Goal: Task Accomplishment & Management: Complete application form

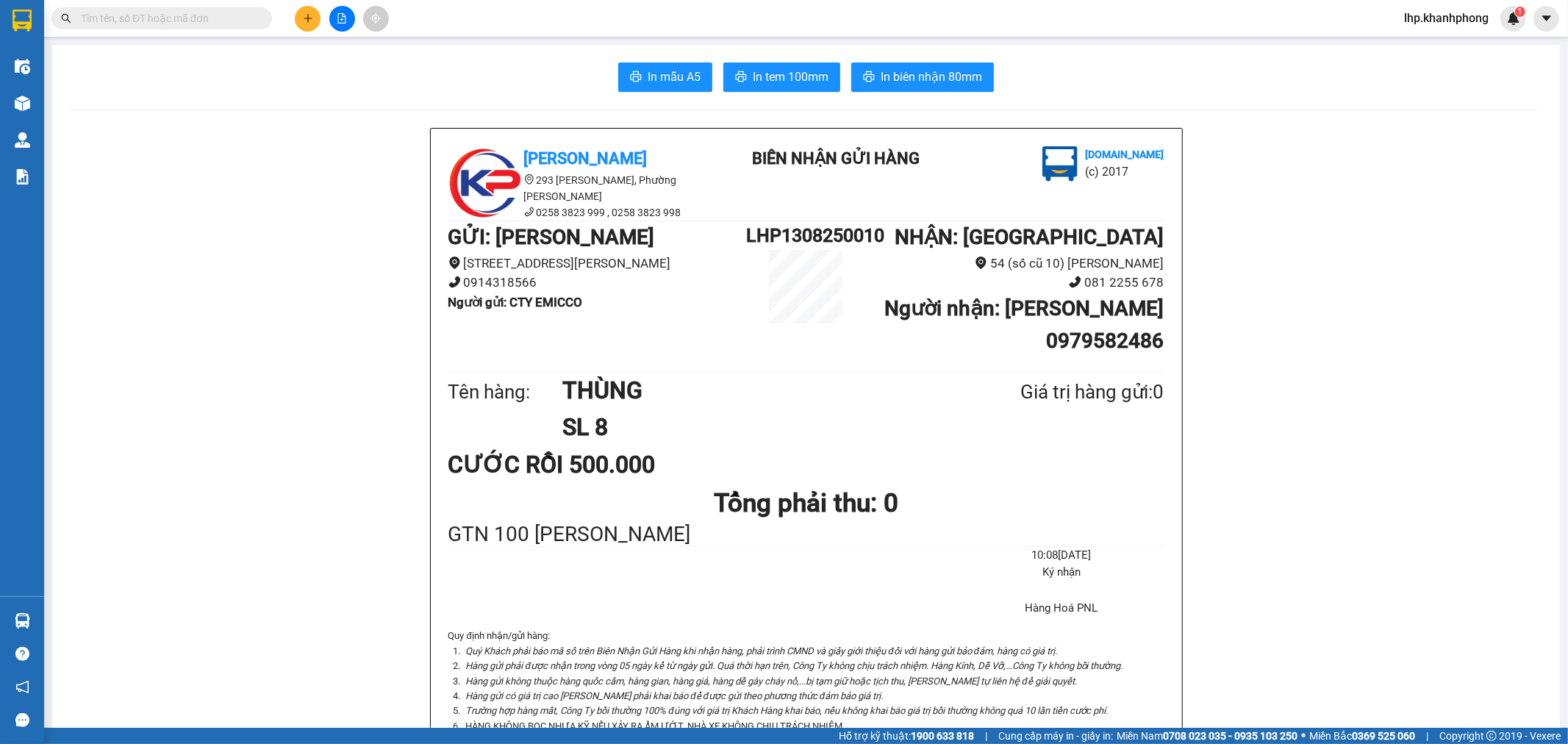
click at [302, 27] on button at bounding box center [307, 19] width 26 height 26
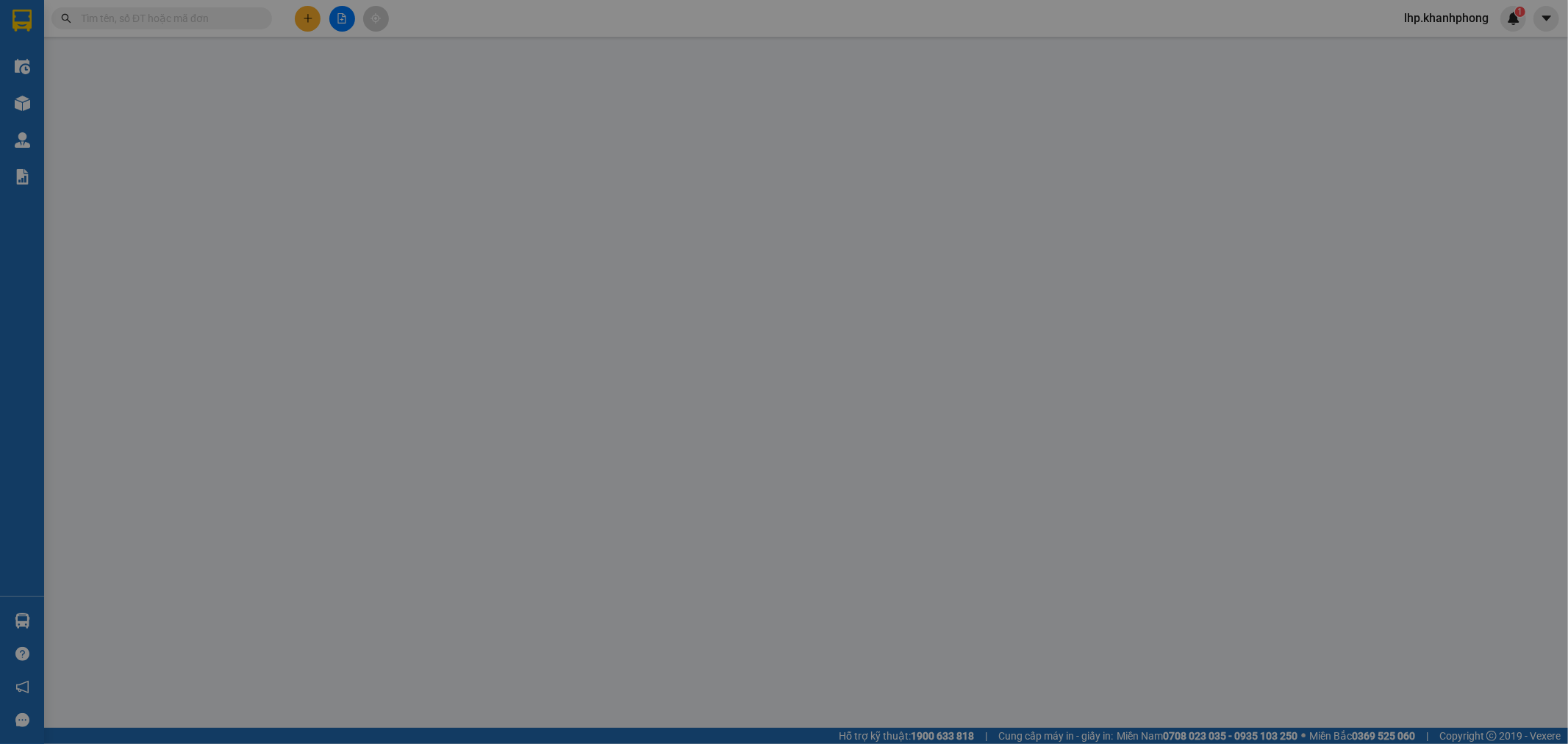
click at [307, 15] on div "TẠO ĐƠN HÀNG Yêu cầu xuất hóa đơn điện tử Transit Pickup Surcharge Ids Transit …" at bounding box center [784, 372] width 1568 height 744
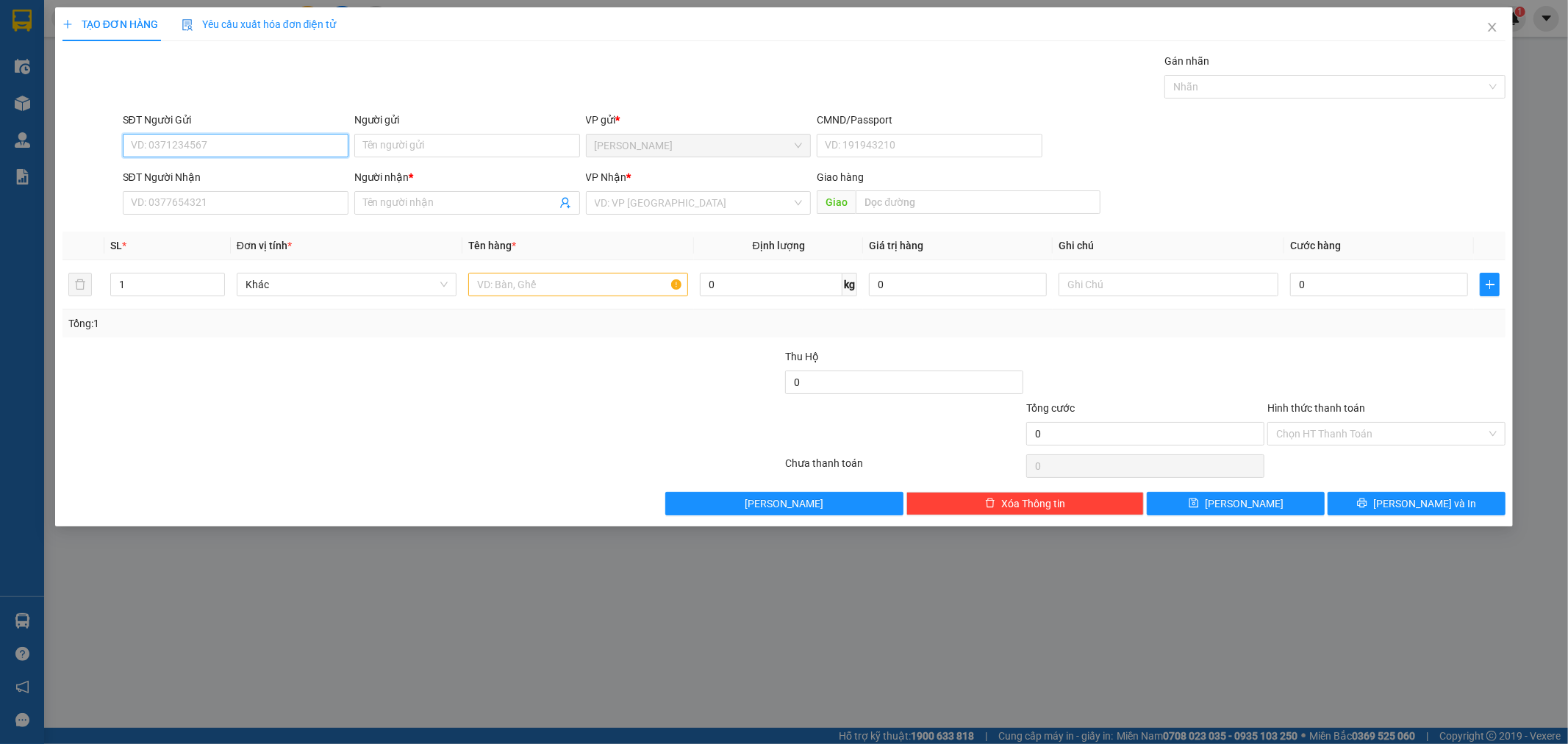
click at [313, 146] on input "SĐT Người Gửi" at bounding box center [235, 146] width 225 height 23
click at [430, 135] on input "Người gửi" at bounding box center [467, 146] width 225 height 23
type input "THÀNH ĐẠT"
click at [244, 201] on input "SĐT Người Nhận" at bounding box center [235, 203] width 225 height 23
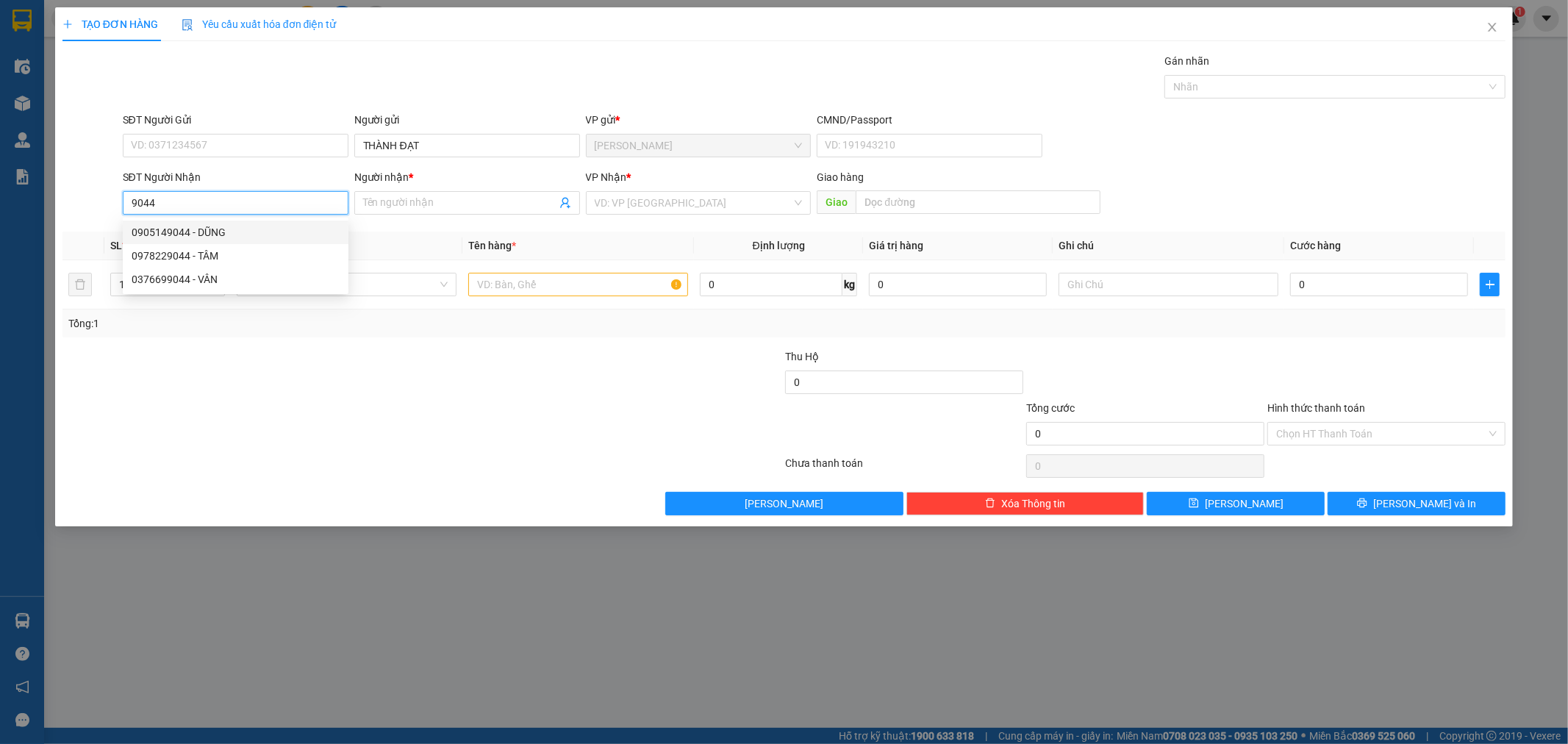
click at [236, 226] on div "0905149044 - DŨNG" at bounding box center [235, 232] width 208 height 16
type input "0905149044"
type input "DŨNG"
type input "0905149044"
drag, startPoint x: 534, startPoint y: 301, endPoint x: 530, endPoint y: 291, distance: 10.8
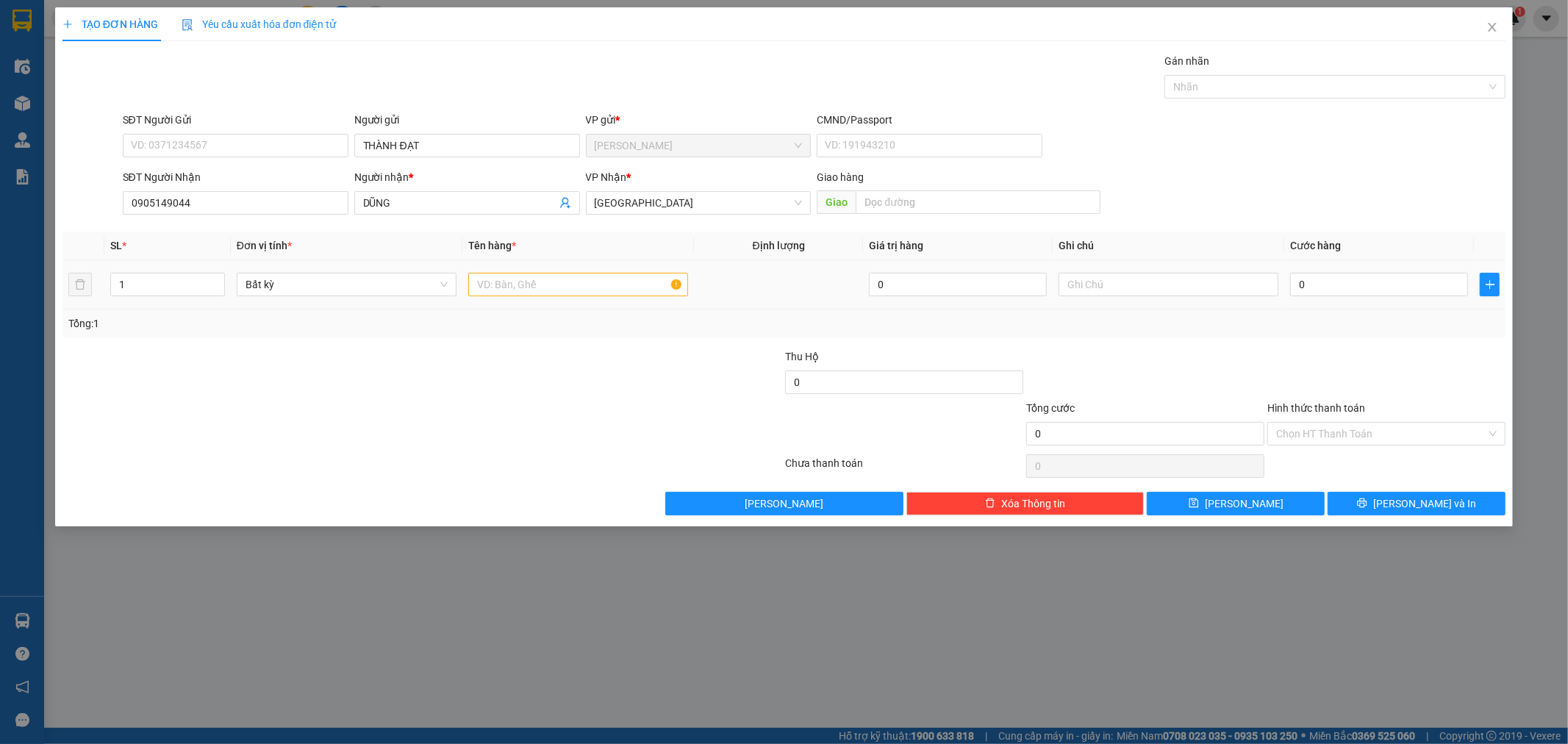
click at [531, 293] on td at bounding box center [578, 285] width 232 height 50
click at [530, 283] on input "text" at bounding box center [578, 284] width 220 height 23
type input "KIỆN"
click at [1347, 288] on input "0" at bounding box center [1379, 284] width 178 height 23
click at [1122, 283] on input "text" at bounding box center [1168, 284] width 220 height 23
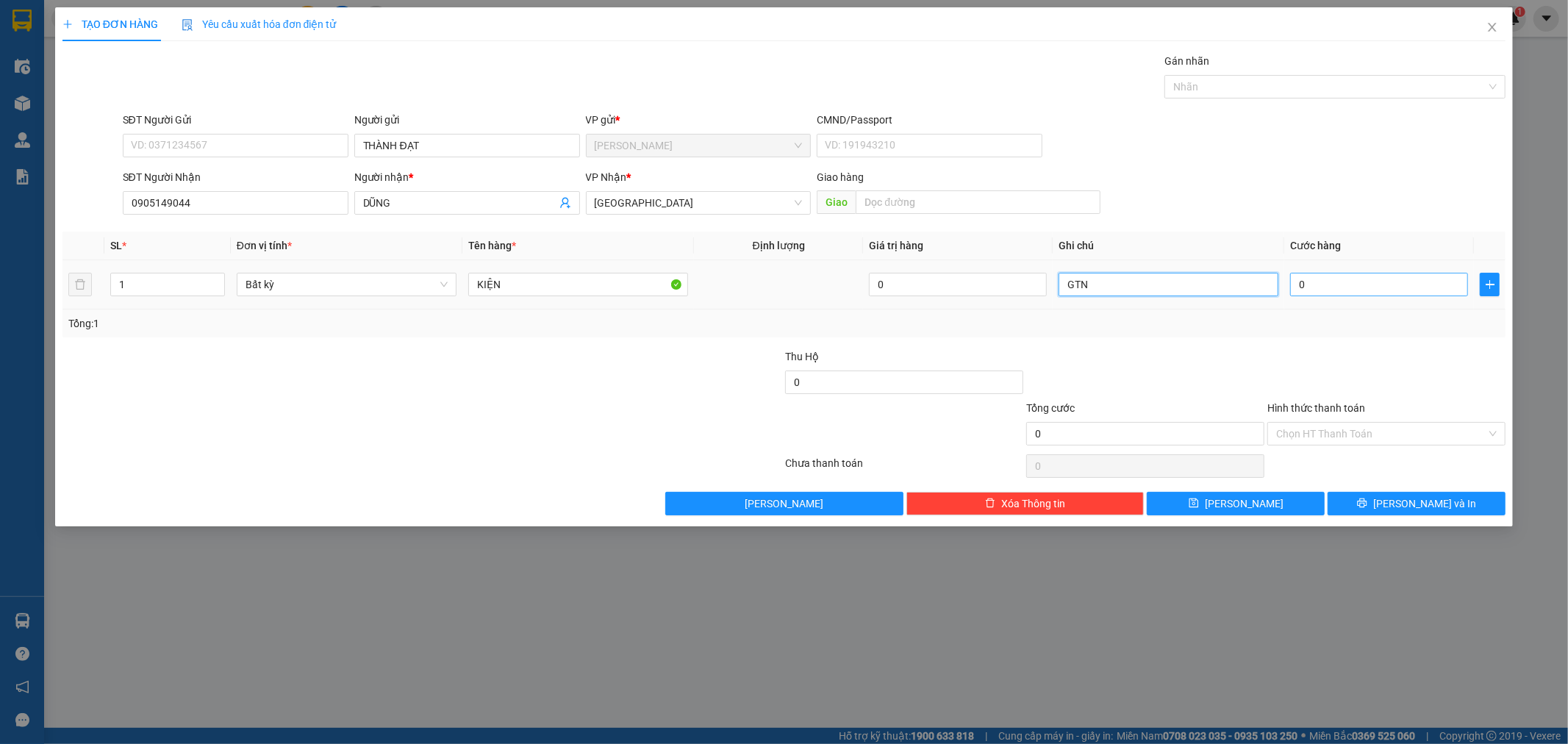
type input "GTN"
click at [1353, 285] on input "0" at bounding box center [1379, 284] width 178 height 23
type input "0"
click at [1120, 277] on input "GTN" at bounding box center [1168, 284] width 220 height 23
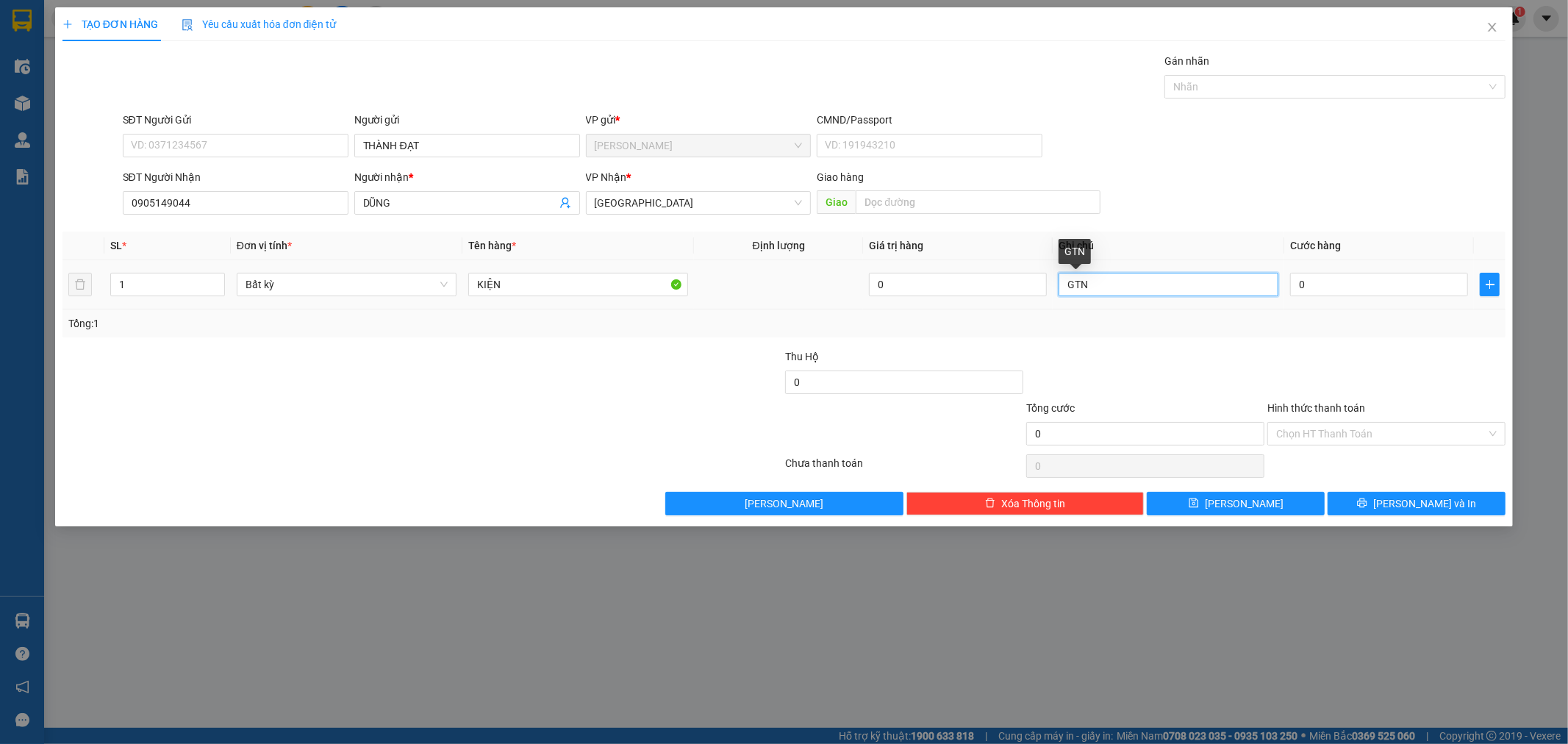
click at [1120, 277] on input "GTN" at bounding box center [1168, 284] width 220 height 23
click at [1341, 288] on input "0" at bounding box center [1379, 284] width 178 height 23
type input "4"
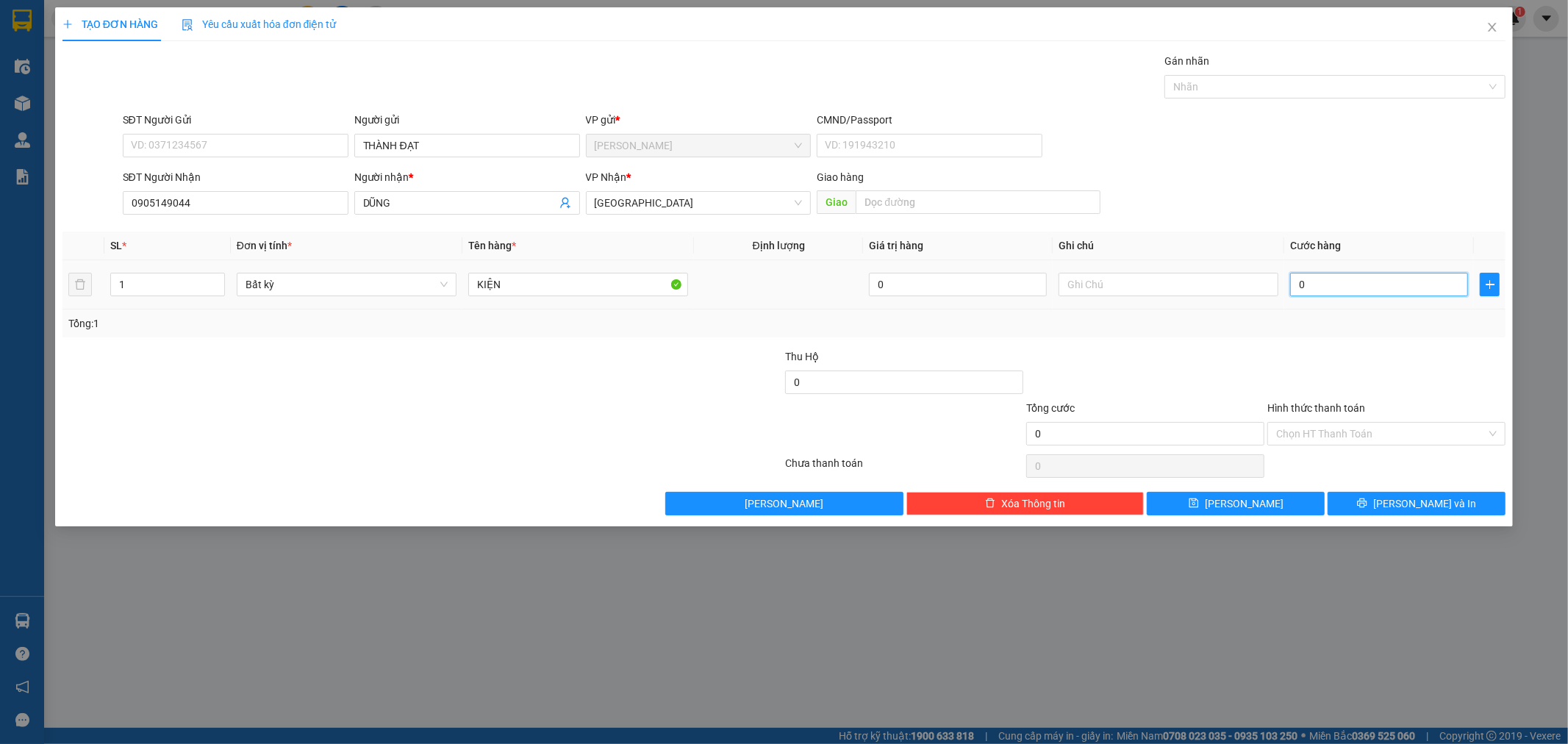
type input "4"
type input "40"
type input "40.000"
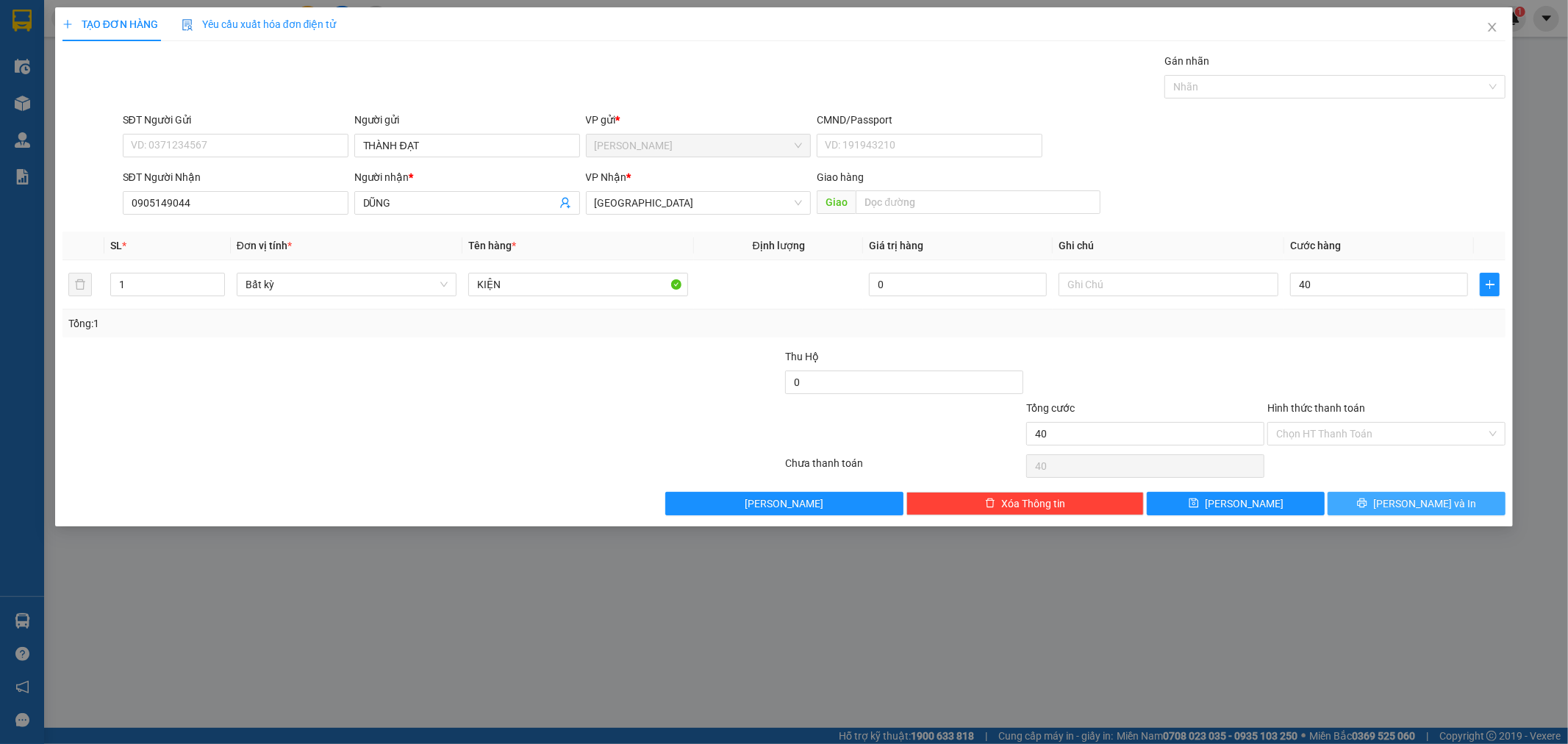
type input "40.000"
drag, startPoint x: 1399, startPoint y: 509, endPoint x: 1374, endPoint y: 489, distance: 32.0
click at [1368, 482] on div "Transit Pickup Surcharge Ids Transit Deliver Surcharge Ids Transit Deliver Surc…" at bounding box center [784, 283] width 1443 height 462
click at [1367, 498] on icon "printer" at bounding box center [1361, 502] width 10 height 10
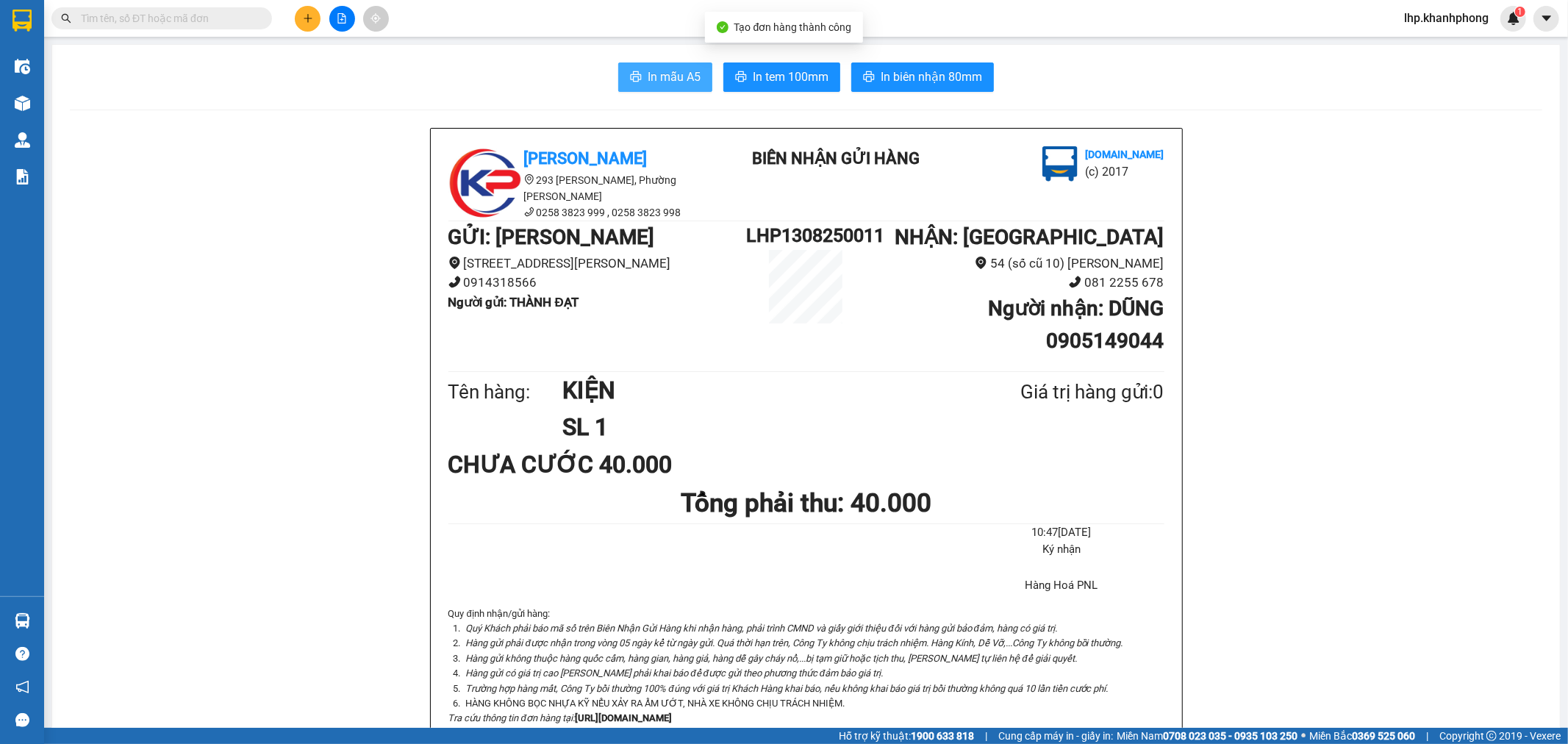
click at [630, 74] on icon "printer" at bounding box center [635, 76] width 12 height 12
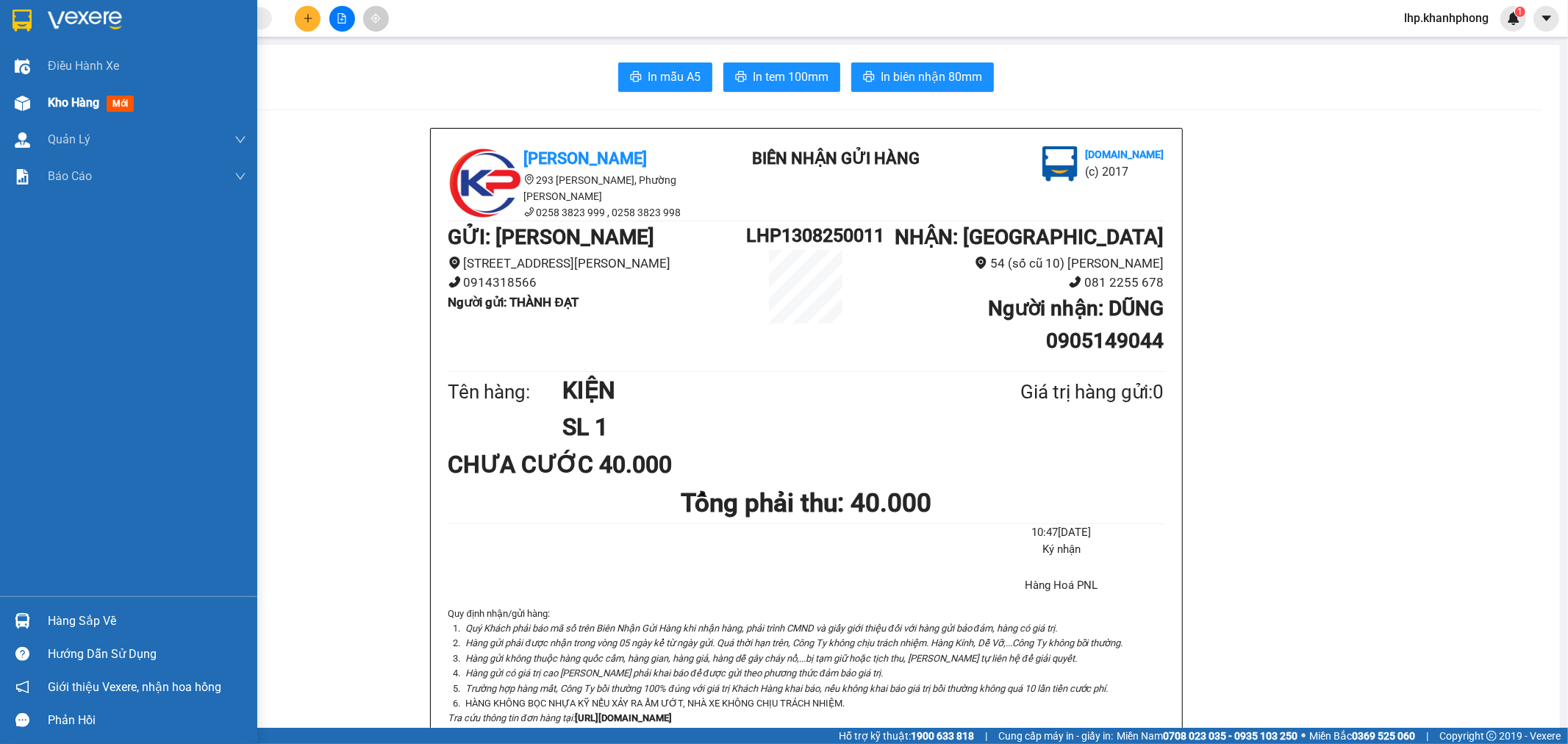
click at [64, 105] on span "Kho hàng" at bounding box center [74, 102] width 51 height 14
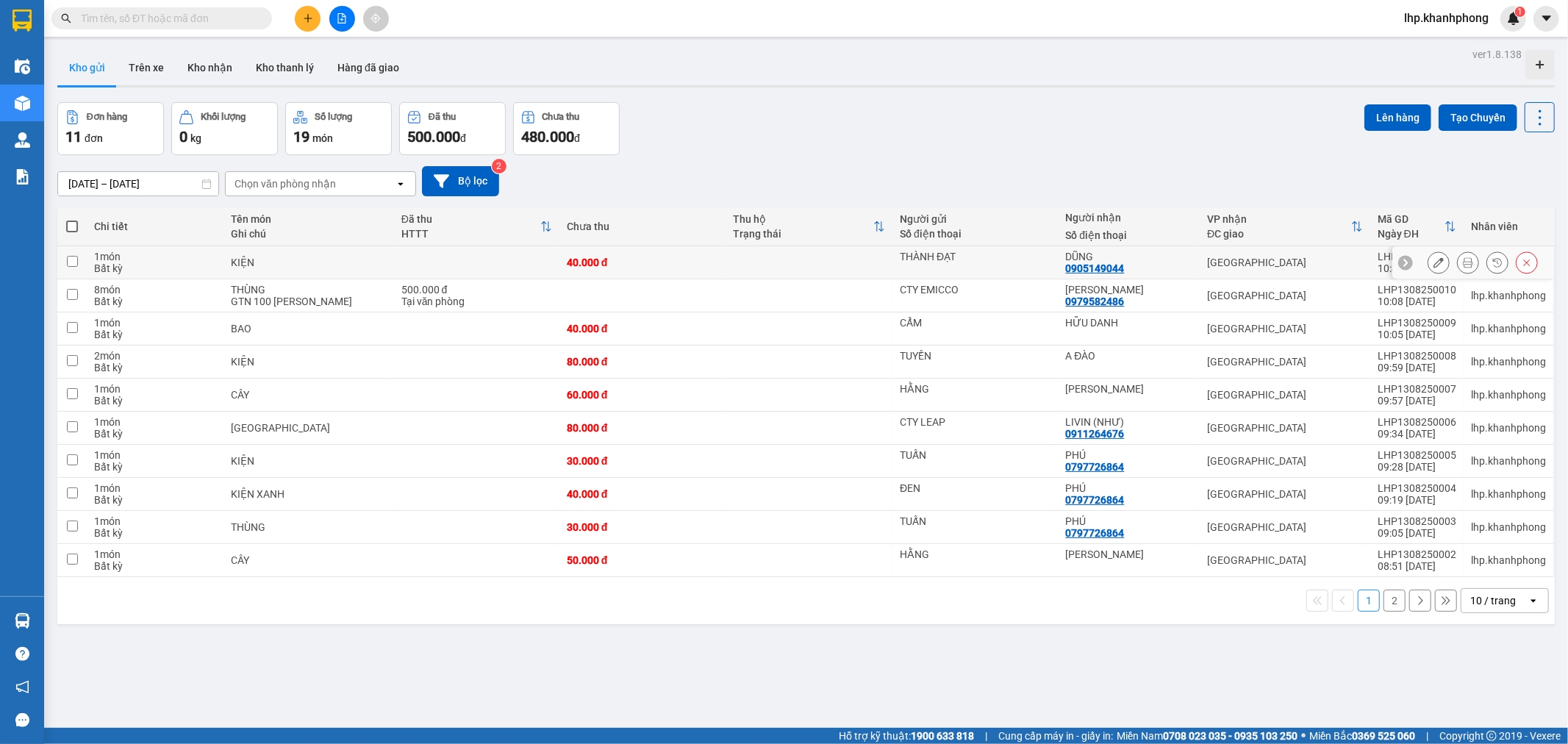
click at [1433, 262] on icon at bounding box center [1438, 262] width 10 height 10
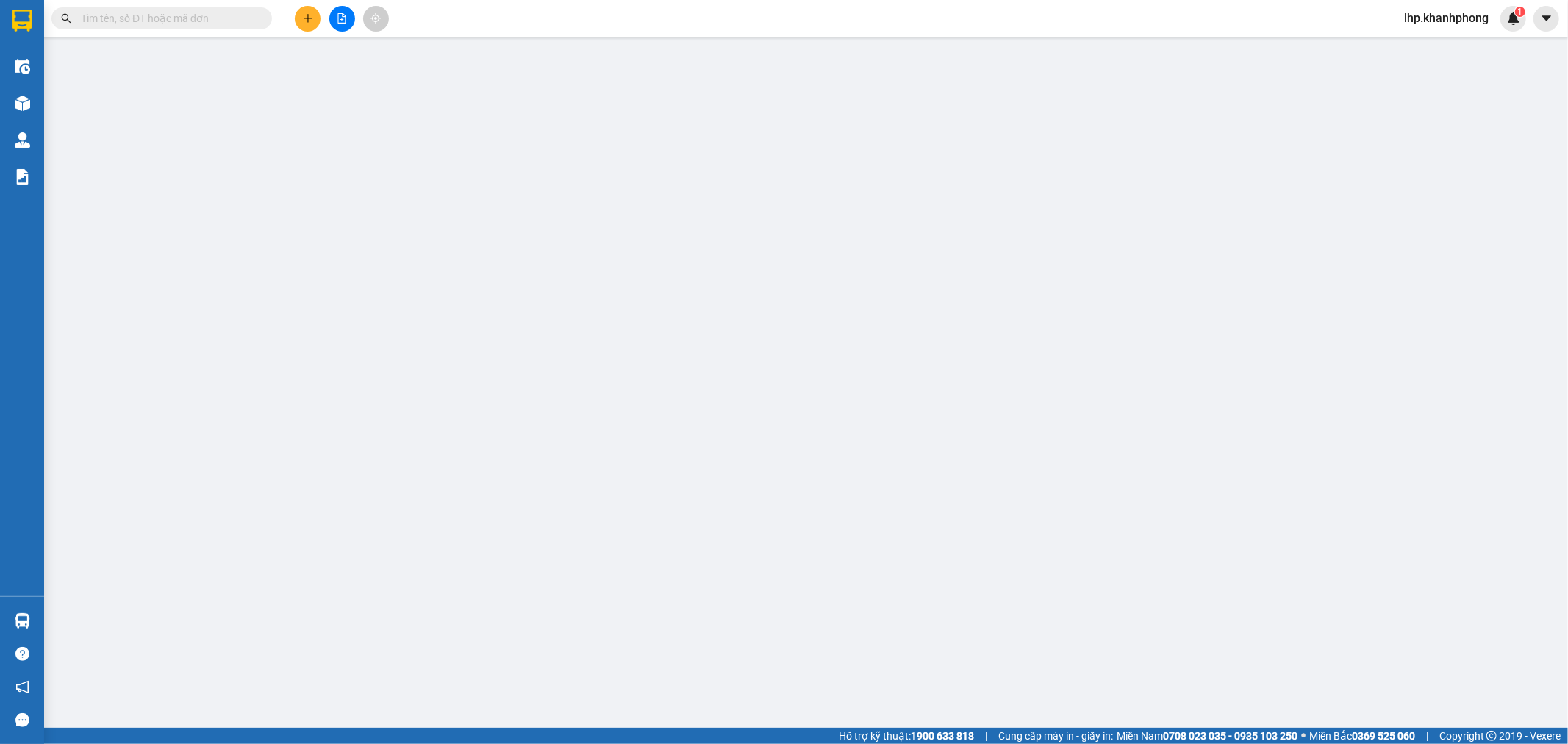
type input "THÀNH ĐẠT"
type input "0905149044"
type input "DŨNG"
type input "40.000"
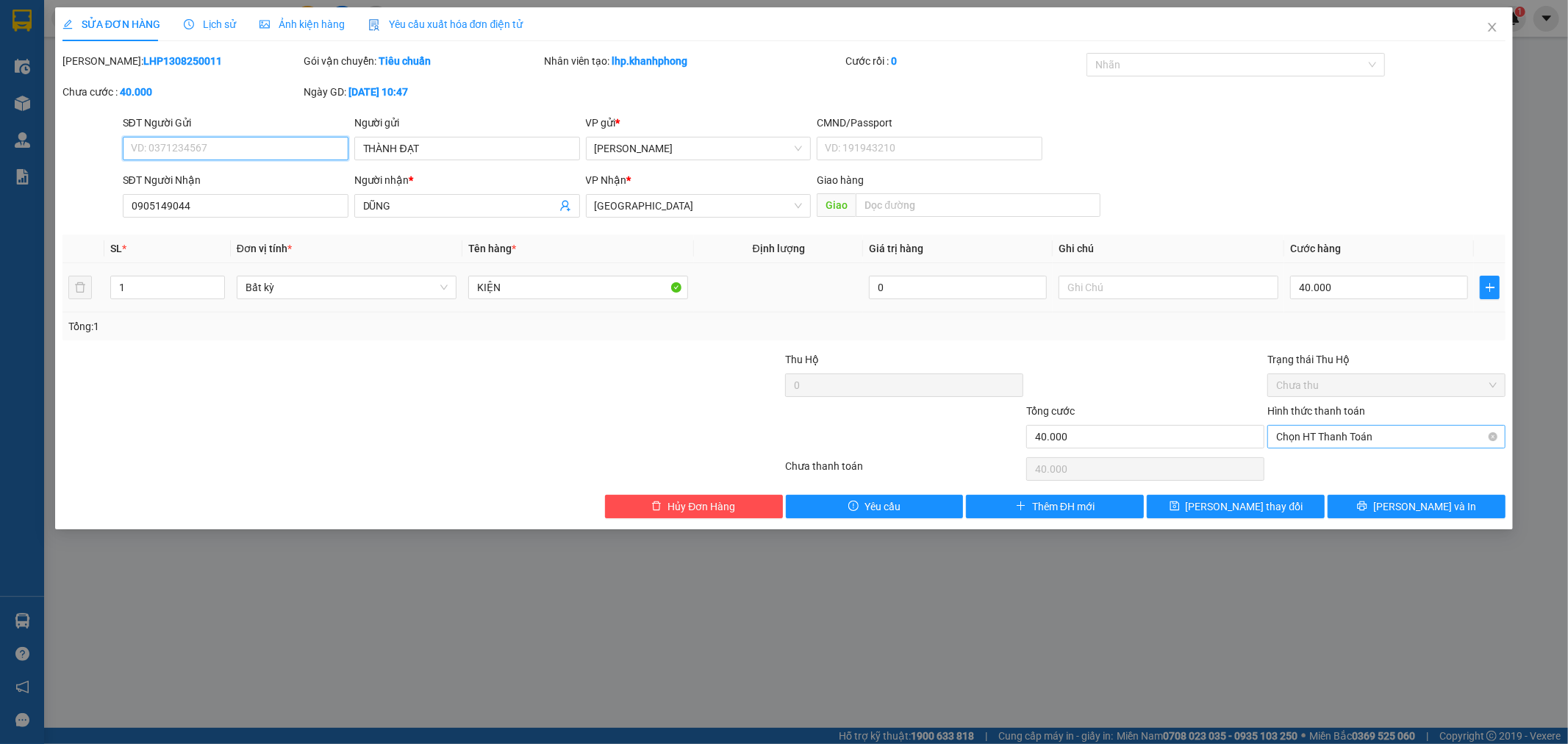
click at [1341, 443] on span "Chọn HT Thanh Toán" at bounding box center [1386, 437] width 221 height 22
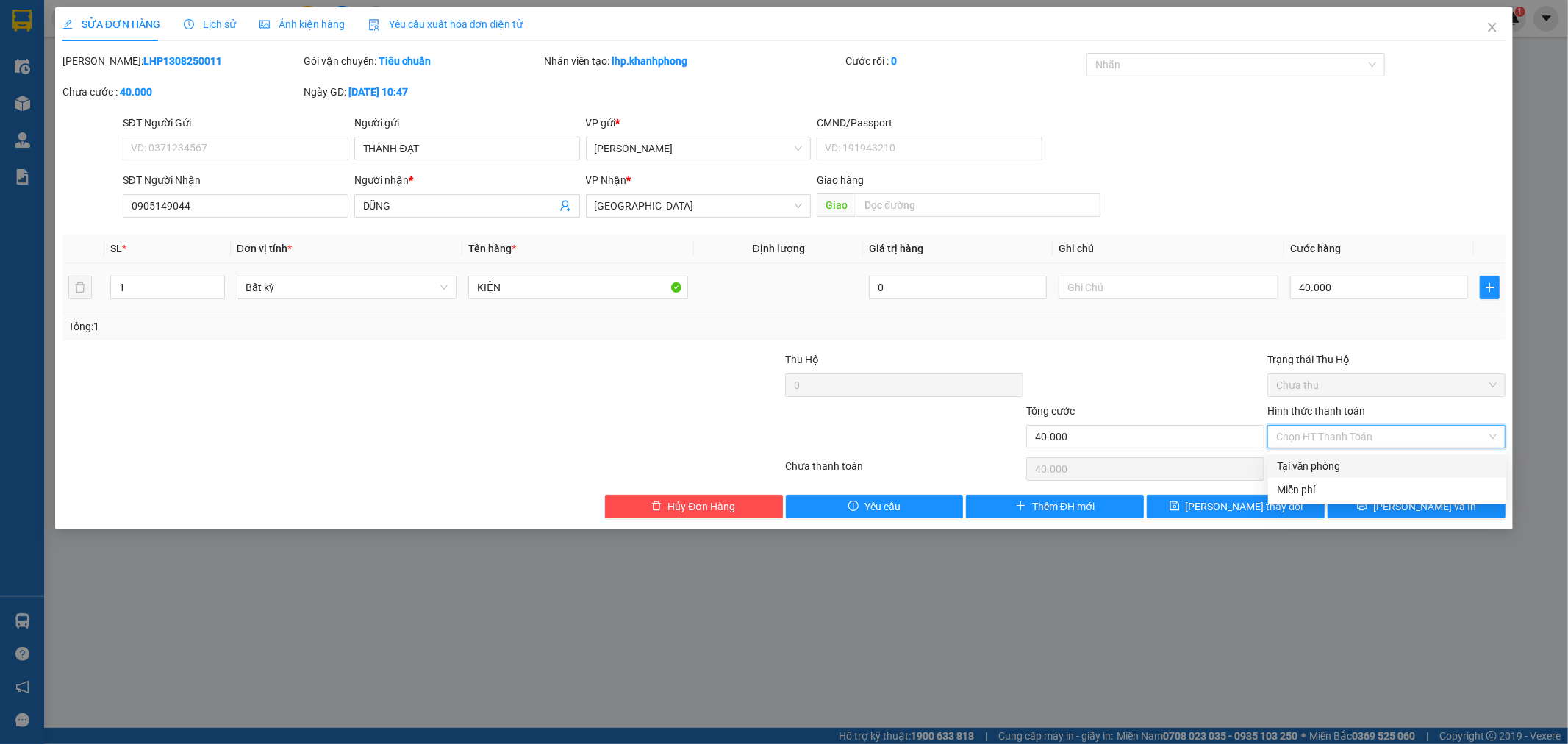
click at [1316, 465] on div "Tại văn phòng" at bounding box center [1387, 465] width 221 height 16
type input "0"
click at [1382, 502] on button "[PERSON_NAME] và In" at bounding box center [1416, 506] width 178 height 23
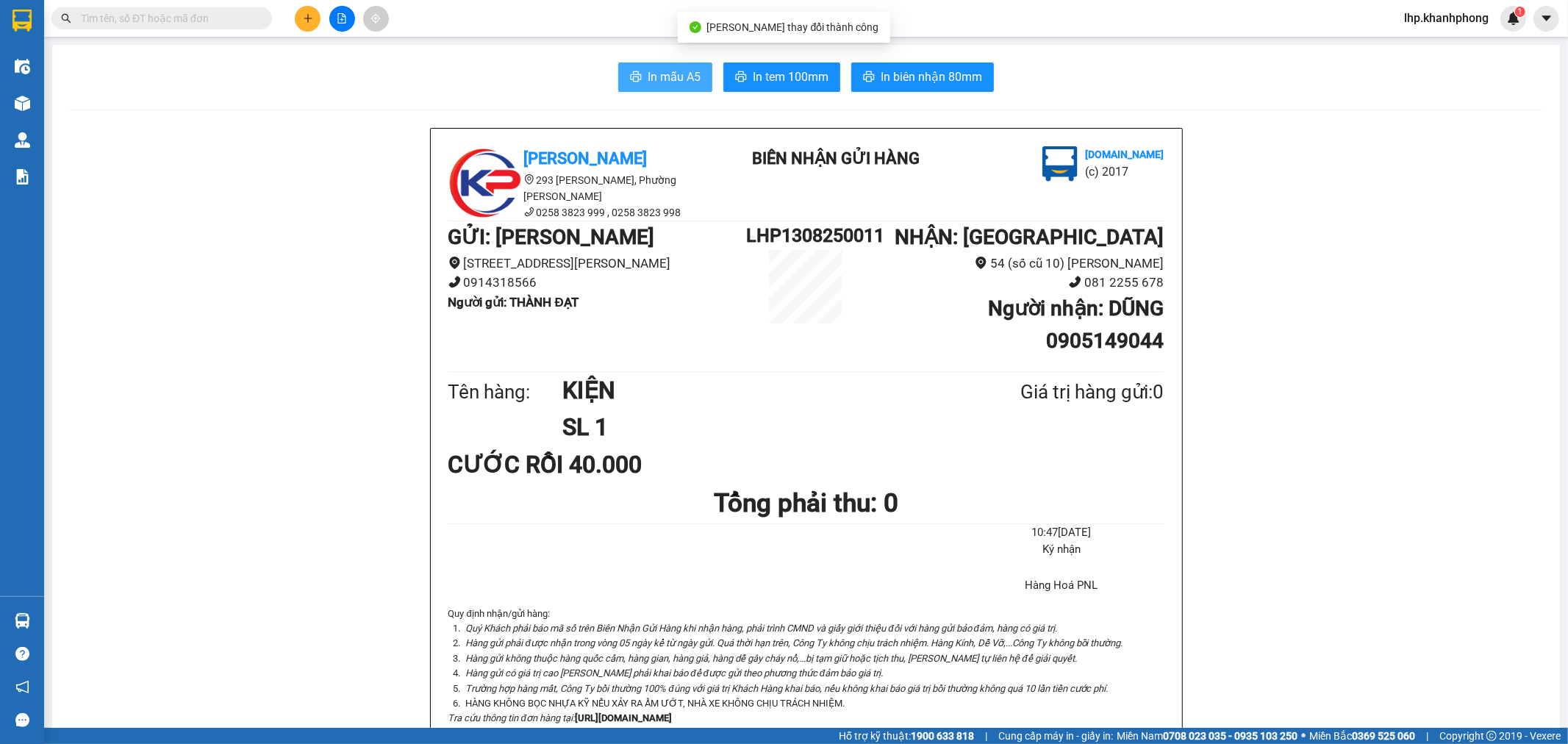
click at [678, 79] on span "In mẫu A5" at bounding box center [674, 77] width 53 height 19
drag, startPoint x: 1294, startPoint y: 636, endPoint x: 1301, endPoint y: 636, distance: 7.0
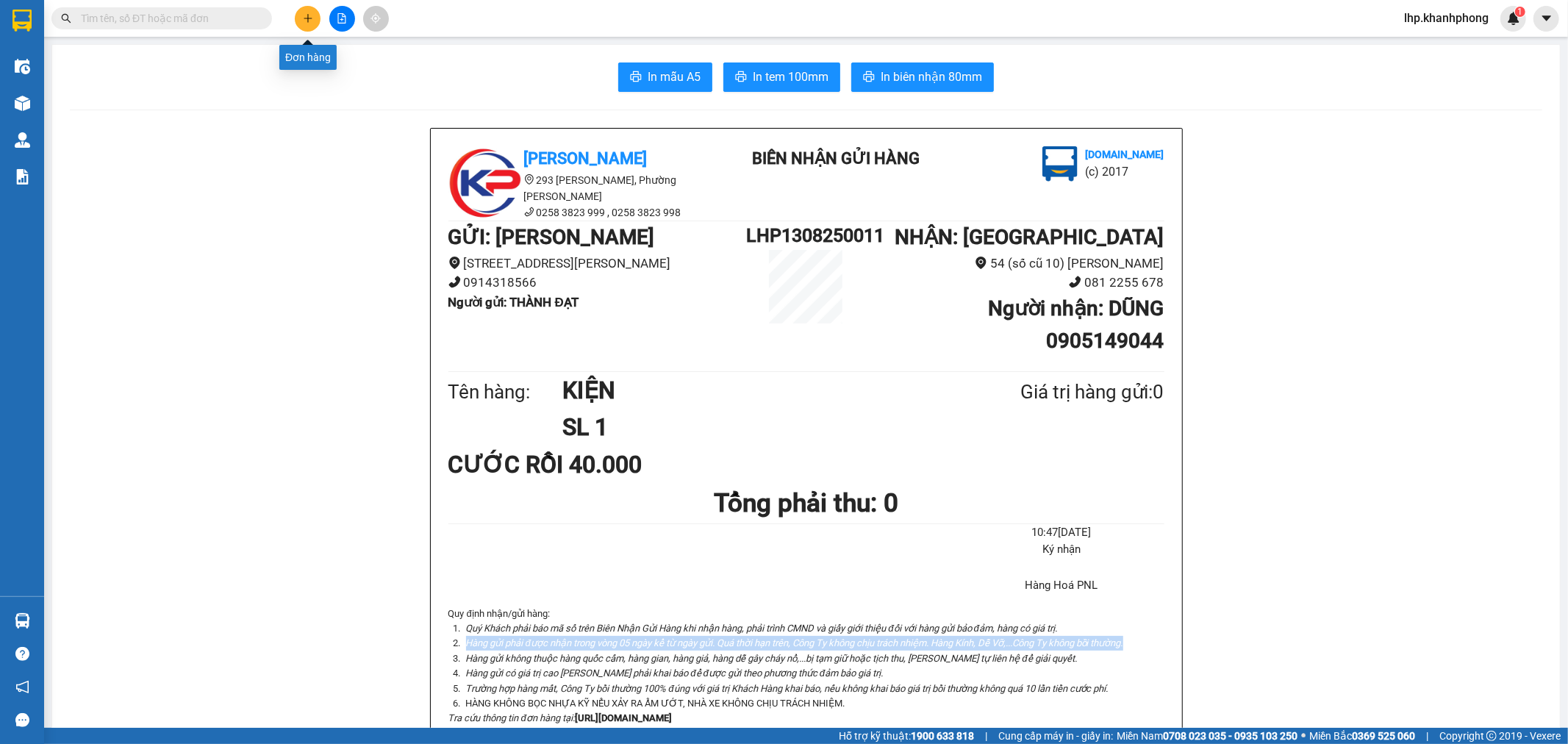
click at [304, 12] on button at bounding box center [307, 19] width 26 height 26
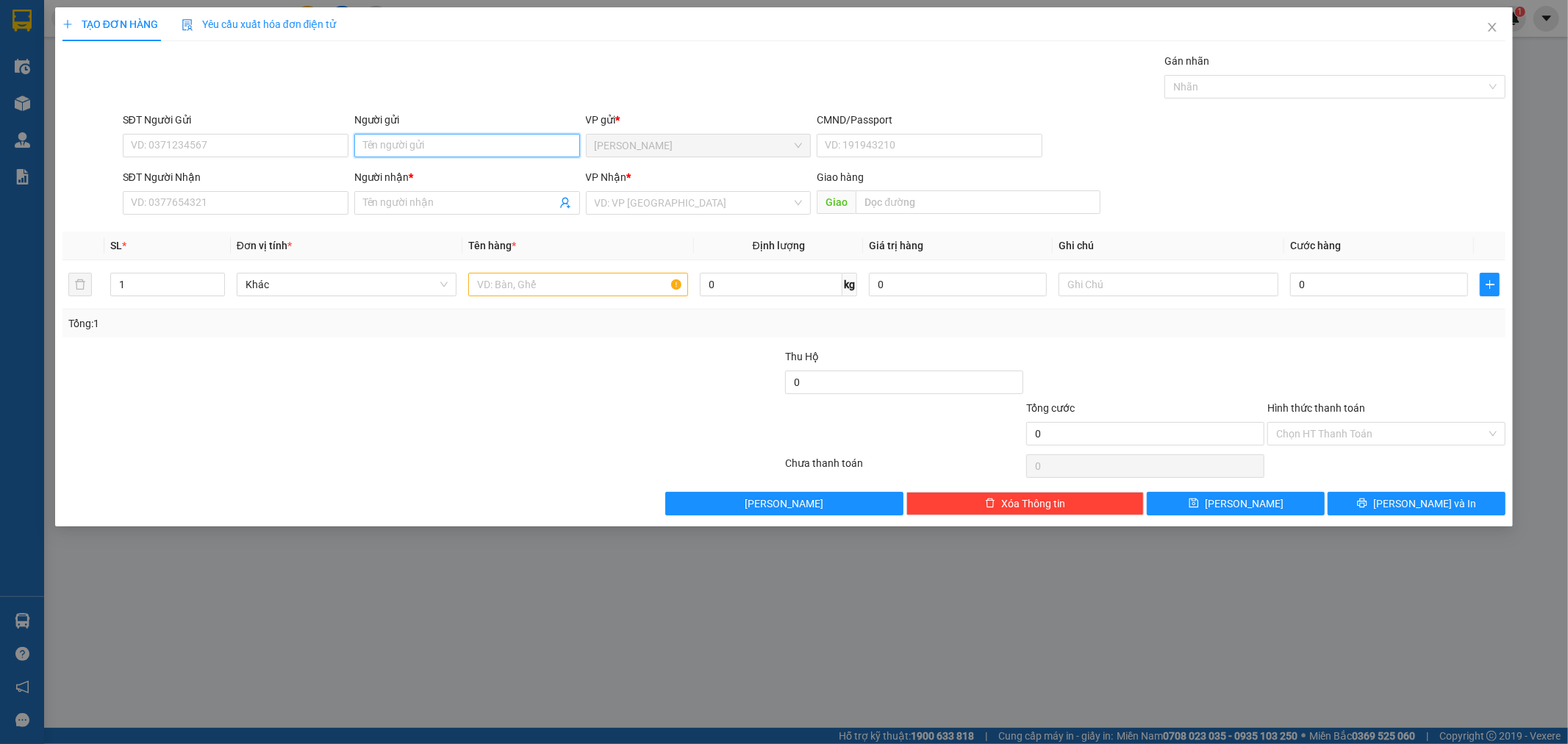
click at [449, 139] on input "Người gửi" at bounding box center [467, 146] width 225 height 23
click at [416, 142] on input "Người gửi" at bounding box center [467, 146] width 225 height 23
type input "THANH BÌNH"
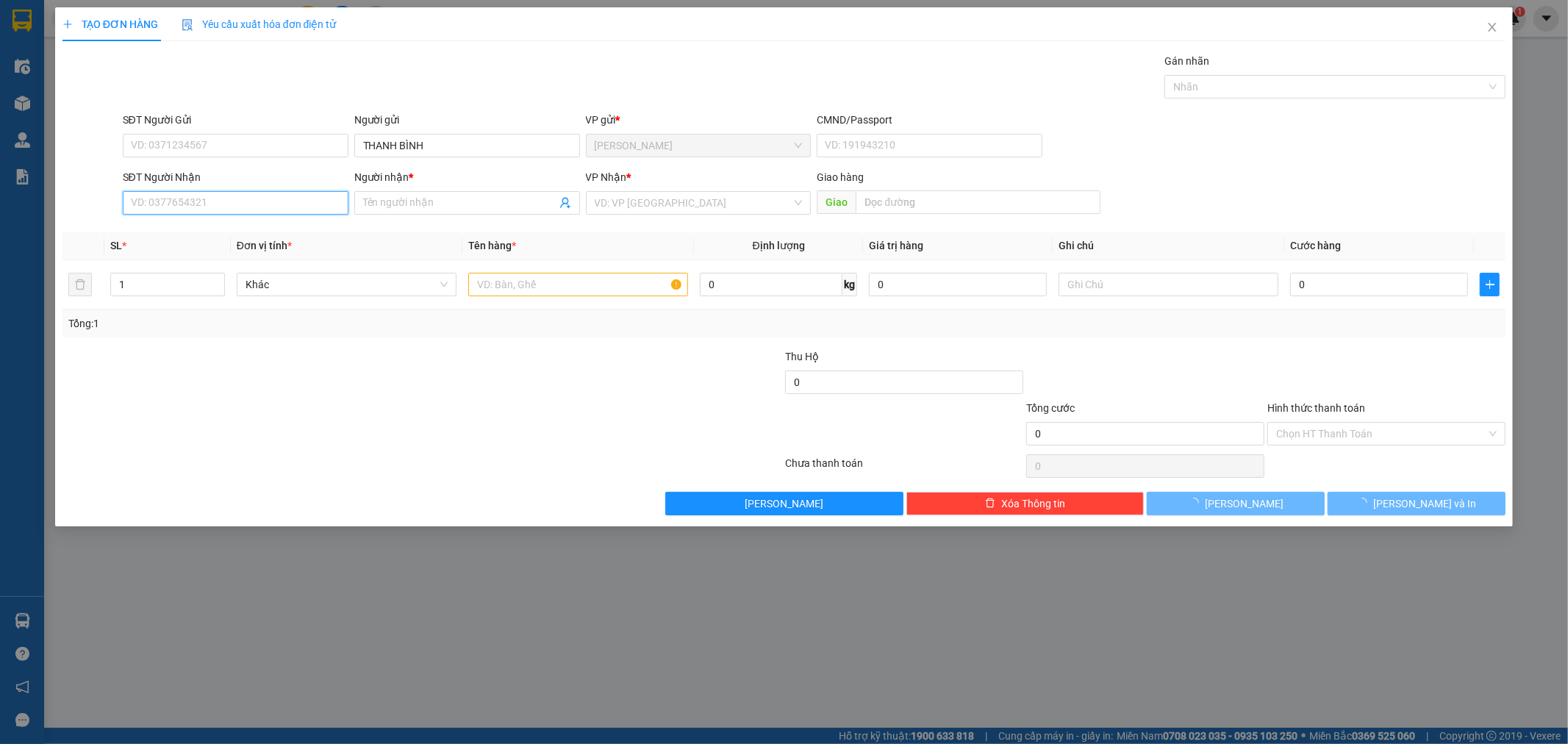
click at [273, 214] on input "SĐT Người Nhận" at bounding box center [235, 203] width 225 height 23
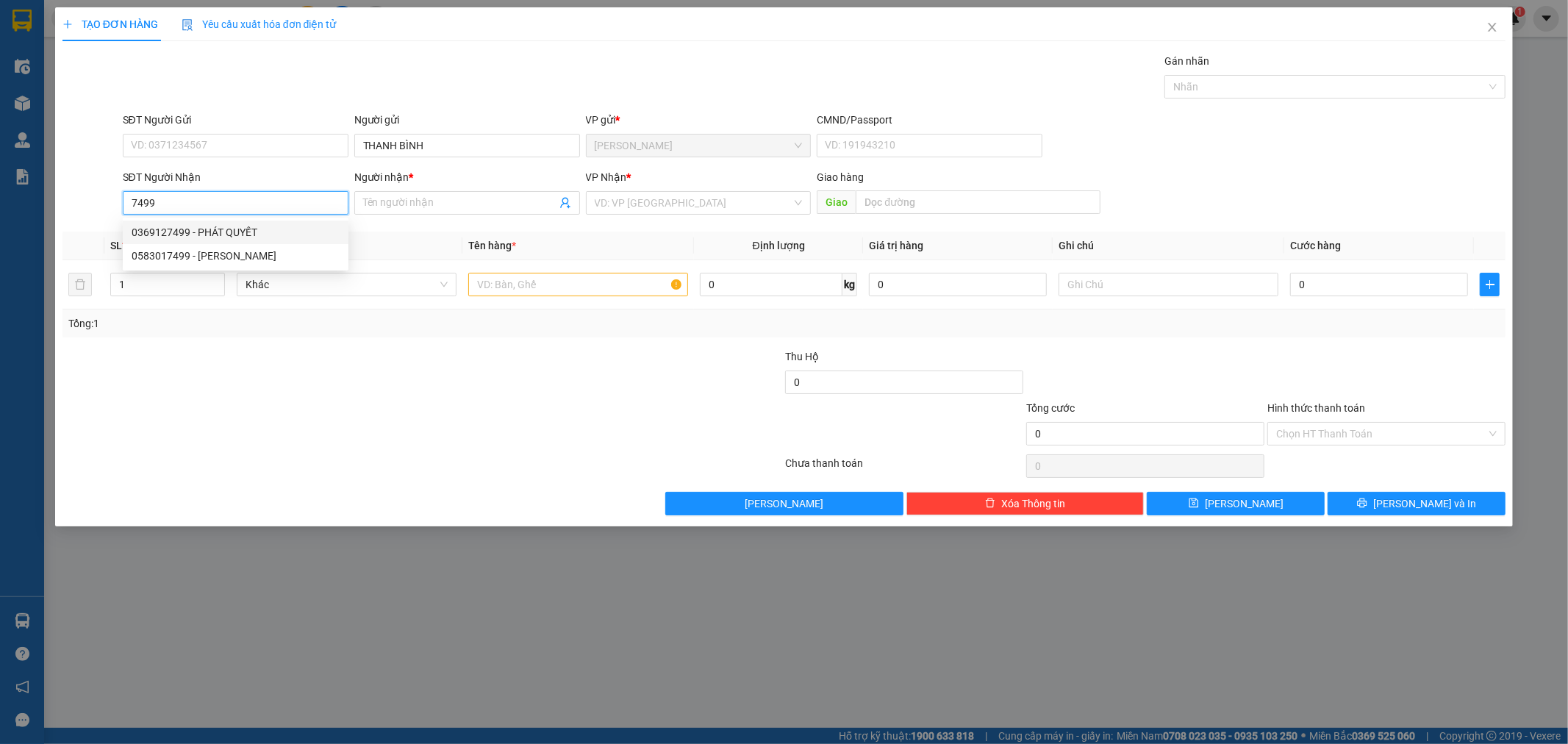
click at [283, 225] on div "0369127499 - PHÁT QUYẾT" at bounding box center [235, 232] width 208 height 16
type input "0369127499"
type input "PHÁT QUYẾT"
type input "0369127499"
click at [585, 284] on input "text" at bounding box center [578, 284] width 220 height 23
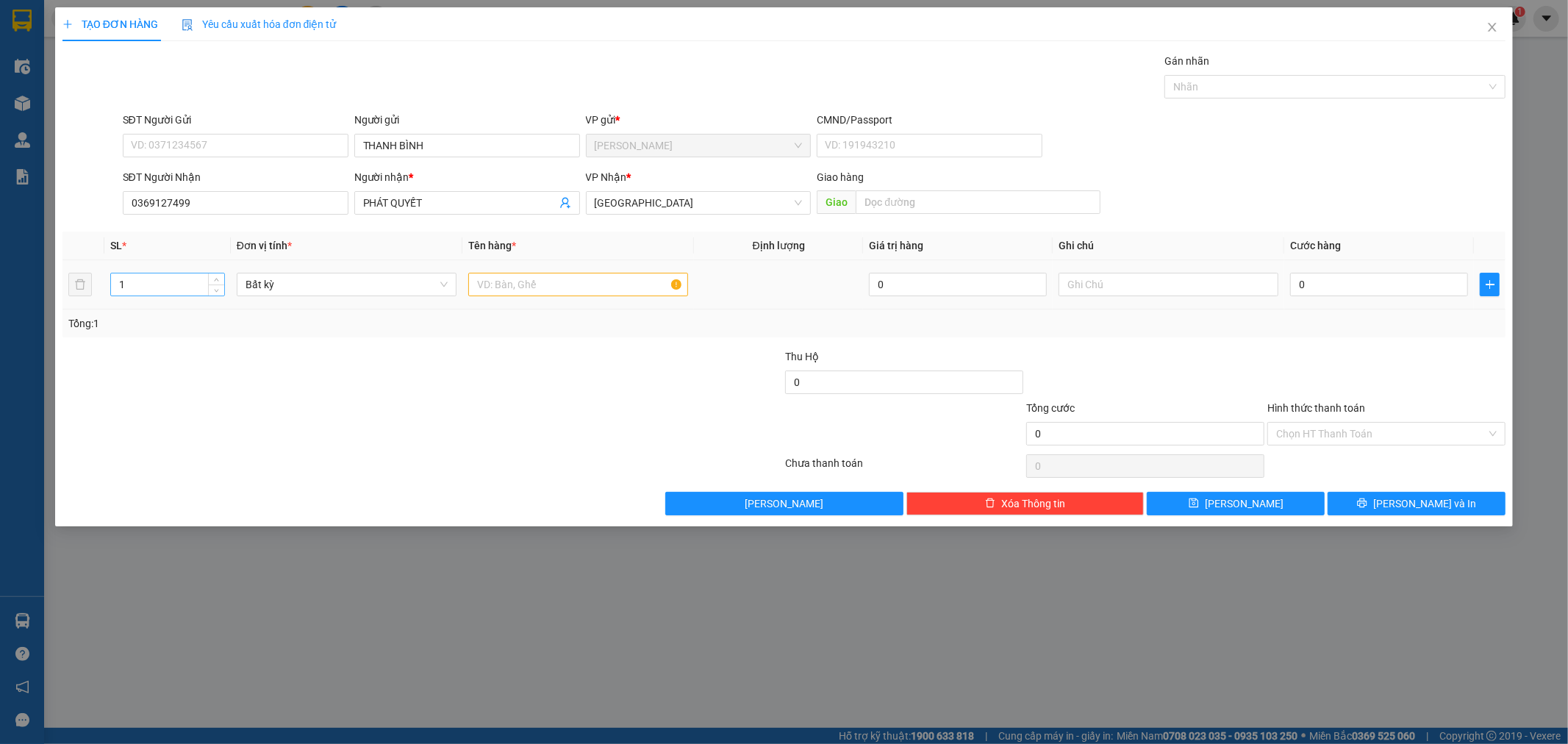
click at [158, 295] on input "1" at bounding box center [167, 284] width 113 height 22
type input "6"
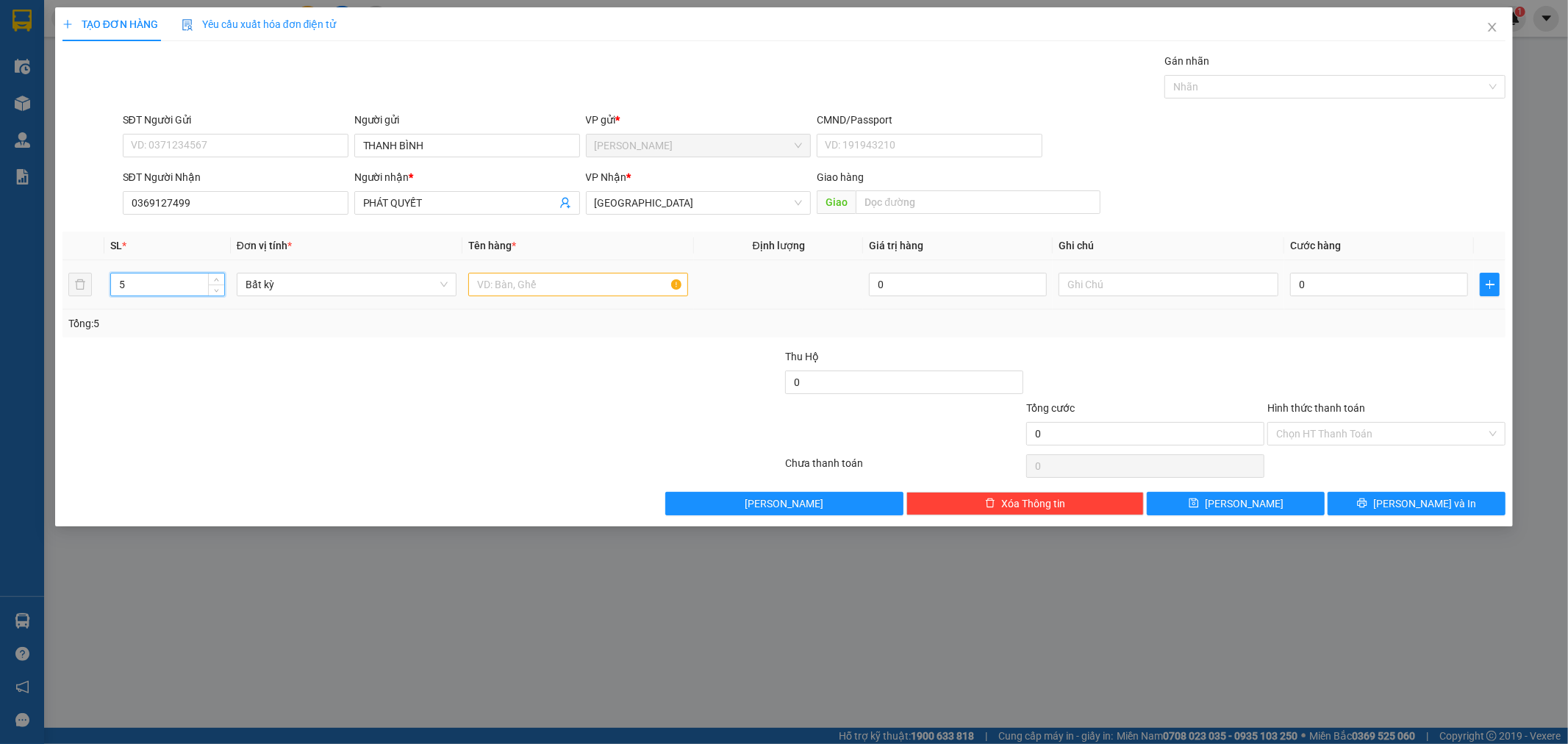
type input "5"
click at [567, 284] on input "text" at bounding box center [578, 284] width 220 height 23
type input "KIỆN"
click at [1312, 290] on input "0" at bounding box center [1379, 284] width 178 height 23
type input "2"
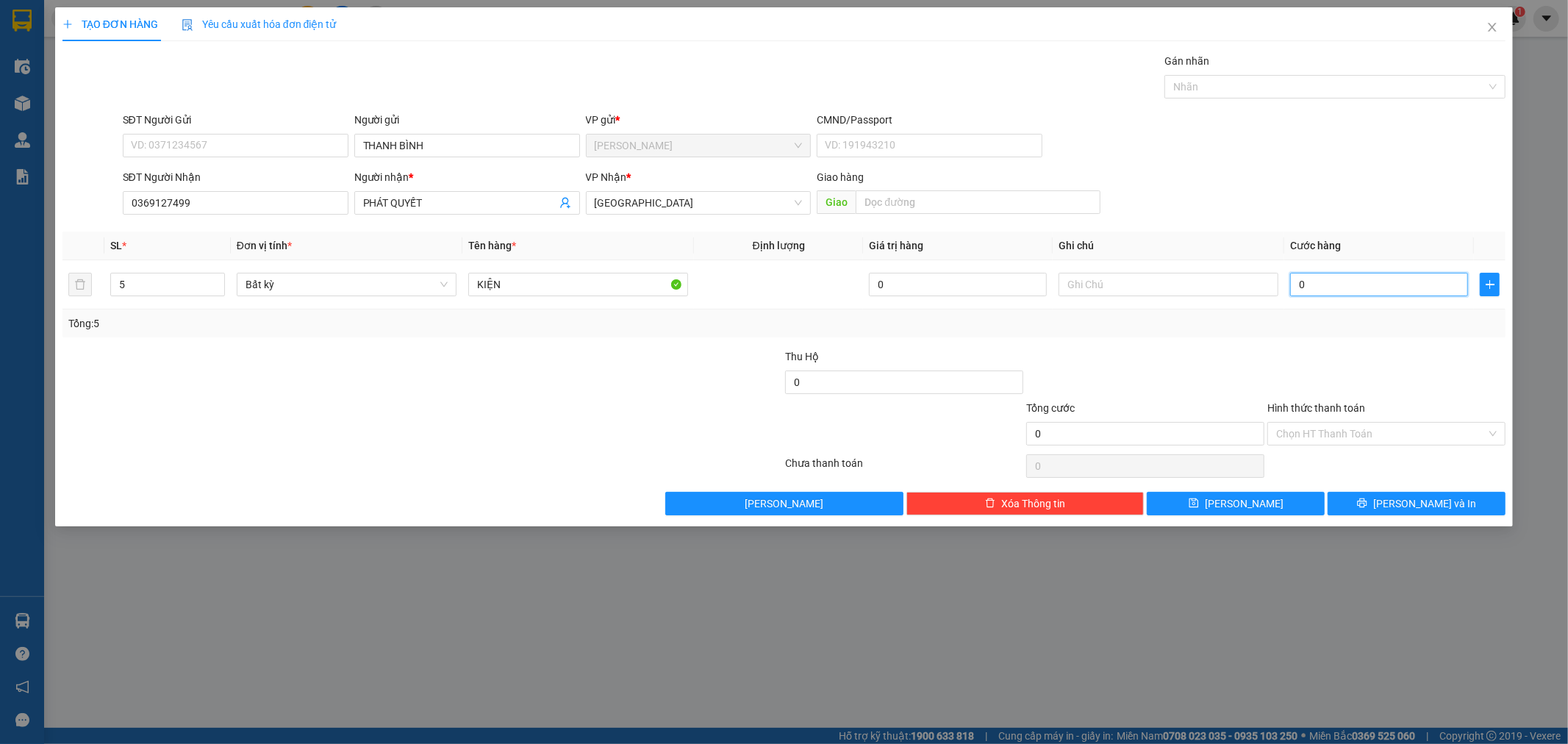
type input "2"
type input "23"
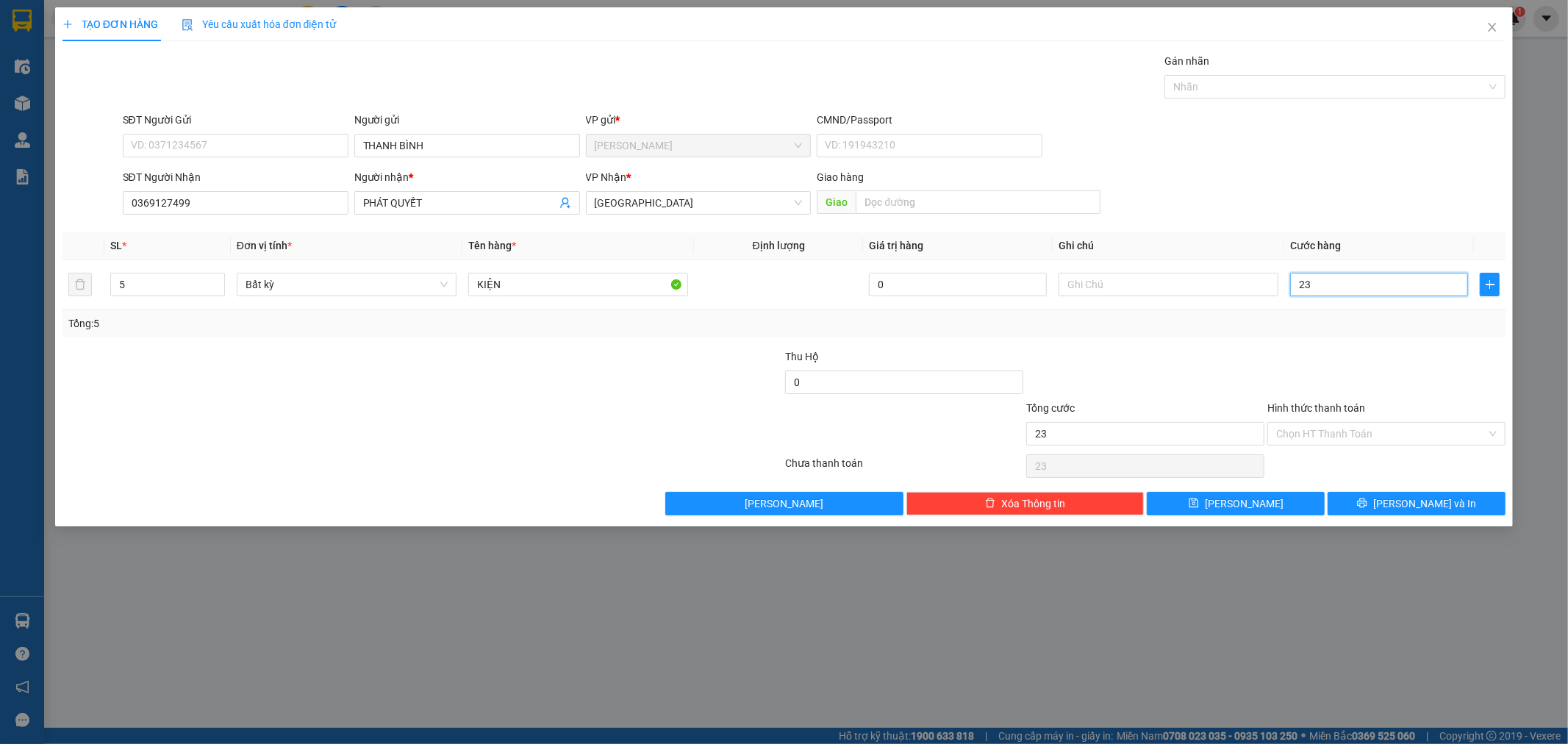
type input "230"
type input "230.000"
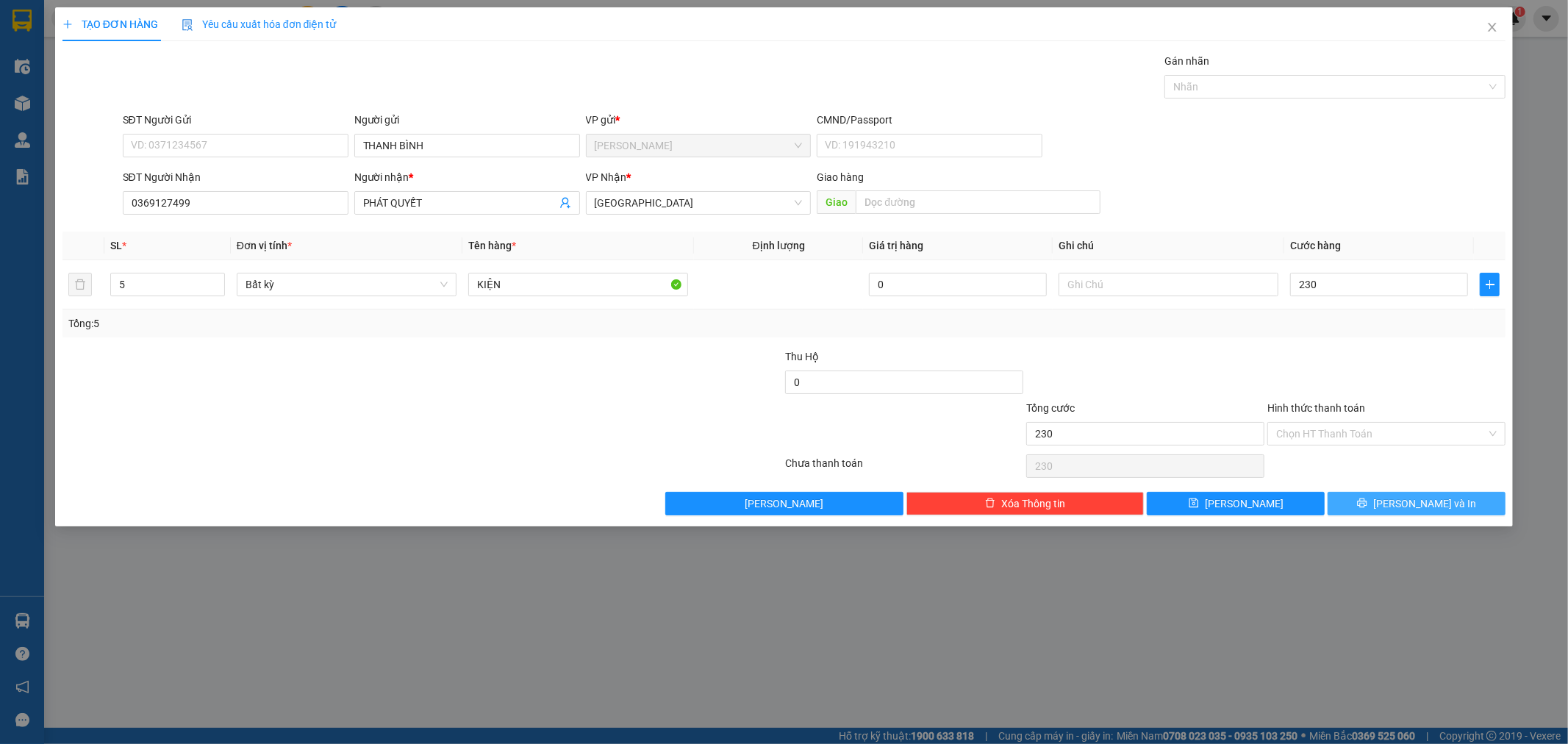
type input "230.000"
click at [1407, 508] on span "[PERSON_NAME] và In" at bounding box center [1424, 503] width 103 height 16
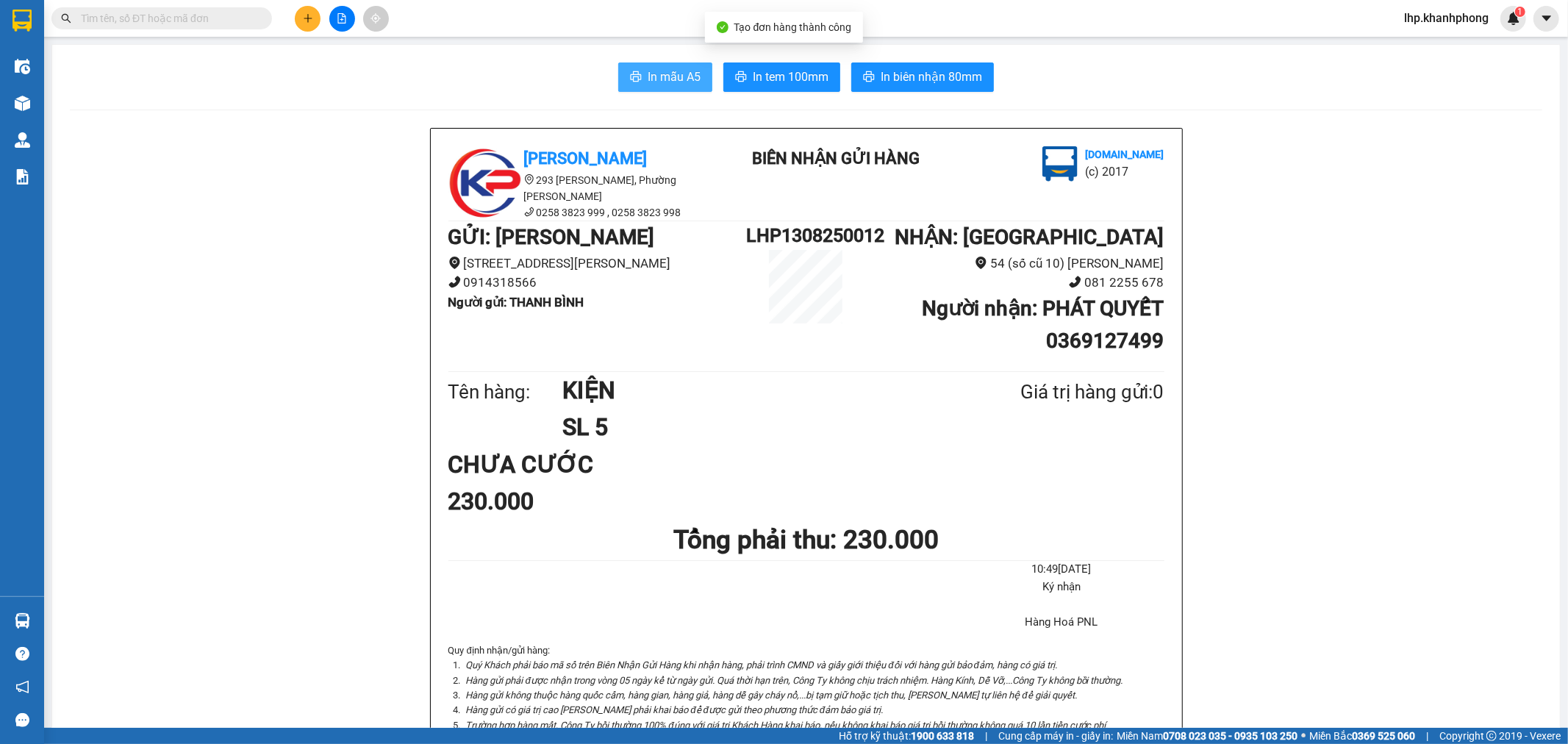
click at [666, 74] on span "In mẫu A5" at bounding box center [674, 77] width 53 height 19
click at [314, 17] on button at bounding box center [307, 19] width 26 height 26
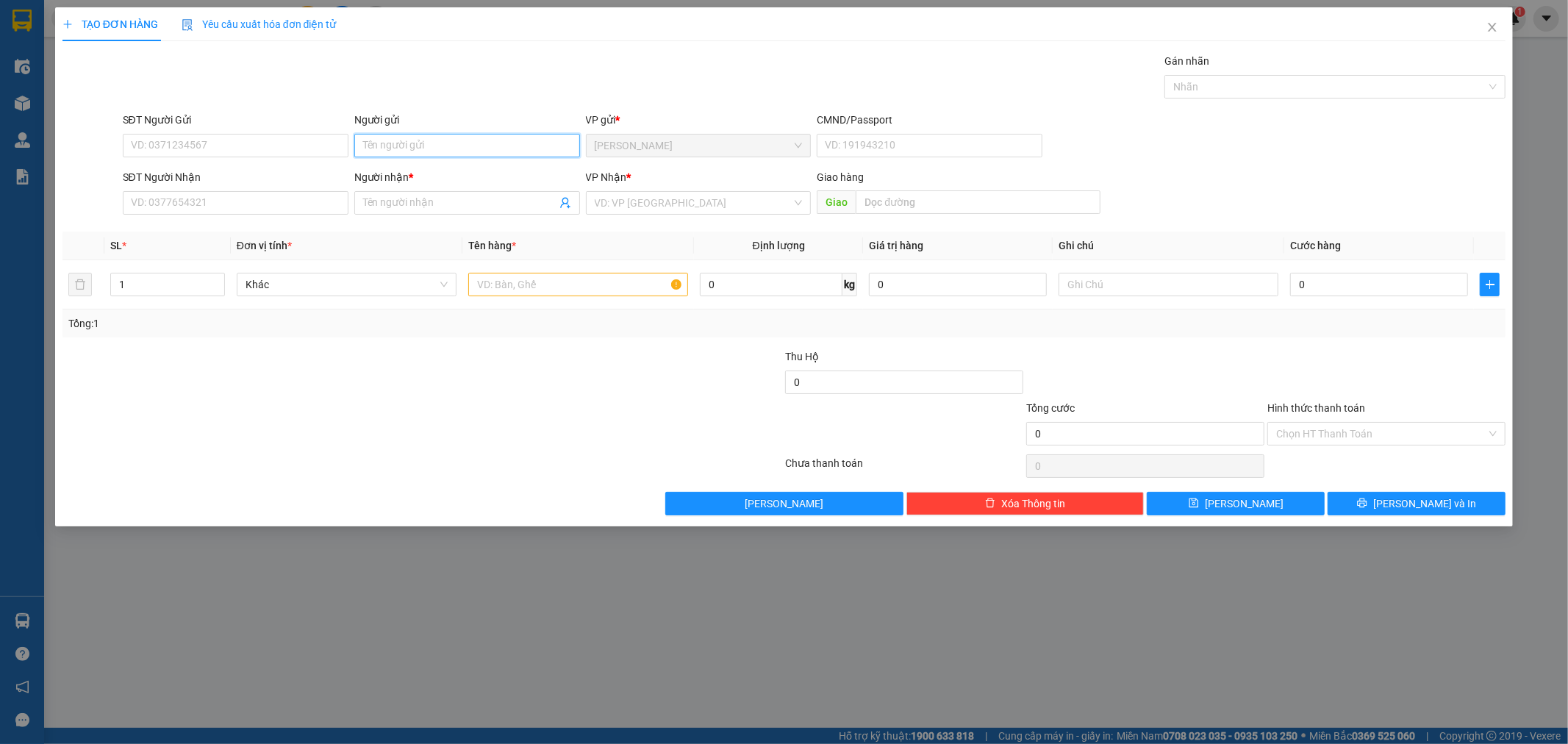
click at [529, 140] on input "Người gửi" at bounding box center [467, 146] width 225 height 23
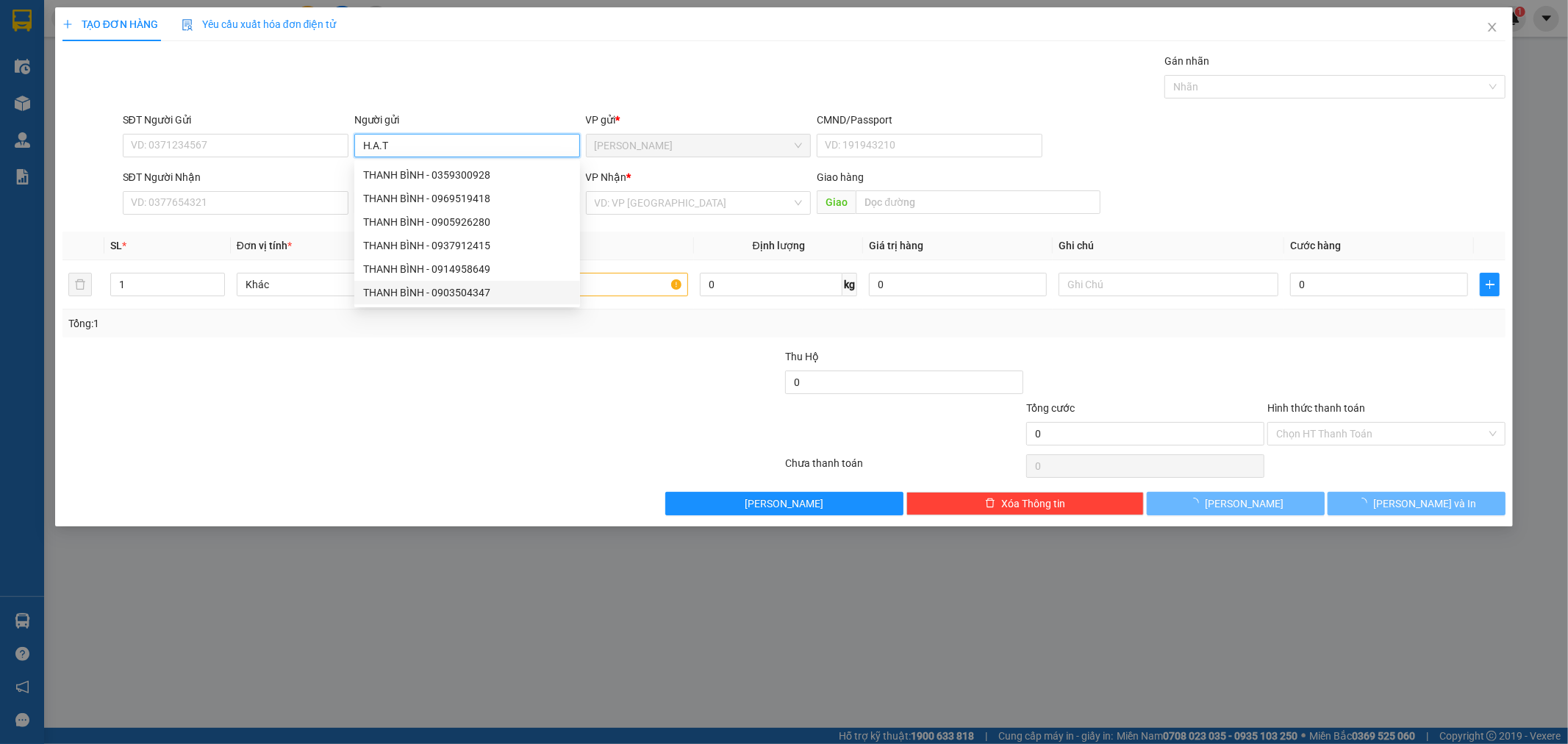
type input "H.A.T"
drag, startPoint x: 378, startPoint y: 518, endPoint x: 370, endPoint y: 480, distance: 38.8
click at [375, 514] on div "TẠO ĐƠN HÀNG Yêu cầu xuất hóa đơn điện tử Transit Pickup Surcharge Ids Transit …" at bounding box center [784, 266] width 1458 height 519
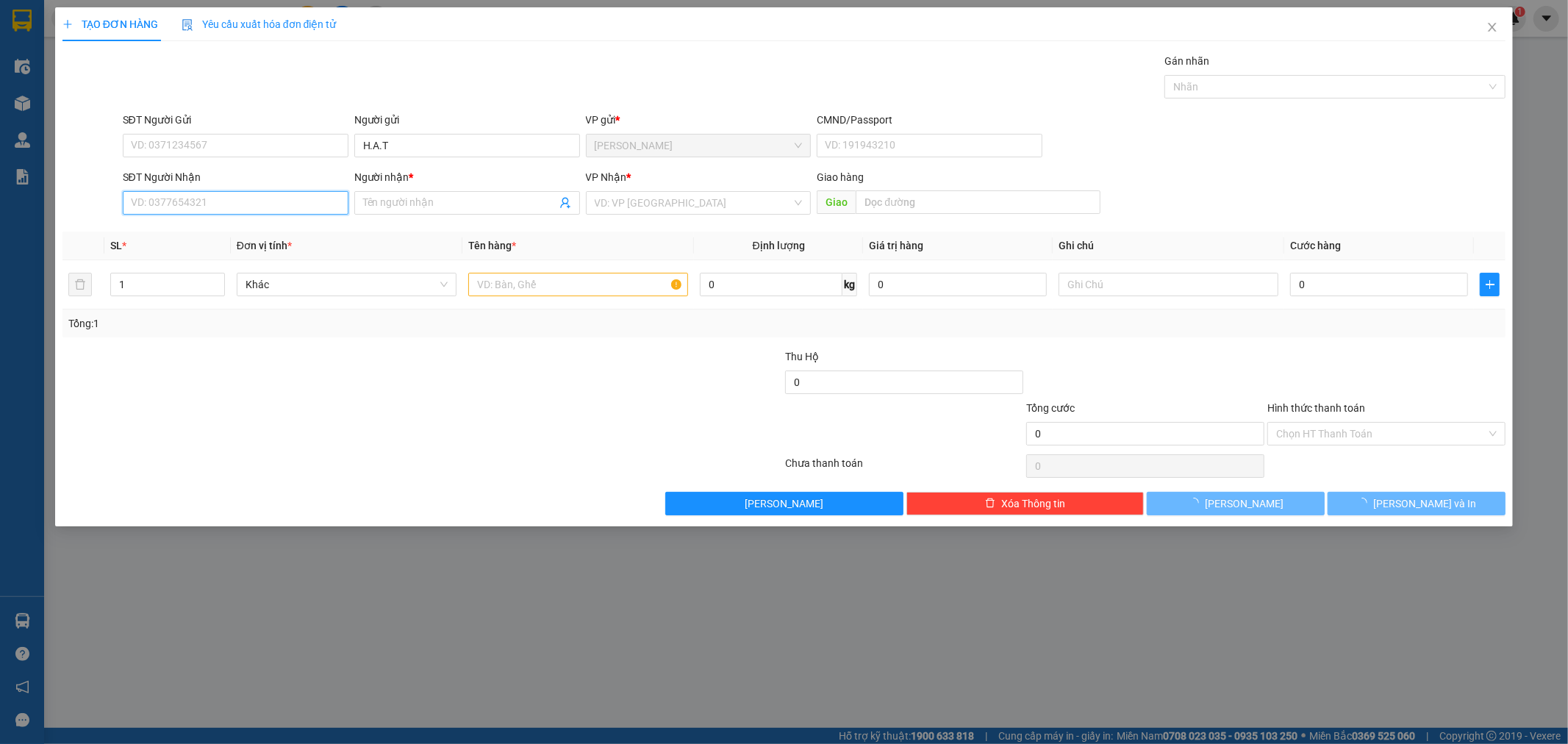
click at [206, 210] on input "SĐT Người Nhận" at bounding box center [235, 203] width 225 height 23
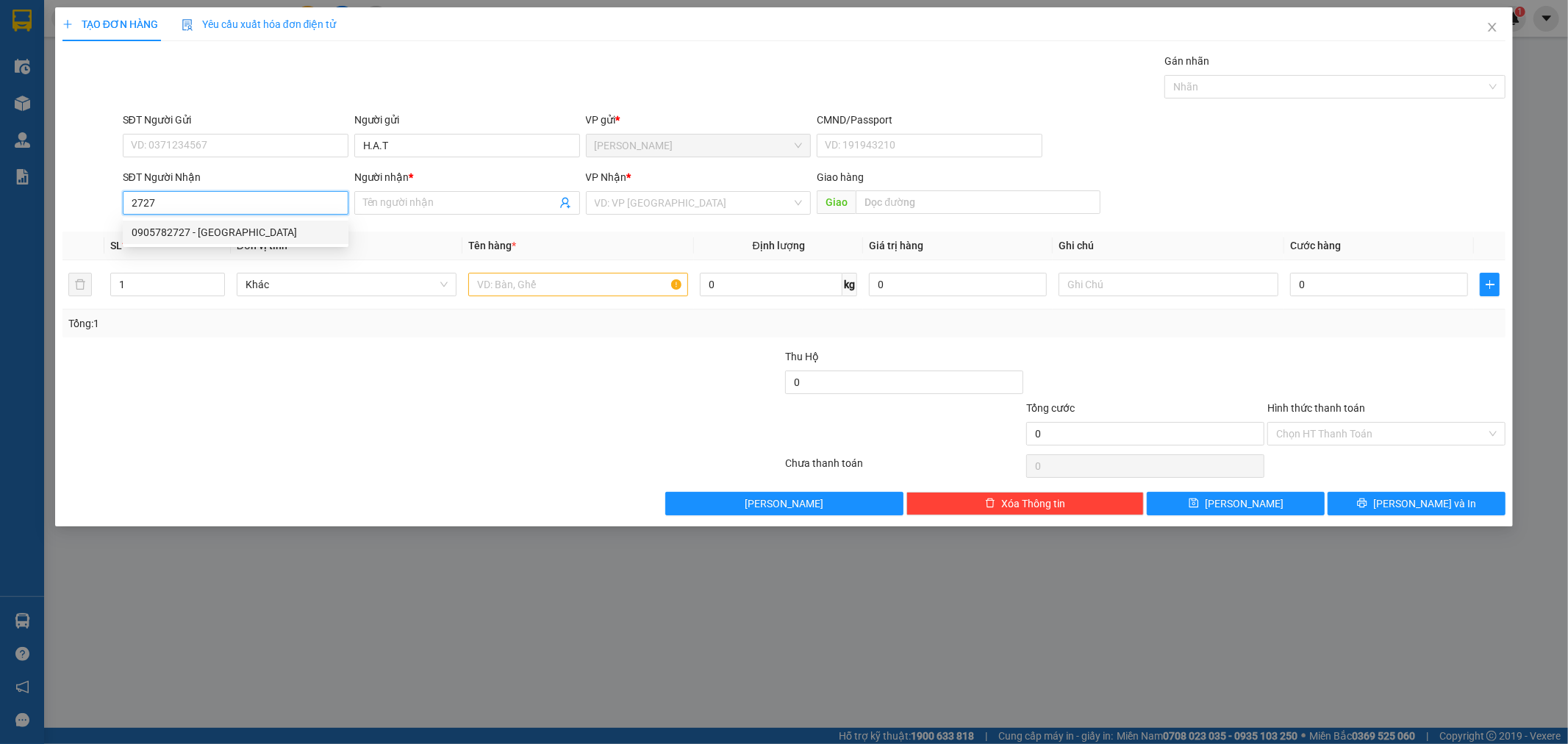
click at [216, 237] on div "0905782727 - [GEOGRAPHIC_DATA]" at bounding box center [235, 232] width 208 height 16
type input "0905782727"
type input "[PERSON_NAME]"
type input "0905782727"
click at [177, 273] on div "1" at bounding box center [167, 284] width 115 height 23
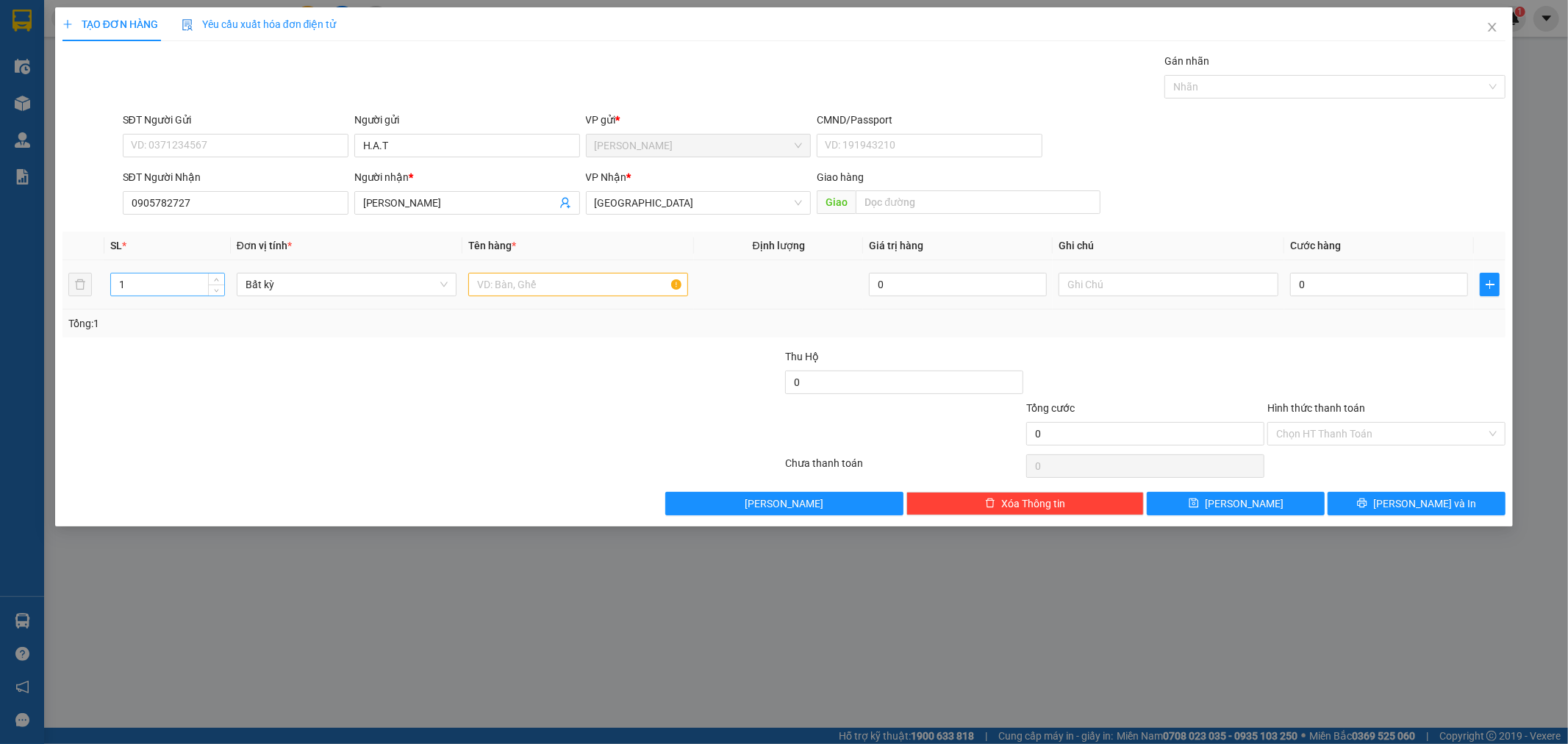
drag, startPoint x: 177, startPoint y: 272, endPoint x: 177, endPoint y: 280, distance: 8.0
click at [177, 280] on div "1" at bounding box center [167, 284] width 115 height 23
click at [177, 283] on input "1" at bounding box center [167, 284] width 113 height 22
click at [159, 284] on input "12" at bounding box center [167, 284] width 113 height 22
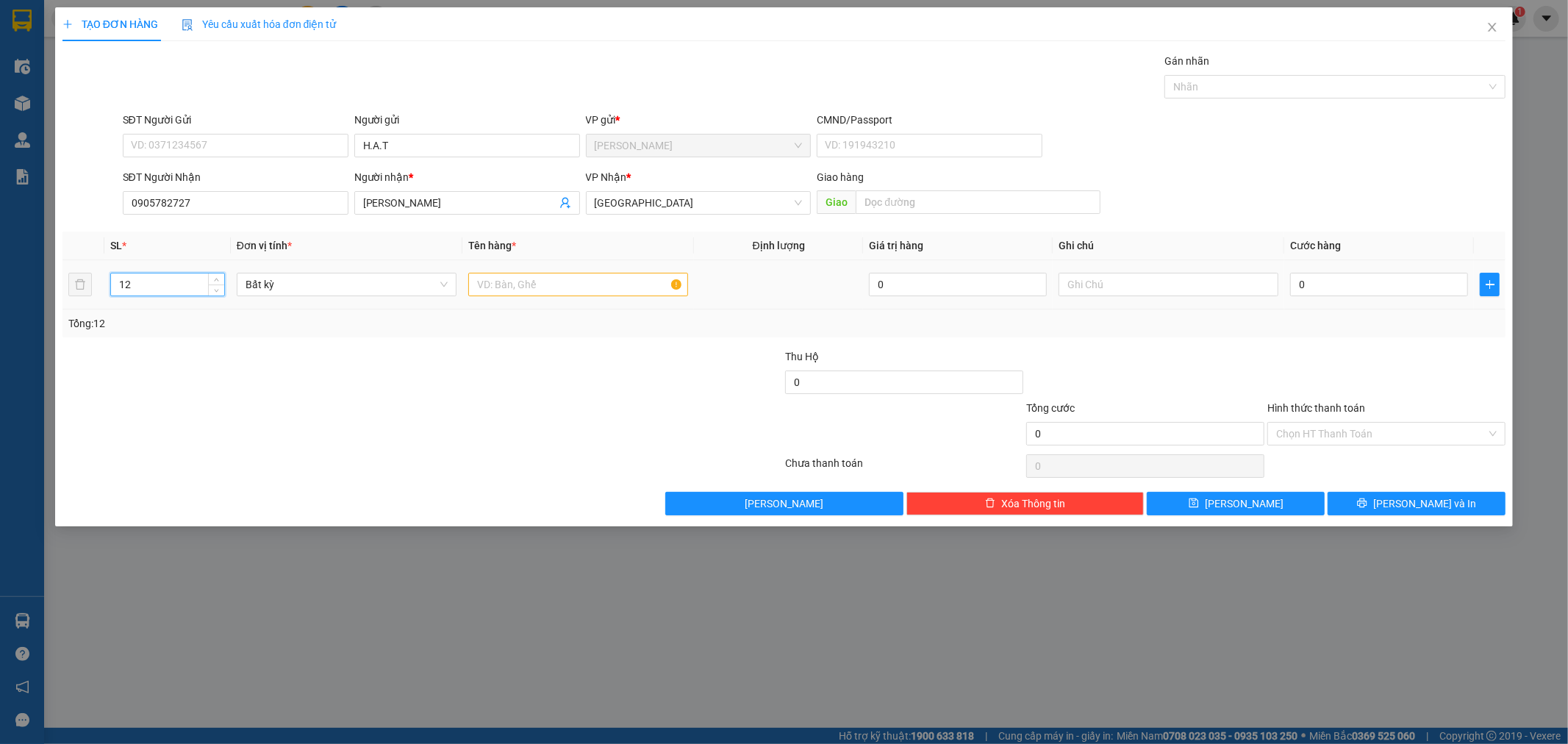
click at [159, 284] on input "12" at bounding box center [167, 284] width 113 height 22
type input "2"
click at [568, 276] on input "text" at bounding box center [578, 284] width 220 height 23
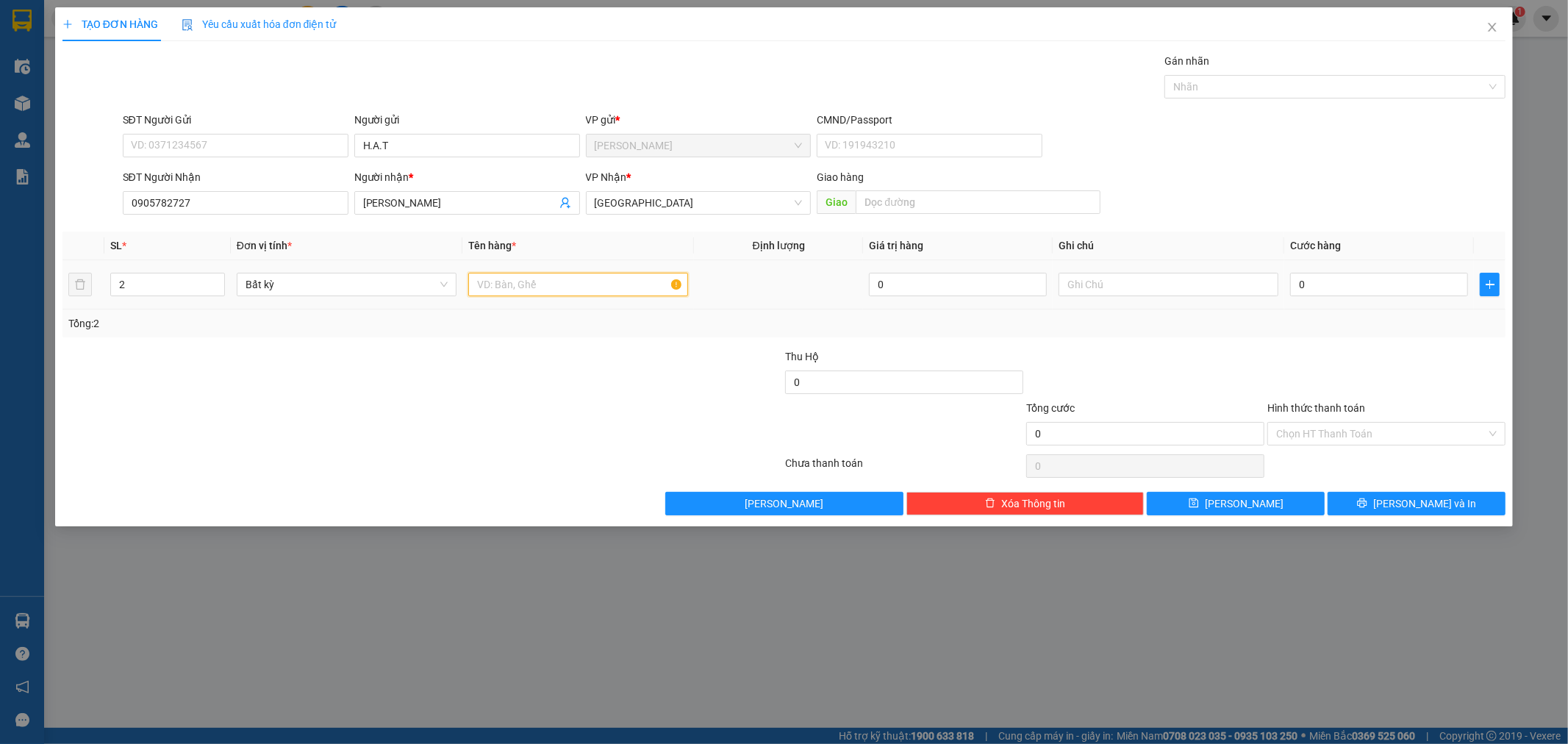
type input "K"
type input "KIỆN T"
click at [1414, 293] on input "0" at bounding box center [1379, 284] width 178 height 23
type input "8"
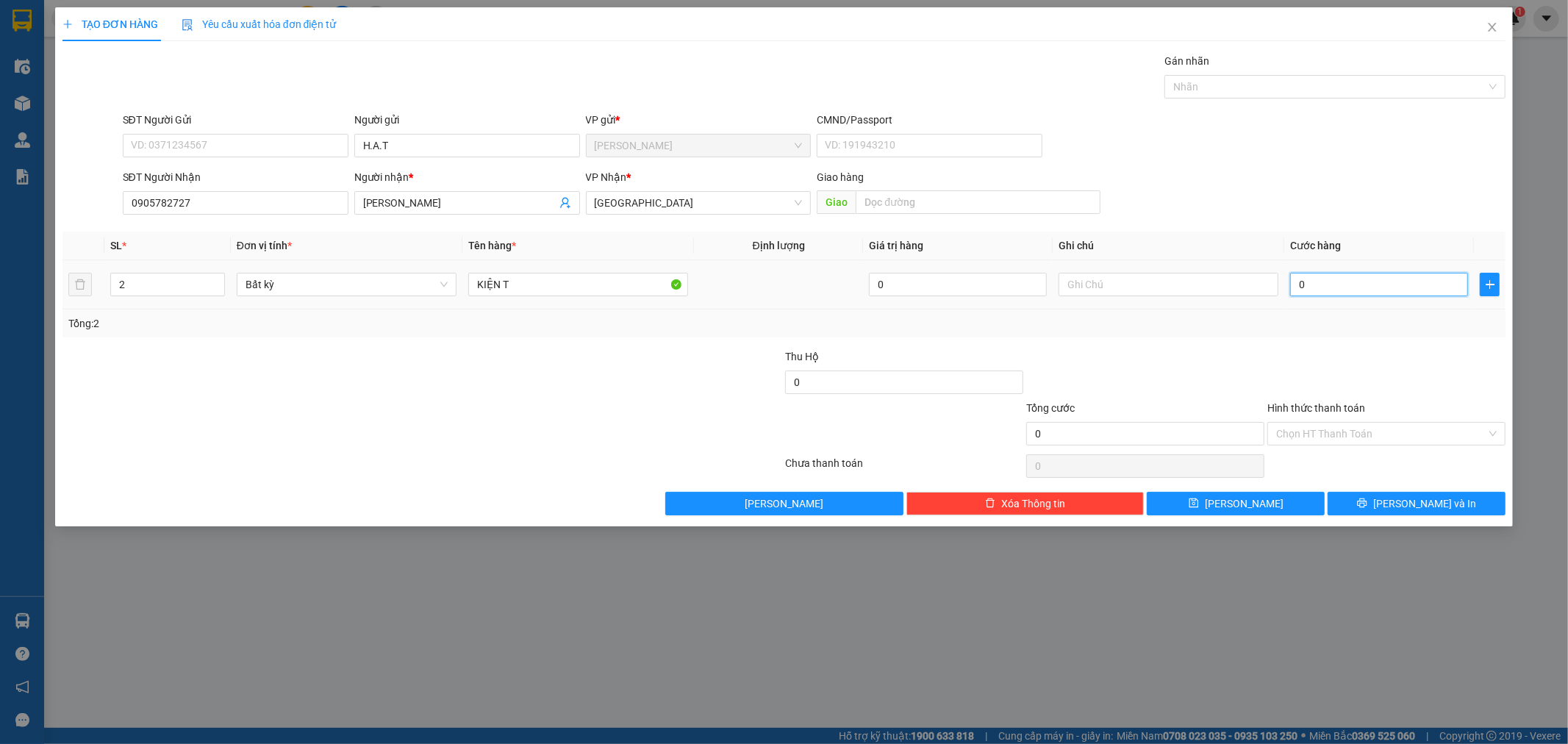
type input "8"
type input "80"
type input "80.000"
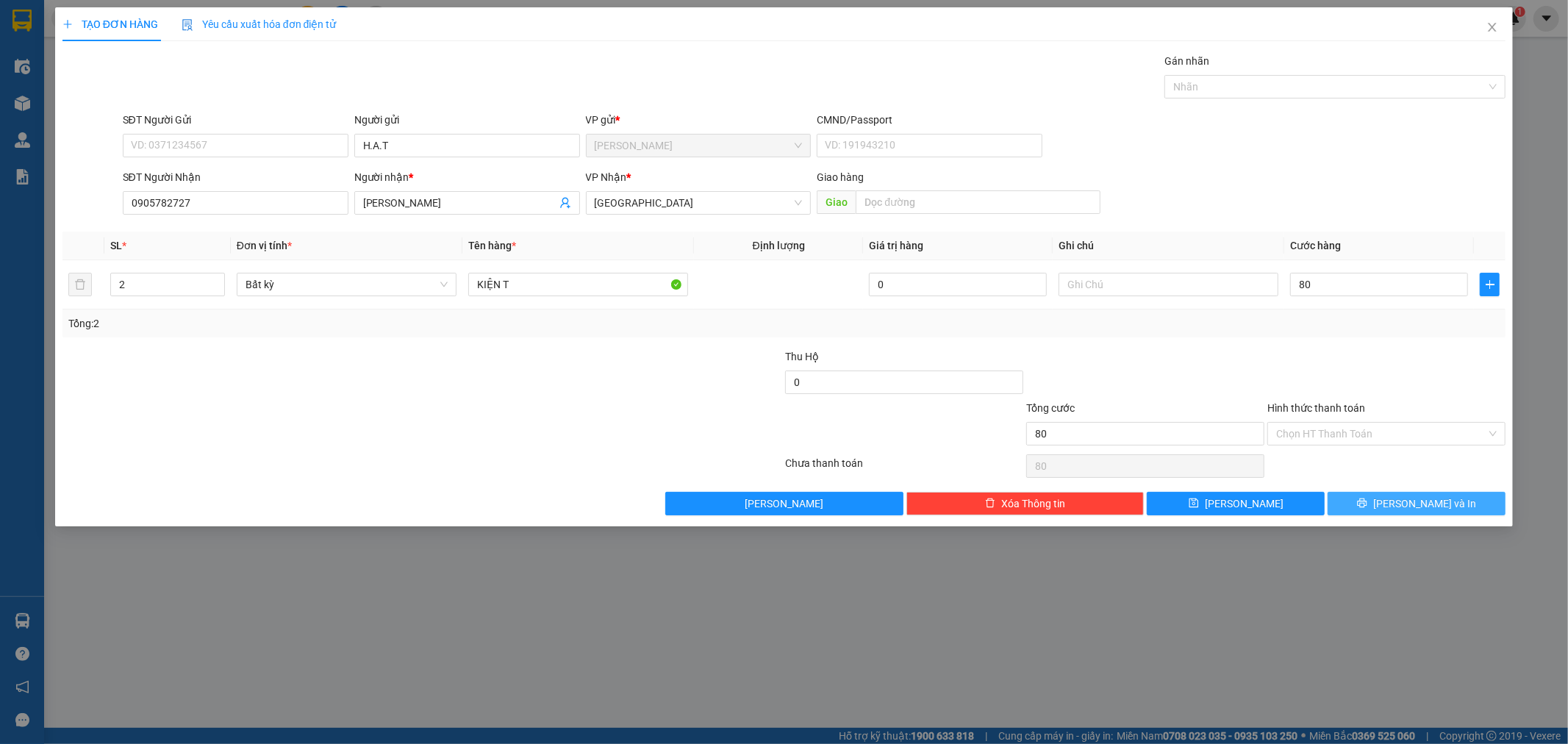
type input "80.000"
click at [1367, 500] on icon "printer" at bounding box center [1361, 502] width 10 height 10
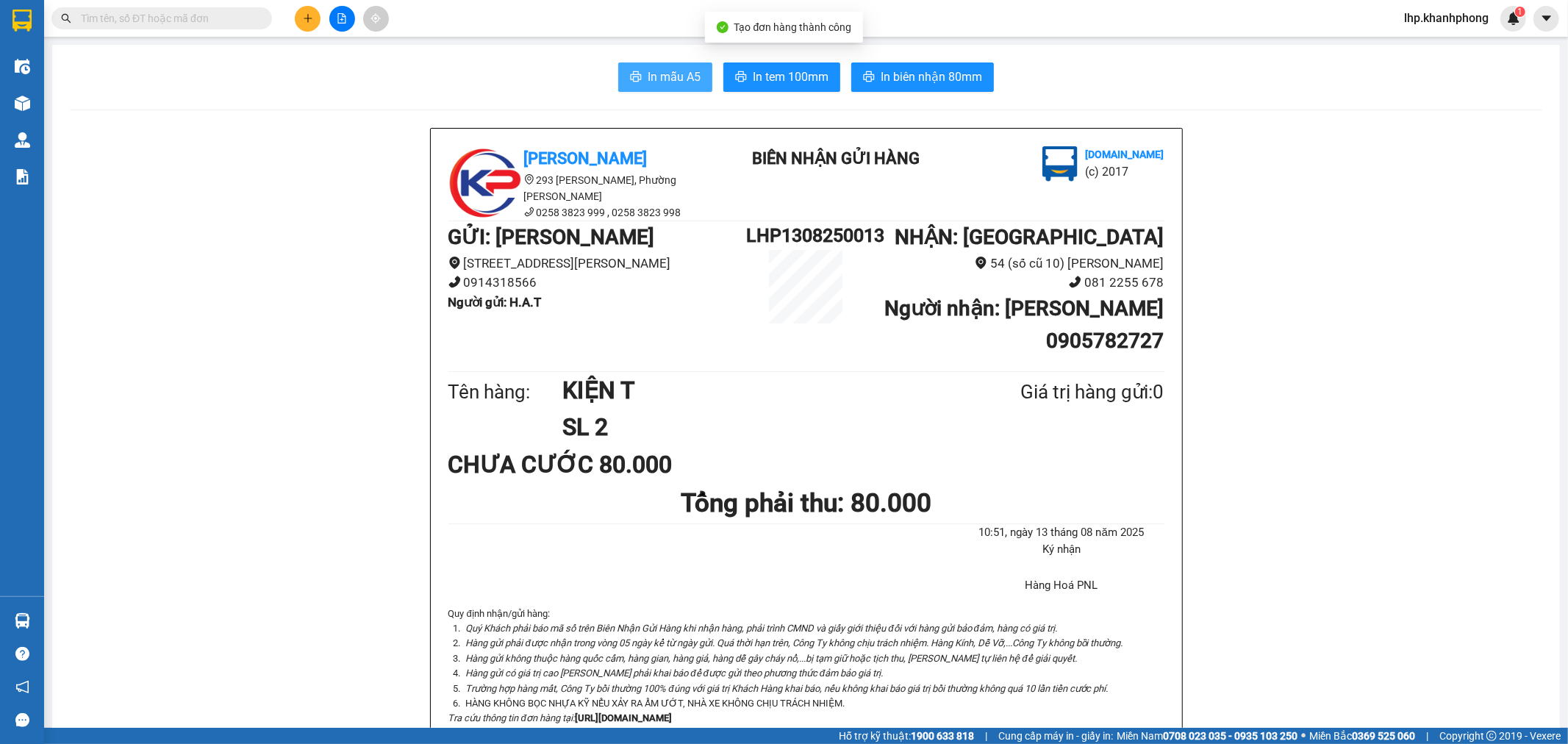
click at [661, 81] on span "In mẫu A5" at bounding box center [674, 77] width 53 height 19
drag, startPoint x: 267, startPoint y: 454, endPoint x: 177, endPoint y: 355, distance: 133.8
click at [301, 19] on button at bounding box center [307, 19] width 26 height 26
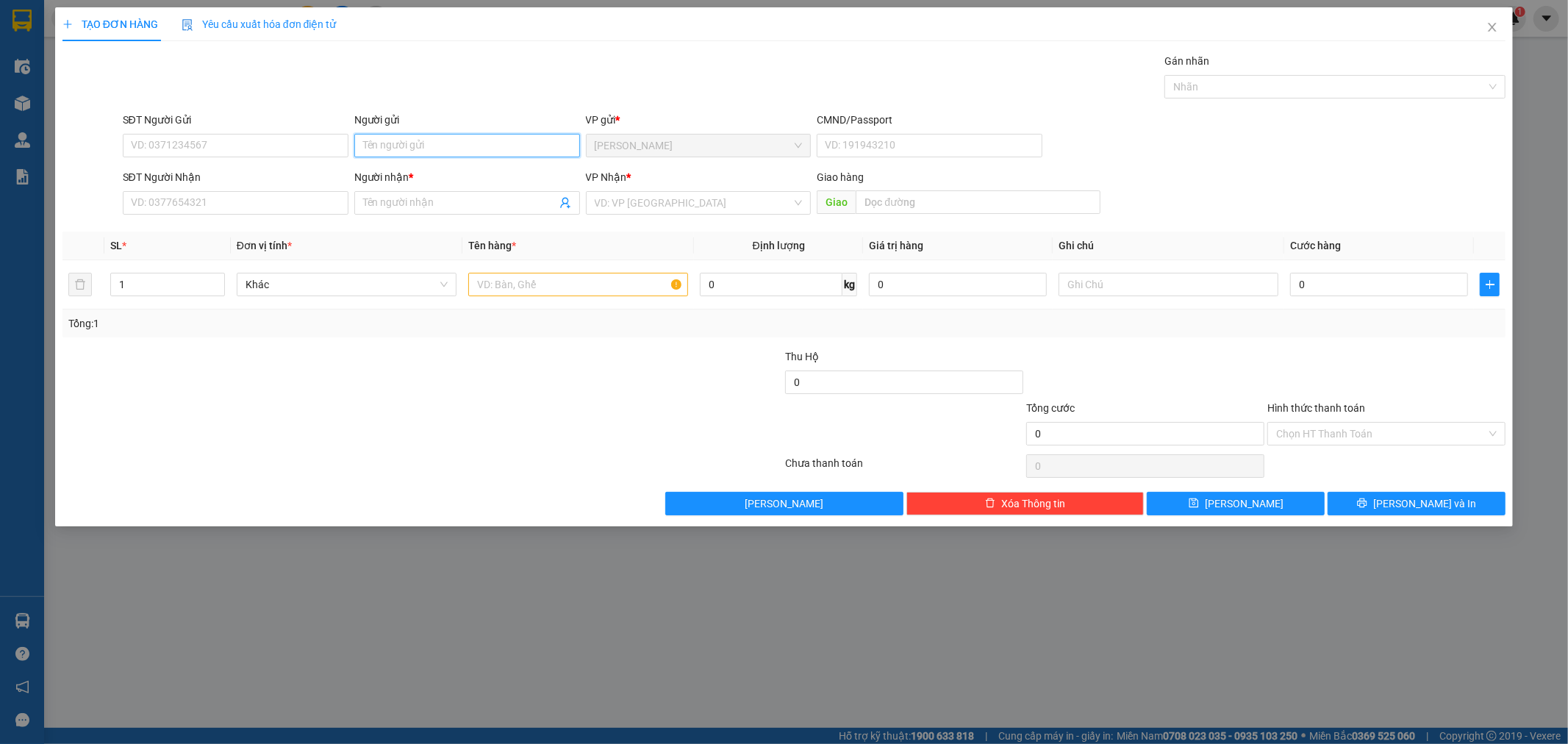
click at [398, 138] on input "Người gửi" at bounding box center [467, 146] width 225 height 23
click at [219, 279] on span "up" at bounding box center [216, 280] width 9 height 9
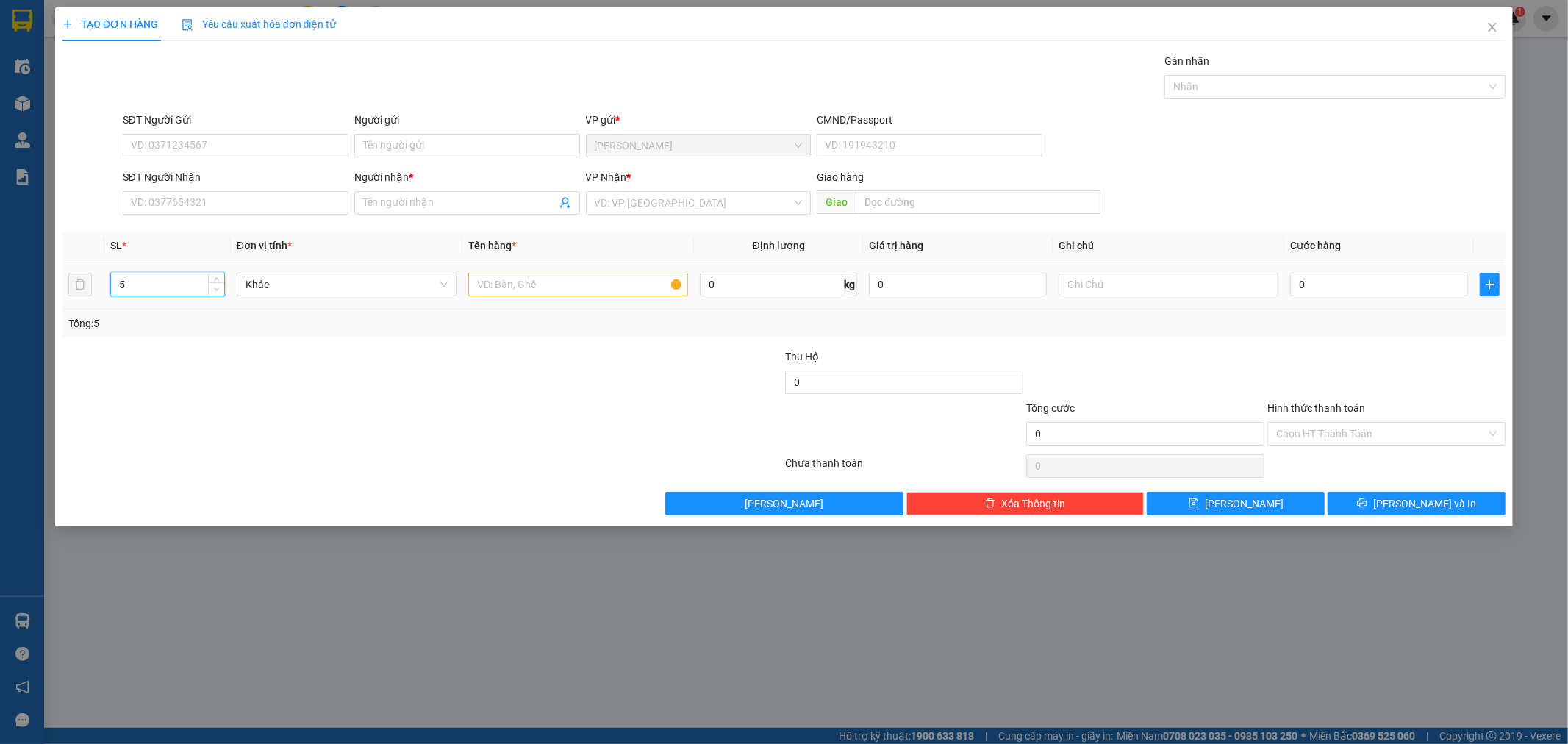
type input "4"
click at [218, 288] on icon "down" at bounding box center [216, 289] width 5 height 5
click at [504, 286] on input "text" at bounding box center [578, 284] width 220 height 23
type input "THÙNG"
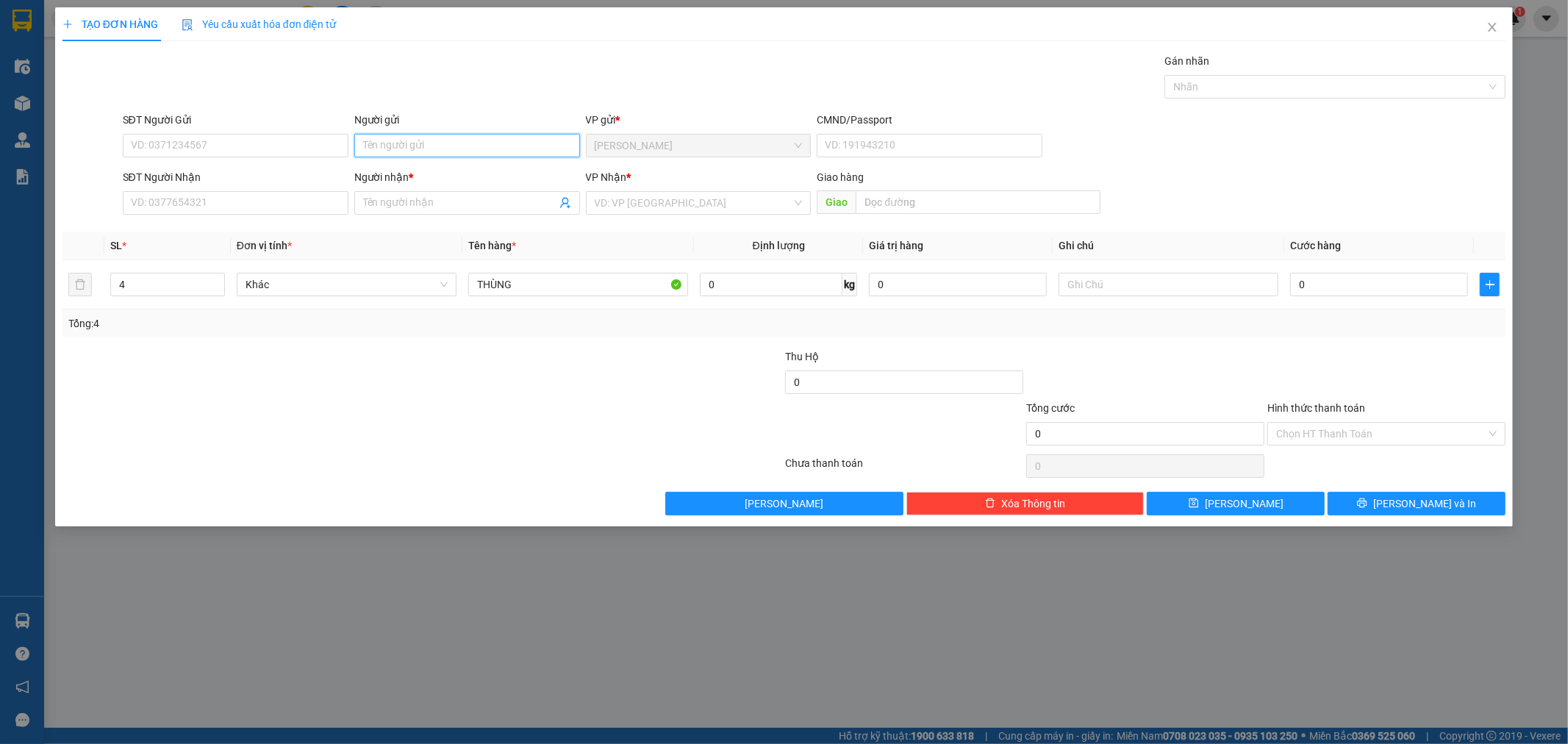
click at [469, 145] on input "Người gửi" at bounding box center [467, 146] width 225 height 23
type input "THỰC PHẨM CHÚC NĂNG"
click at [268, 194] on input "SĐT Người Nhận" at bounding box center [235, 203] width 225 height 23
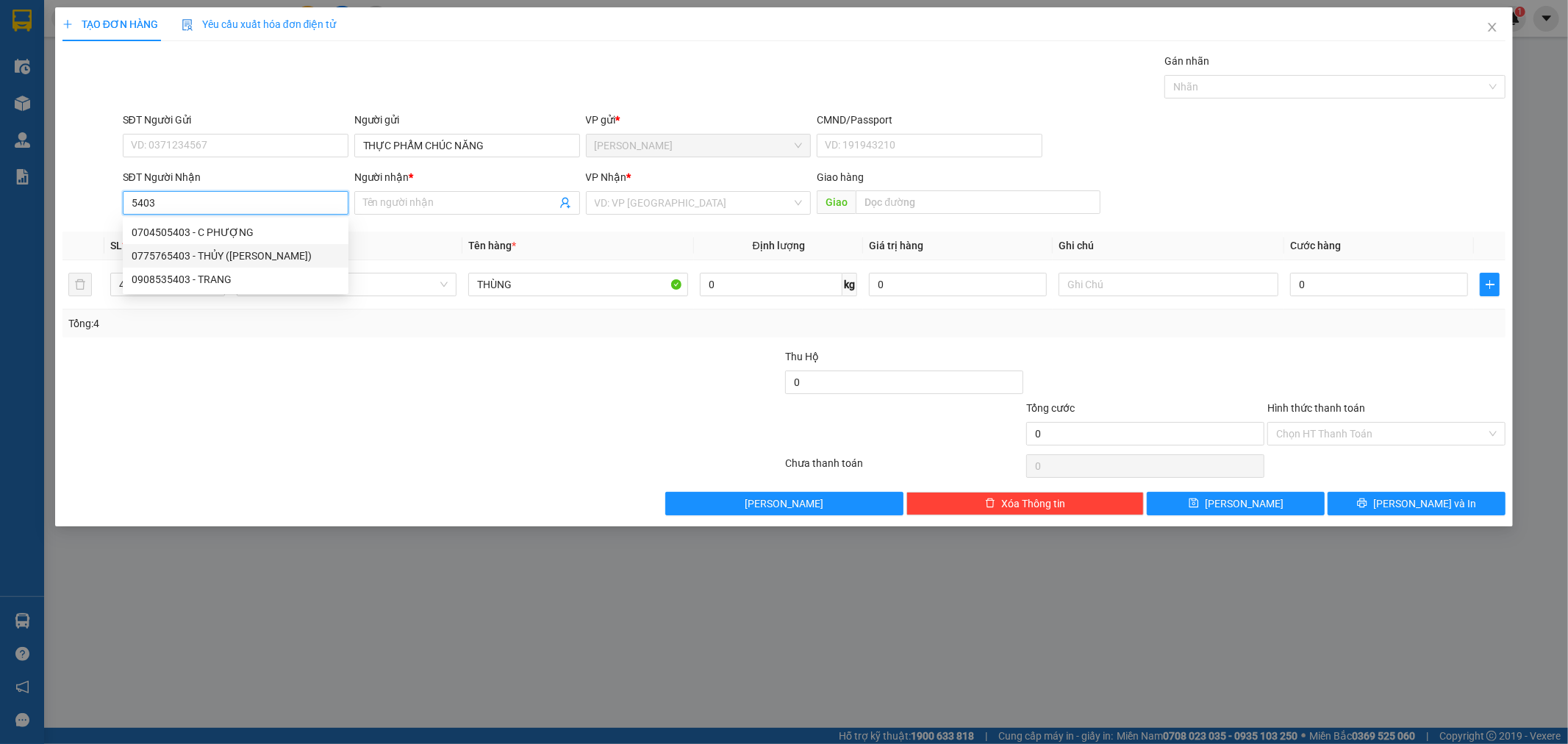
click at [267, 258] on div "0775765403 - THỦY ([PERSON_NAME])" at bounding box center [235, 255] width 208 height 16
type input "0775765403"
type input "THỦY (ANH ĐÀO)"
type input "0775765403"
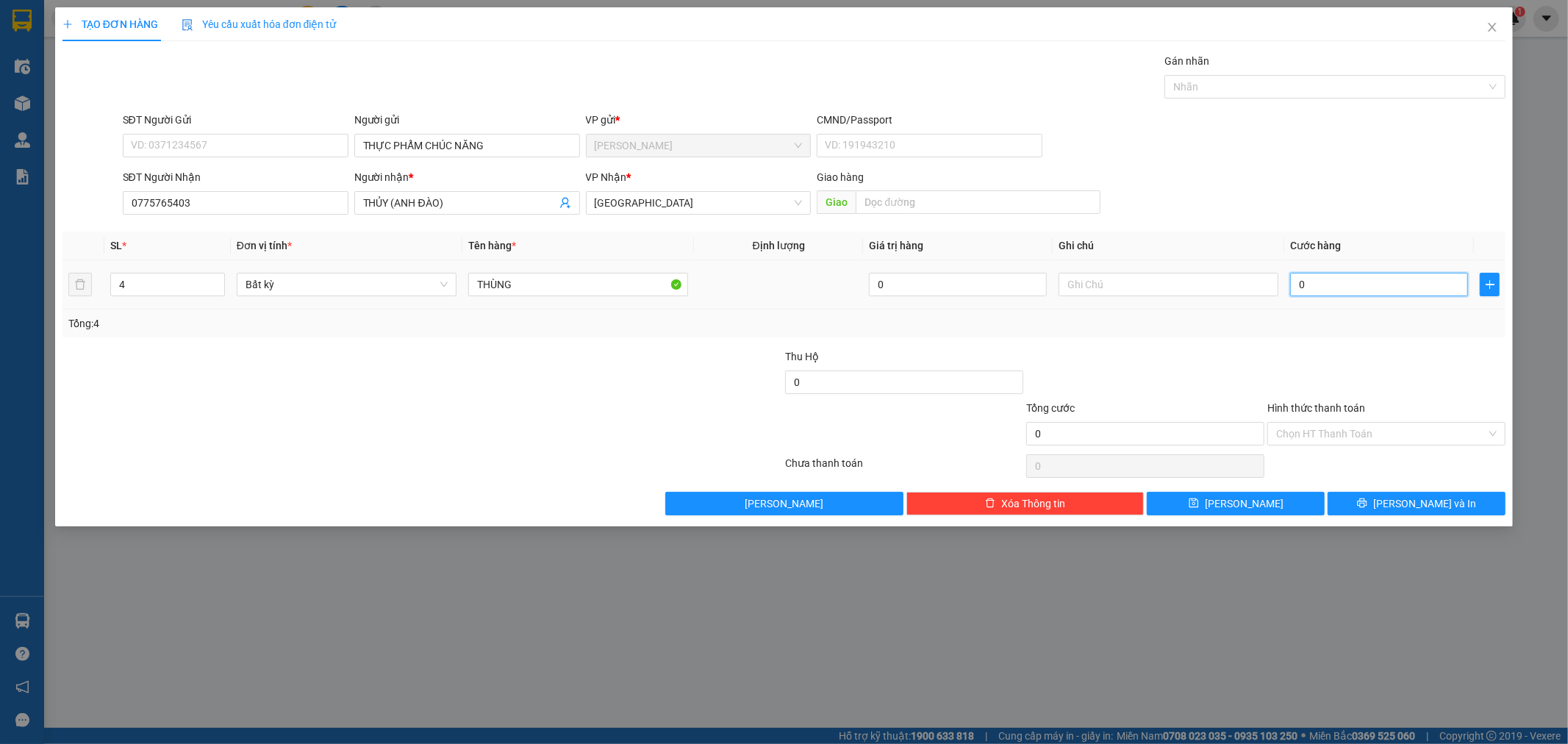
click at [1395, 287] on input "0" at bounding box center [1379, 284] width 178 height 23
click at [1422, 507] on span "[PERSON_NAME] và In" at bounding box center [1424, 503] width 103 height 16
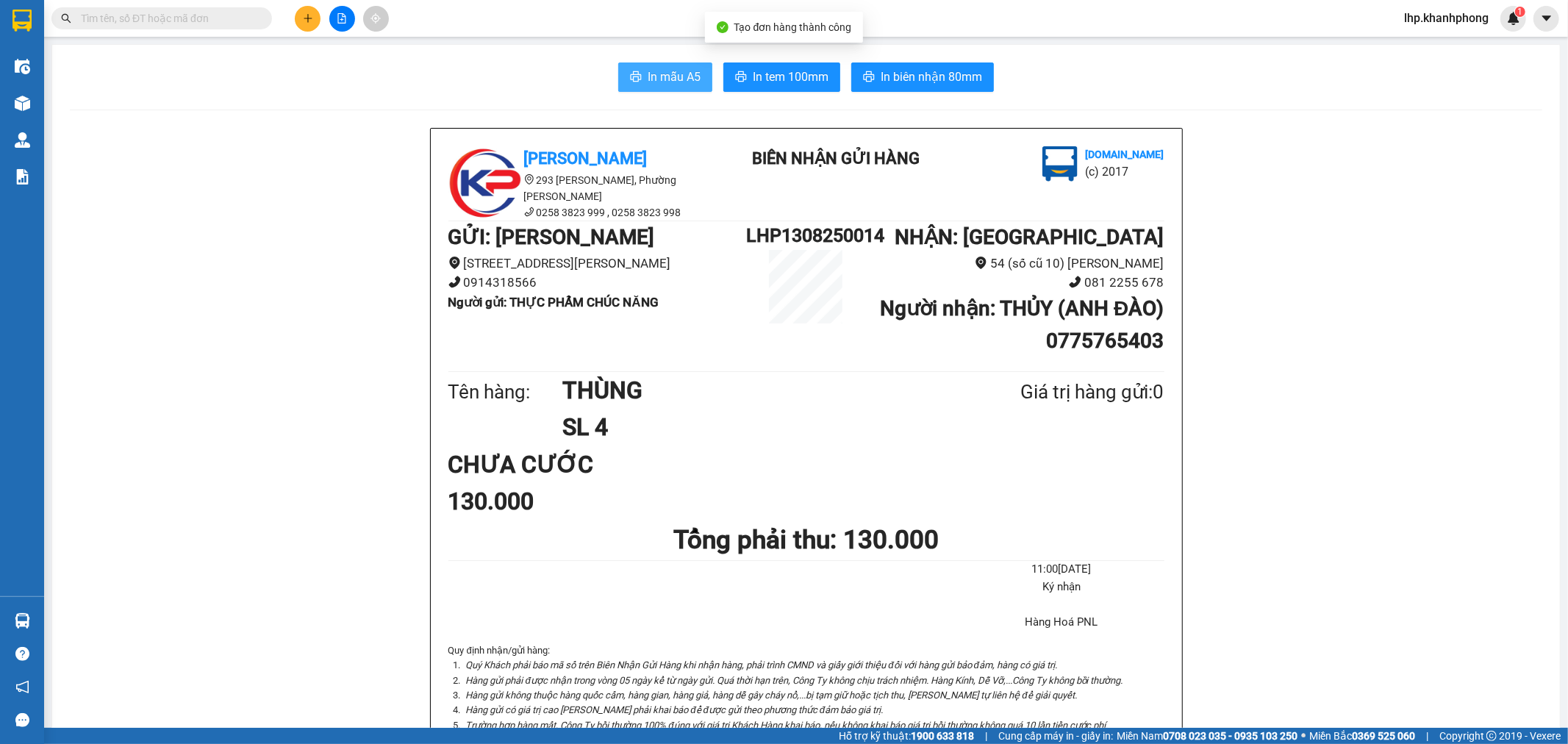
click at [647, 68] on span "In mẫu A5" at bounding box center [674, 77] width 53 height 19
click at [311, 13] on icon "plus" at bounding box center [307, 18] width 10 height 10
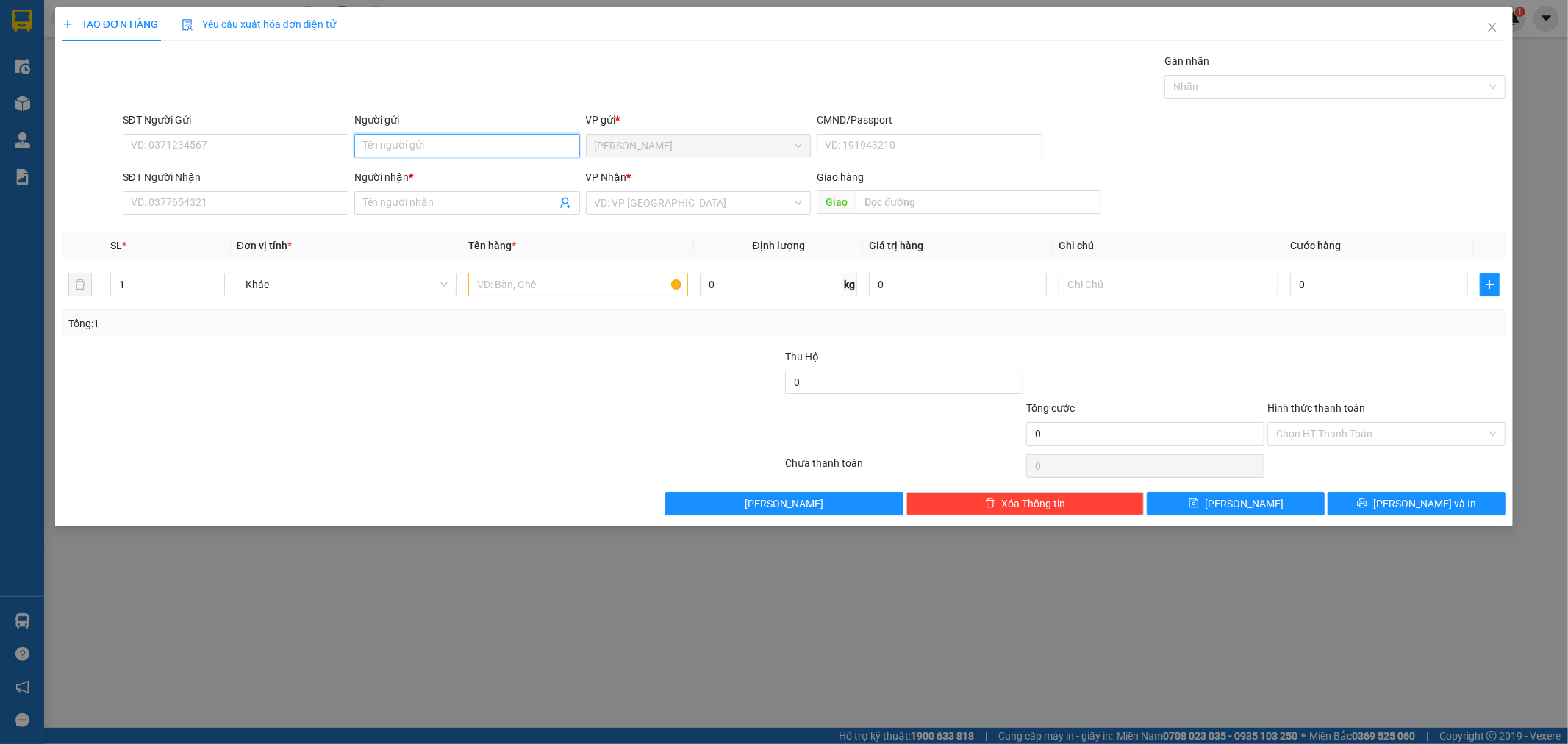
click at [442, 146] on input "Người gửi" at bounding box center [467, 146] width 225 height 23
type input "LÝ SÌ PHÁT"
click at [229, 202] on input "SĐT Người Nhận" at bounding box center [235, 203] width 225 height 23
click at [412, 201] on input "Người nhận *" at bounding box center [460, 203] width 194 height 16
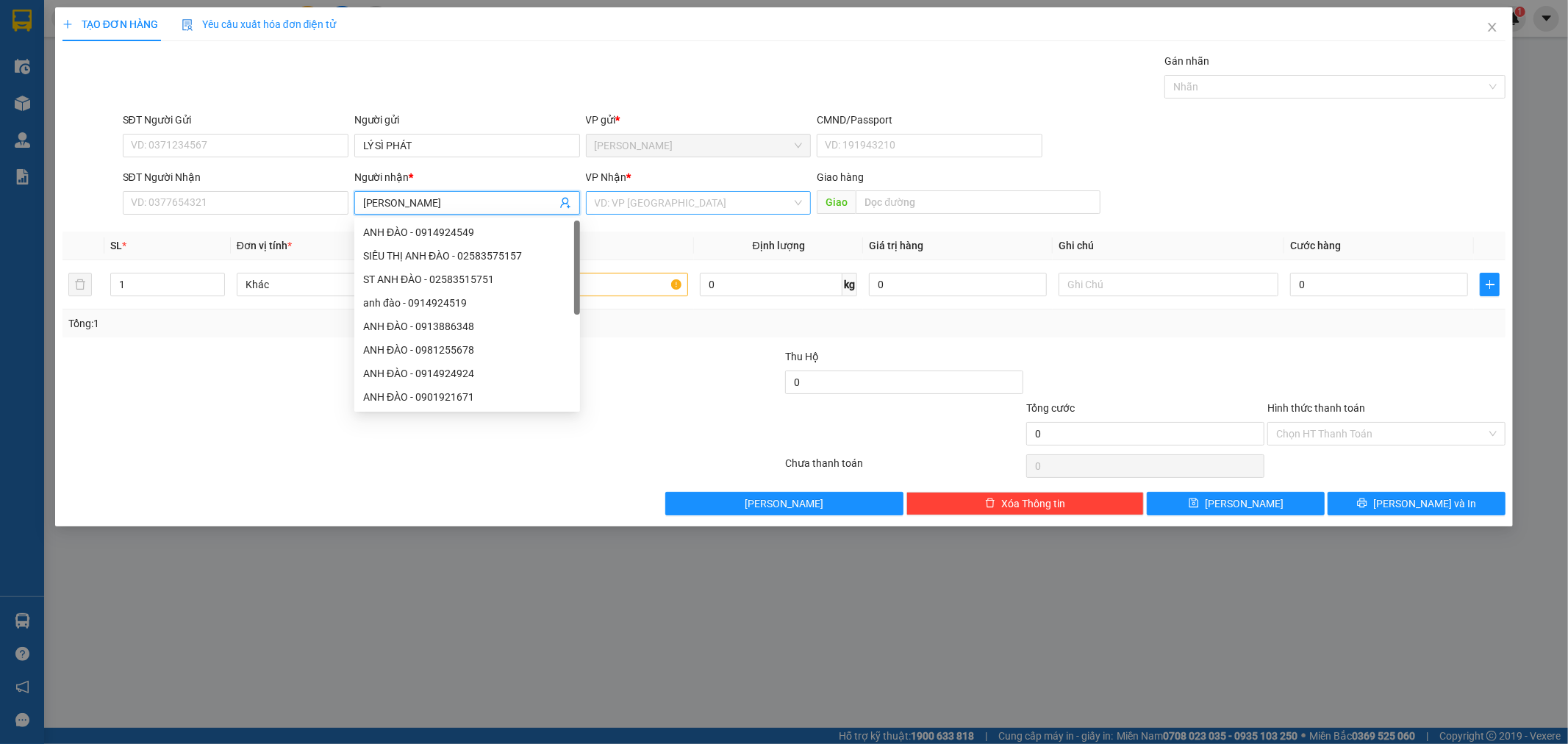
type input "[PERSON_NAME]"
click at [661, 200] on input "search" at bounding box center [693, 203] width 197 height 22
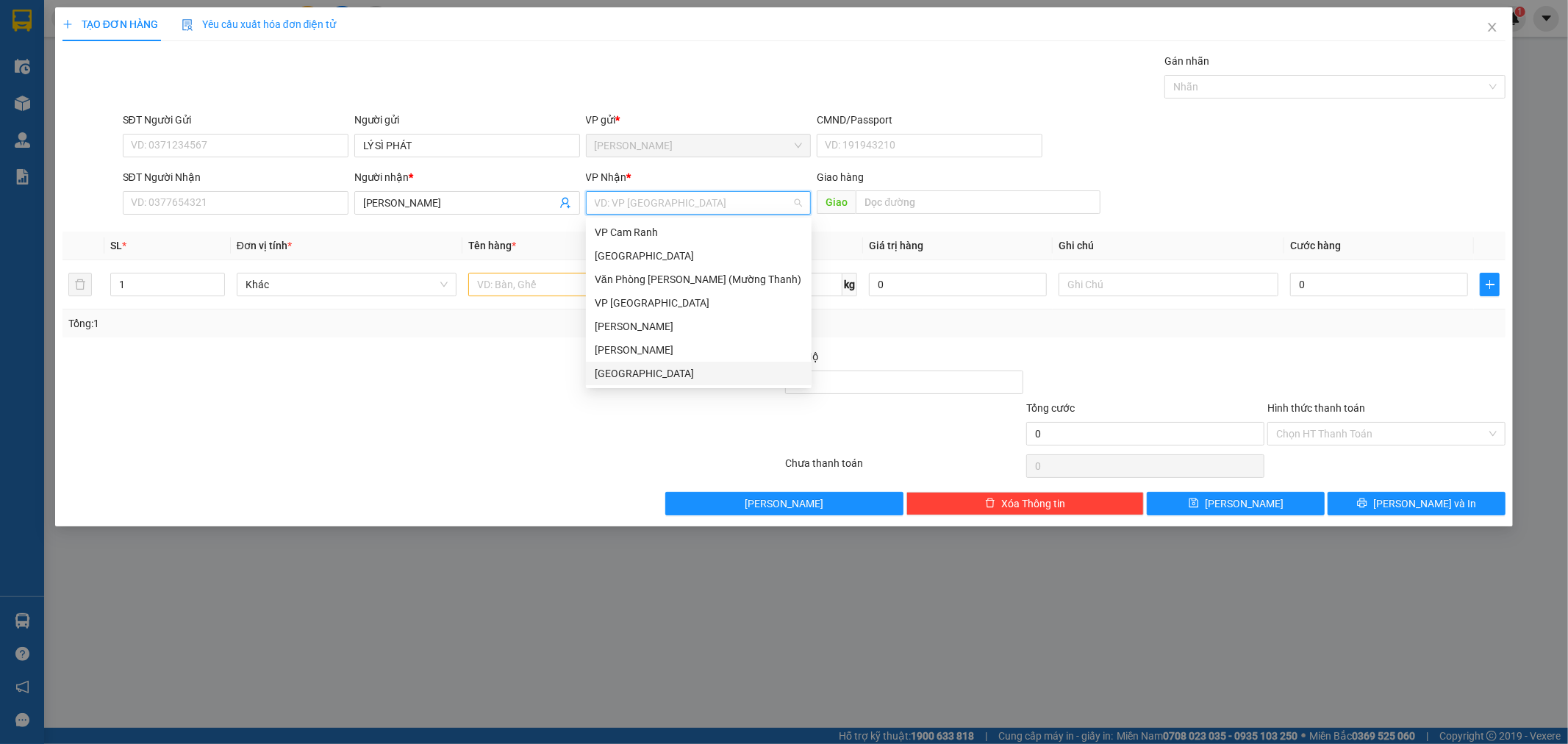
click at [615, 369] on div "[GEOGRAPHIC_DATA]" at bounding box center [698, 373] width 208 height 16
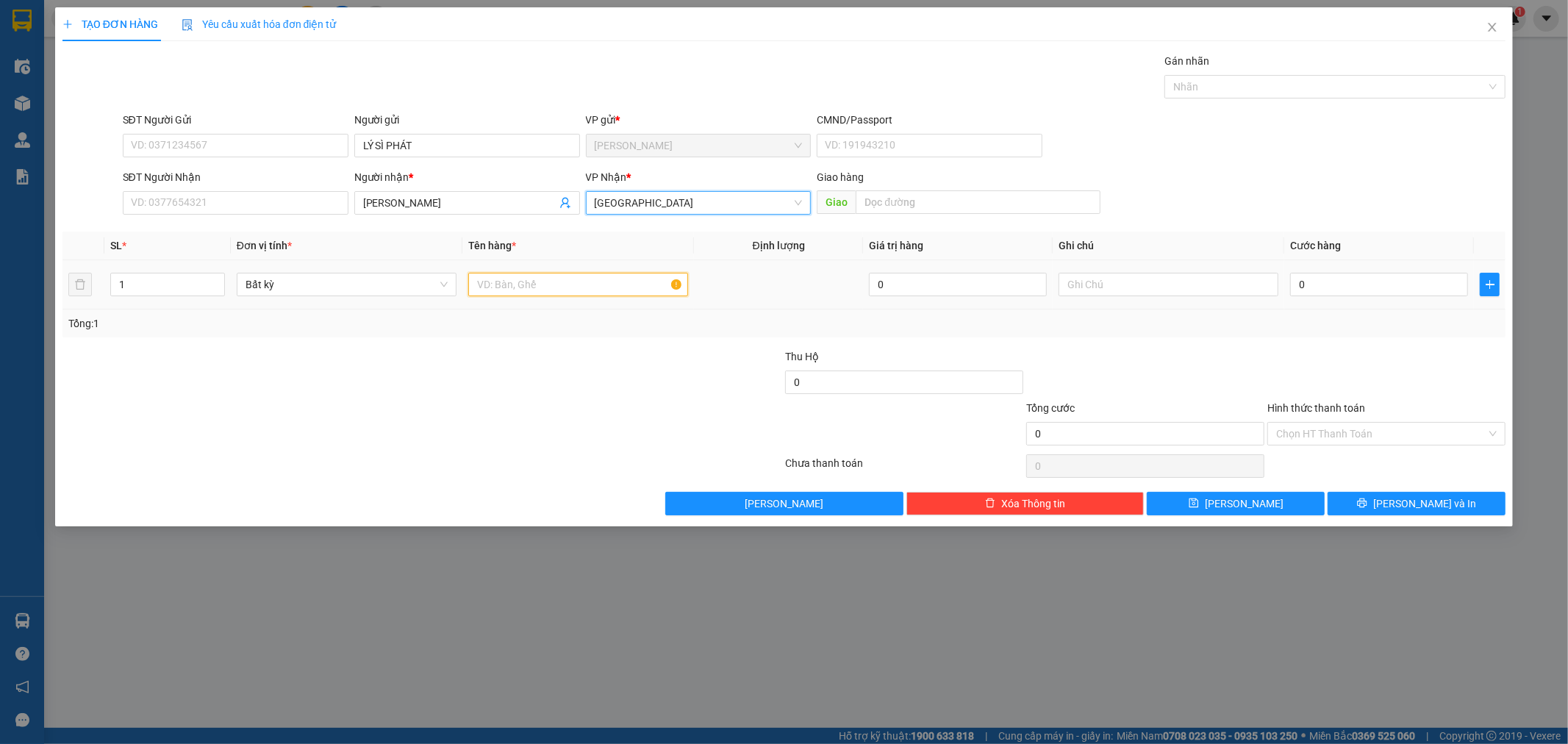
click at [524, 289] on input "text" at bounding box center [578, 284] width 220 height 23
click at [173, 282] on input "1" at bounding box center [167, 284] width 113 height 22
type input "24"
click at [516, 279] on input "text" at bounding box center [578, 284] width 220 height 23
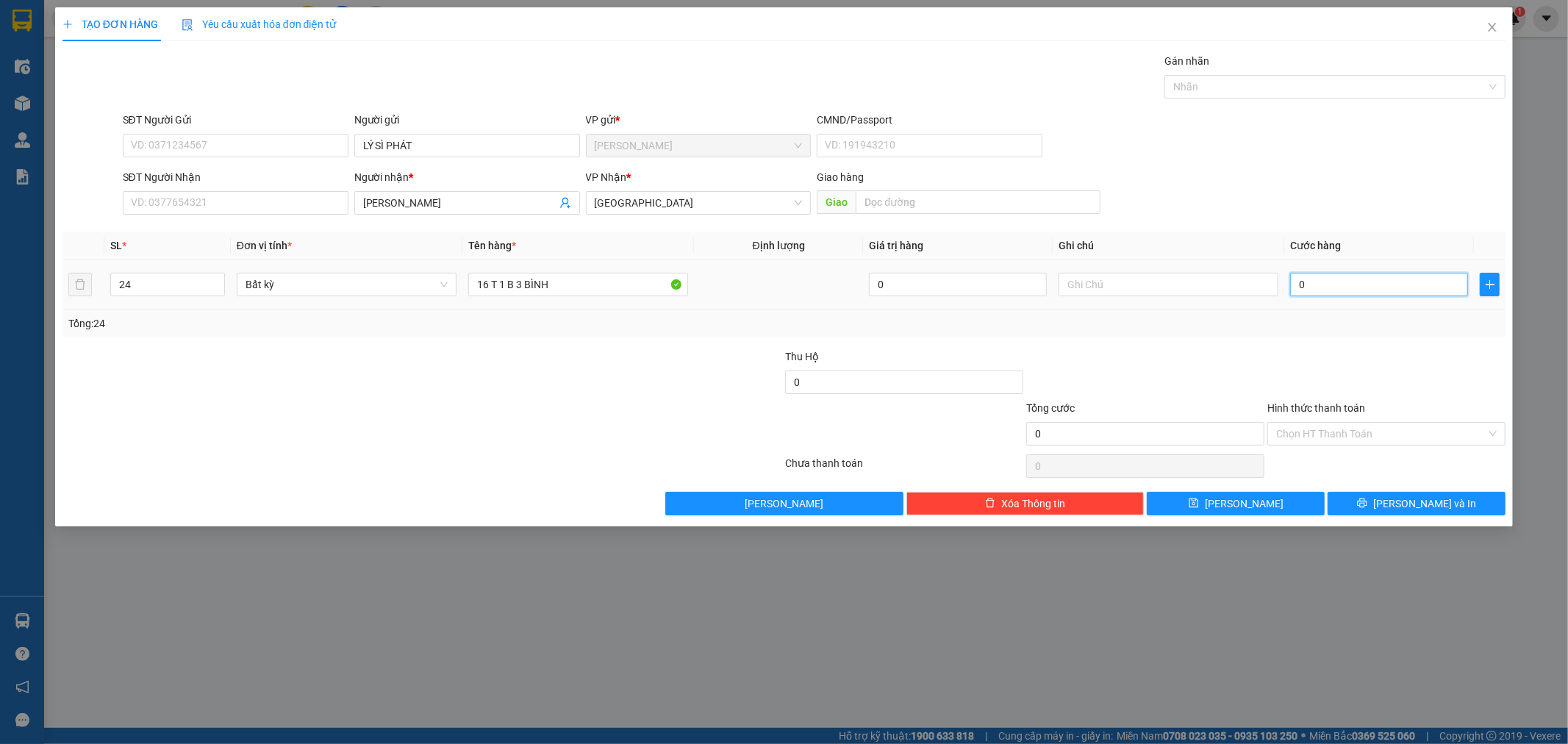
click at [1321, 292] on input "0" at bounding box center [1379, 284] width 178 height 23
click at [495, 285] on input "16 T 1 B 3 BÌNH" at bounding box center [578, 284] width 220 height 23
click at [516, 290] on input "16T 1 B 3 BÌNH" at bounding box center [578, 284] width 220 height 23
click at [569, 286] on input "16T 1 B3 BÌNH" at bounding box center [578, 284] width 220 height 23
type input "1"
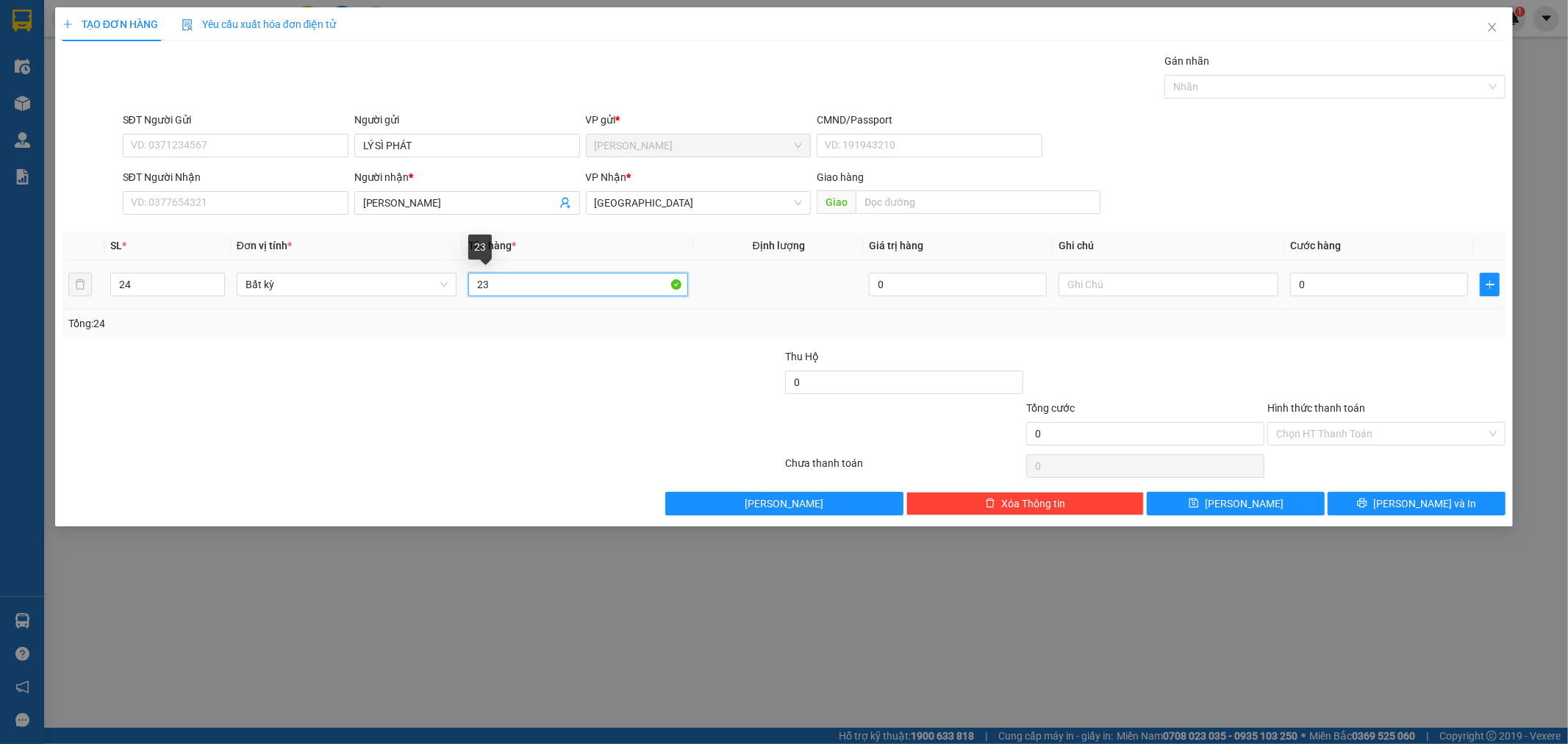
type input "2"
click at [554, 286] on input "16T + 1BAO + 7N KIỆN" at bounding box center [578, 284] width 220 height 23
click at [585, 284] on input "16T + 1BAO + 7 KIỆN" at bounding box center [578, 284] width 220 height 23
type input "16T + 1BAO + 7 KIỆN"
click at [1326, 272] on div "0" at bounding box center [1379, 284] width 178 height 29
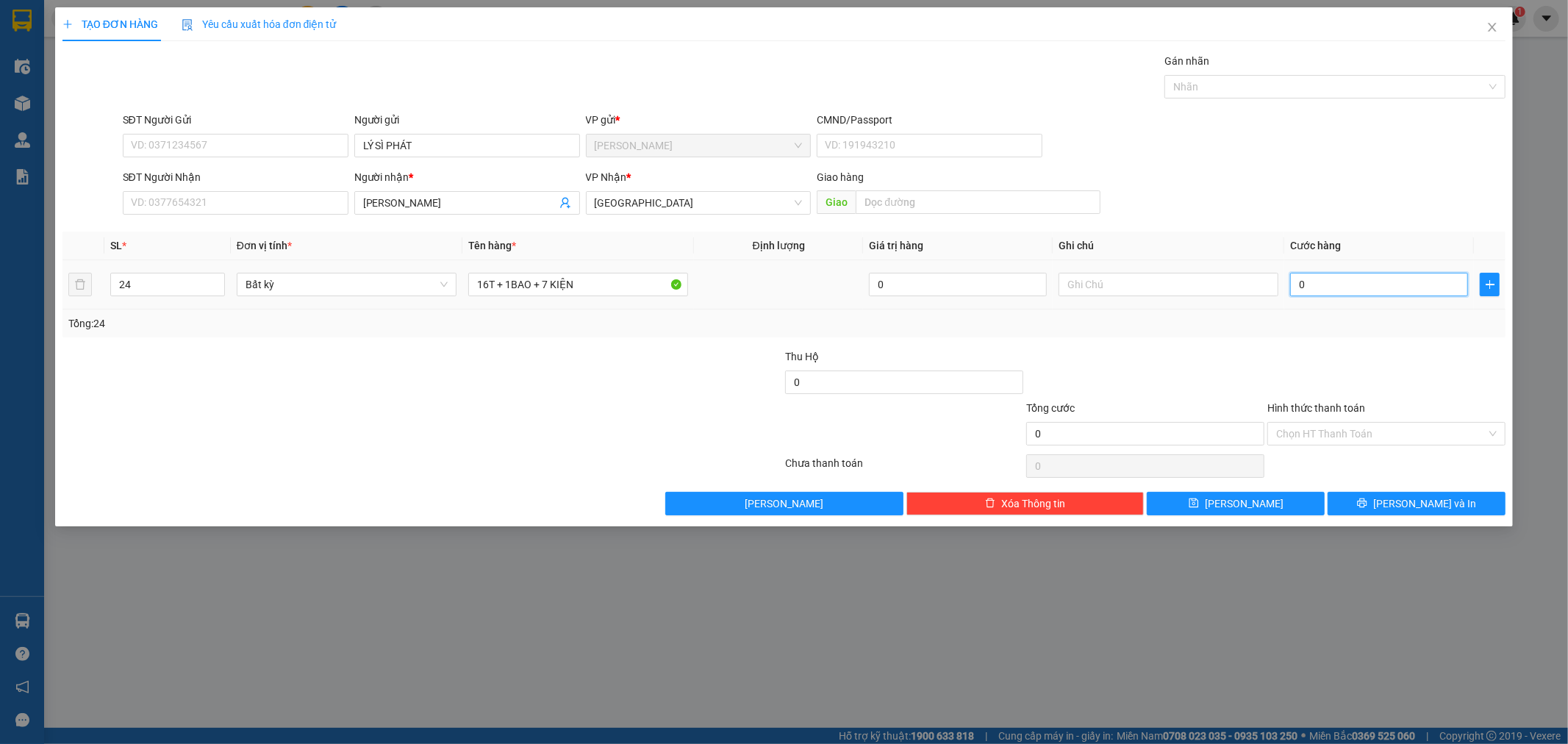
click at [1326, 283] on input "0" at bounding box center [1379, 284] width 178 height 23
click at [1333, 283] on input "0" at bounding box center [1379, 284] width 178 height 23
click at [1426, 507] on span "[PERSON_NAME] và In" at bounding box center [1424, 503] width 103 height 16
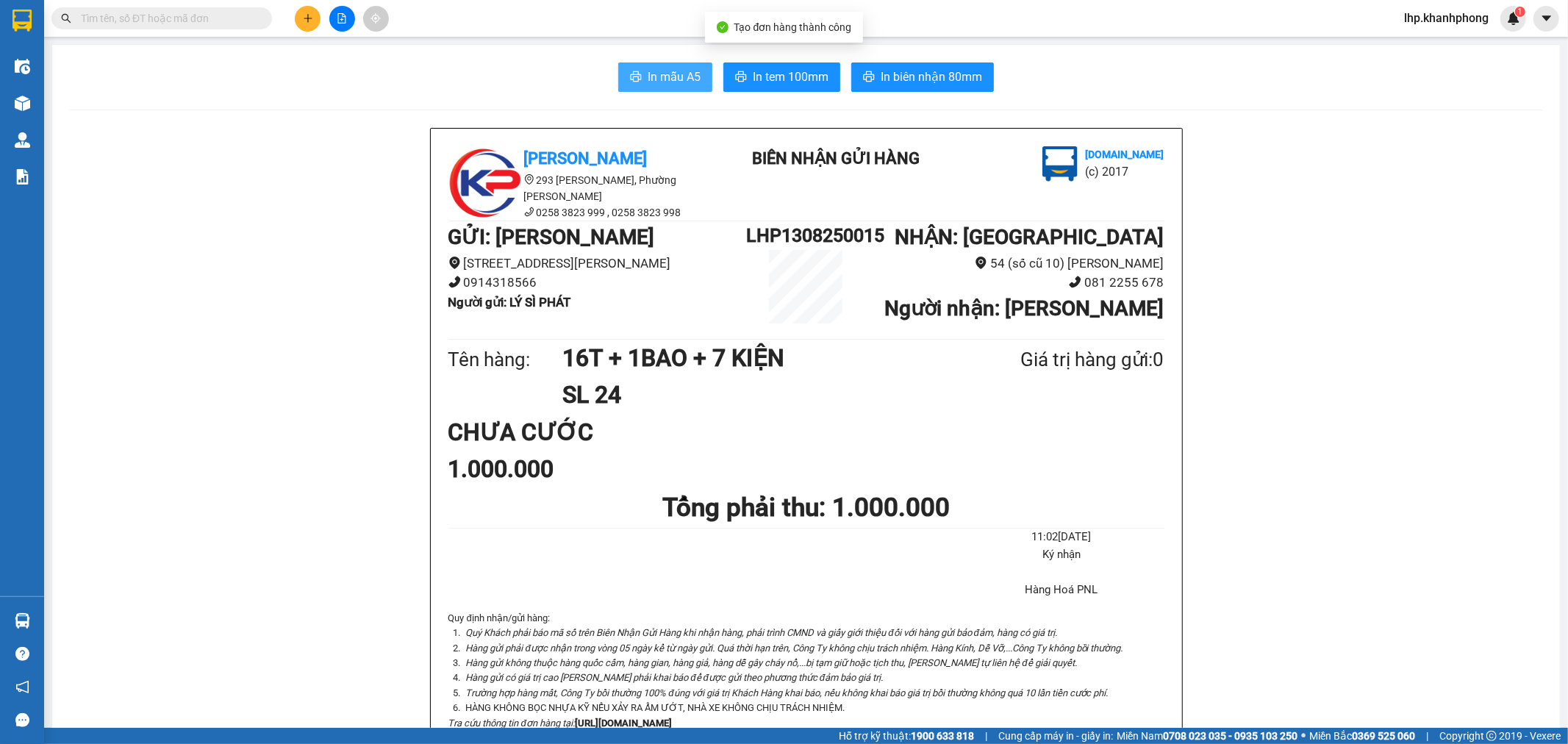
click at [647, 77] on span "In mẫu A5" at bounding box center [674, 77] width 53 height 19
click at [170, 25] on input "text" at bounding box center [167, 18] width 173 height 16
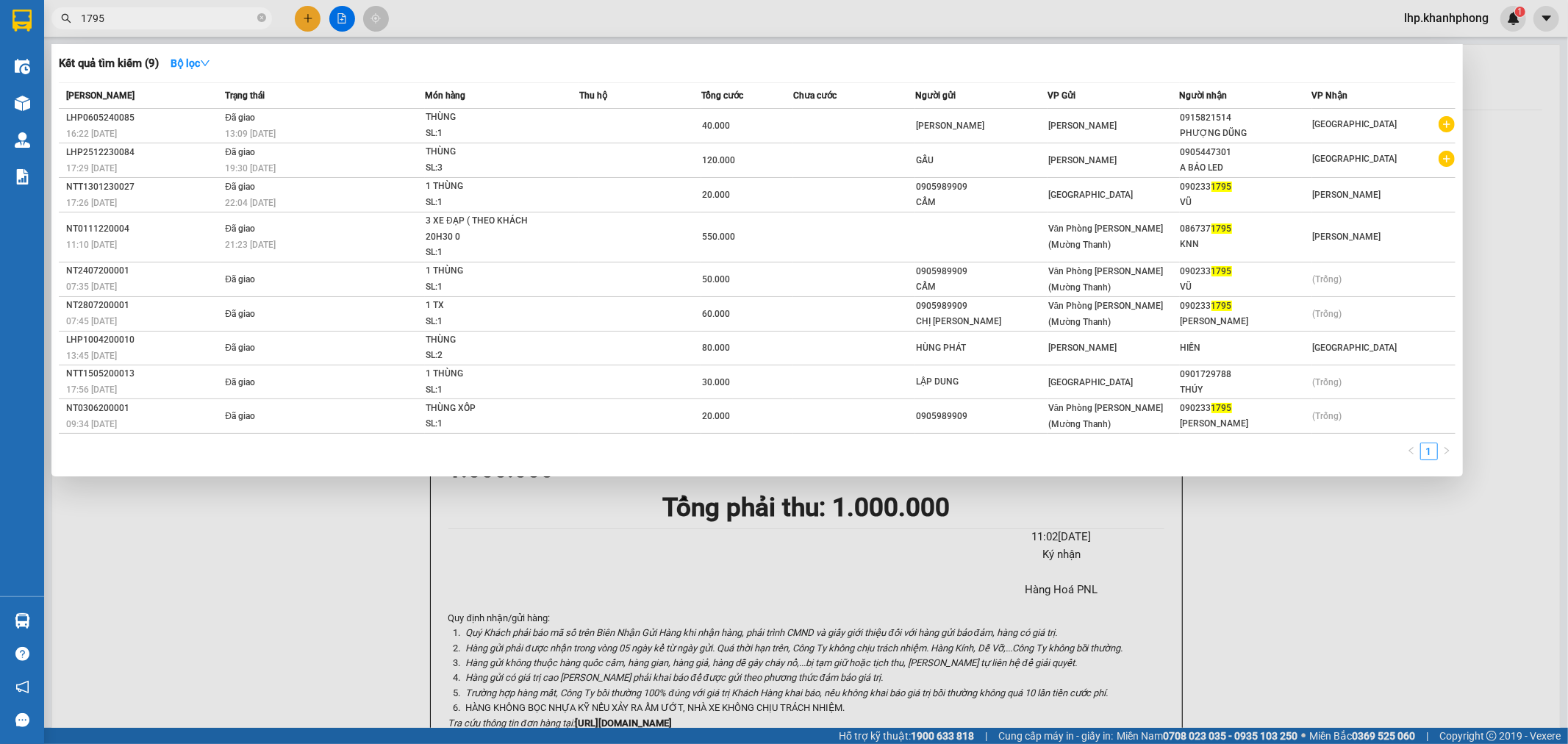
click at [250, 22] on input "1795" at bounding box center [167, 18] width 173 height 16
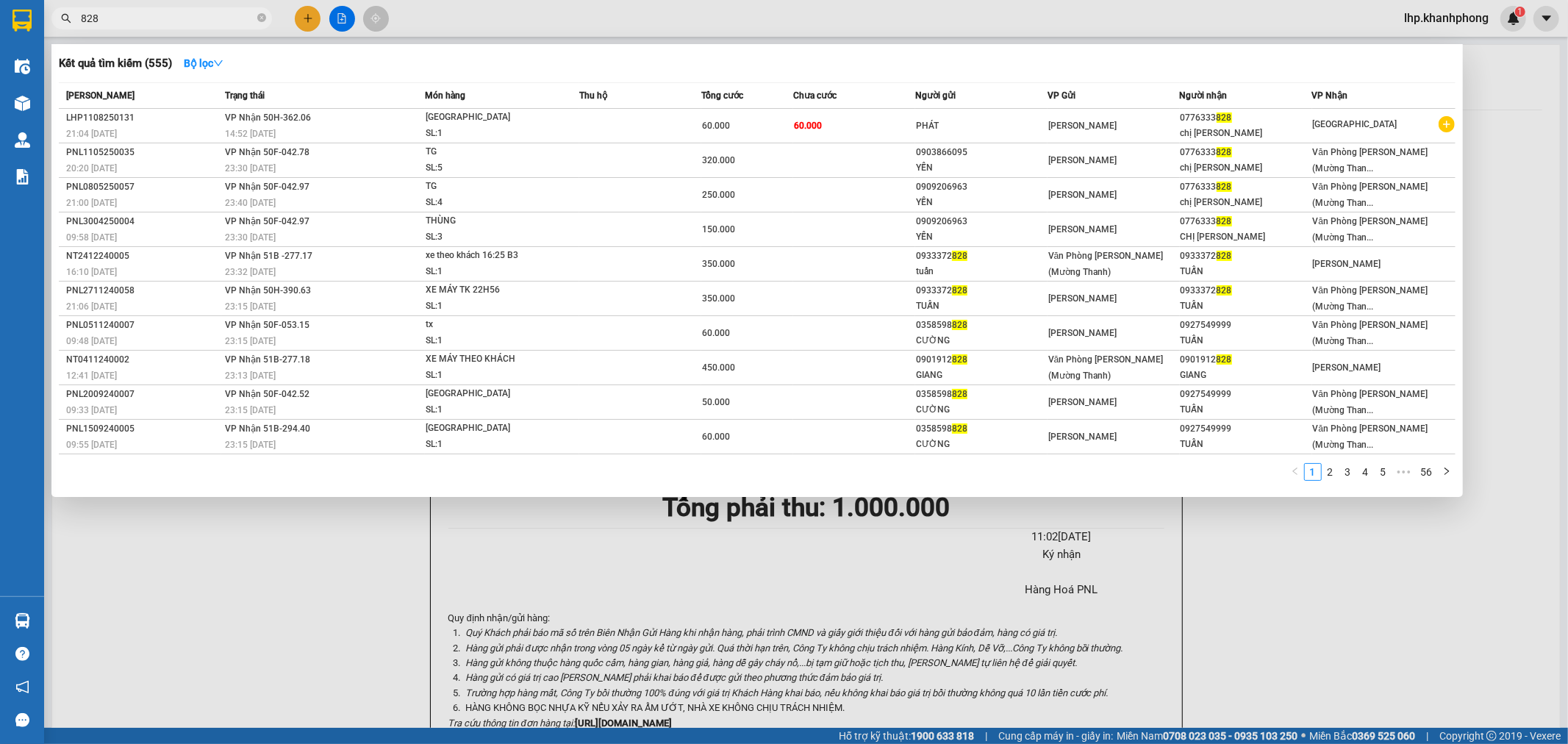
click at [191, 20] on input "828" at bounding box center [167, 18] width 173 height 16
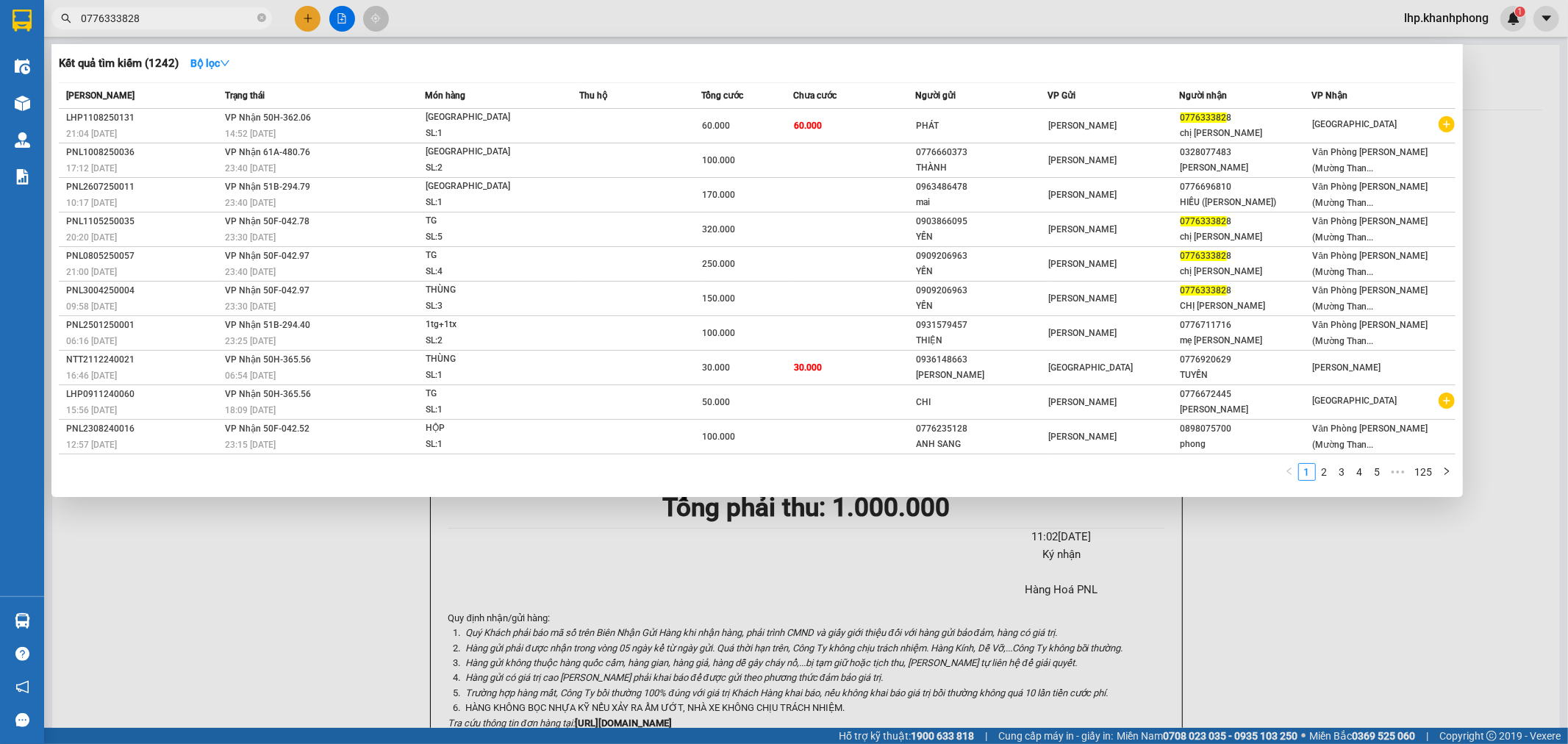
type input "0776333828"
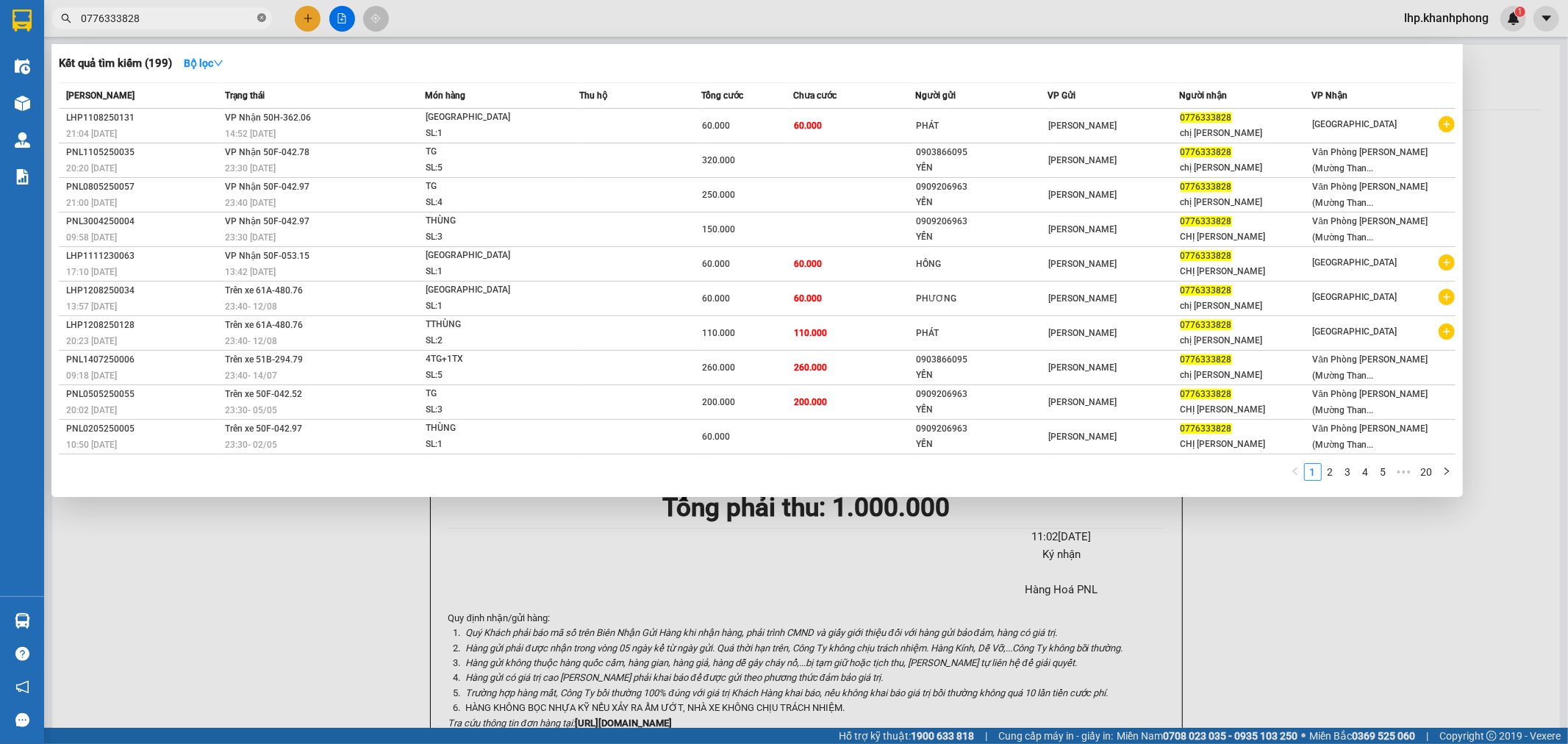
click at [265, 17] on icon "close-circle" at bounding box center [261, 17] width 9 height 9
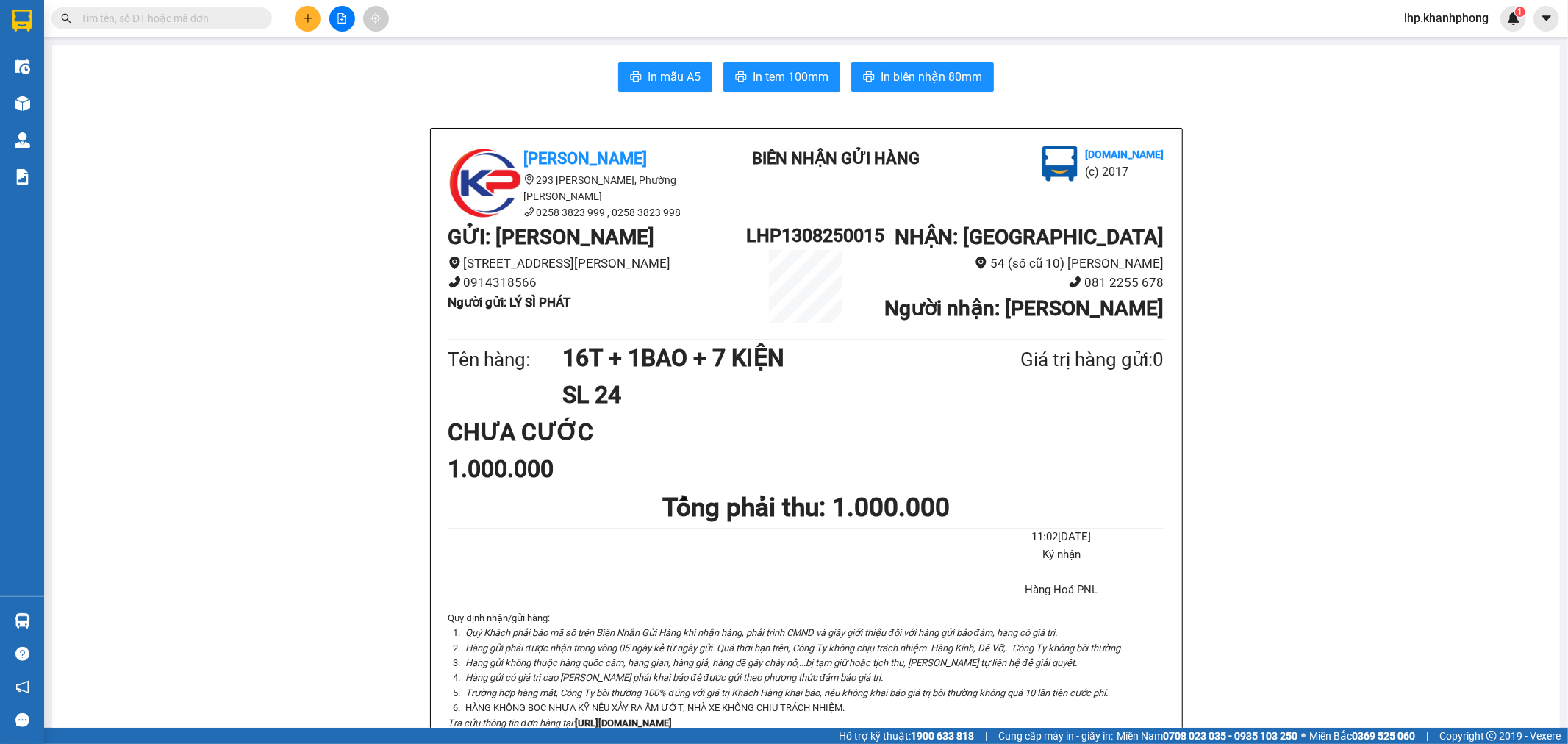
click at [265, 17] on span at bounding box center [261, 18] width 9 height 16
click at [166, 12] on input "text" at bounding box center [167, 18] width 173 height 16
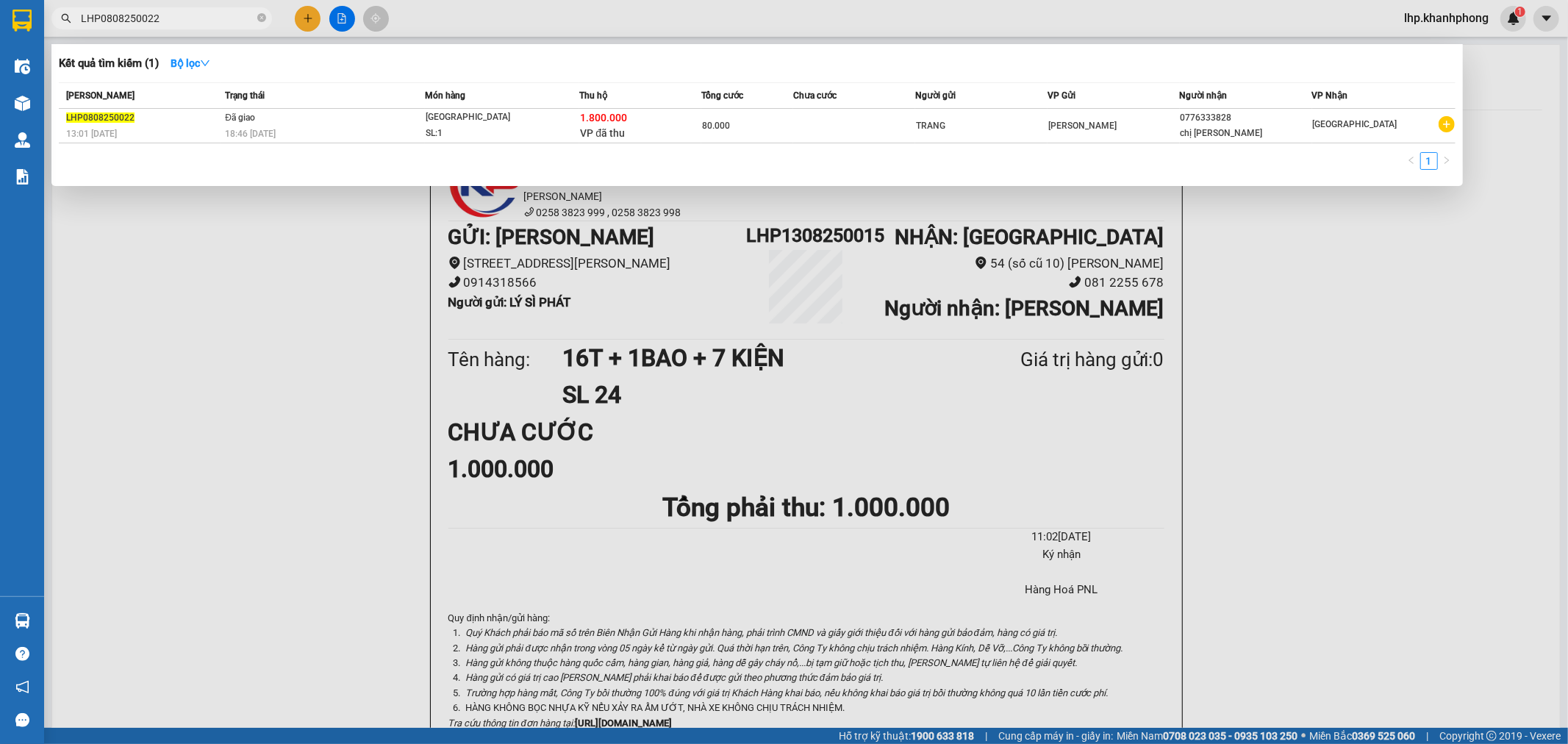
type input "LHP0808250022"
click at [1336, 322] on div at bounding box center [784, 372] width 1568 height 744
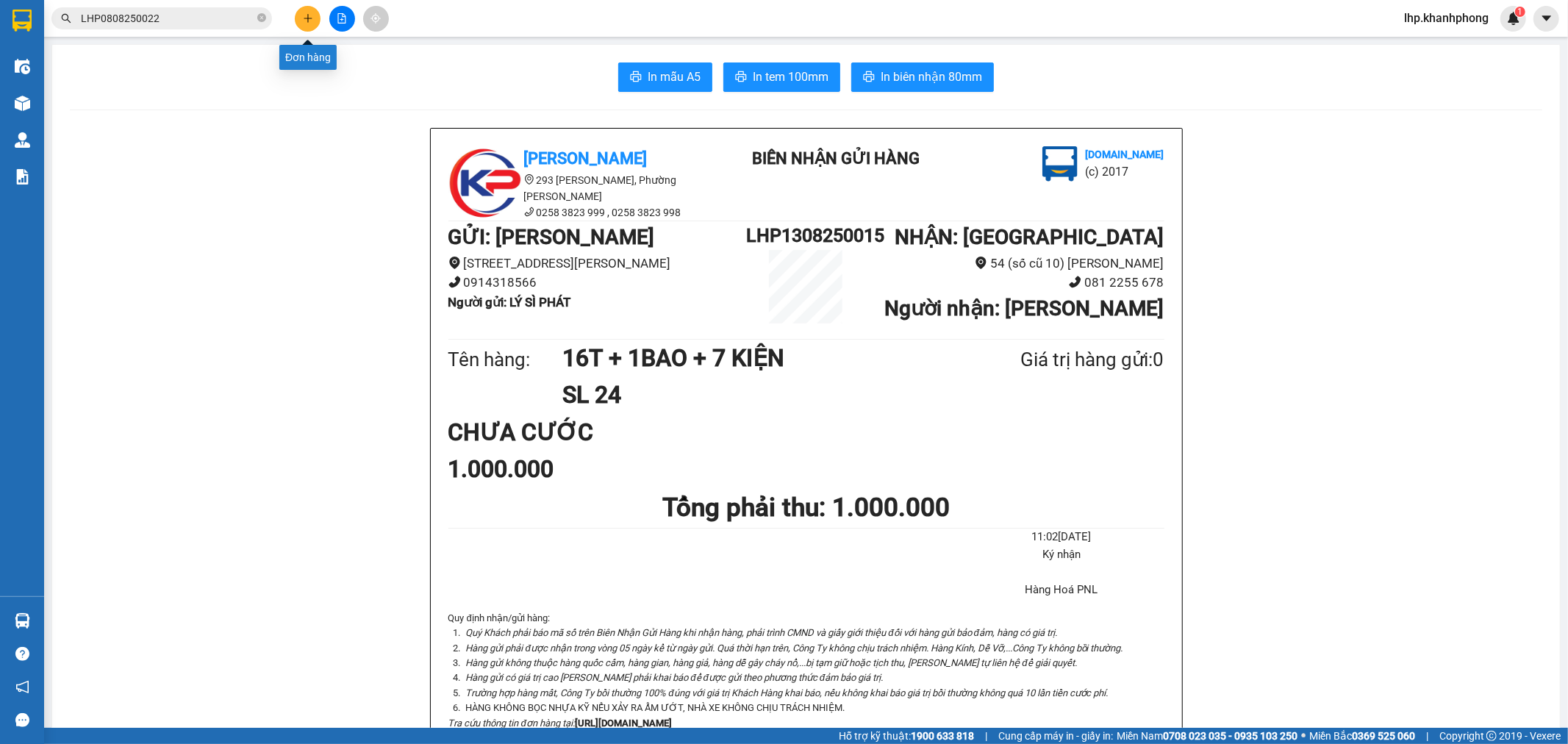
click at [307, 16] on icon "plus" at bounding box center [307, 18] width 10 height 10
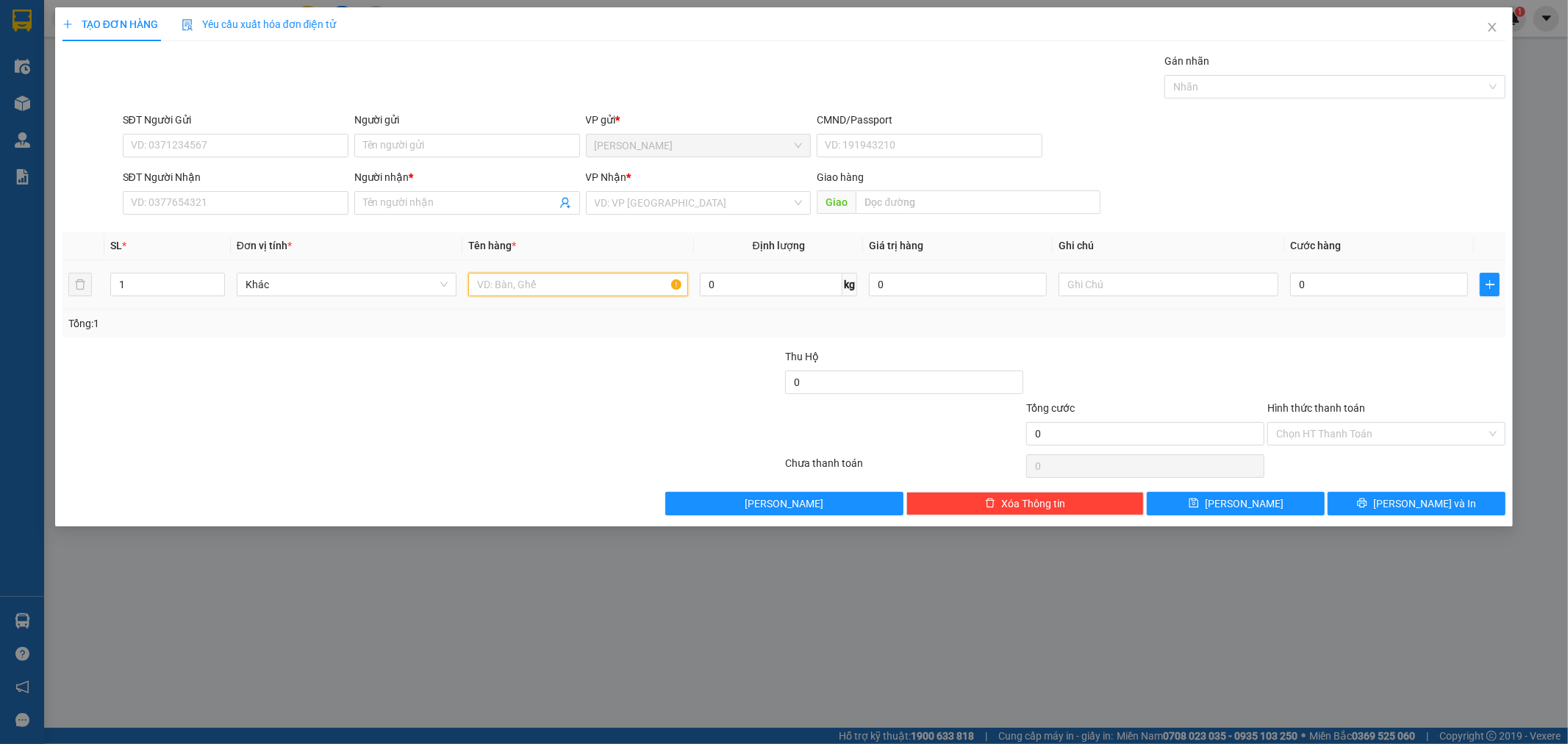
click at [535, 295] on input "text" at bounding box center [578, 284] width 220 height 23
type input "THÙNG"
click at [442, 142] on input "Người gửi" at bounding box center [467, 146] width 225 height 23
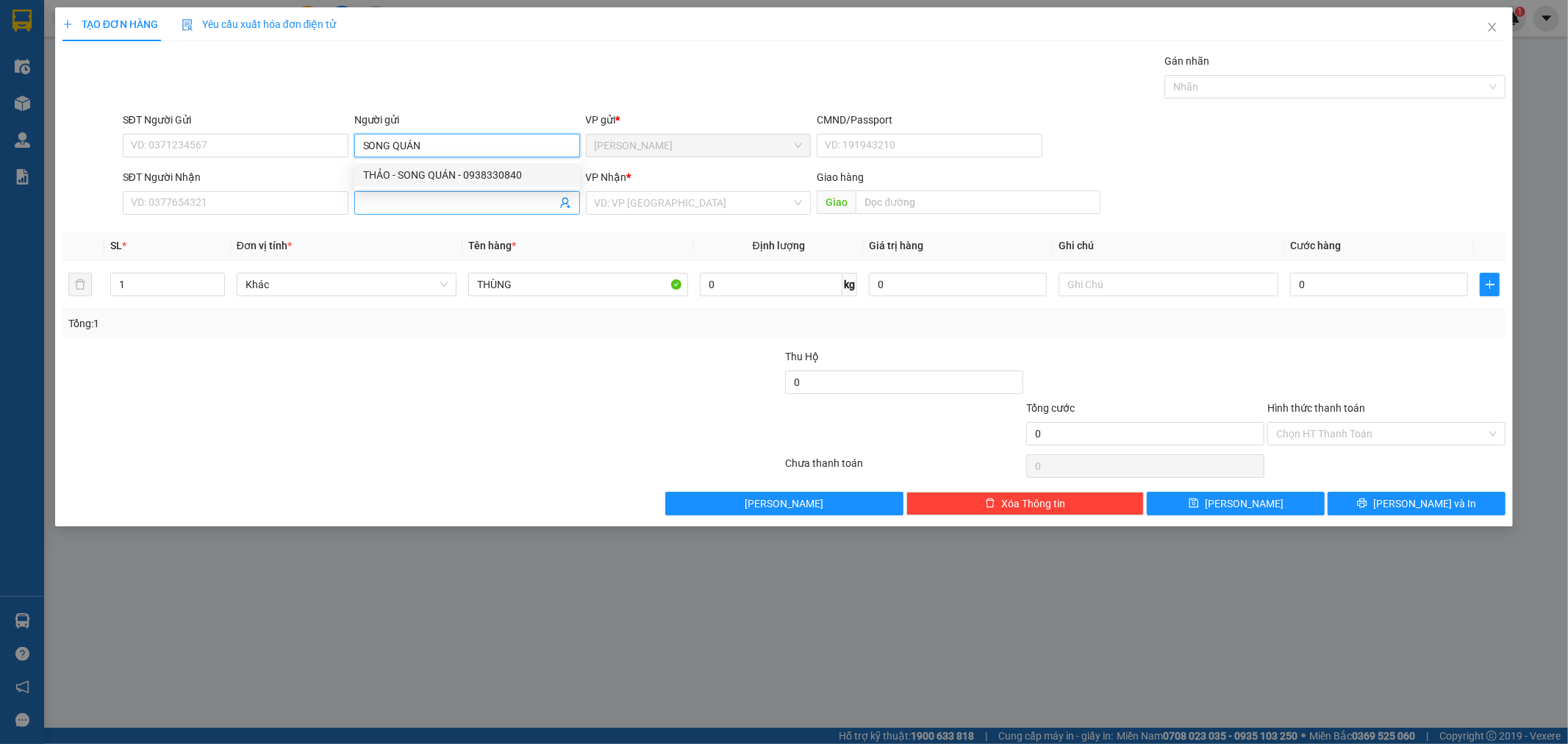
type input "SONG QUÁN"
click at [540, 206] on input "Người nhận *" at bounding box center [460, 203] width 194 height 16
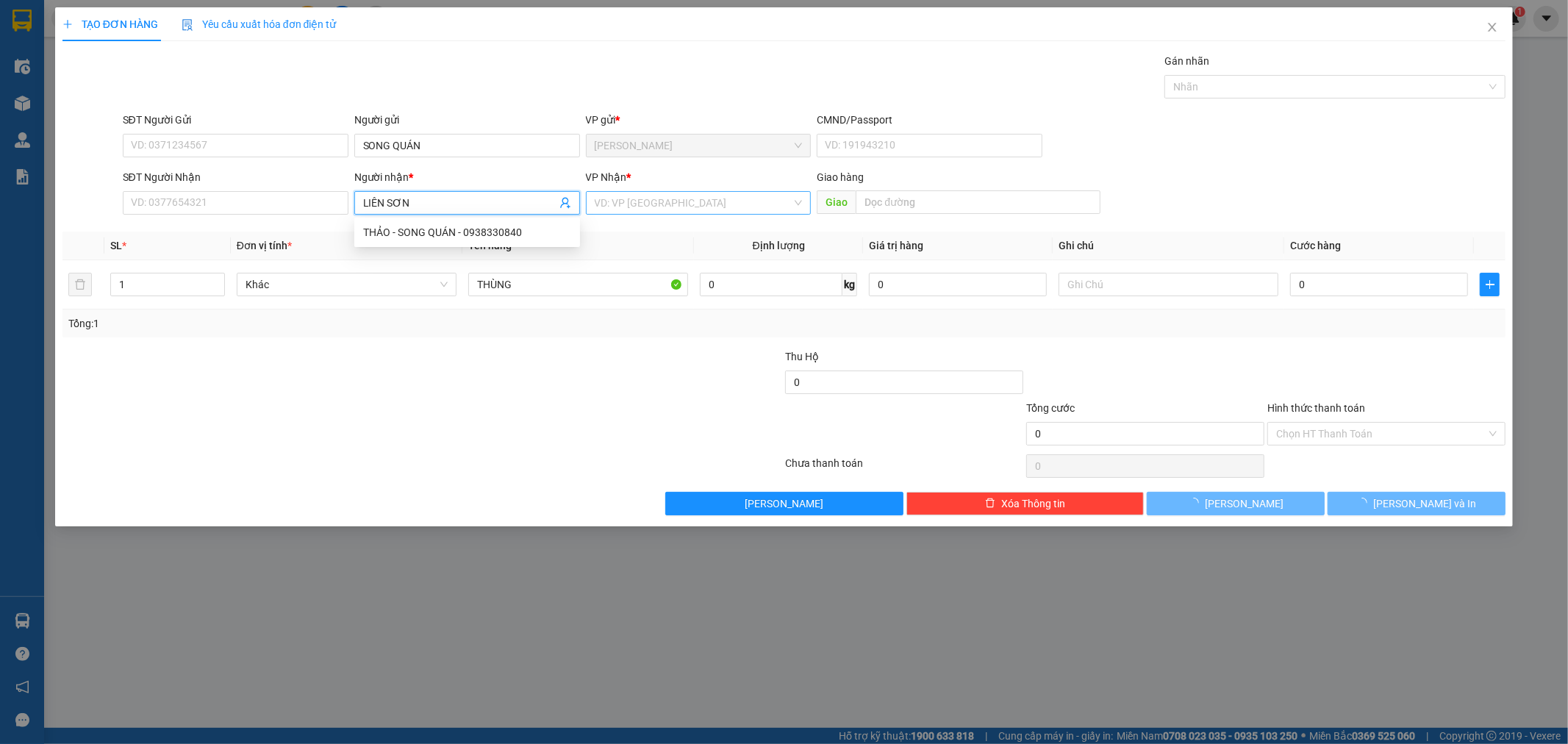
type input "LIÊN SƠN"
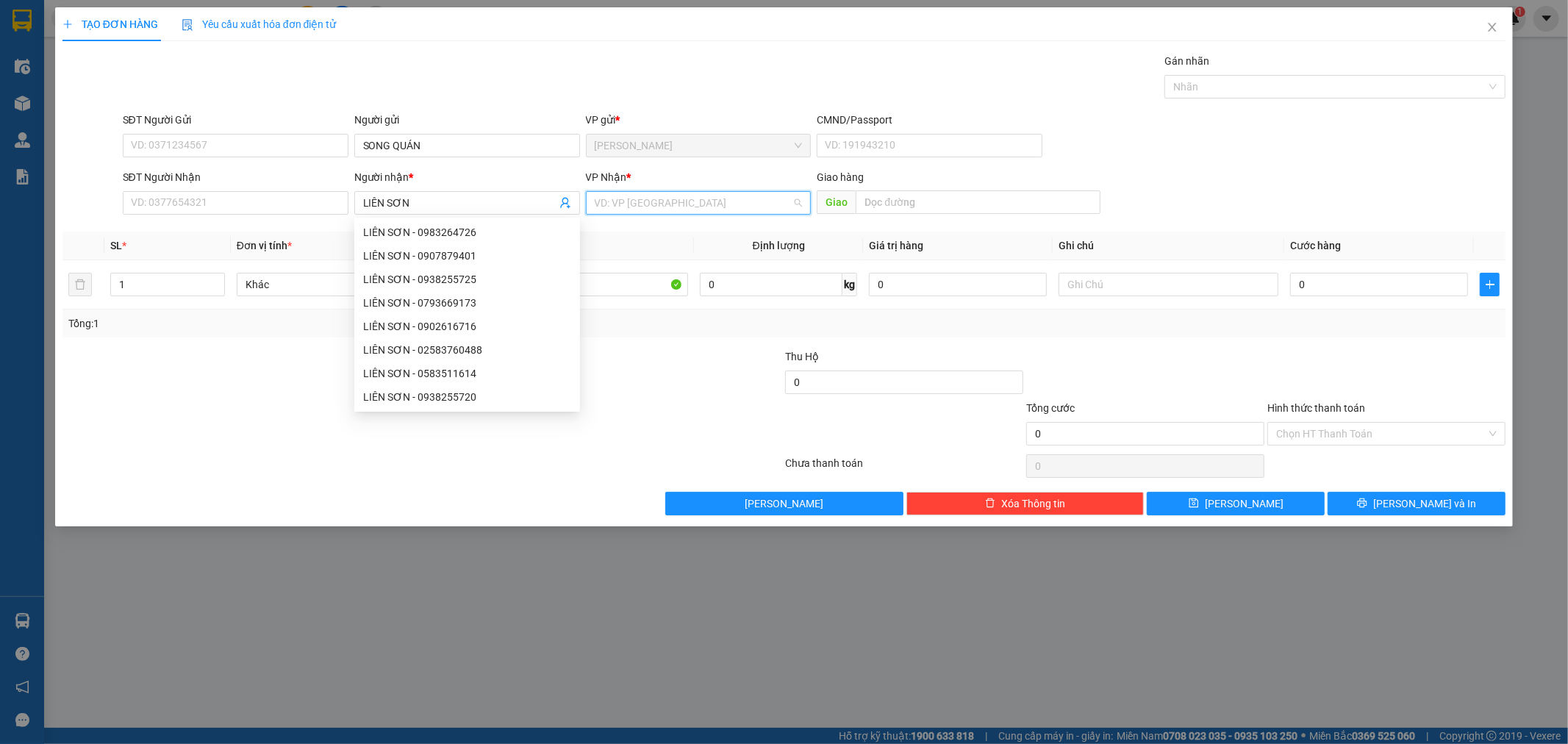
click at [694, 209] on input "search" at bounding box center [693, 203] width 197 height 22
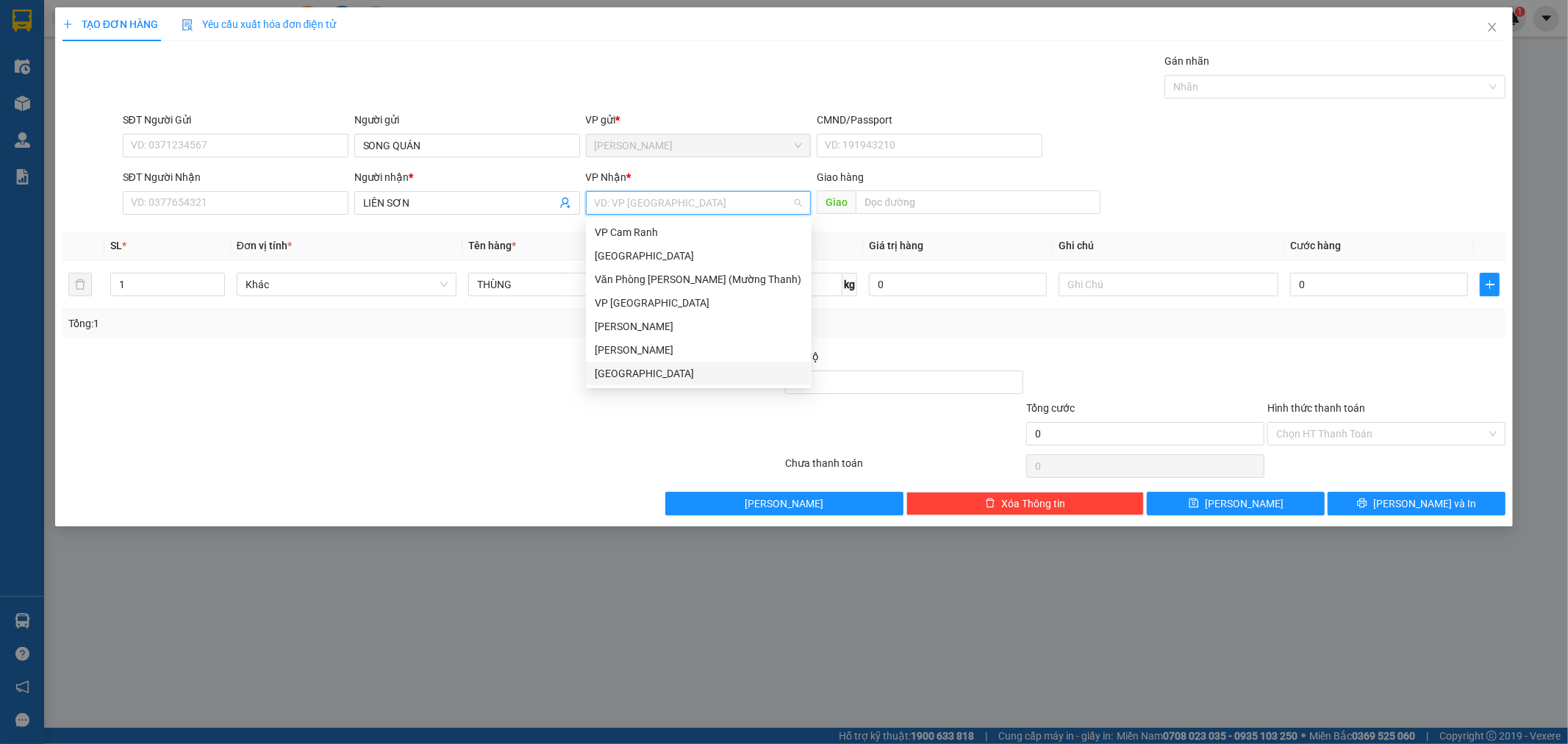
click at [603, 375] on div "[GEOGRAPHIC_DATA]" at bounding box center [698, 373] width 208 height 16
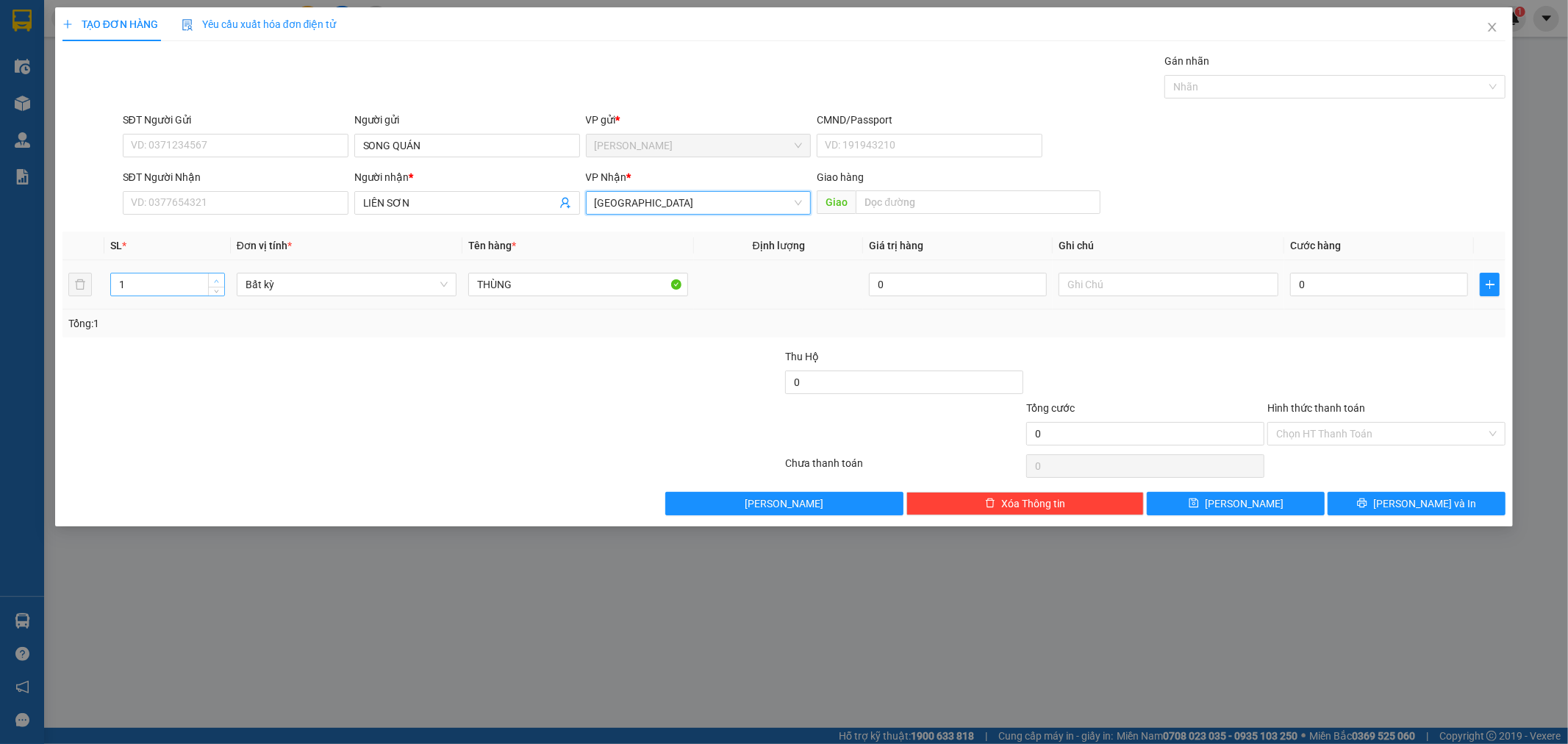
type input "2"
click at [217, 279] on icon "up" at bounding box center [216, 281] width 5 height 5
click at [1391, 293] on input "0" at bounding box center [1379, 284] width 178 height 23
type input "1"
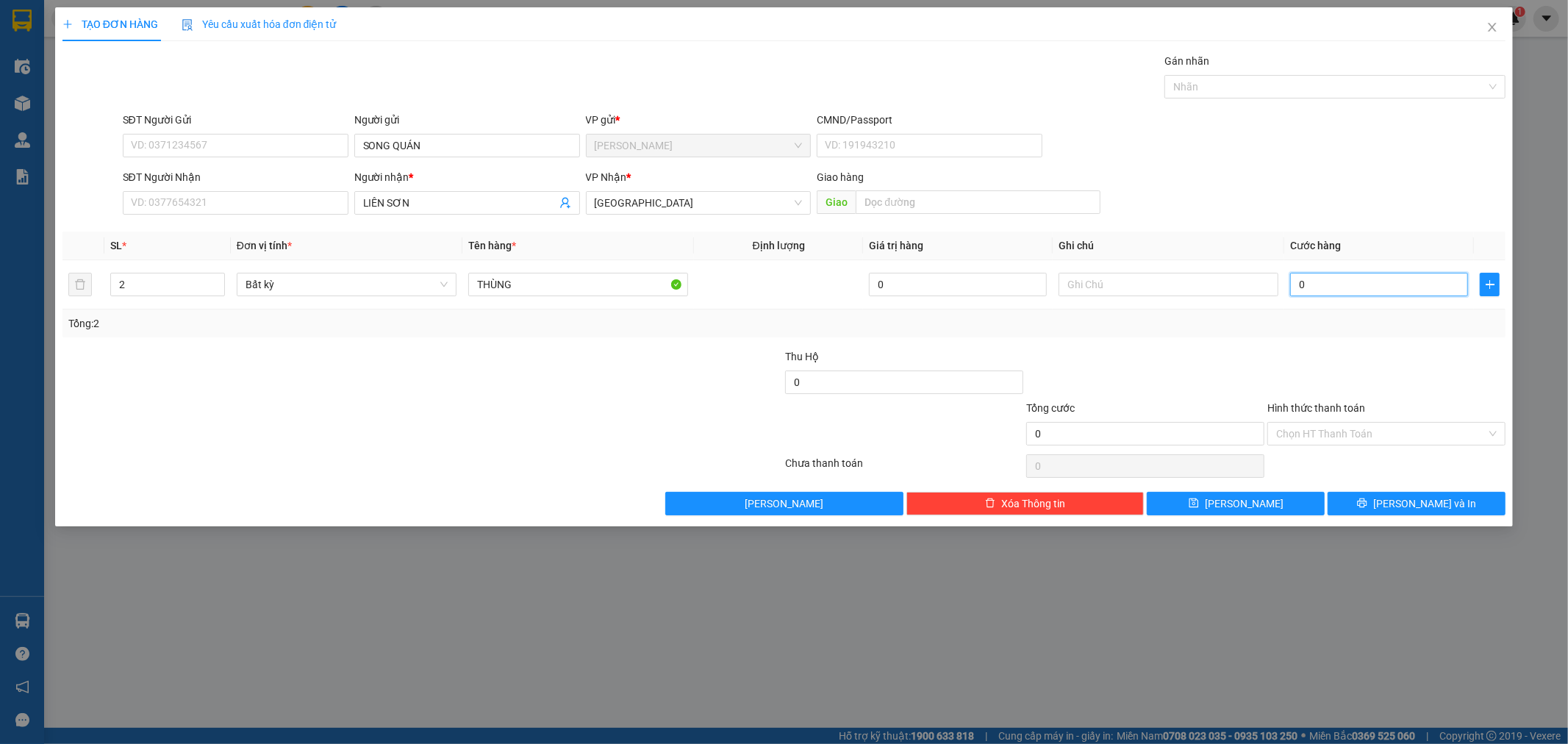
type input "1"
type input "13"
type input "130"
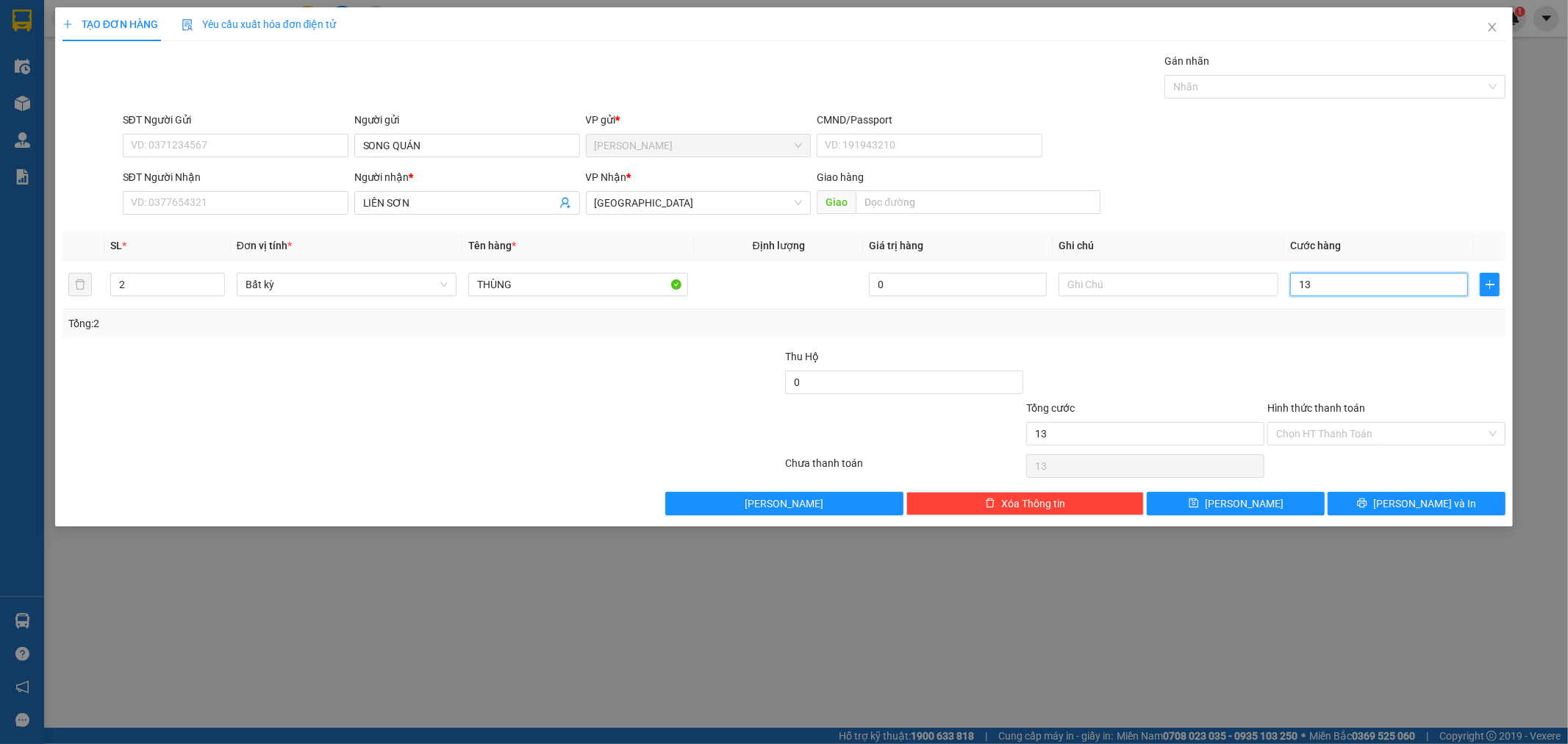
type input "130"
click at [1419, 508] on span "[PERSON_NAME] và In" at bounding box center [1424, 503] width 103 height 16
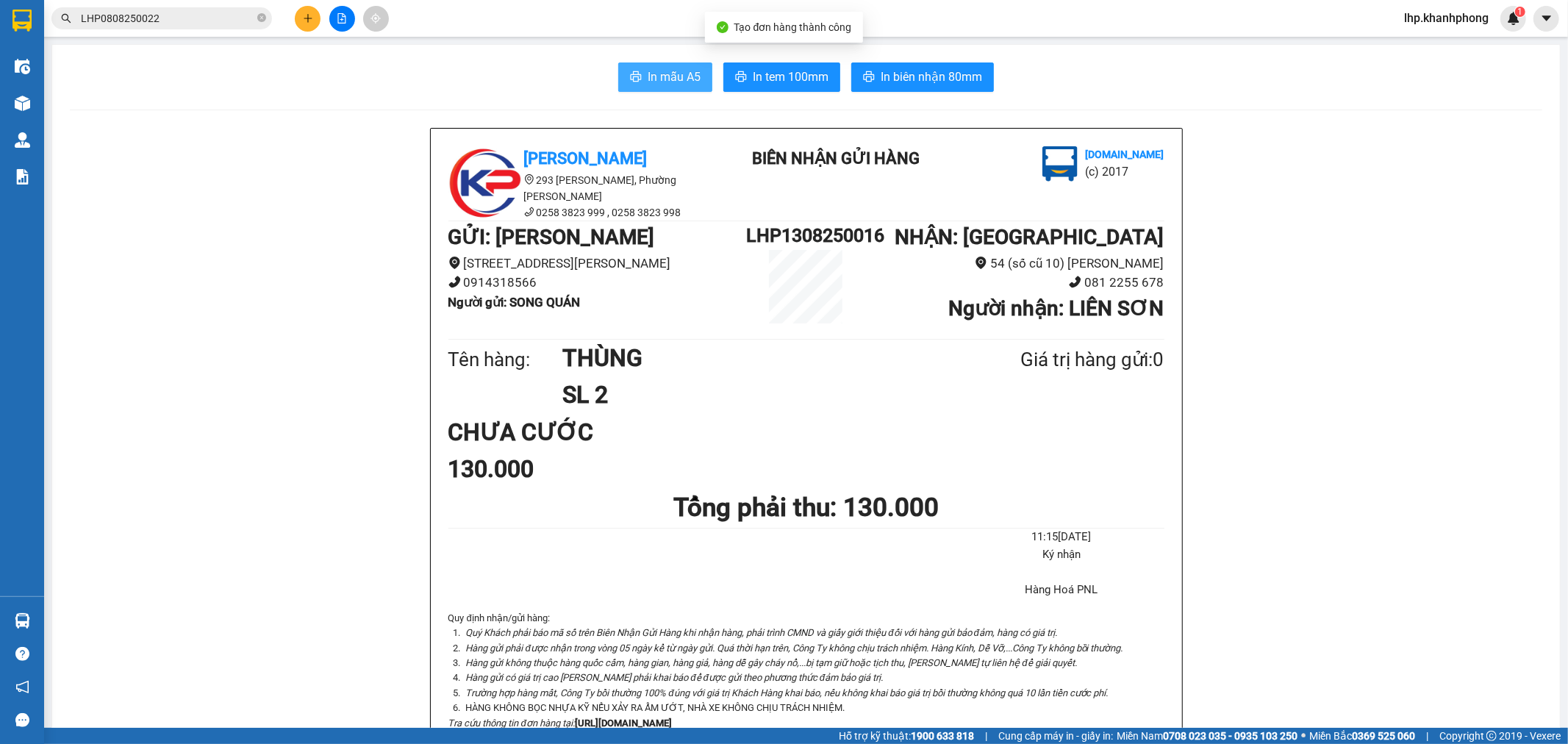
click at [640, 74] on button "In mẫu A5" at bounding box center [665, 77] width 94 height 29
click at [316, 19] on button at bounding box center [307, 19] width 26 height 26
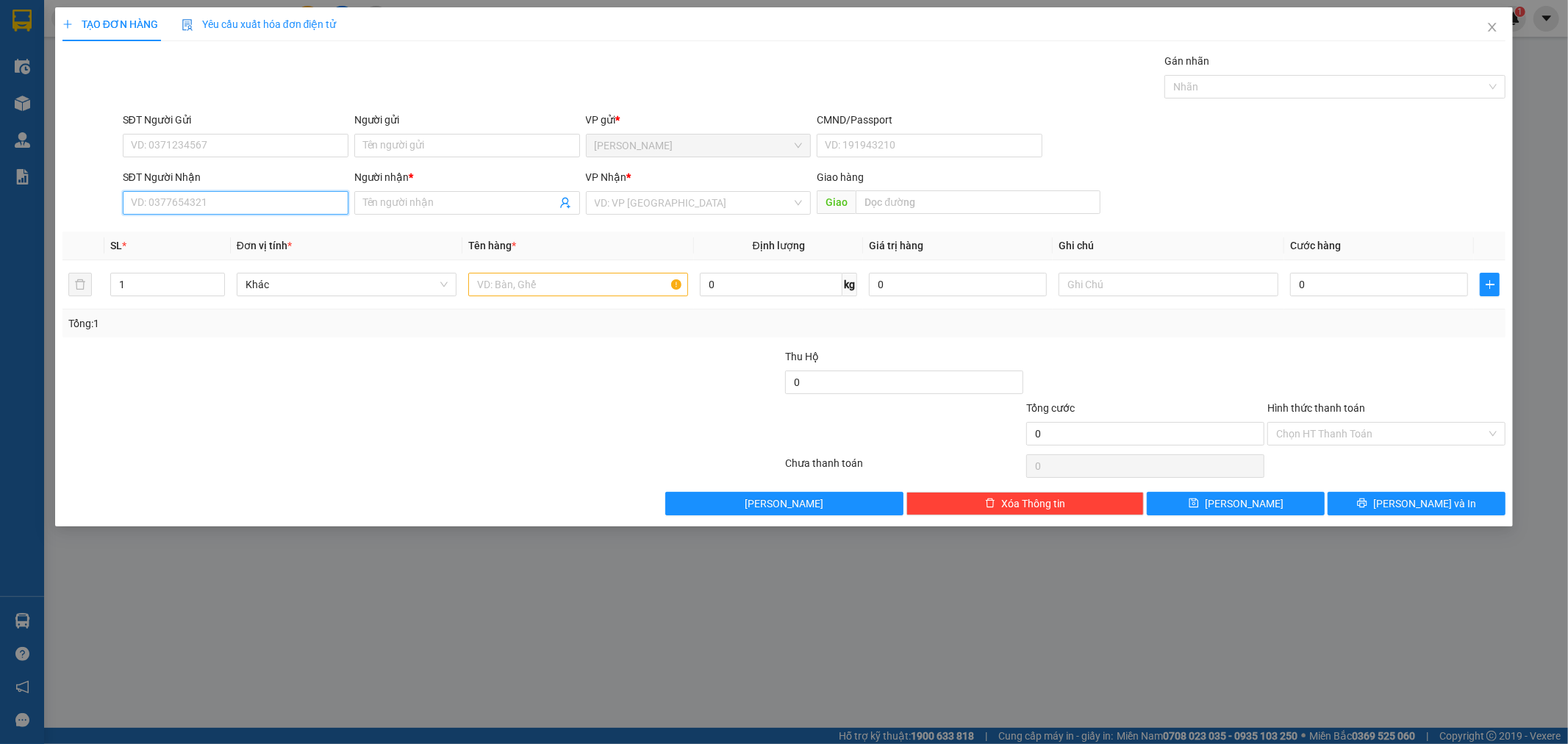
click at [246, 204] on input "SĐT Người Nhận" at bounding box center [235, 203] width 225 height 23
click at [191, 229] on div "0386166686 - HANAMI" at bounding box center [235, 232] width 208 height 16
type input "0386166686"
type input "HANAMI"
type input "0386166686"
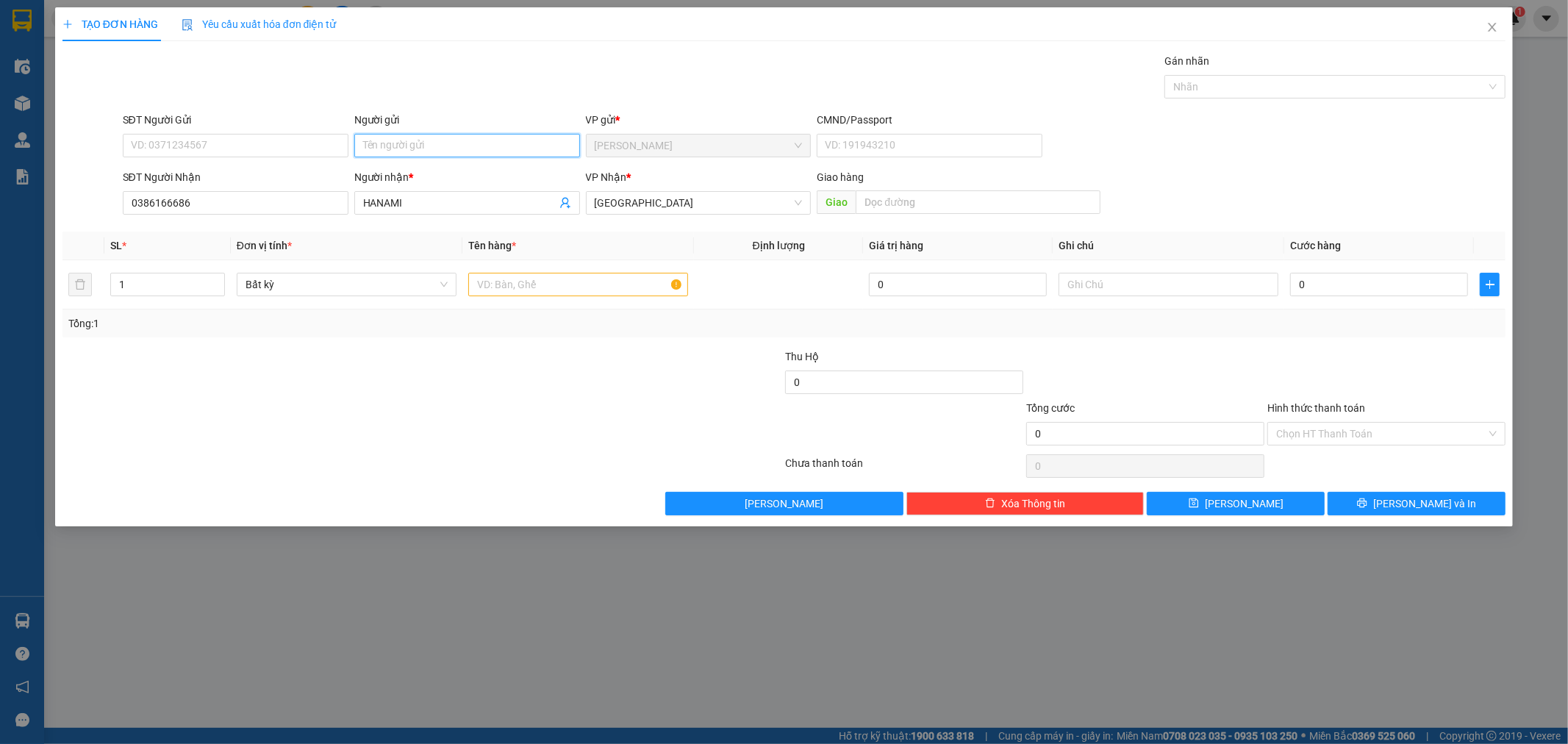
click at [406, 143] on input "Người gửi" at bounding box center [467, 146] width 225 height 23
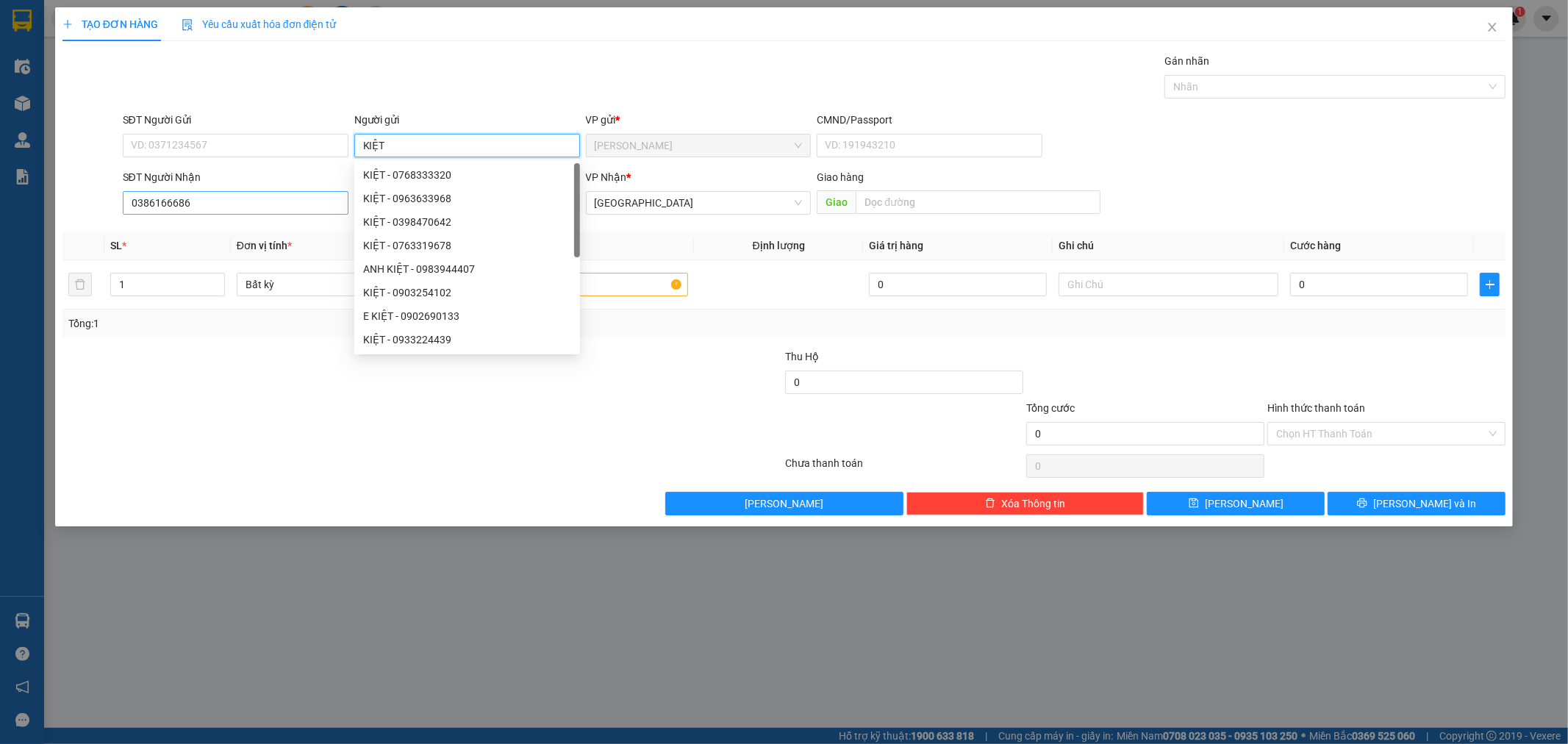
type input "KIỆT"
click at [253, 210] on input "0386166686" at bounding box center [235, 203] width 225 height 23
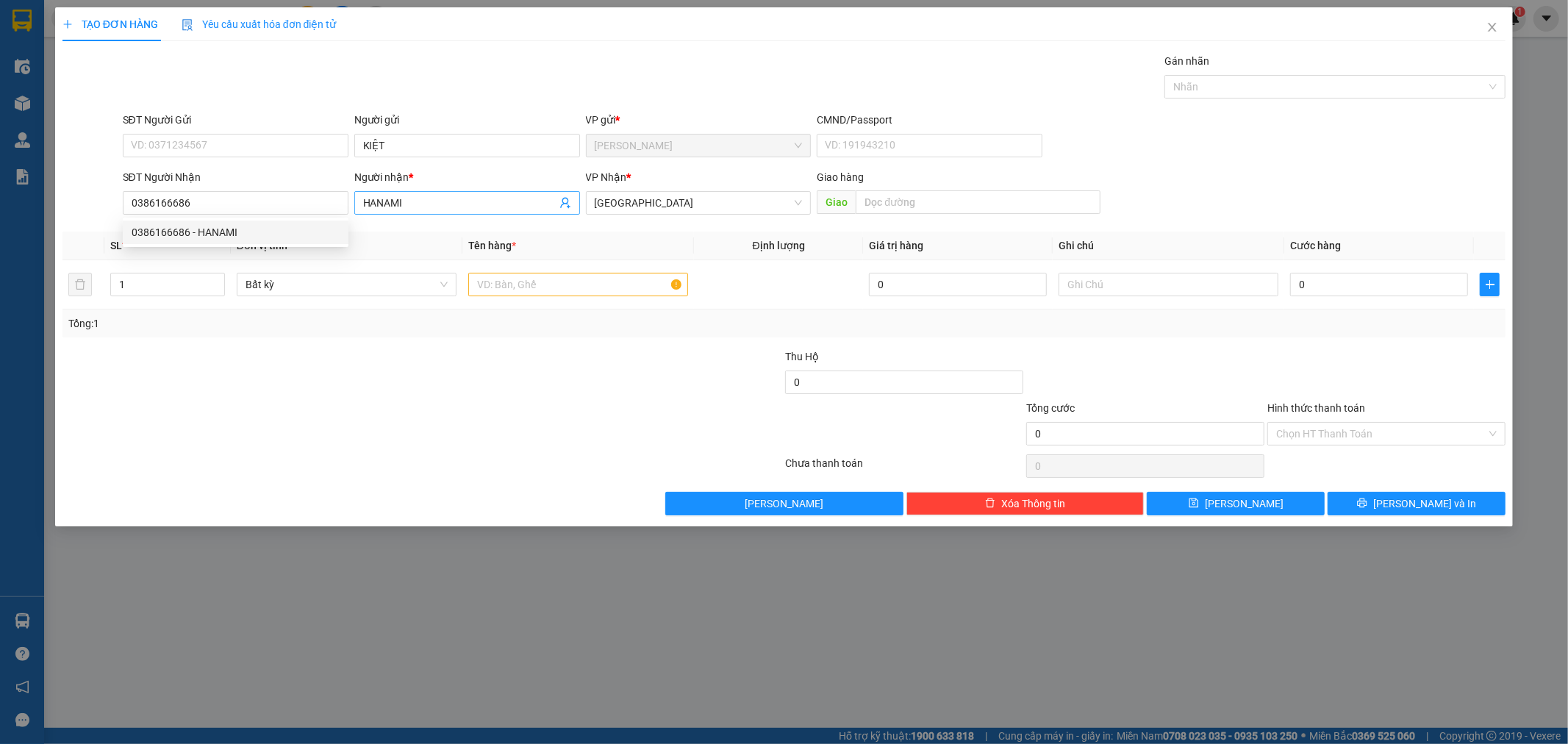
click at [431, 202] on input "HANAMI" at bounding box center [460, 203] width 194 height 16
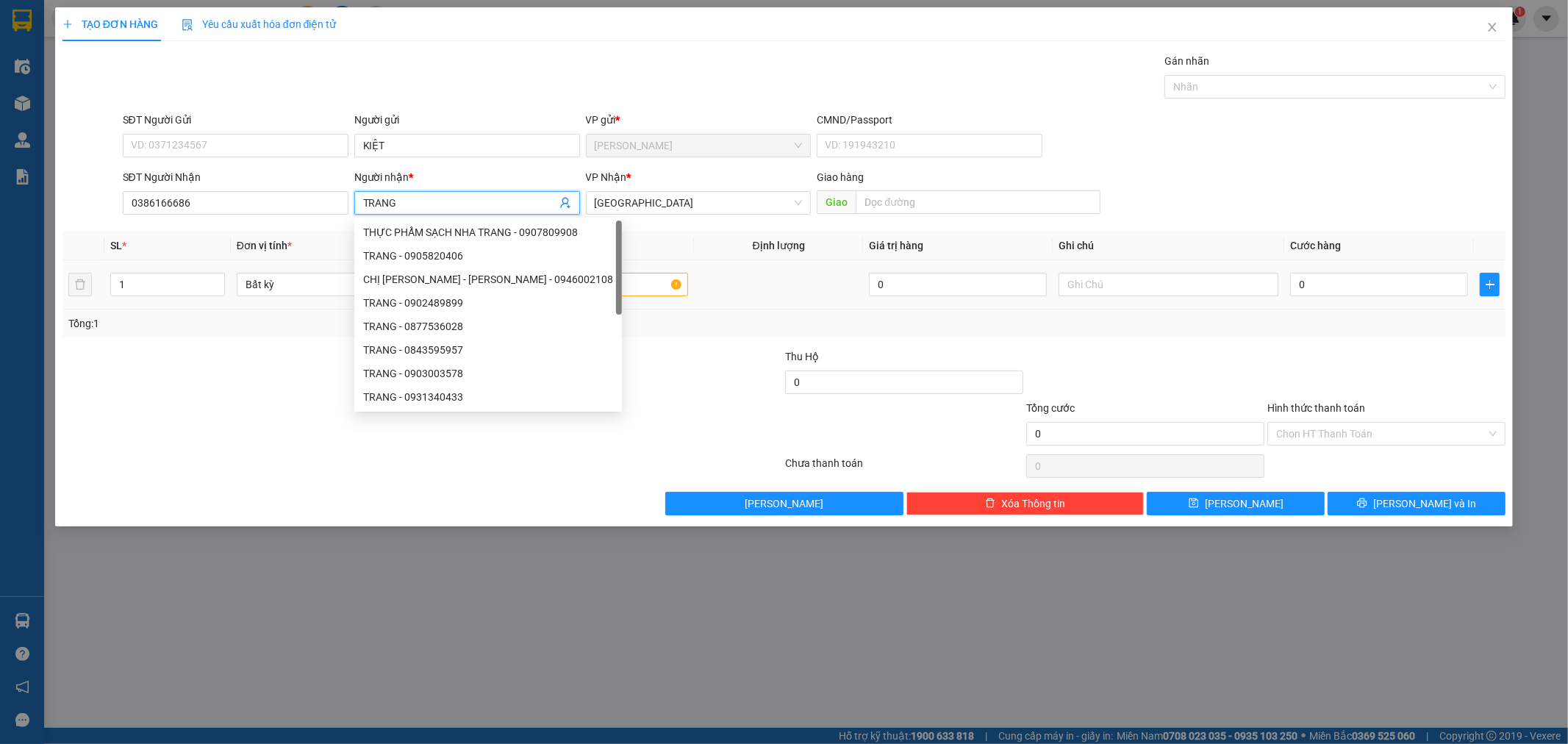
type input "TRANG"
click at [651, 294] on input "text" at bounding box center [578, 284] width 220 height 23
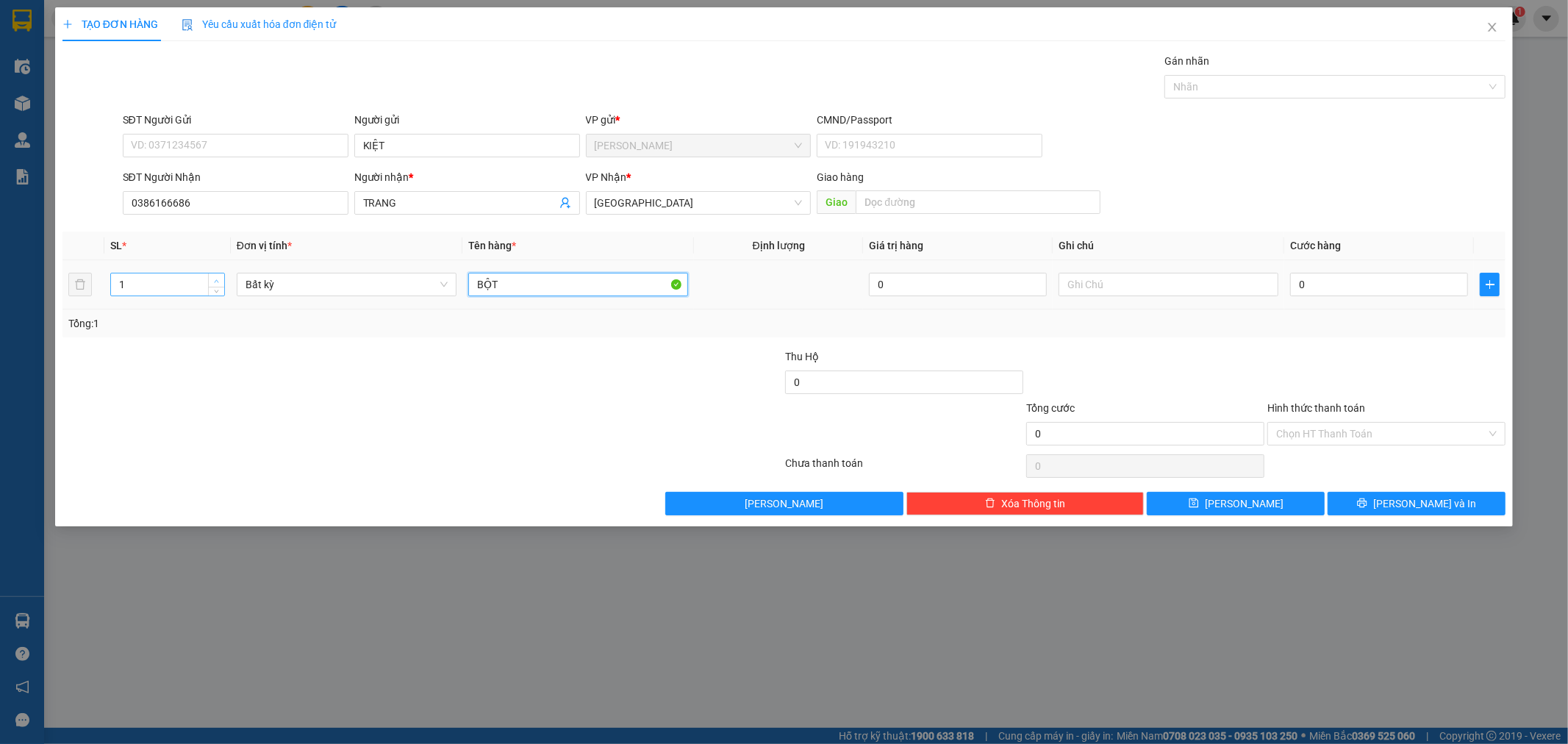
type input "BỘT"
type input "2"
click at [217, 279] on icon "up" at bounding box center [216, 281] width 5 height 5
click at [1336, 273] on input "0" at bounding box center [1379, 284] width 178 height 23
click at [1367, 499] on icon "printer" at bounding box center [1362, 503] width 9 height 9
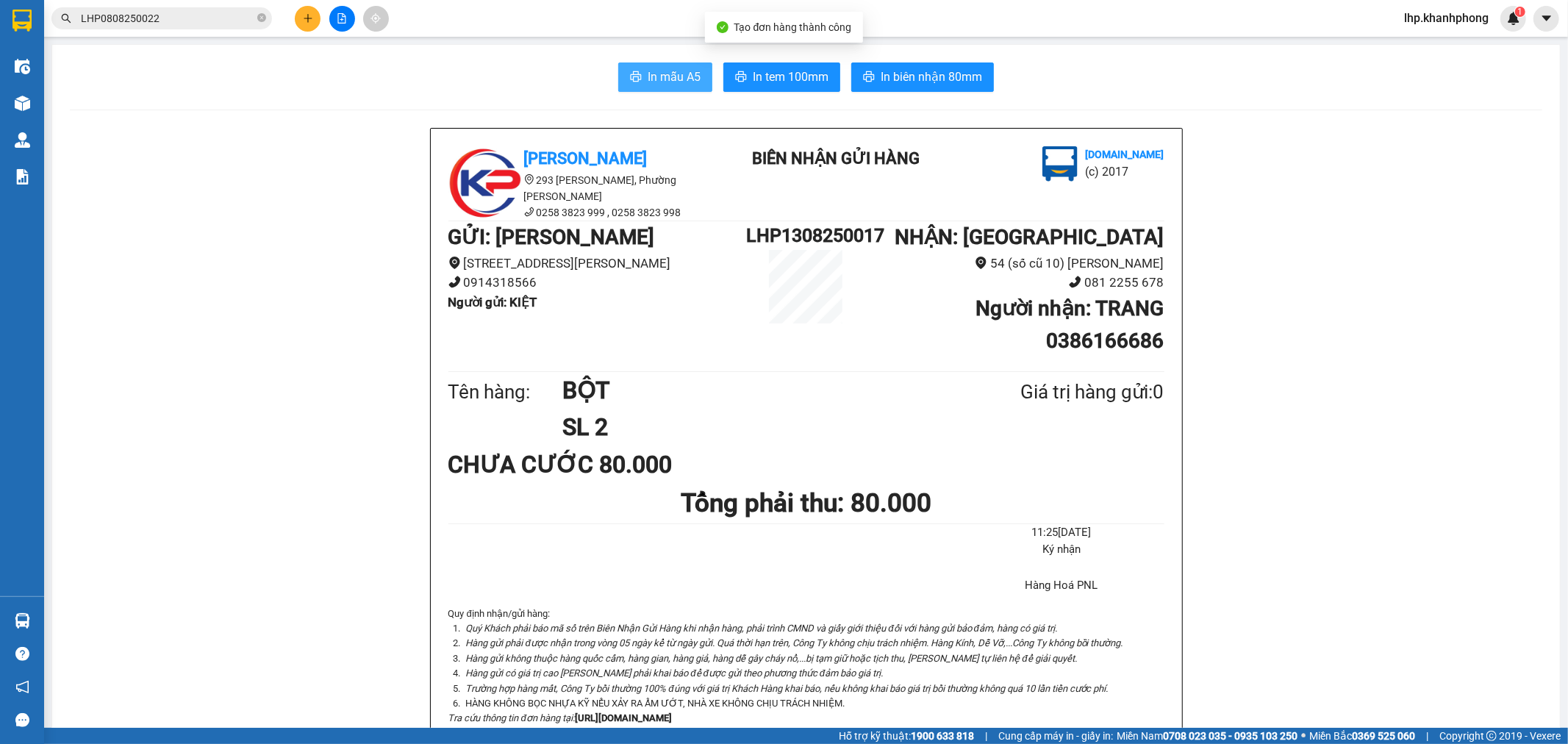
click at [662, 70] on span "In mẫu A5" at bounding box center [674, 77] width 53 height 19
click at [301, 19] on button at bounding box center [307, 19] width 26 height 26
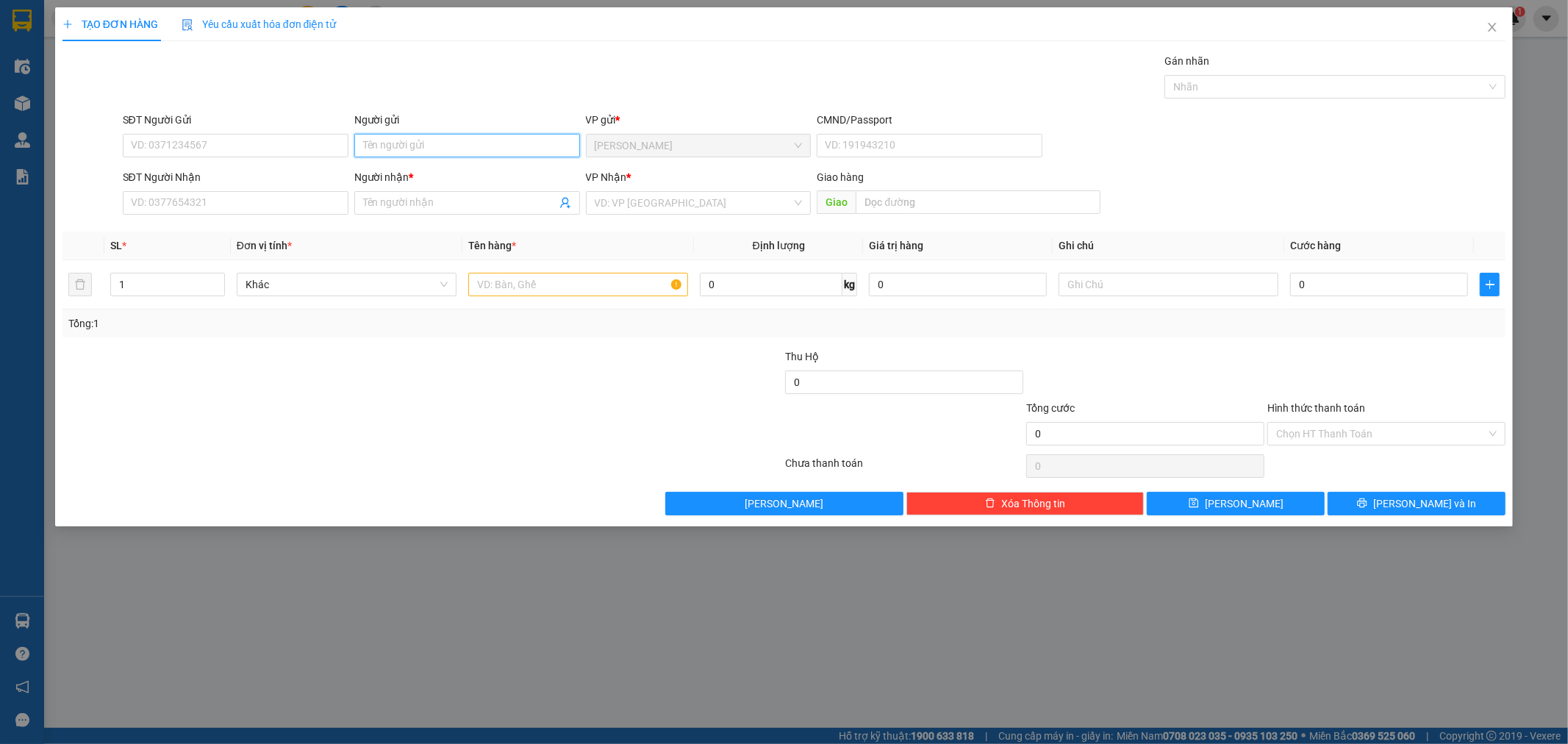
click at [419, 152] on input "Người gửi" at bounding box center [467, 146] width 225 height 23
type input "CÁNH ĐỒNG VÀNG"
click at [431, 199] on input "Người nhận *" at bounding box center [460, 203] width 194 height 16
type input "D"
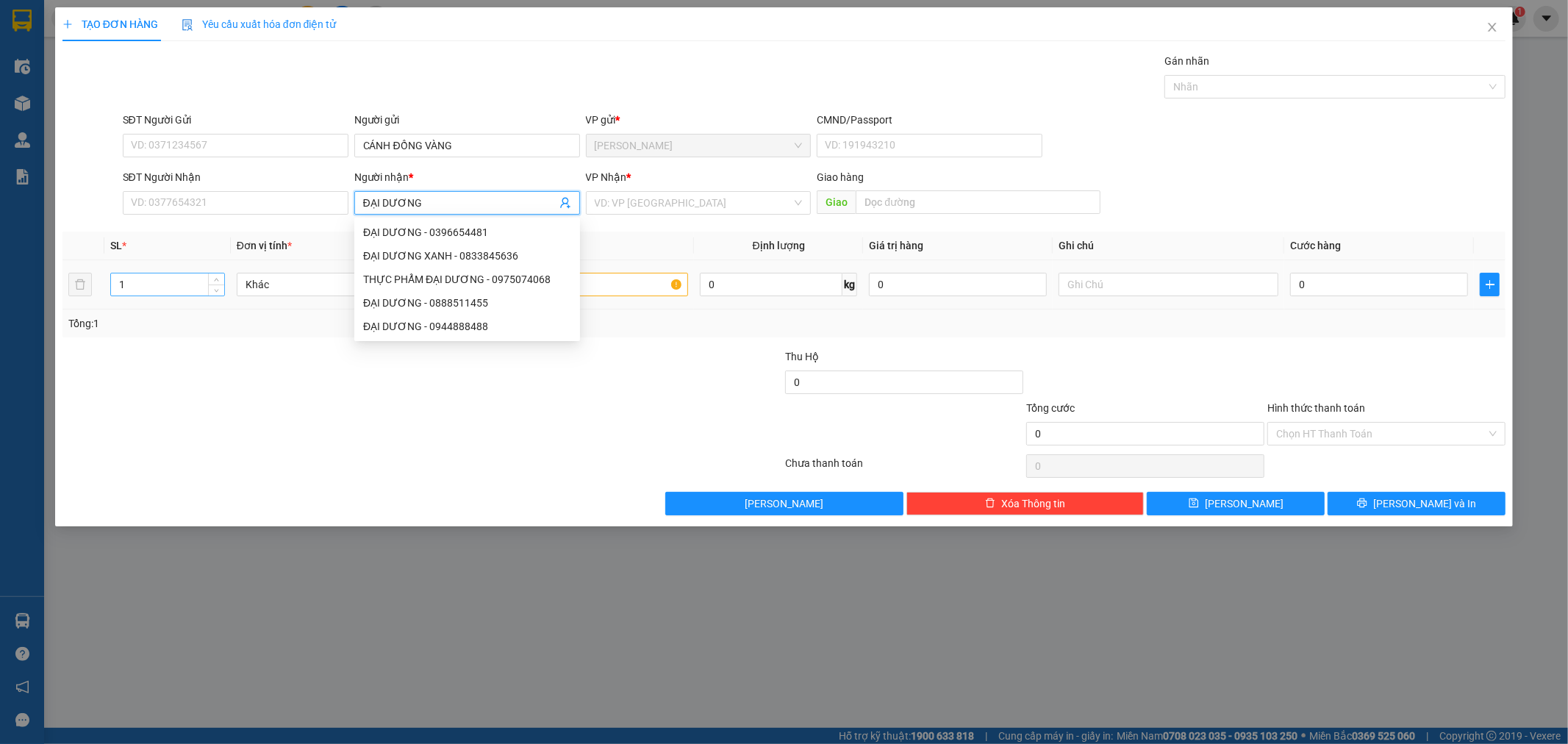
type input "ĐẠI DƯƠNG"
click at [162, 283] on input "1" at bounding box center [167, 284] width 113 height 22
click at [160, 284] on input "1" at bounding box center [167, 284] width 113 height 22
click at [159, 284] on input "1" at bounding box center [167, 284] width 113 height 22
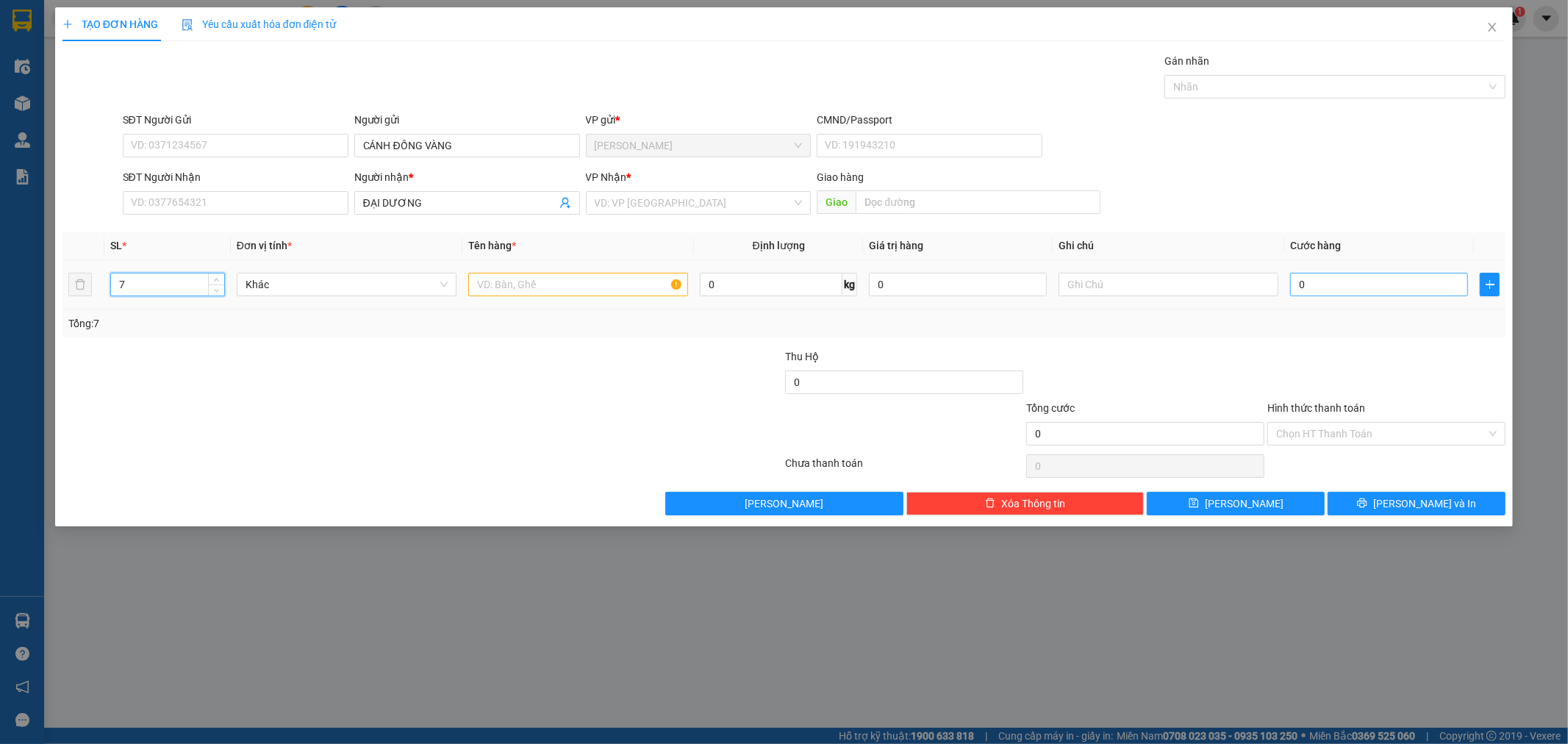
type input "7"
click at [1360, 285] on input "0" at bounding box center [1379, 284] width 178 height 23
click at [582, 282] on input "text" at bounding box center [578, 284] width 220 height 23
type input "T"
click at [1420, 278] on div "0" at bounding box center [1379, 284] width 178 height 29
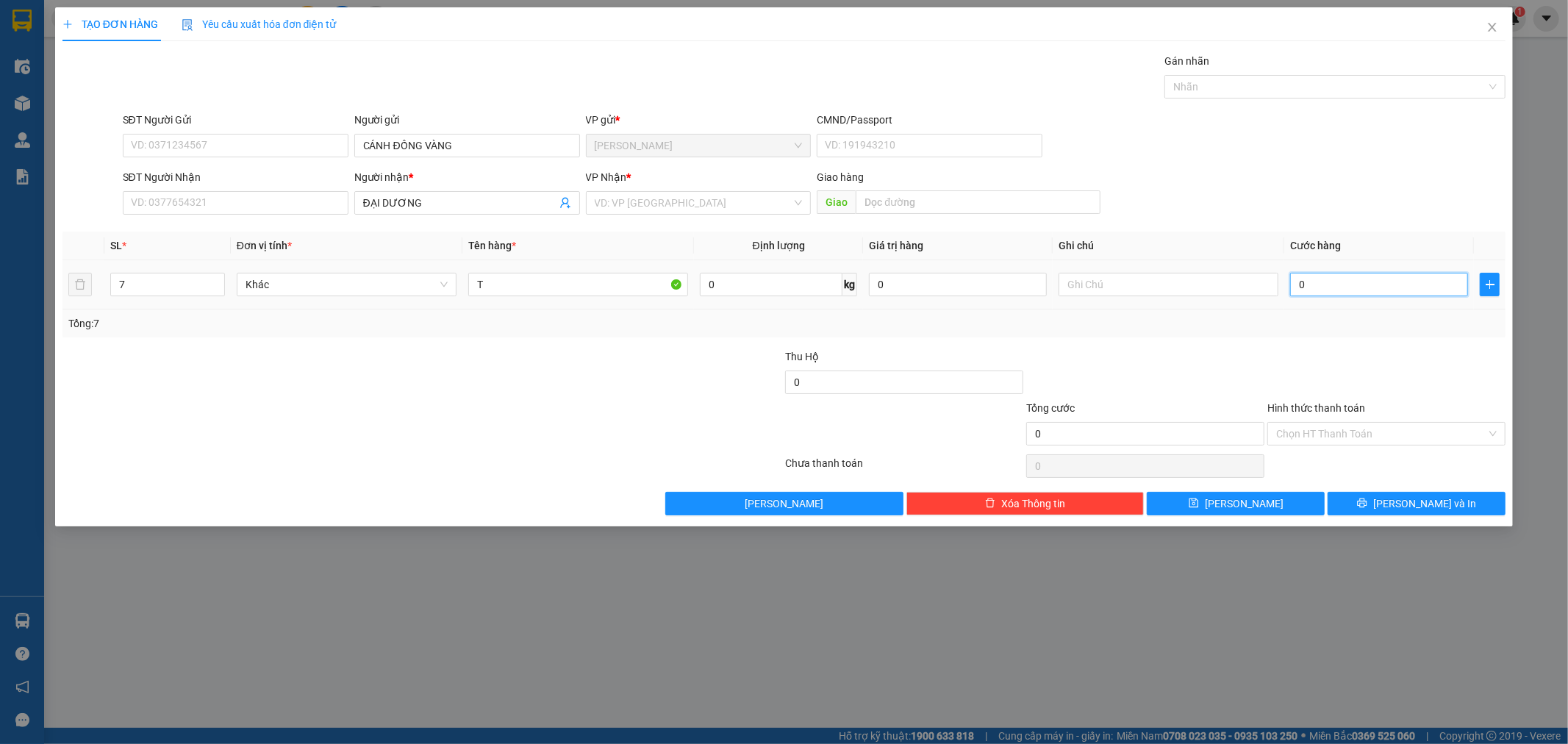
click at [1419, 280] on input "0" at bounding box center [1379, 284] width 178 height 23
type input "2"
type input "21"
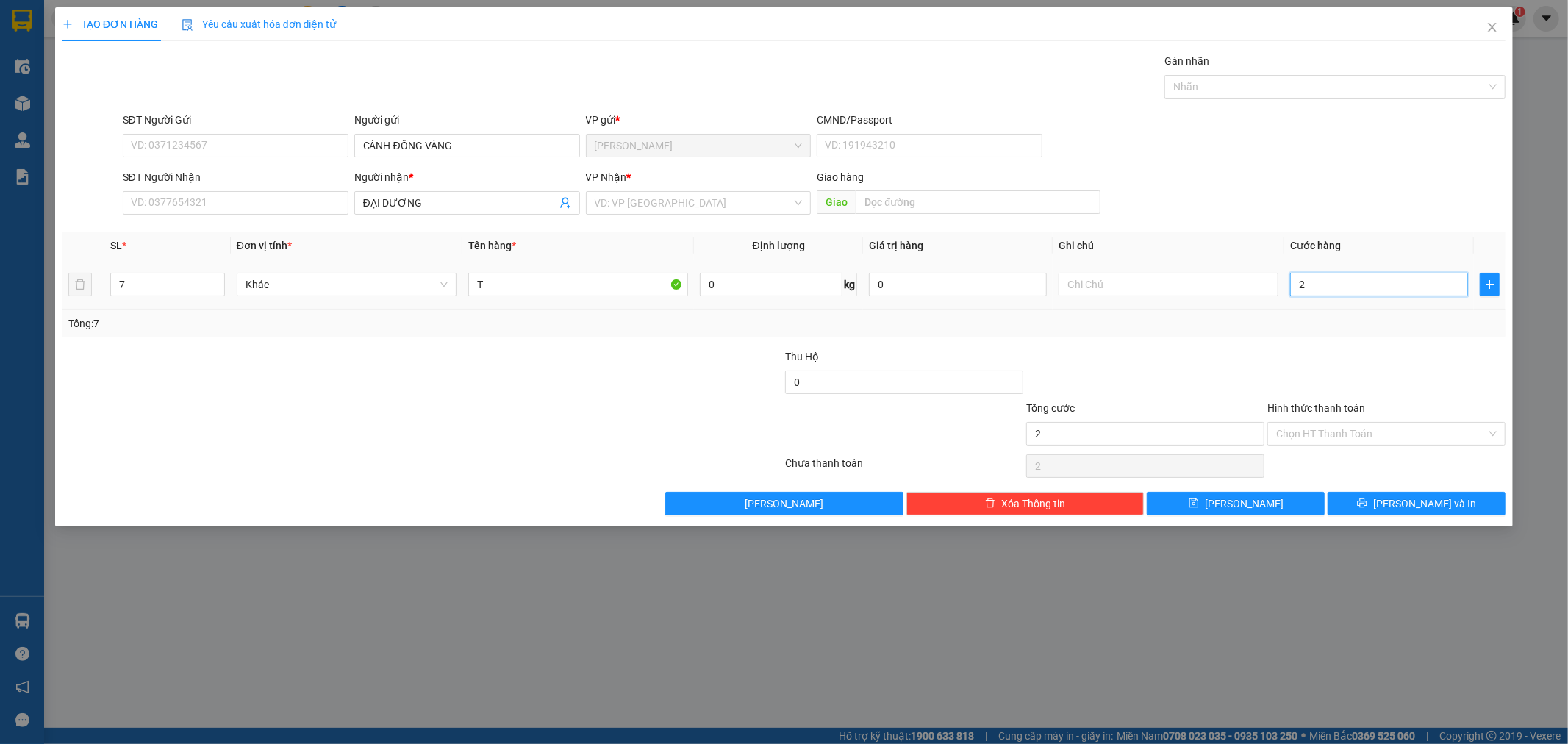
type input "21"
type input "210"
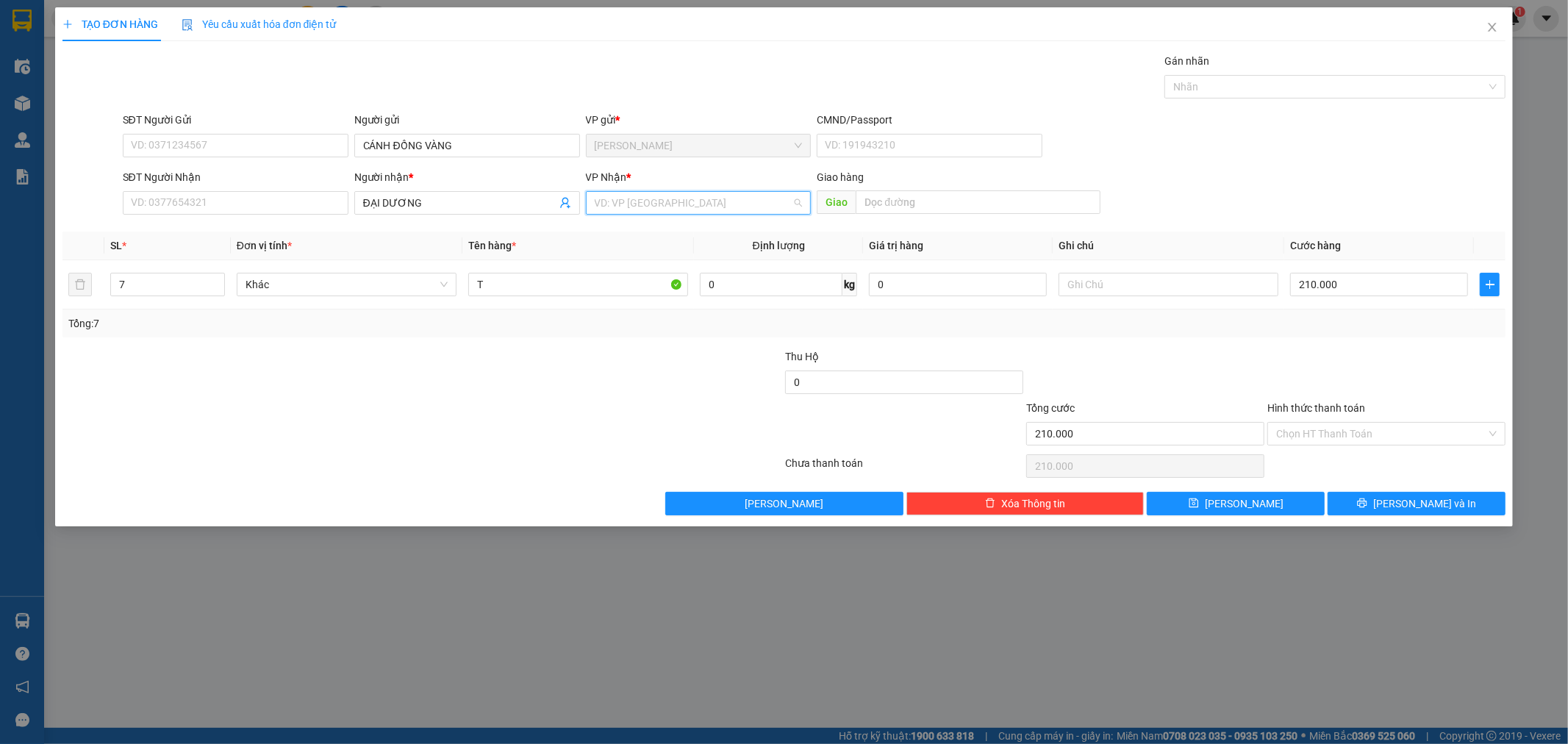
click at [653, 208] on input "search" at bounding box center [693, 203] width 197 height 22
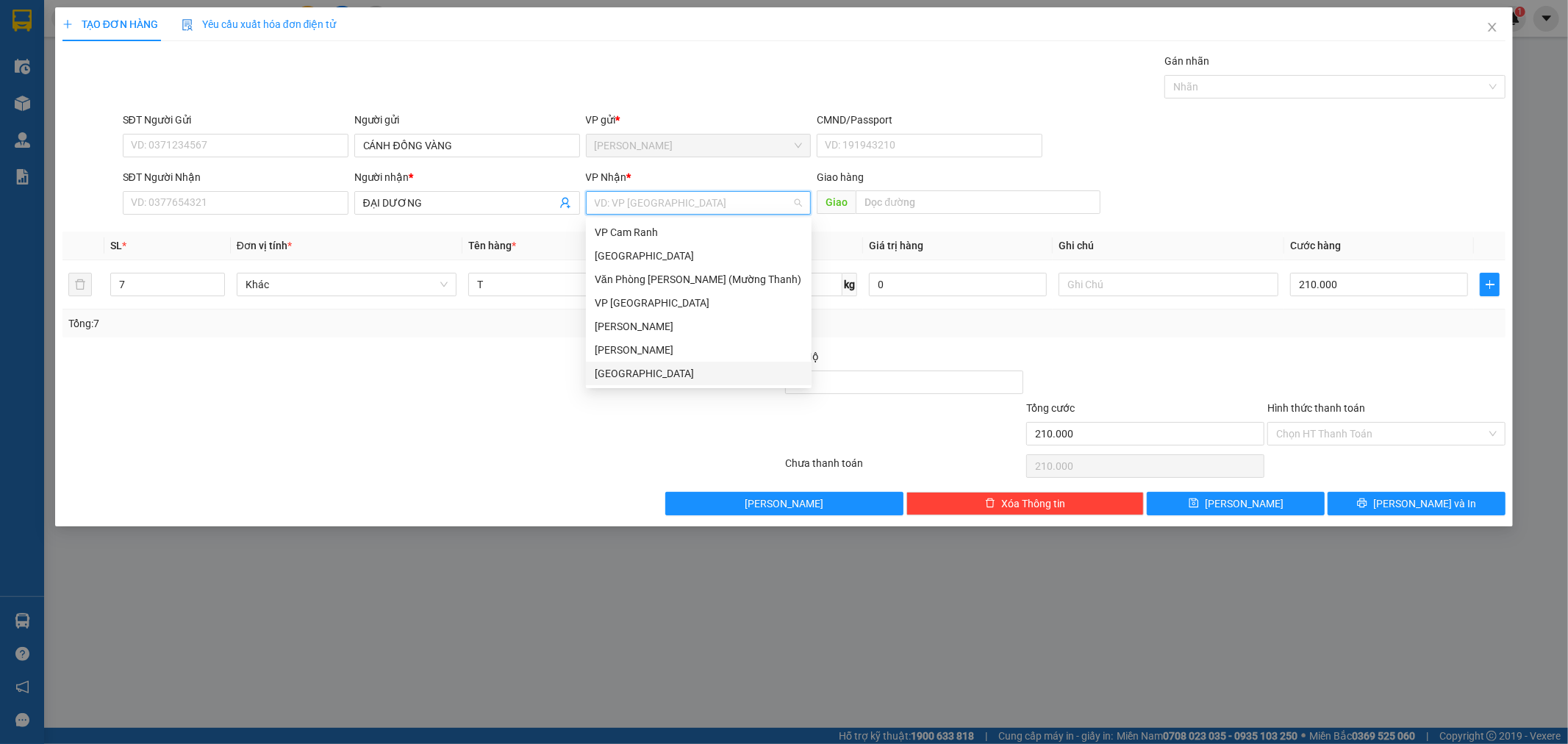
click at [630, 369] on div "[GEOGRAPHIC_DATA]" at bounding box center [698, 373] width 208 height 16
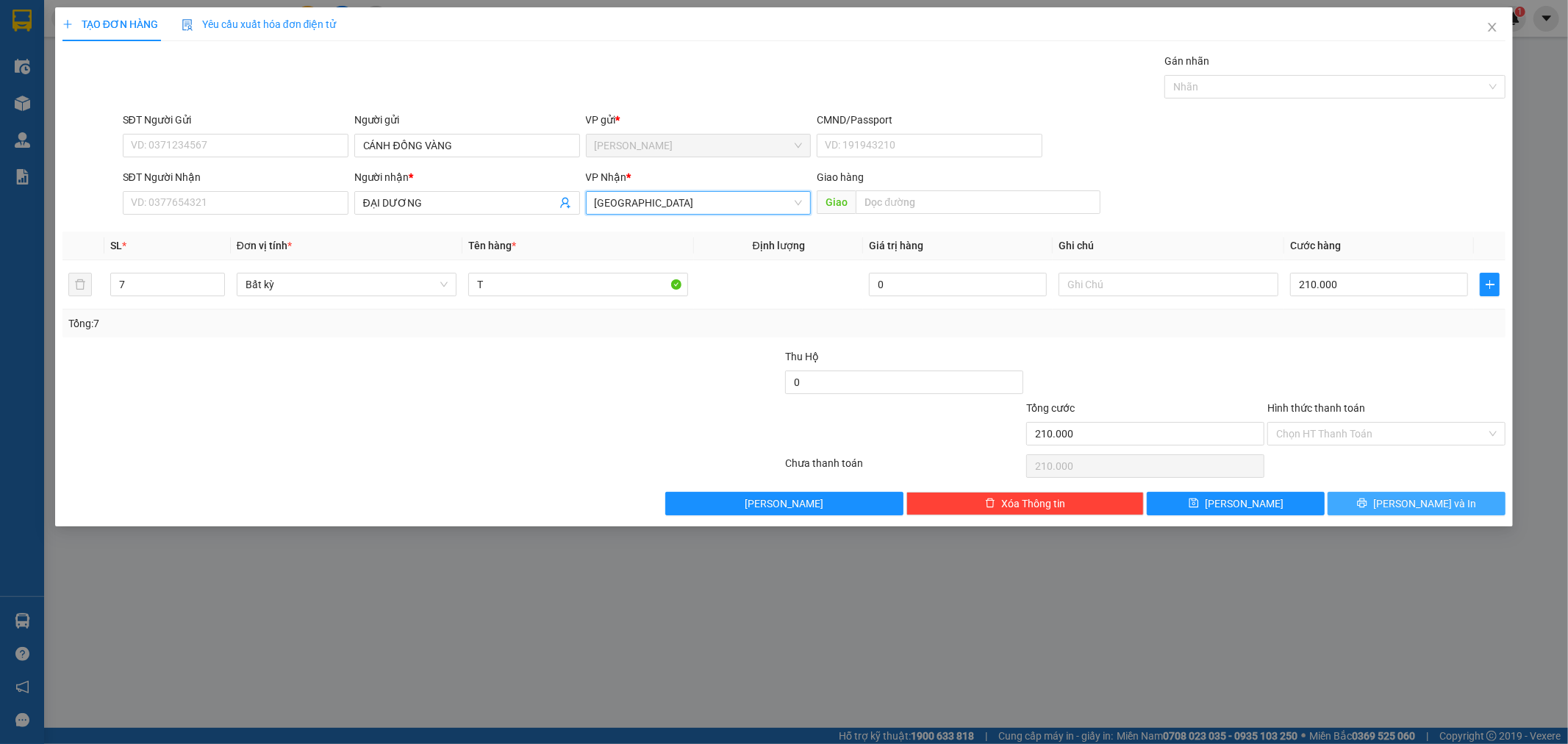
click at [1419, 500] on span "[PERSON_NAME] và In" at bounding box center [1424, 503] width 103 height 16
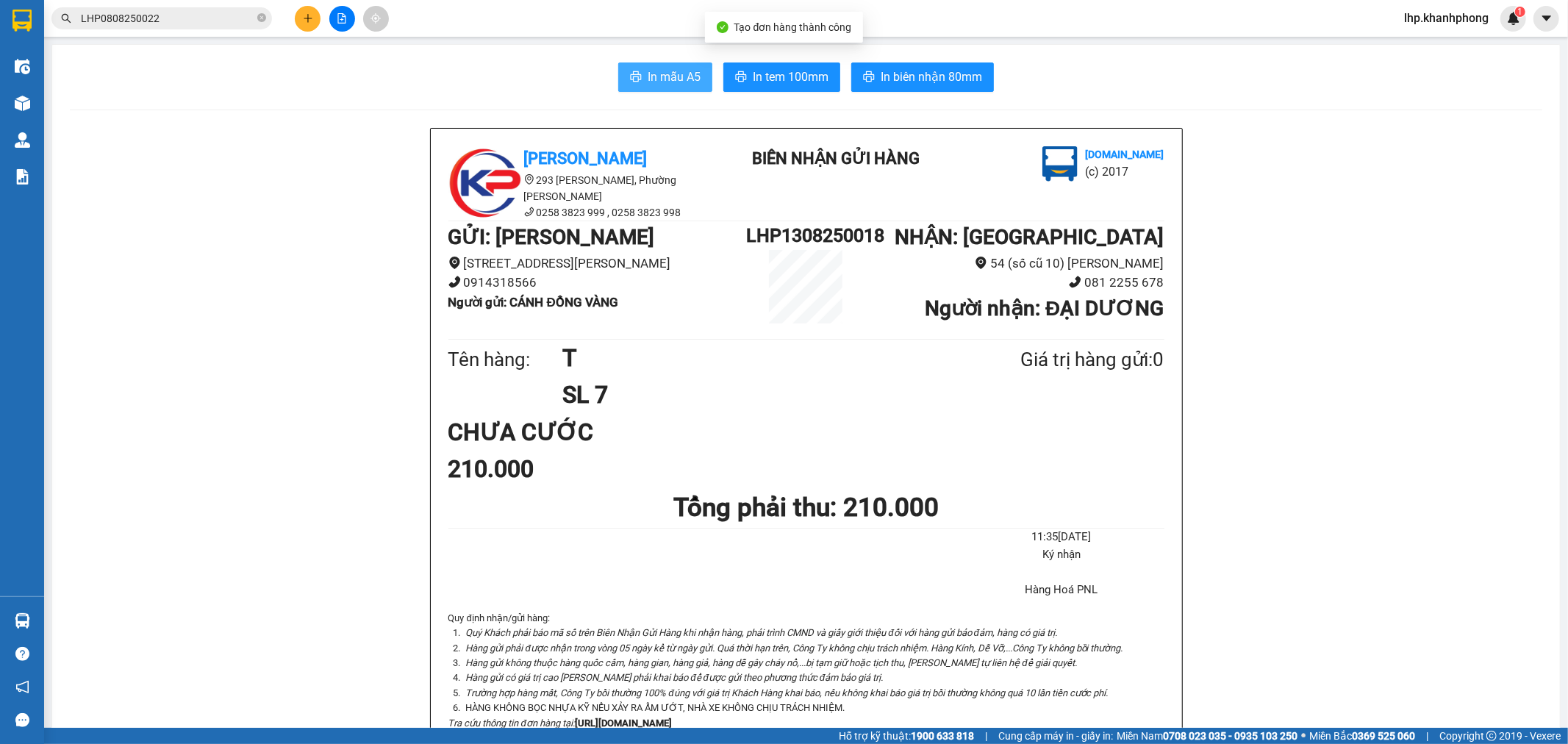
click at [657, 91] on button "In mẫu A5" at bounding box center [665, 77] width 94 height 29
click at [307, 11] on button at bounding box center [307, 19] width 26 height 26
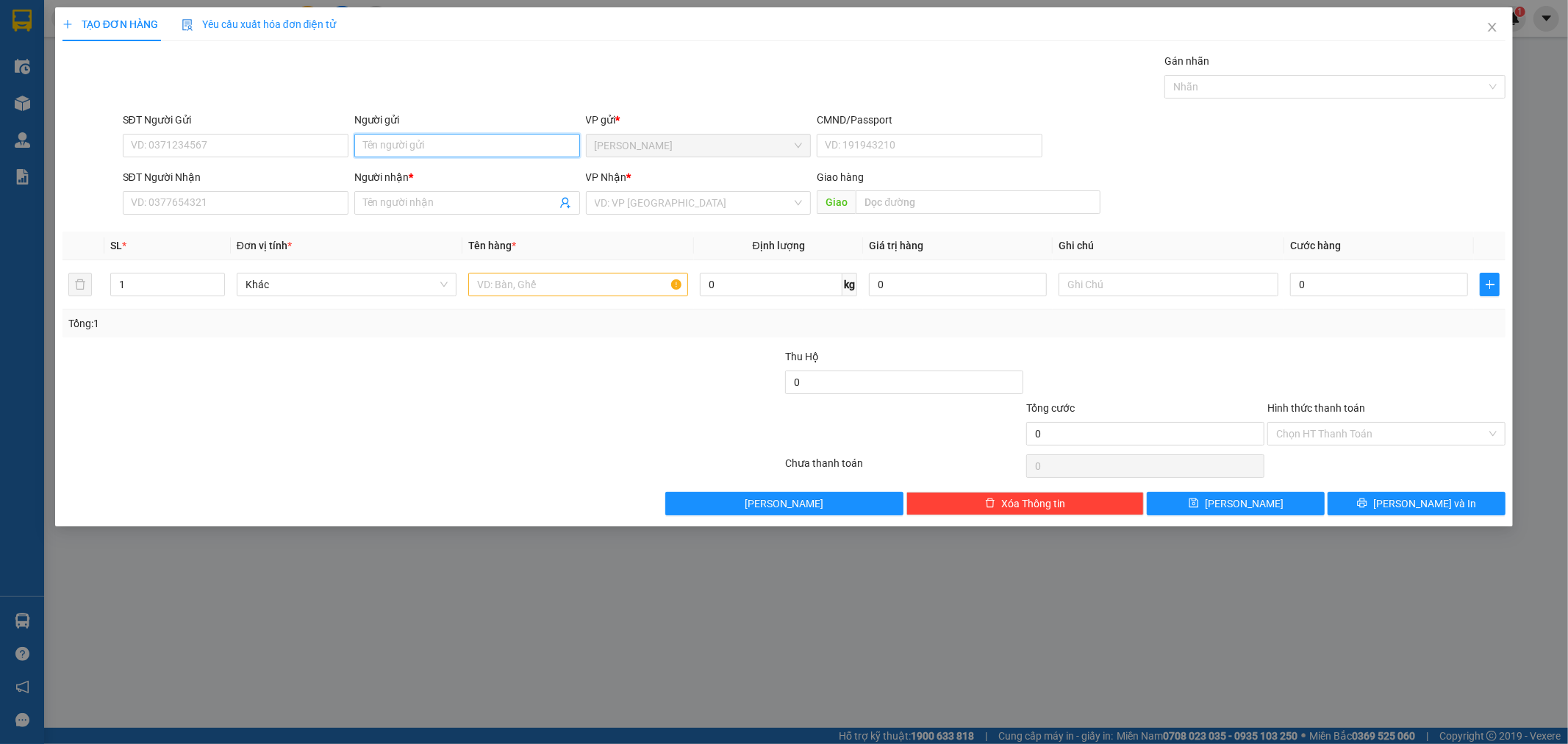
click at [410, 144] on input "Người gửi" at bounding box center [467, 146] width 225 height 23
click at [371, 138] on input "T UYẾT NHI" at bounding box center [467, 146] width 225 height 23
type input "TUYẾT NHI"
click at [198, 201] on input "SĐT Người Nhận" at bounding box center [235, 203] width 225 height 23
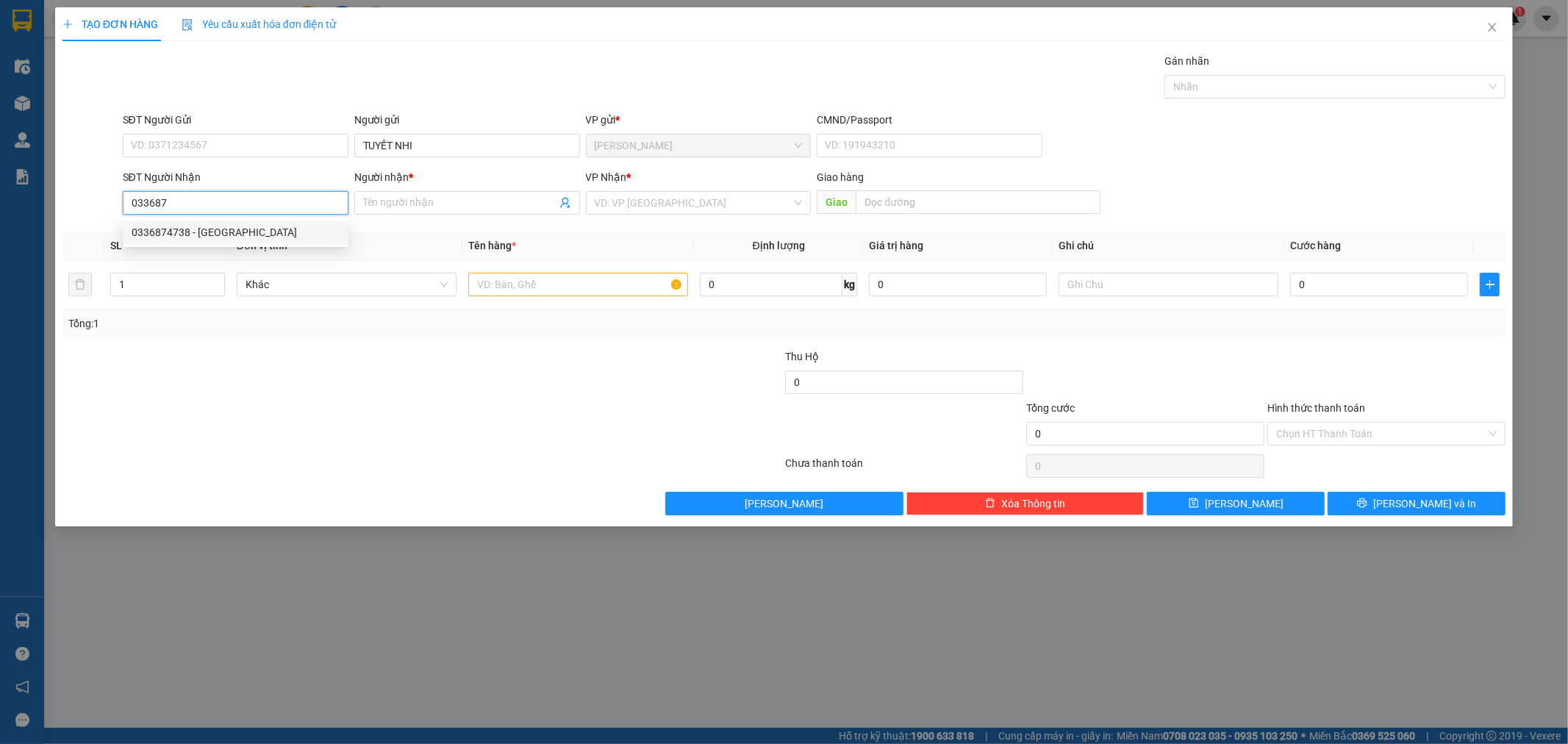
click at [214, 228] on div "0336874738 - [GEOGRAPHIC_DATA]" at bounding box center [235, 232] width 208 height 16
type input "0336874738"
type input "[PERSON_NAME]"
type input "0336874738"
click at [523, 287] on input "text" at bounding box center [578, 284] width 220 height 23
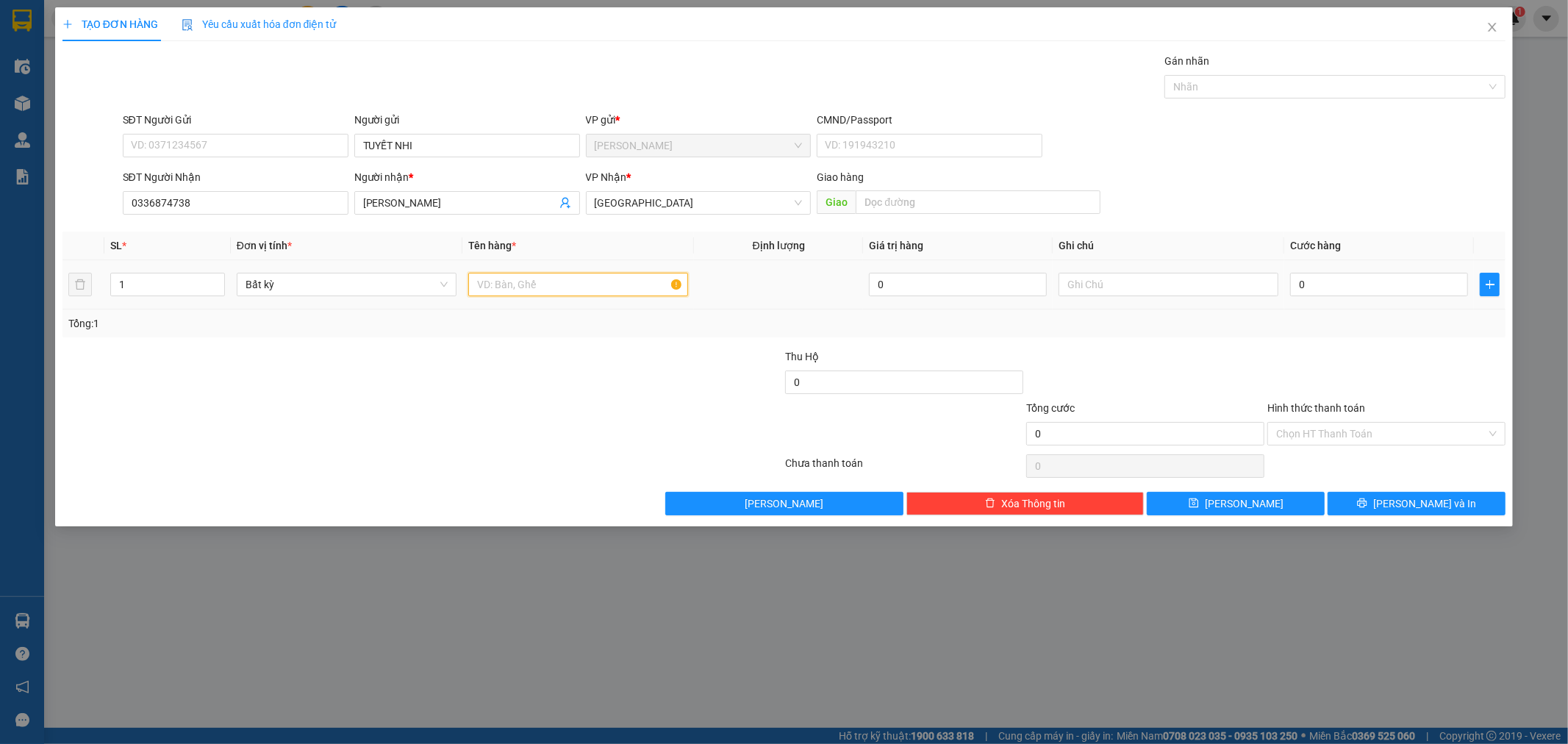
type input "T"
click at [1424, 280] on input "0" at bounding box center [1379, 284] width 178 height 23
click at [1407, 492] on button "[PERSON_NAME] và In" at bounding box center [1416, 503] width 178 height 23
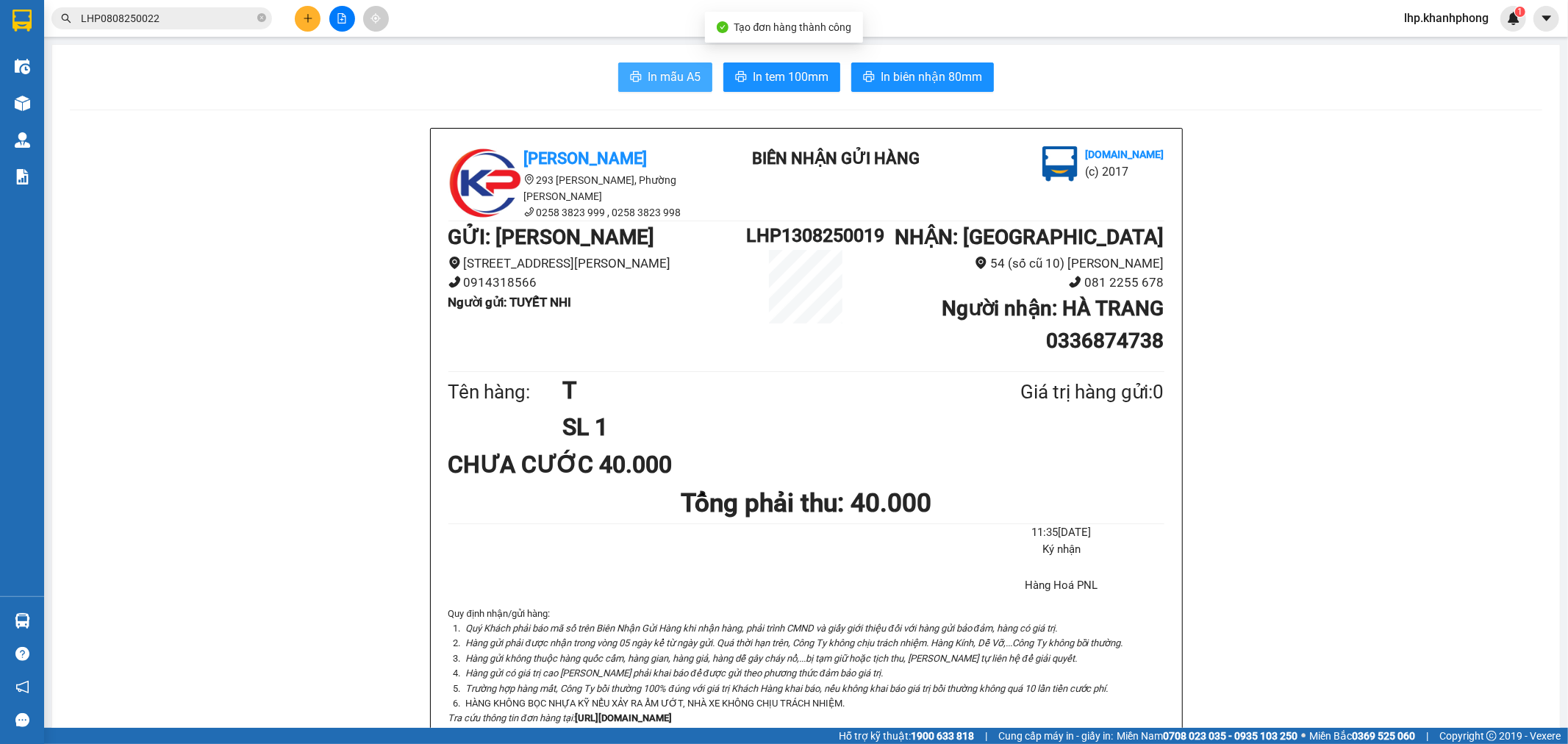
click at [658, 84] on span "In mẫu A5" at bounding box center [674, 77] width 53 height 19
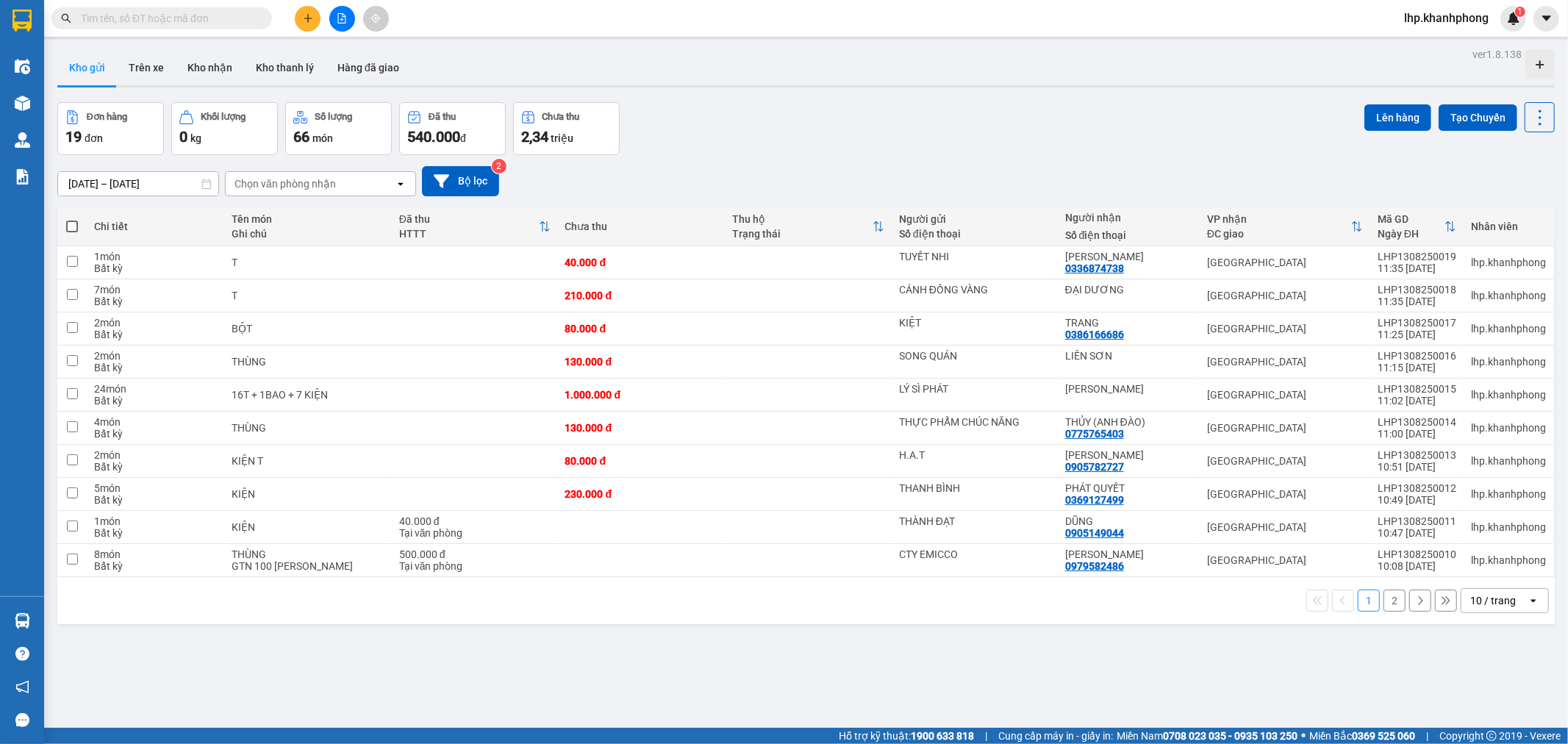
click at [105, 61] on button "Kho gửi" at bounding box center [87, 68] width 60 height 36
click at [303, 27] on button at bounding box center [307, 19] width 26 height 26
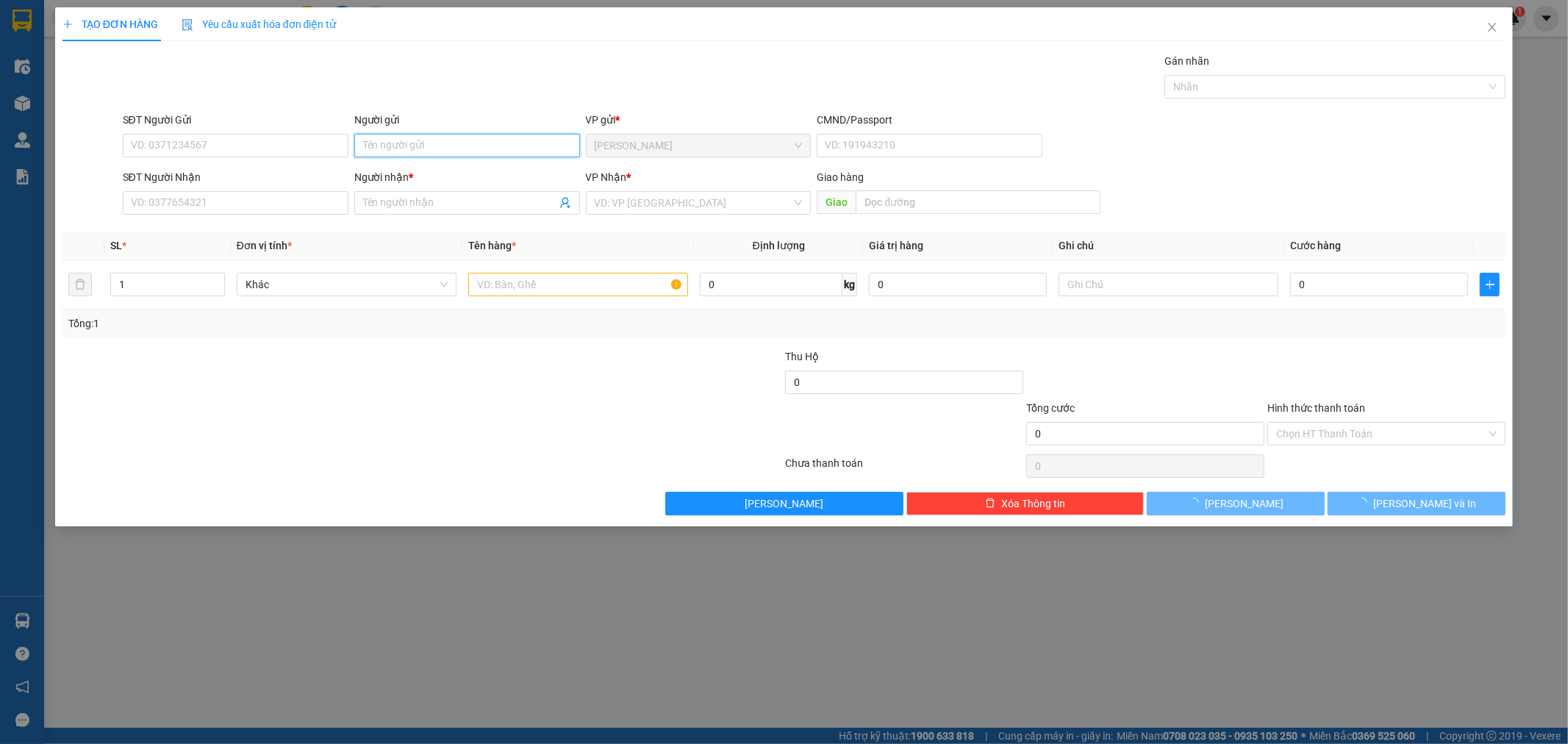
click at [457, 149] on input "Người gửi" at bounding box center [467, 146] width 225 height 23
click at [417, 150] on input "Người gửi" at bounding box center [467, 146] width 225 height 23
type input "KHẢI"
click at [231, 214] on input "SĐT Người Nhận" at bounding box center [235, 203] width 225 height 23
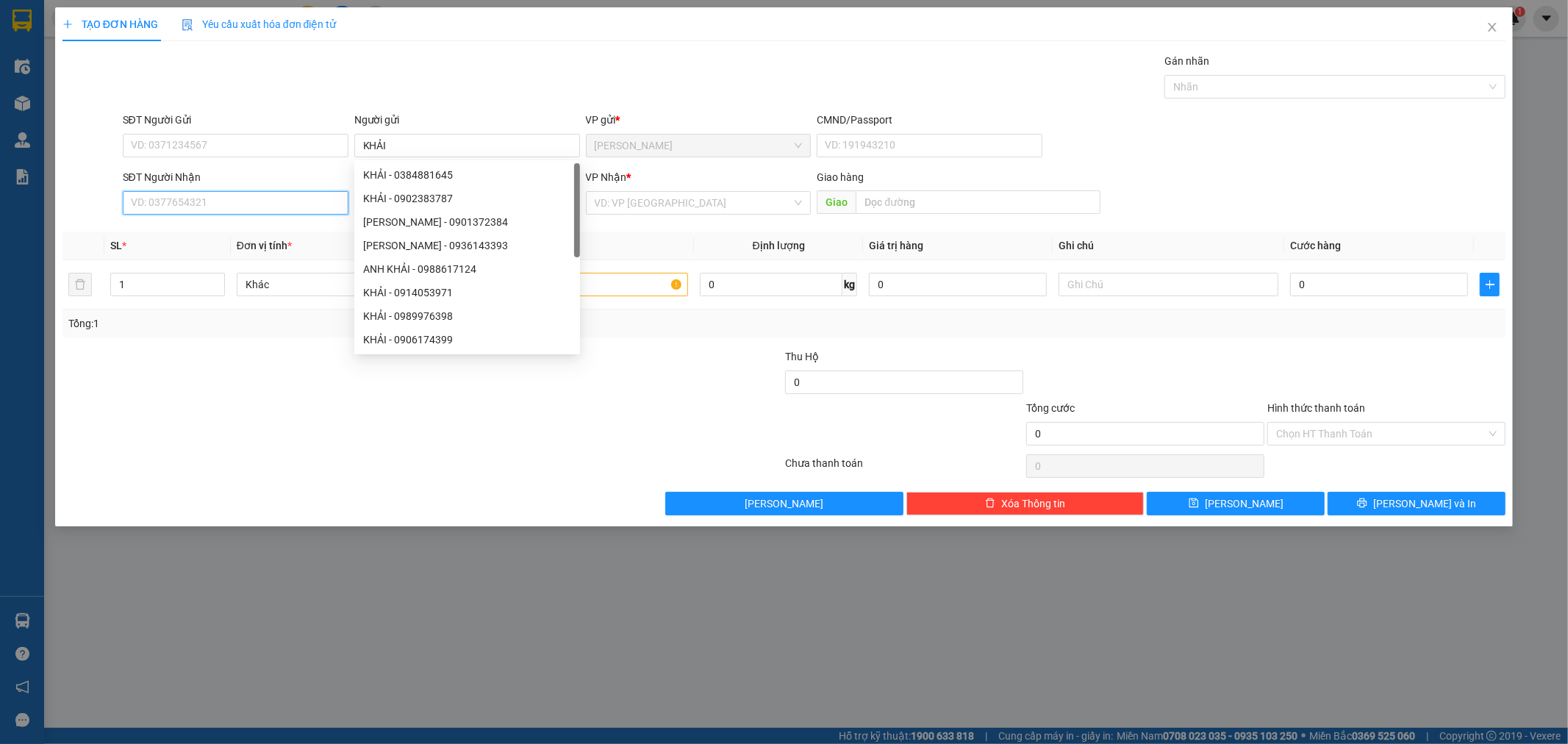
click at [229, 210] on input "SĐT Người Nhận" at bounding box center [235, 203] width 225 height 23
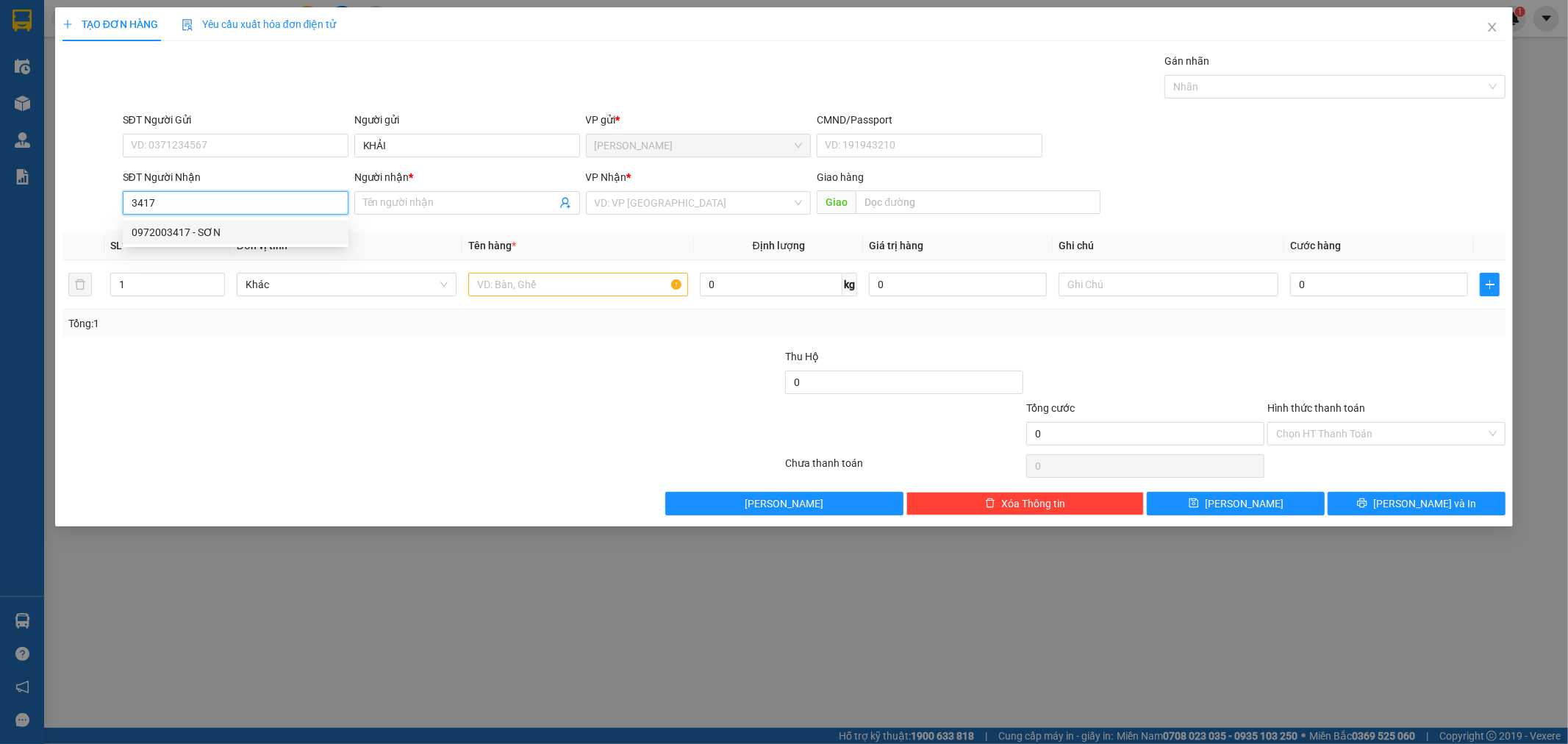
click at [217, 235] on div "0972003417 - SƠN" at bounding box center [235, 232] width 208 height 16
type input "0972003417"
type input "SƠN"
type input "0972003417"
click at [156, 287] on input "1" at bounding box center [167, 284] width 113 height 22
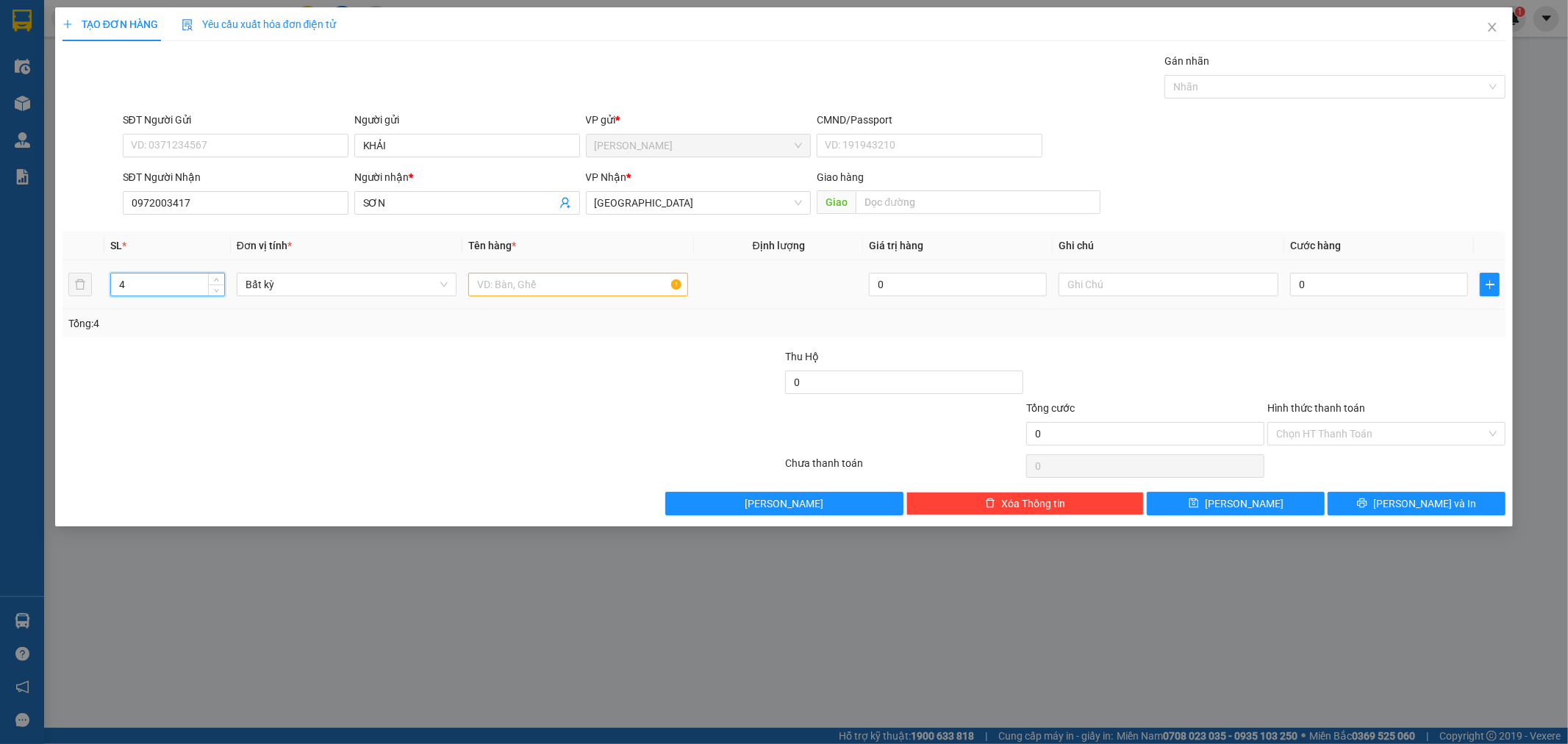
type input "4"
click at [526, 286] on input "text" at bounding box center [578, 284] width 220 height 23
type input "[GEOGRAPHIC_DATA]"
click at [1215, 266] on td at bounding box center [1168, 285] width 232 height 50
click at [1397, 273] on input "0" at bounding box center [1379, 284] width 178 height 23
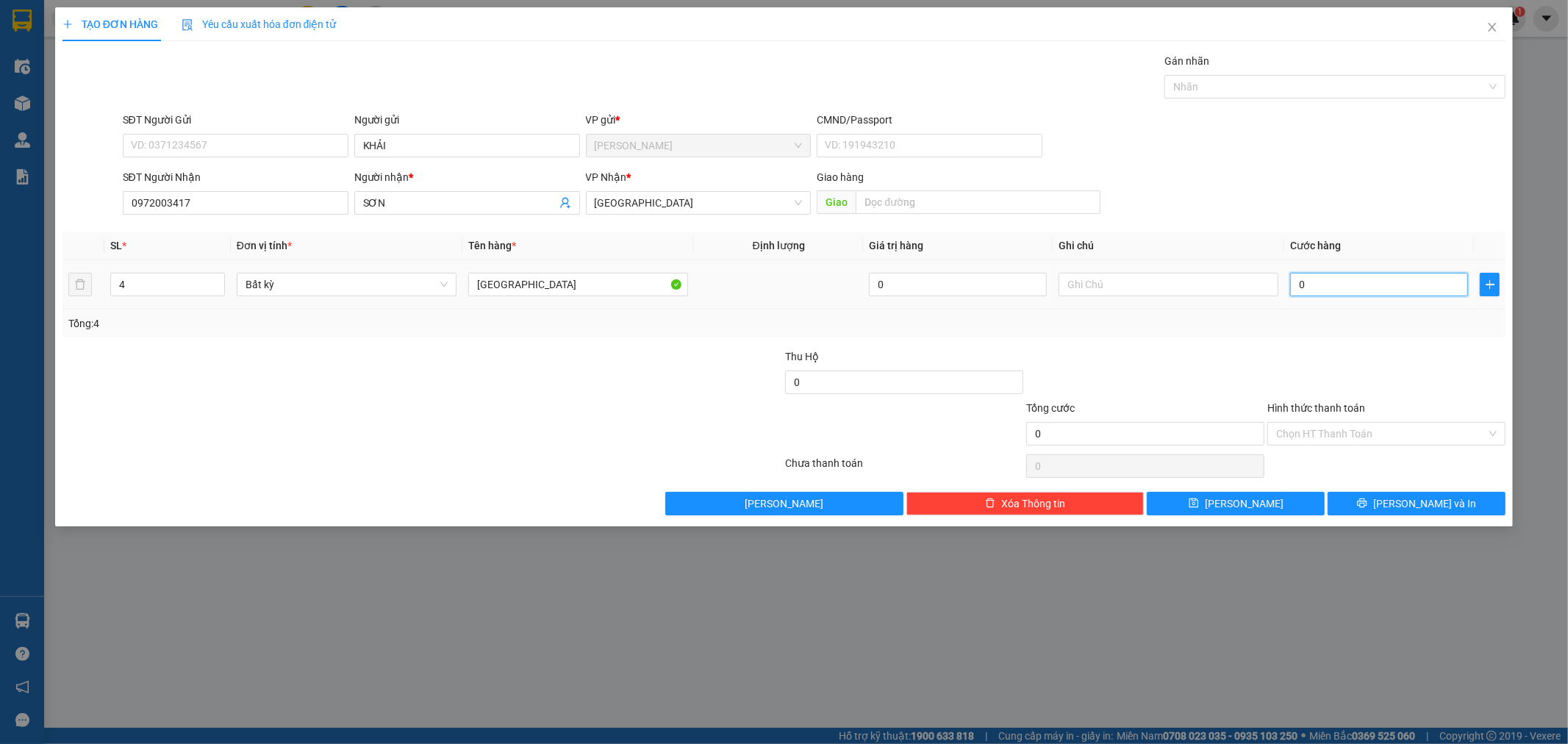
click at [1362, 285] on input "0" at bounding box center [1379, 284] width 178 height 23
type input "2"
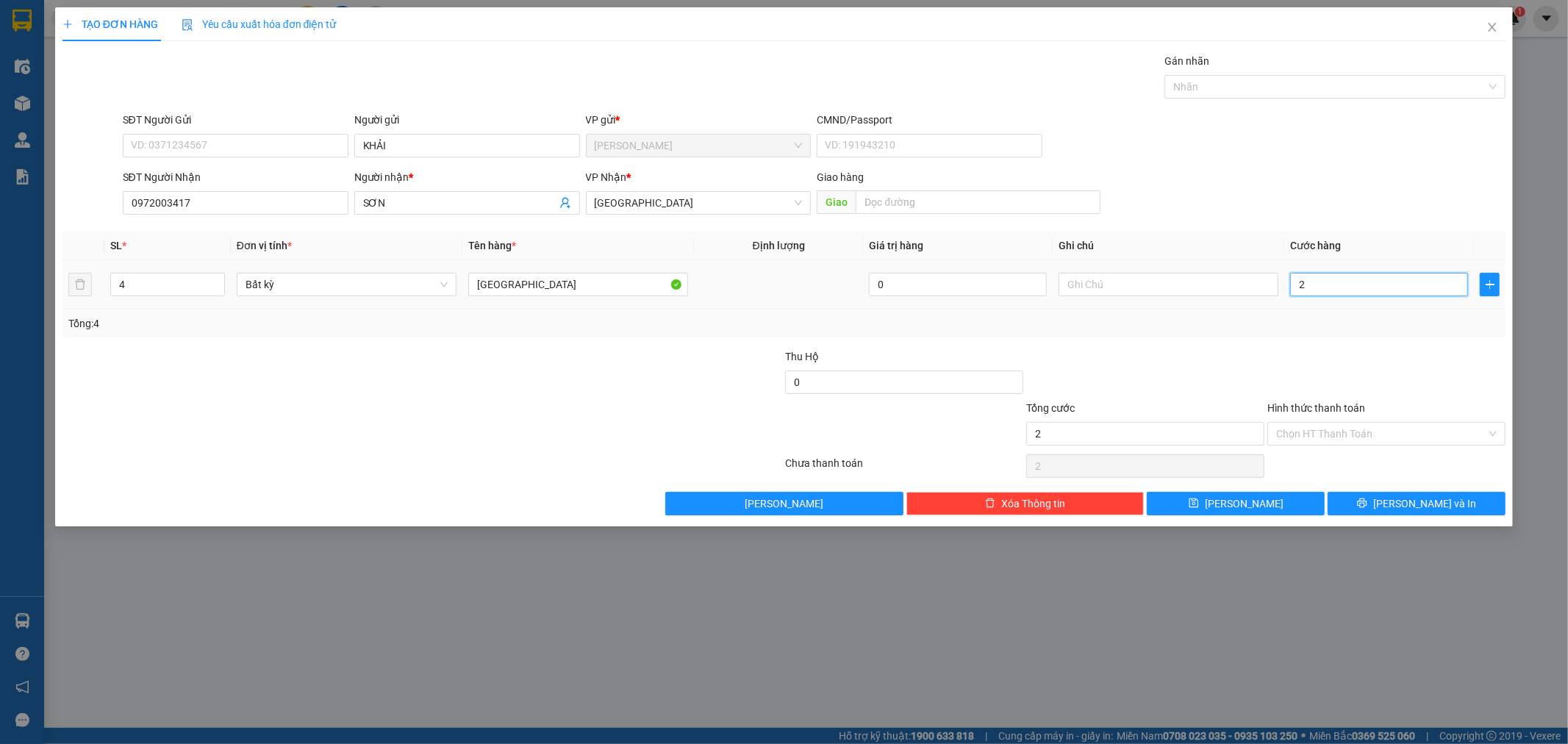
type input "23"
type input "230"
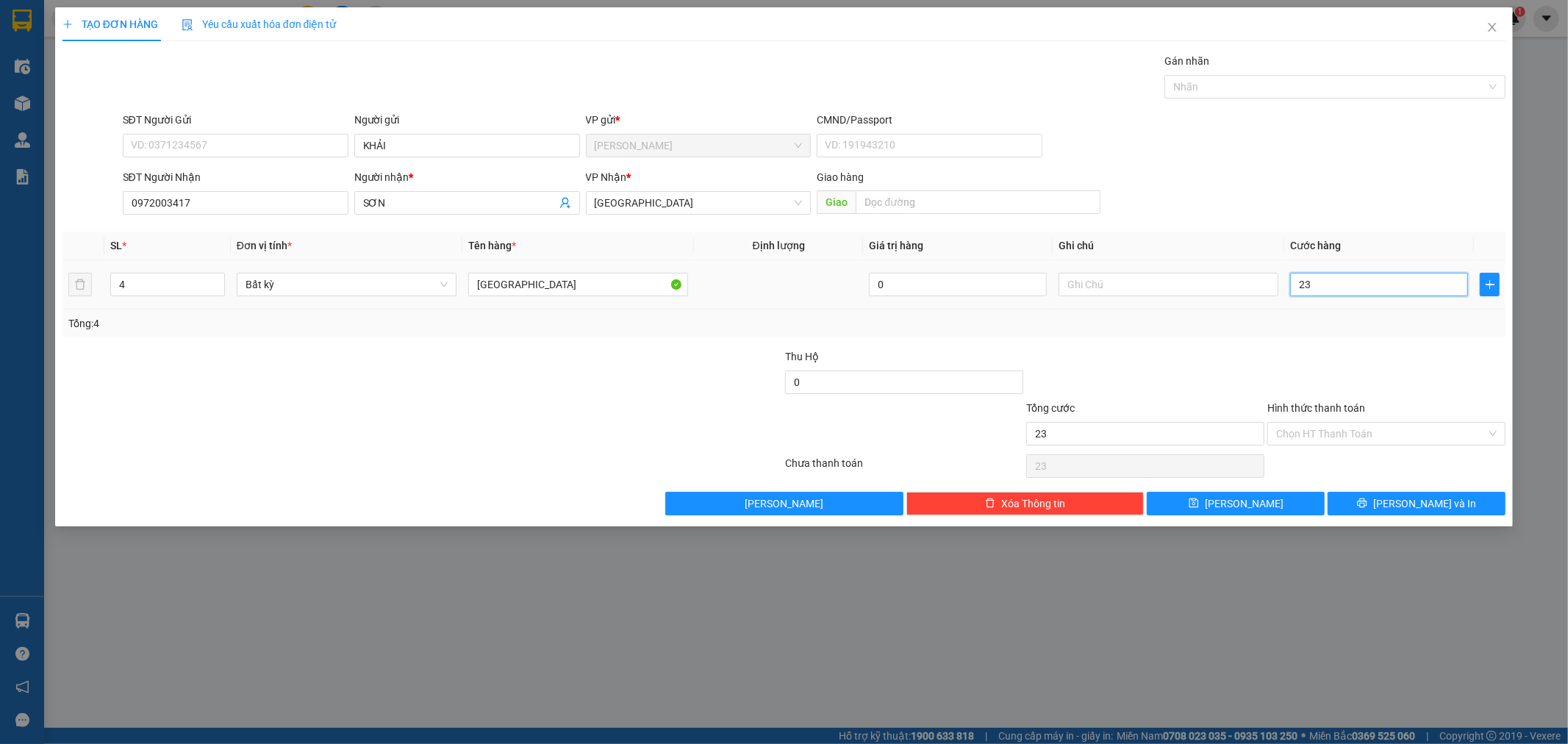
type input "230"
type input "2.300"
type input "23.000"
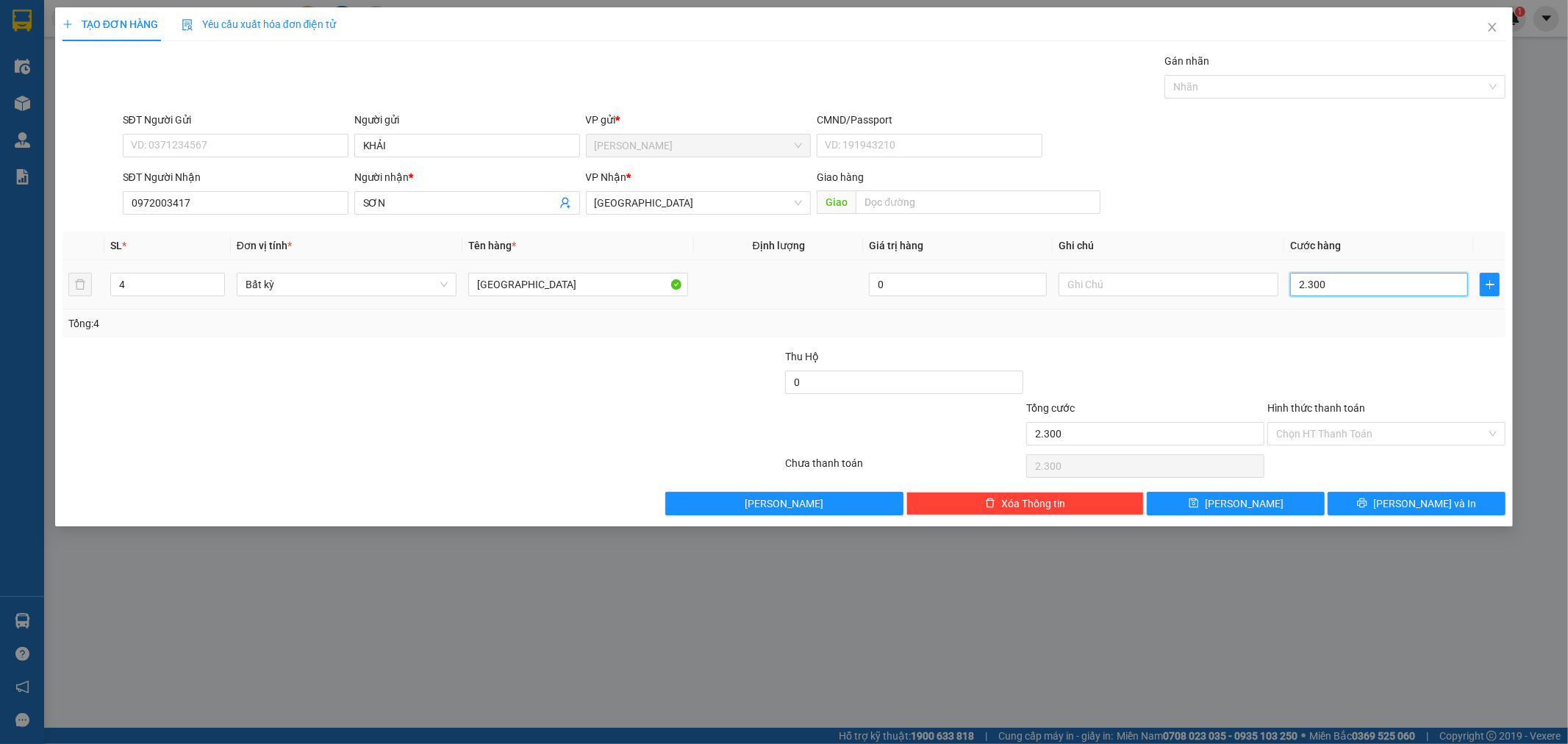
type input "23.000"
type input "230.000"
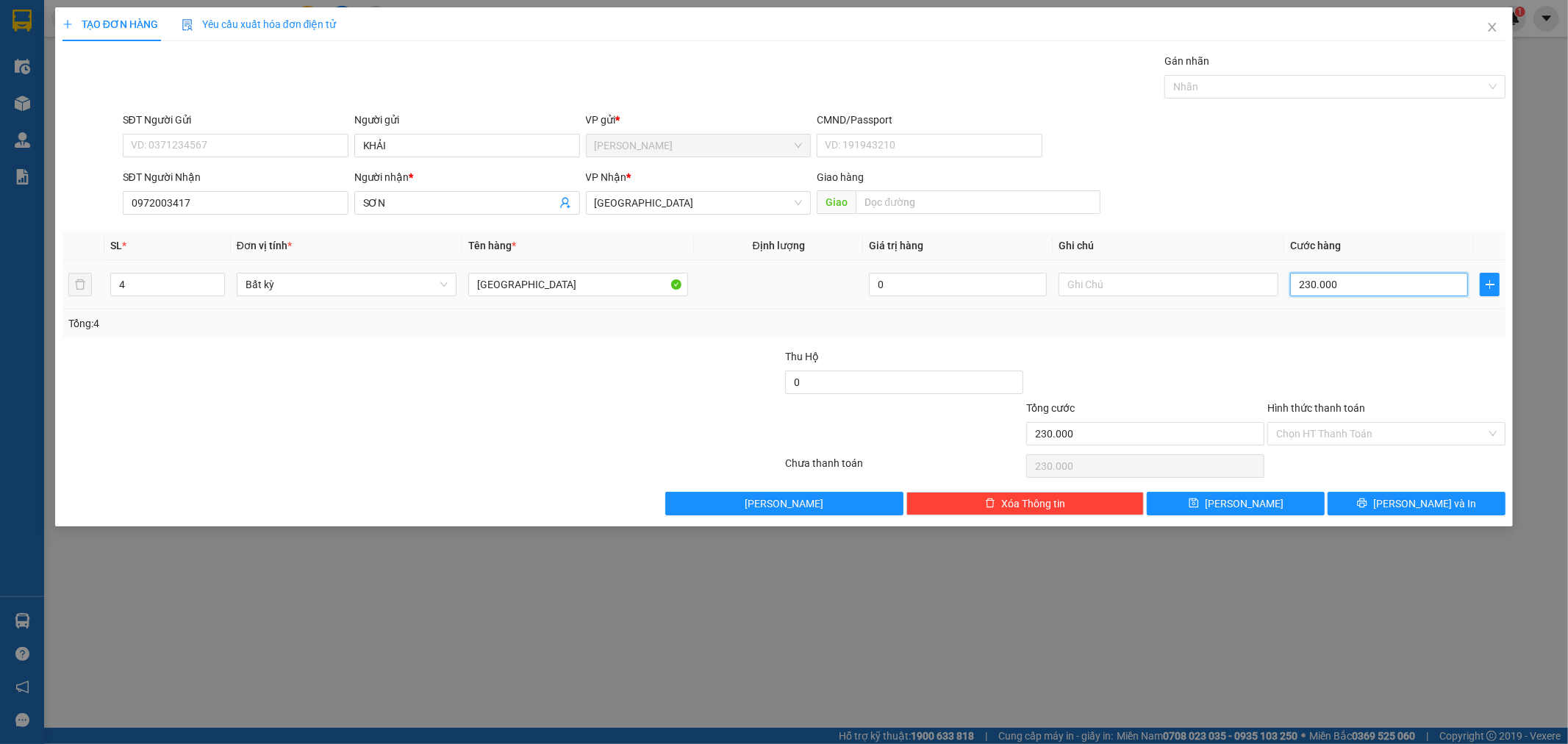
click at [1382, 282] on input "230.000" at bounding box center [1379, 284] width 178 height 23
click at [1381, 282] on input "230.000" at bounding box center [1379, 284] width 178 height 23
type input "0"
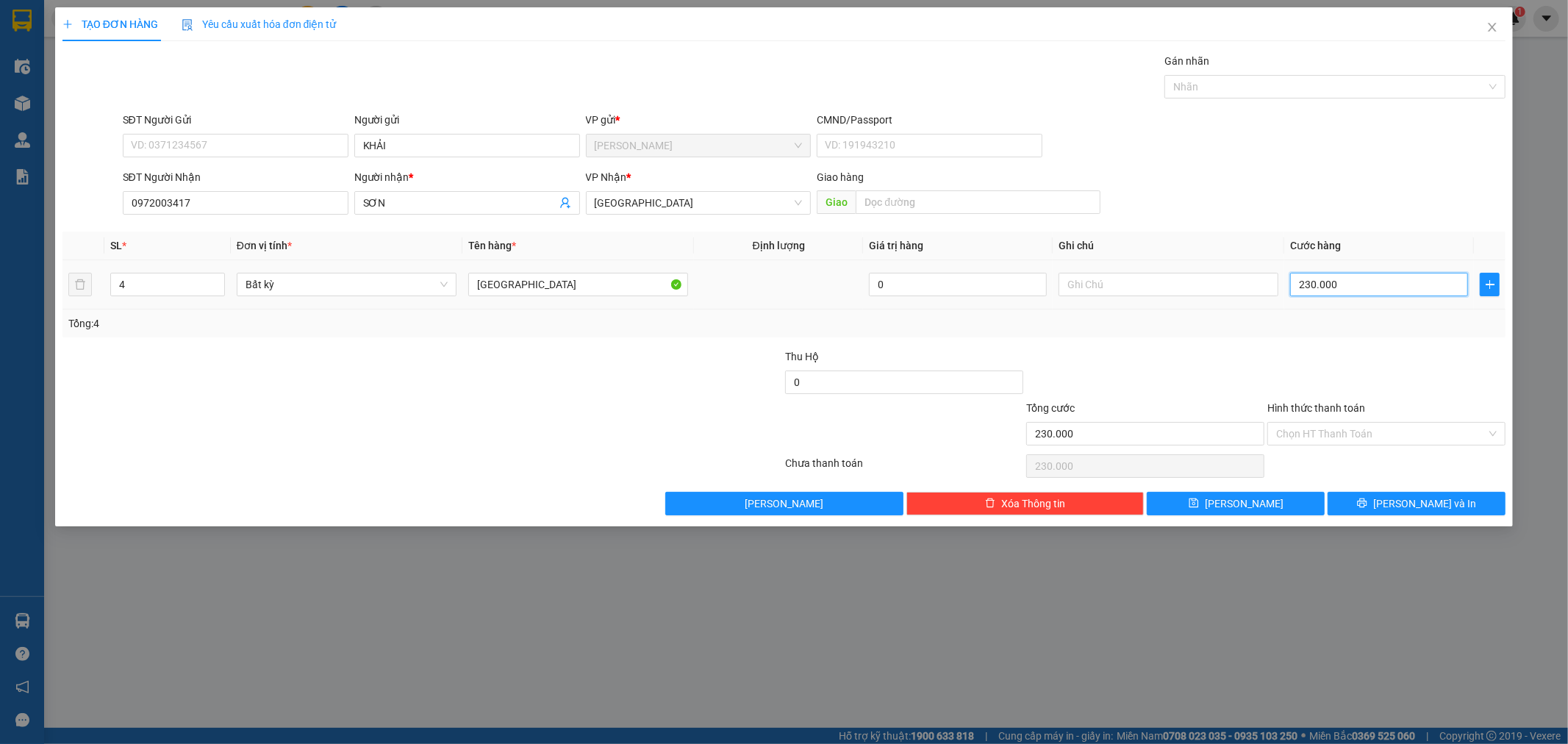
type input "0"
type input "02"
type input "2"
type input "024"
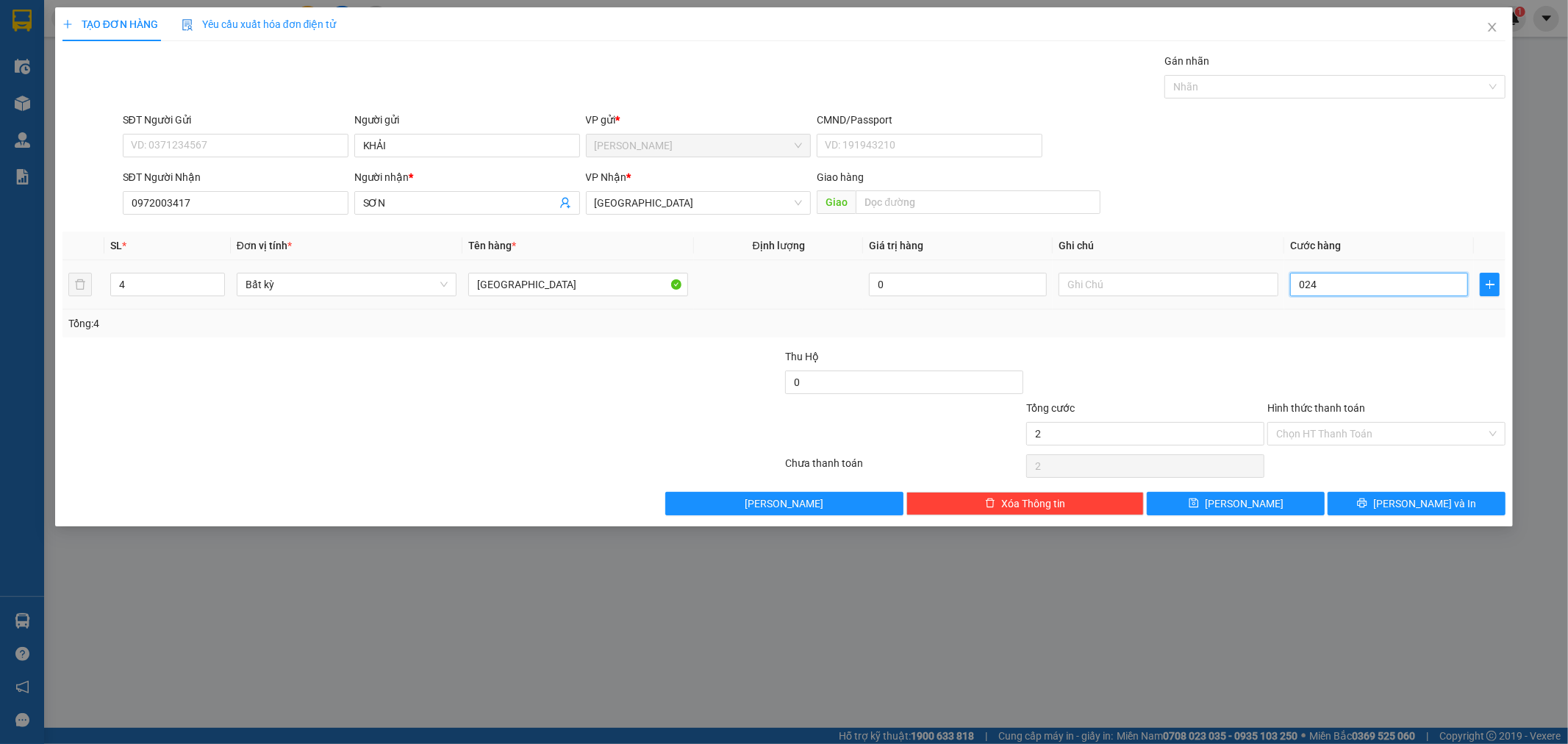
type input "24"
type input "0.240"
type input "240"
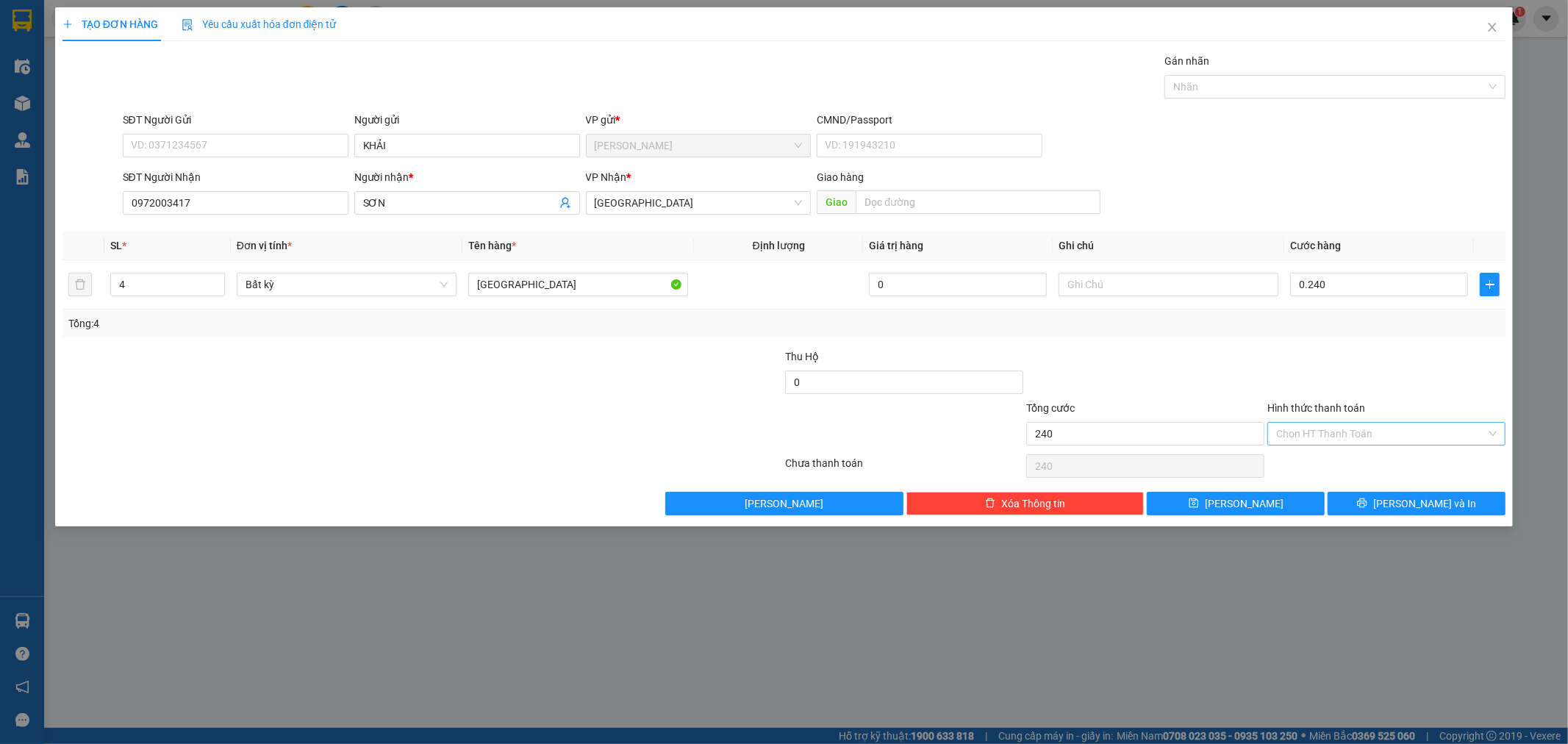
type input "240.000"
click at [1349, 428] on input "Hình thức thanh toán" at bounding box center [1381, 434] width 210 height 22
drag, startPoint x: 1311, startPoint y: 454, endPoint x: 1354, endPoint y: 479, distance: 49.7
click at [1310, 455] on div "Tại văn phòng" at bounding box center [1387, 463] width 221 height 16
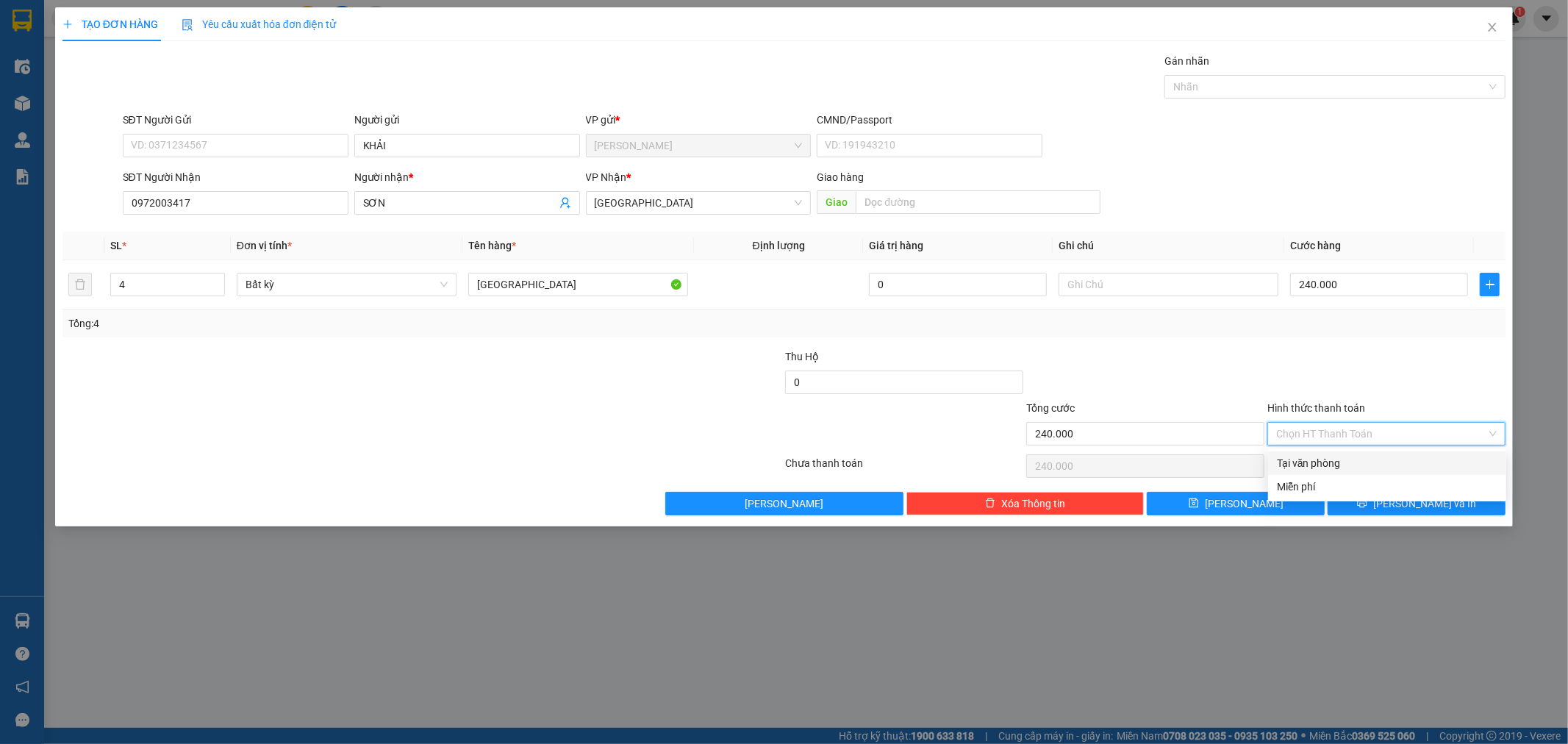
type input "0"
click at [1413, 504] on span "[PERSON_NAME] và In" at bounding box center [1424, 503] width 103 height 16
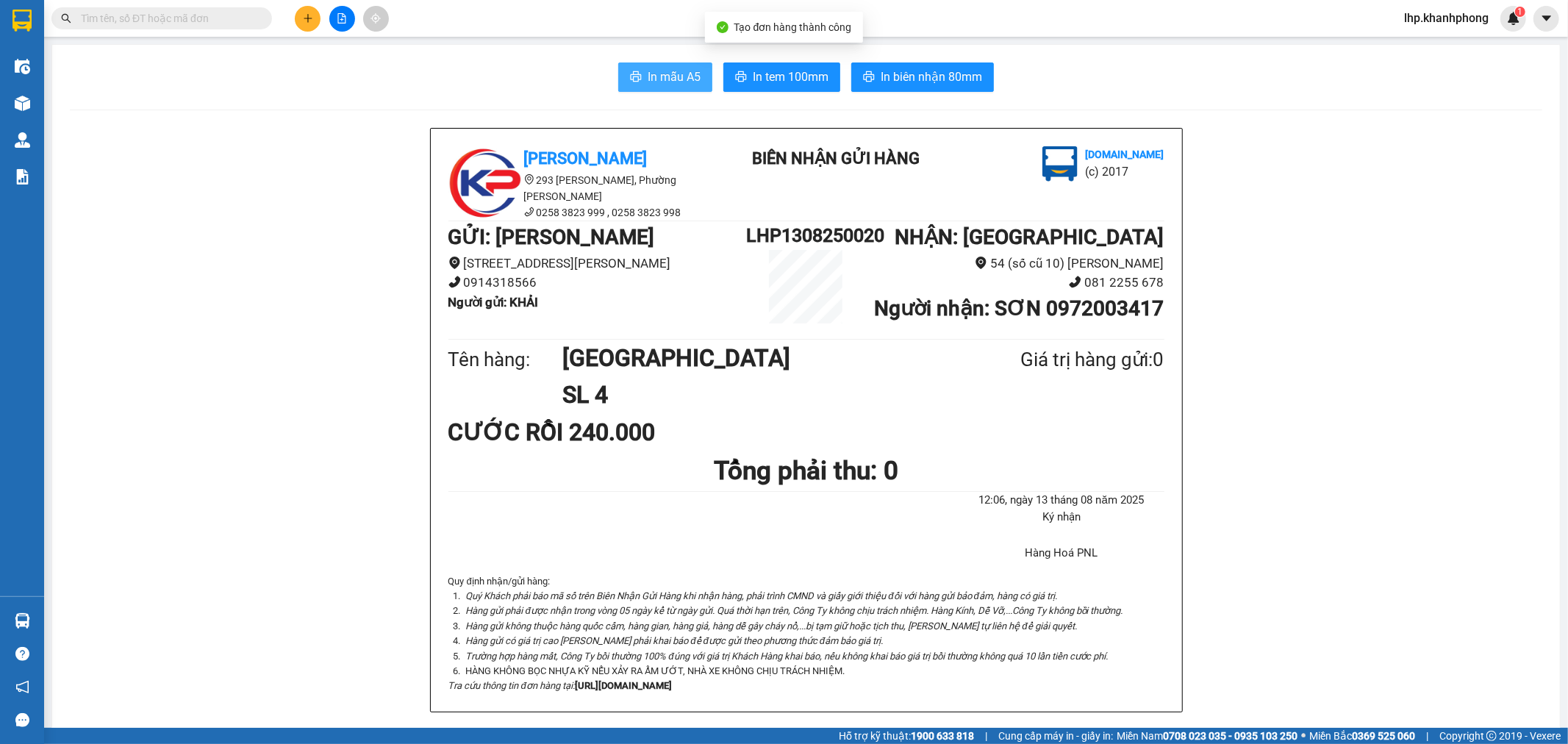
click at [674, 85] on span "In mẫu A5" at bounding box center [674, 77] width 53 height 19
click at [307, 26] on button at bounding box center [307, 19] width 26 height 26
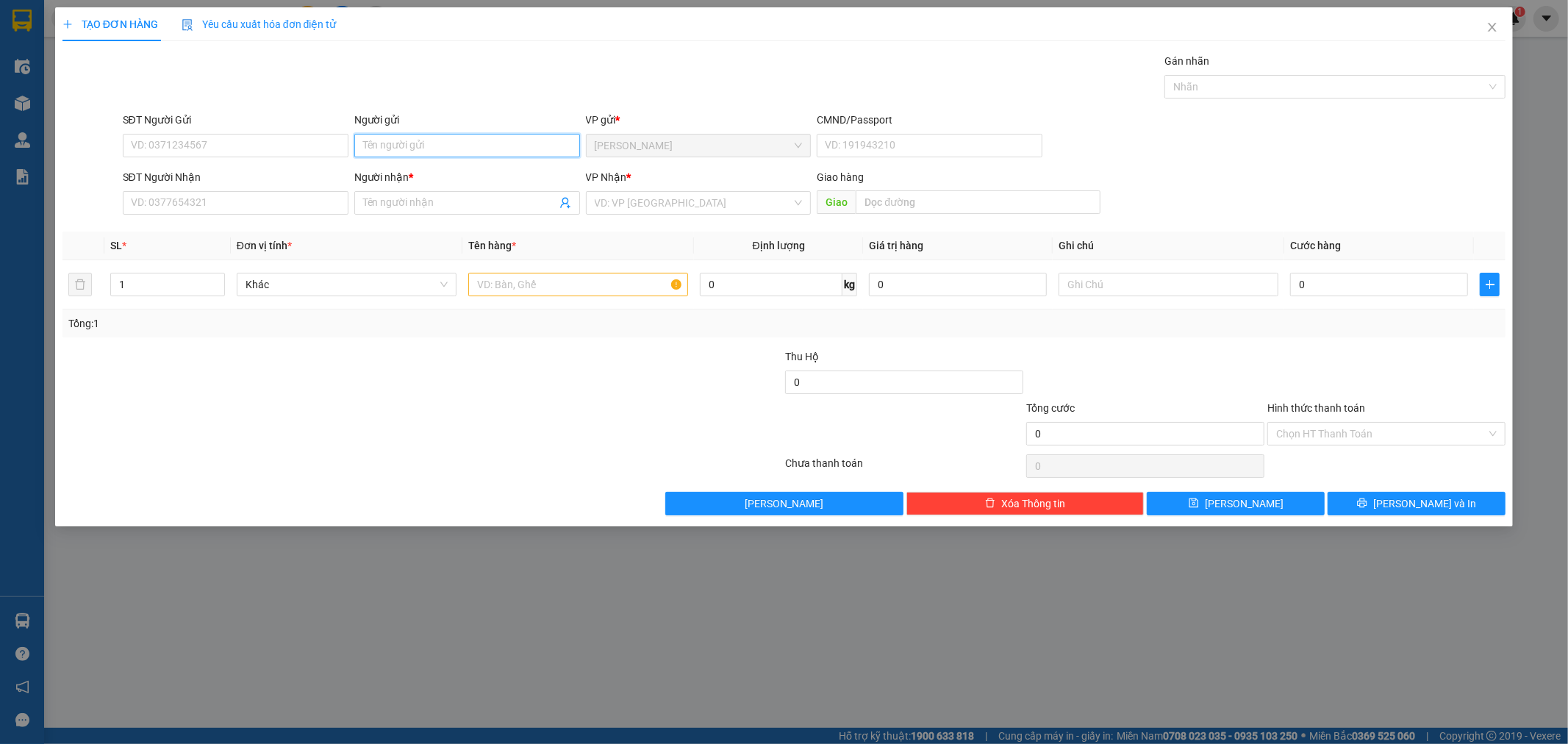
click at [428, 149] on input "Người gửi" at bounding box center [467, 146] width 225 height 23
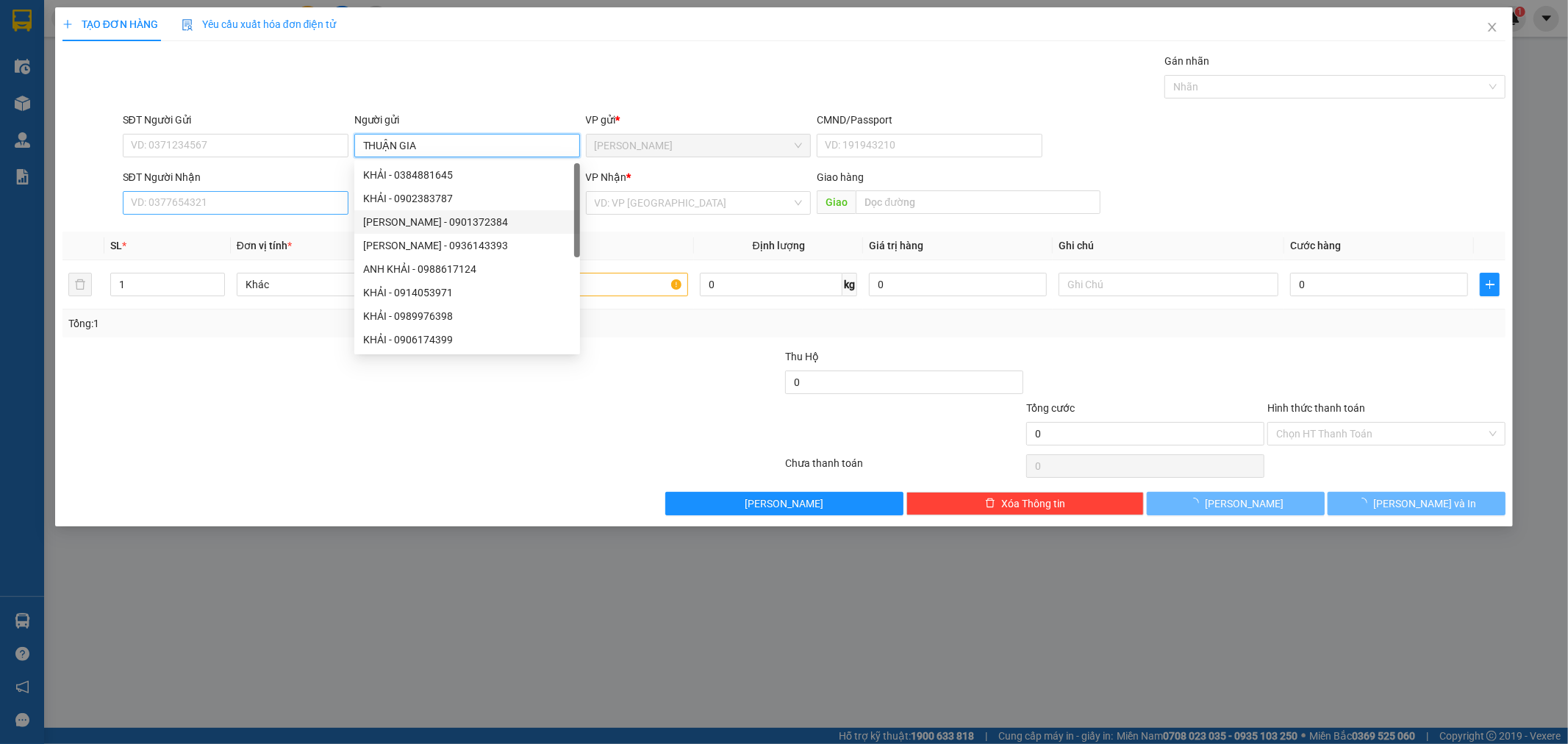
type input "THUẬN GIA"
click at [293, 198] on input "SĐT Người Nhận" at bounding box center [235, 203] width 225 height 23
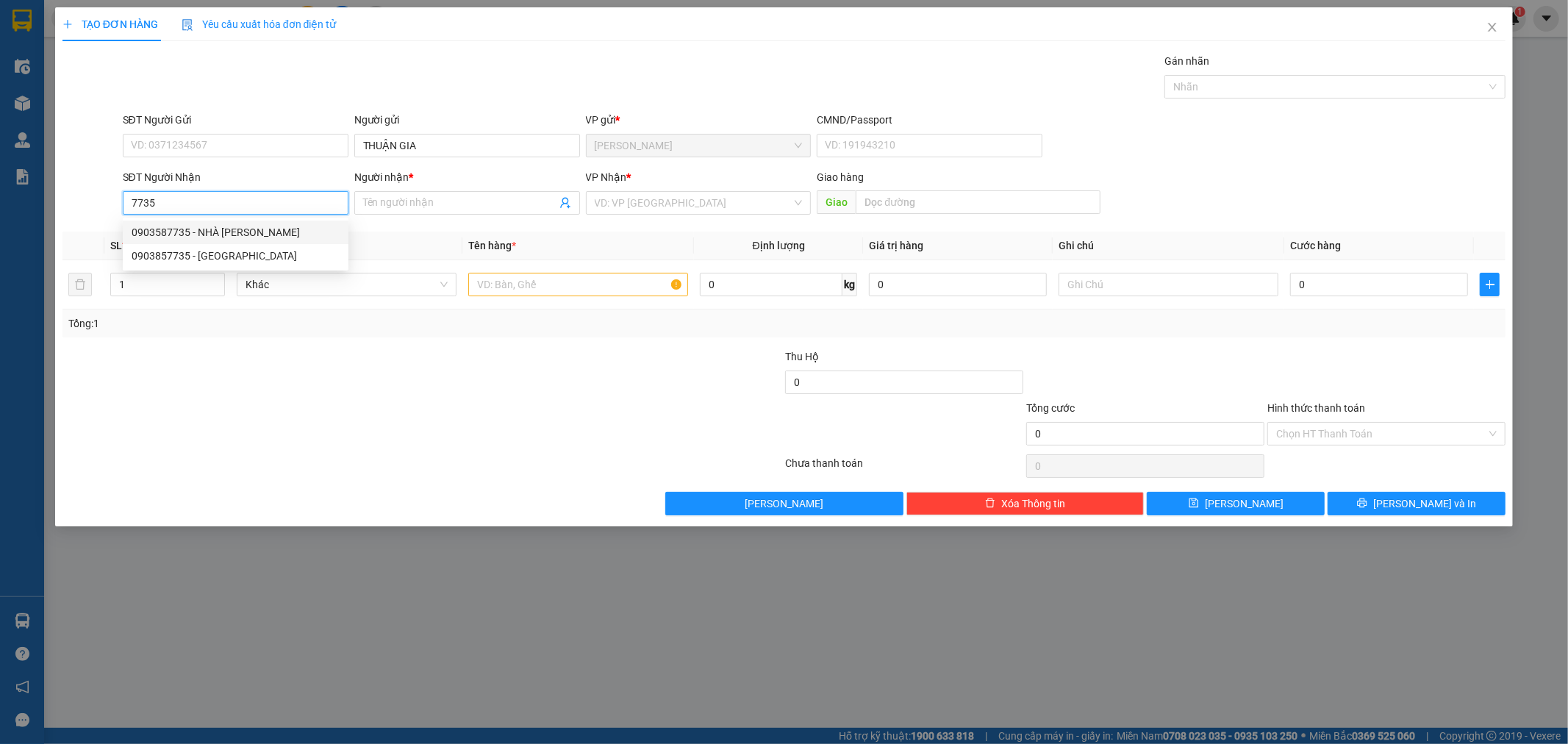
click at [283, 231] on div "0903587735 - NHÀ THUÔC QUANG KHÁNH" at bounding box center [235, 232] width 208 height 16
type input "0903587735"
type input "NHÀ THUÔC QUANG KHÁNH"
type input "0903587735"
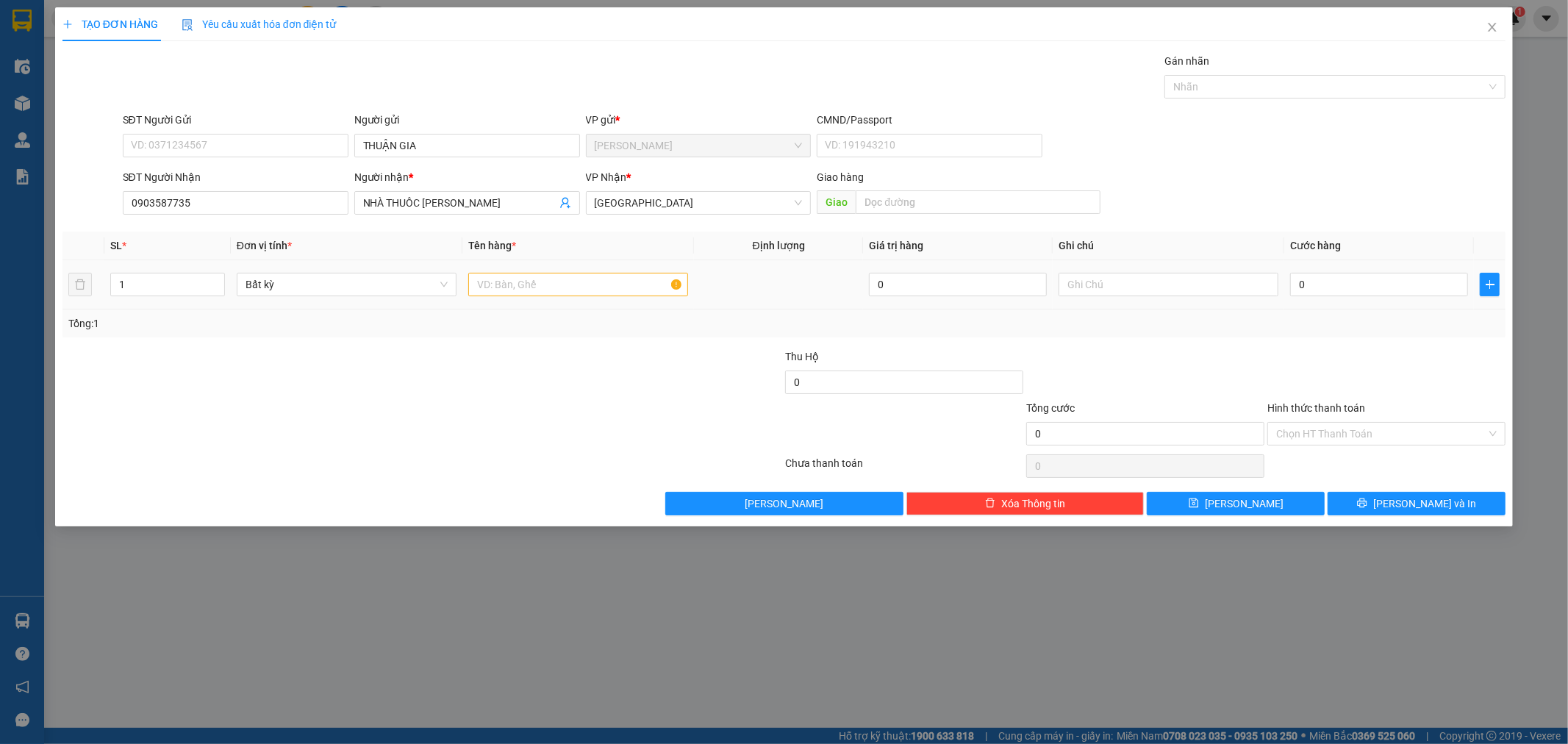
click at [524, 267] on td at bounding box center [578, 285] width 232 height 50
click at [524, 276] on input "text" at bounding box center [578, 284] width 220 height 23
type input "THÙNG"
click at [1349, 283] on input "0" at bounding box center [1379, 284] width 178 height 23
type input "4"
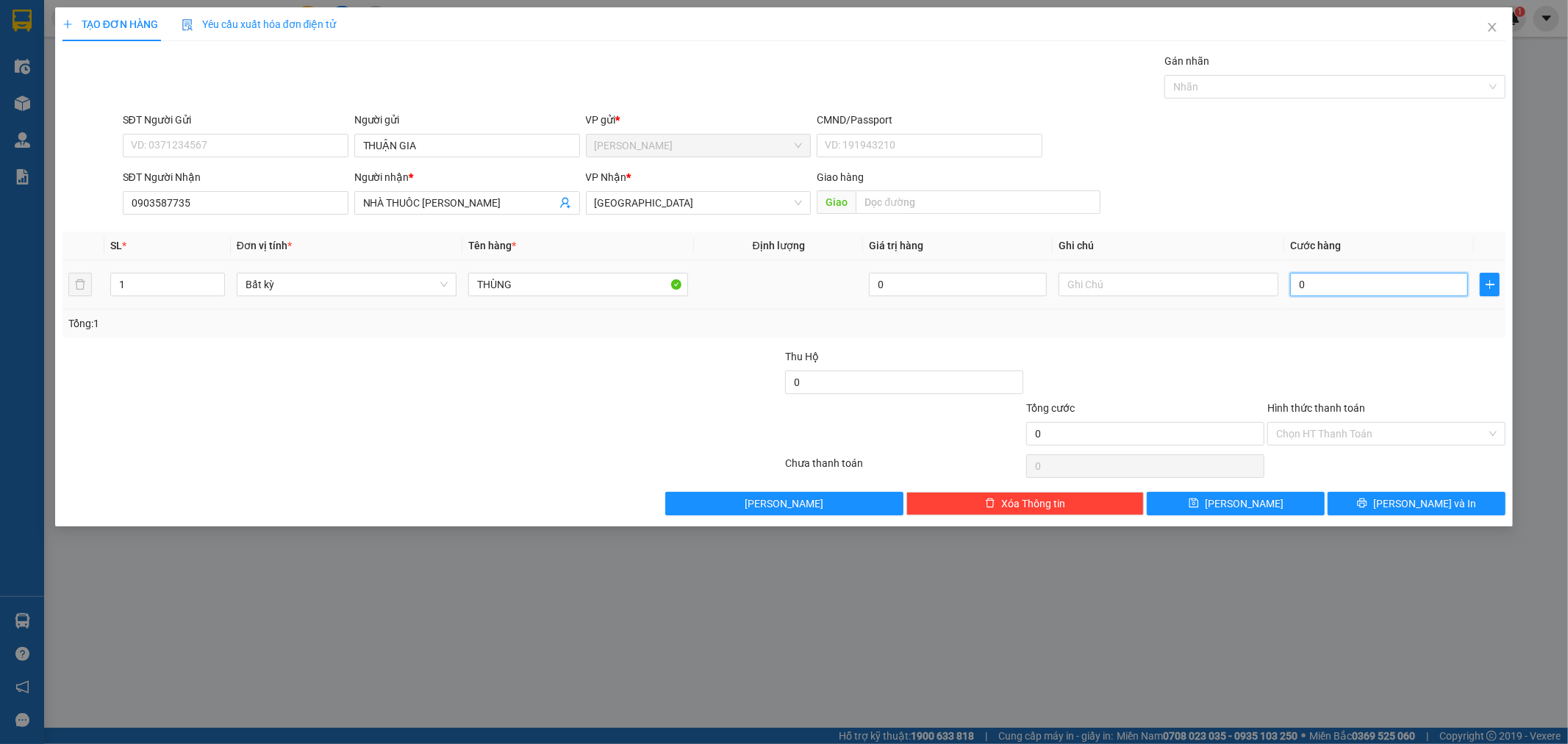
type input "4"
type input "40"
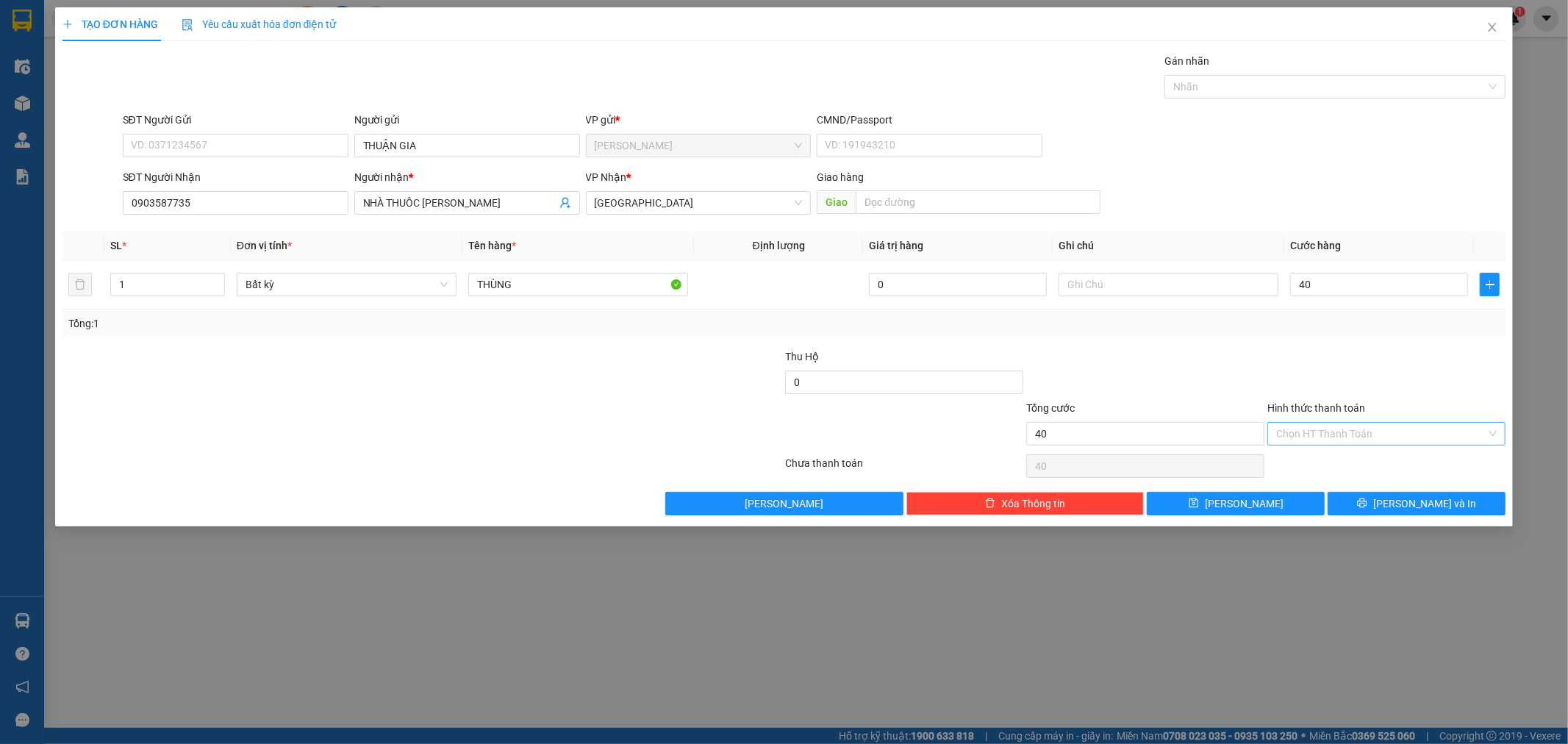
type input "40.000"
click at [1380, 441] on input "Hình thức thanh toán" at bounding box center [1381, 434] width 210 height 22
click at [1331, 468] on div "Tại văn phòng" at bounding box center [1387, 463] width 221 height 16
type input "0"
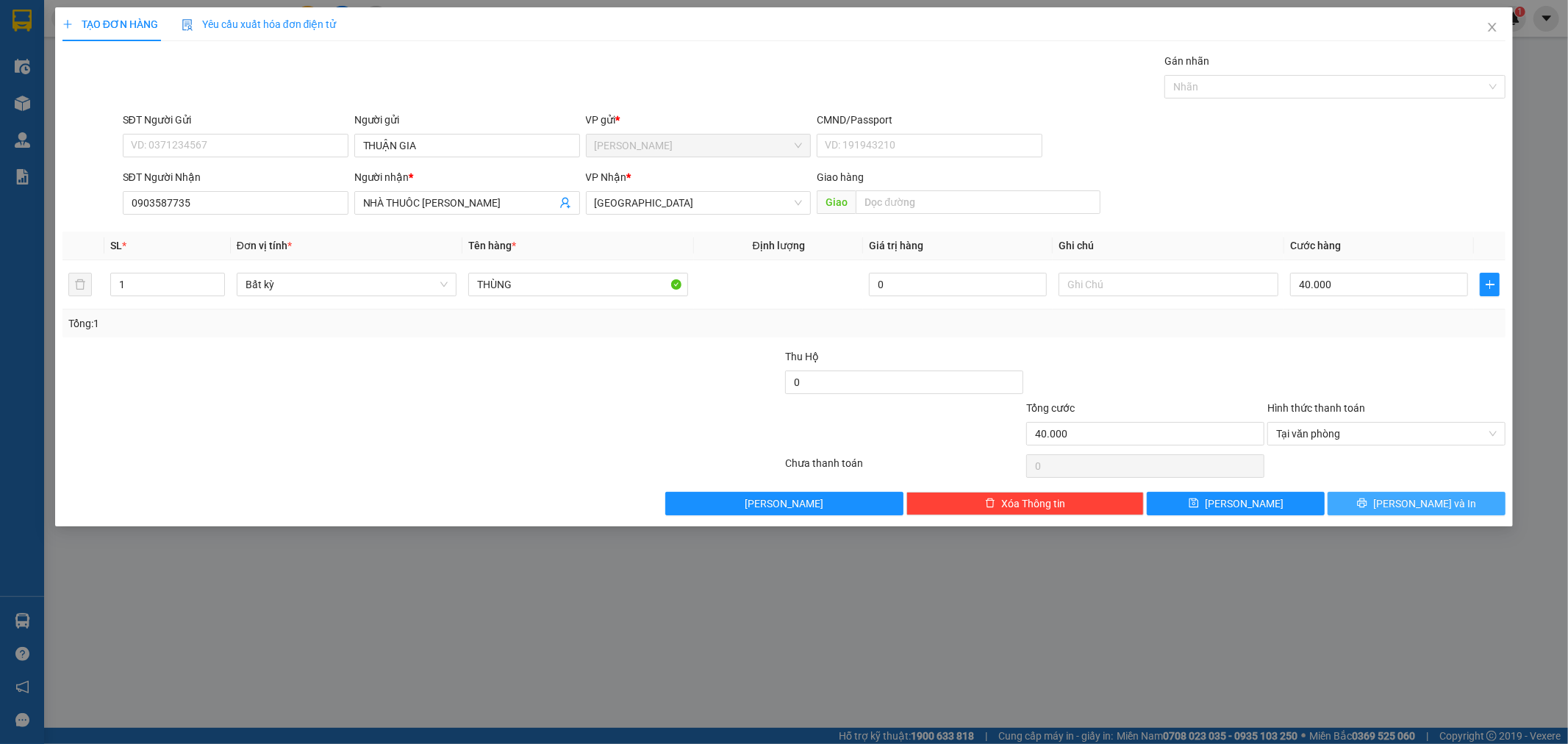
click at [1384, 501] on button "[PERSON_NAME] và In" at bounding box center [1416, 503] width 178 height 23
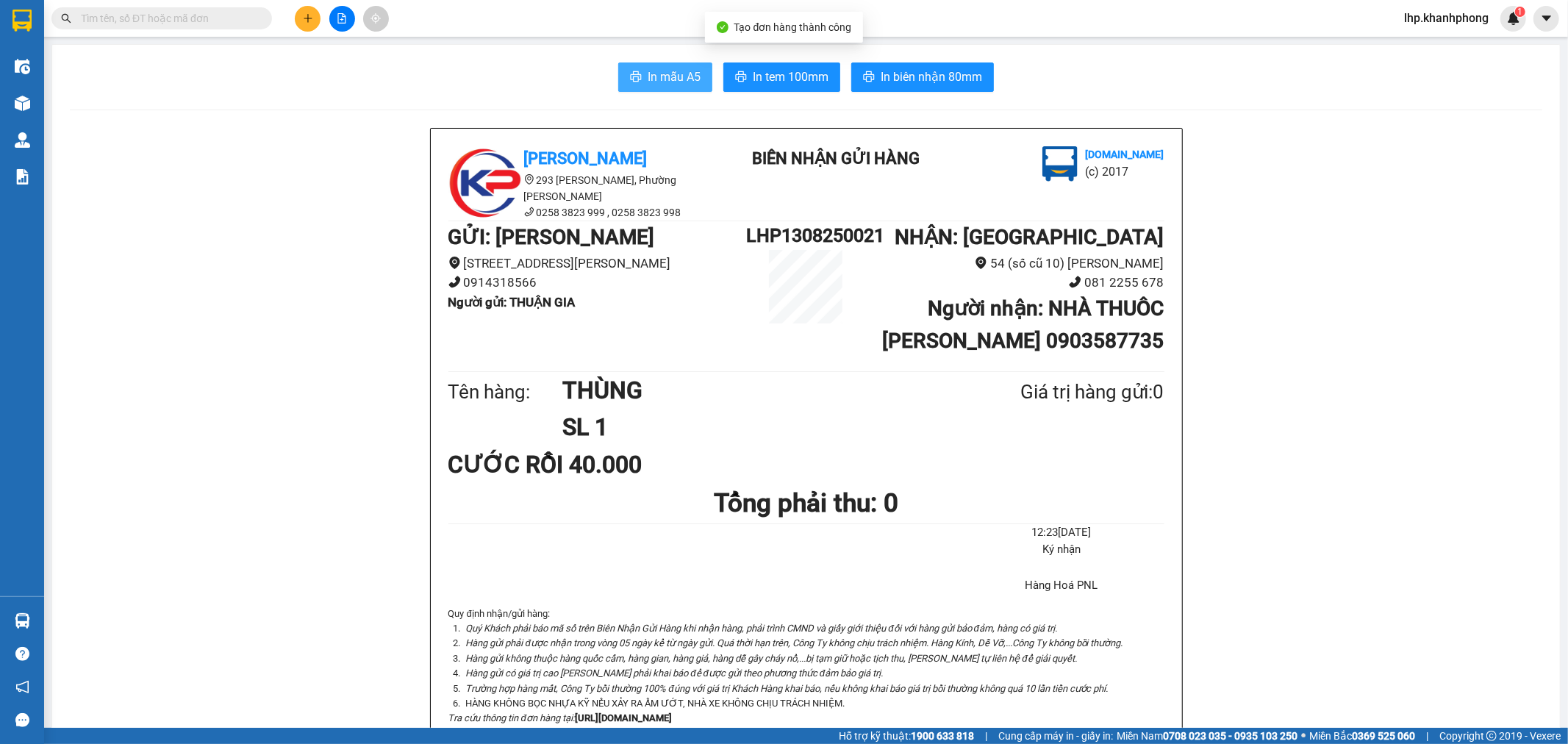
click at [676, 68] on span "In mẫu A5" at bounding box center [674, 77] width 53 height 19
click at [307, 17] on icon "plus" at bounding box center [307, 18] width 10 height 10
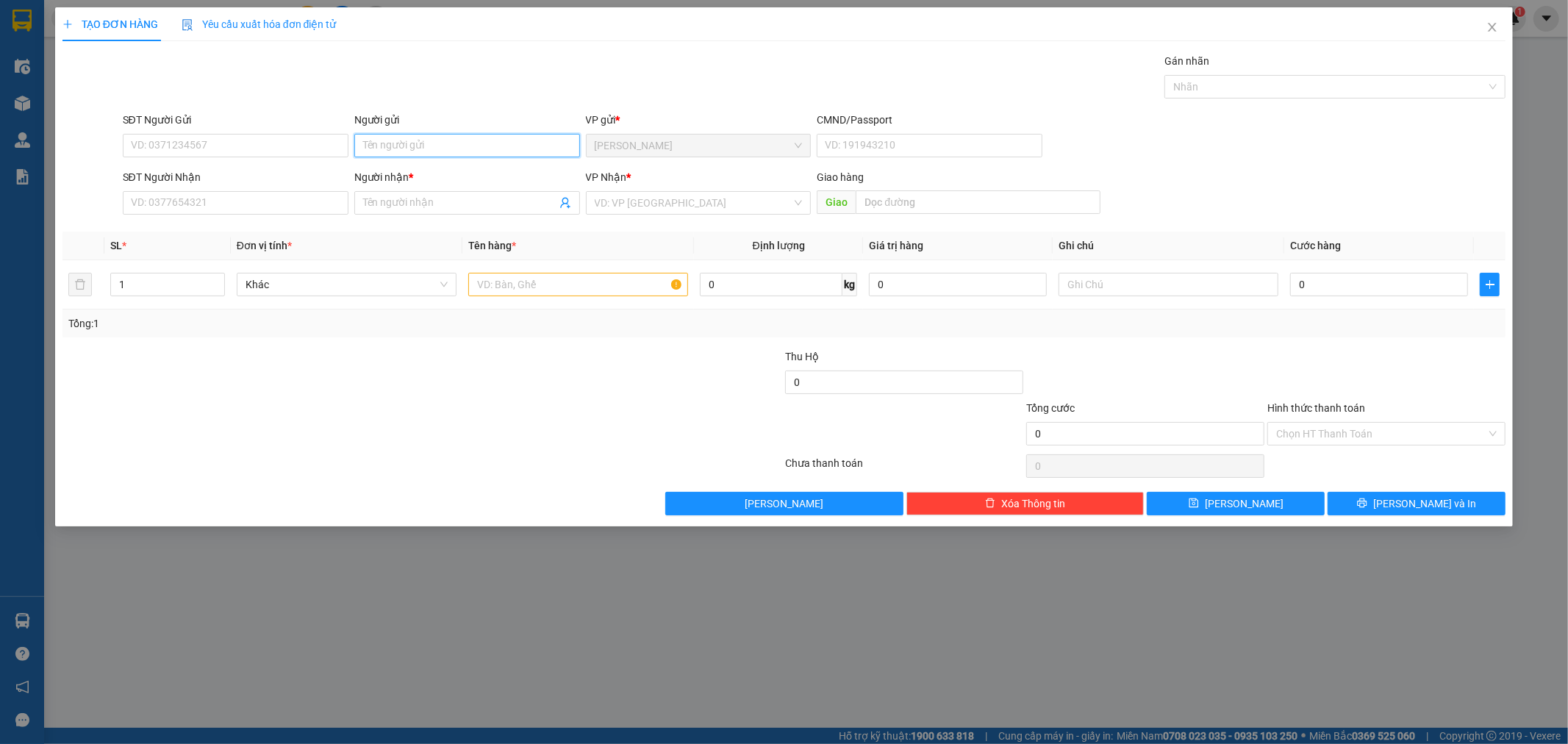
click at [432, 135] on input "Người gửi" at bounding box center [467, 146] width 225 height 23
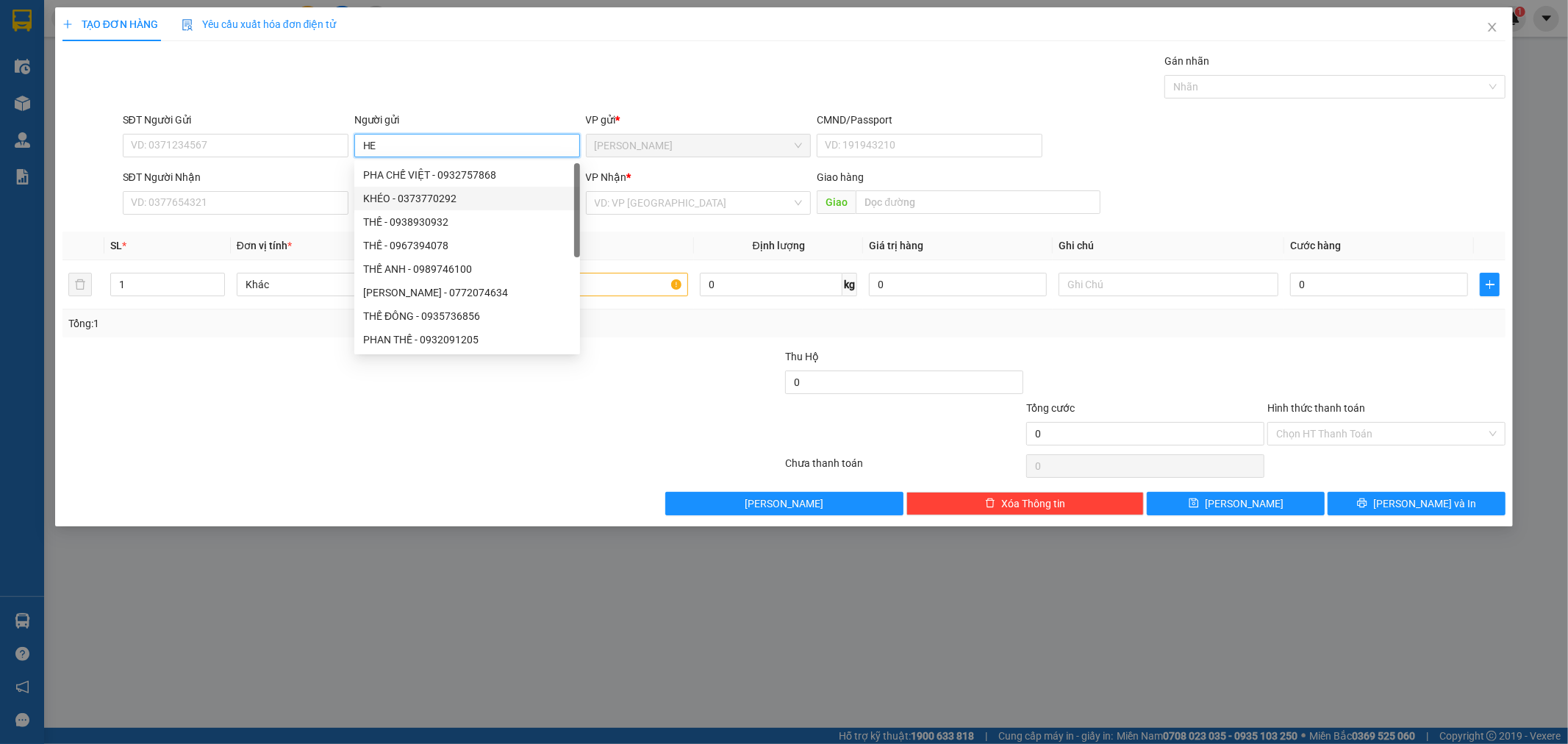
type input "HE"
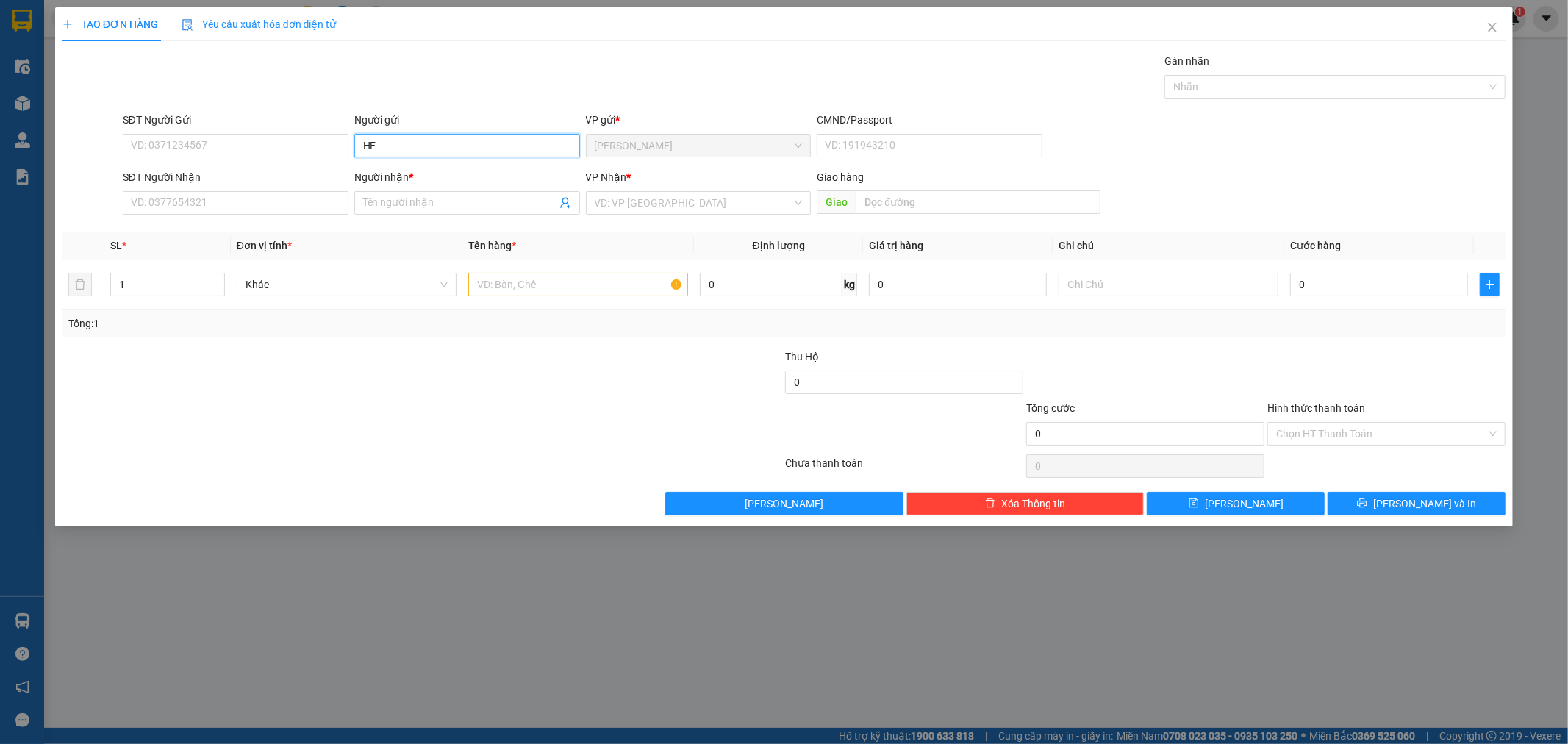
click at [441, 137] on input "HE" at bounding box center [467, 146] width 225 height 23
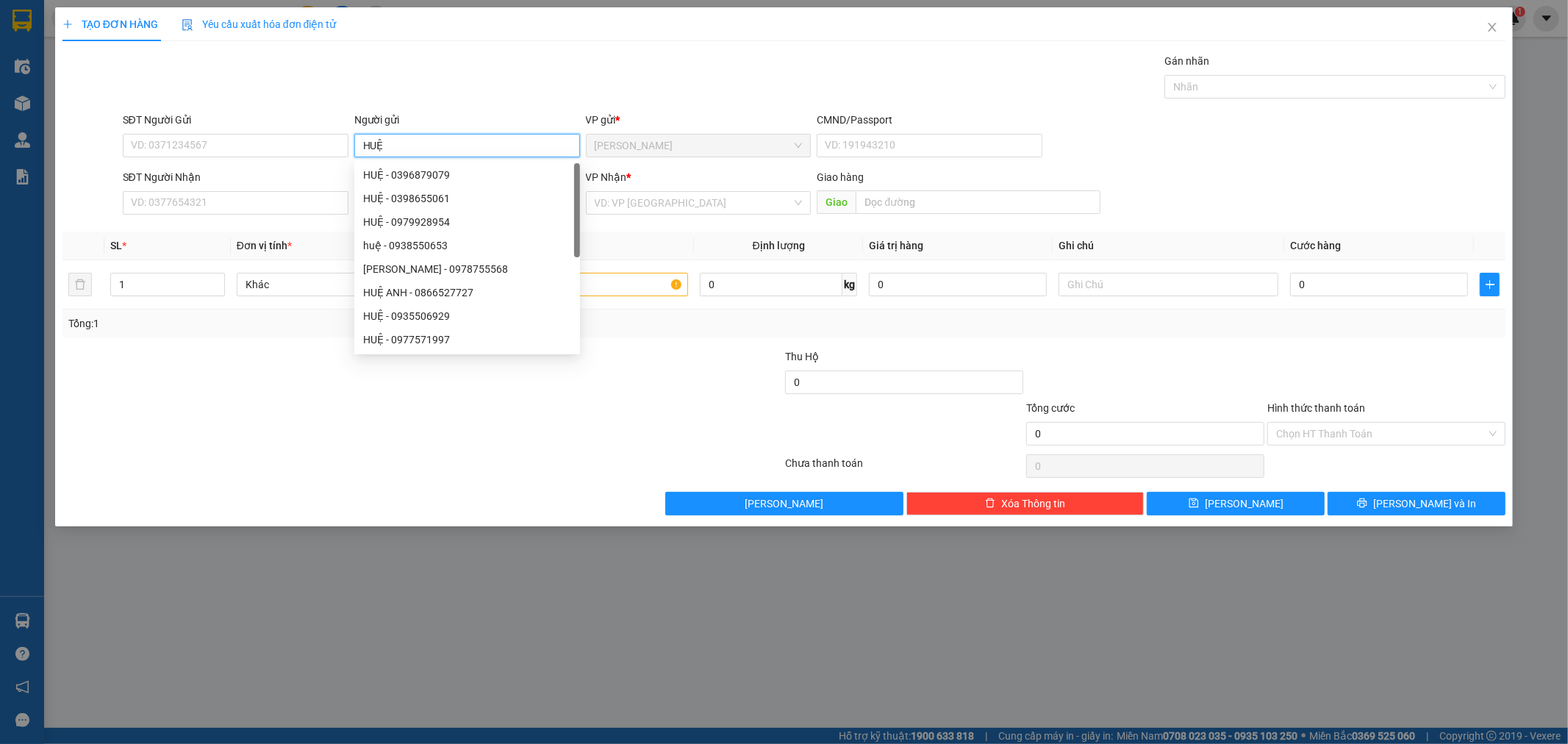
type input "HUỆ"
drag, startPoint x: 593, startPoint y: 442, endPoint x: 508, endPoint y: 366, distance: 114.0
click at [592, 442] on div at bounding box center [663, 425] width 241 height 51
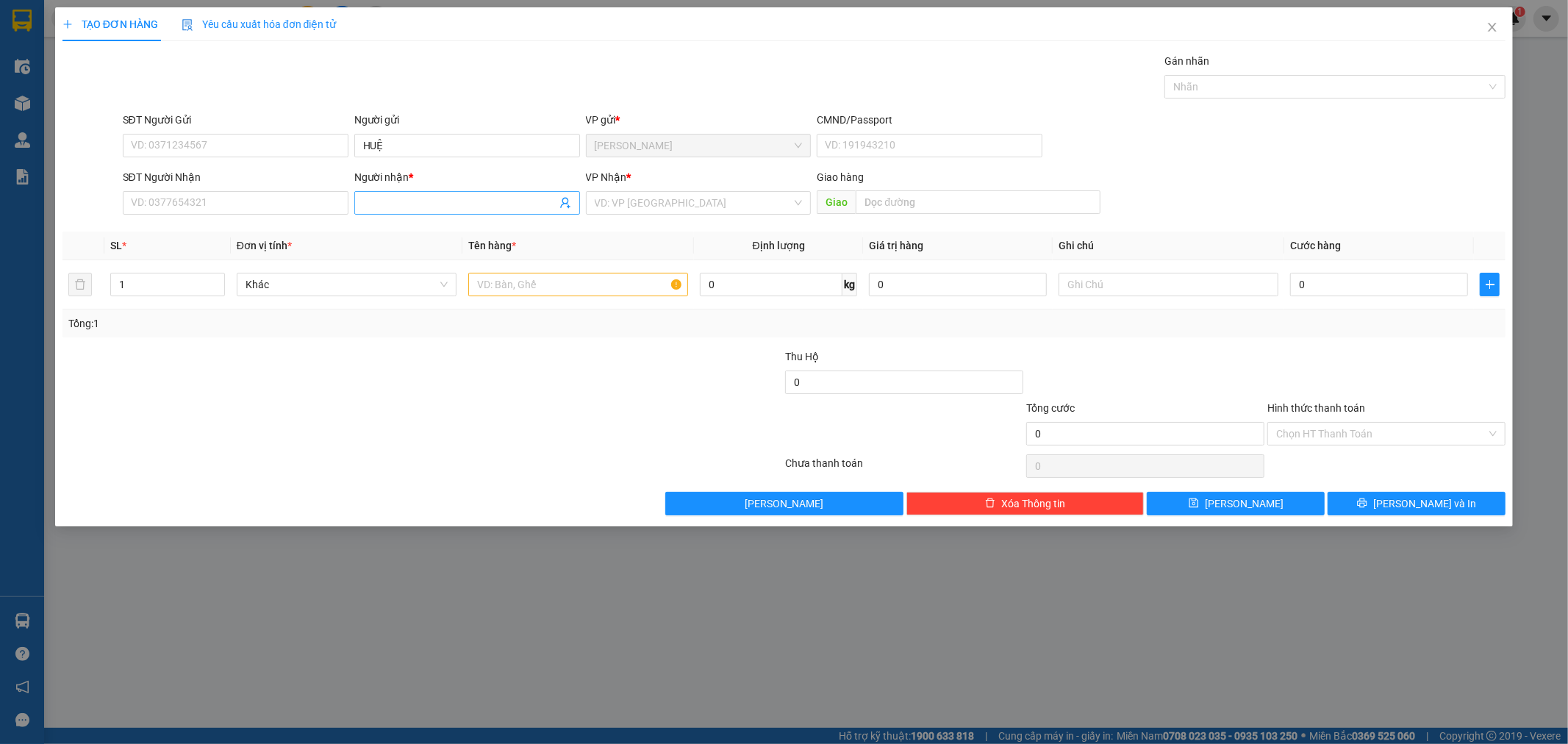
click at [420, 202] on input "Người nhận *" at bounding box center [460, 203] width 194 height 16
type input "LIÊN SƠN"
click at [125, 297] on div "1" at bounding box center [167, 284] width 115 height 29
click at [128, 291] on input "1" at bounding box center [167, 284] width 113 height 22
click at [129, 288] on input "1" at bounding box center [167, 284] width 113 height 22
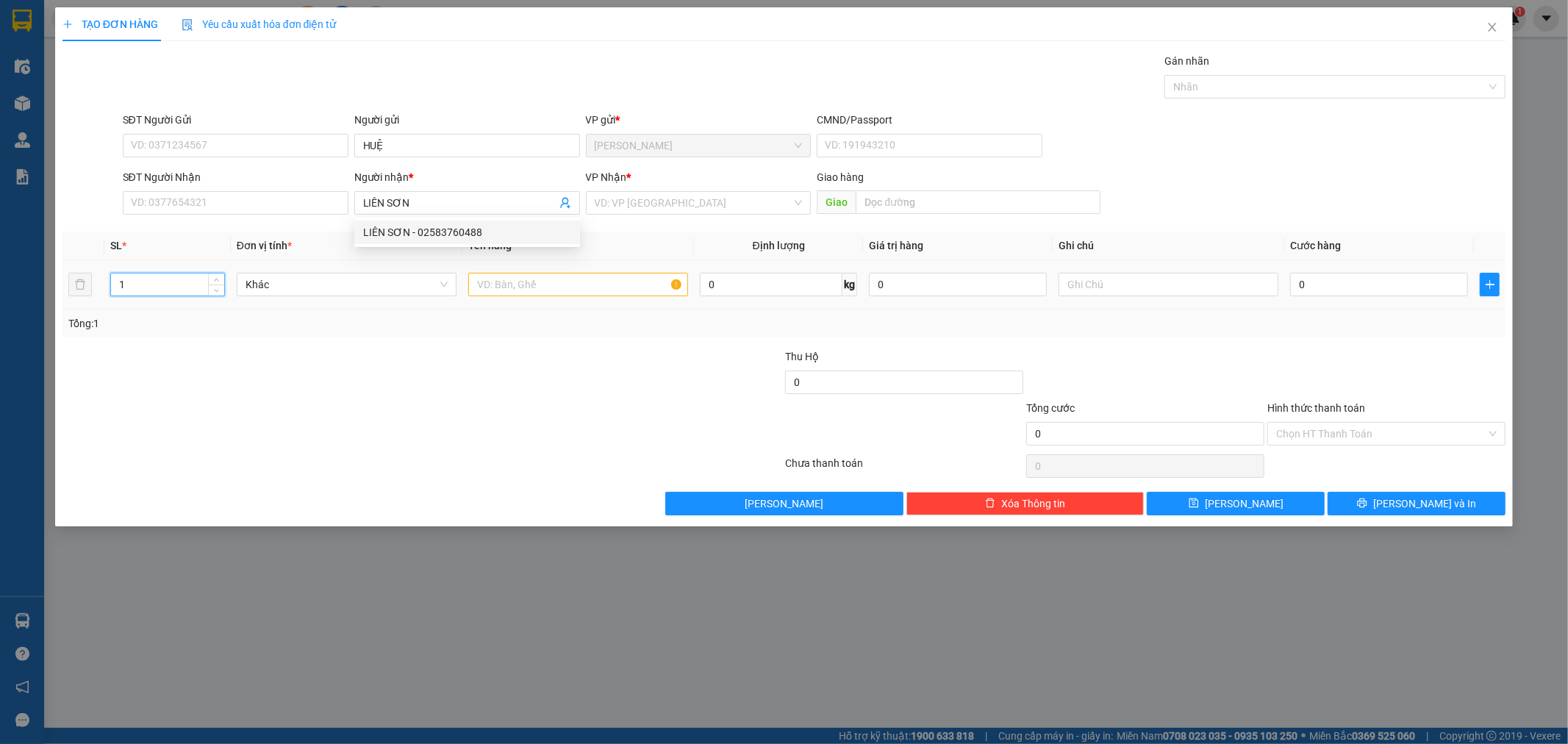
click at [129, 288] on input "1" at bounding box center [167, 284] width 113 height 22
type input "2"
click at [612, 291] on input "text" at bounding box center [578, 284] width 220 height 23
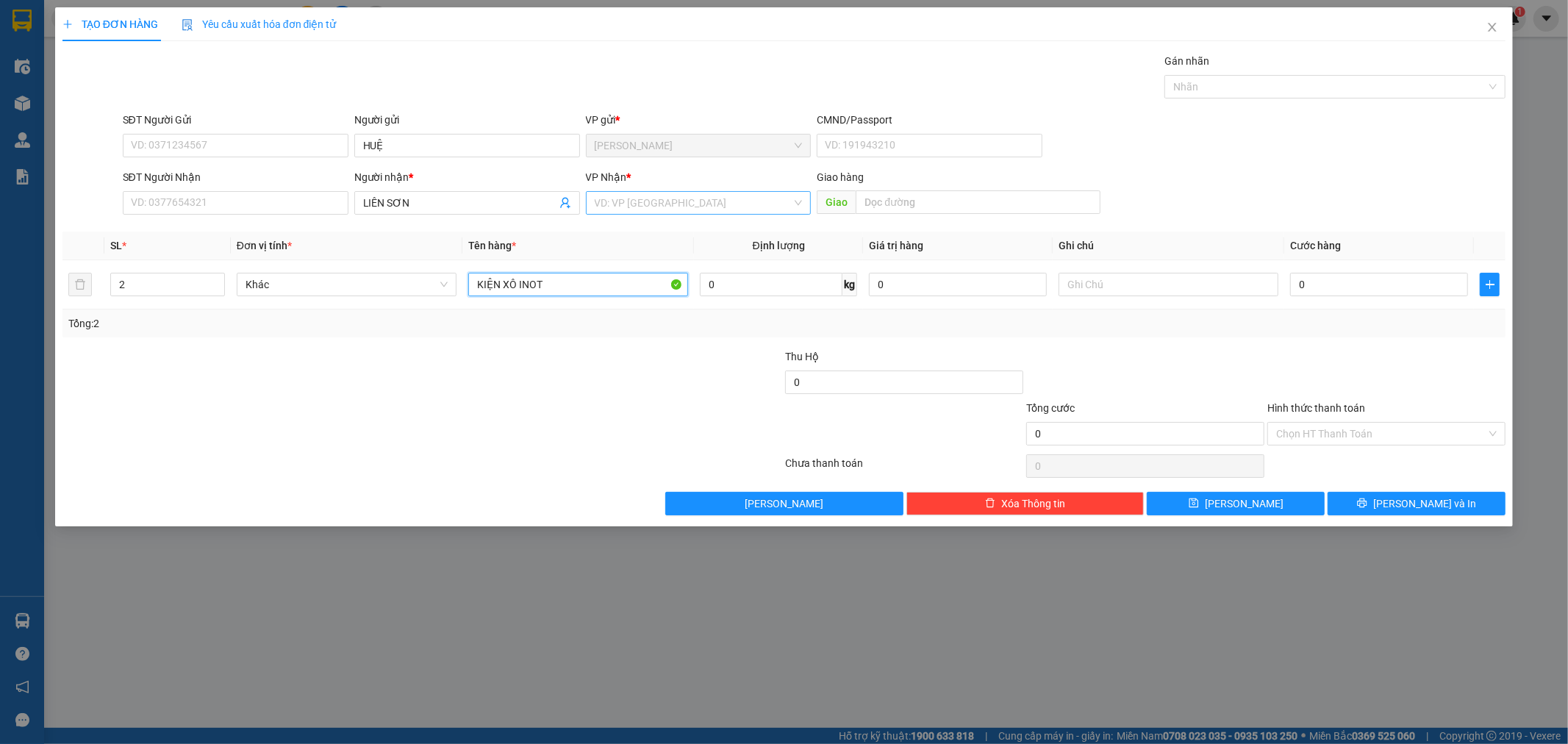
type input "KIỆN XÔ INOT"
click at [645, 206] on input "search" at bounding box center [693, 203] width 197 height 22
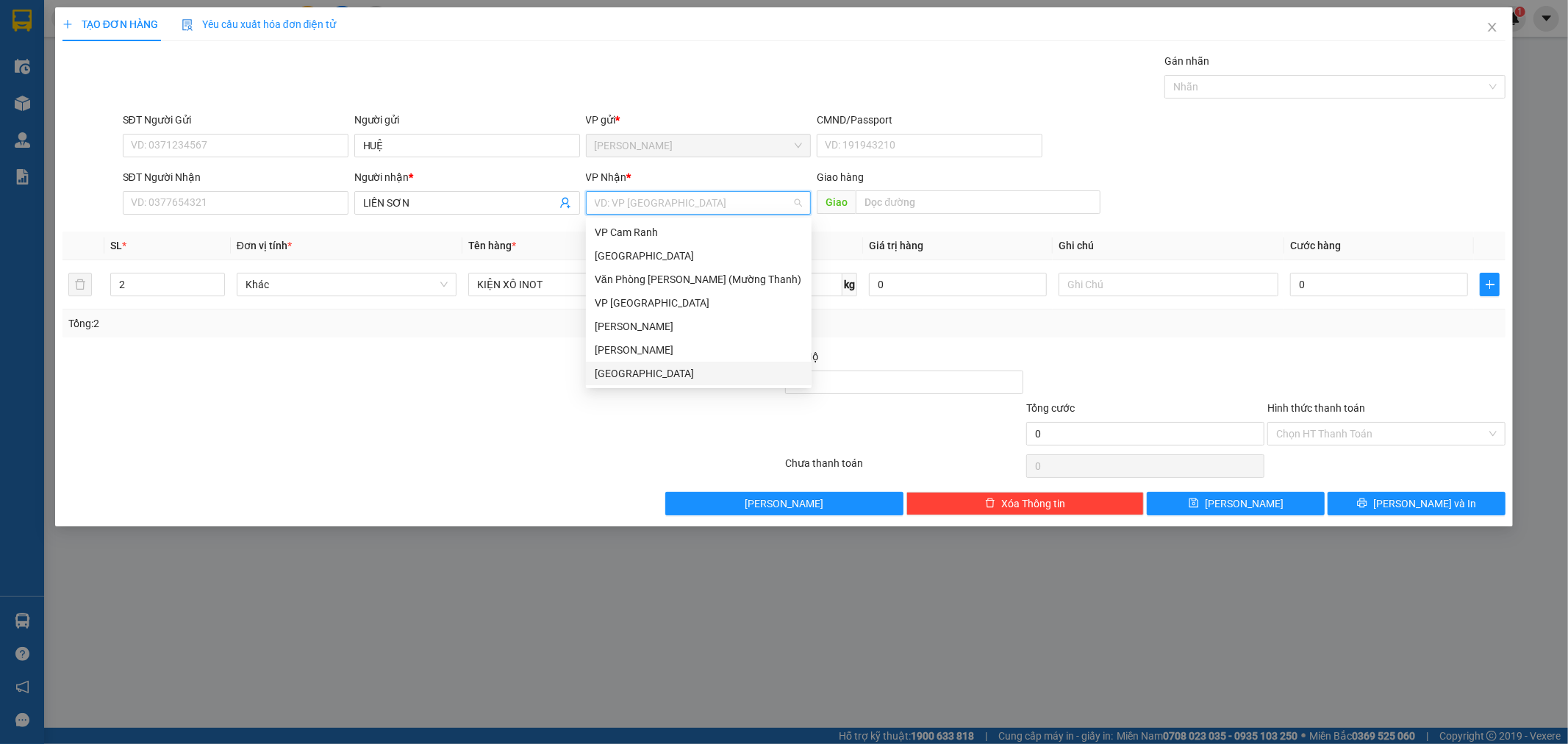
click at [644, 370] on div "[GEOGRAPHIC_DATA]" at bounding box center [698, 373] width 208 height 16
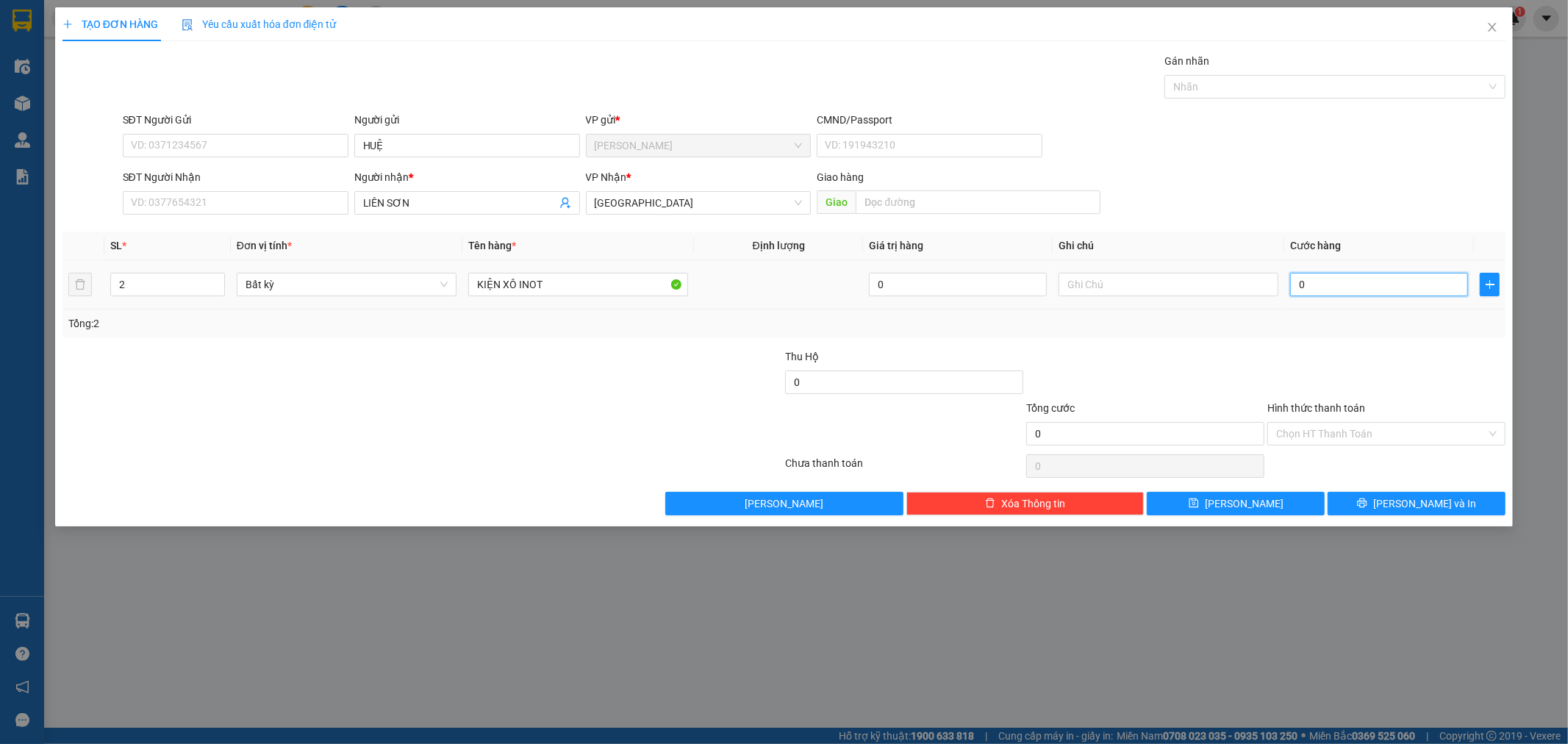
click at [1349, 284] on input "0" at bounding box center [1379, 284] width 178 height 23
type input "7"
type input "7.000"
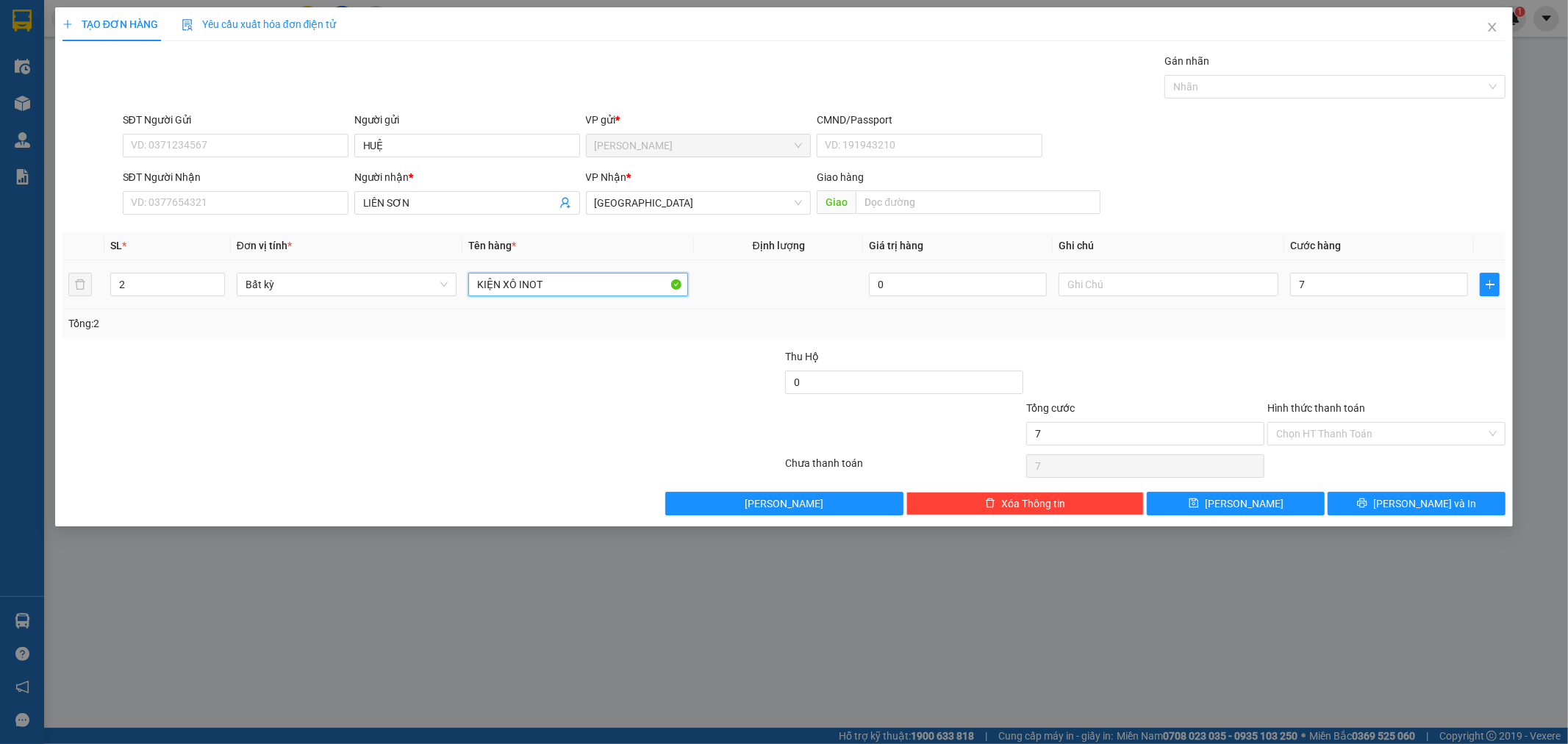
type input "7.000"
click at [574, 289] on input "KIỆN XÔ INOT" at bounding box center [578, 284] width 220 height 23
type input "K"
type input "KIỆN GIẤY ( XÔ INOT)"
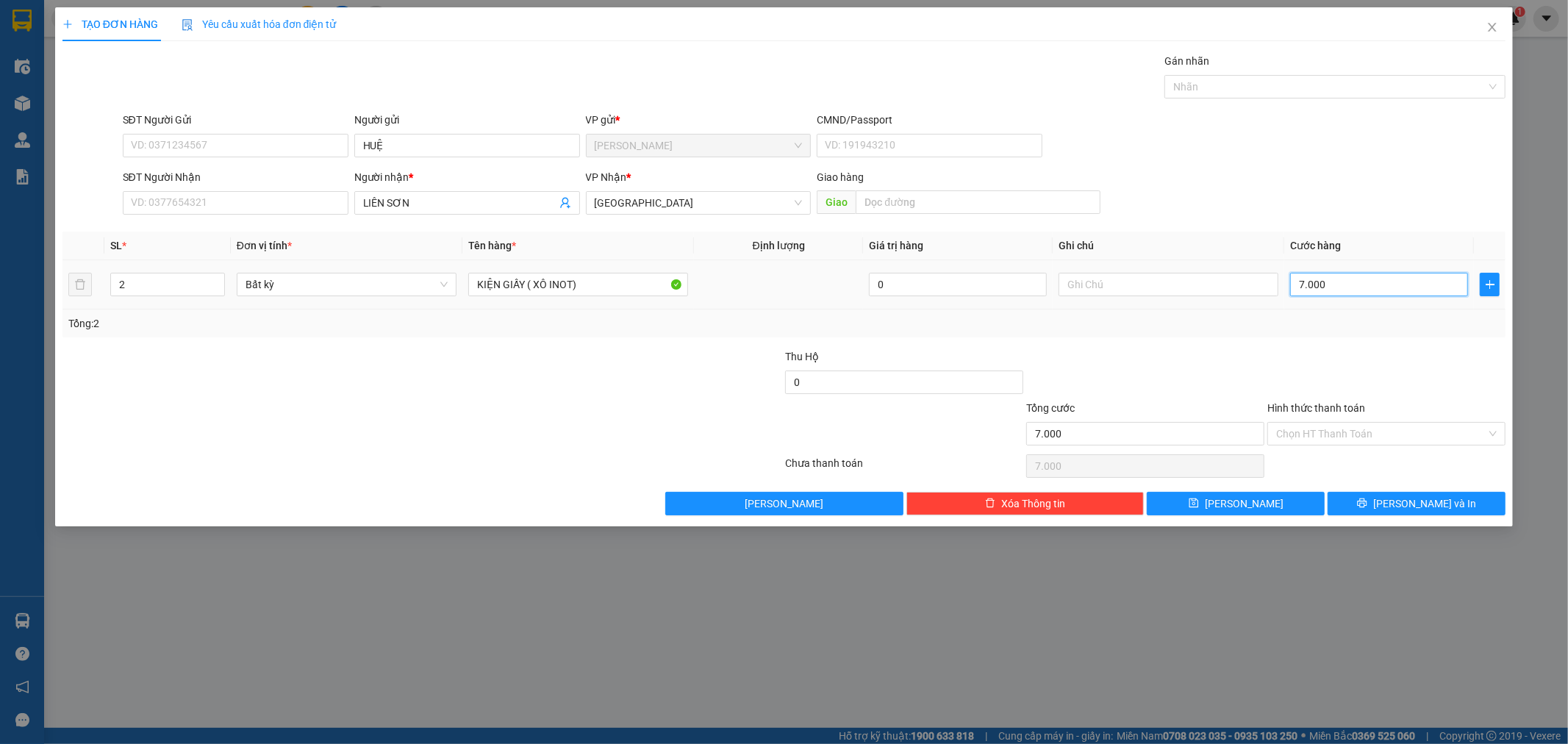
click at [1349, 287] on input "7.000" at bounding box center [1379, 284] width 178 height 23
type input "8"
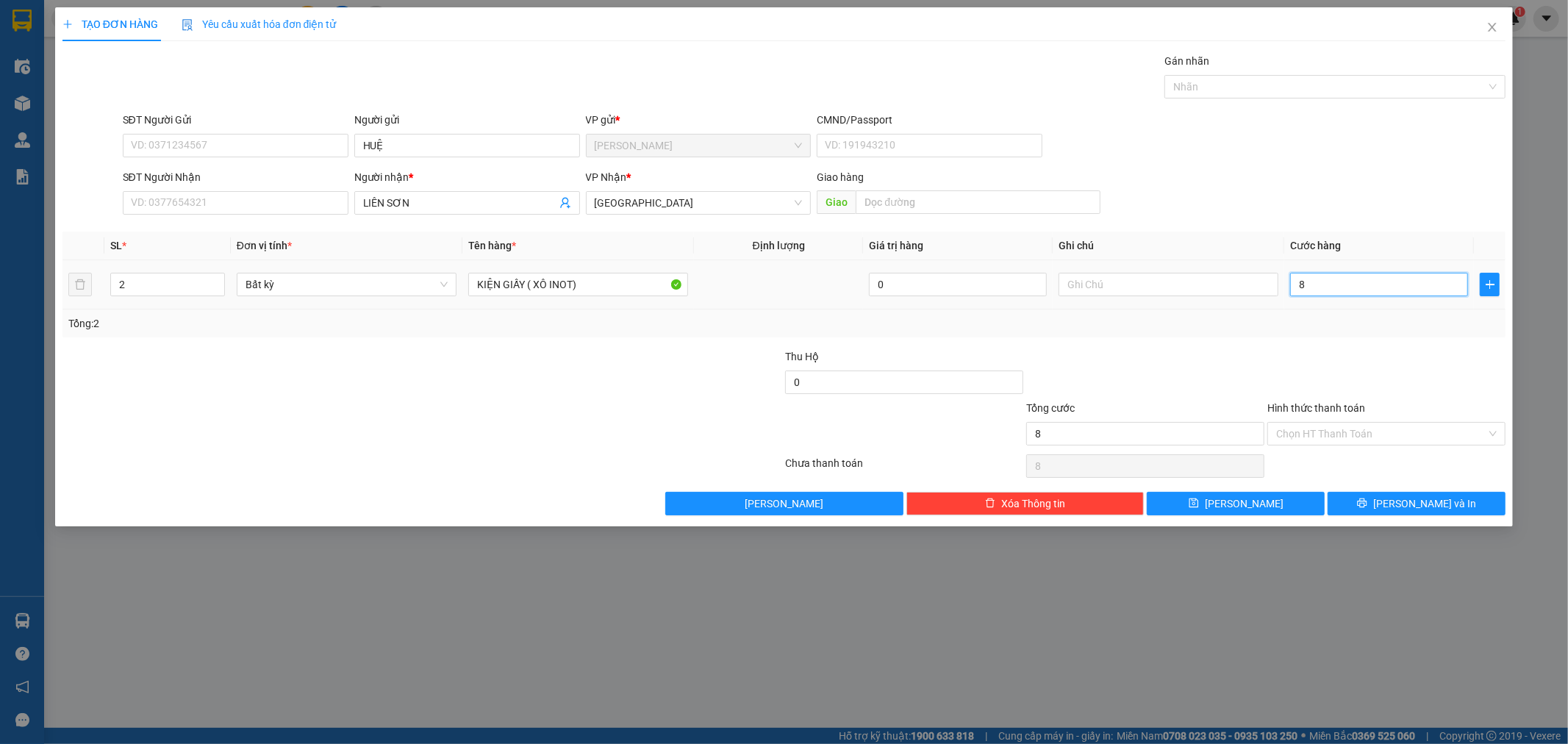
type input "80"
type input "80.000"
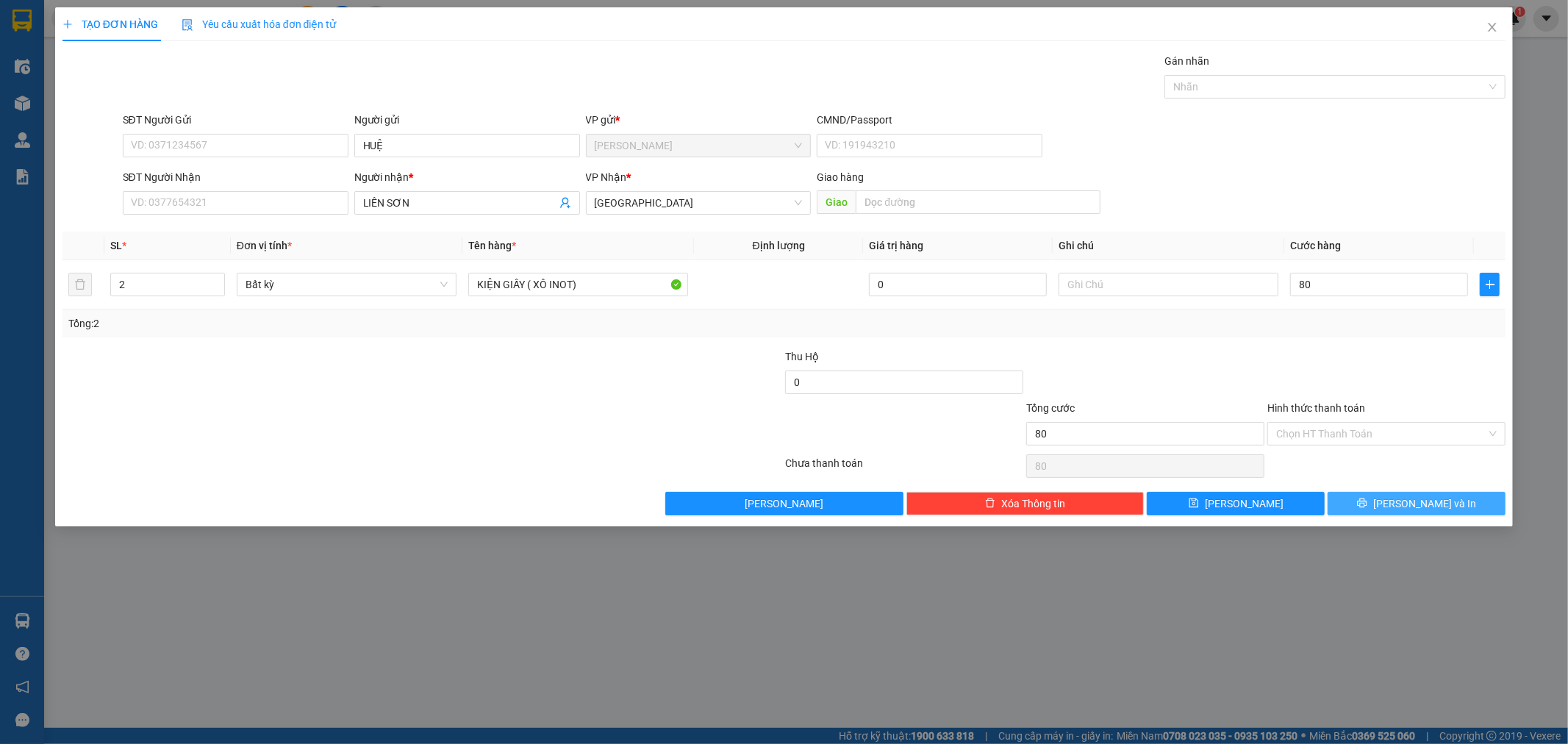
type input "80.000"
click at [1420, 494] on button "[PERSON_NAME] và In" at bounding box center [1416, 503] width 178 height 23
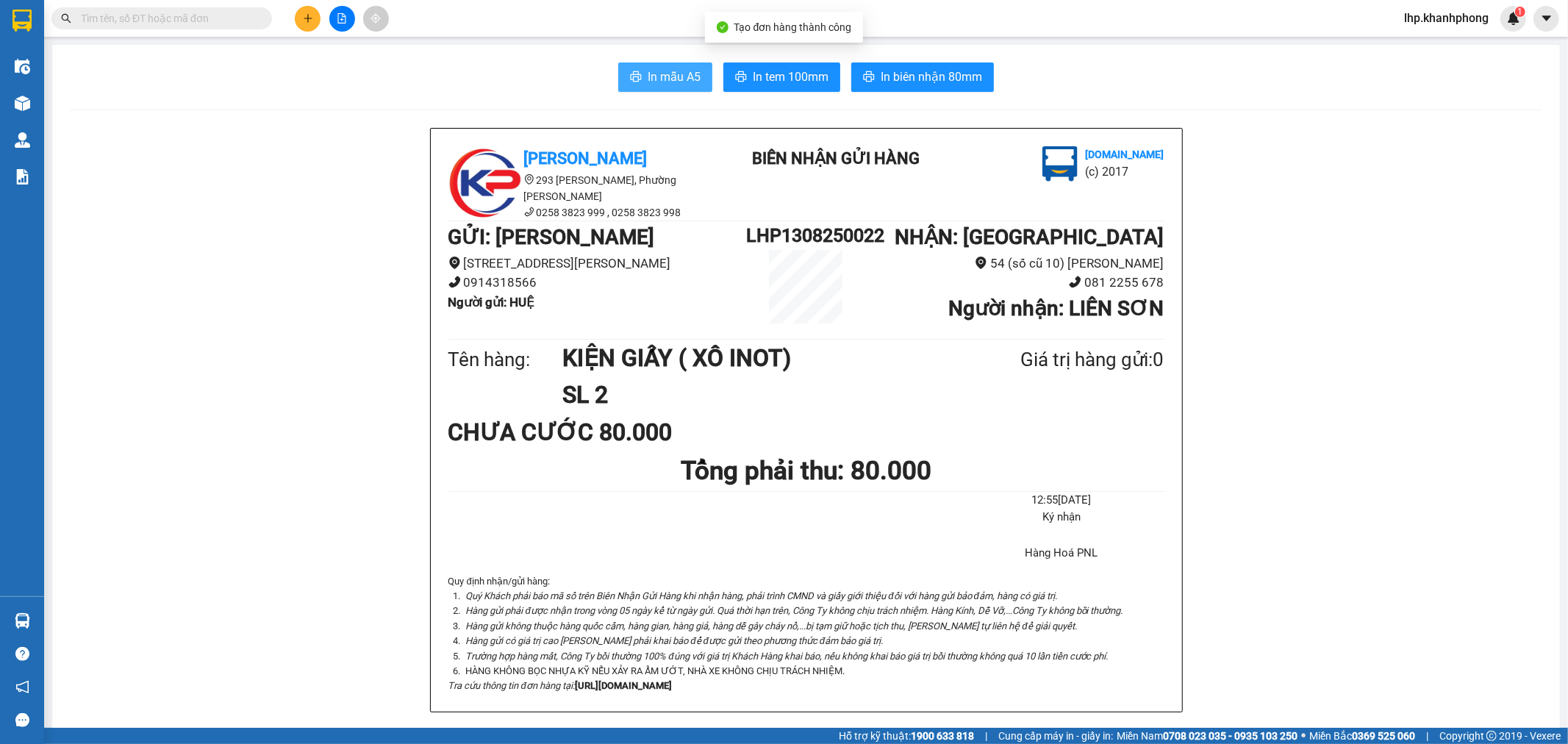
click at [634, 82] on icon "printer" at bounding box center [635, 76] width 12 height 12
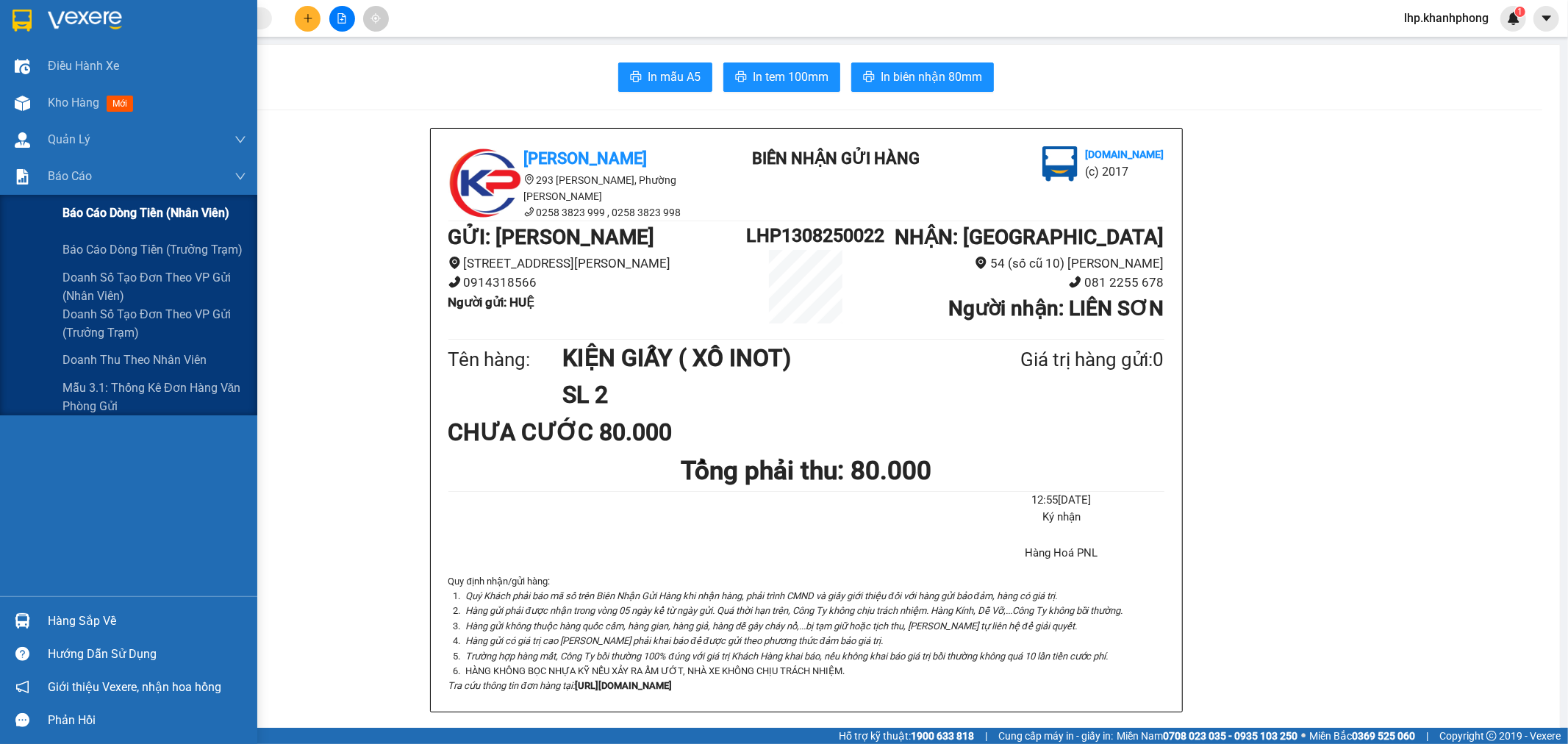
click at [98, 228] on div "Báo cáo dòng tiền (nhân viên)" at bounding box center [154, 213] width 184 height 36
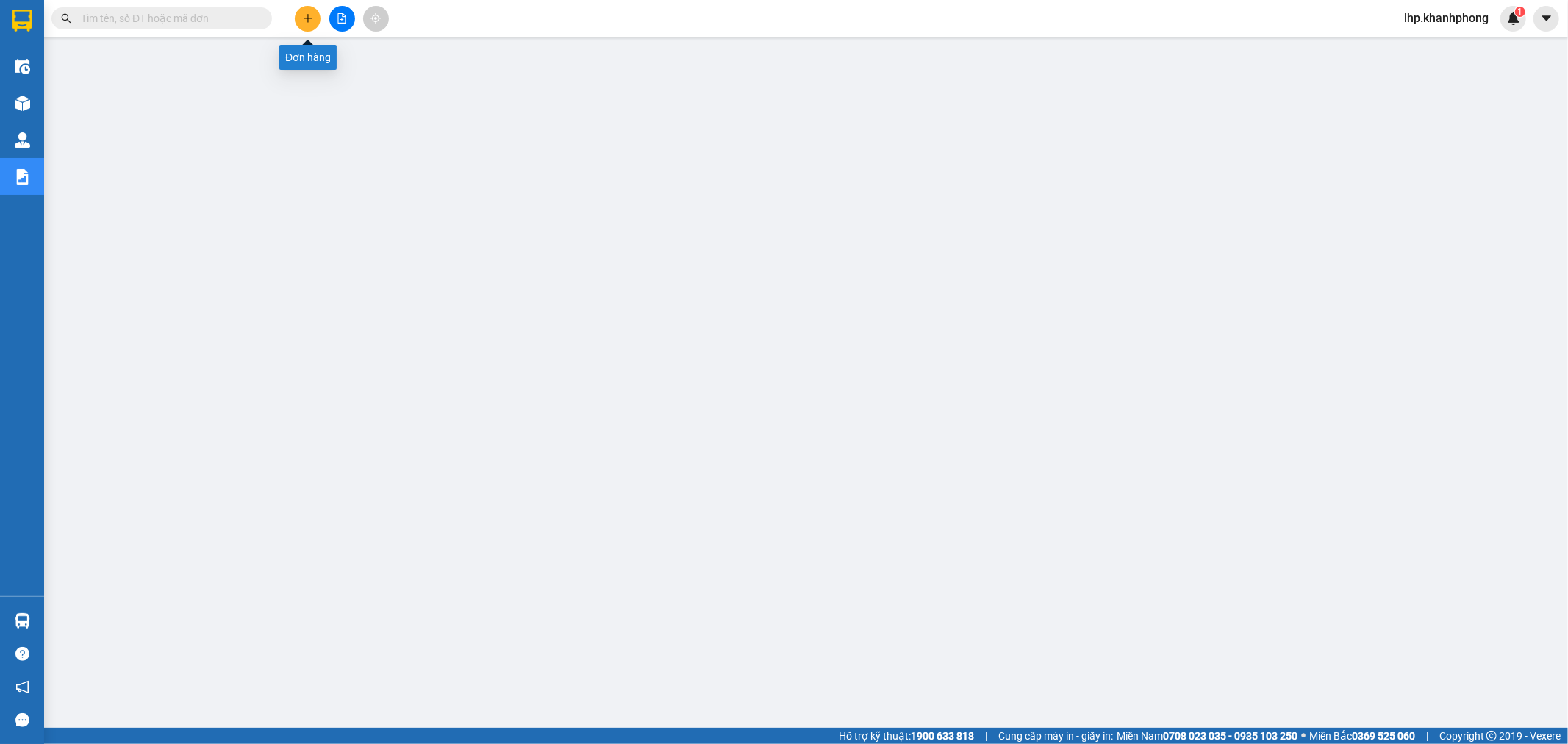
click at [309, 26] on button at bounding box center [307, 19] width 26 height 26
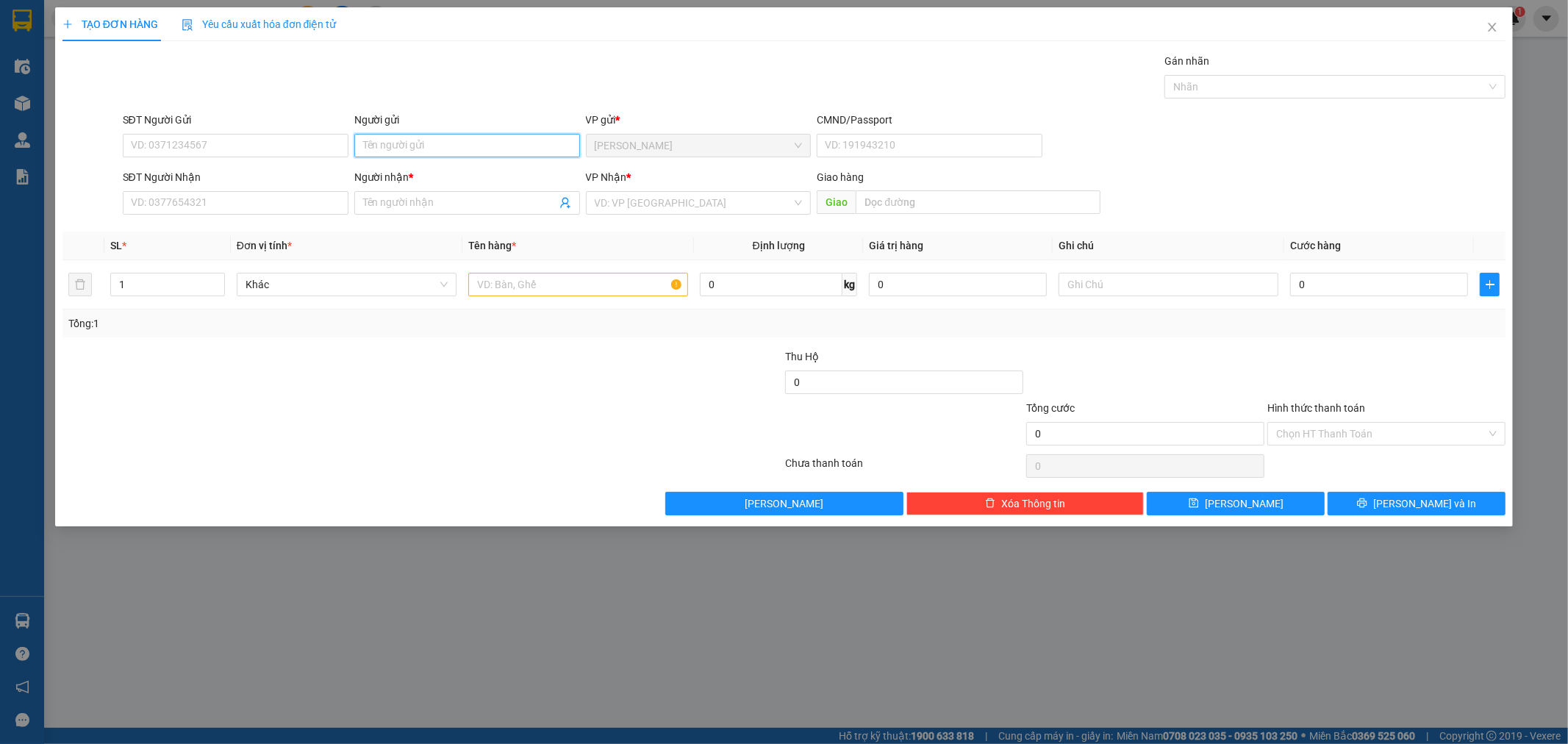
click at [399, 152] on input "Người gửi" at bounding box center [467, 146] width 225 height 23
type input "KAZU"
click at [416, 95] on div "Gói vận chuyển * Tiêu chuẩn Gán nhãn Nhãn" at bounding box center [815, 78] width 1389 height 51
click at [261, 203] on input "SĐT Người Nhận" at bounding box center [235, 203] width 225 height 23
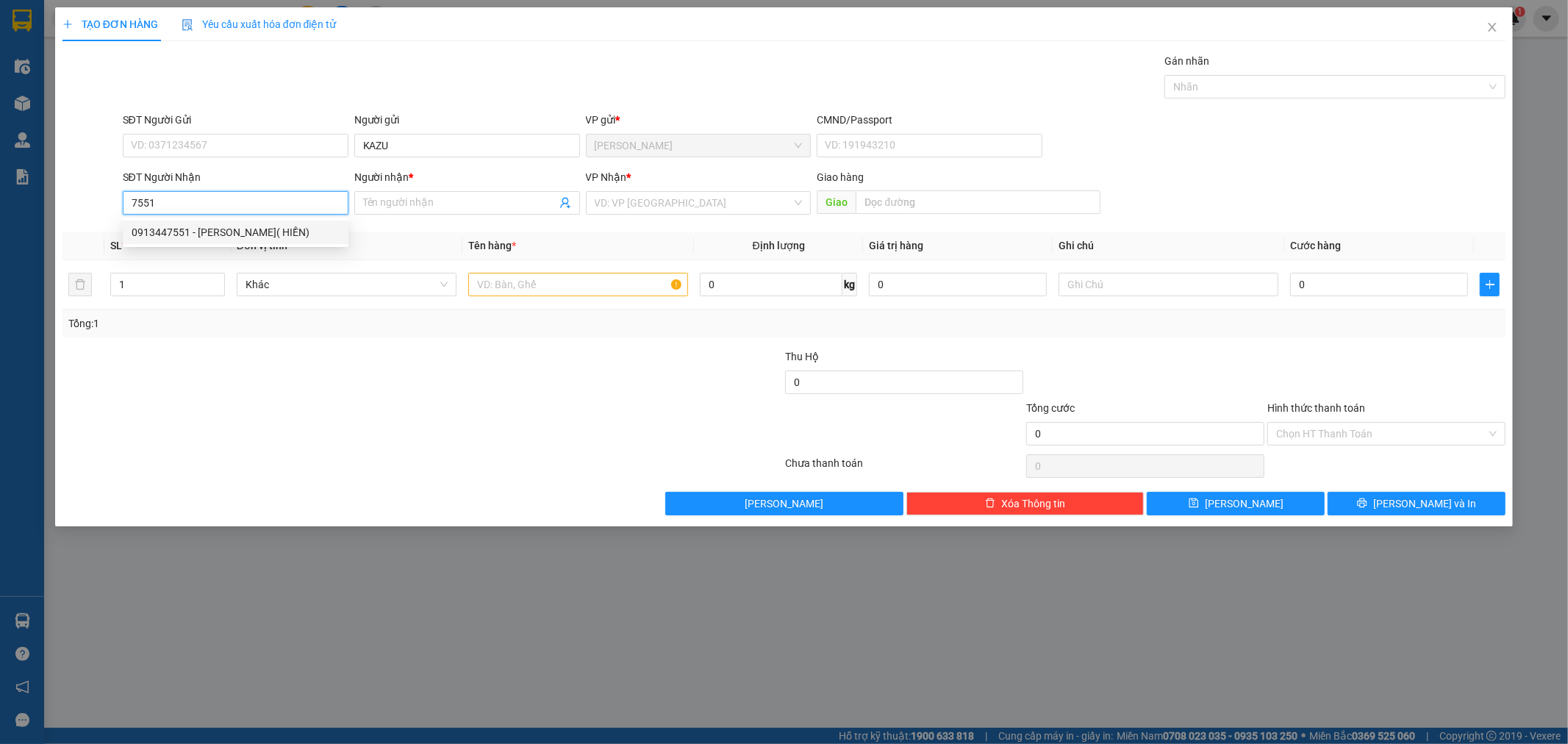
click at [224, 239] on div "0913447551 - LỘC PHÁT( HIỀN)" at bounding box center [235, 232] width 208 height 16
type input "0913447551"
type input "LỘC PHÁT( HIỀN)"
type input "0913447551"
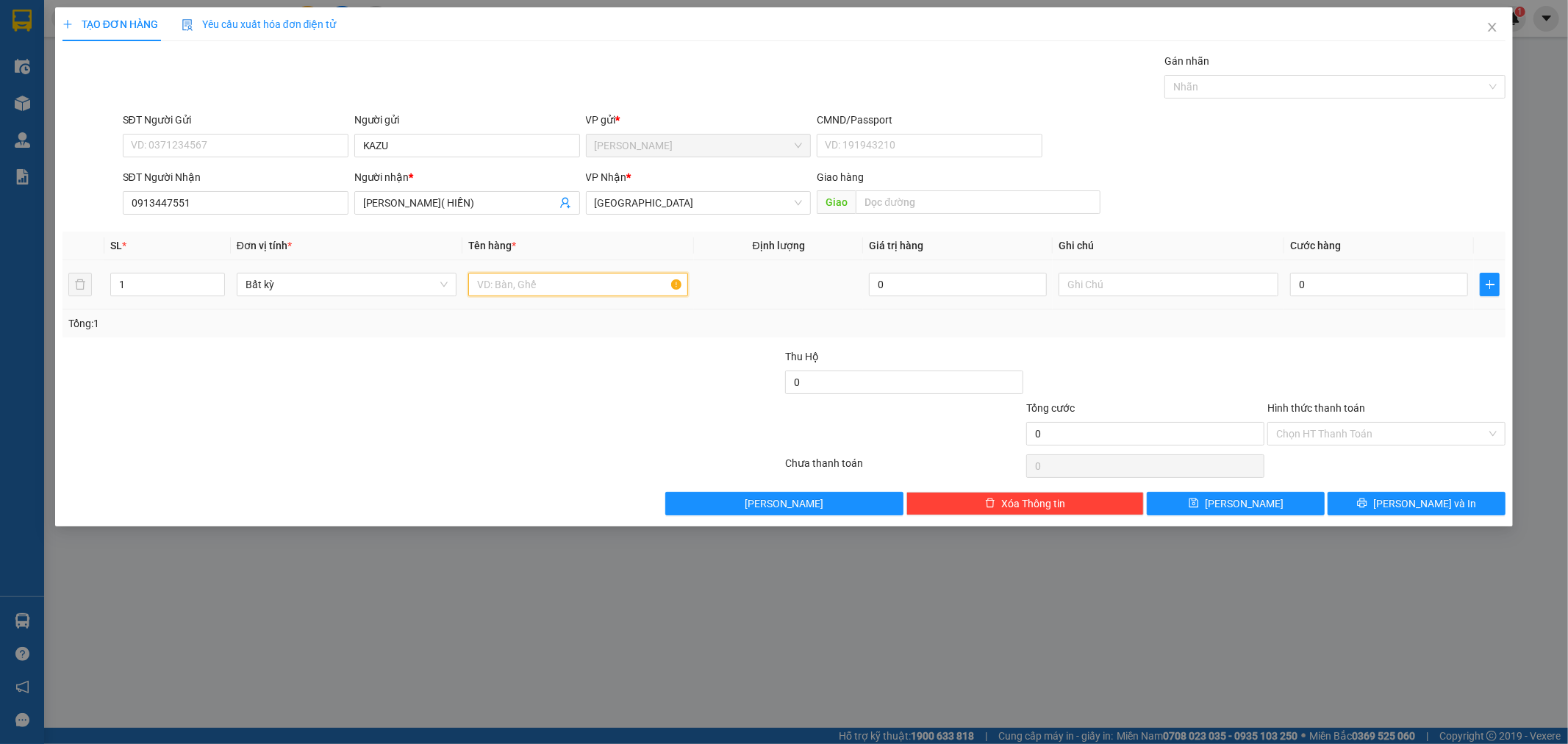
click at [525, 295] on input "text" at bounding box center [578, 284] width 220 height 23
type input "T"
click at [1357, 289] on input "0" at bounding box center [1379, 284] width 178 height 23
type input "5"
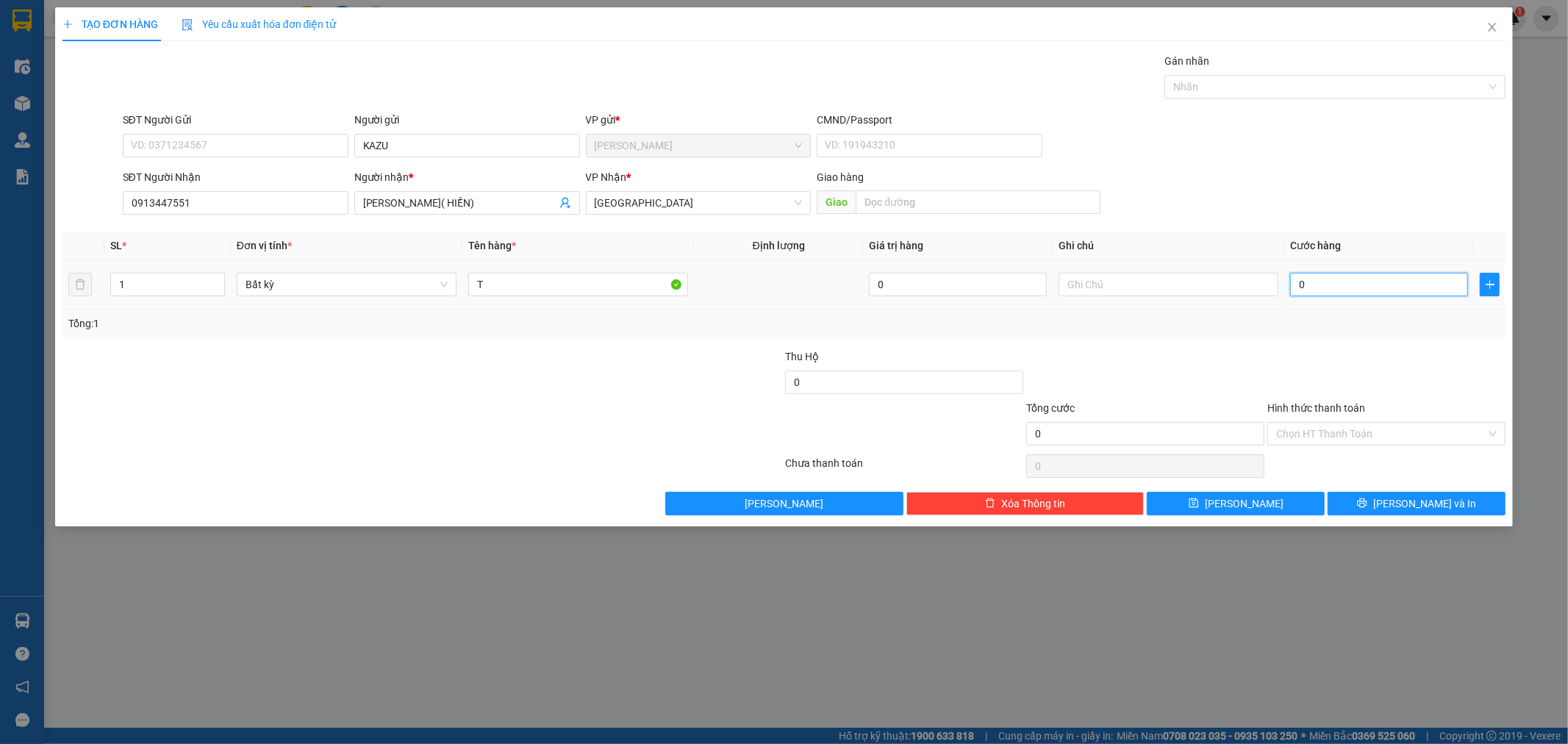
type input "5"
type input "50"
type input "50.000"
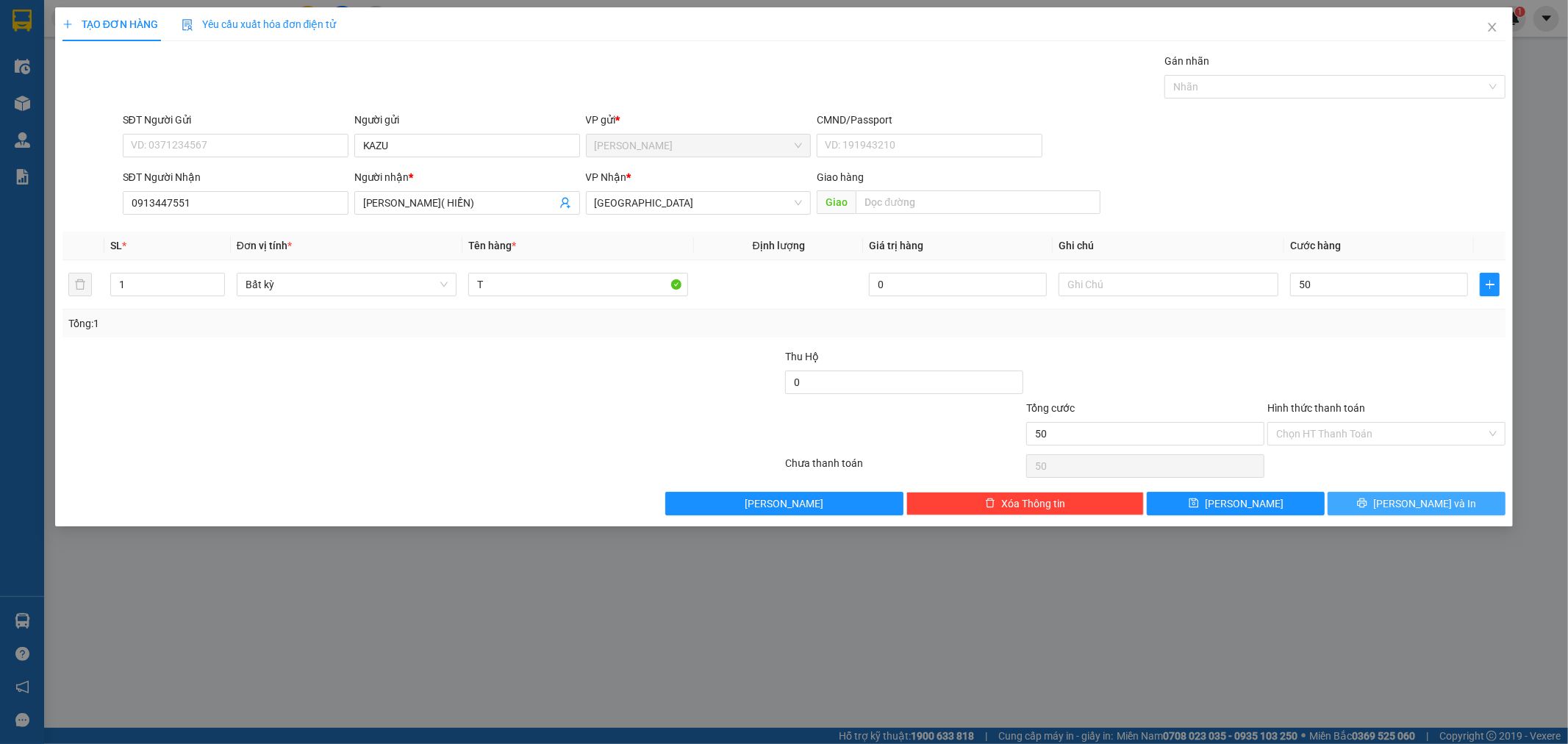
type input "50.000"
click at [1415, 507] on span "[PERSON_NAME] và In" at bounding box center [1424, 503] width 103 height 16
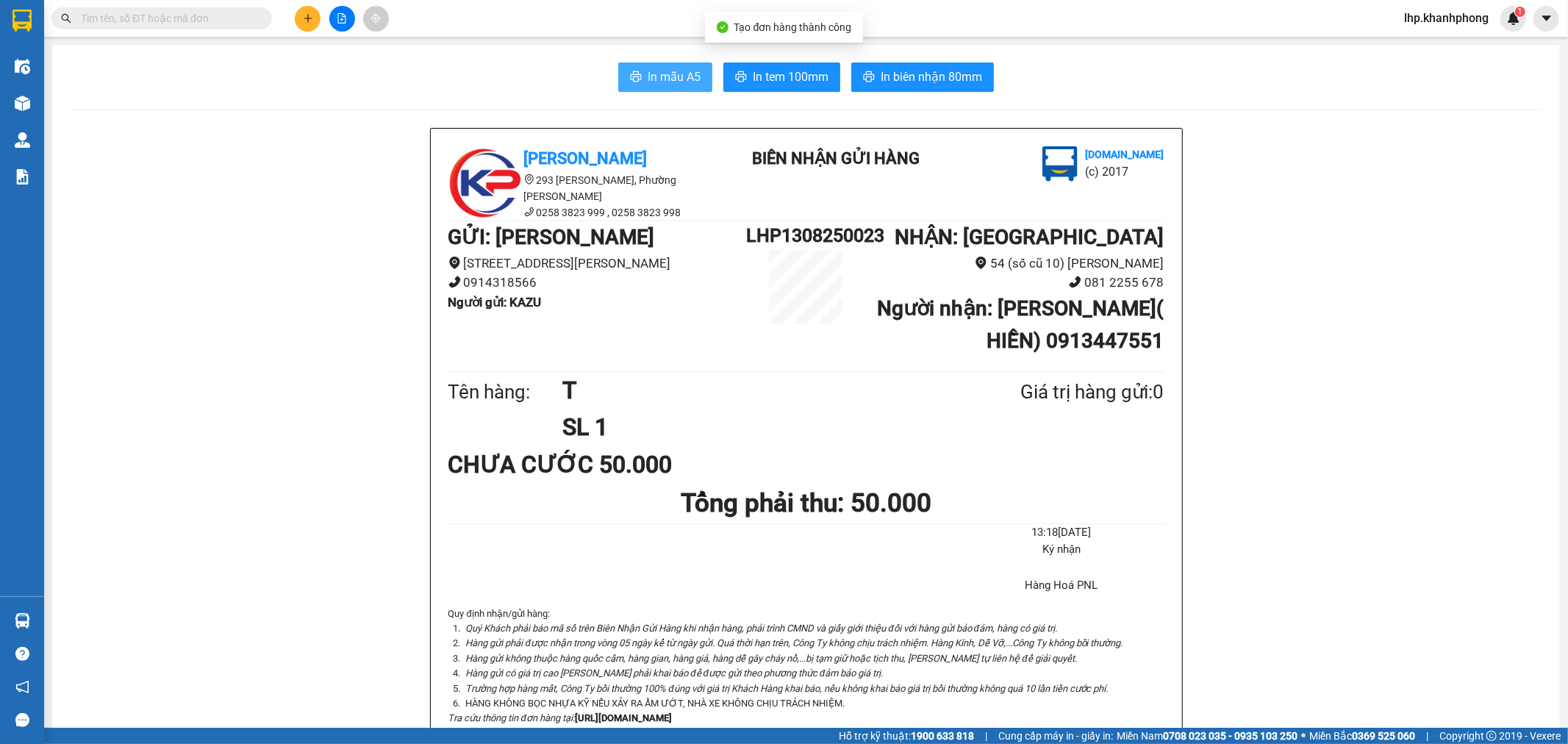
click at [700, 79] on button "In mẫu A5" at bounding box center [665, 77] width 94 height 29
click at [312, 15] on icon "plus" at bounding box center [307, 18] width 10 height 10
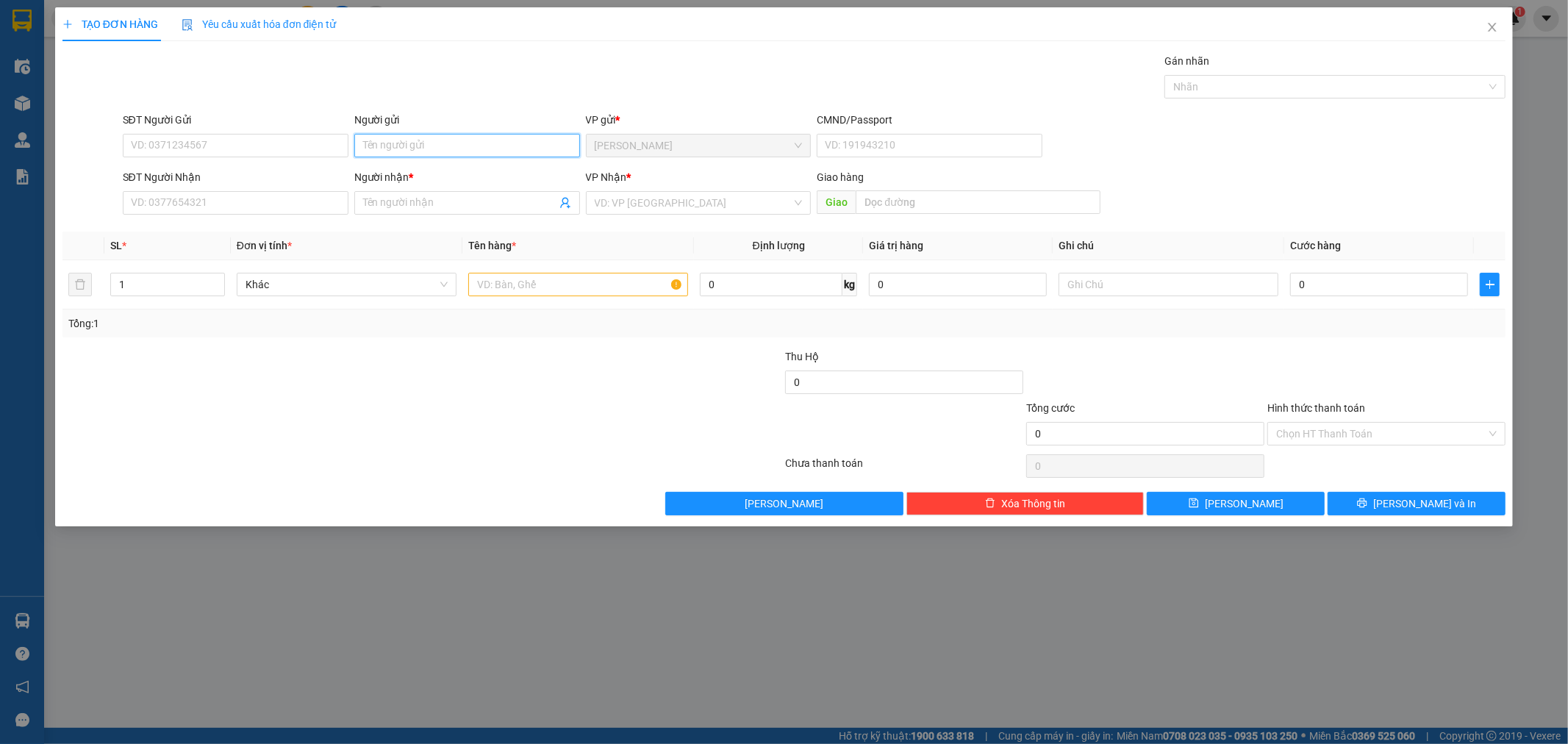
click at [430, 152] on input "Người gửi" at bounding box center [467, 146] width 225 height 23
type input "DELI YOR"
drag, startPoint x: 461, startPoint y: 185, endPoint x: 461, endPoint y: 194, distance: 9.0
click at [461, 194] on div "Người nhận * Tên người nhận" at bounding box center [467, 194] width 225 height 51
click at [461, 195] on input "Người nhận *" at bounding box center [460, 203] width 194 height 16
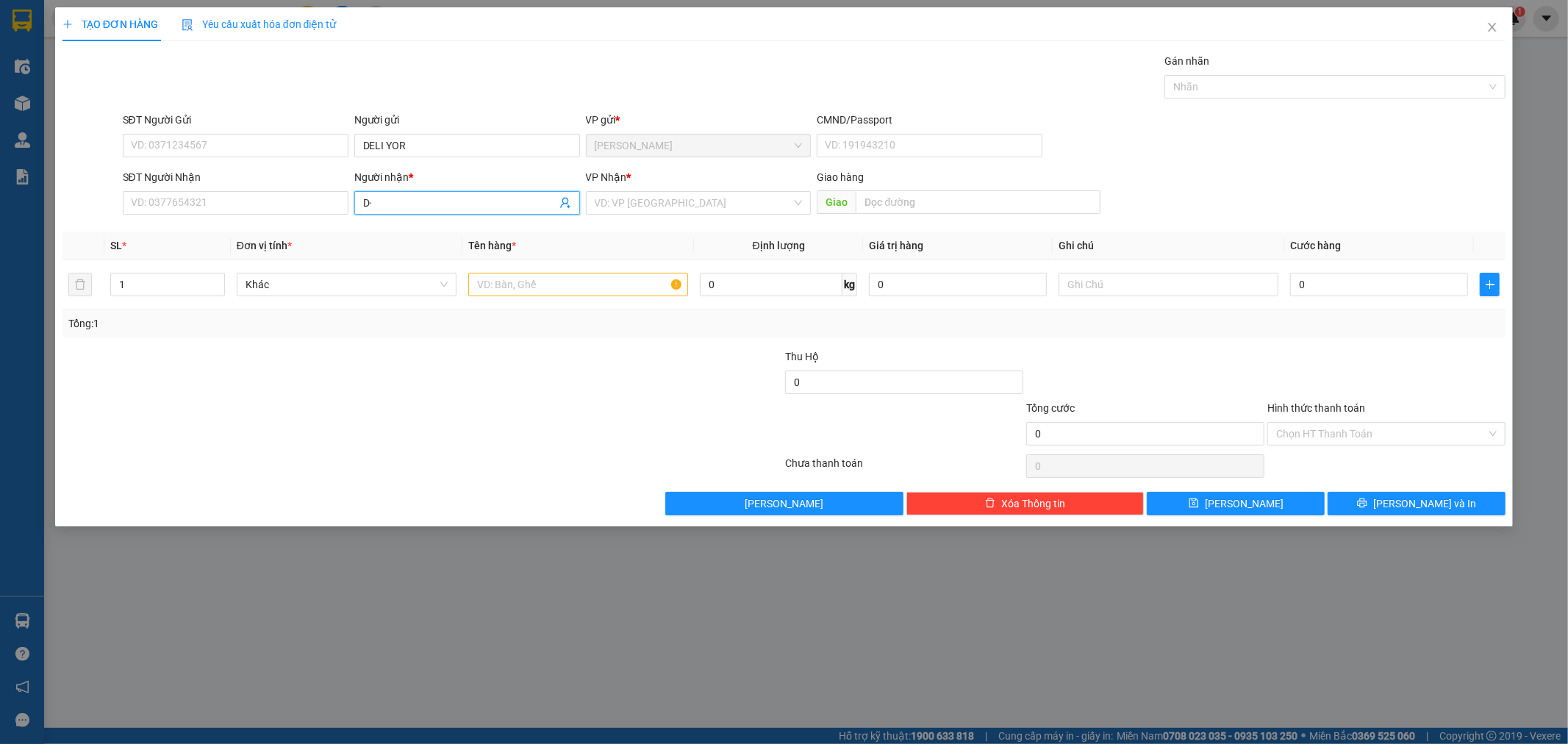
type input "D"
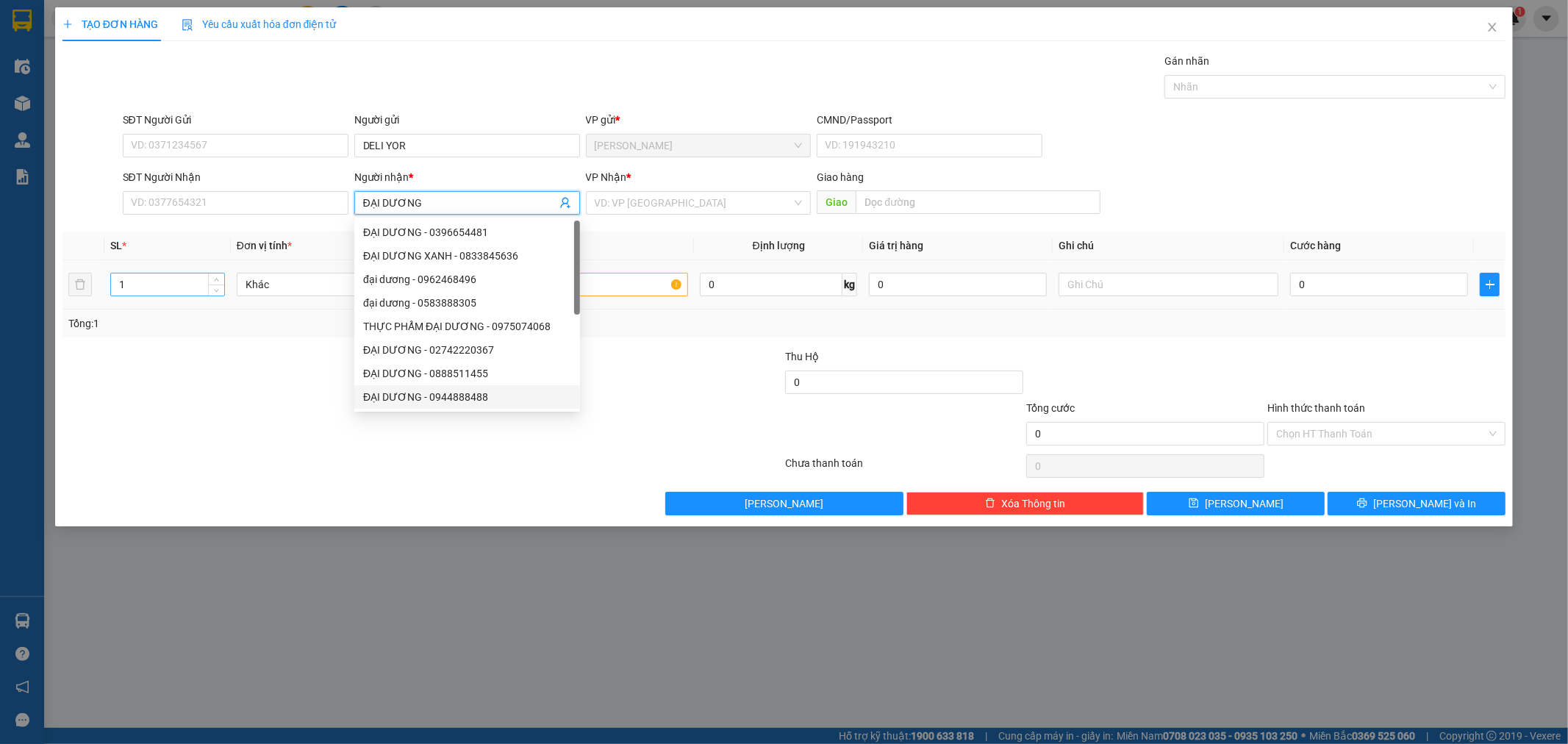
type input "ĐẠI DƯƠNG"
click at [149, 289] on input "1" at bounding box center [167, 284] width 113 height 22
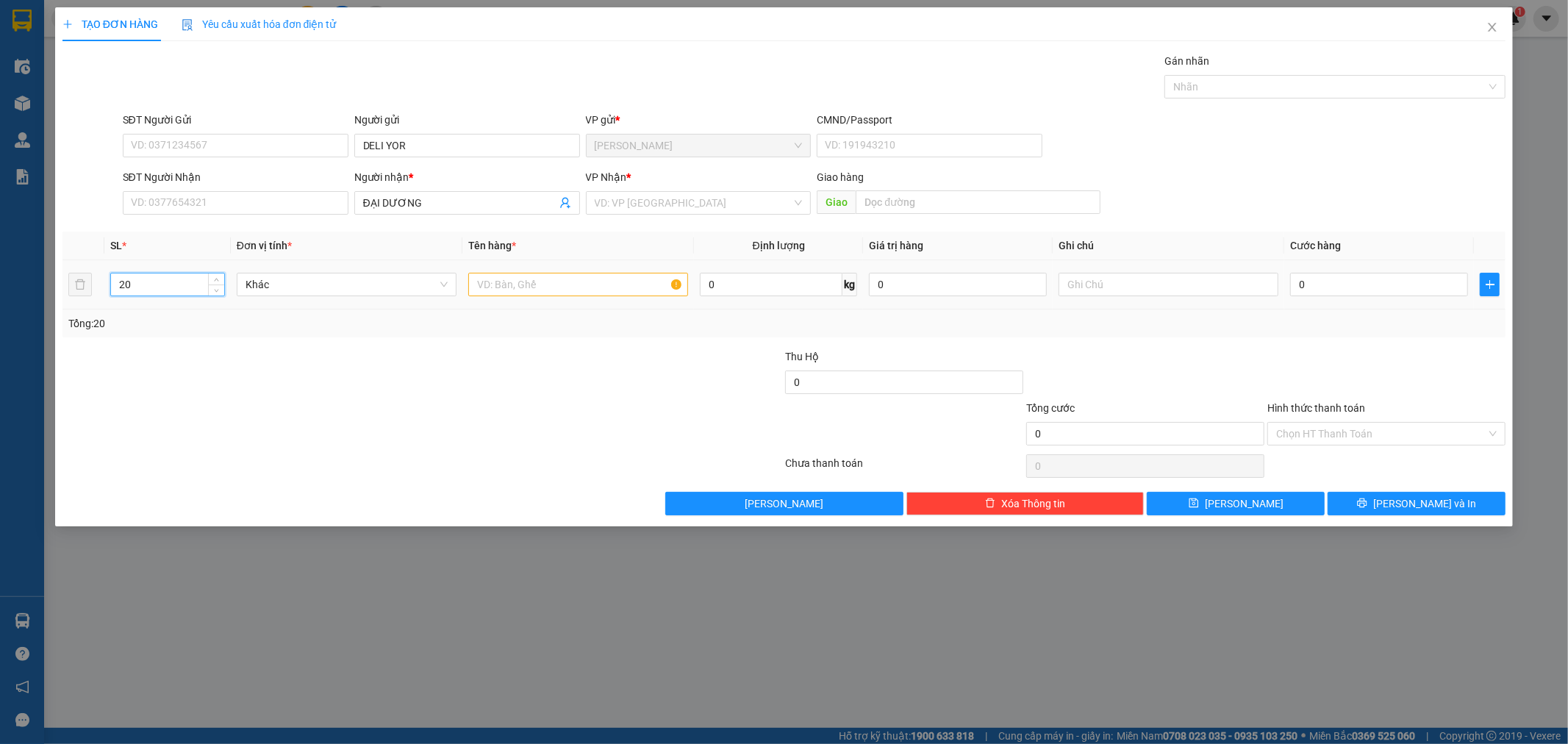
type input "20"
click at [619, 284] on input "text" at bounding box center [578, 284] width 220 height 23
type input "T"
click at [1407, 269] on div "0" at bounding box center [1379, 284] width 178 height 29
click at [1404, 283] on input "0" at bounding box center [1379, 284] width 178 height 23
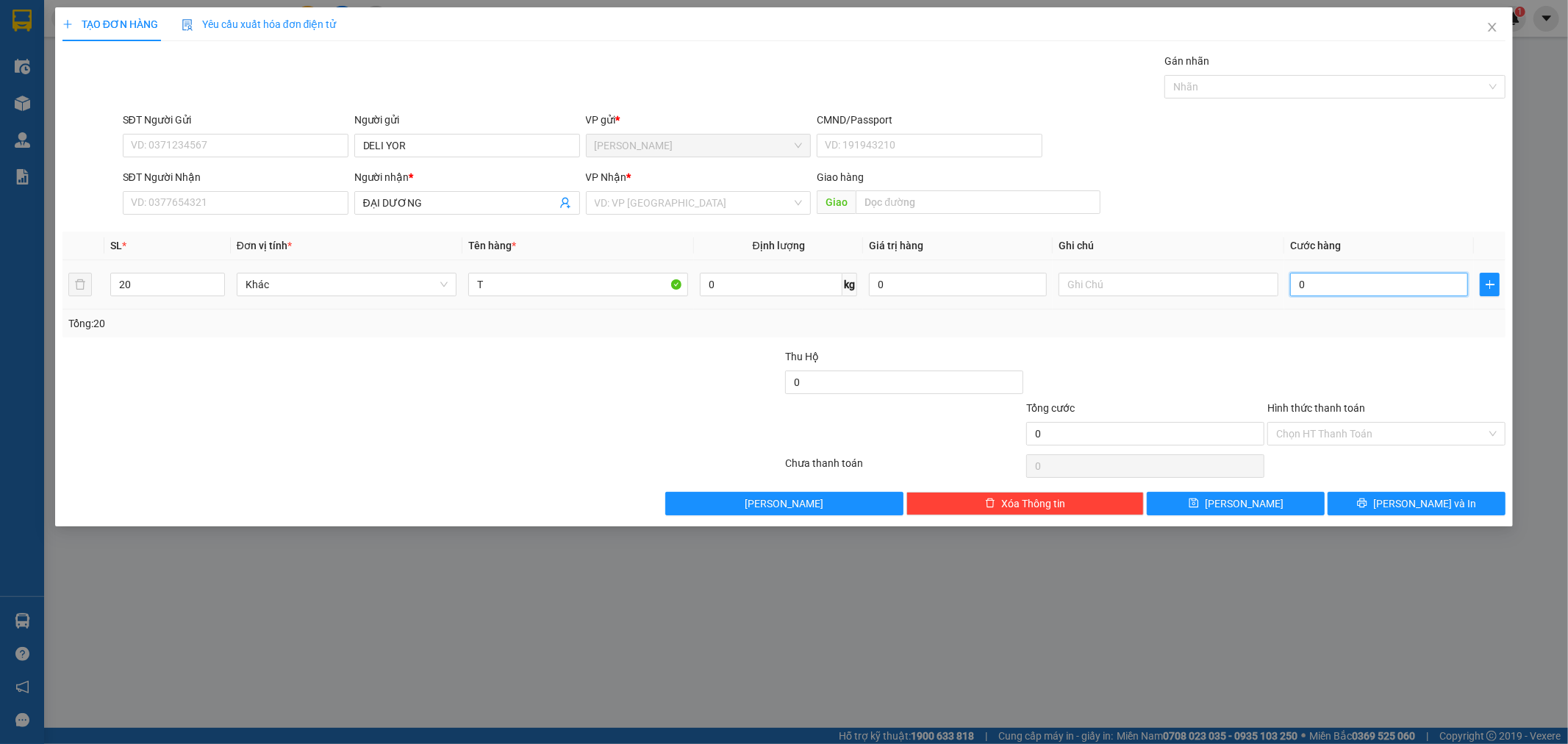
click at [1357, 285] on input "0" at bounding box center [1379, 284] width 178 height 23
type input "05"
type input "5"
type input "050"
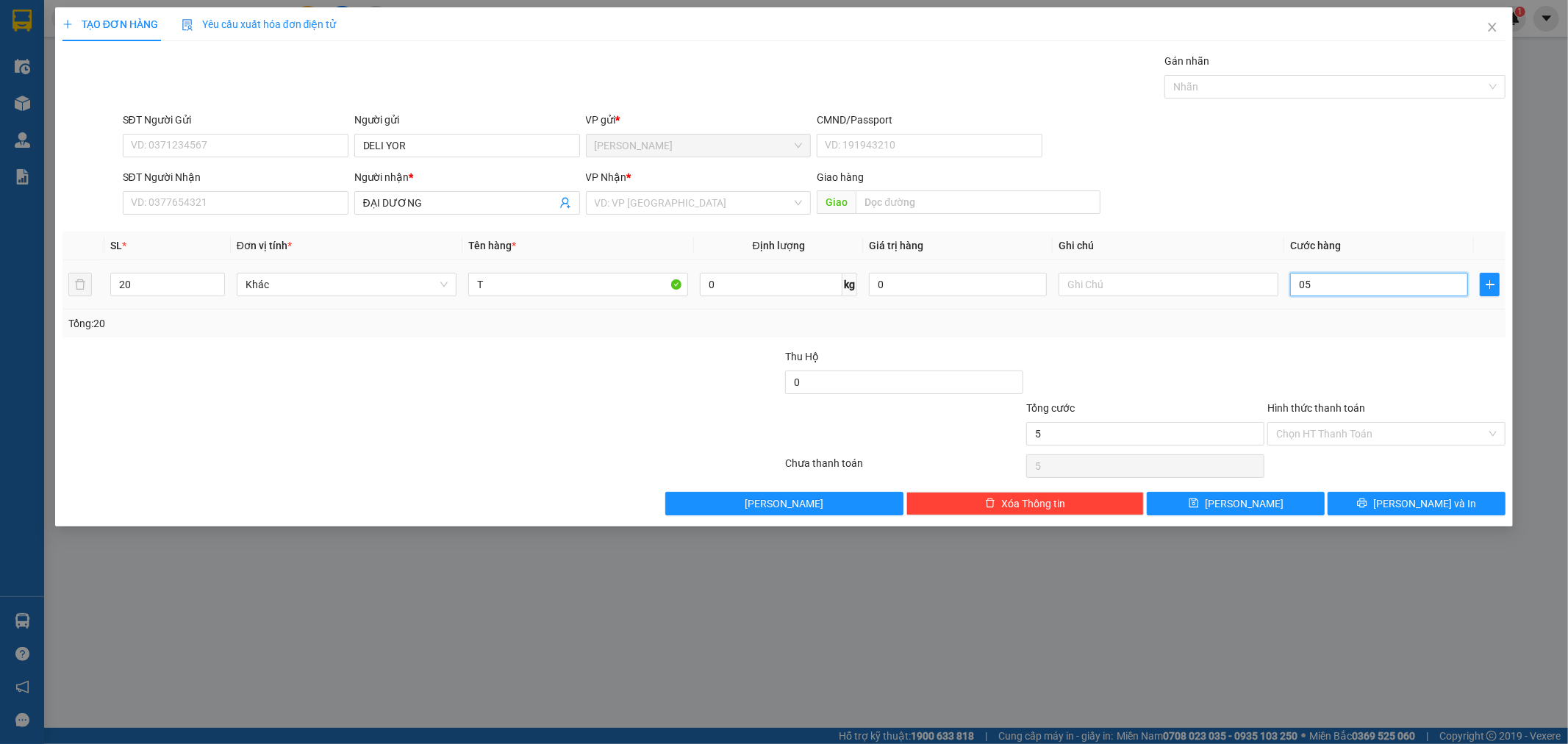
type input "50"
type input "0.500"
type input "500"
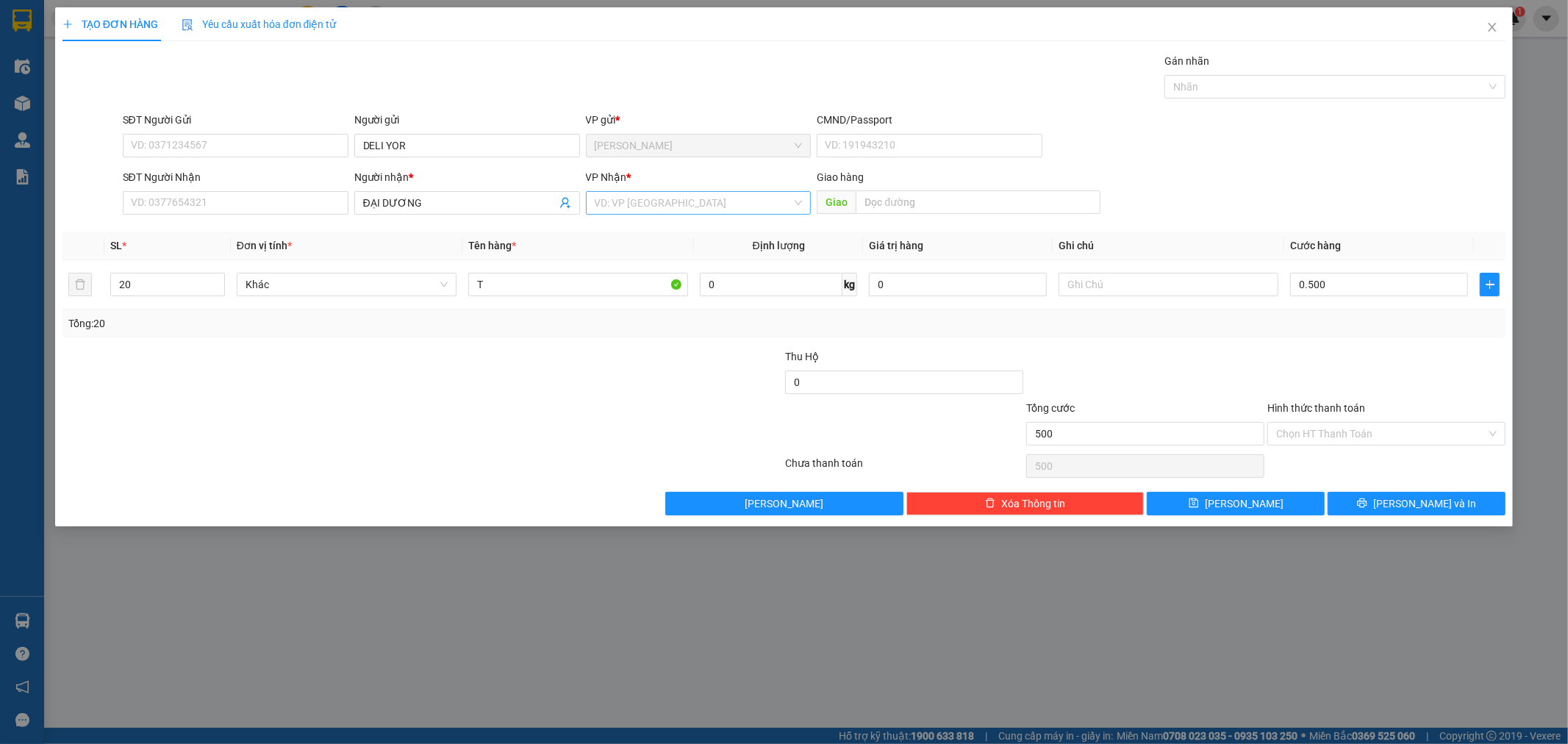
type input "500.000"
click at [728, 210] on input "search" at bounding box center [693, 203] width 197 height 22
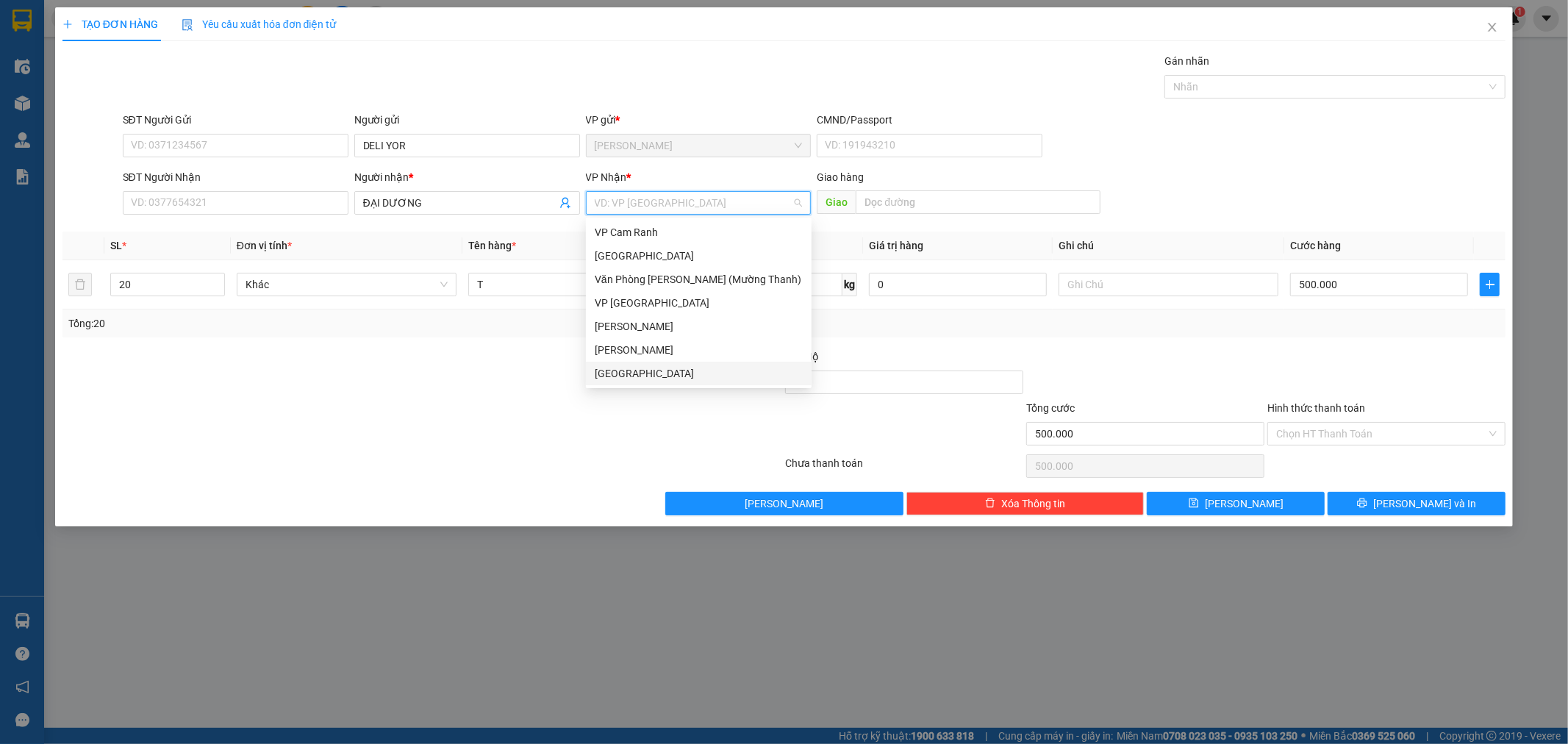
click at [671, 369] on div "[GEOGRAPHIC_DATA]" at bounding box center [698, 373] width 208 height 16
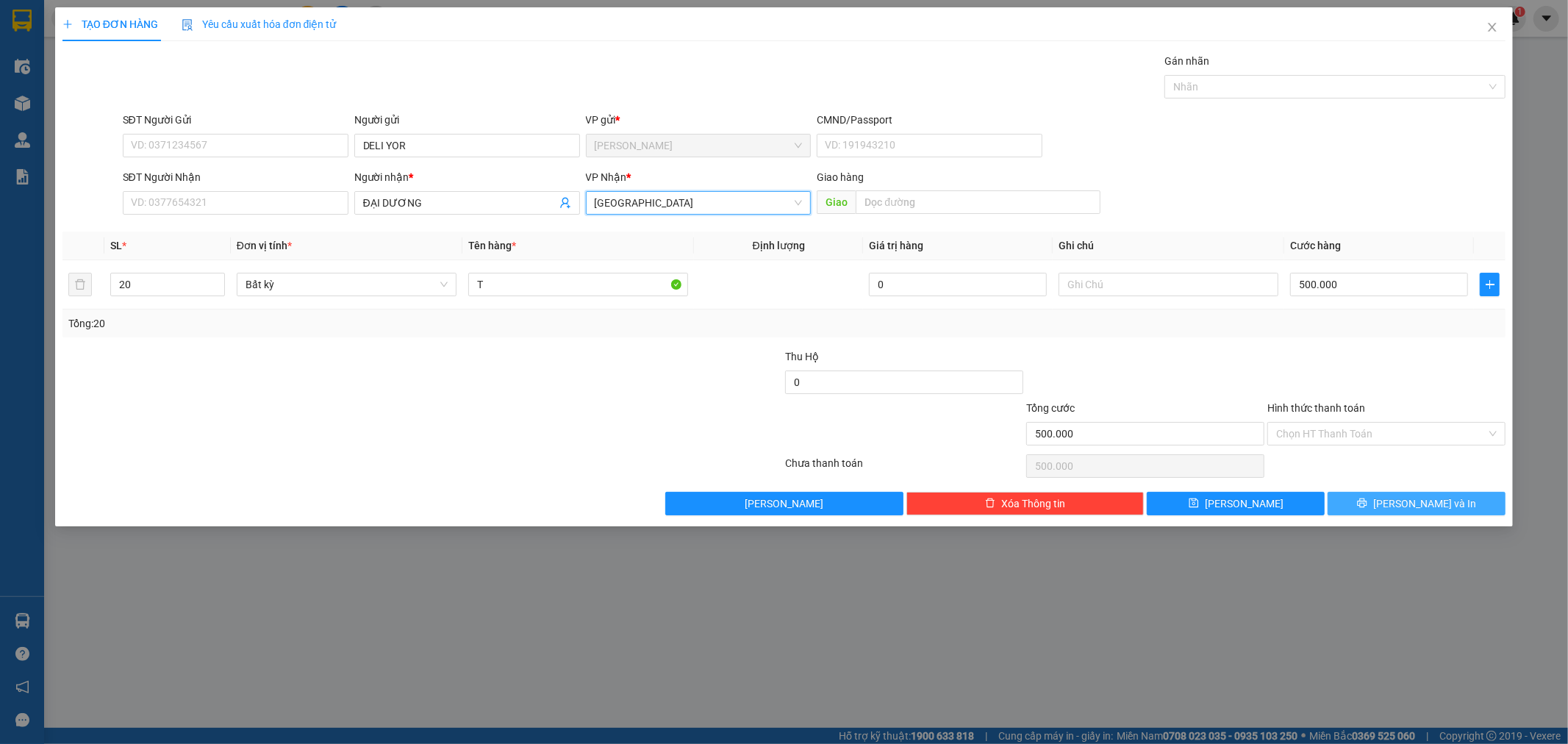
click at [1367, 504] on icon "printer" at bounding box center [1362, 503] width 9 height 9
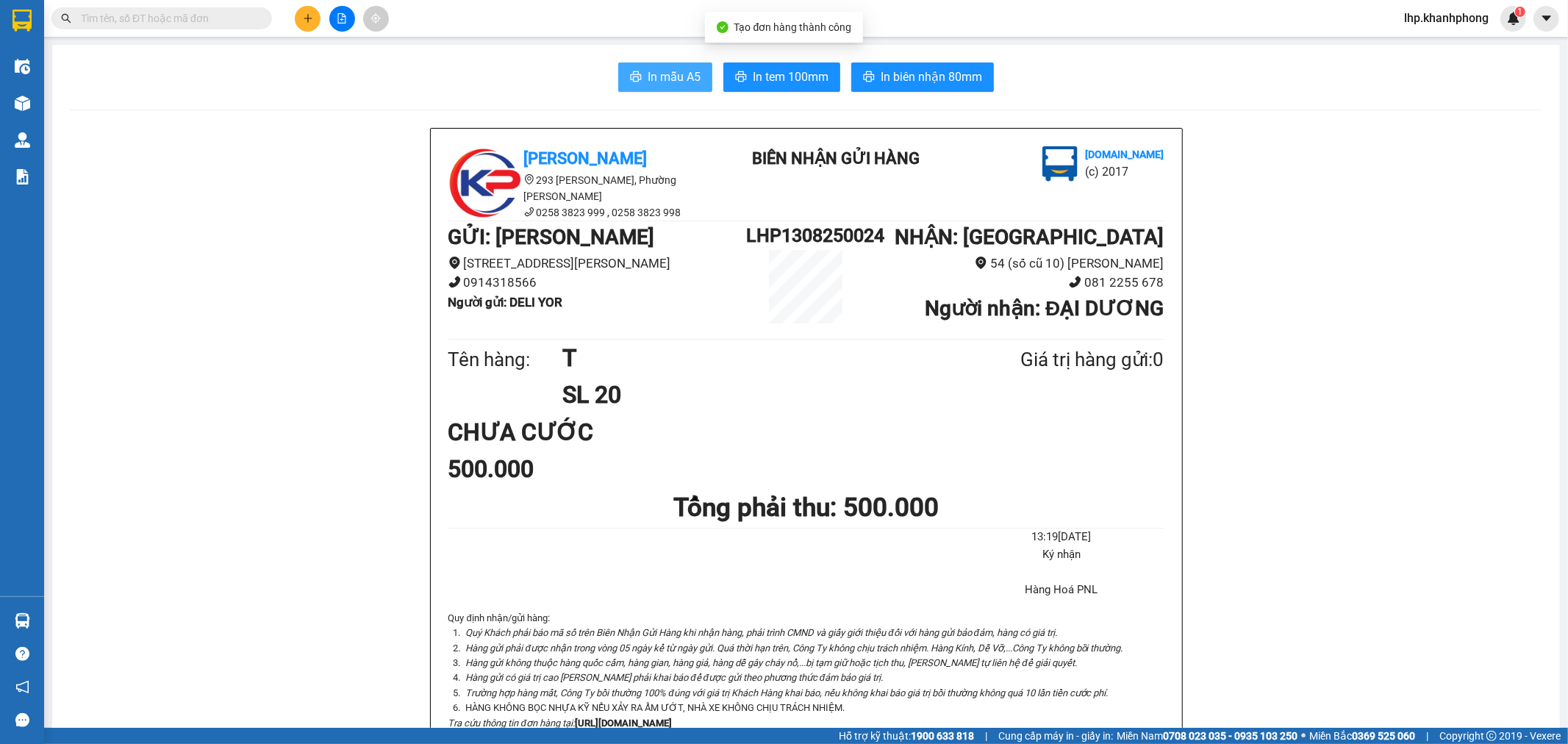
click at [651, 81] on span "In mẫu A5" at bounding box center [674, 77] width 53 height 19
click at [297, 15] on button at bounding box center [307, 19] width 26 height 26
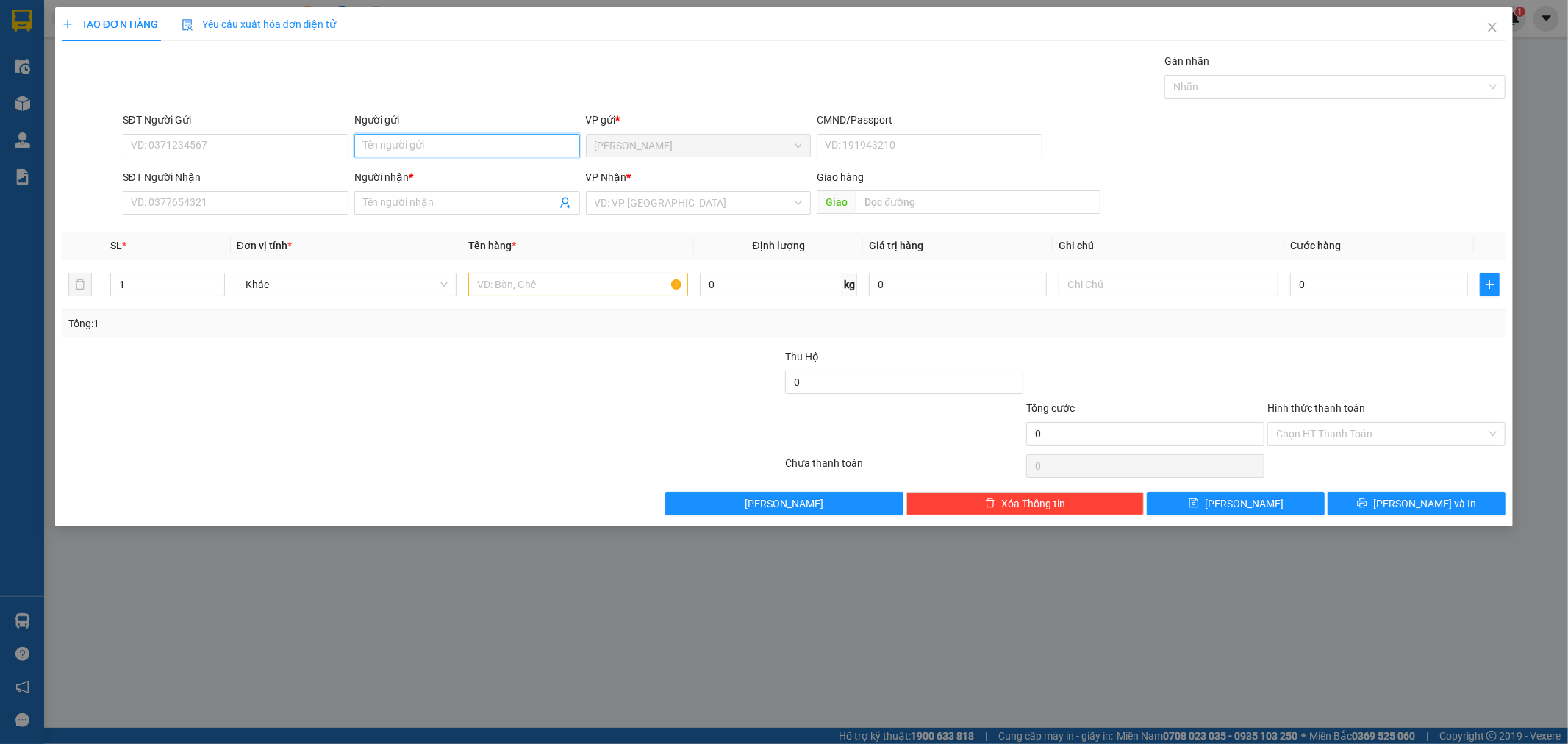
click at [407, 141] on input "Người gửi" at bounding box center [467, 146] width 225 height 23
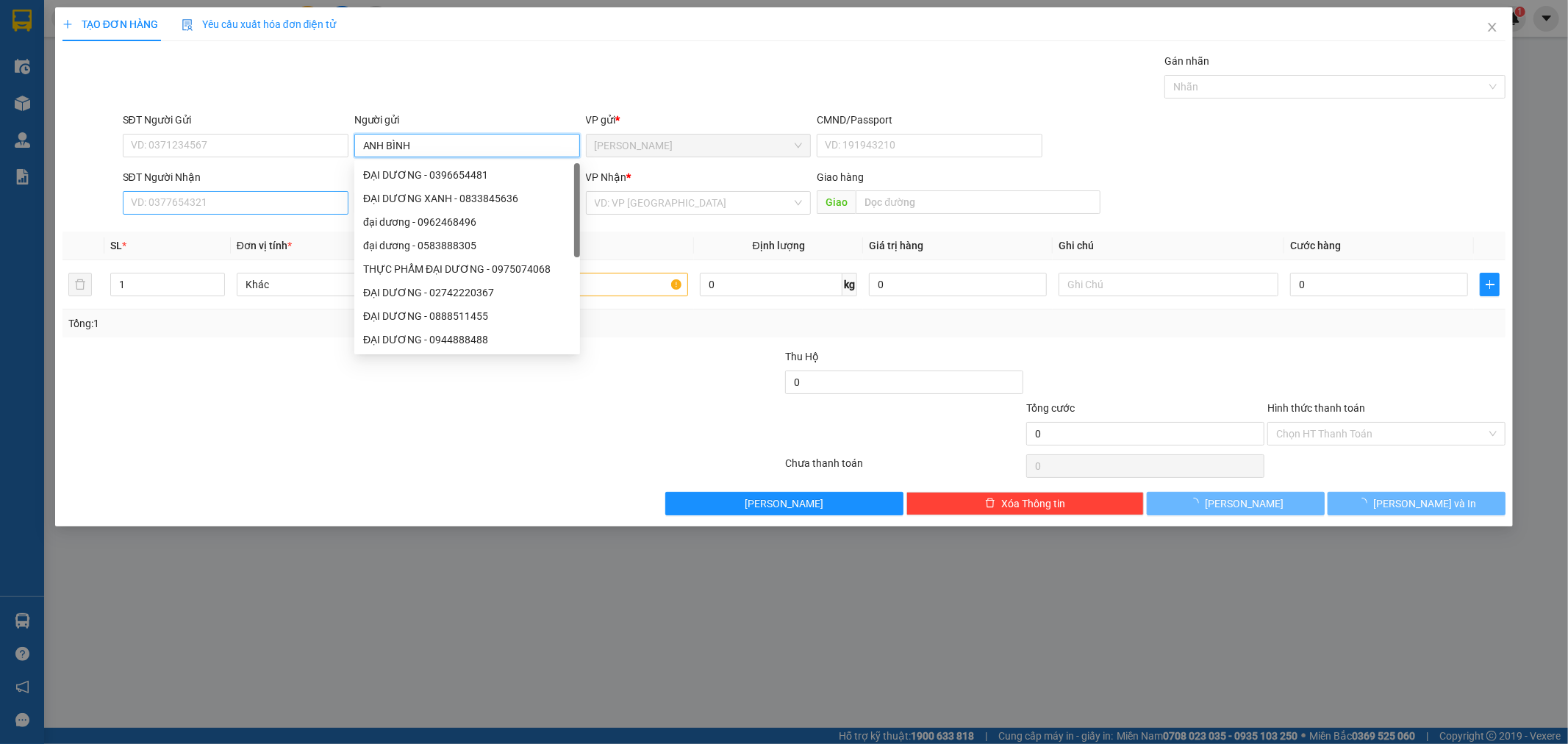
type input "ANH BÌNH"
drag, startPoint x: 298, startPoint y: 196, endPoint x: 290, endPoint y: 195, distance: 8.1
click at [297, 196] on input "SĐT Người Nhận" at bounding box center [235, 203] width 225 height 23
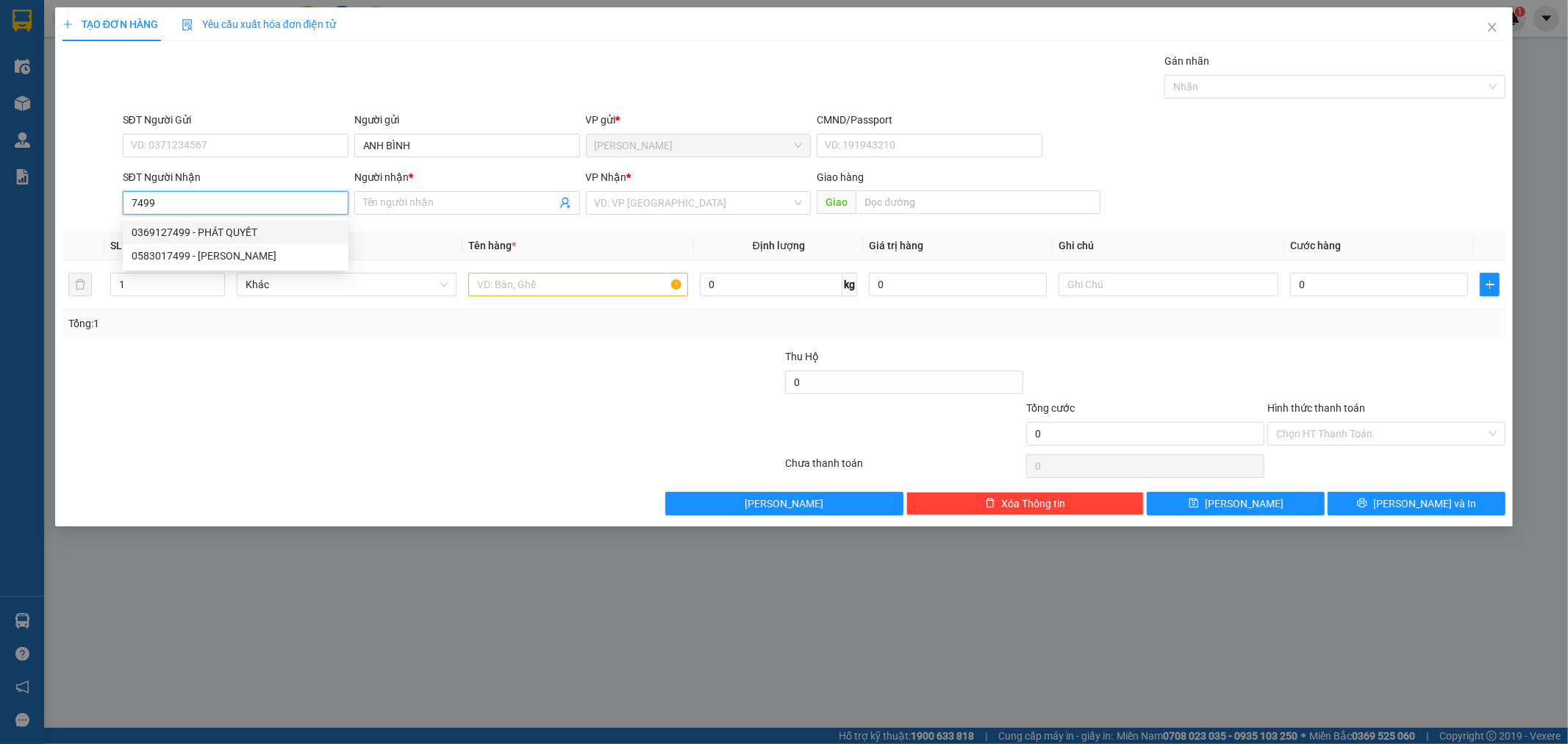
click at [268, 223] on div "0369127499 - PHÁT QUYẾT" at bounding box center [235, 232] width 225 height 23
type input "0369127499"
type input "PHÁT QUYẾT"
type input "0369127499"
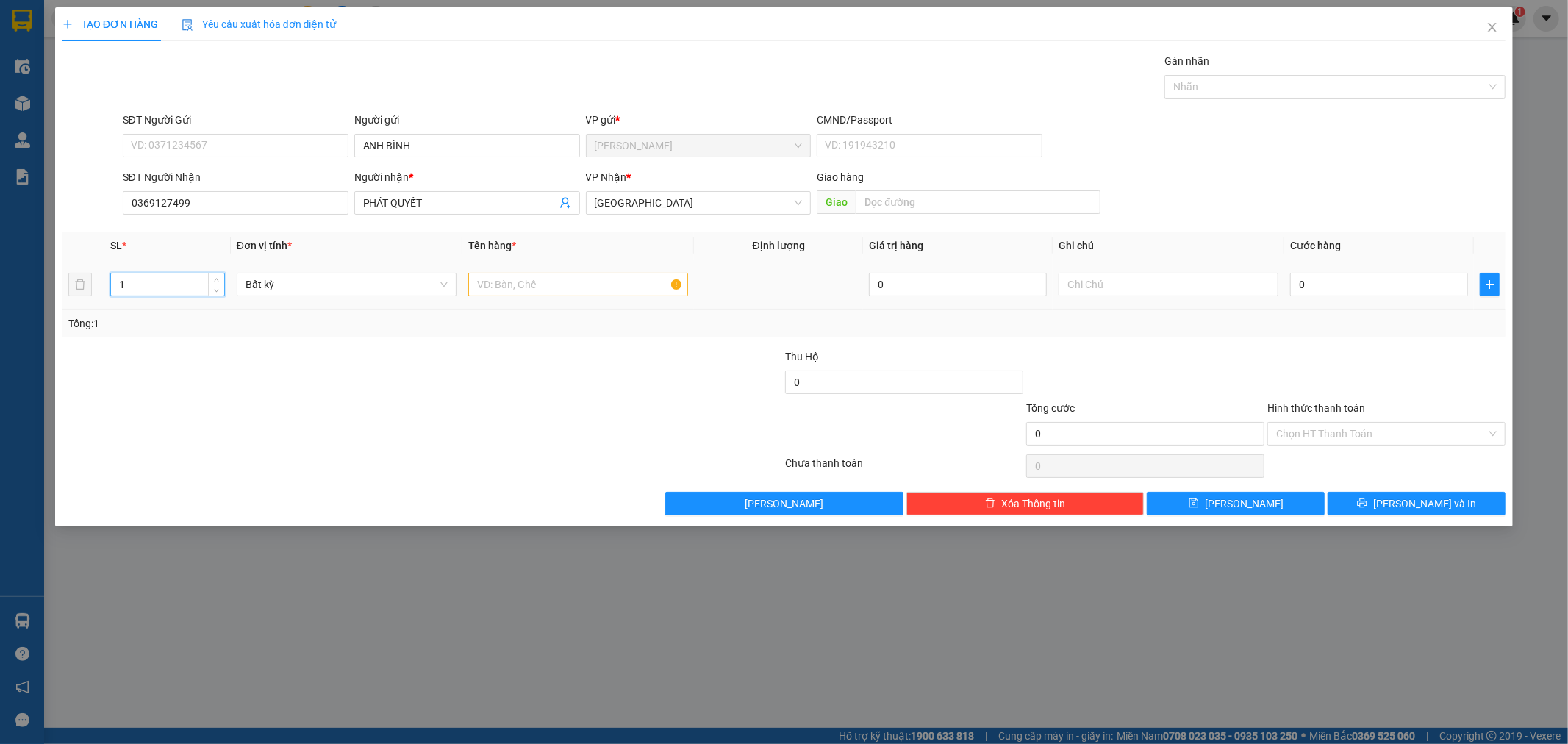
drag, startPoint x: 144, startPoint y: 290, endPoint x: 153, endPoint y: 307, distance: 19.2
click at [106, 306] on td "1" at bounding box center [167, 285] width 126 height 50
type input "4"
click at [557, 282] on input "text" at bounding box center [578, 284] width 220 height 23
type input "TG"
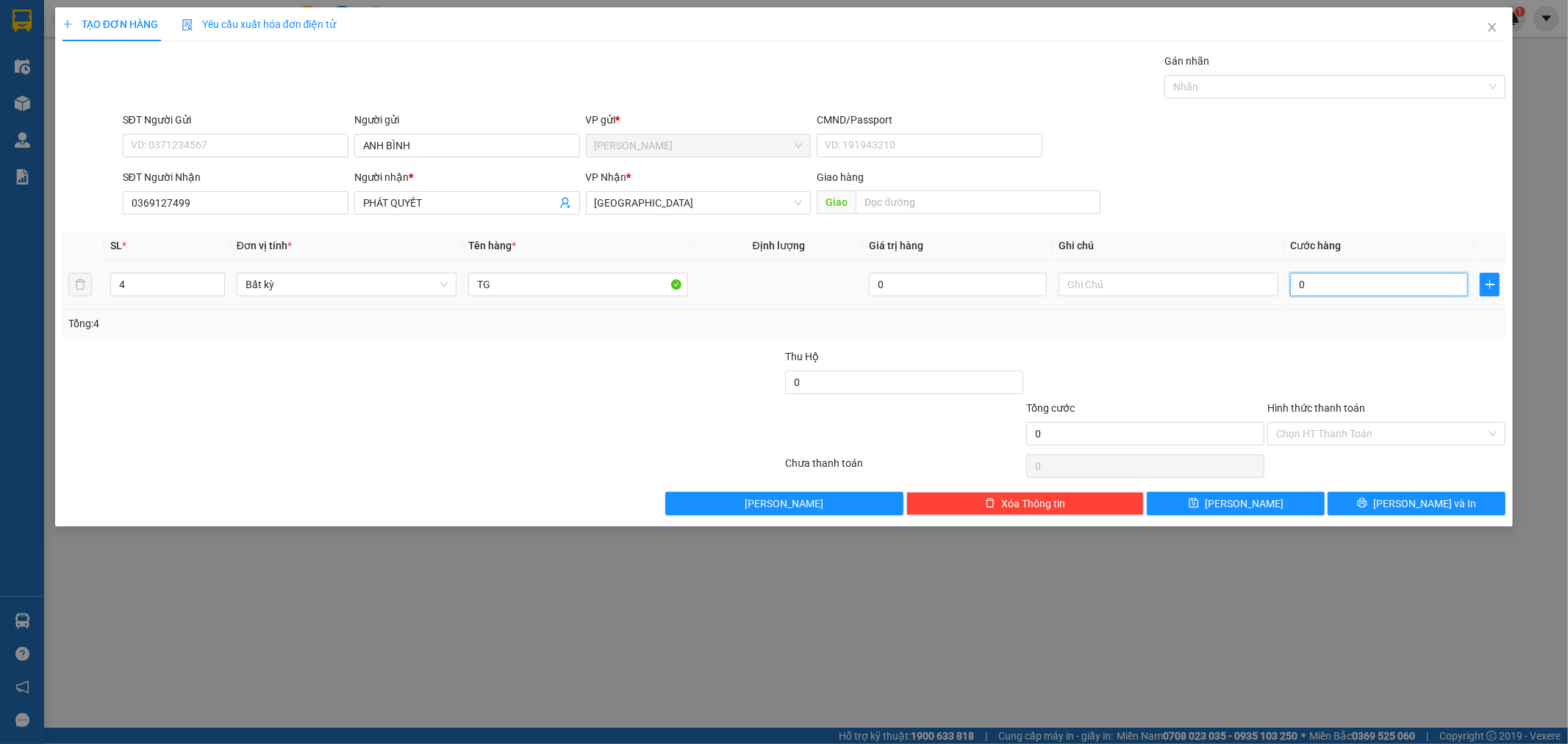
click at [1380, 286] on input "0" at bounding box center [1379, 284] width 178 height 23
type input "1"
type input "14"
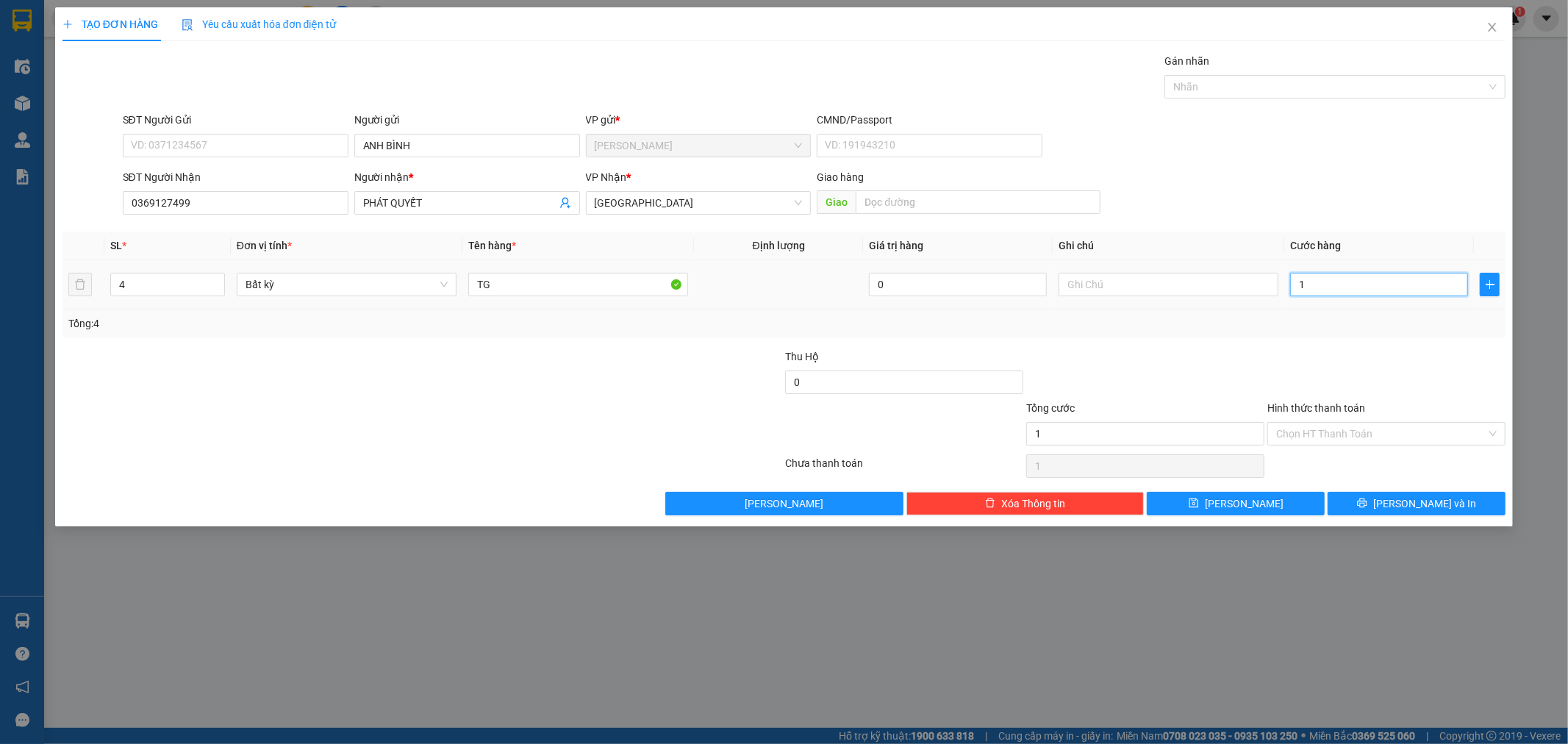
type input "14"
type input "140"
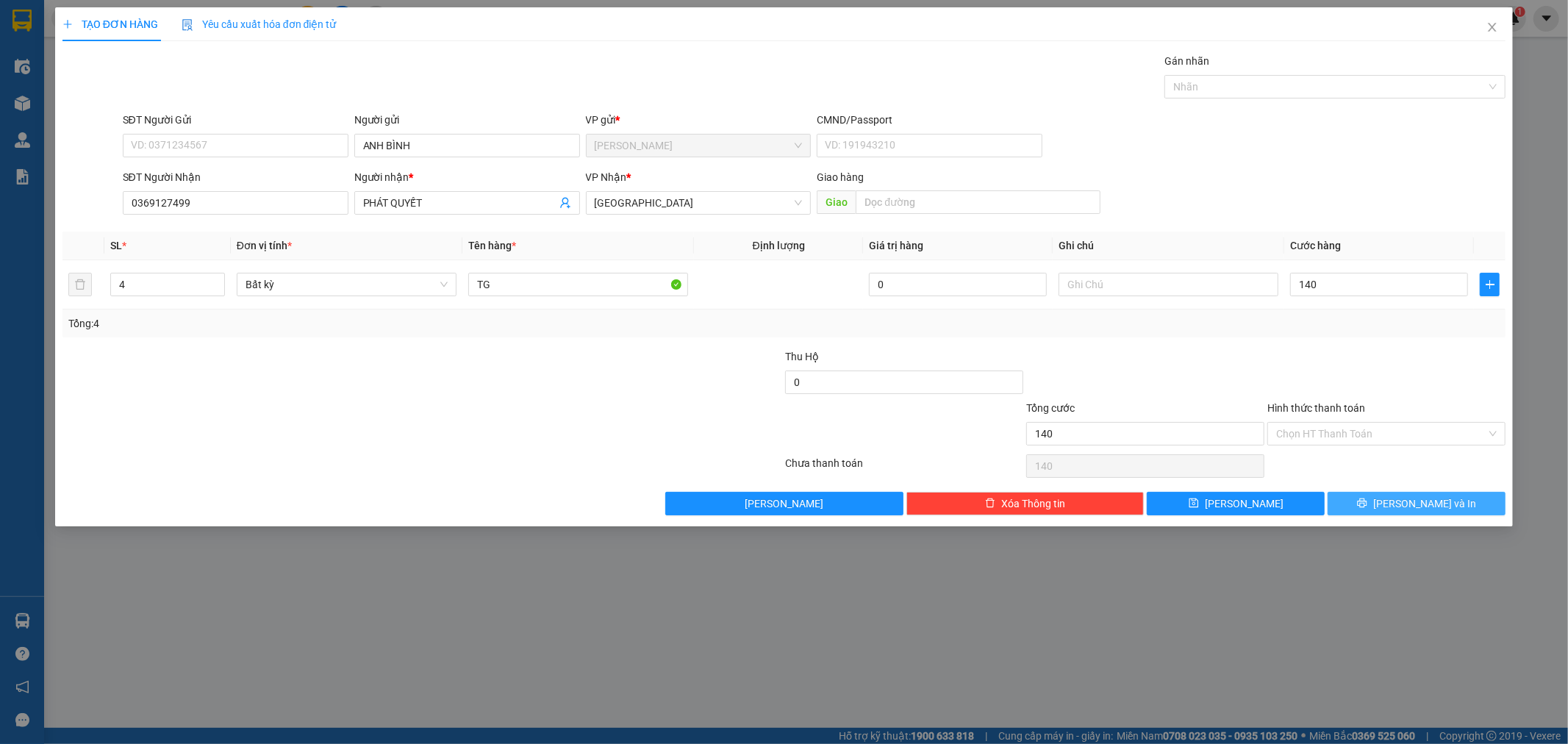
type input "140.000"
click at [1426, 514] on button "[PERSON_NAME] và In" at bounding box center [1416, 503] width 178 height 23
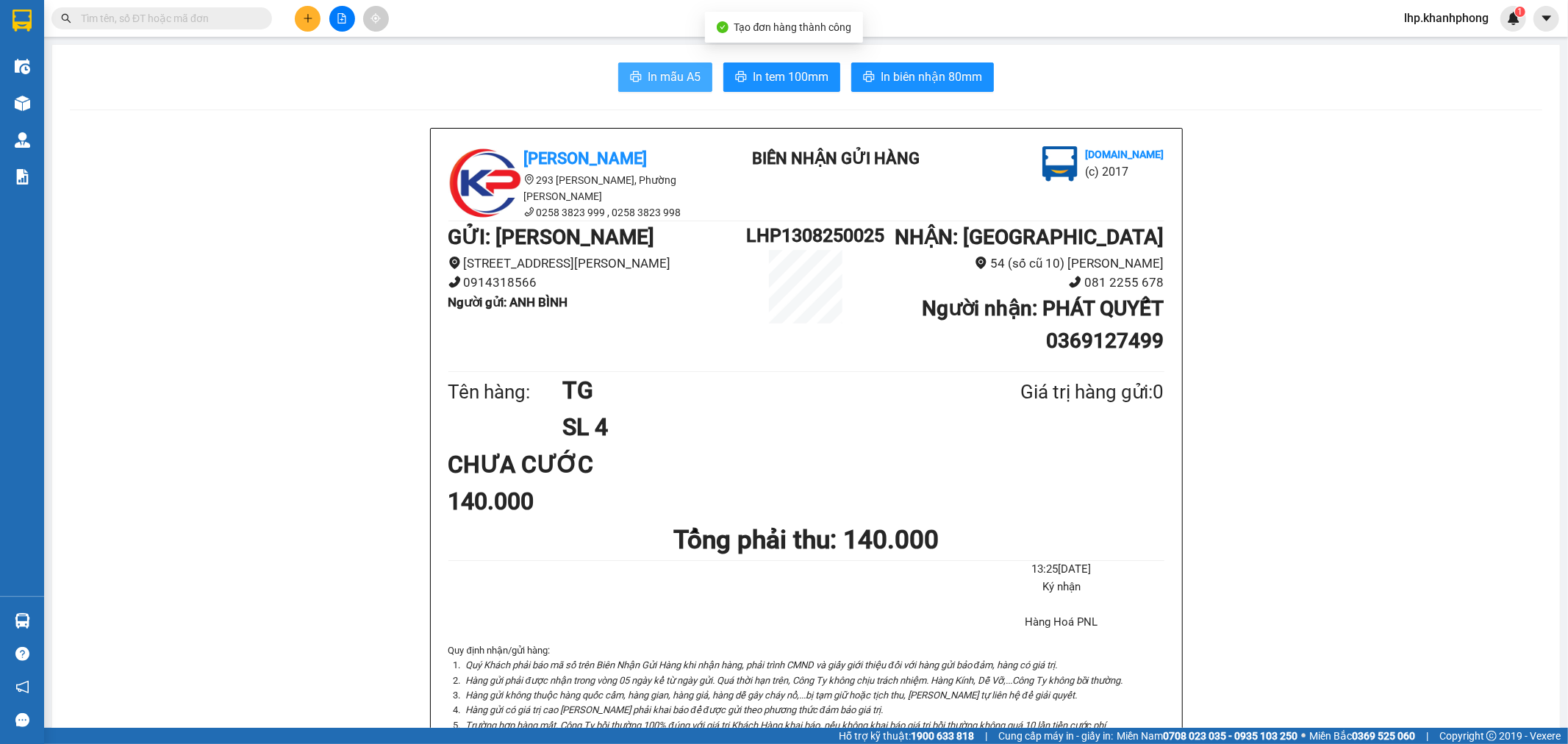
click at [636, 84] on button "In mẫu A5" at bounding box center [665, 77] width 94 height 29
click at [309, 18] on icon "plus" at bounding box center [307, 18] width 8 height 1
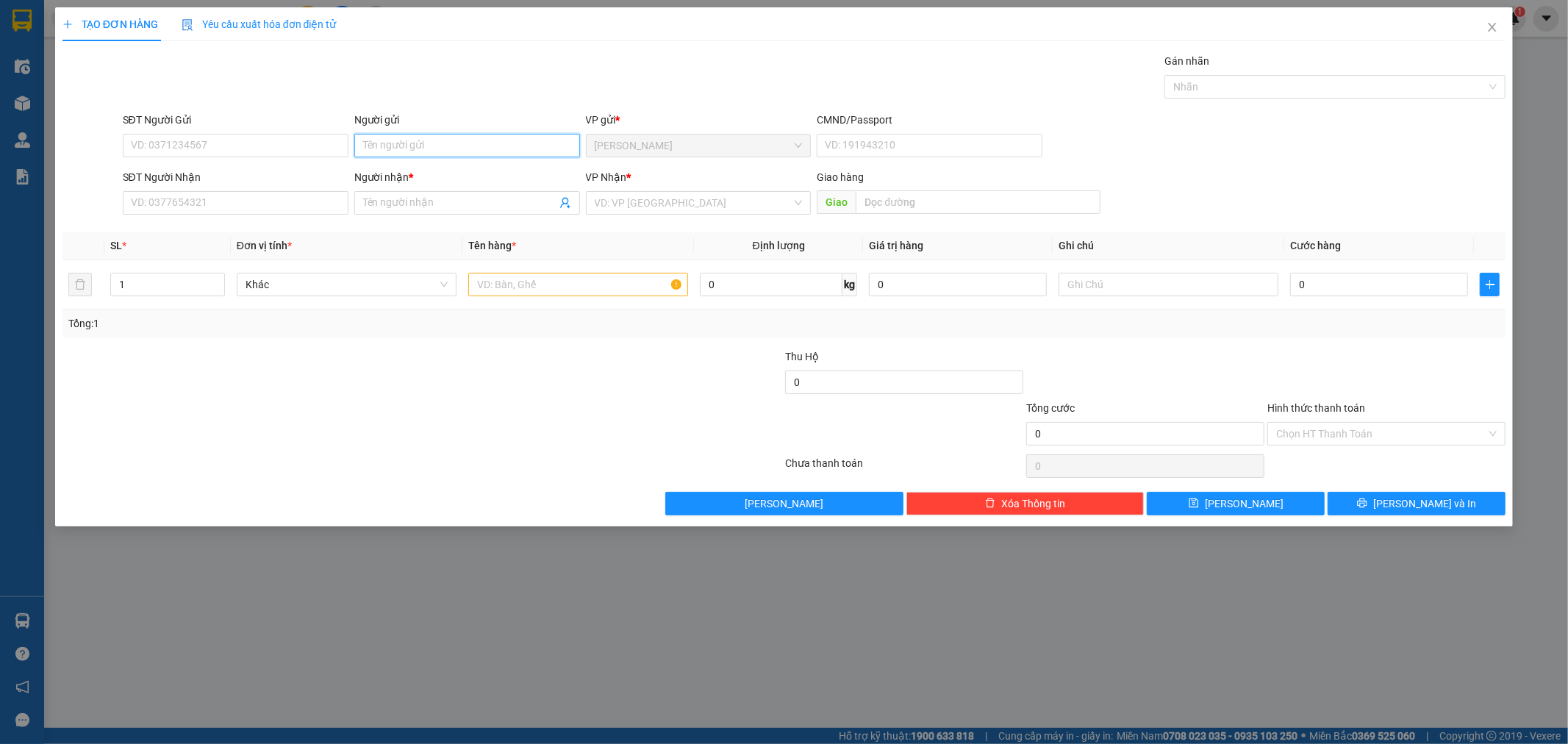
click at [431, 145] on input "Người gửi" at bounding box center [467, 146] width 225 height 23
type input "TI NO"
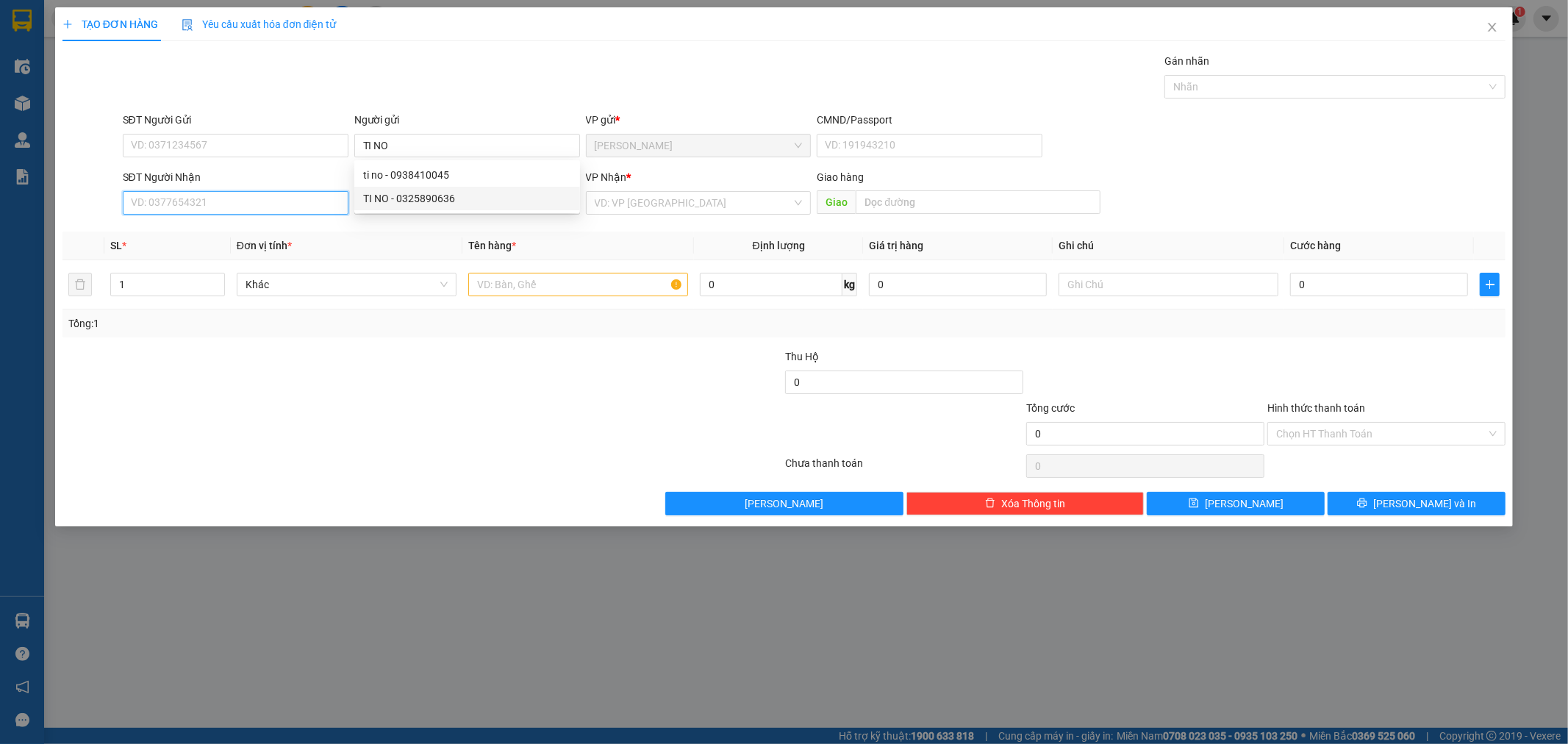
click at [199, 204] on input "SĐT Người Nhận" at bounding box center [235, 203] width 225 height 23
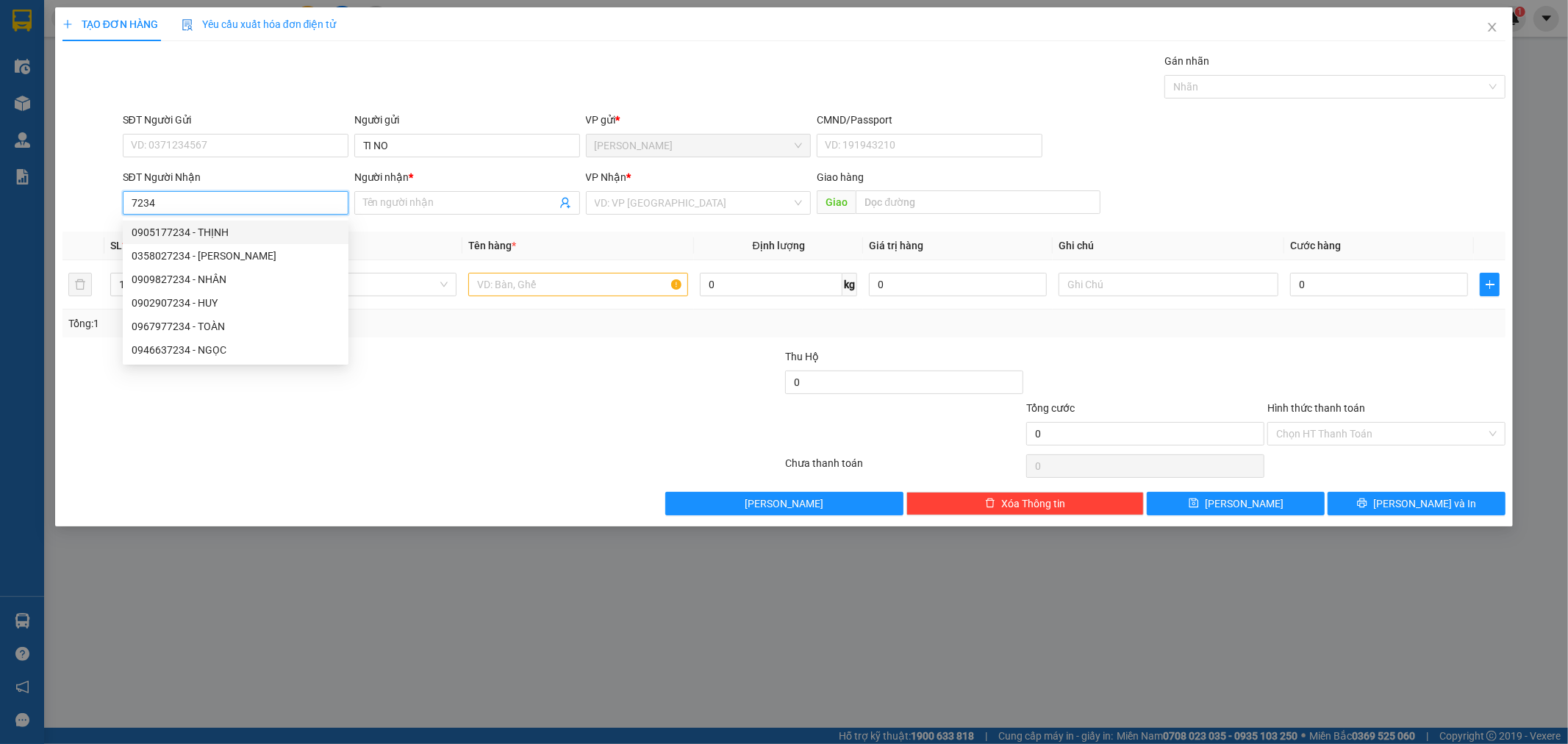
click at [214, 235] on div "0905177234 - THỊNH" at bounding box center [235, 232] width 208 height 16
type input "0905177234"
type input "THỊNH"
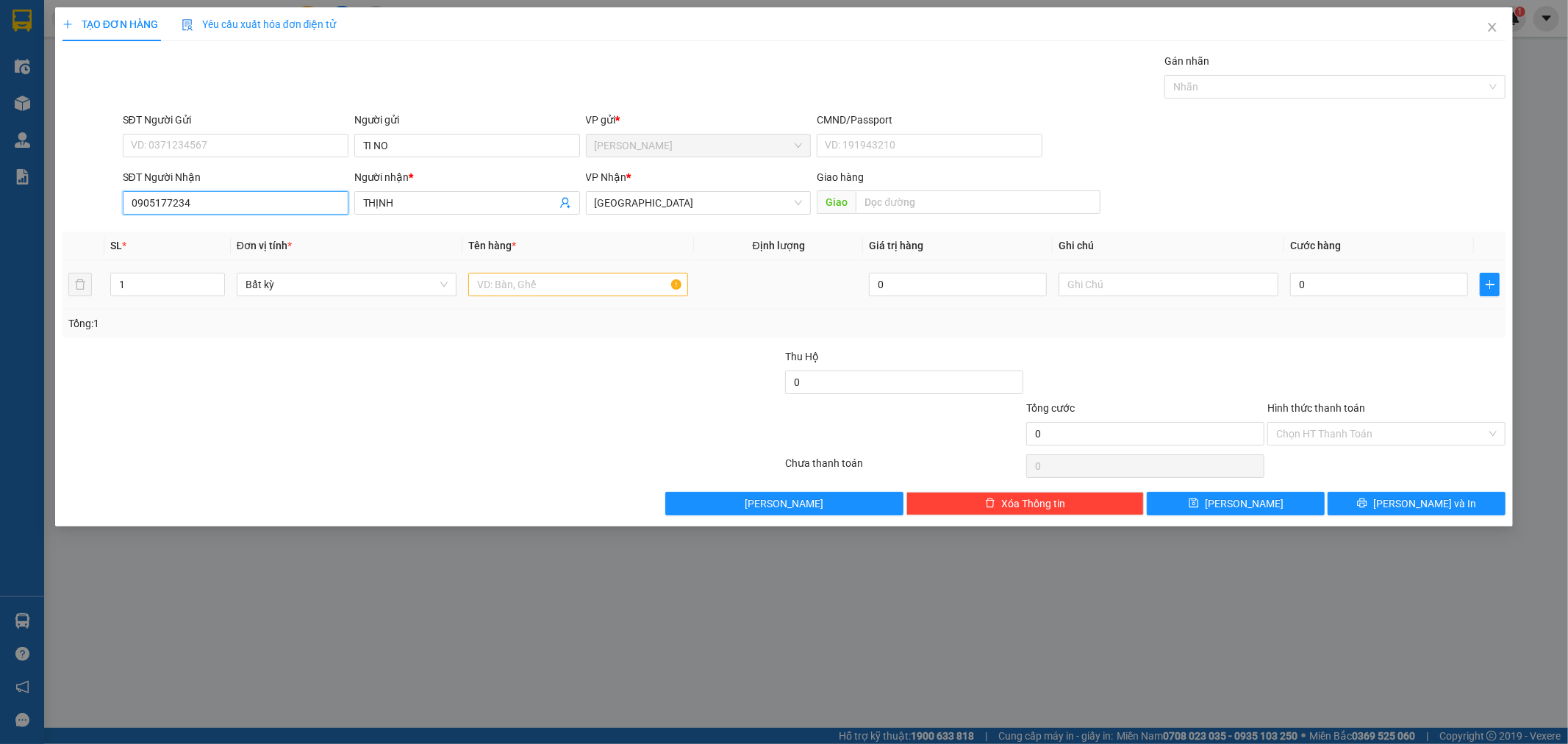
type input "0905177234"
click at [503, 282] on input "text" at bounding box center [578, 284] width 220 height 23
type input "LÒNG CHIM"
click at [1349, 268] on td "0" at bounding box center [1378, 285] width 190 height 50
click at [1347, 274] on input "0" at bounding box center [1379, 284] width 178 height 23
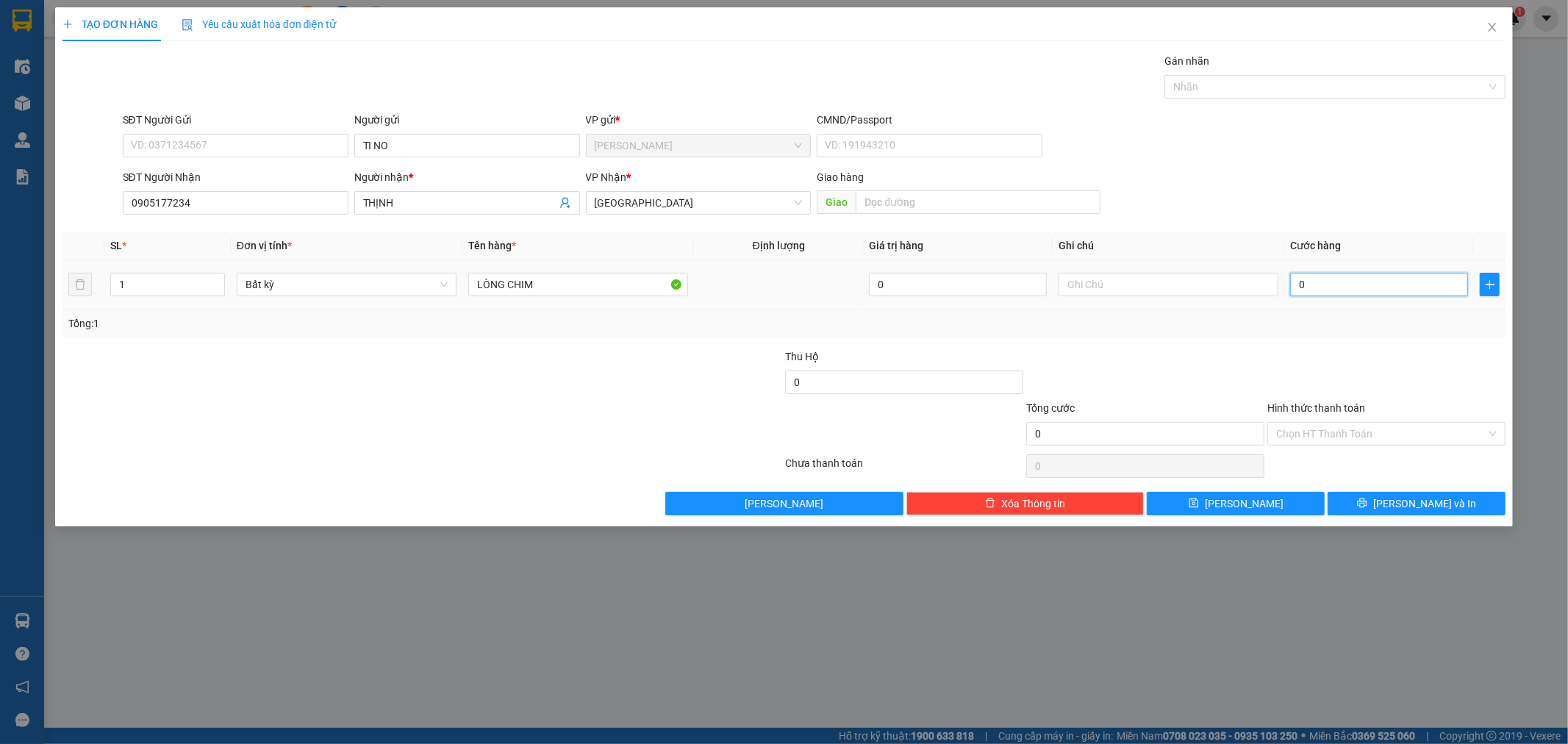
type input "5"
type input "50"
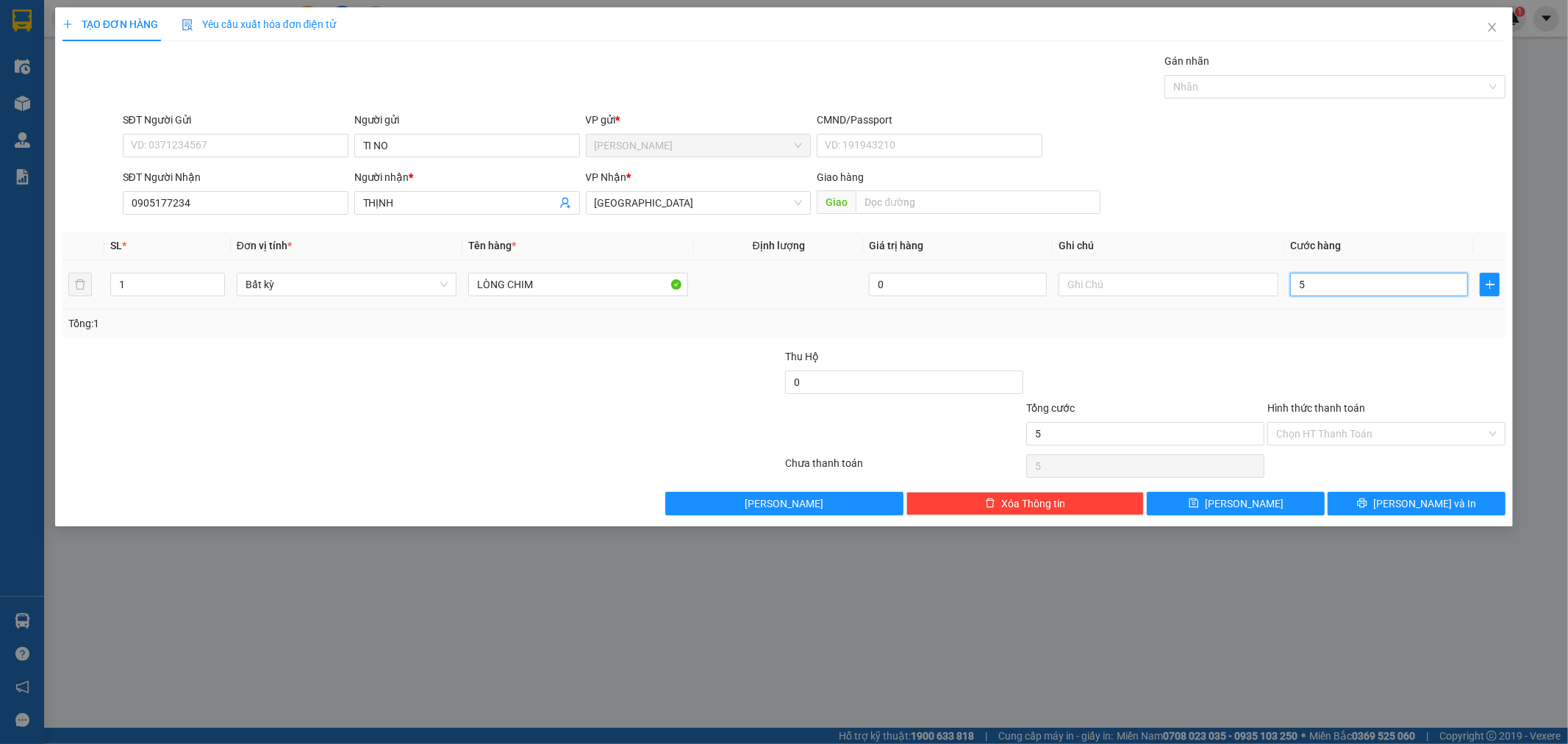
type input "50"
type input "50.000"
click at [1450, 501] on button "[PERSON_NAME] và In" at bounding box center [1416, 503] width 178 height 23
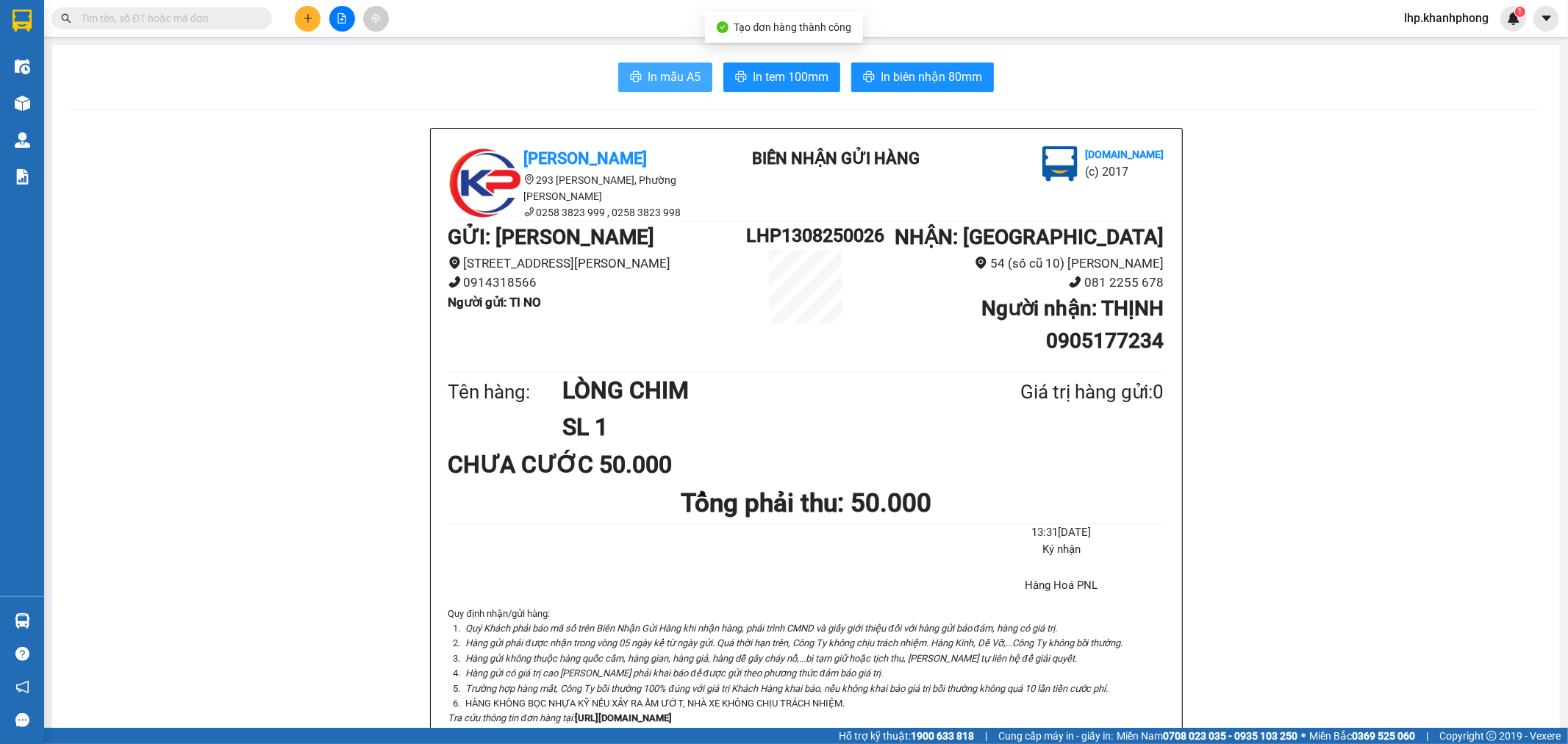
click at [627, 88] on button "In mẫu A5" at bounding box center [665, 77] width 94 height 29
click at [316, 21] on button at bounding box center [307, 19] width 26 height 26
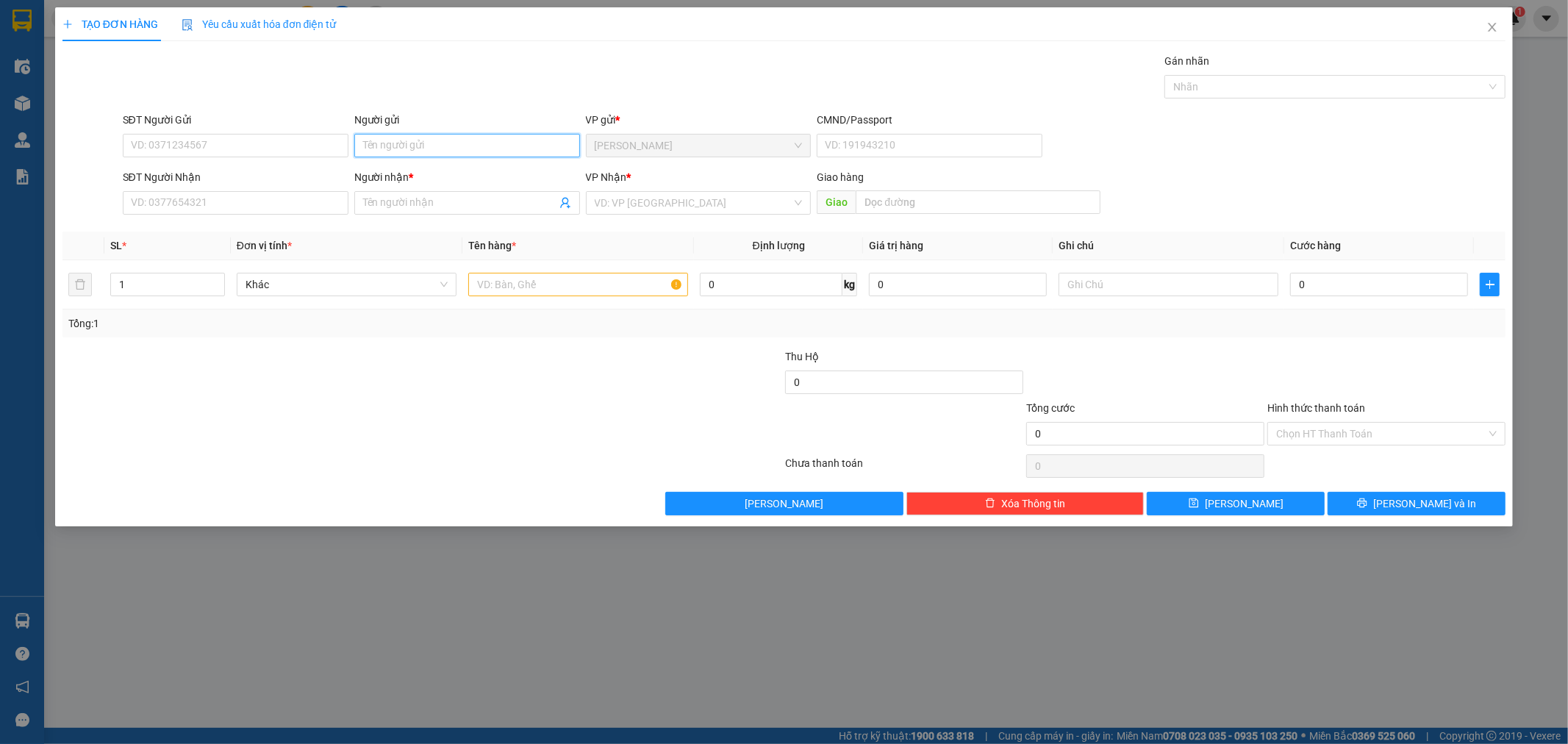
click at [423, 147] on input "Người gửi" at bounding box center [467, 146] width 225 height 23
type input "BEWIN"
click at [241, 210] on input "SĐT Người Nhận" at bounding box center [235, 203] width 225 height 23
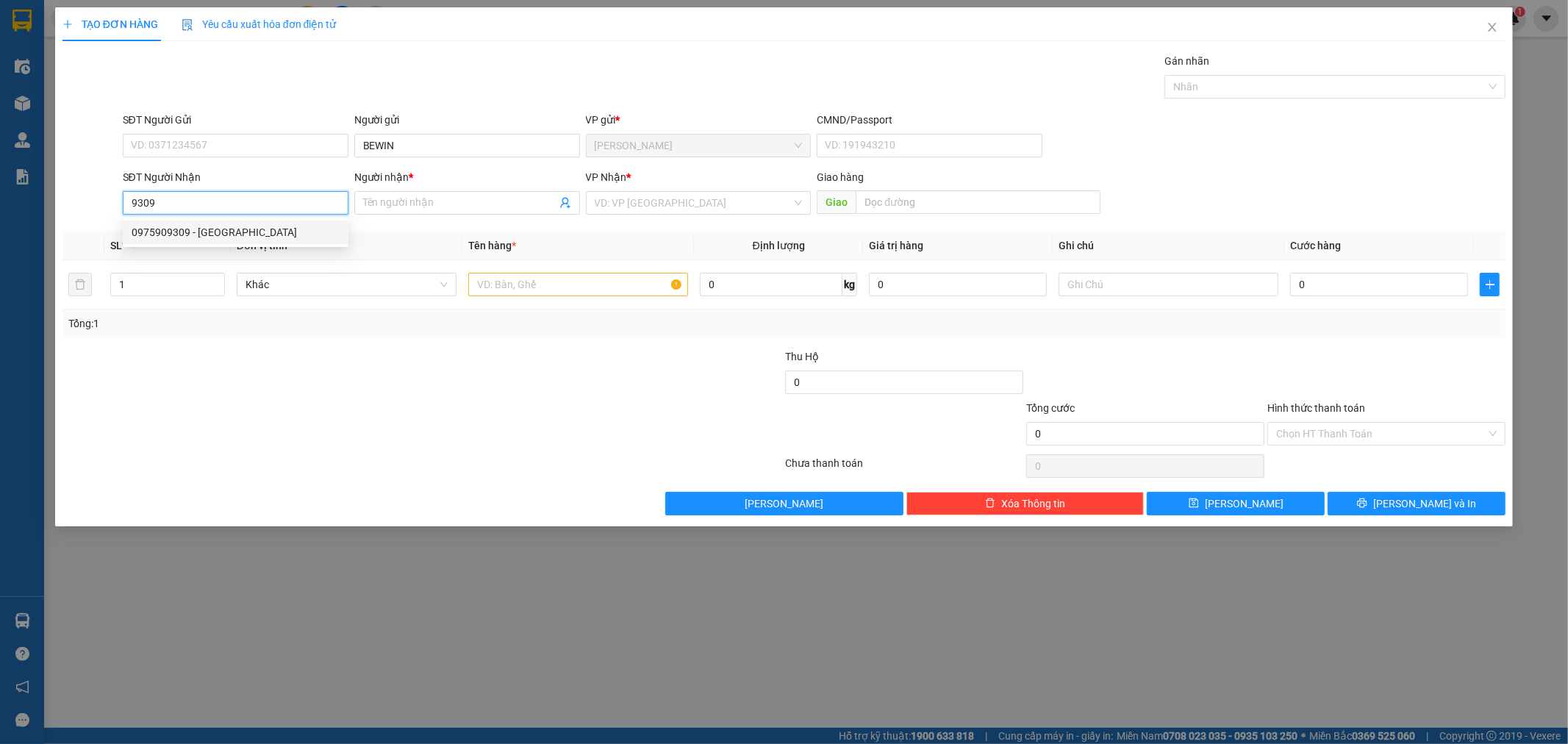
drag, startPoint x: 257, startPoint y: 243, endPoint x: 255, endPoint y: 231, distance: 12.2
click at [255, 235] on div "0975909309 - THANH XUÂN" at bounding box center [235, 232] width 225 height 23
type input "0975909309"
type input "THANH XUÂN"
type input "0975909309"
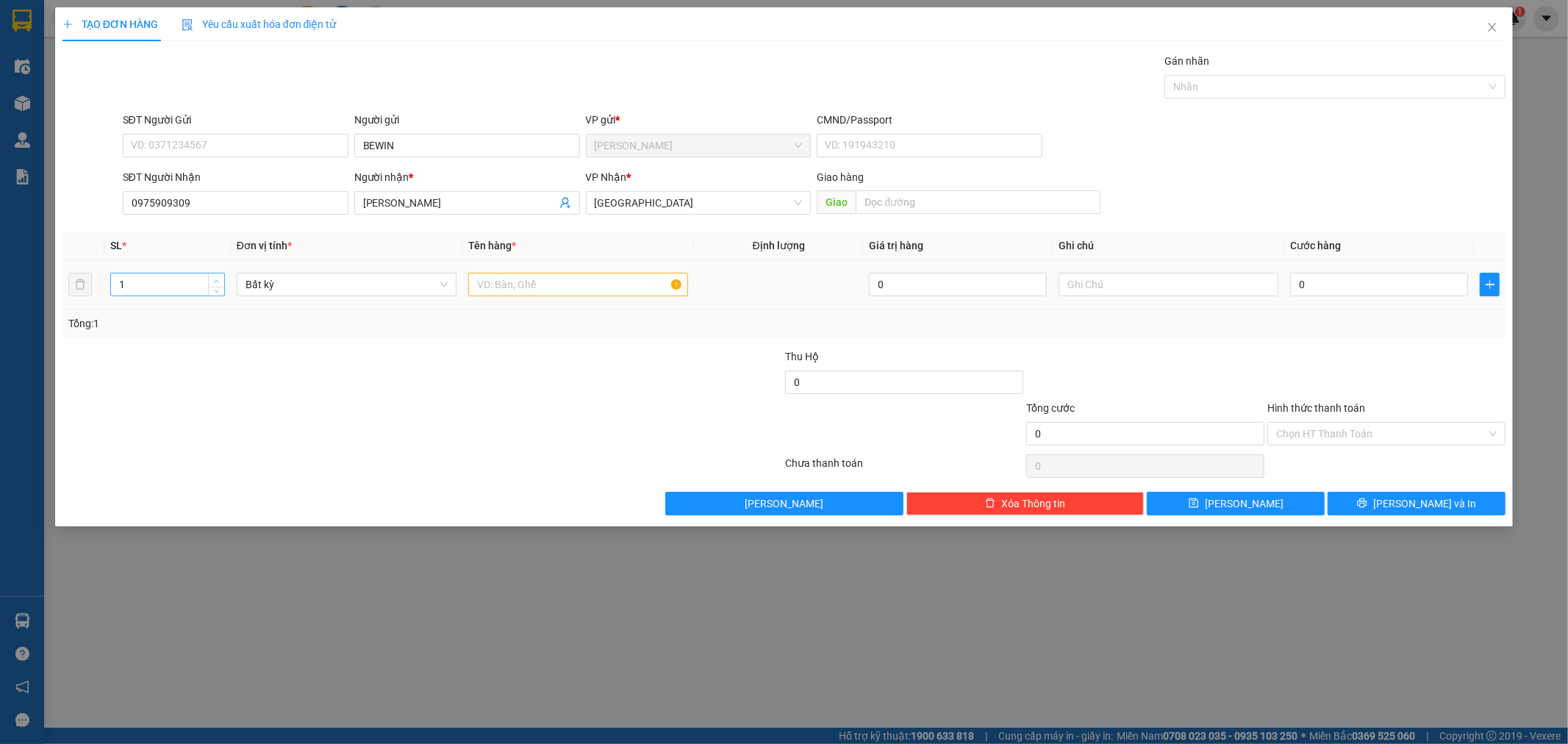
type input "2"
click at [216, 283] on span "Increase Value" at bounding box center [216, 279] width 16 height 13
click at [507, 280] on input "text" at bounding box center [578, 284] width 220 height 23
type input "[GEOGRAPHIC_DATA]"
type input "1"
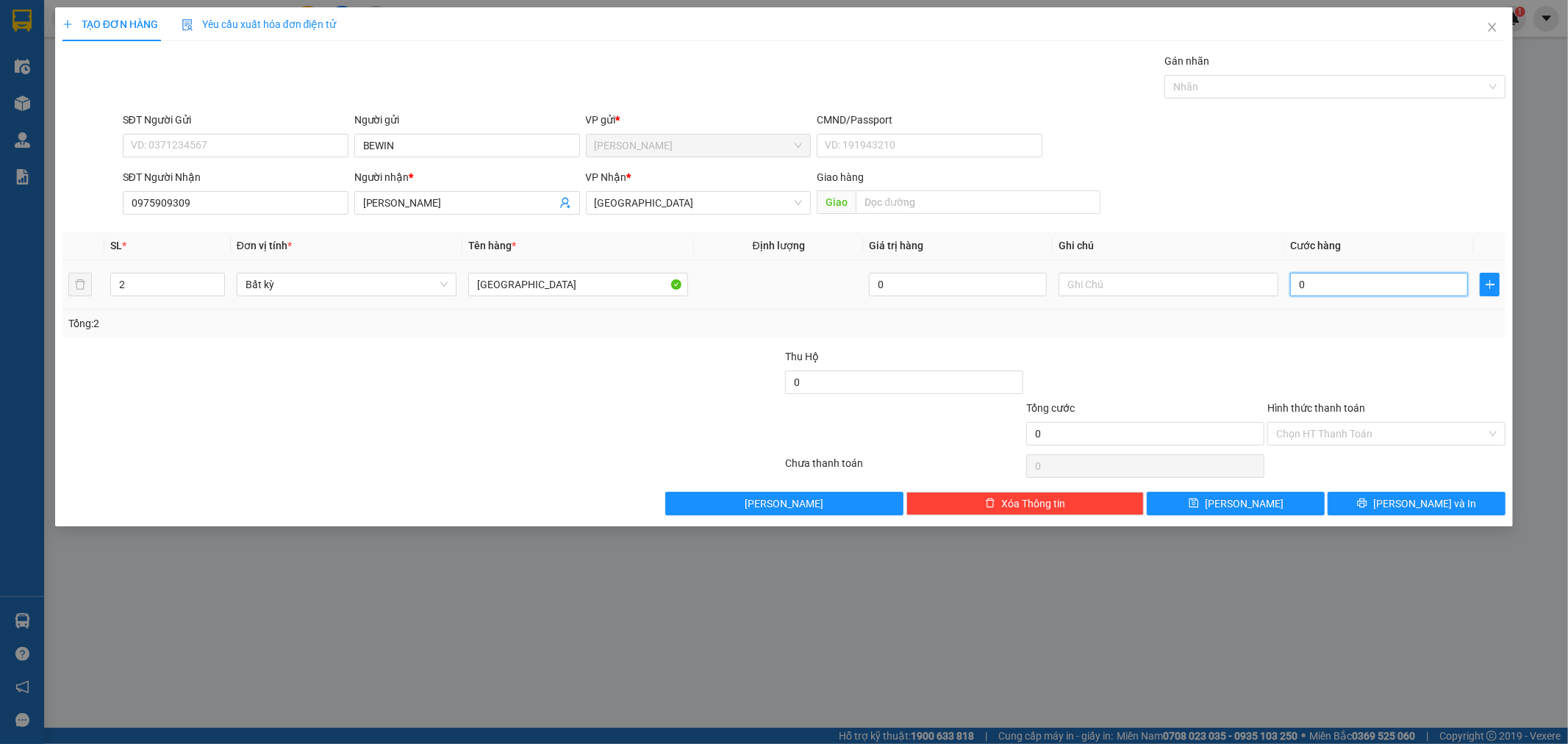
type input "1"
type input "16"
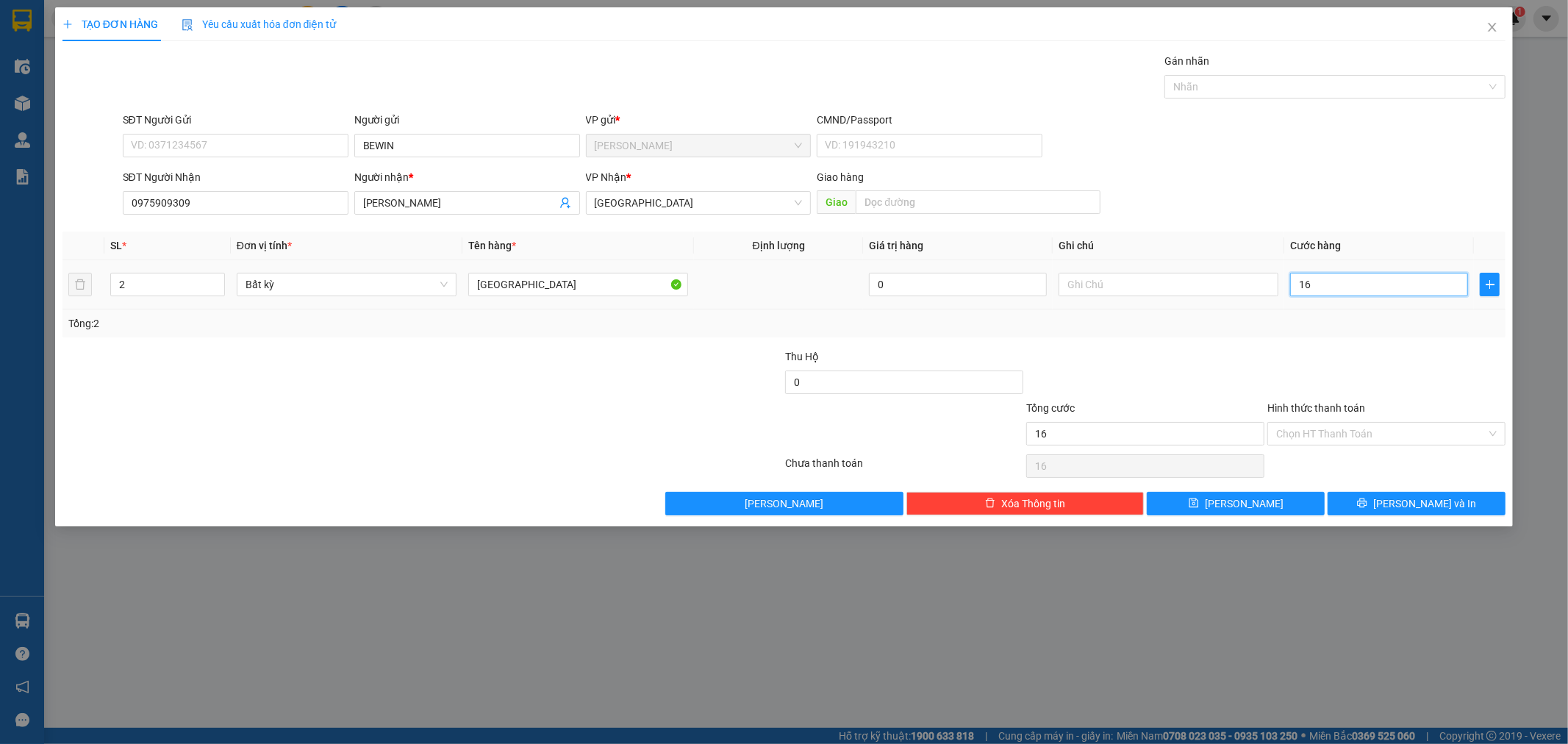
type input "160"
type input "160.000"
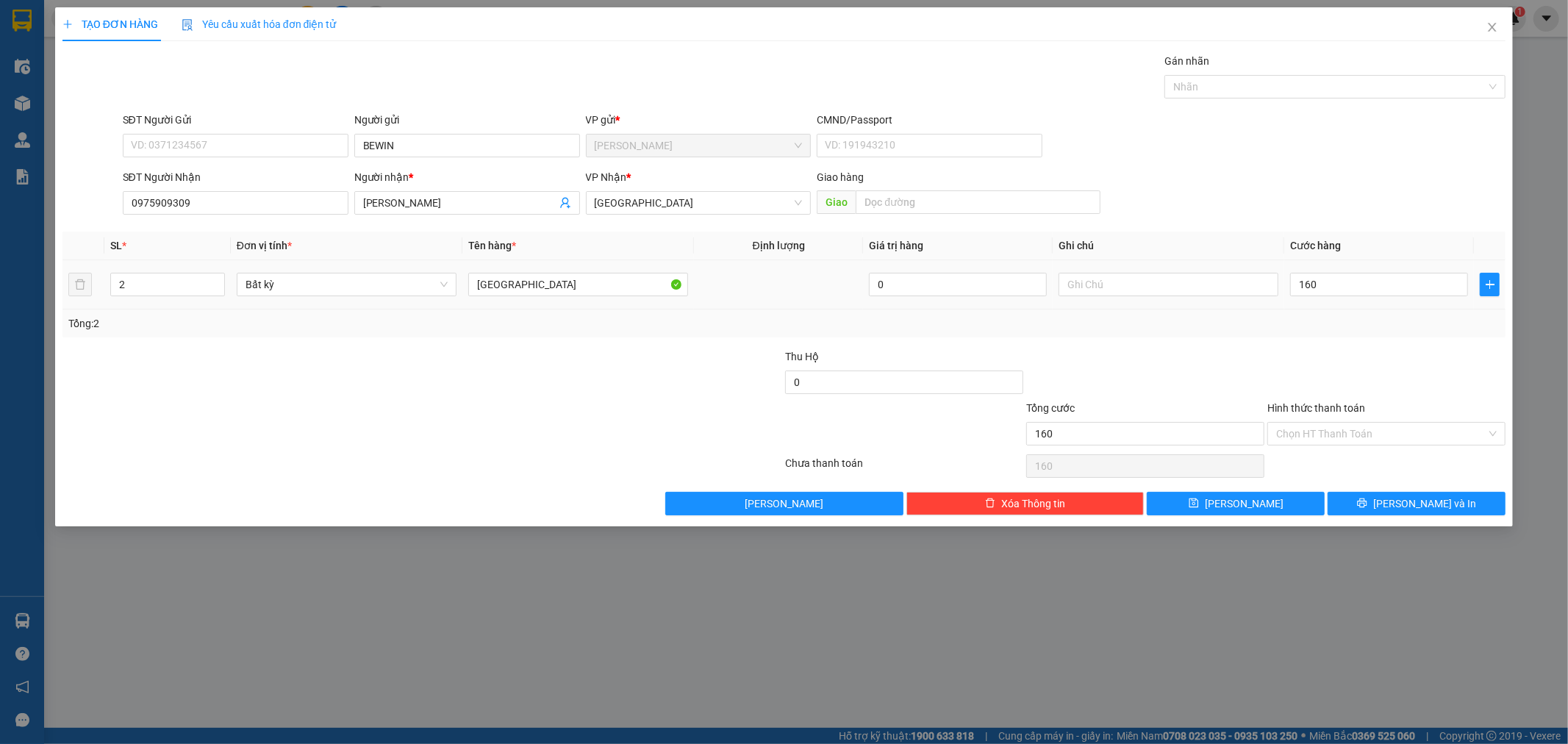
type input "160.000"
click at [1433, 321] on div "Tổng: 2" at bounding box center [784, 323] width 1432 height 16
click at [1367, 505] on icon "printer" at bounding box center [1361, 502] width 10 height 10
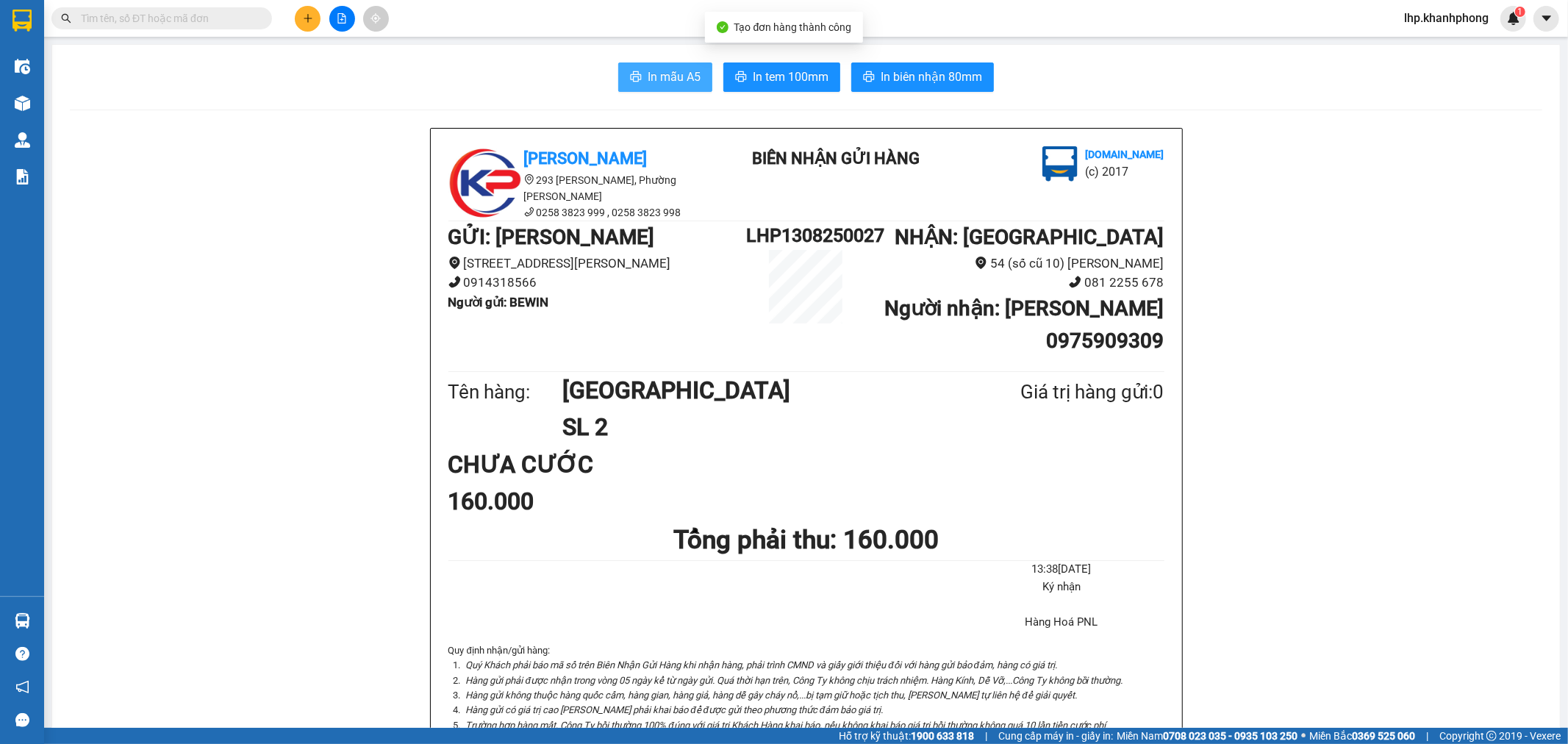
click at [630, 75] on icon "printer" at bounding box center [635, 76] width 12 height 12
click at [201, 0] on div "Kết quả tìm kiếm ( 0 ) Bộ lọc No Data lhp.khanhphong 1" at bounding box center [784, 18] width 1568 height 36
click at [199, 15] on input "text" at bounding box center [167, 18] width 173 height 16
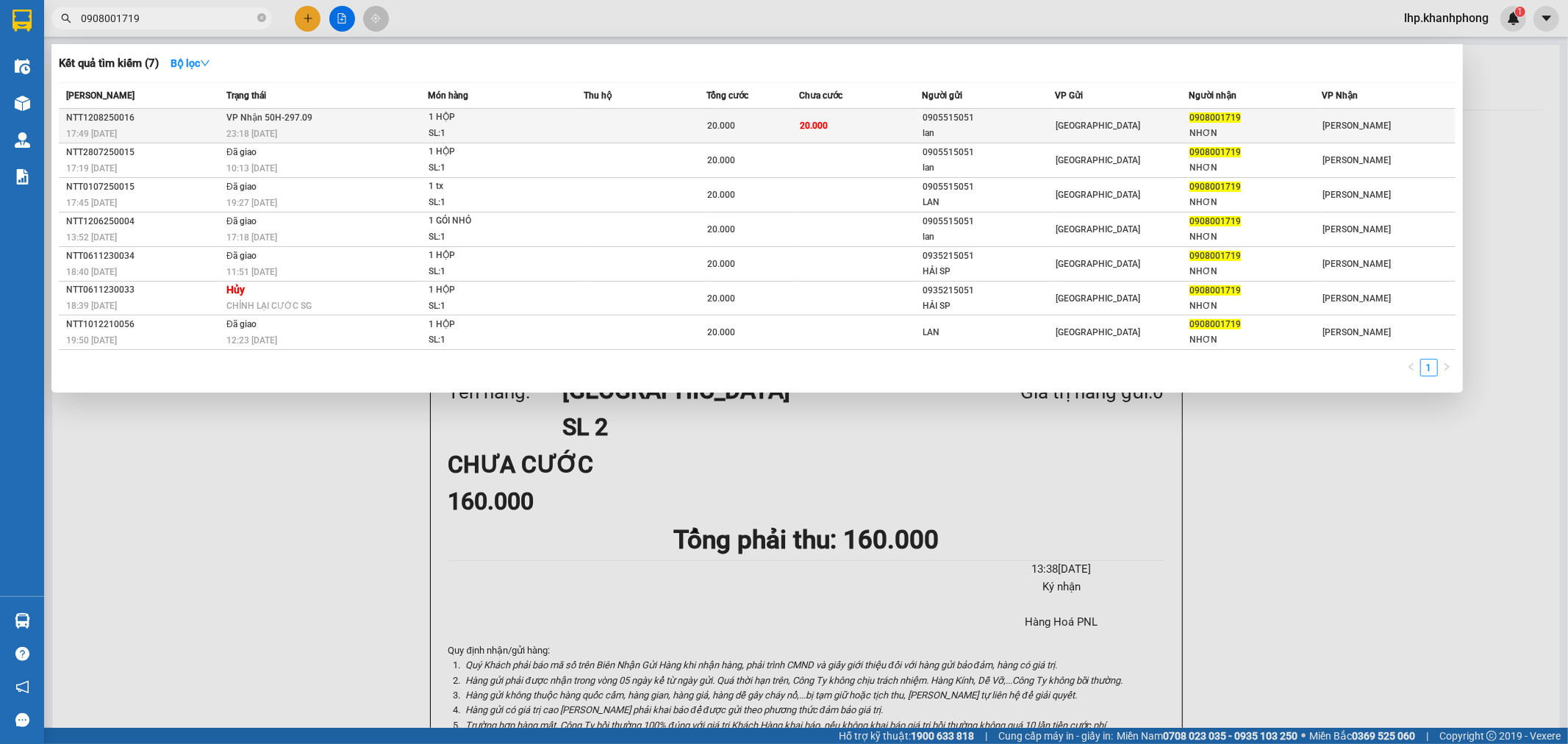
type input "0908001719"
click at [1015, 123] on div "0905515051" at bounding box center [988, 118] width 132 height 15
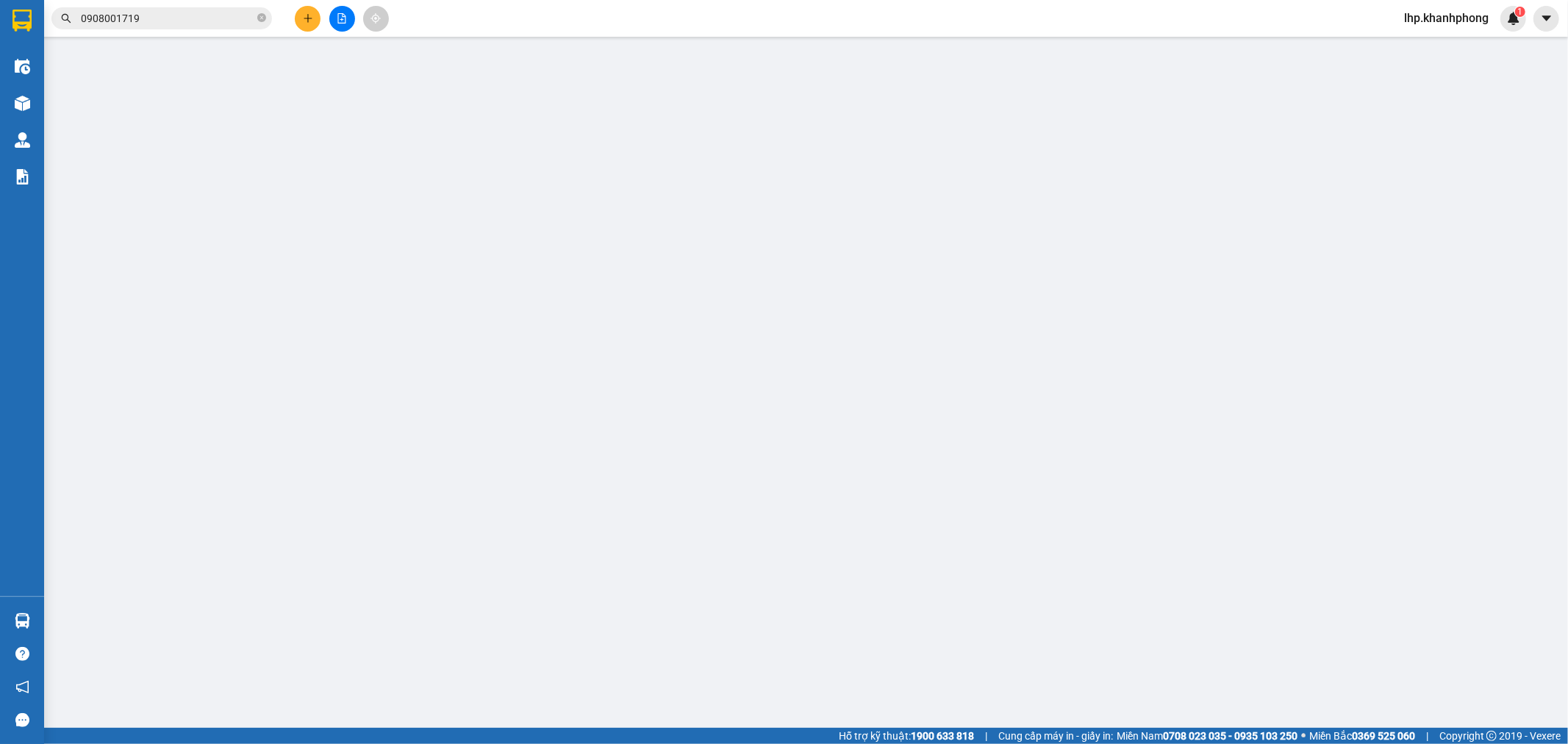
type input "0905515051"
type input "lan"
type input "0908001719"
type input "NHƠN"
type input "20.000"
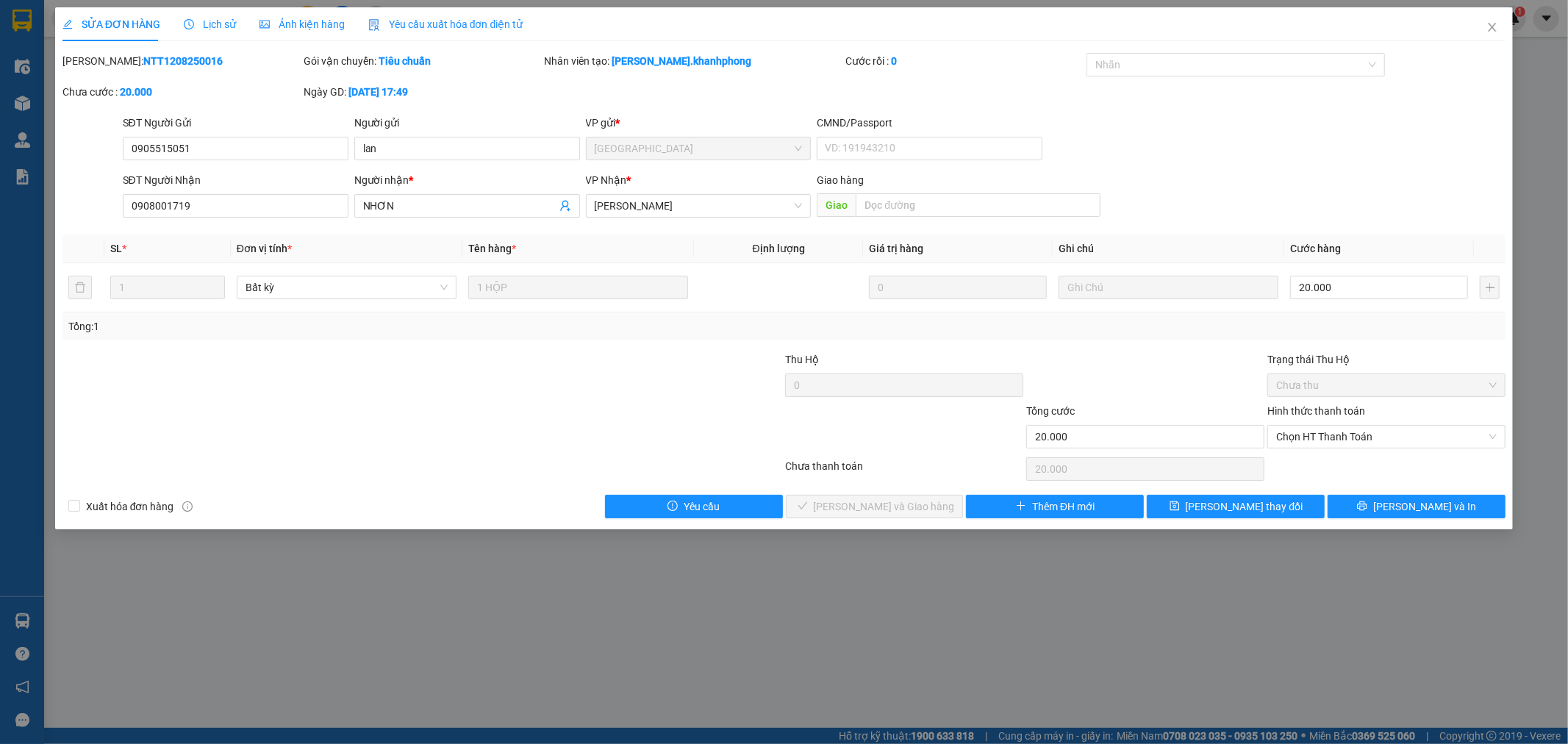
click at [1364, 423] on div "Hình thức thanh toán" at bounding box center [1386, 413] width 238 height 22
click at [1363, 437] on span "Chọn HT Thanh Toán" at bounding box center [1386, 437] width 221 height 22
click at [1353, 474] on div "Tại văn phòng" at bounding box center [1387, 466] width 238 height 23
type input "0"
click at [909, 497] on button "Lưu và Giao hàng" at bounding box center [875, 506] width 178 height 23
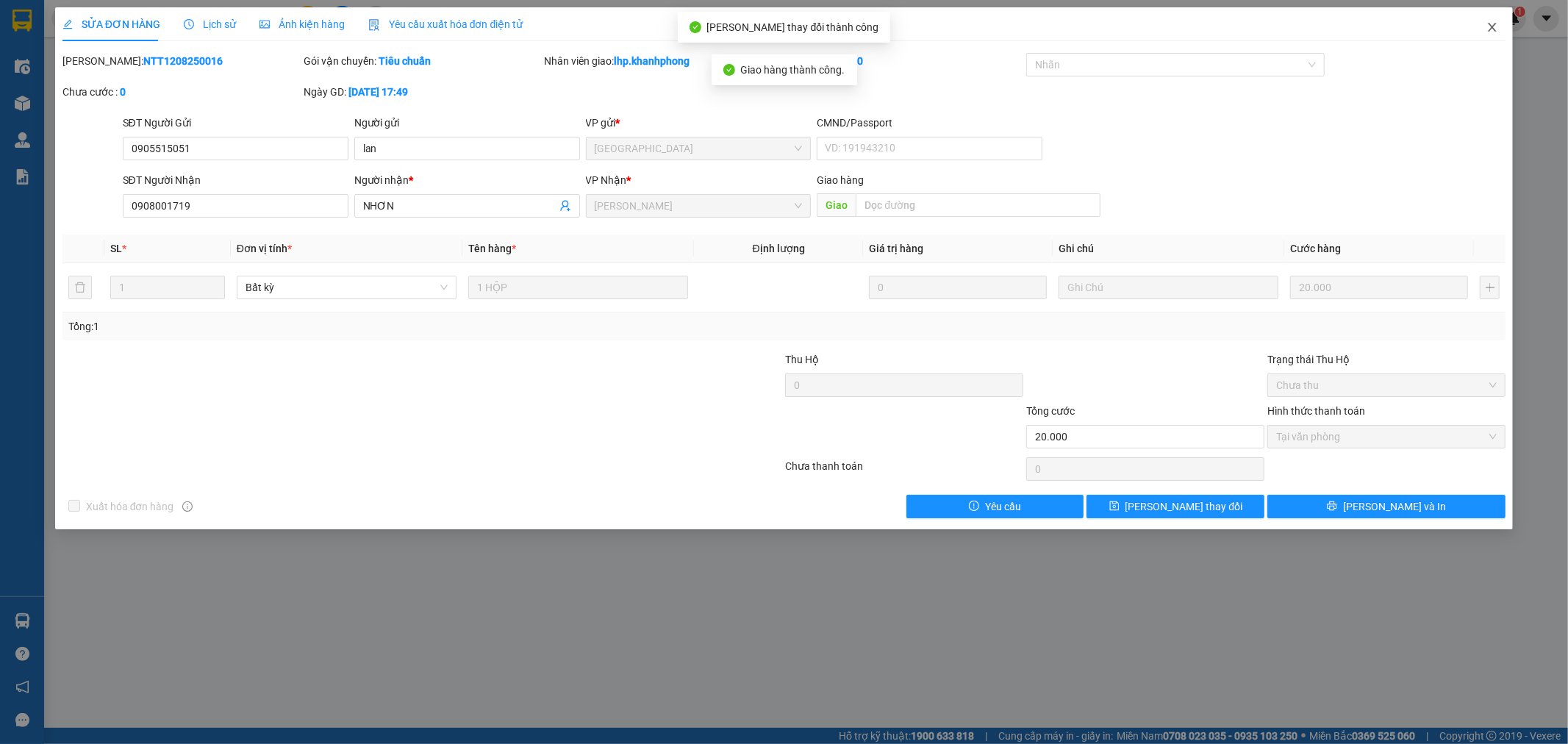
click at [1495, 15] on span "Close" at bounding box center [1491, 27] width 41 height 41
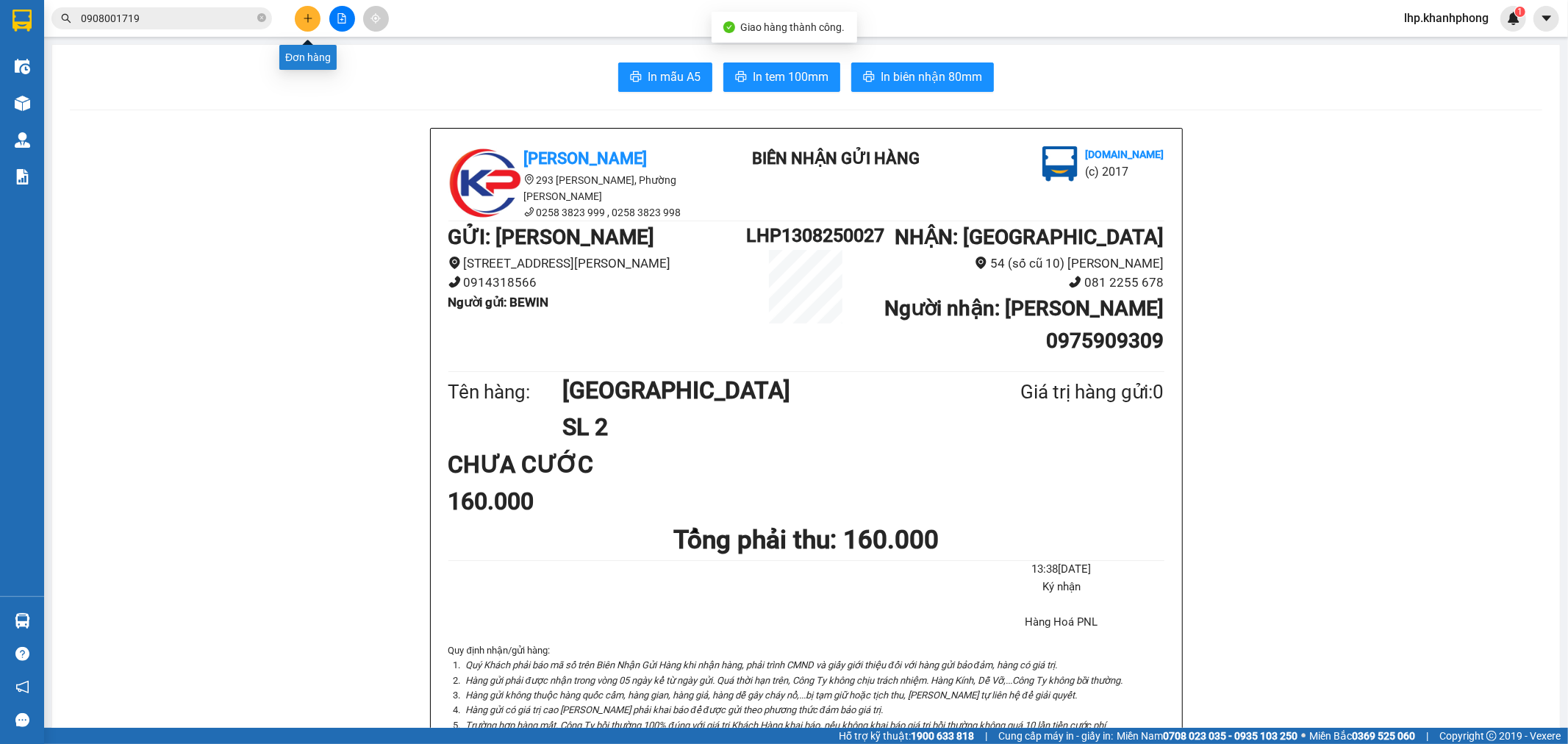
click at [311, 12] on button at bounding box center [307, 19] width 26 height 26
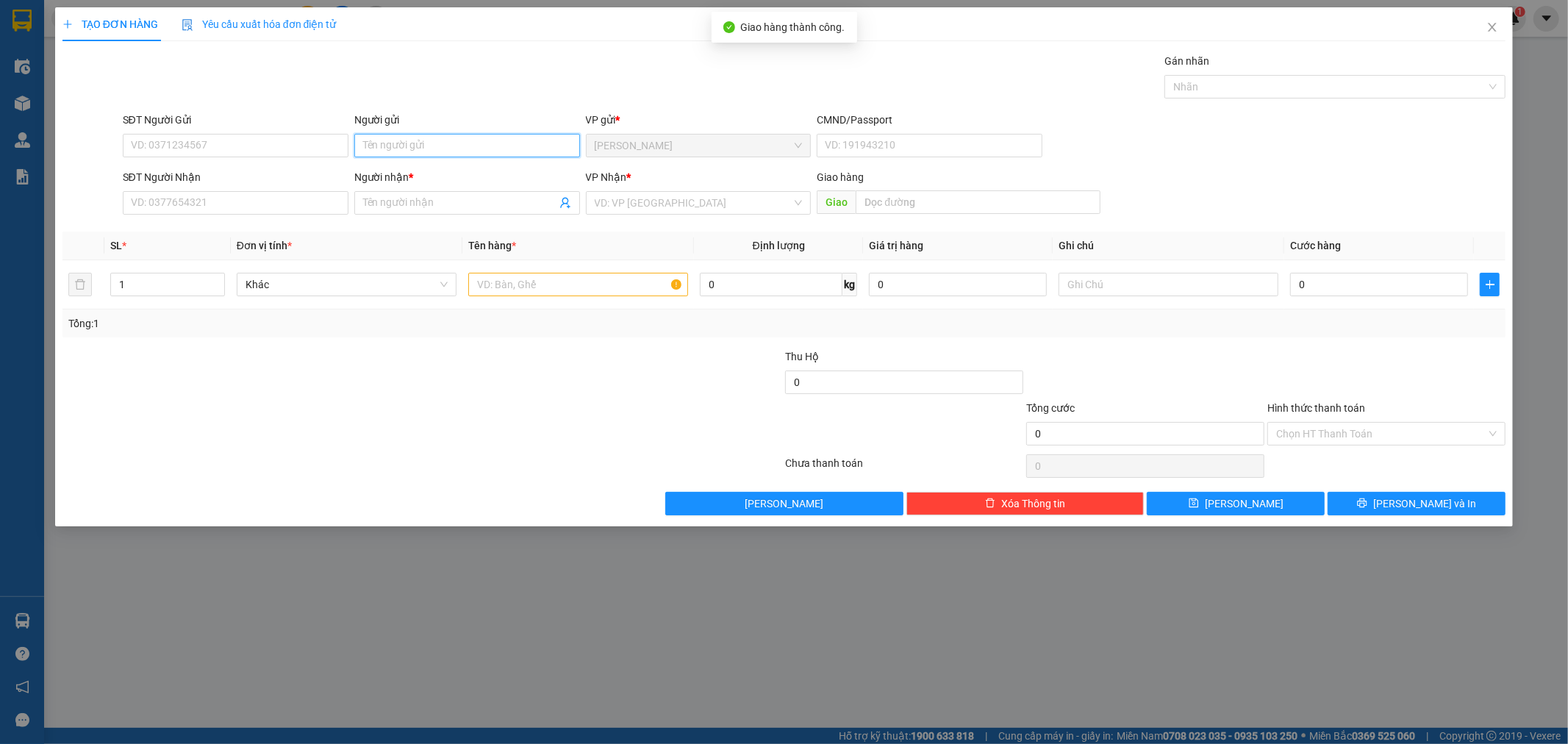
click at [450, 146] on input "Người gửi" at bounding box center [467, 146] width 225 height 23
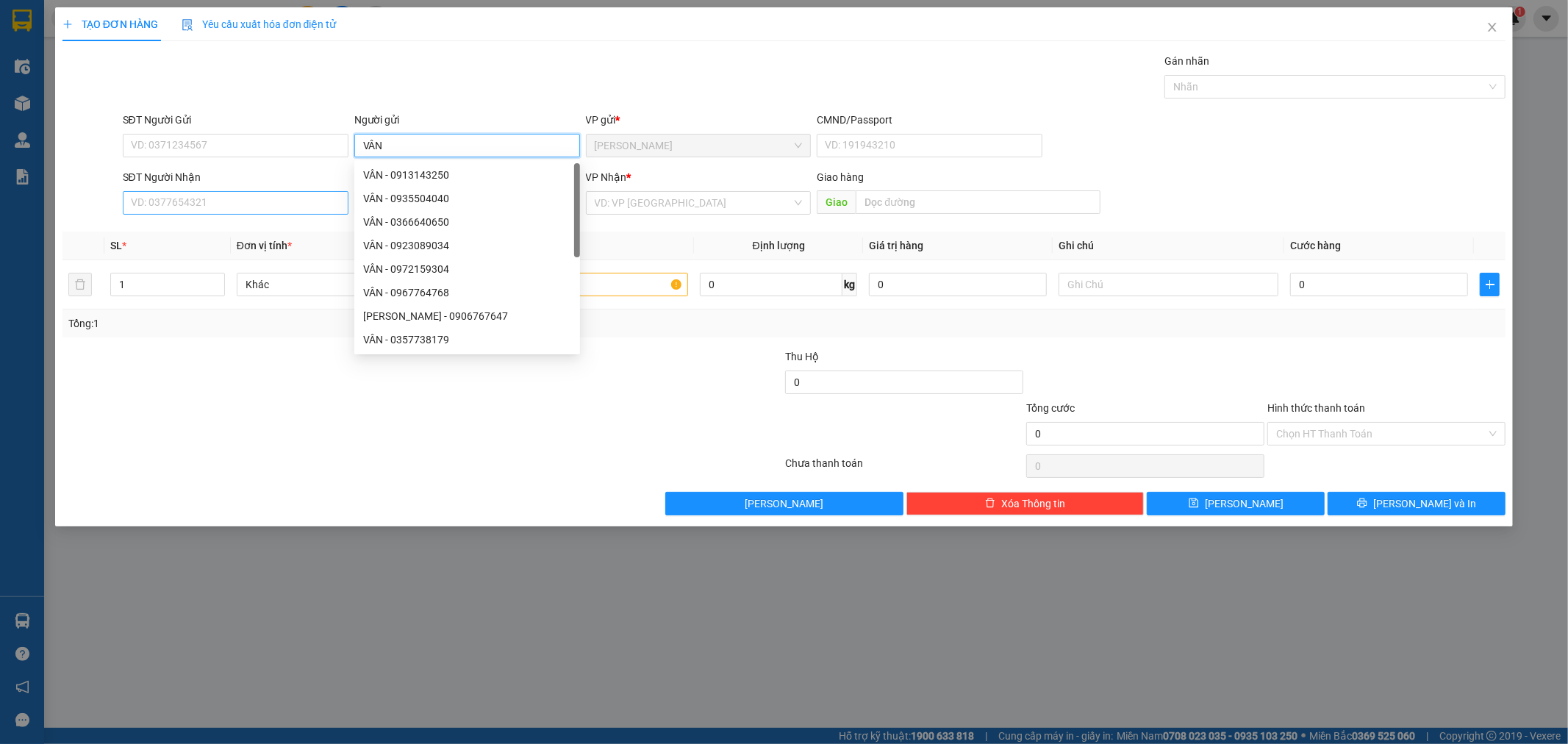
type input "VÂN"
click at [265, 201] on input "SĐT Người Nhận" at bounding box center [235, 203] width 225 height 23
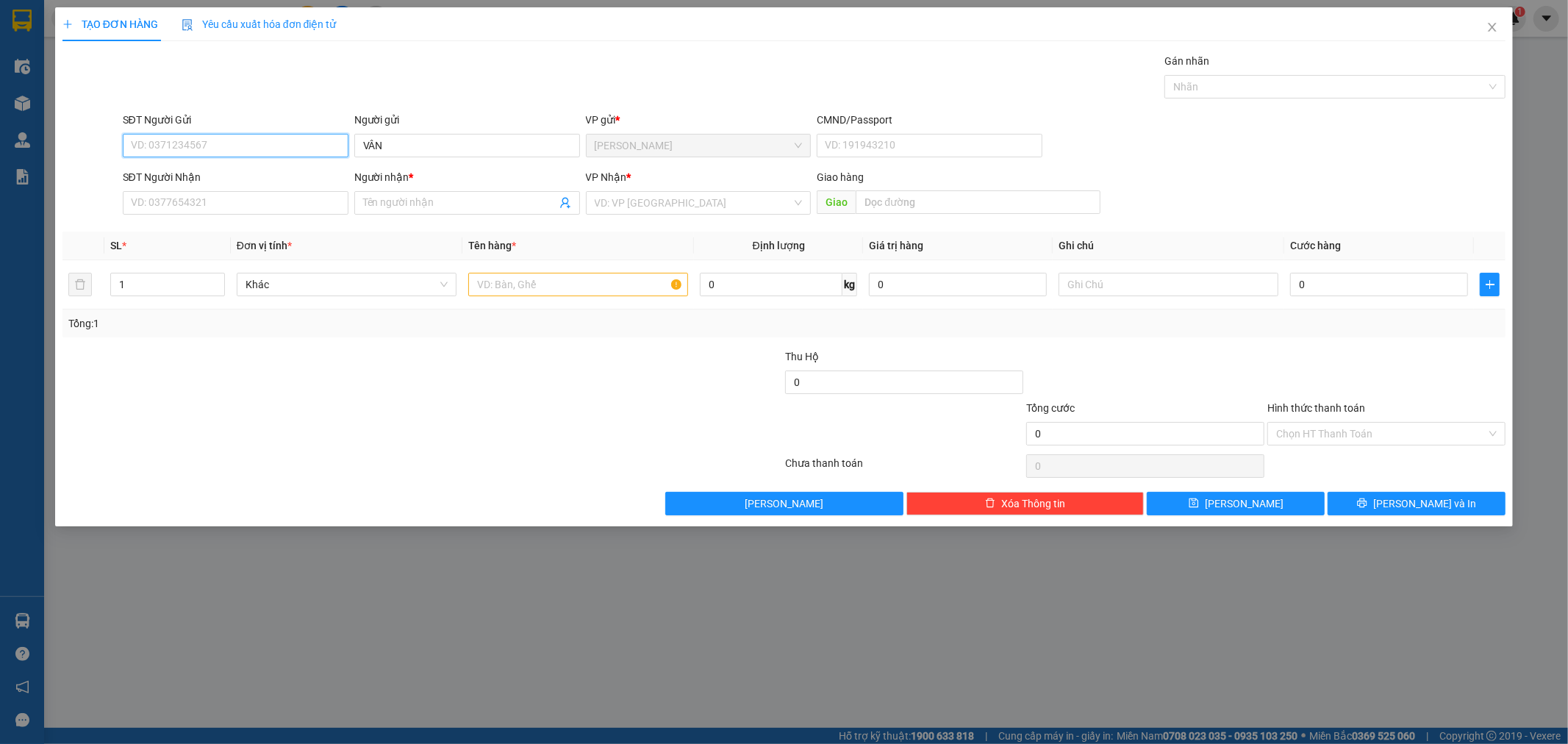
click at [157, 152] on input "SĐT Người Gửi" at bounding box center [235, 146] width 225 height 23
type input "0908995434"
click at [285, 188] on div "0908995434 0908995434 - VÂN" at bounding box center [235, 175] width 225 height 29
click at [297, 149] on input "0908995434" at bounding box center [235, 146] width 225 height 23
click at [292, 178] on div "0908995434 - VÂN" at bounding box center [235, 174] width 208 height 16
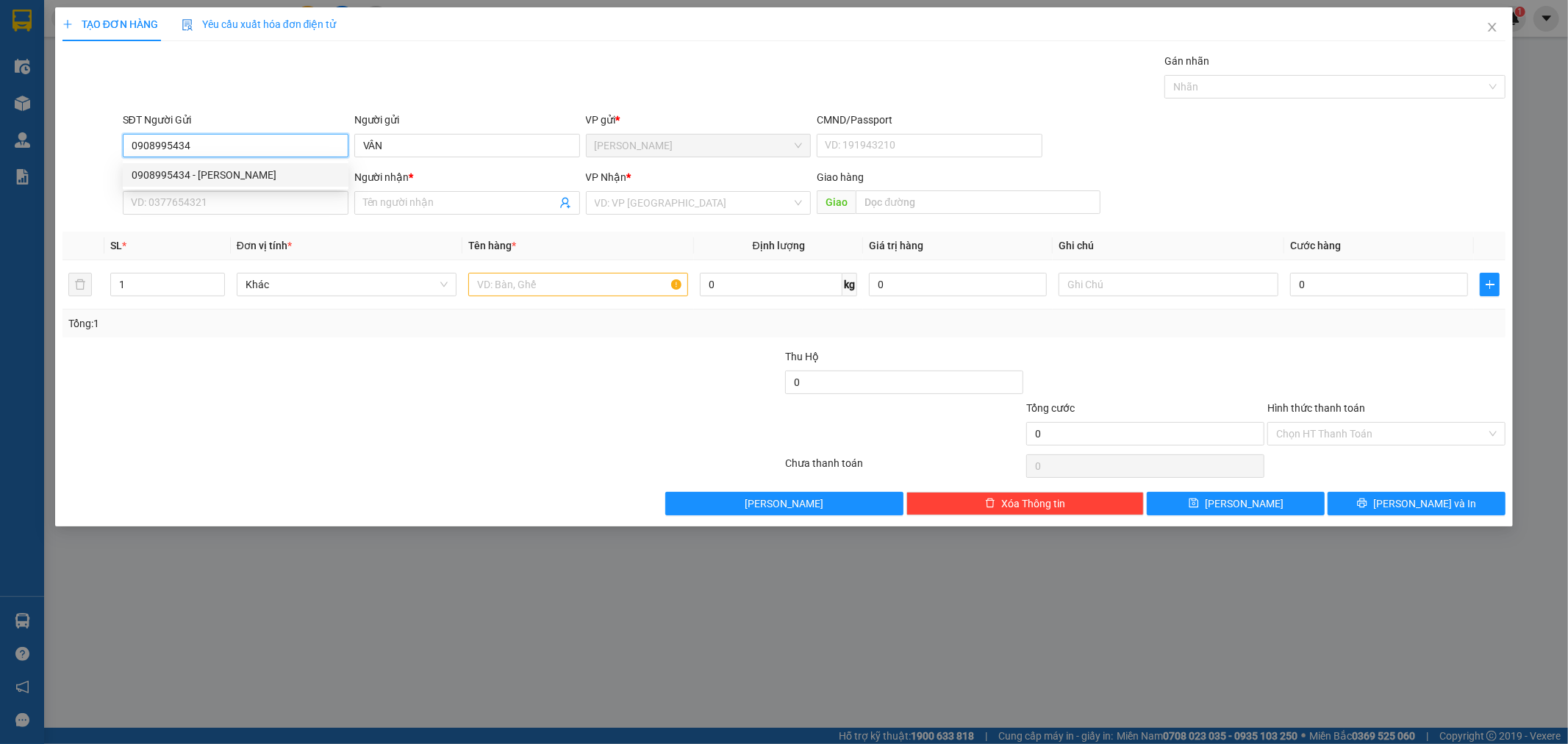
type input "VÂN"
click at [274, 210] on input "SĐT Người Nhận" at bounding box center [235, 203] width 225 height 23
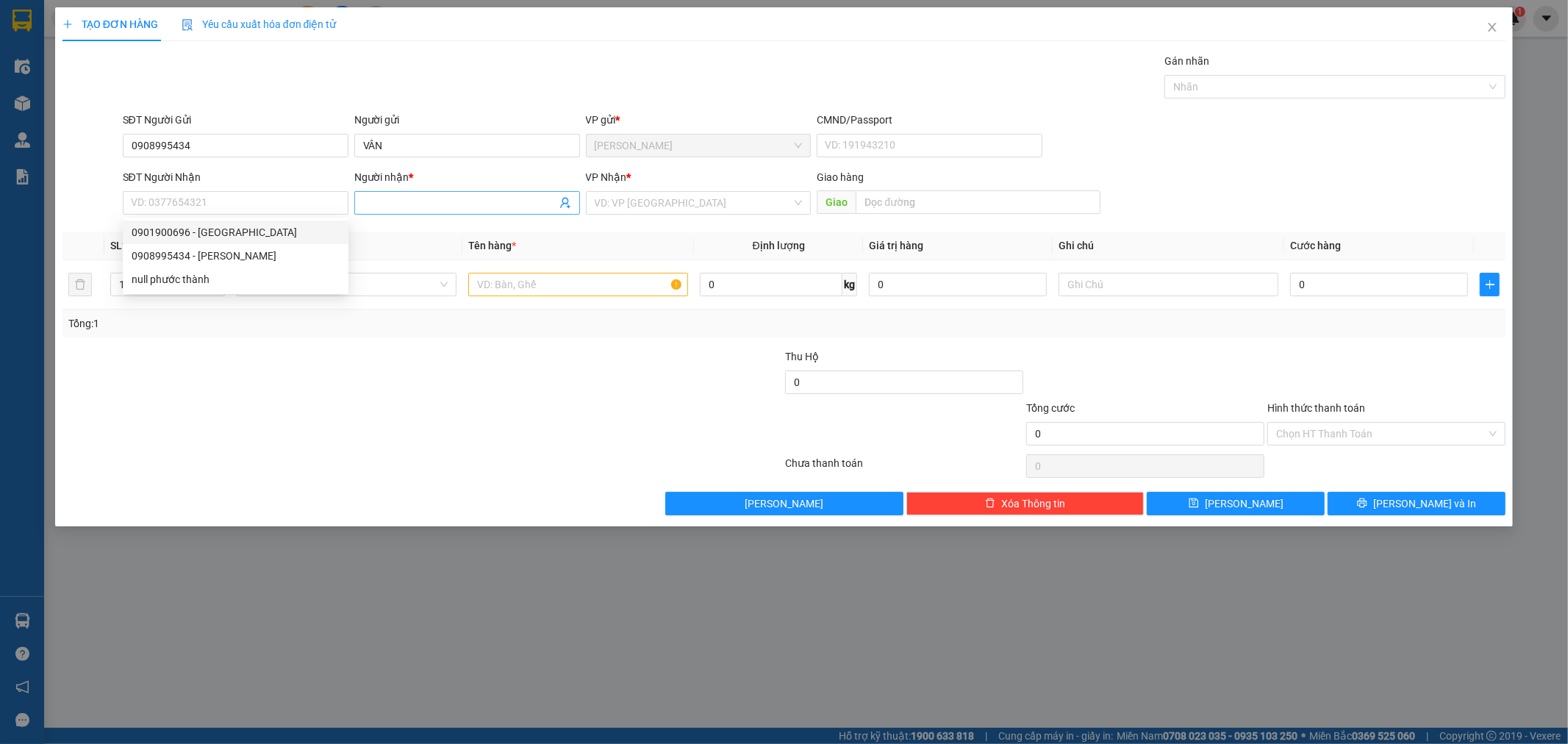
click at [408, 210] on input "Người nhận *" at bounding box center [460, 203] width 194 height 16
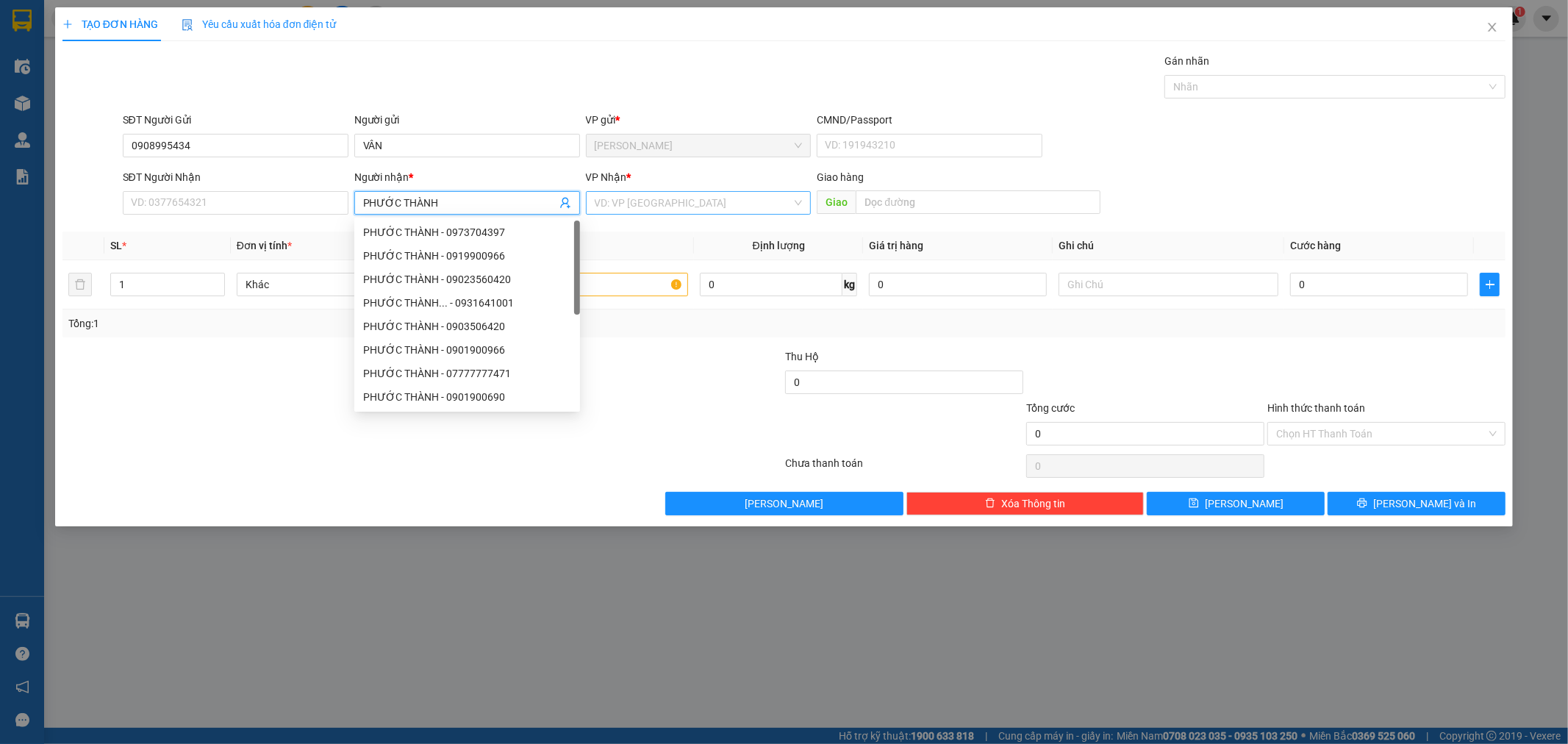
type input "PHƯỚC THÀNH"
click at [669, 198] on input "search" at bounding box center [693, 203] width 197 height 22
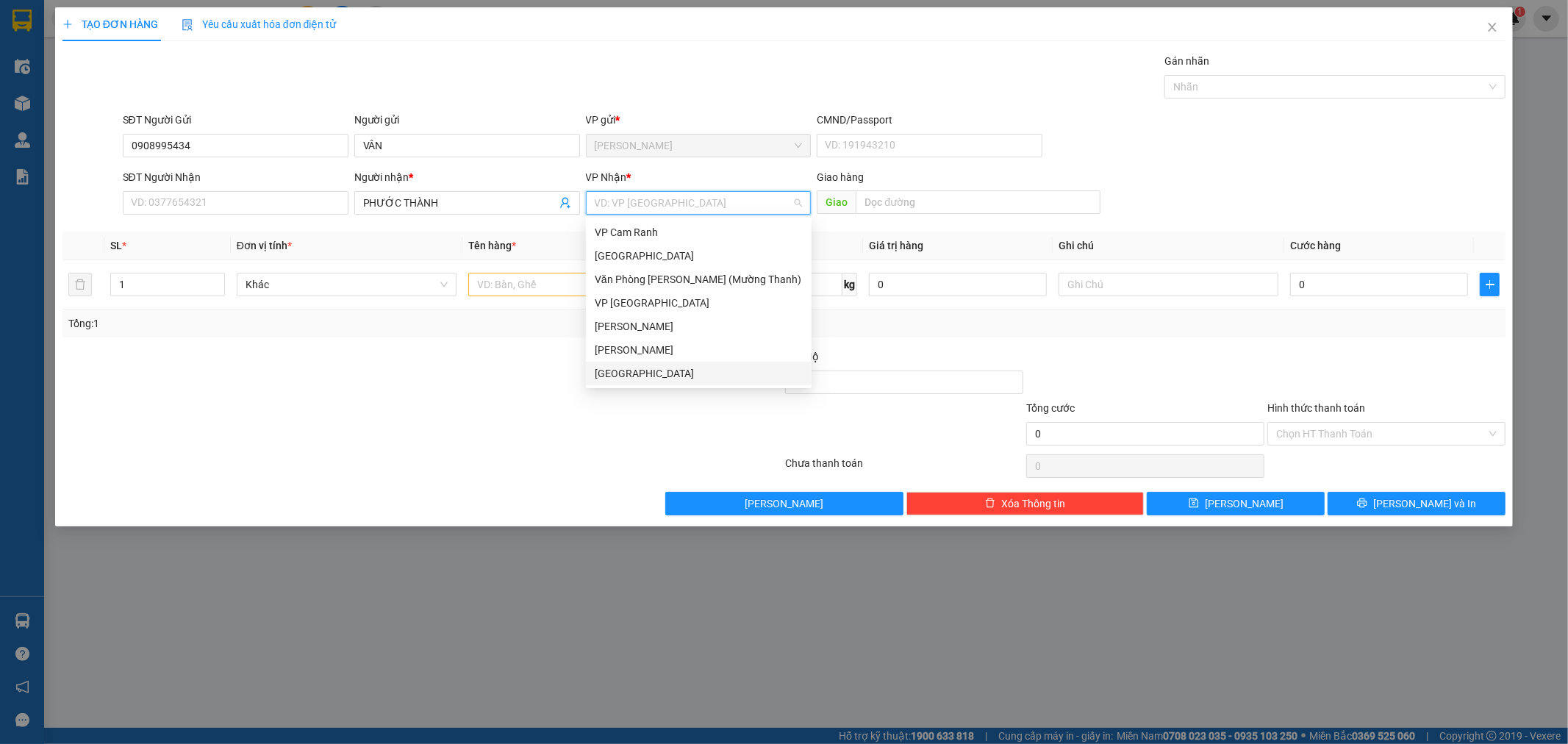
click at [615, 384] on div "[GEOGRAPHIC_DATA]" at bounding box center [698, 373] width 225 height 23
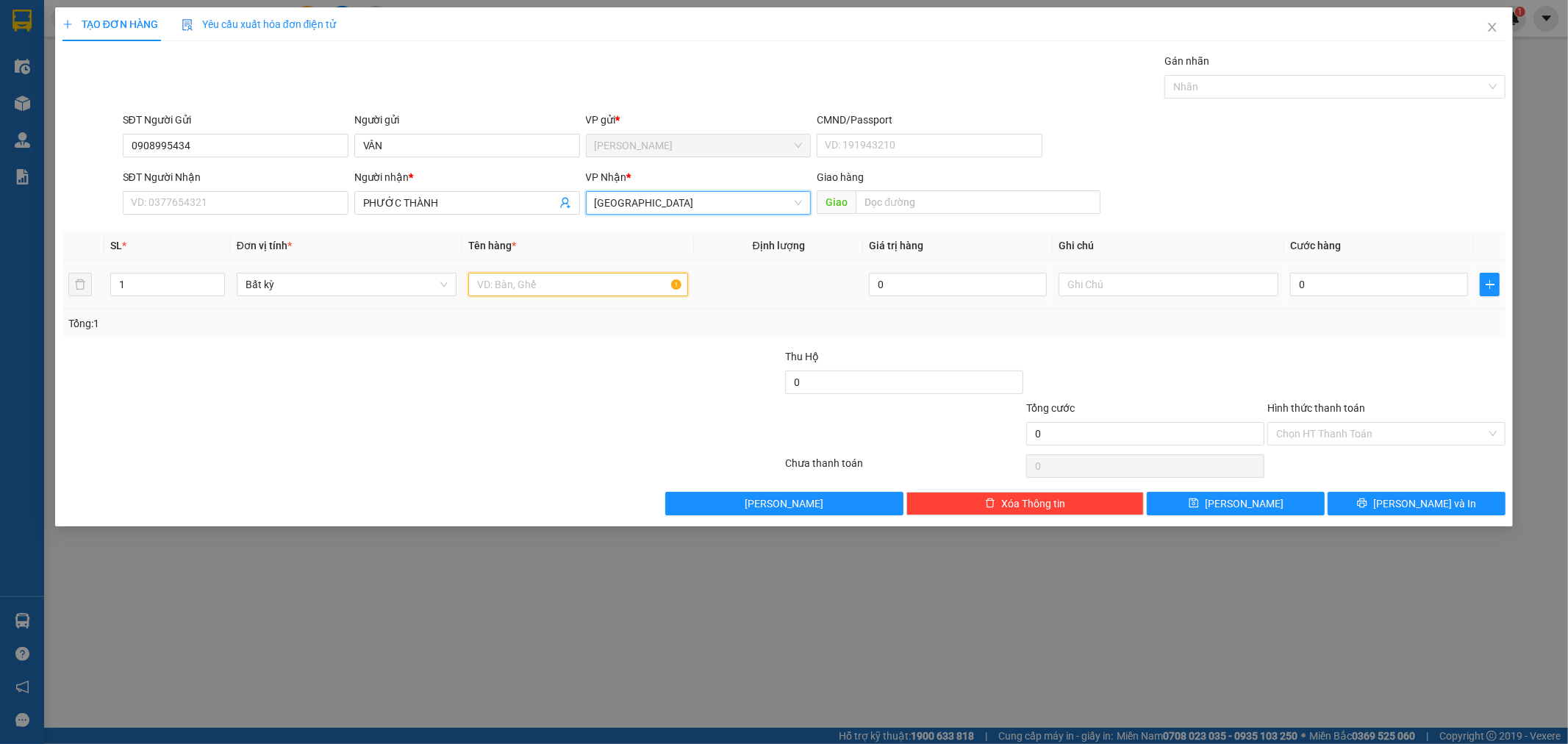
click at [531, 281] on input "text" at bounding box center [578, 284] width 220 height 23
type input "THÙNG"
type input "2"
click at [213, 276] on span "up" at bounding box center [216, 280] width 9 height 9
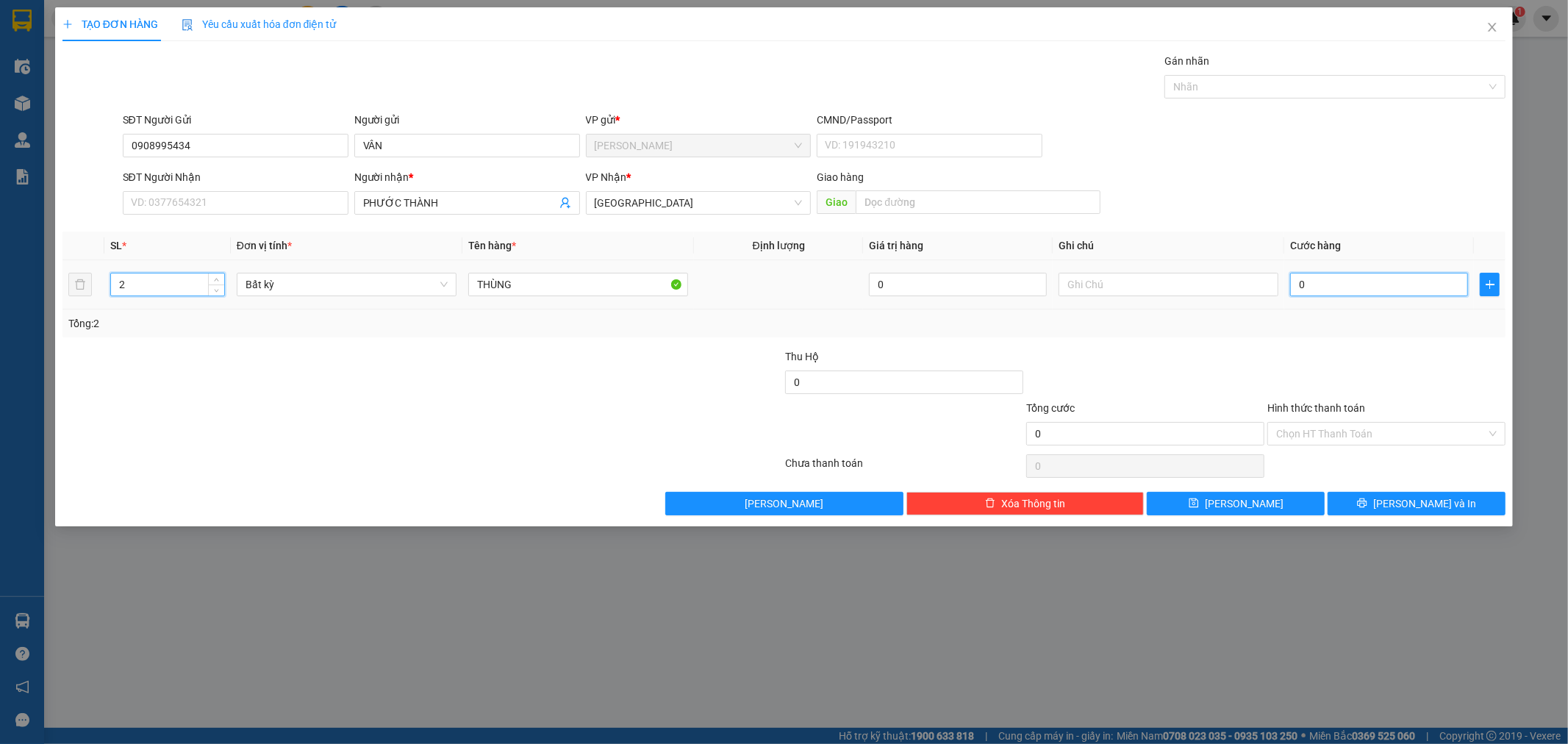
click at [1374, 284] on input "0" at bounding box center [1379, 284] width 178 height 23
type input "7"
type input "70"
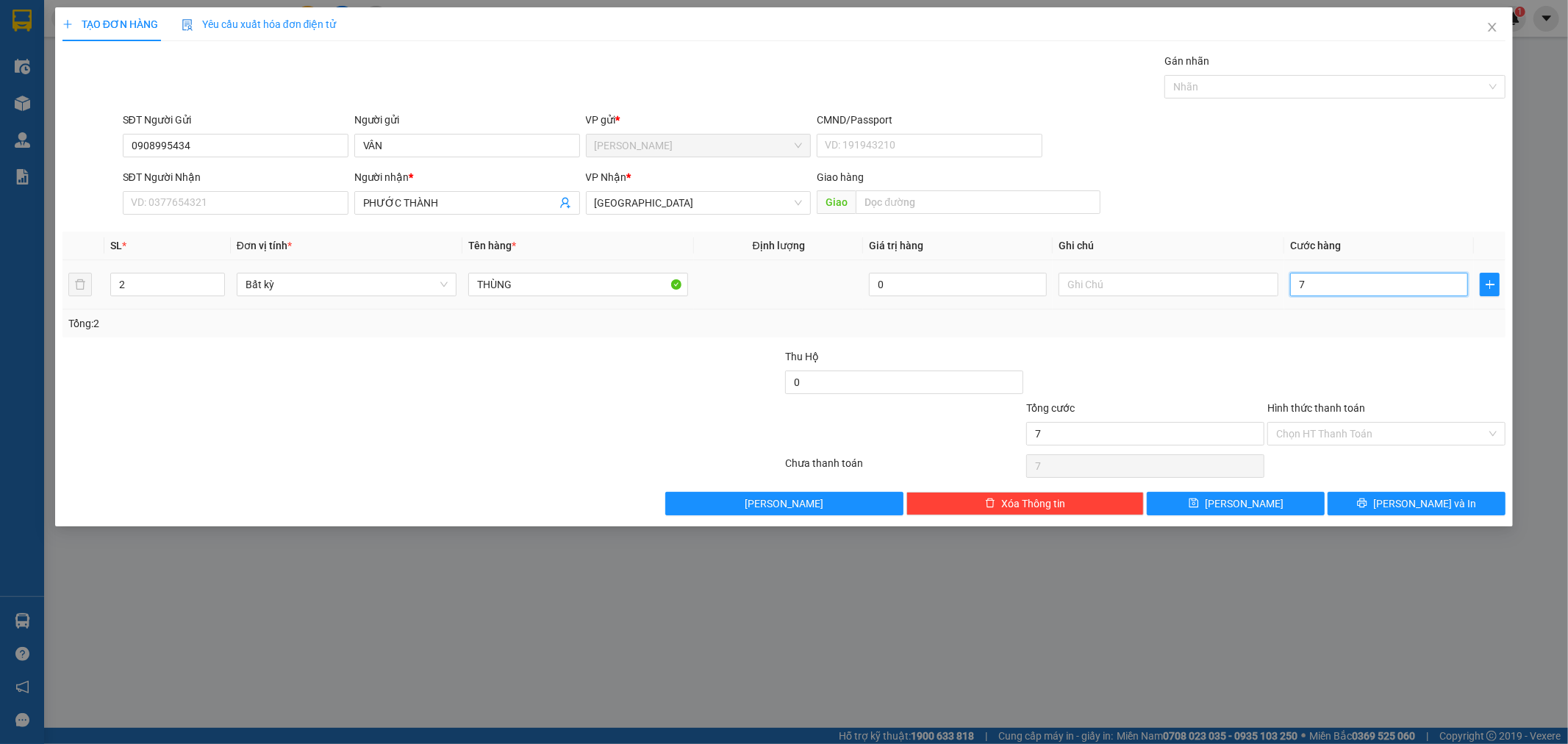
type input "70"
type input "70.000"
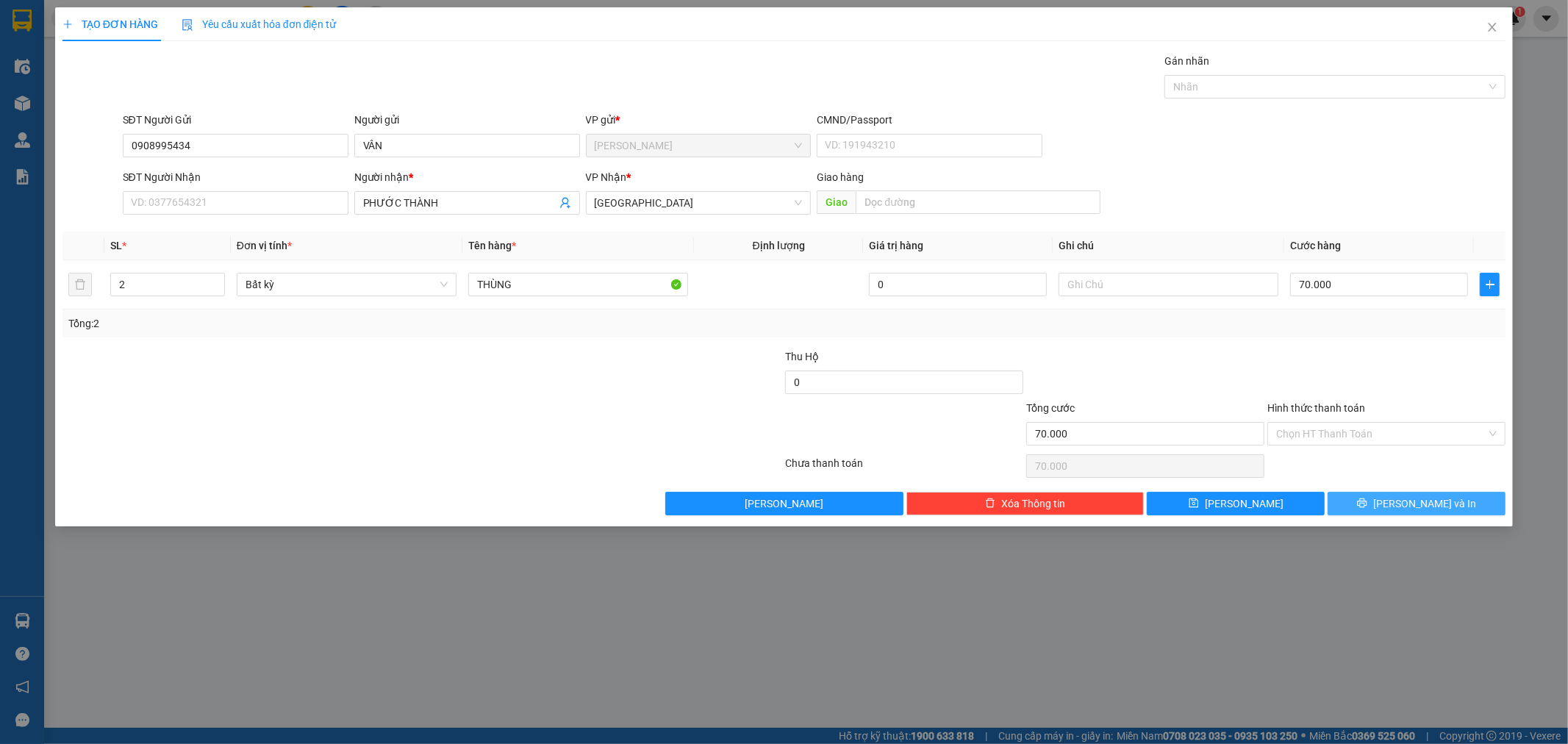
click at [1373, 498] on button "[PERSON_NAME] và In" at bounding box center [1416, 503] width 178 height 23
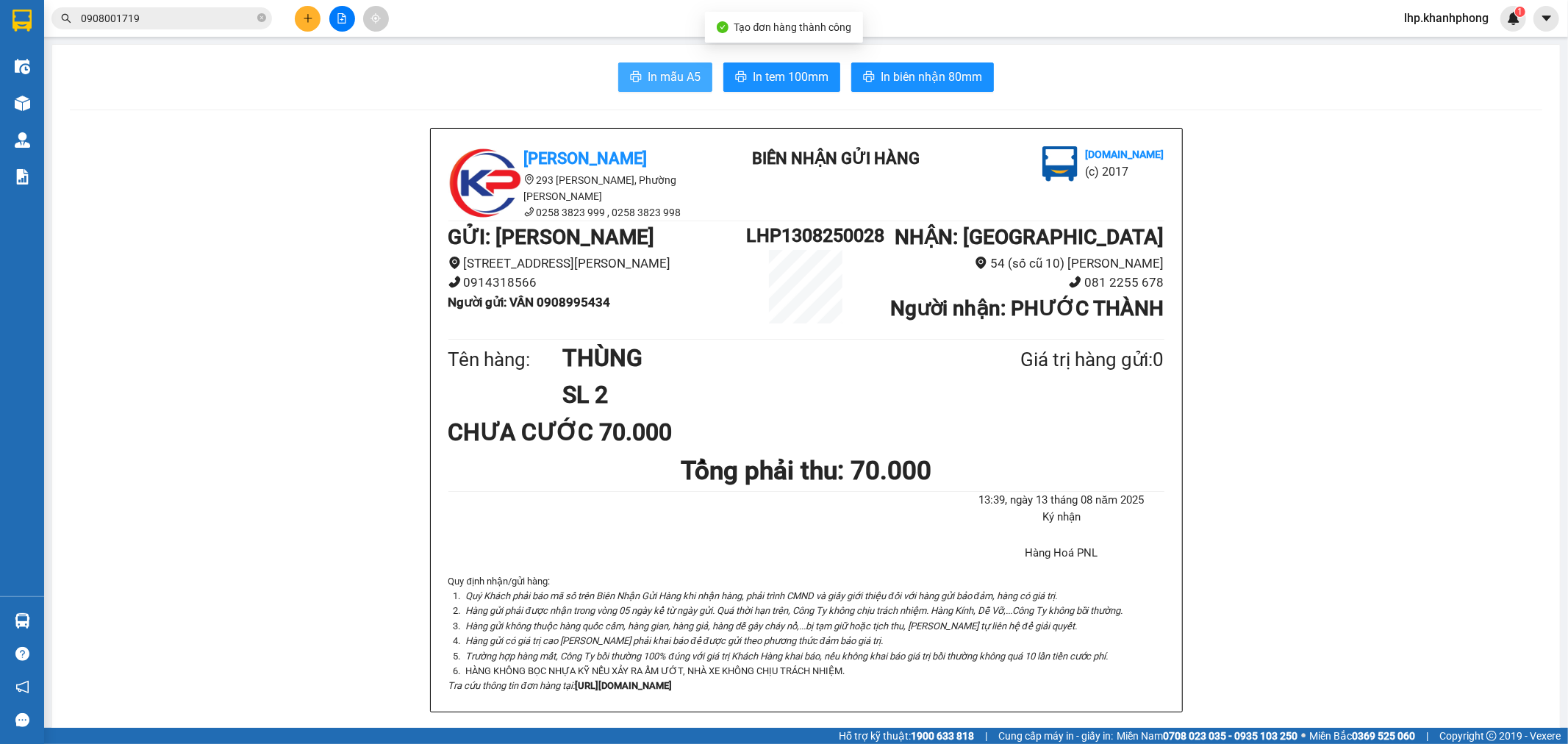
click at [626, 70] on button "In mẫu A5" at bounding box center [665, 77] width 94 height 29
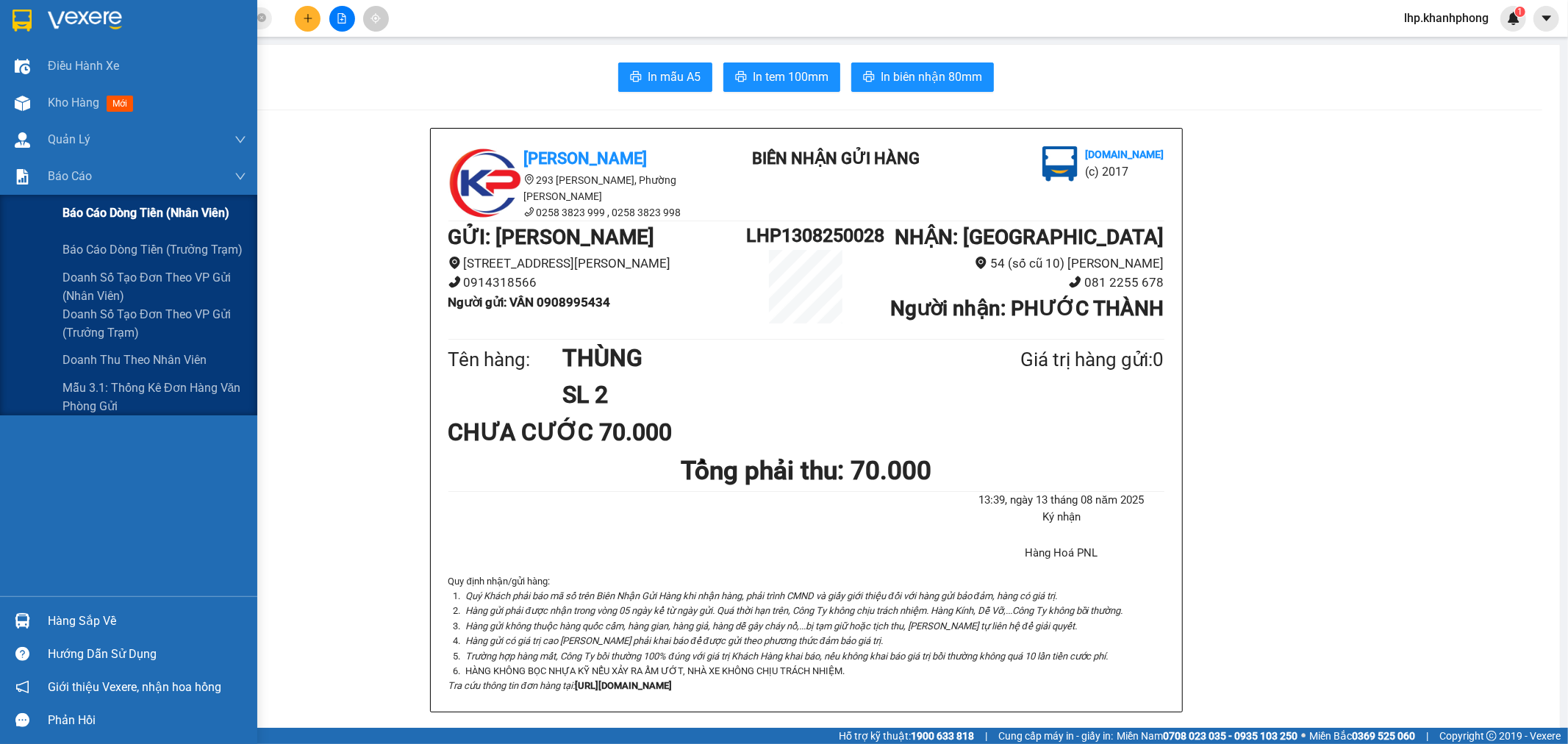
click at [94, 198] on div "Báo cáo dòng tiền (nhân viên)" at bounding box center [154, 213] width 184 height 36
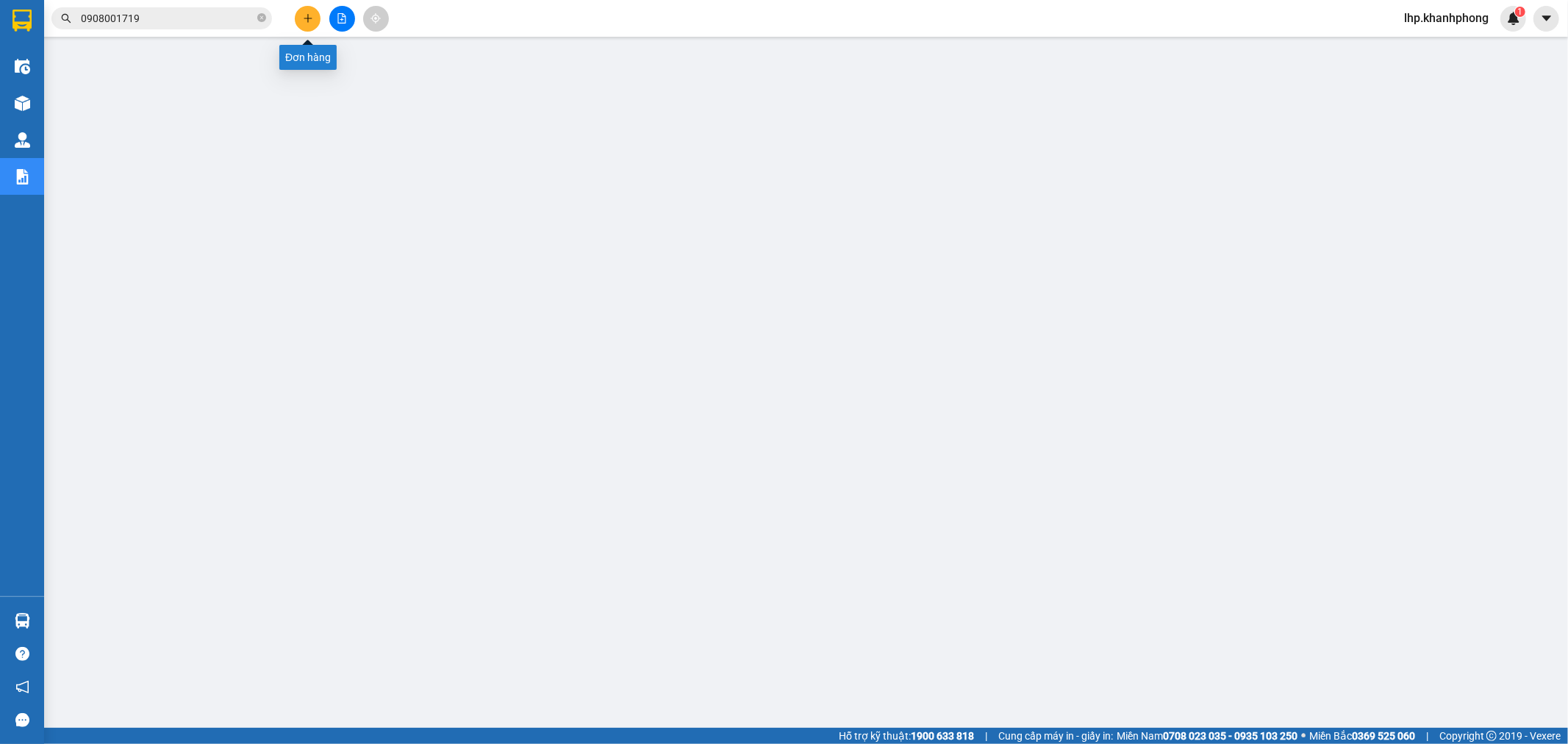
click at [301, 22] on button at bounding box center [307, 19] width 26 height 26
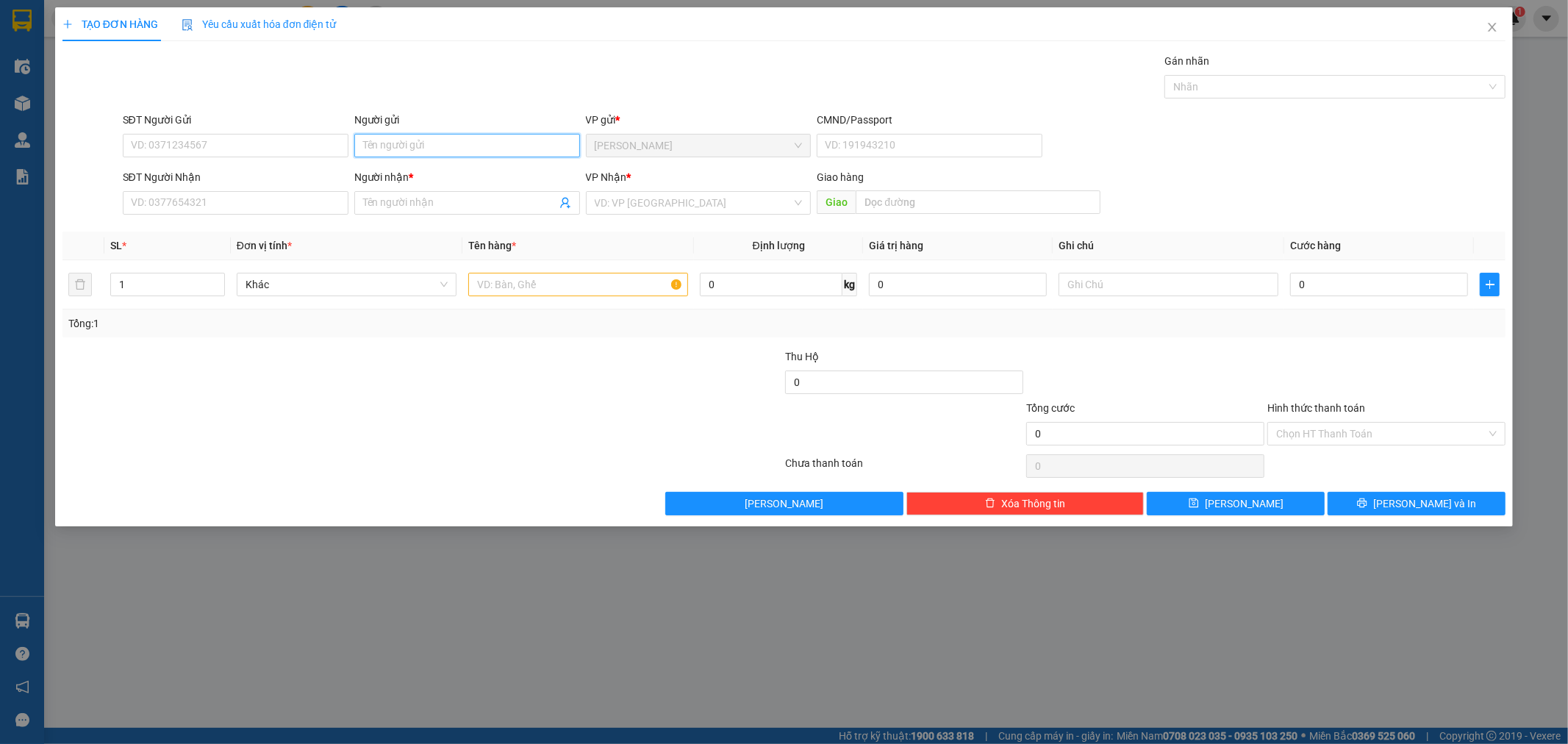
click at [407, 149] on input "Người gửi" at bounding box center [467, 146] width 225 height 23
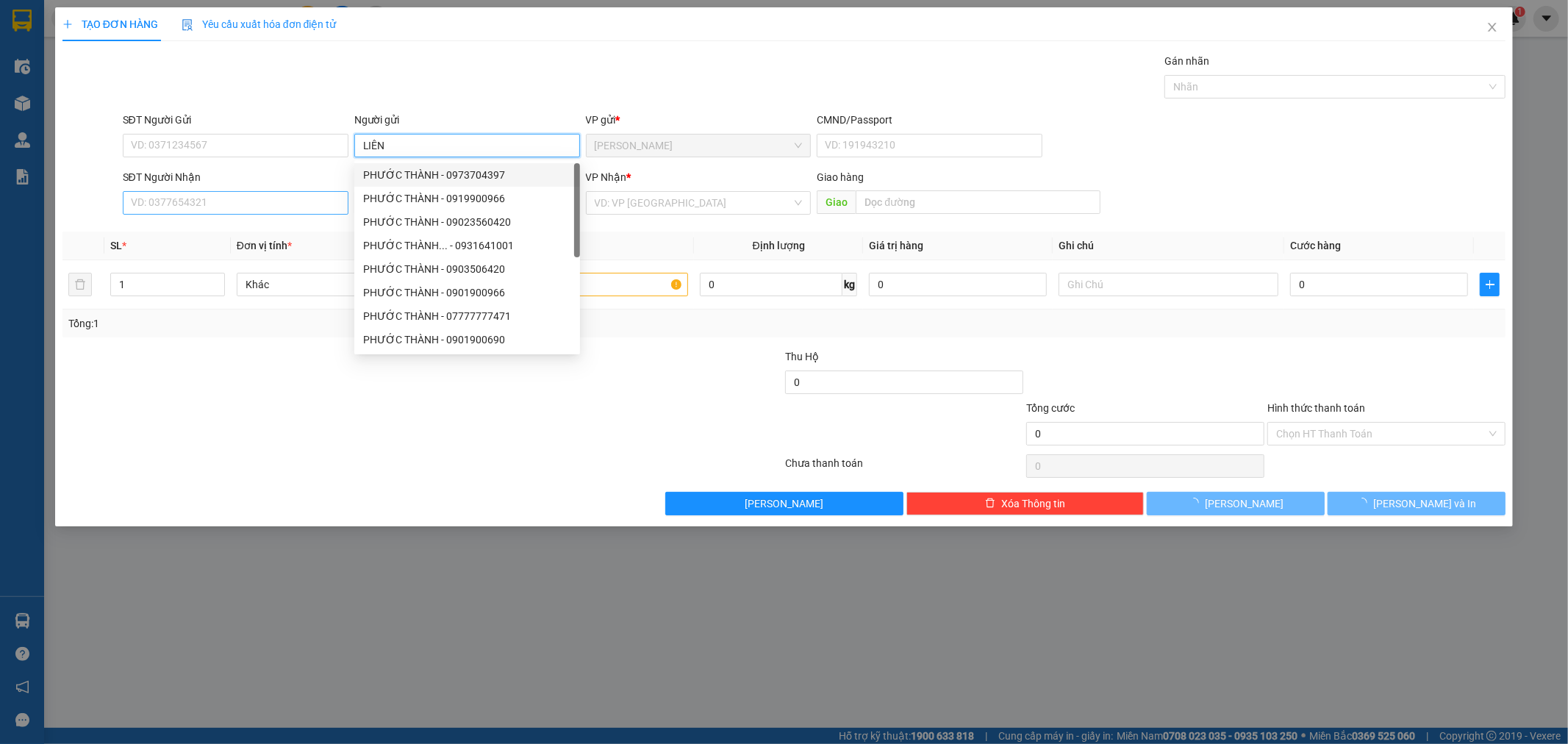
type input "LIÊN"
click at [248, 199] on input "SĐT Người Nhận" at bounding box center [235, 203] width 225 height 23
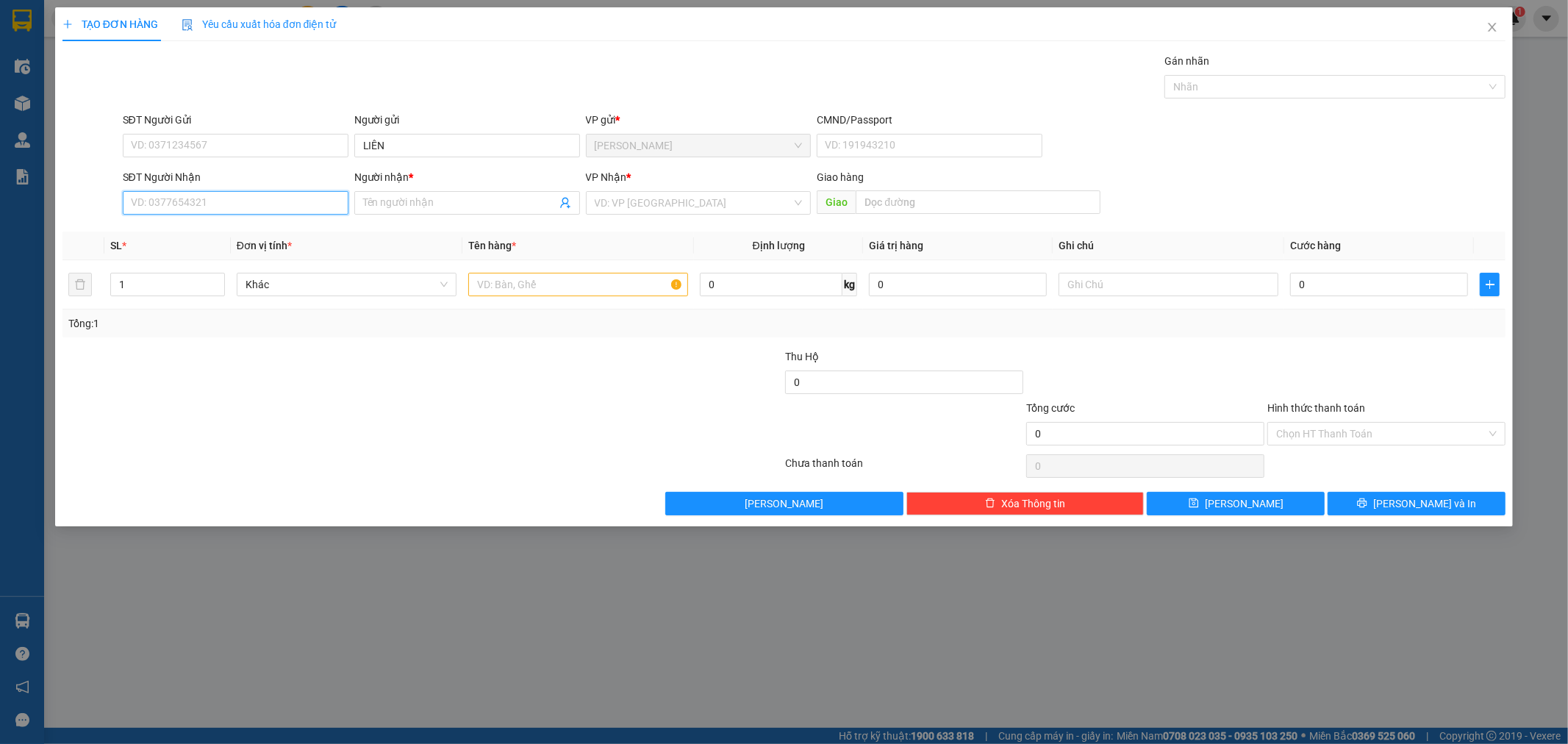
type input "0"
click at [247, 231] on div "0919238262 - TRƯỜNG DK" at bounding box center [235, 232] width 208 height 16
type input "0919238262"
type input "TRƯỜNG DK"
type input "0919238262"
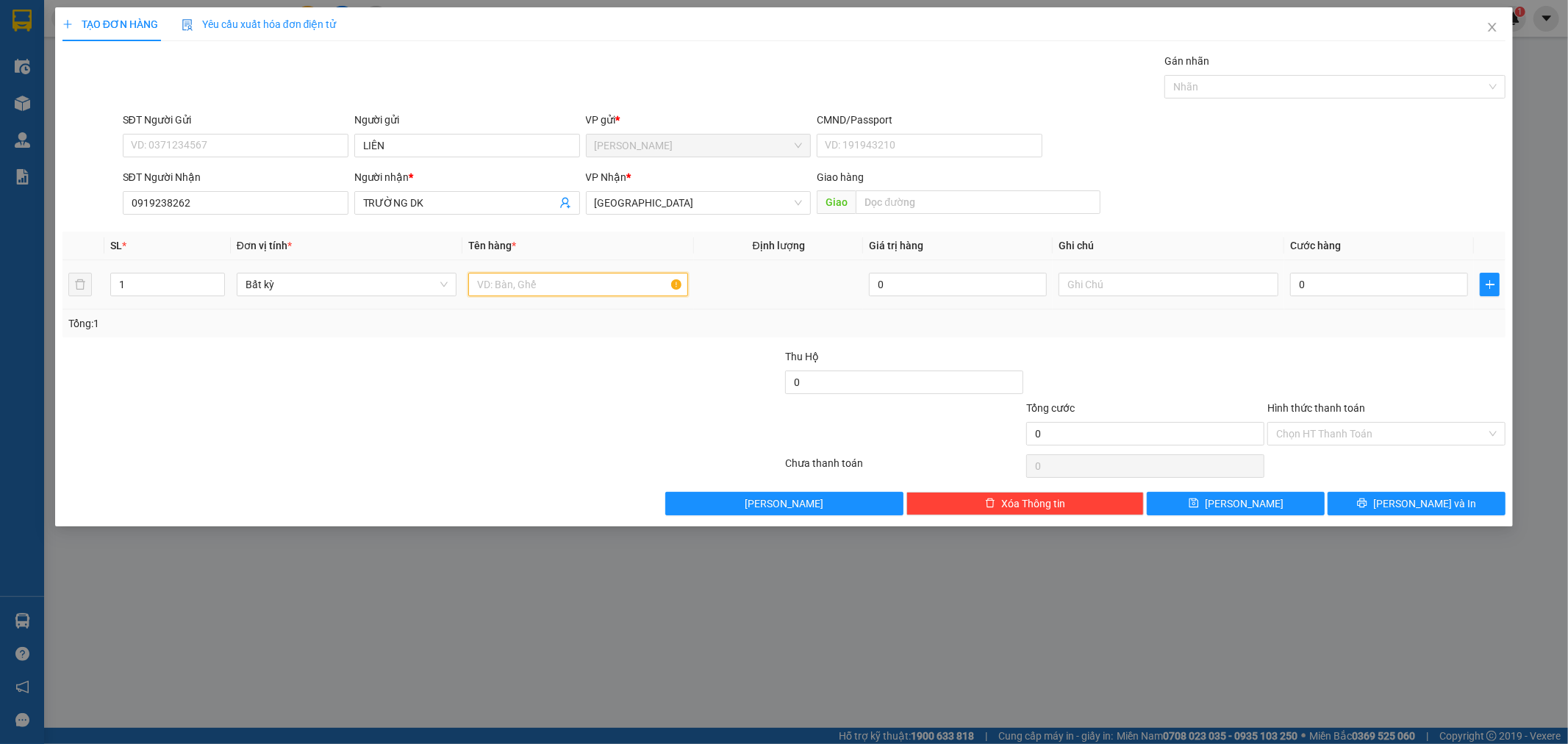
click at [510, 291] on input "text" at bounding box center [578, 284] width 220 height 23
type input "TG"
click at [1345, 292] on input "0" at bounding box center [1379, 284] width 178 height 23
type input "5"
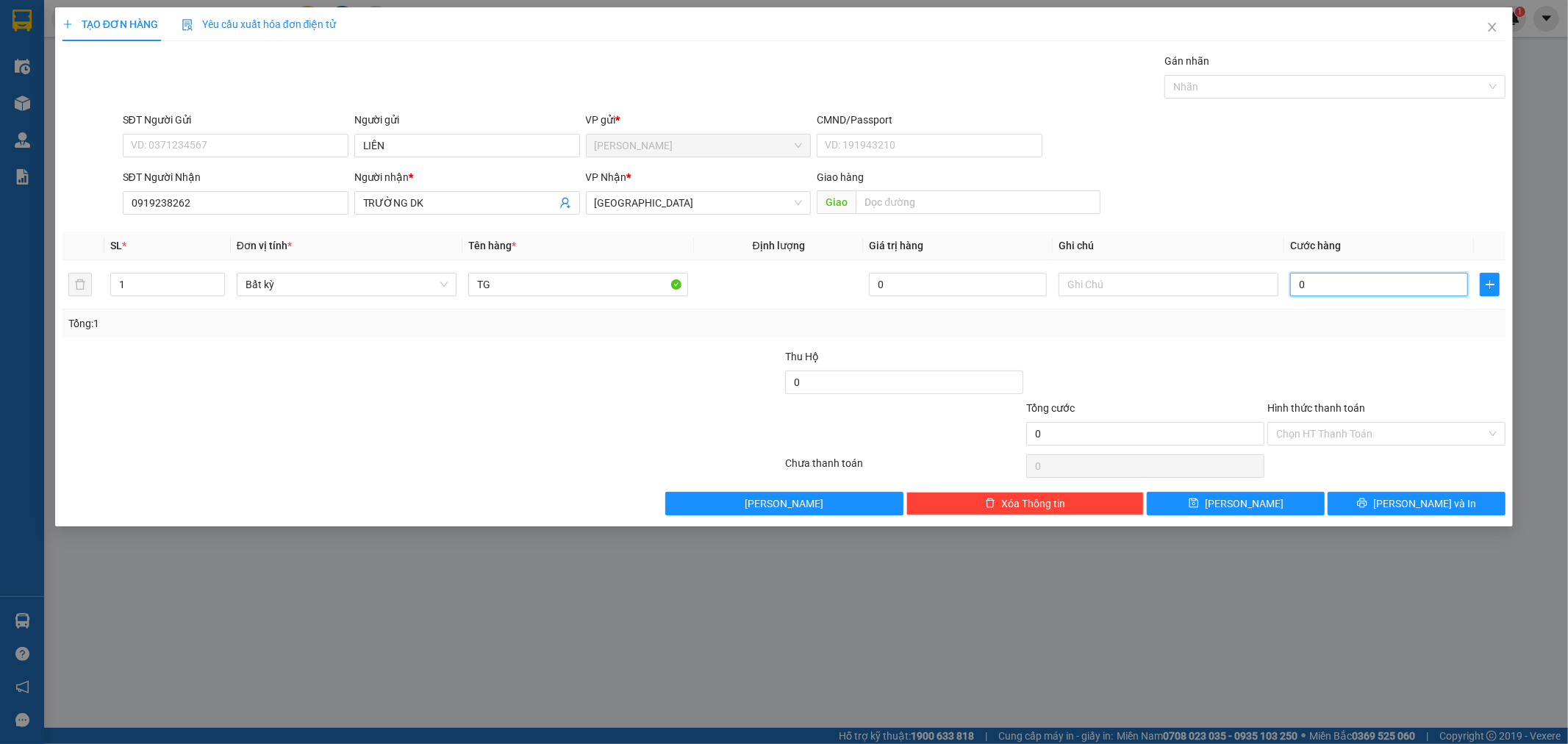
type input "5"
type input "50"
type input "50.000"
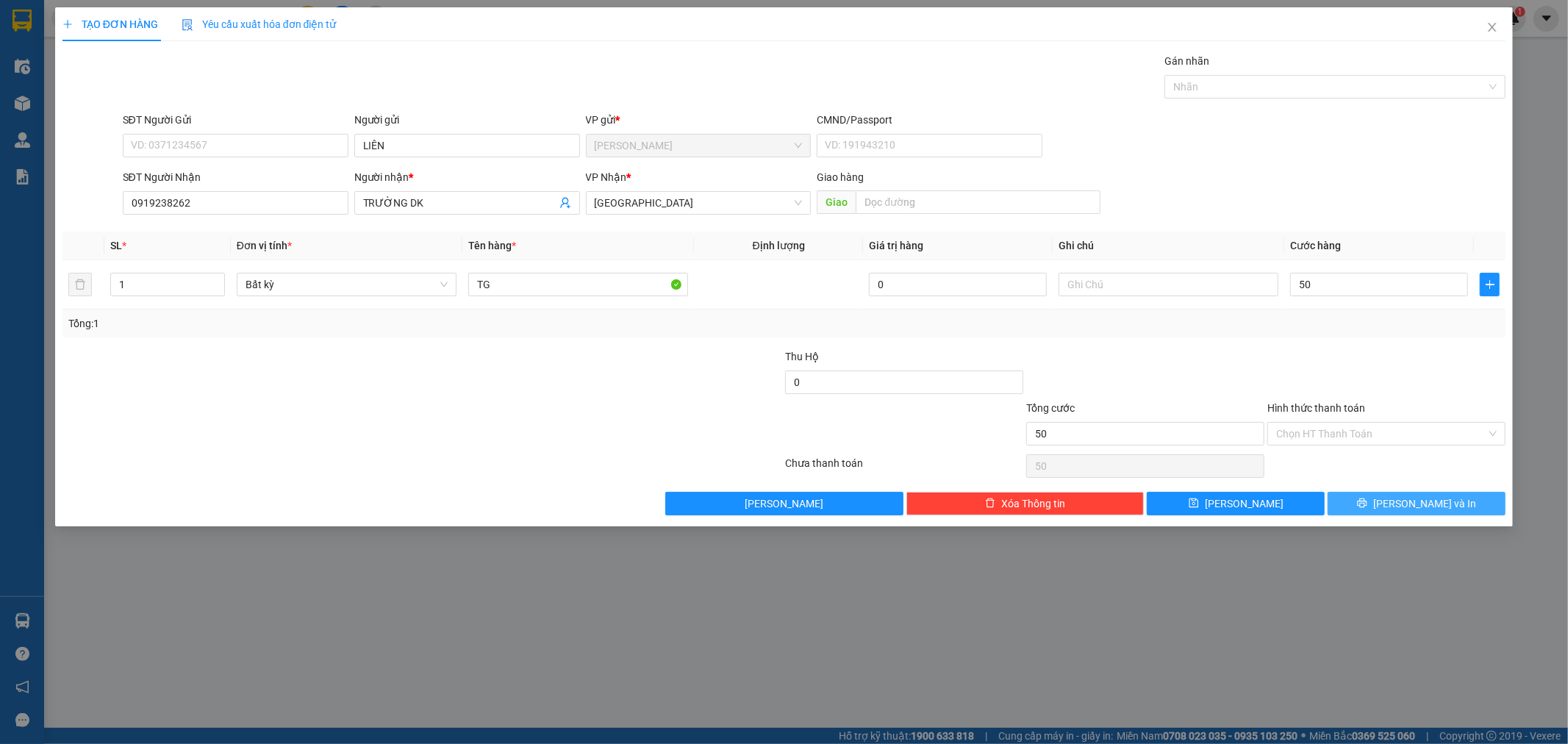
type input "50.000"
drag, startPoint x: 1357, startPoint y: 502, endPoint x: 1248, endPoint y: 375, distance: 167.4
click at [1357, 499] on button "[PERSON_NAME] và In" at bounding box center [1416, 503] width 178 height 23
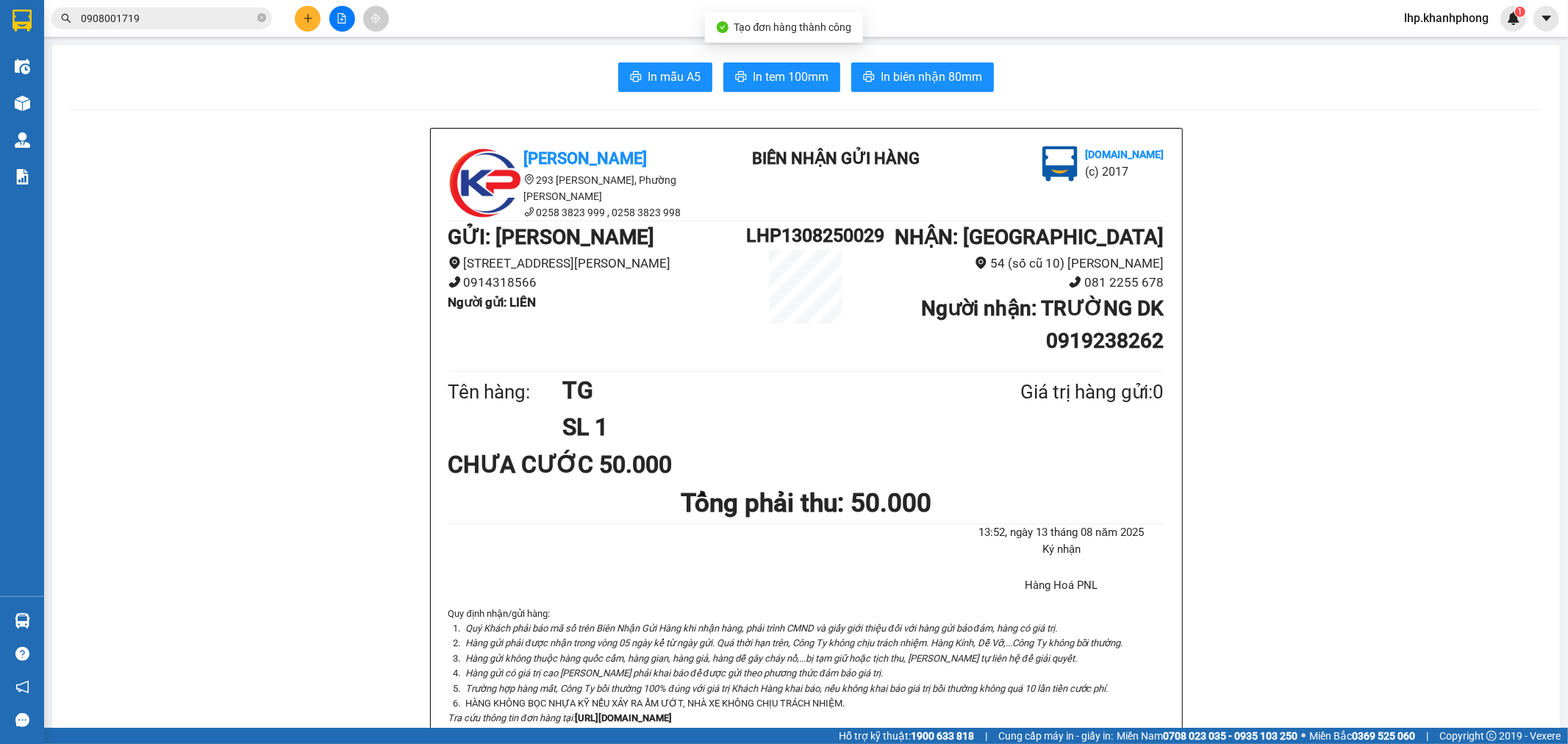
click at [600, 70] on div "In mẫu A5 In tem 100mm In biên nhận 80mm" at bounding box center [805, 77] width 1472 height 29
click at [651, 78] on span "In mẫu A5" at bounding box center [674, 77] width 53 height 19
click at [311, 18] on icon "plus" at bounding box center [307, 18] width 10 height 10
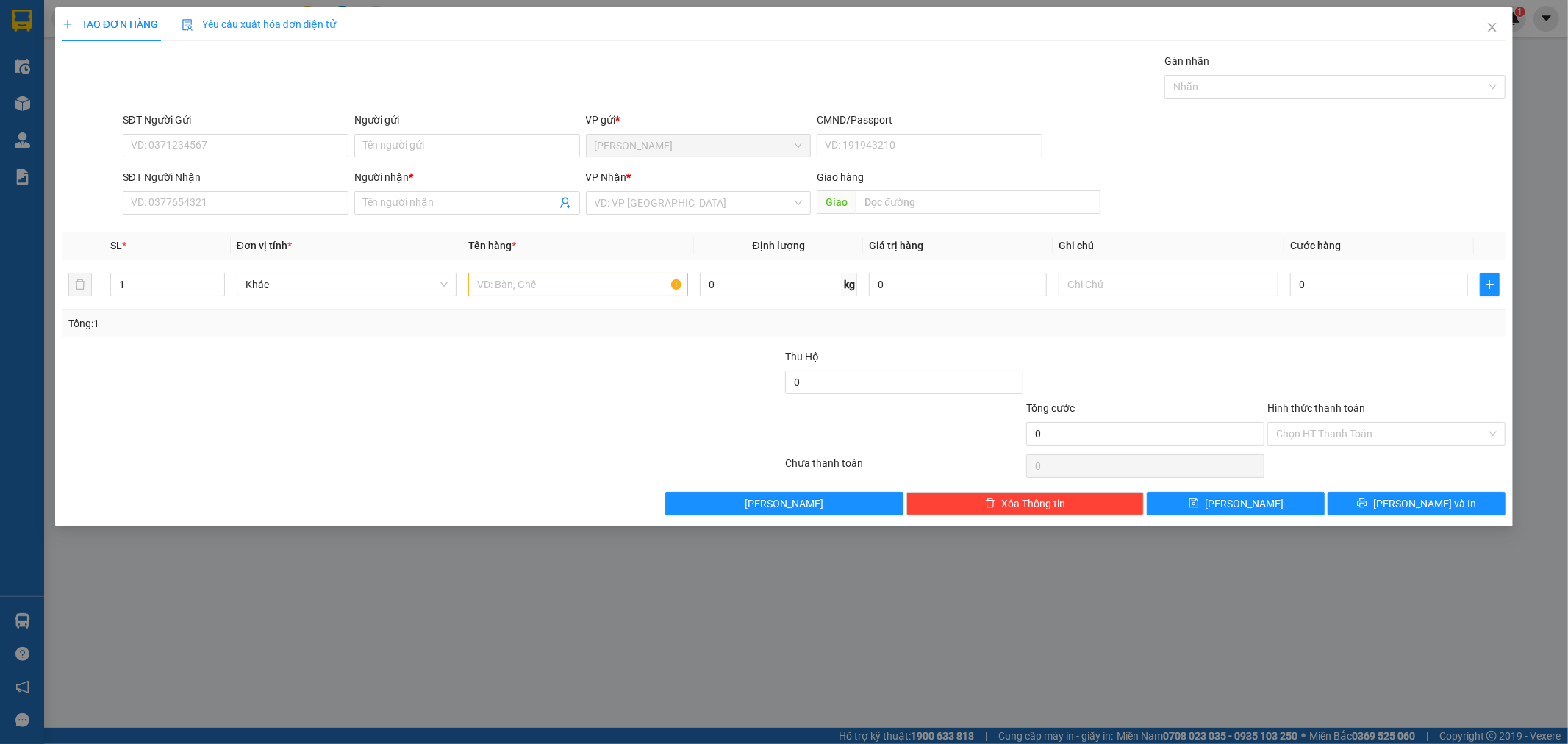
click at [386, 159] on div "Người gửi Tên người gửi" at bounding box center [467, 137] width 225 height 51
click at [391, 152] on input "Người gửi" at bounding box center [467, 146] width 225 height 23
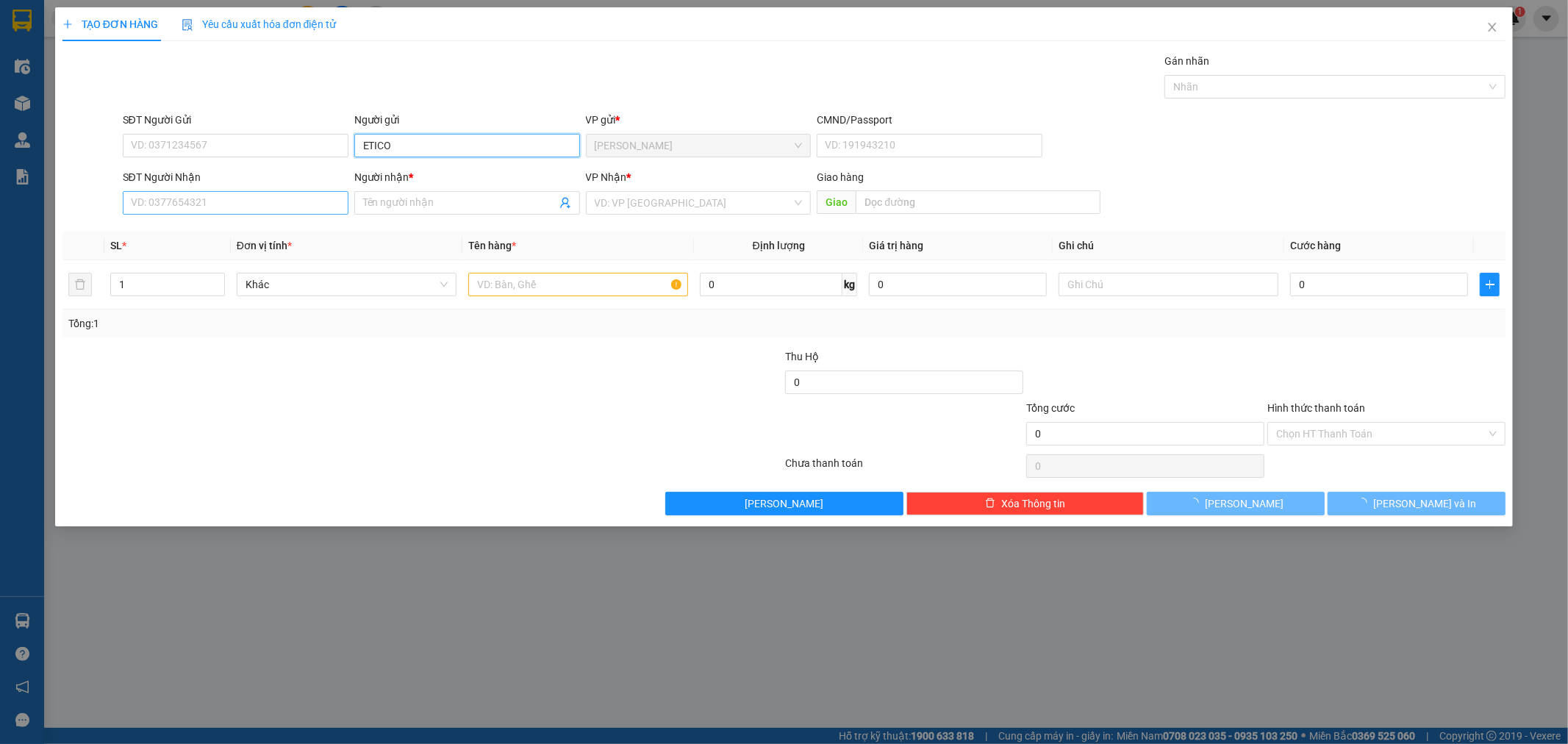
type input "ETICO"
click at [208, 211] on input "SĐT Người Nhận" at bounding box center [235, 203] width 225 height 23
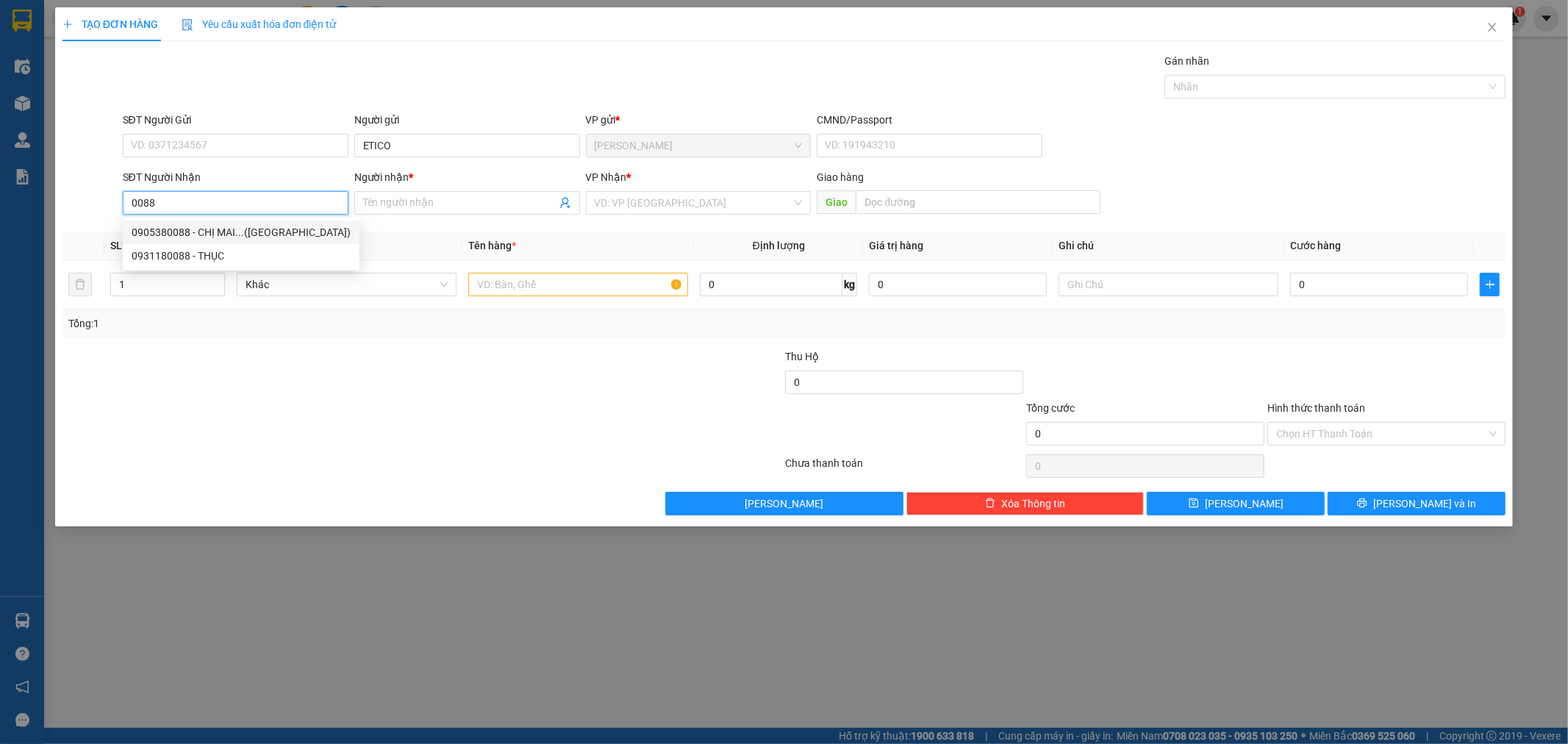
click at [218, 231] on div "0905380088 - CHỊ MAI...(VẠN THẠNH)" at bounding box center [241, 232] width 219 height 16
type input "0905380088"
type input "CHỊ MAI...(VẠN THẠNH)"
type input "0905380088"
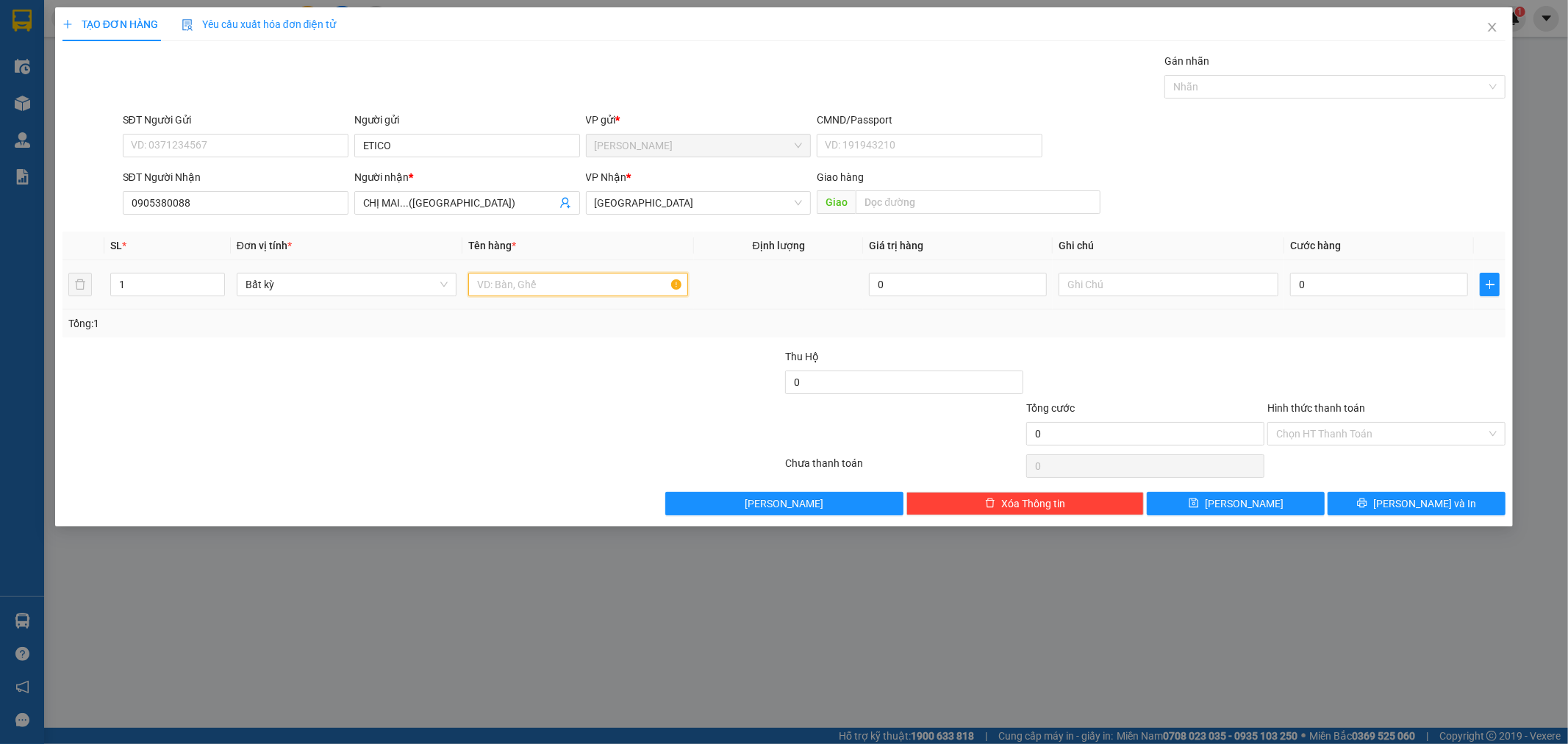
click at [548, 294] on input "text" at bounding box center [578, 284] width 220 height 23
click at [515, 287] on input "text" at bounding box center [578, 284] width 220 height 23
type input "T"
click at [1125, 282] on input "text" at bounding box center [1168, 284] width 220 height 23
type input "GTN"
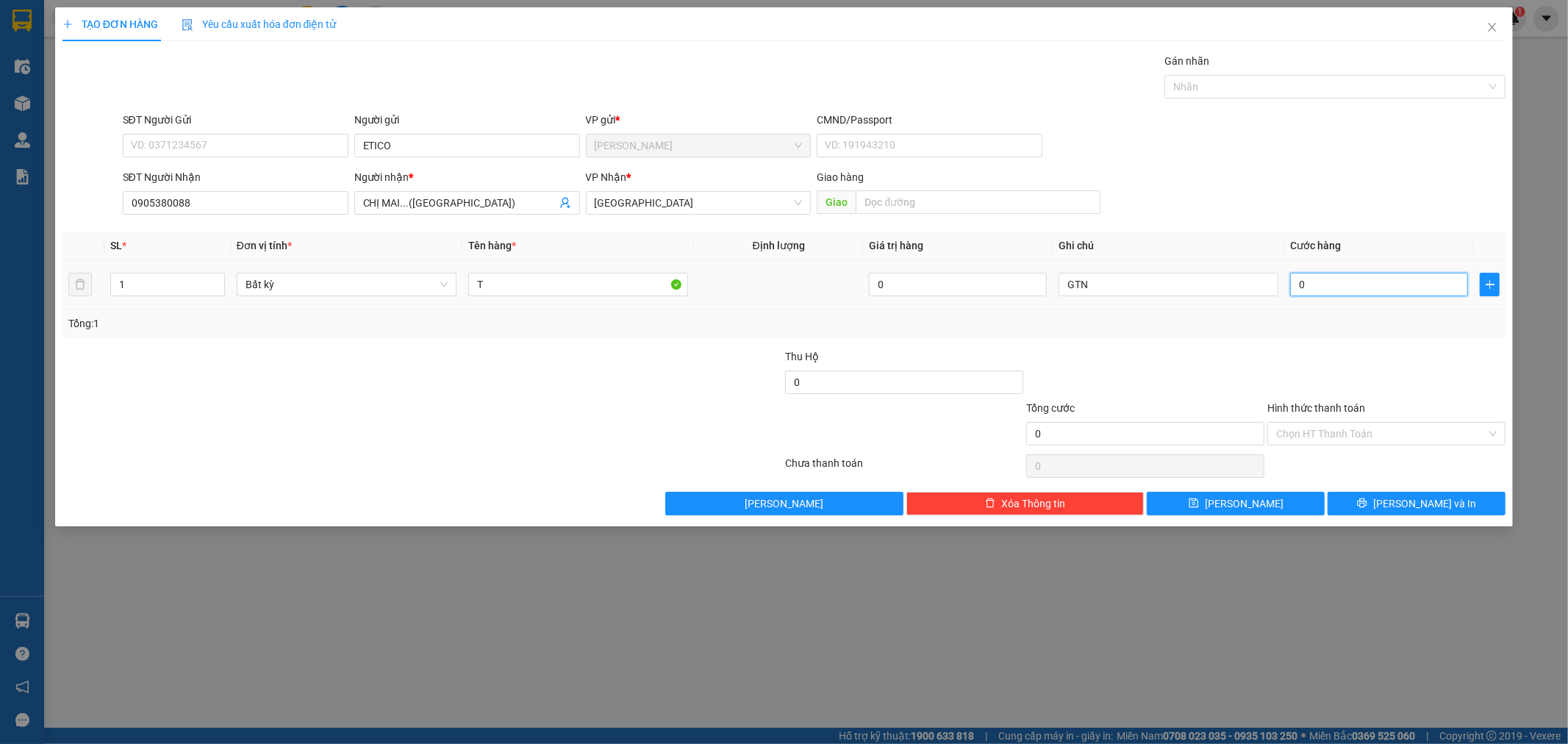
click at [1306, 283] on input "0" at bounding box center [1379, 284] width 178 height 23
type input "9"
click at [1329, 444] on input "Hình thức thanh toán" at bounding box center [1381, 434] width 210 height 22
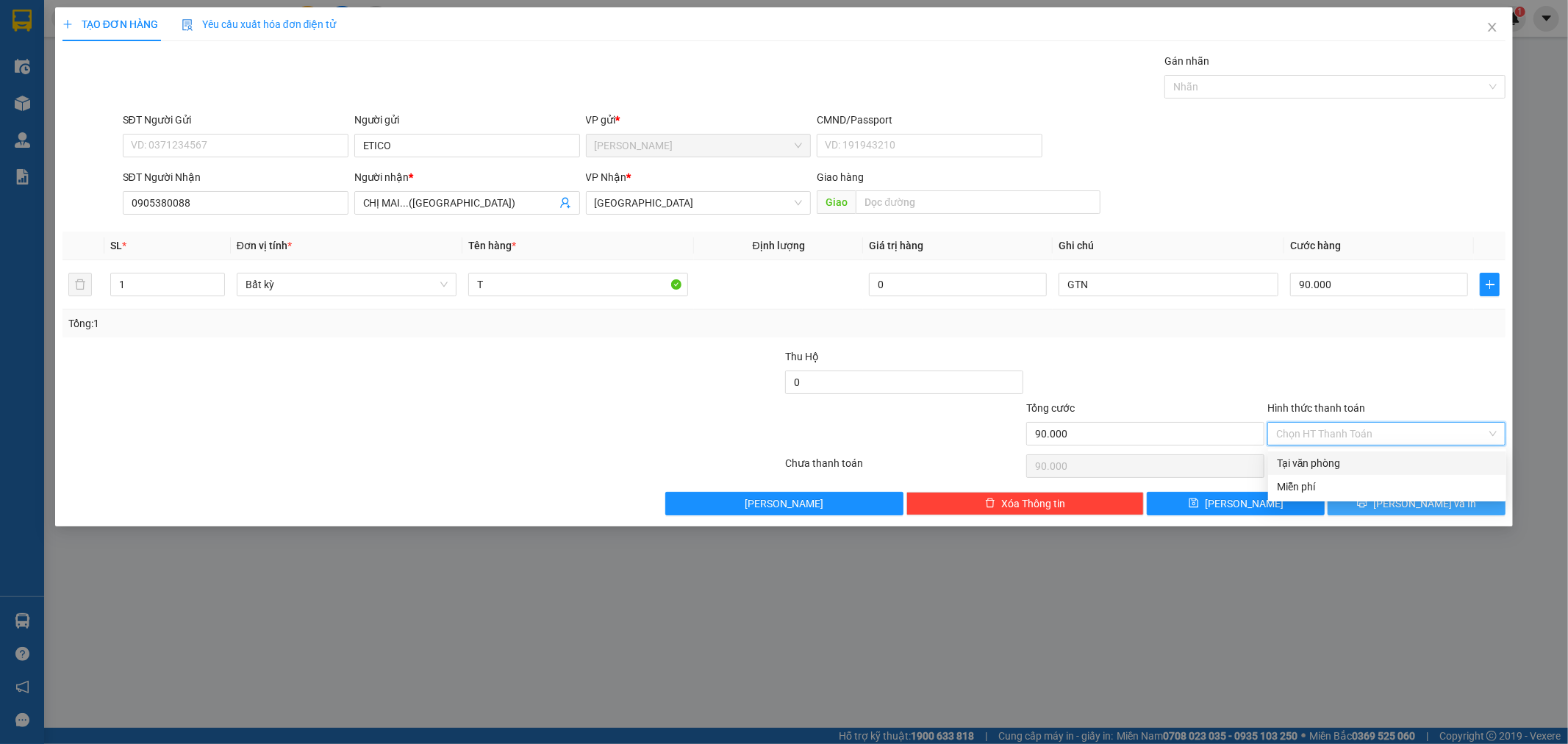
drag, startPoint x: 1362, startPoint y: 464, endPoint x: 1360, endPoint y: 502, distance: 38.1
click at [1362, 463] on div "Tại văn phòng" at bounding box center [1387, 463] width 221 height 16
drag, startPoint x: 1364, startPoint y: 509, endPoint x: 1357, endPoint y: 499, distance: 12.2
click at [1365, 509] on button "[PERSON_NAME] và In" at bounding box center [1416, 503] width 178 height 23
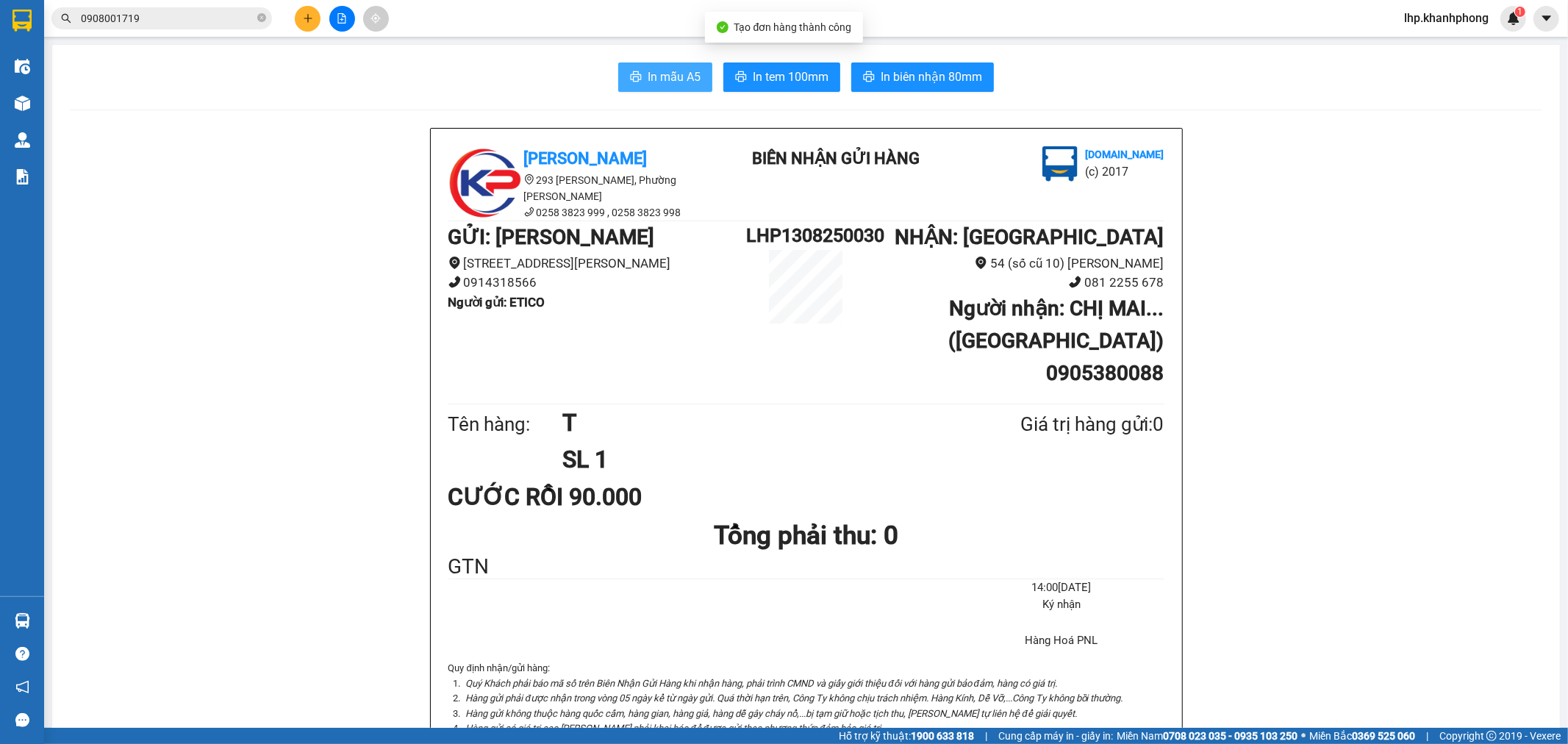
drag, startPoint x: 673, startPoint y: 81, endPoint x: 678, endPoint y: 97, distance: 16.8
click at [672, 81] on span "In mẫu A5" at bounding box center [674, 77] width 53 height 19
click at [292, 19] on div at bounding box center [341, 19] width 110 height 26
click at [296, 19] on button at bounding box center [307, 19] width 26 height 26
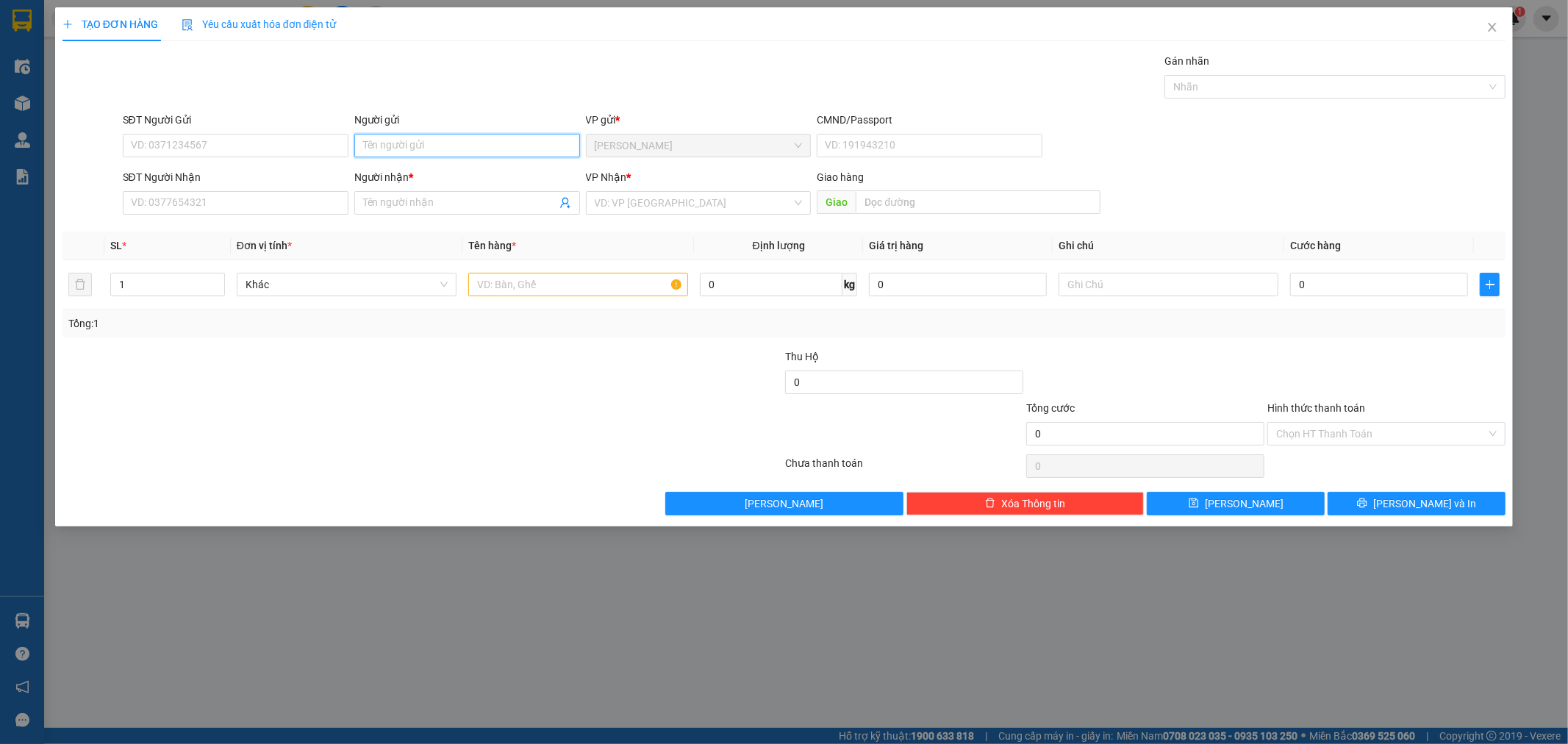
click at [393, 135] on input "Người gửi" at bounding box center [467, 146] width 225 height 23
click at [206, 194] on input "SĐT Người Nhận" at bounding box center [235, 203] width 225 height 23
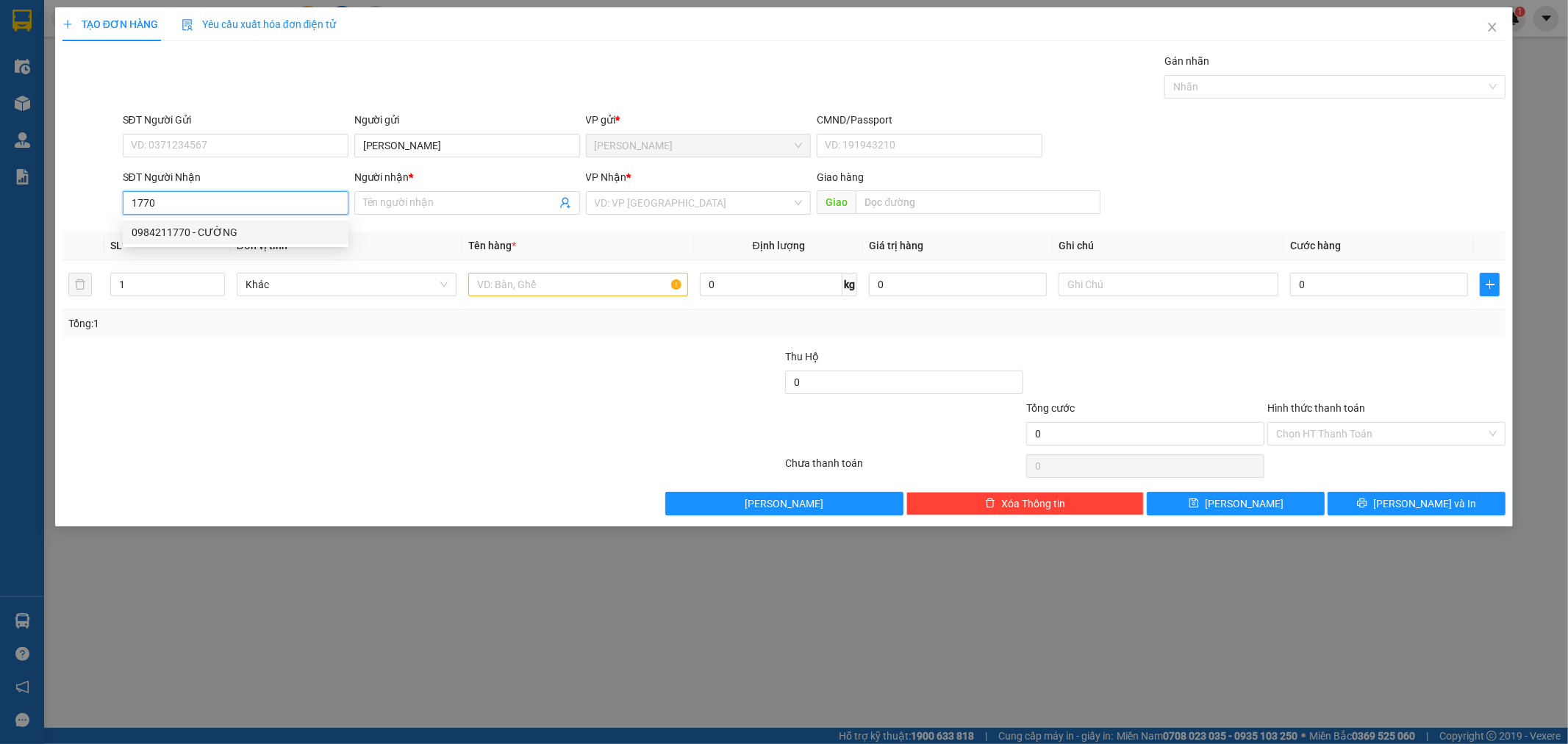
click at [211, 231] on div "0984211770 - CƯỜNG" at bounding box center [235, 232] width 208 height 16
click at [582, 280] on input "text" at bounding box center [578, 284] width 220 height 23
click at [1326, 269] on div "0" at bounding box center [1379, 284] width 178 height 29
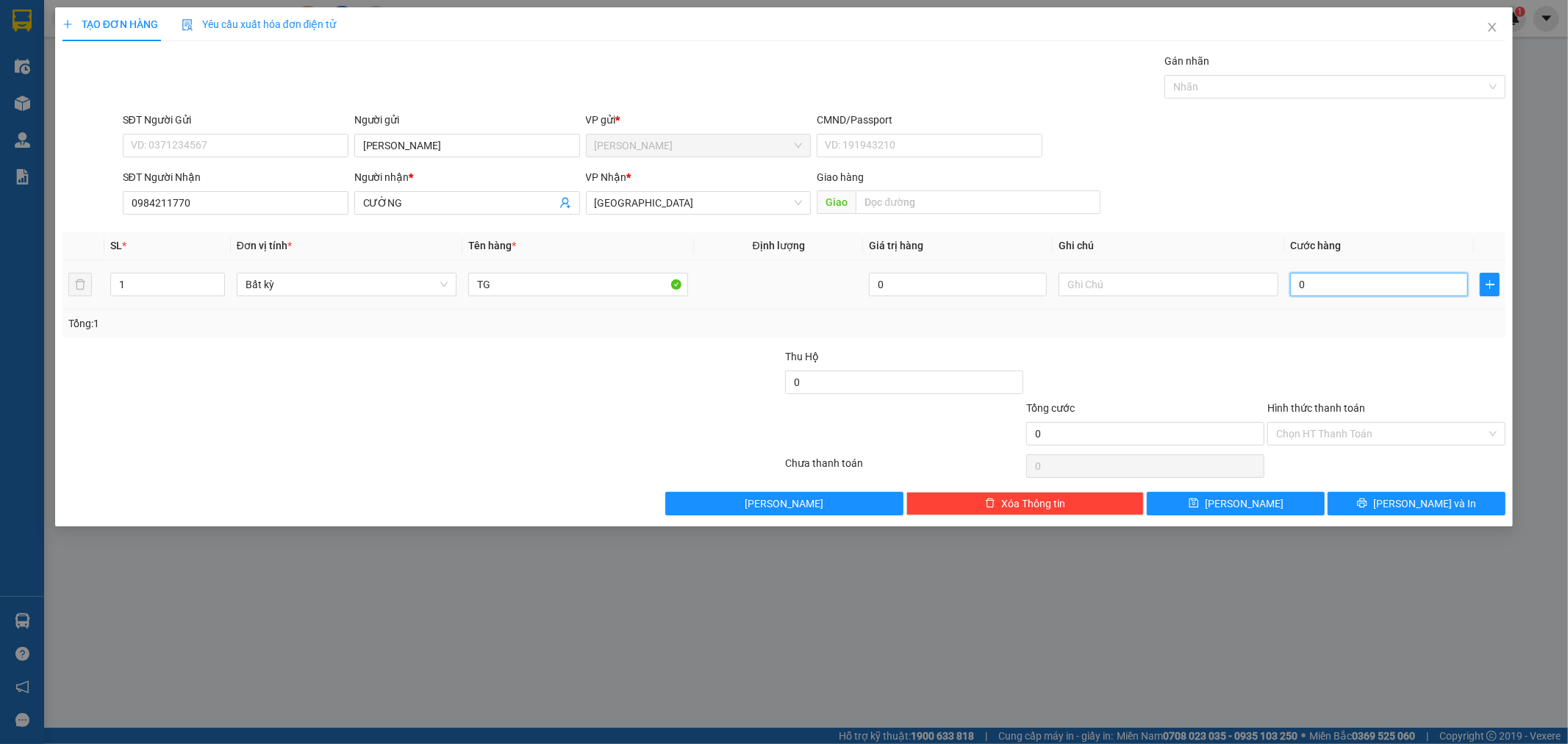
click at [1323, 283] on input "0" at bounding box center [1379, 284] width 178 height 23
click at [1368, 428] on input "Hình thức thanh toán" at bounding box center [1381, 434] width 210 height 22
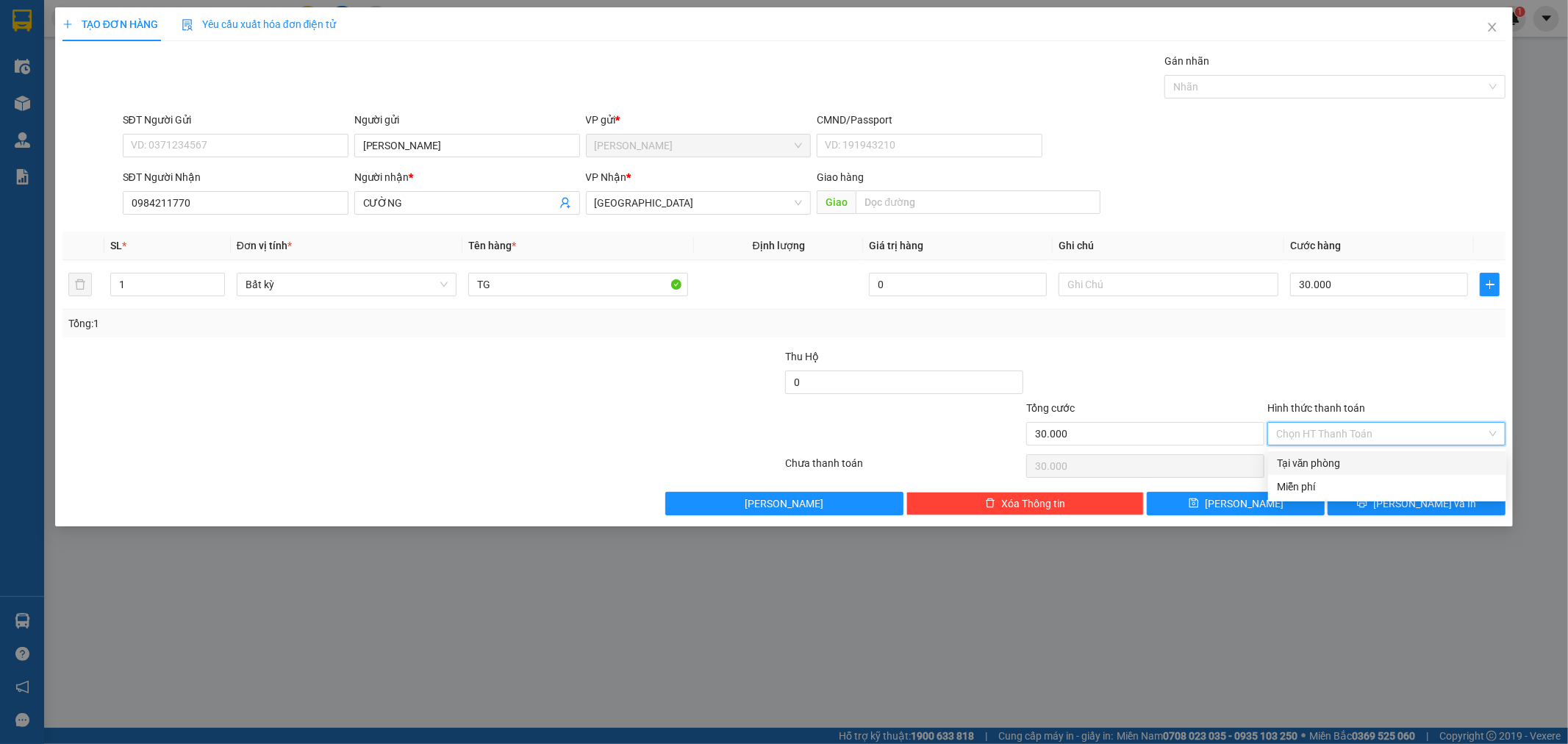
click at [1364, 468] on div "Tại văn phòng" at bounding box center [1387, 463] width 221 height 16
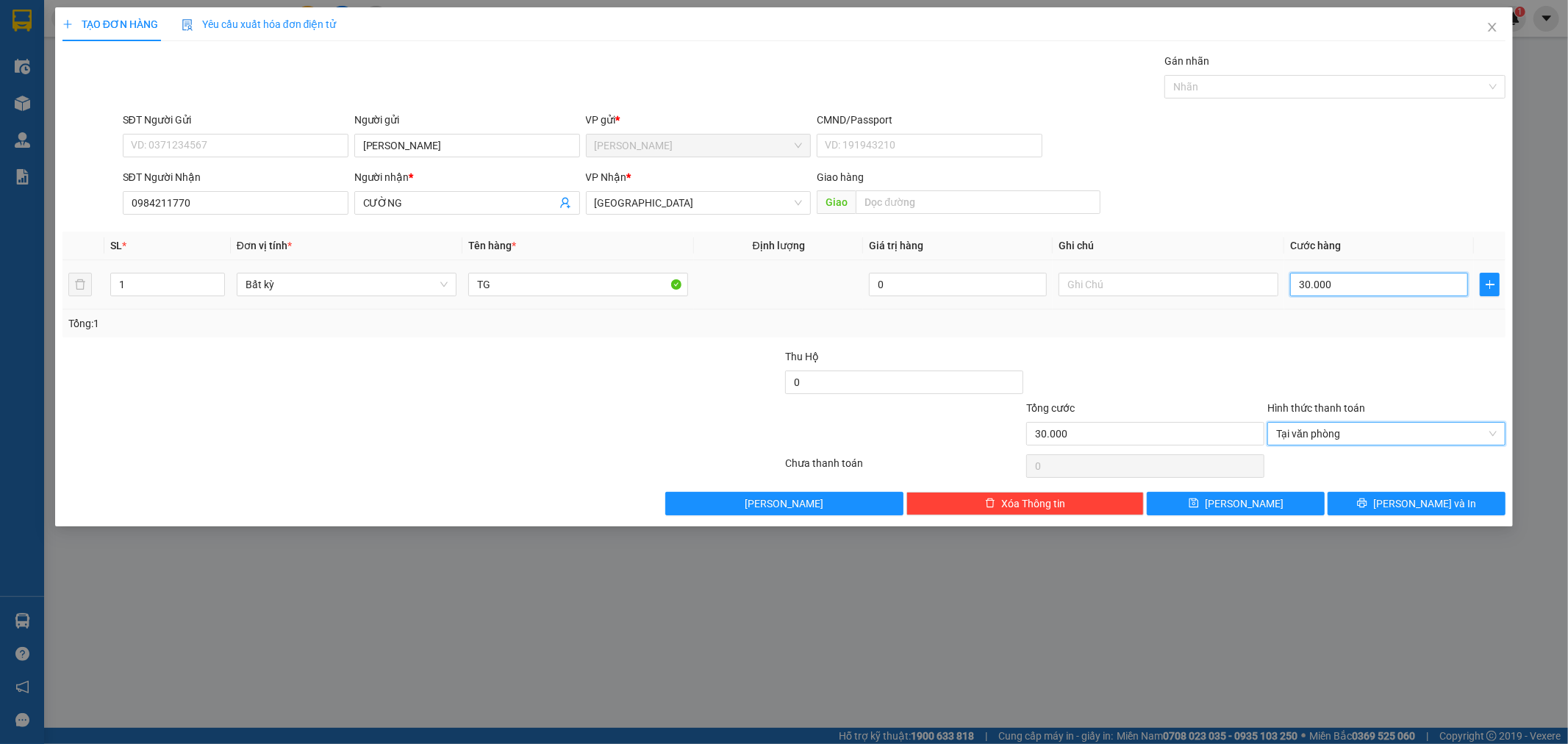
click at [1343, 275] on input "30.000" at bounding box center [1379, 284] width 178 height 23
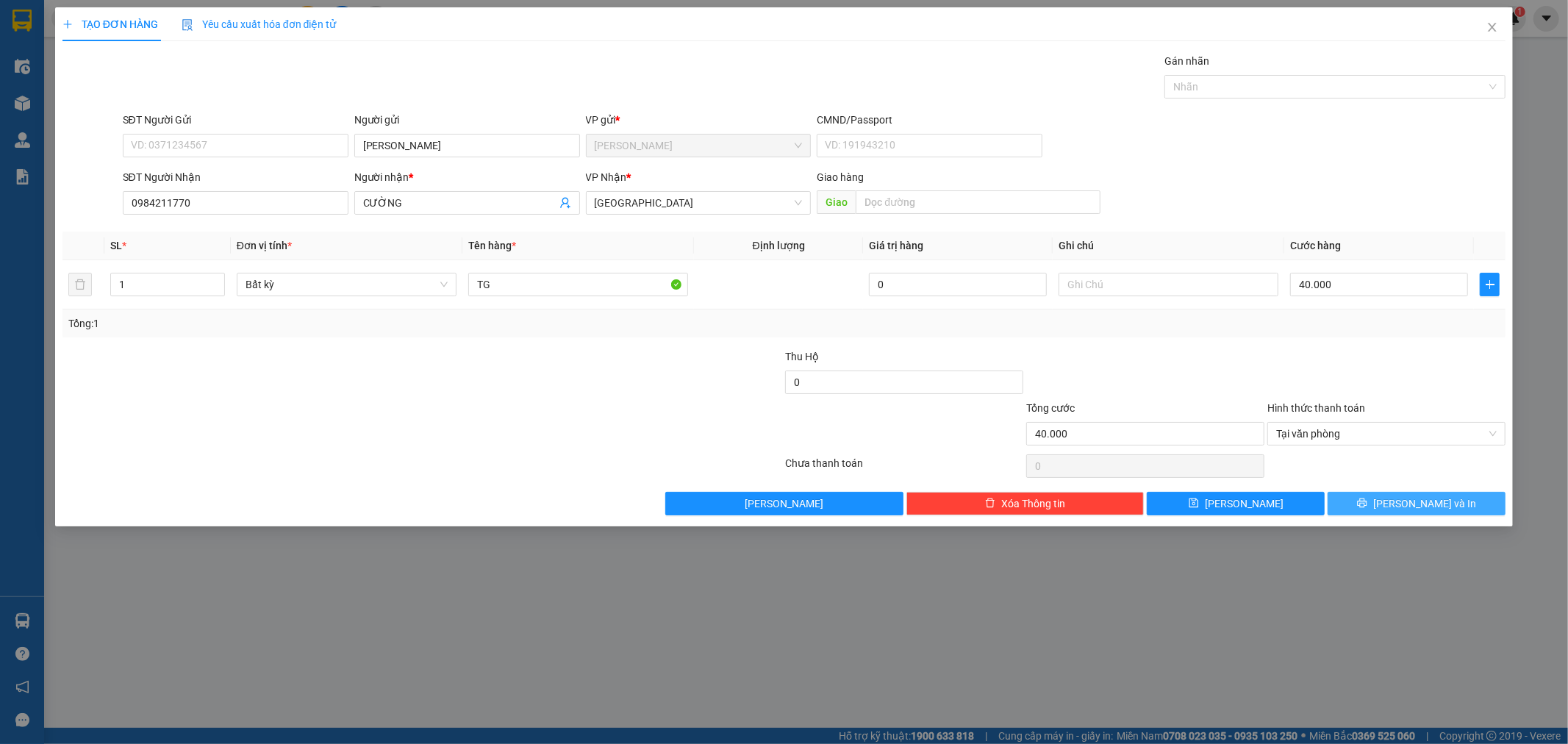
click at [1375, 513] on button "[PERSON_NAME] và In" at bounding box center [1416, 503] width 178 height 23
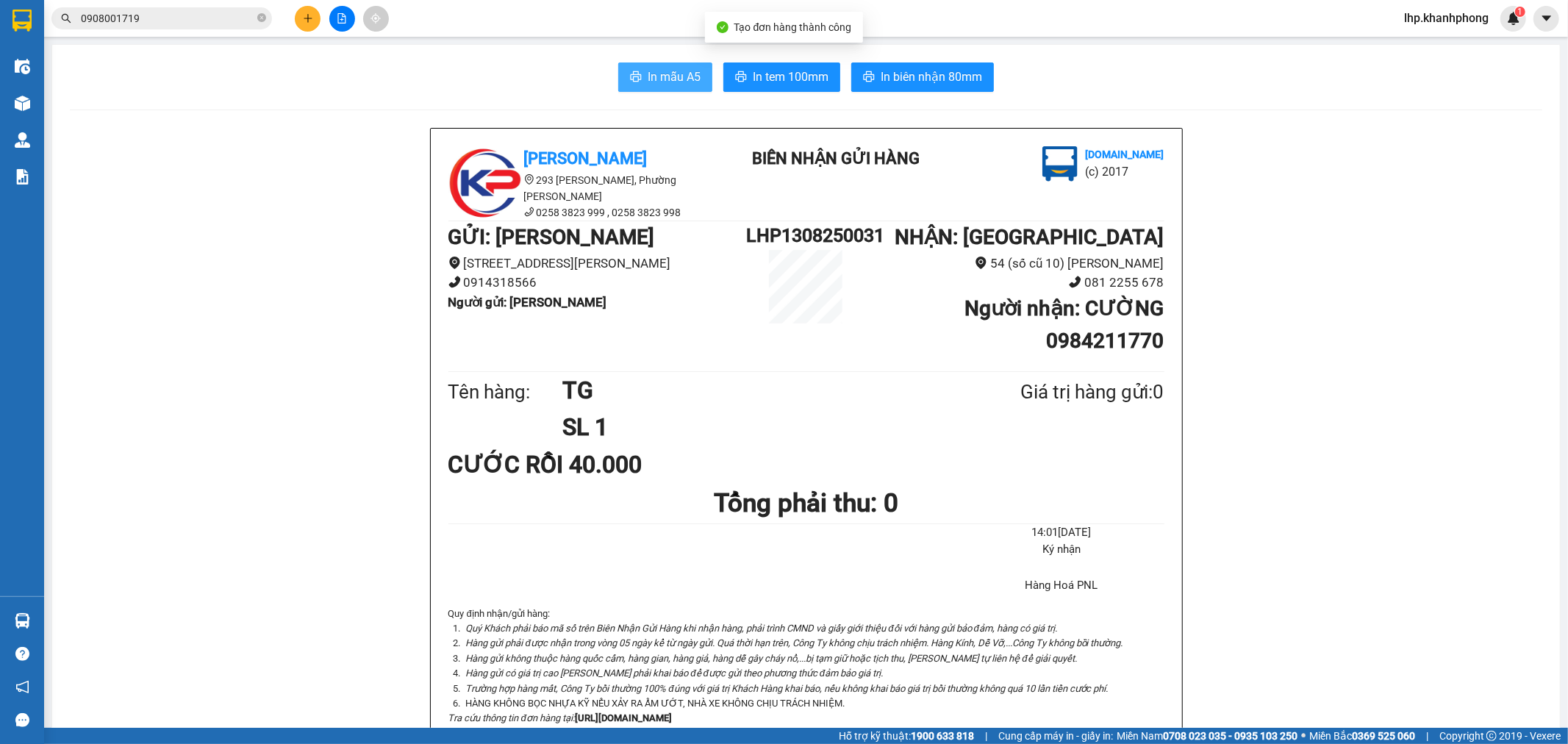
drag, startPoint x: 1377, startPoint y: 513, endPoint x: 684, endPoint y: 79, distance: 817.7
click at [684, 79] on span "In mẫu A5" at bounding box center [674, 77] width 53 height 19
click at [297, 15] on button at bounding box center [307, 19] width 26 height 26
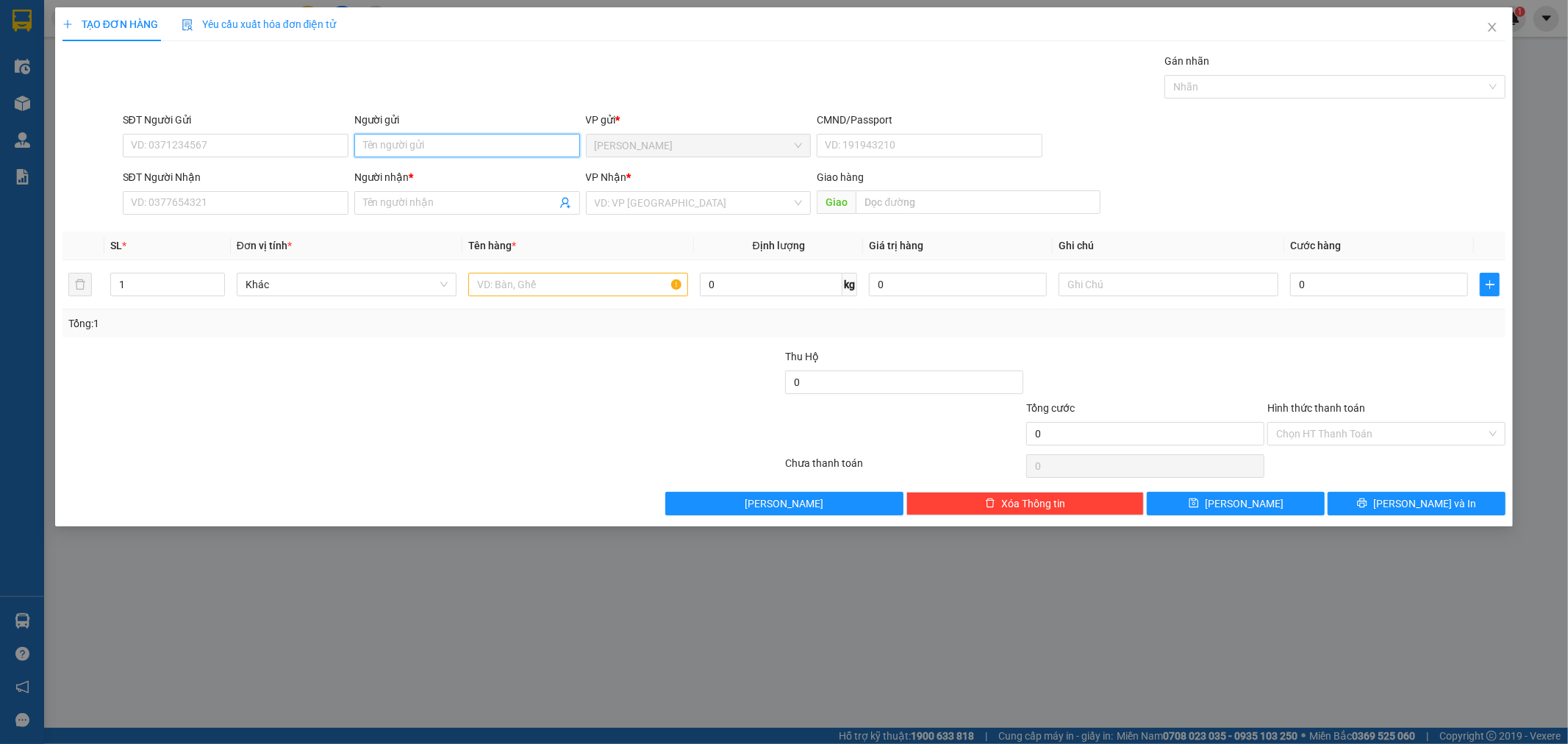
click at [386, 150] on input "Người gửi" at bounding box center [467, 146] width 225 height 23
click at [204, 206] on input "SĐT Người Nhận" at bounding box center [235, 203] width 225 height 23
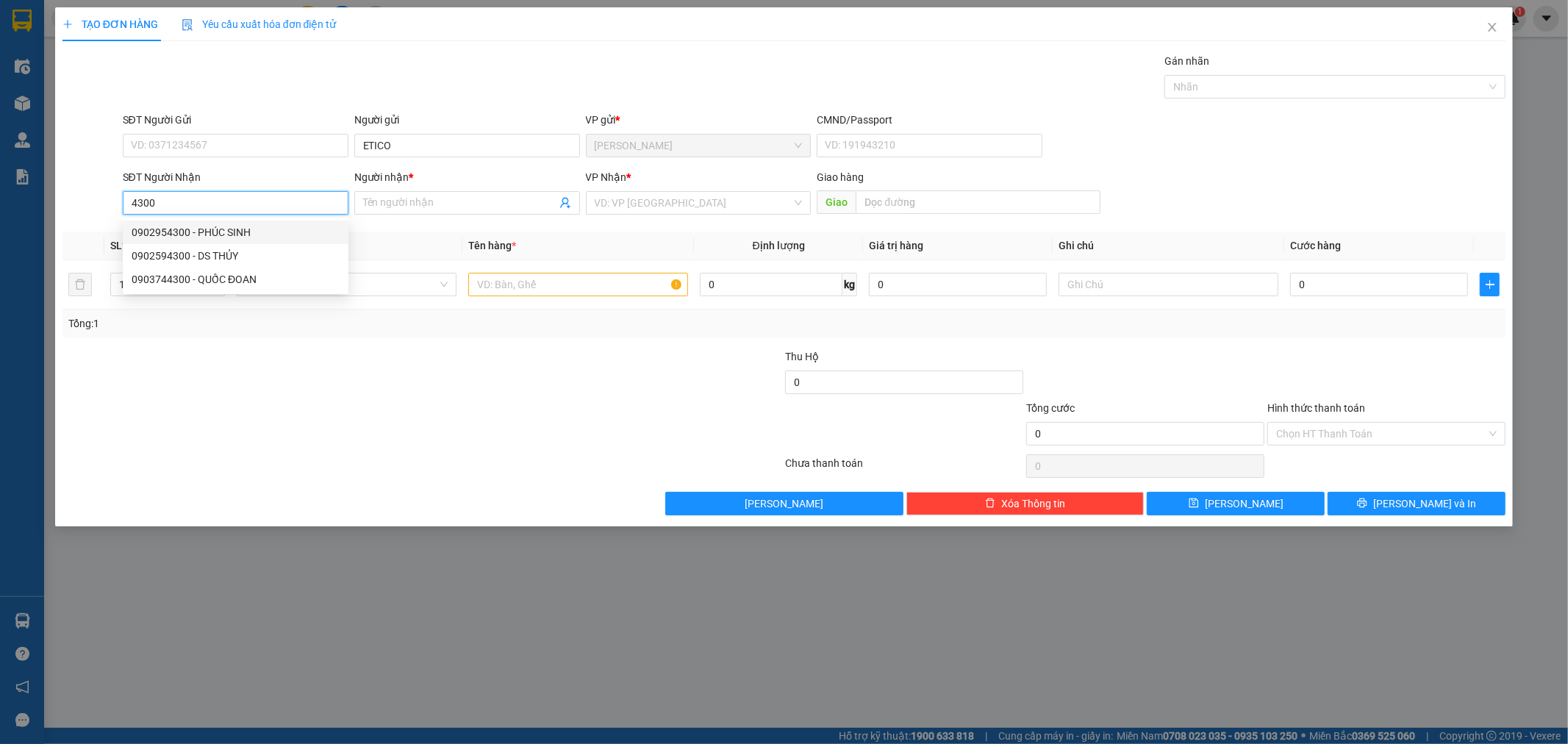
click at [254, 223] on div "0902954300 - PHÚC SINH" at bounding box center [235, 232] width 225 height 23
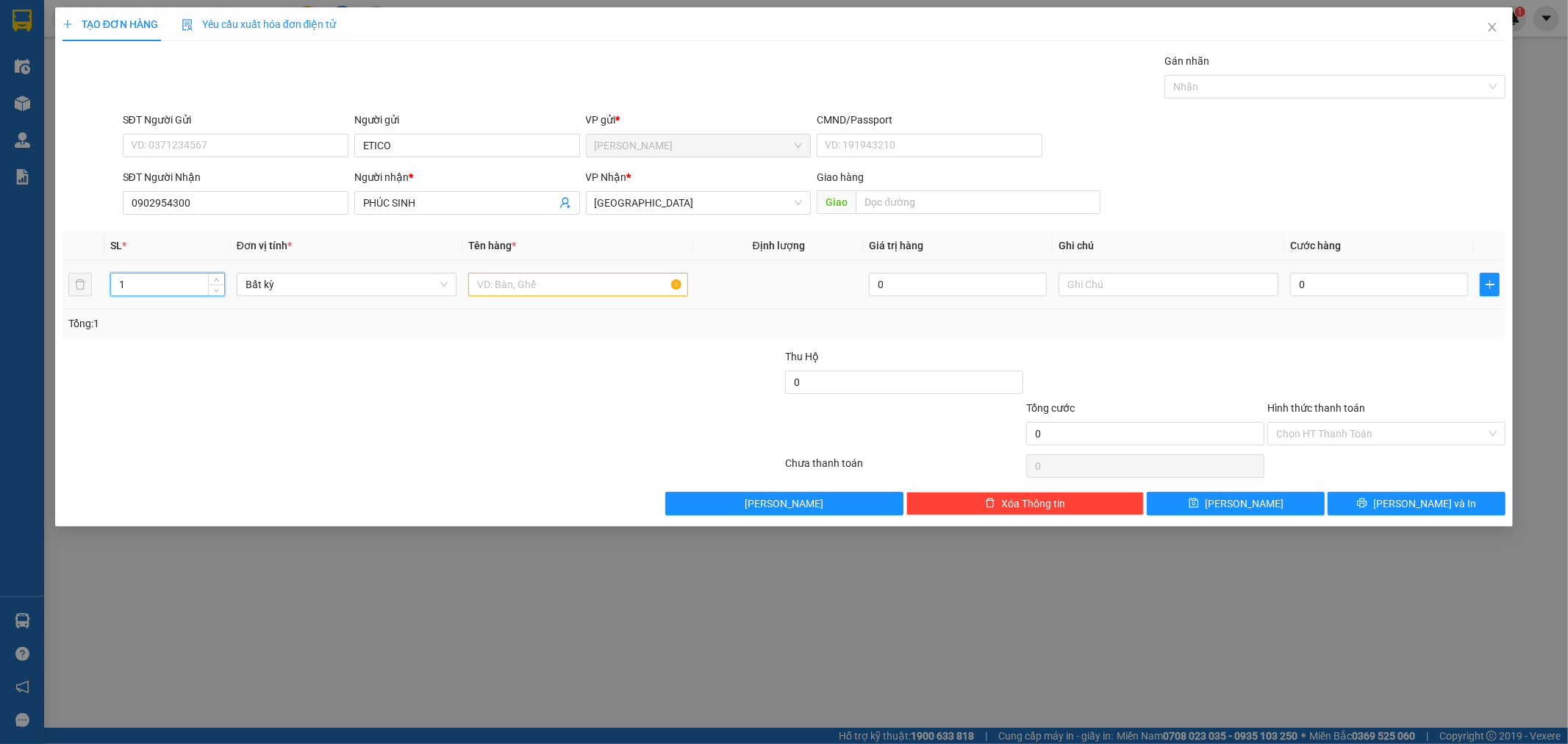
drag, startPoint x: 180, startPoint y: 285, endPoint x: 115, endPoint y: 289, distance: 65.1
click at [108, 287] on td "1" at bounding box center [167, 285] width 126 height 50
click at [508, 280] on input "text" at bounding box center [578, 284] width 220 height 23
click at [1370, 278] on input "0" at bounding box center [1379, 284] width 178 height 23
click at [1103, 285] on input "text" at bounding box center [1168, 284] width 220 height 23
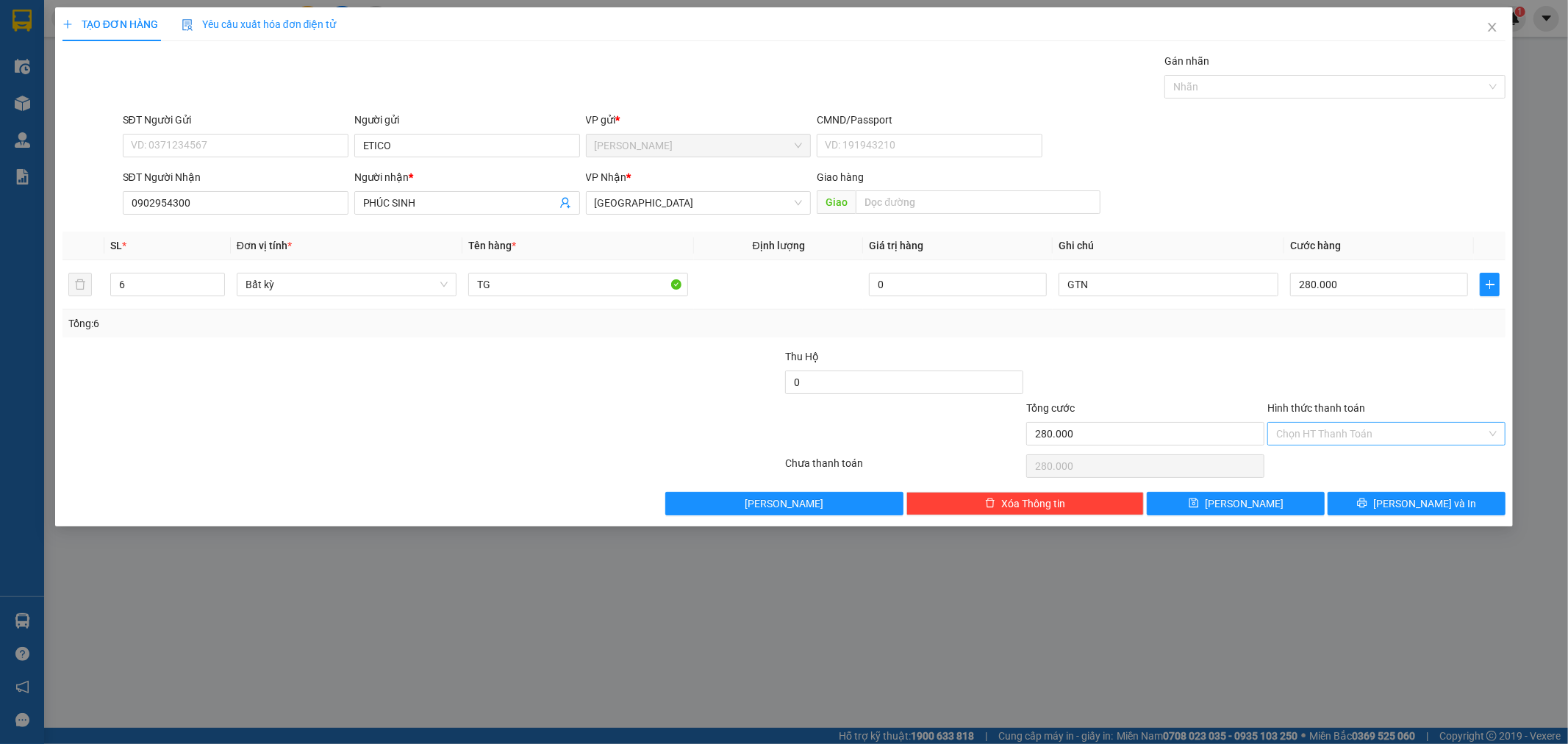
click at [1363, 439] on input "Hình thức thanh toán" at bounding box center [1381, 434] width 210 height 22
click at [1340, 461] on div "Tại văn phòng" at bounding box center [1387, 463] width 221 height 16
drag, startPoint x: 1362, startPoint y: 505, endPoint x: 1323, endPoint y: 465, distance: 55.9
click at [1362, 504] on button "[PERSON_NAME] và In" at bounding box center [1416, 503] width 178 height 23
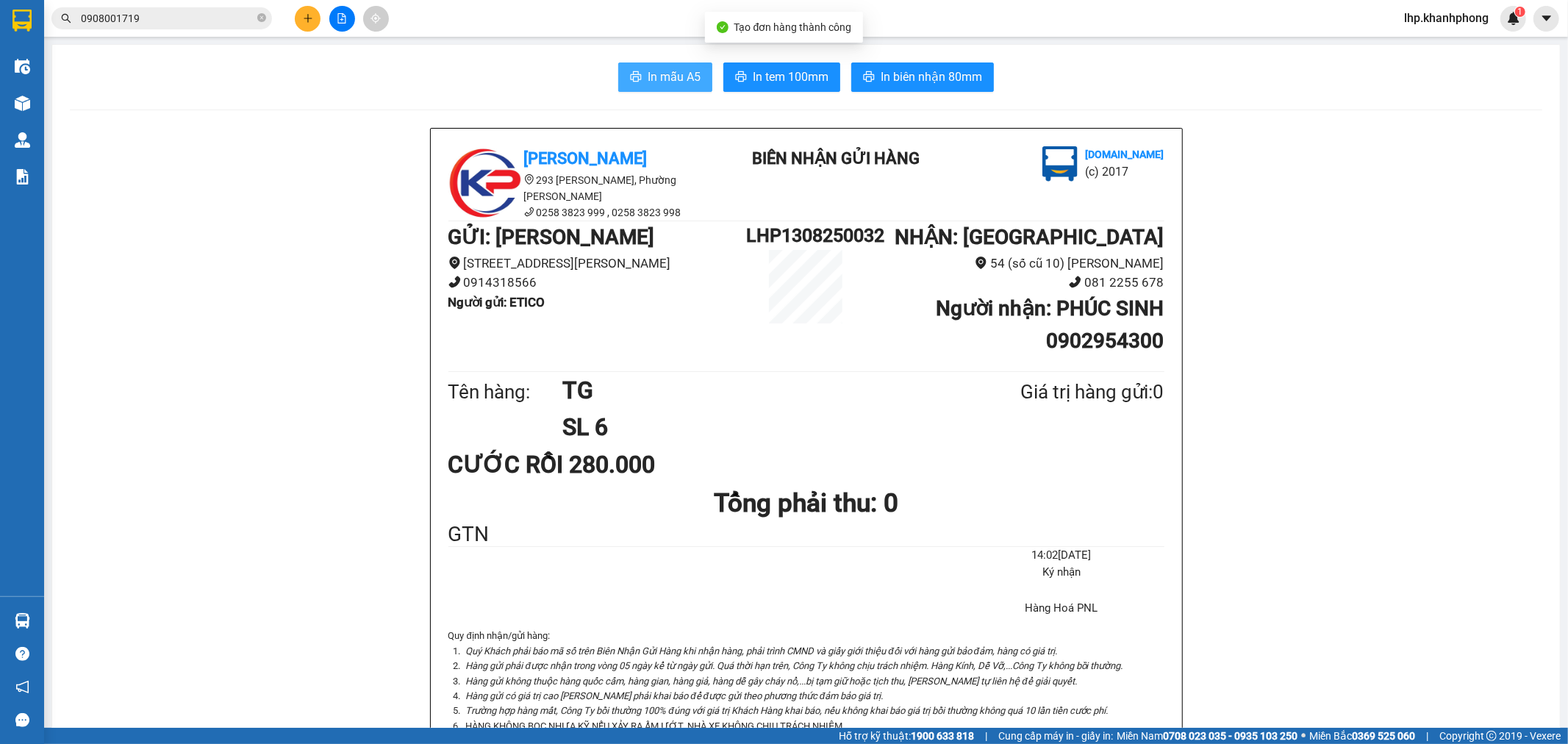
click at [640, 71] on button "In mẫu A5" at bounding box center [665, 77] width 94 height 29
click at [309, 21] on icon "plus" at bounding box center [307, 18] width 10 height 10
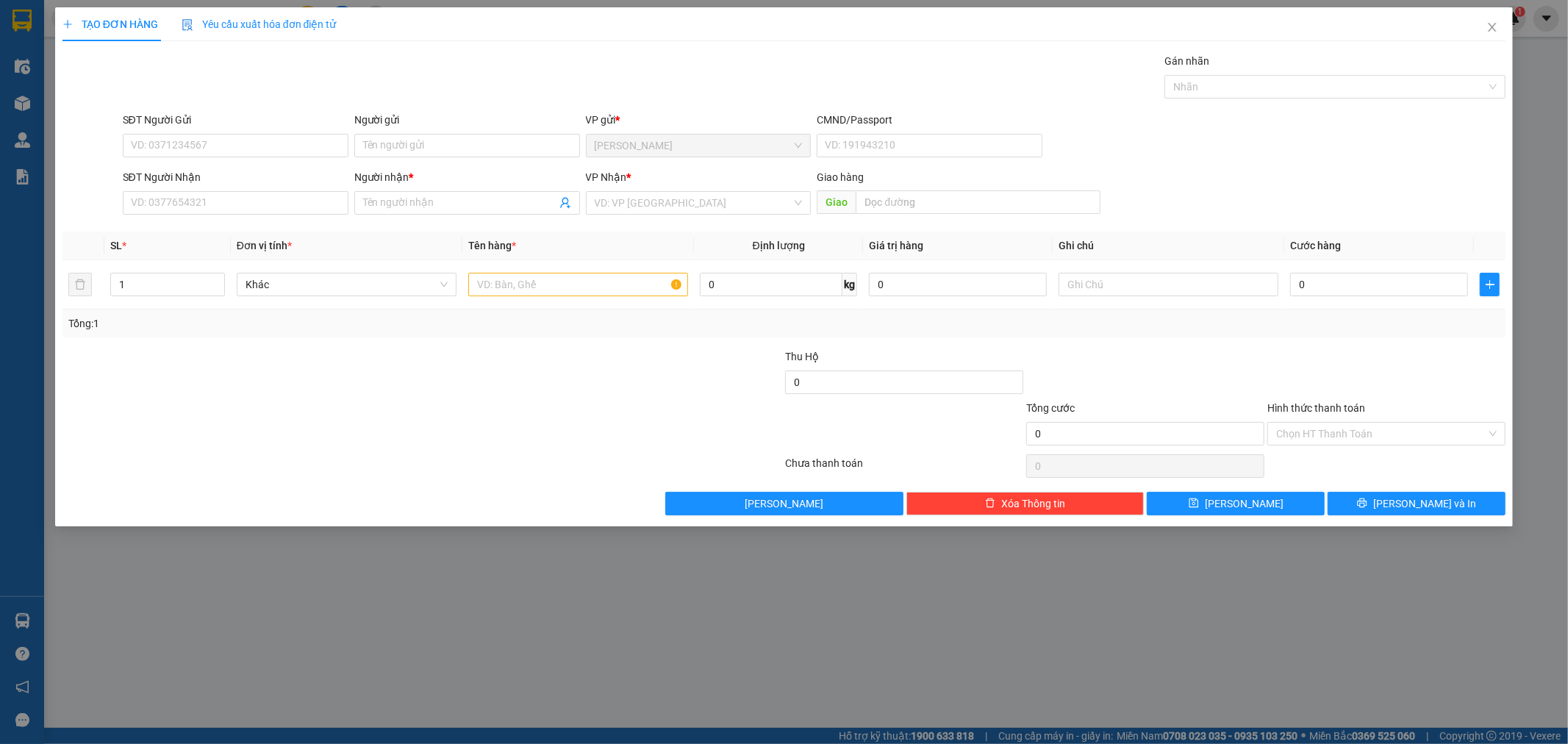
click at [407, 159] on div "Người gửi Tên người gửi" at bounding box center [467, 137] width 225 height 51
click at [404, 152] on input "Người gửi" at bounding box center [467, 146] width 225 height 23
click at [290, 461] on div at bounding box center [423, 466] width 723 height 29
click at [393, 195] on input "Người nhận *" at bounding box center [460, 203] width 194 height 16
click at [655, 217] on div "VP Nhận * VD: VP Sài Gòn" at bounding box center [698, 194] width 225 height 51
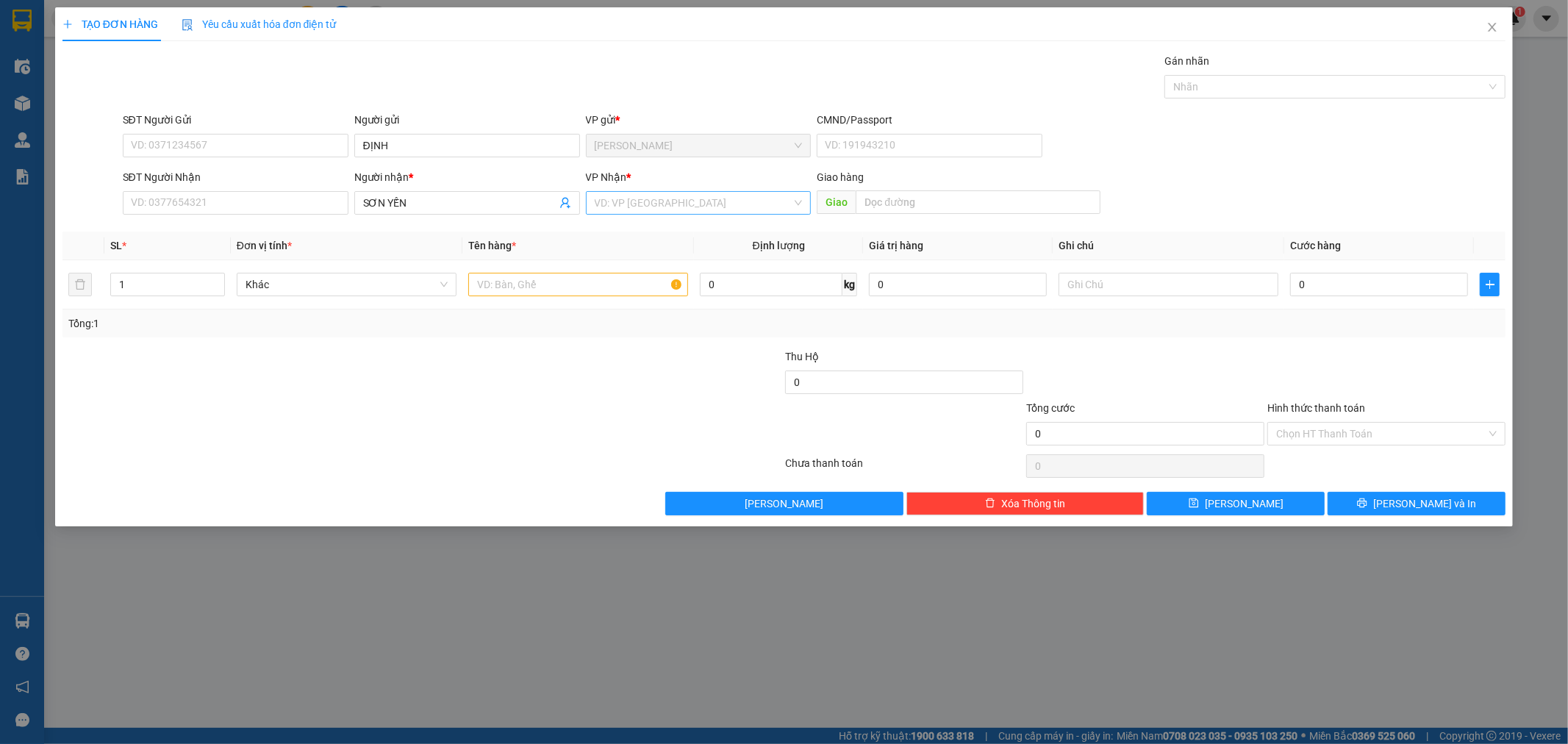
drag, startPoint x: 643, startPoint y: 208, endPoint x: 644, endPoint y: 194, distance: 14.0
click at [644, 194] on input "search" at bounding box center [693, 203] width 197 height 22
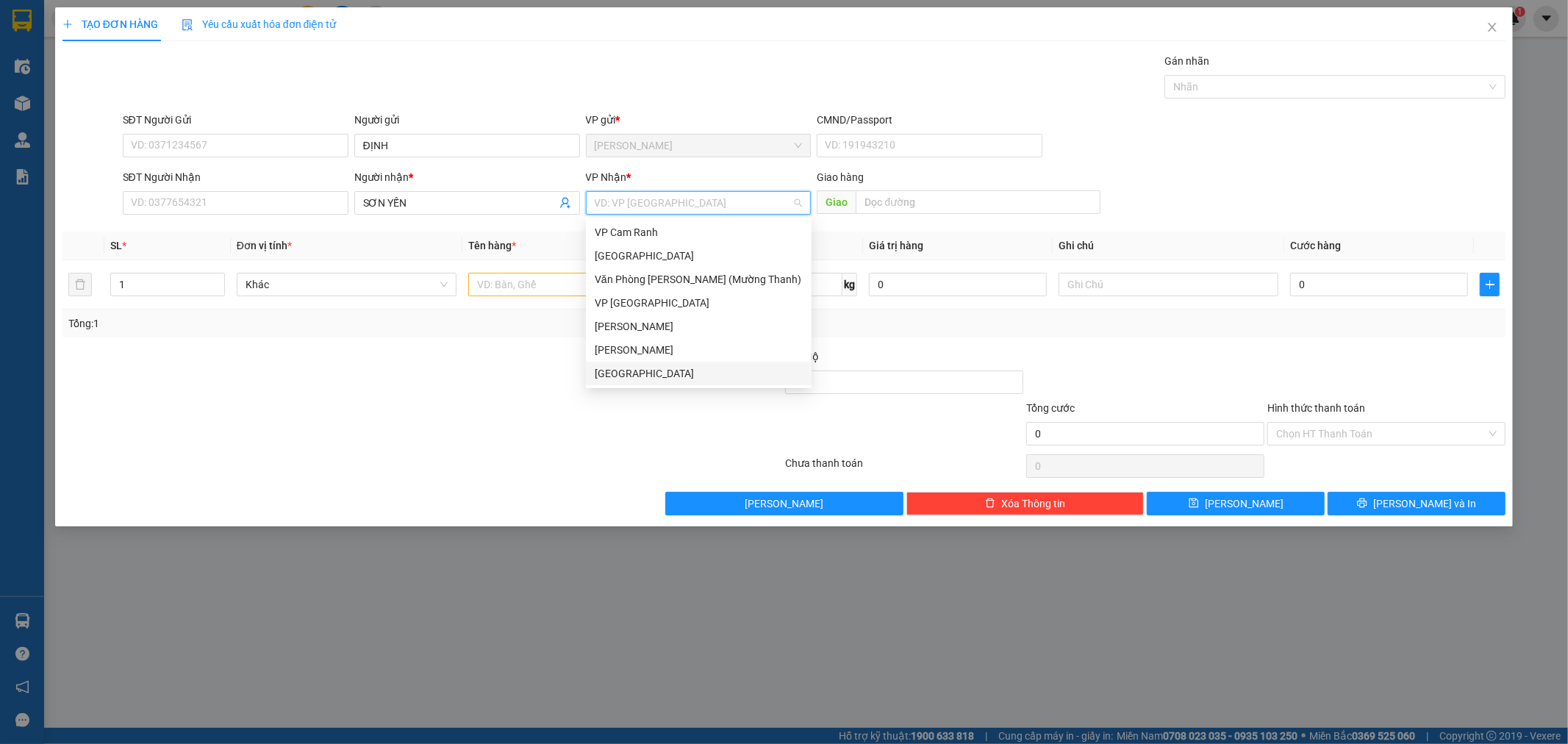
drag, startPoint x: 619, startPoint y: 378, endPoint x: 556, endPoint y: 309, distance: 93.4
click at [618, 377] on div "[GEOGRAPHIC_DATA]" at bounding box center [698, 373] width 208 height 16
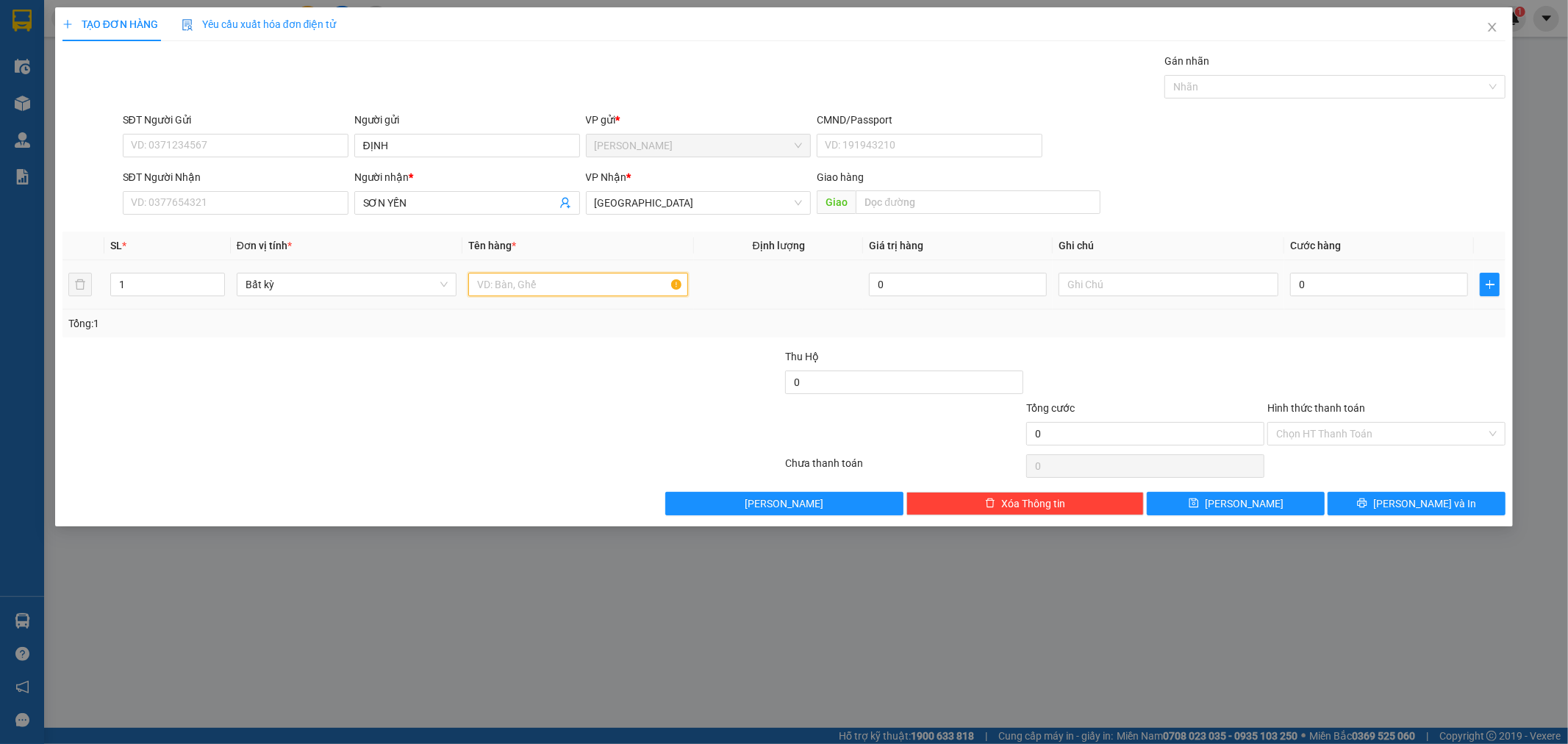
click at [526, 286] on input "text" at bounding box center [578, 284] width 220 height 23
click at [1382, 280] on input "0" at bounding box center [1379, 284] width 178 height 23
drag, startPoint x: 1394, startPoint y: 500, endPoint x: 1380, endPoint y: 471, distance: 32.2
click at [1367, 501] on icon "printer" at bounding box center [1361, 502] width 10 height 10
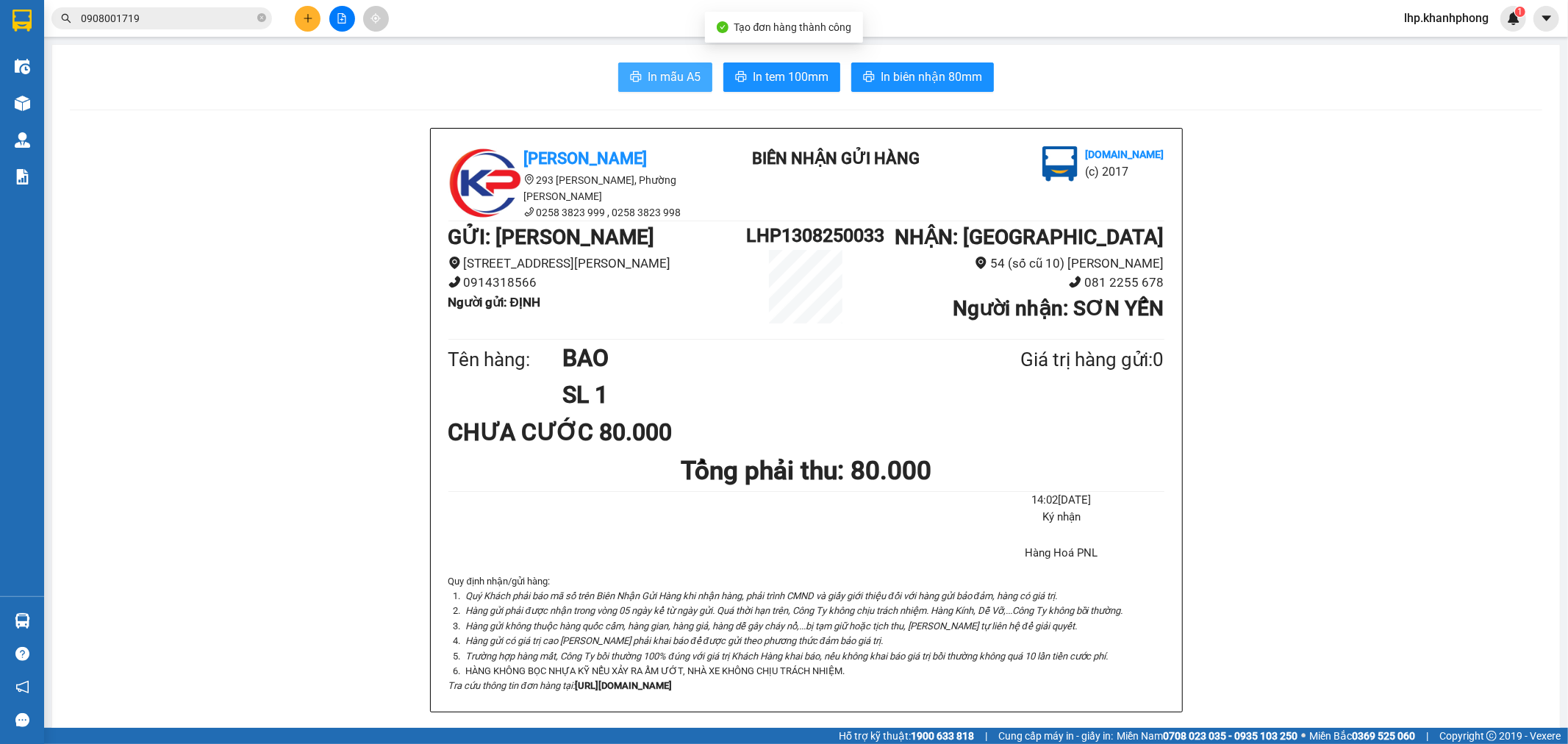
click at [630, 67] on button "In mẫu A5" at bounding box center [665, 77] width 94 height 29
click at [311, 9] on button at bounding box center [307, 19] width 26 height 26
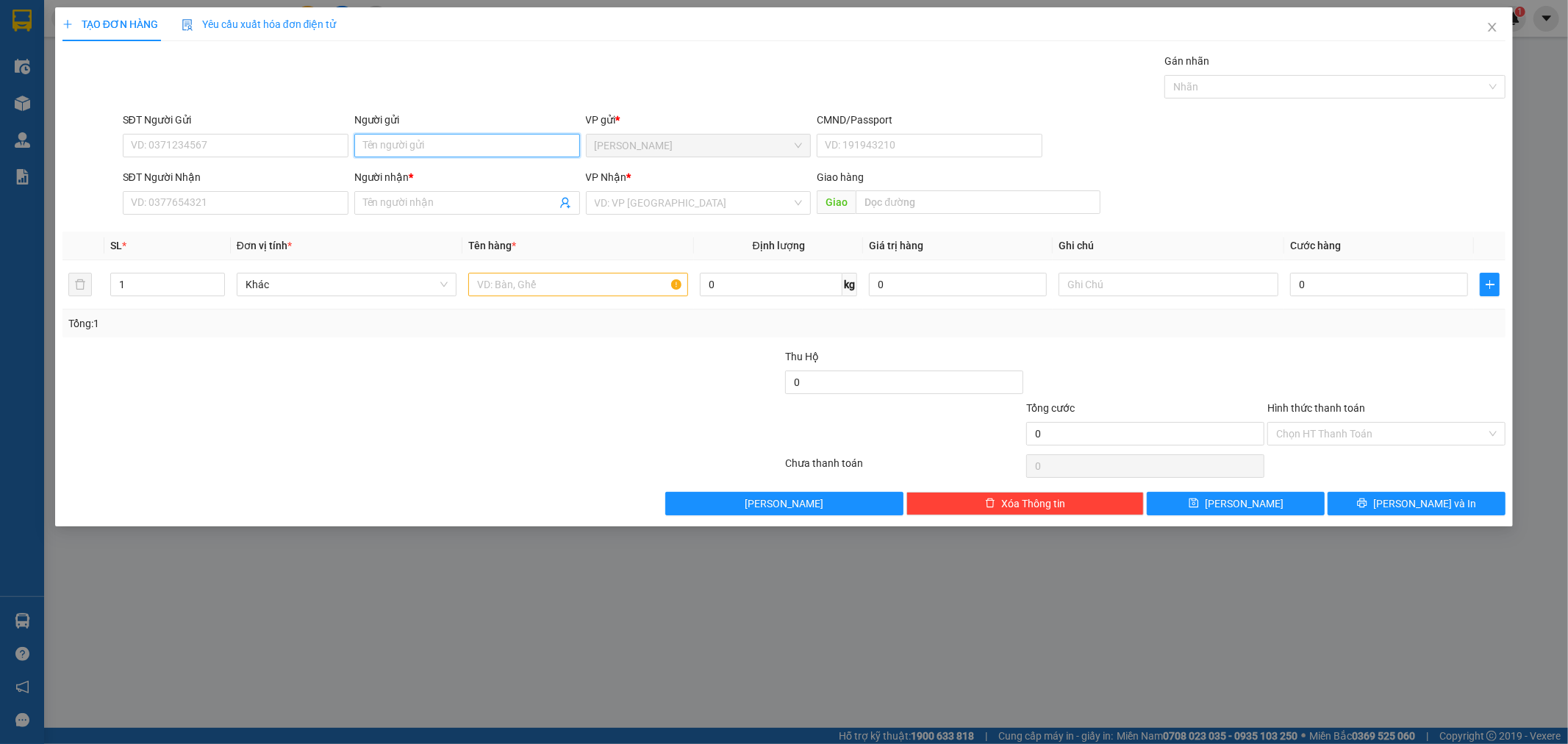
click at [407, 147] on input "Người gửi" at bounding box center [467, 146] width 225 height 23
click at [203, 199] on input "SĐT Người Nhận" at bounding box center [235, 203] width 225 height 23
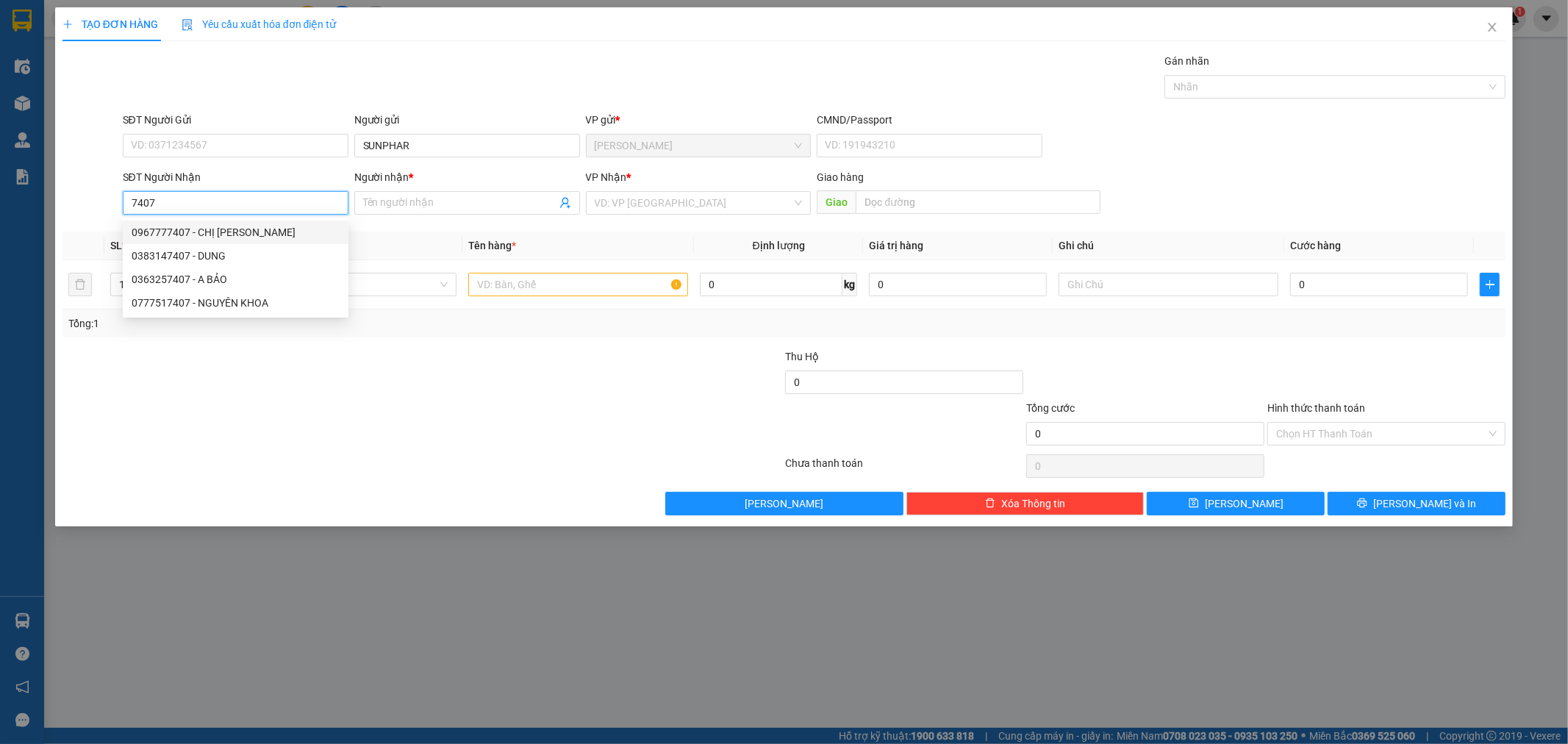
click at [130, 196] on input "7407" at bounding box center [235, 203] width 225 height 23
click at [189, 228] on div "0914137407 - THỦY" at bounding box center [235, 232] width 208 height 16
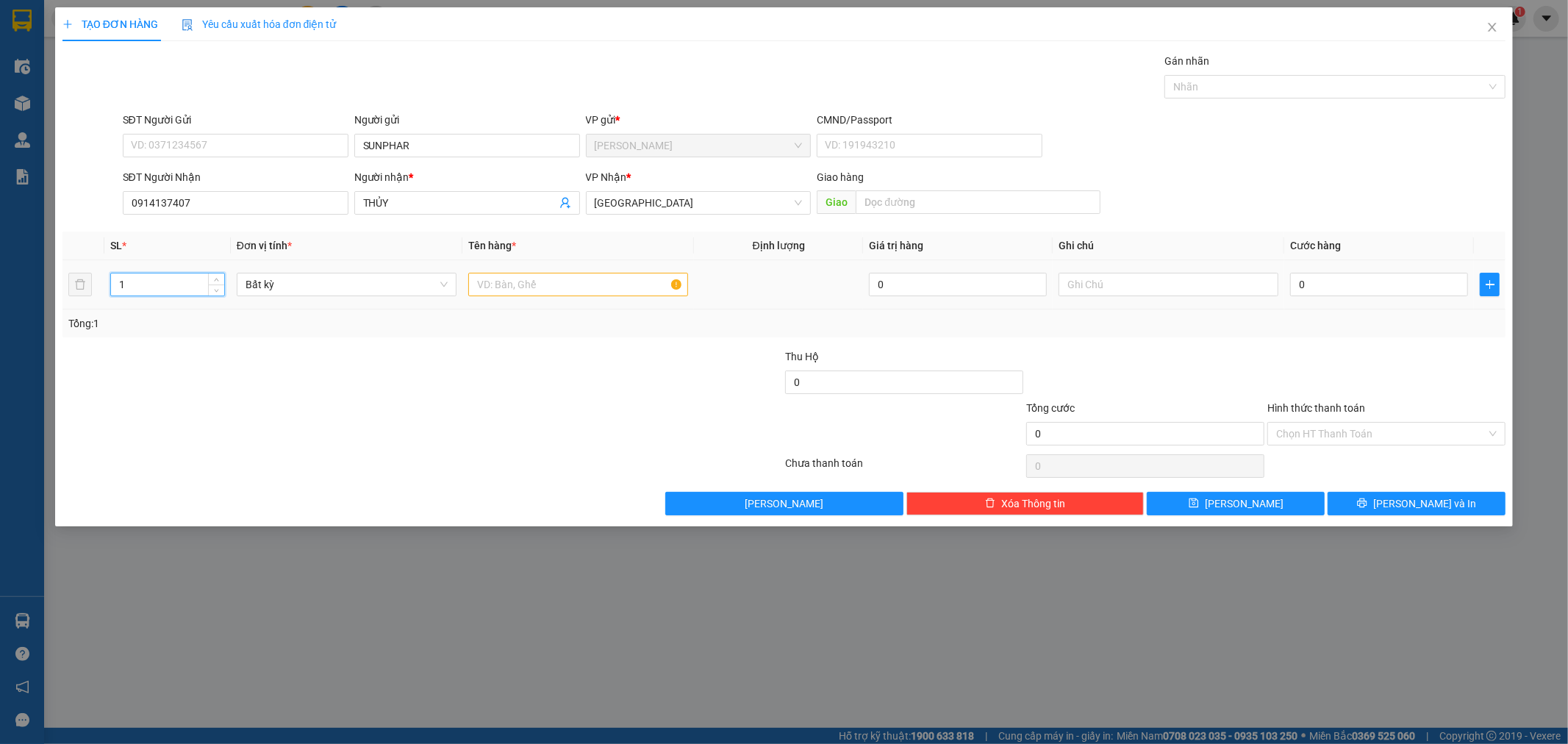
drag, startPoint x: 152, startPoint y: 287, endPoint x: 47, endPoint y: 302, distance: 106.1
click at [50, 298] on div "TẠO ĐƠN HÀNG Yêu cầu xuất hóa đơn điện tử Transit Pickup Surcharge Ids Transit …" at bounding box center [784, 372] width 1568 height 744
click at [539, 285] on input "text" at bounding box center [578, 284] width 220 height 23
drag, startPoint x: 1331, startPoint y: 297, endPoint x: 1318, endPoint y: 290, distance: 14.8
click at [1328, 298] on div "0" at bounding box center [1379, 284] width 178 height 29
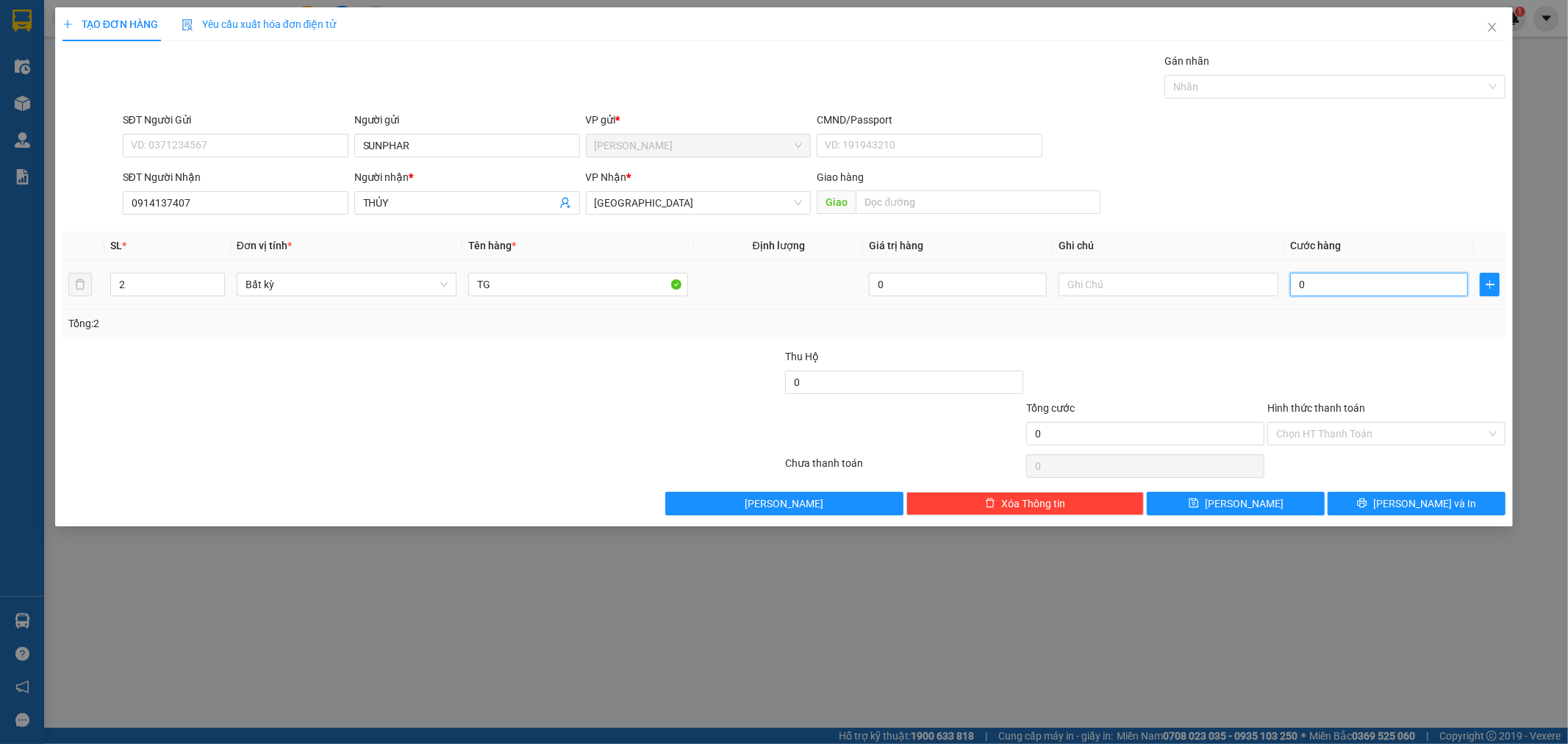
click at [1318, 290] on input "0" at bounding box center [1379, 284] width 178 height 23
click at [1408, 510] on span "[PERSON_NAME] và In" at bounding box center [1424, 503] width 103 height 16
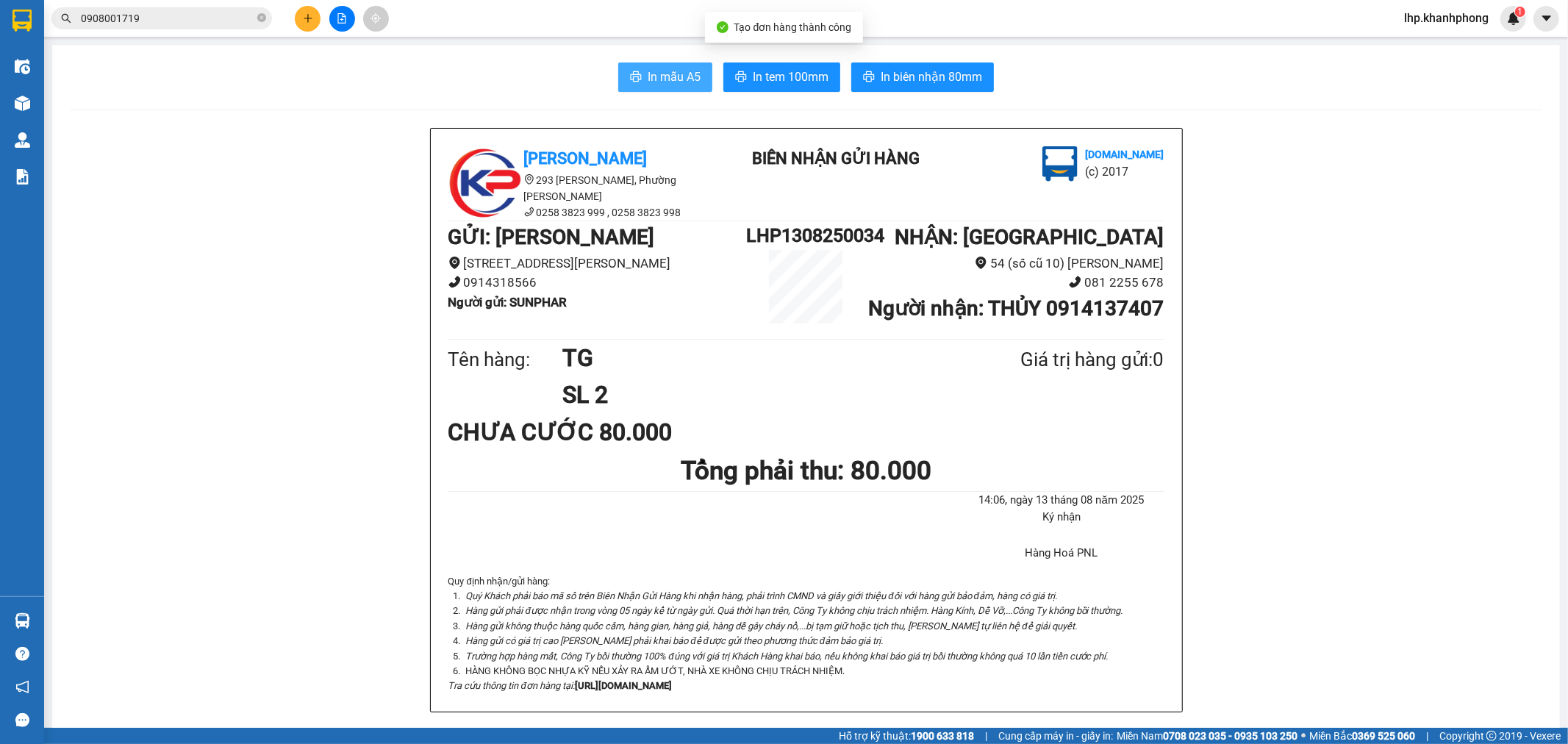
click at [618, 82] on button "In mẫu A5" at bounding box center [665, 77] width 94 height 29
click at [309, 20] on icon "plus" at bounding box center [307, 18] width 10 height 10
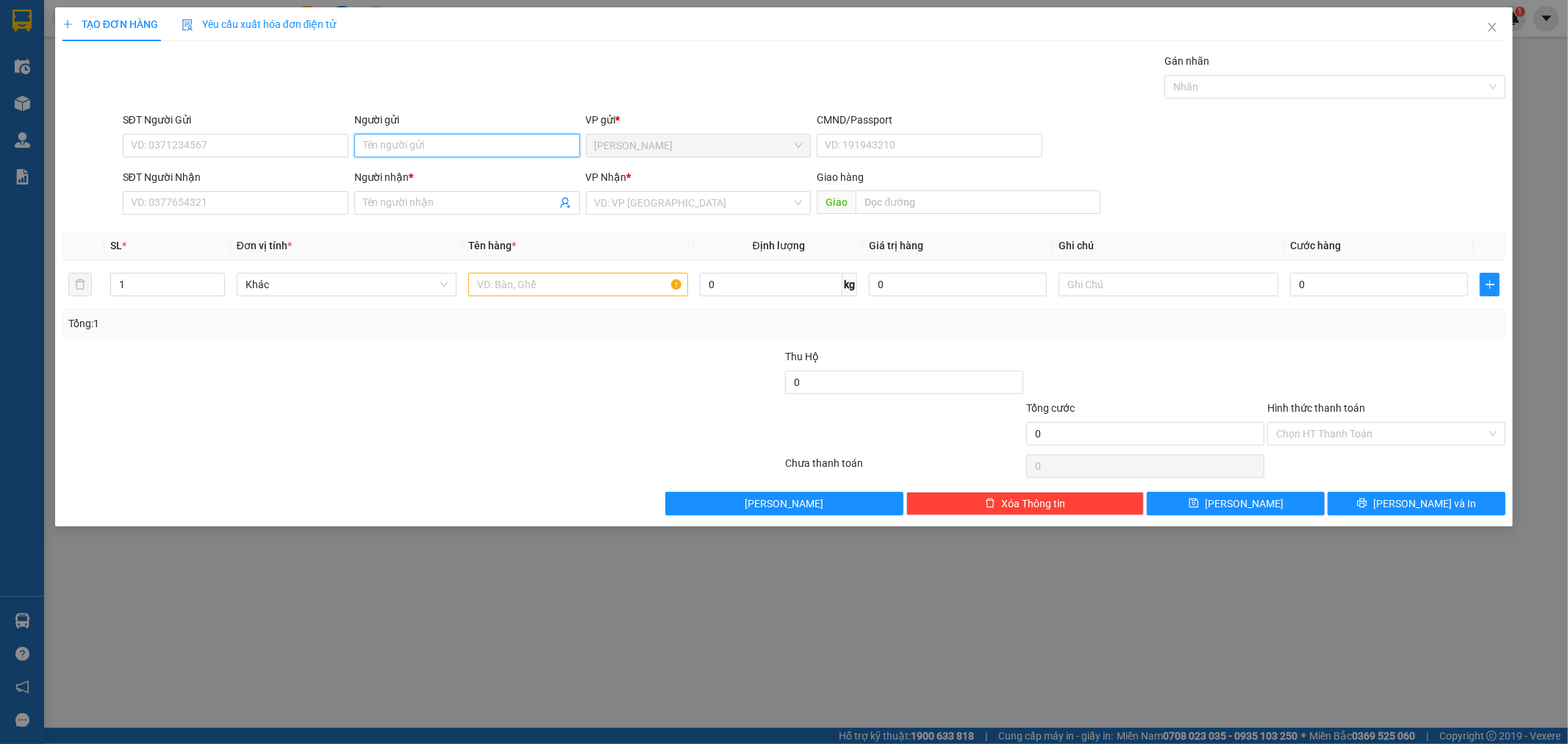
click at [441, 141] on input "Người gửi" at bounding box center [467, 146] width 225 height 23
click at [228, 201] on input "SĐT Người Nhận" at bounding box center [235, 203] width 225 height 23
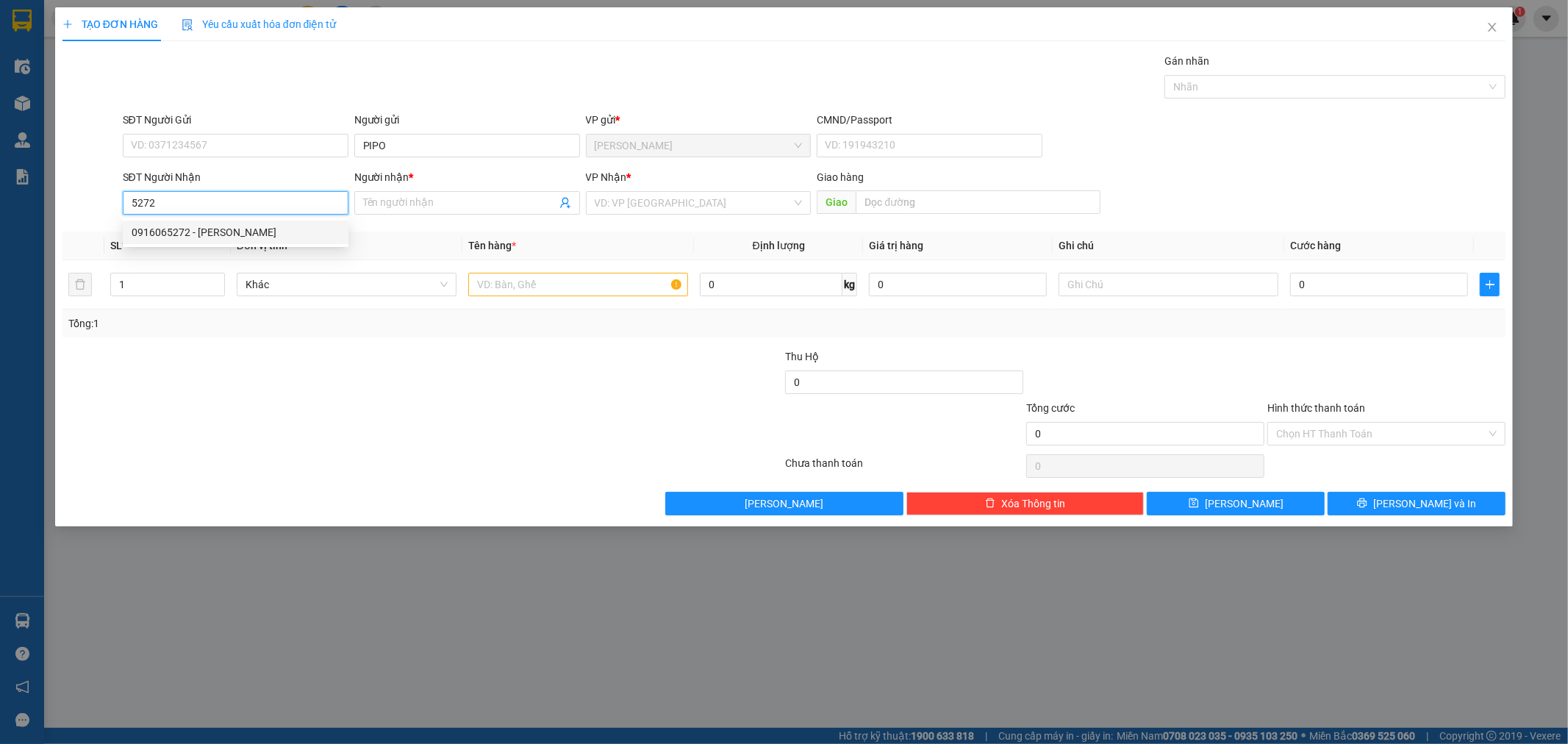
click at [218, 236] on div "0916065272 - KIM THOA" at bounding box center [235, 232] width 208 height 16
click at [568, 297] on input "text" at bounding box center [578, 284] width 220 height 23
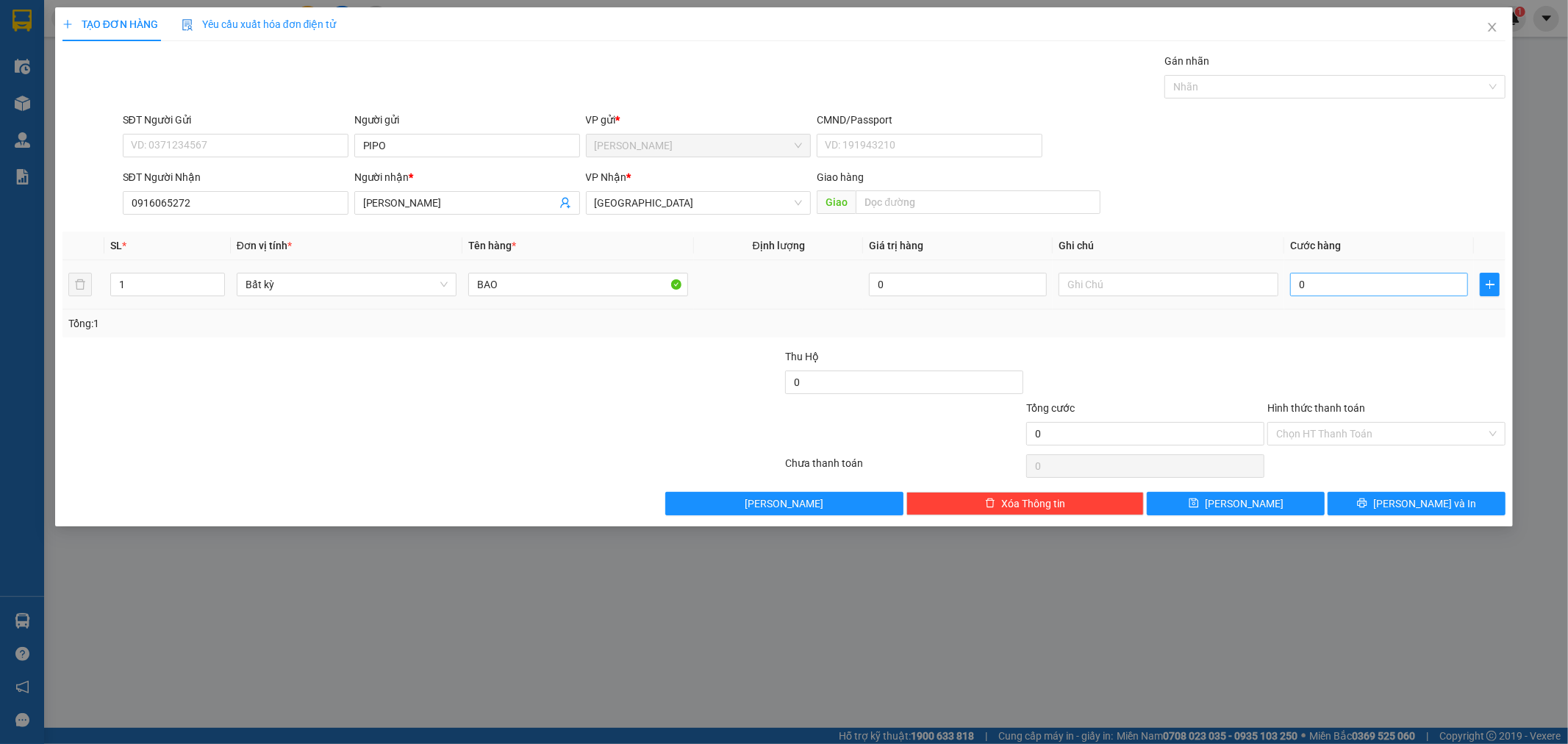
drag, startPoint x: 1372, startPoint y: 297, endPoint x: 1362, endPoint y: 293, distance: 10.8
click at [1368, 294] on div "0" at bounding box center [1379, 284] width 178 height 29
click at [1347, 294] on input "0" at bounding box center [1379, 284] width 178 height 23
drag, startPoint x: 1412, startPoint y: 502, endPoint x: 1405, endPoint y: 478, distance: 25.0
click at [1413, 502] on span "[PERSON_NAME] và In" at bounding box center [1424, 503] width 103 height 16
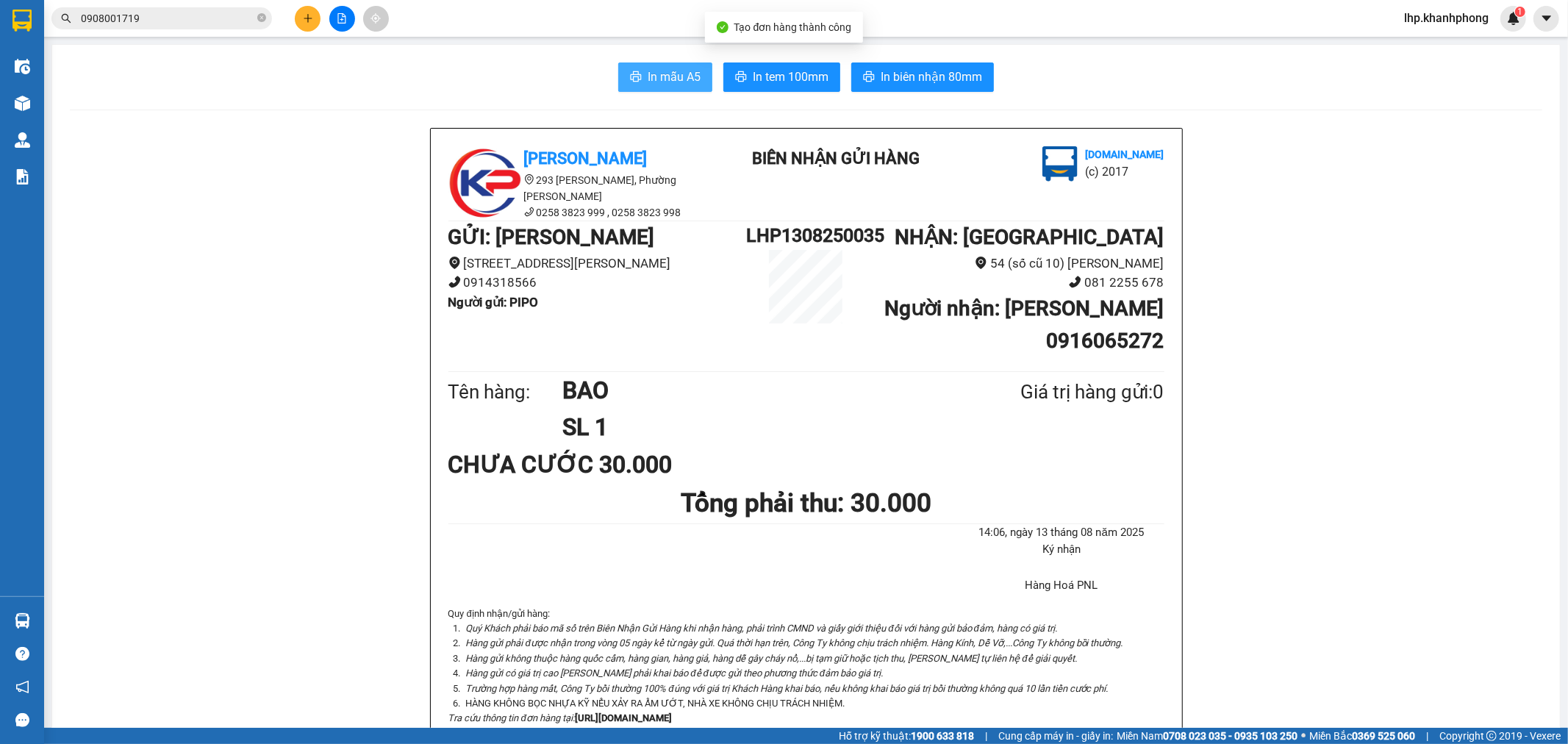
click at [658, 74] on span "In mẫu A5" at bounding box center [674, 77] width 53 height 19
click at [306, 21] on icon "plus" at bounding box center [307, 18] width 10 height 10
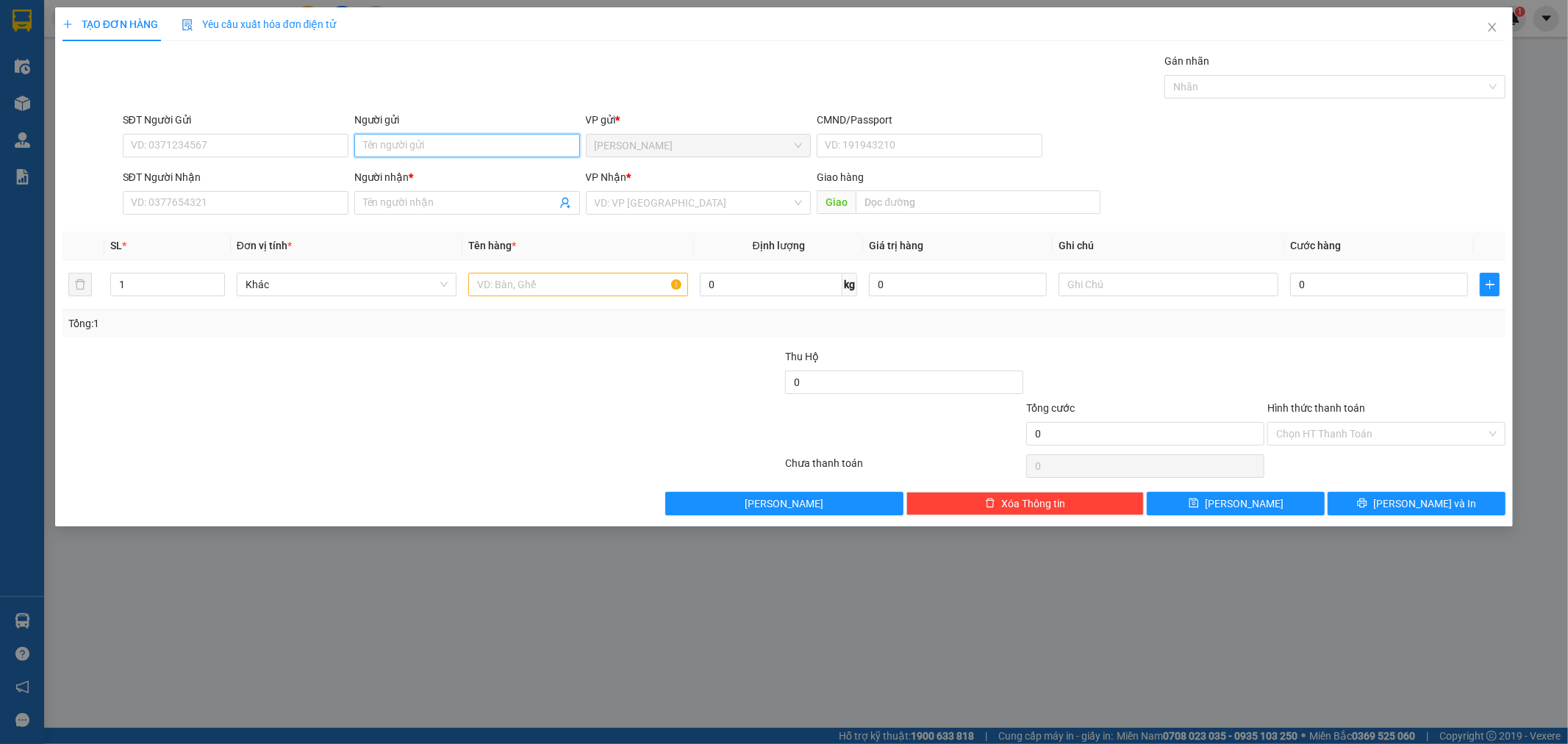
click at [417, 143] on input "Người gửi" at bounding box center [467, 146] width 225 height 23
click at [219, 190] on div "SĐT Người Nhận" at bounding box center [235, 180] width 225 height 22
click at [253, 210] on input "SĐT Người Nhận" at bounding box center [235, 203] width 225 height 23
click at [424, 195] on input "Người nhận *" at bounding box center [460, 203] width 194 height 16
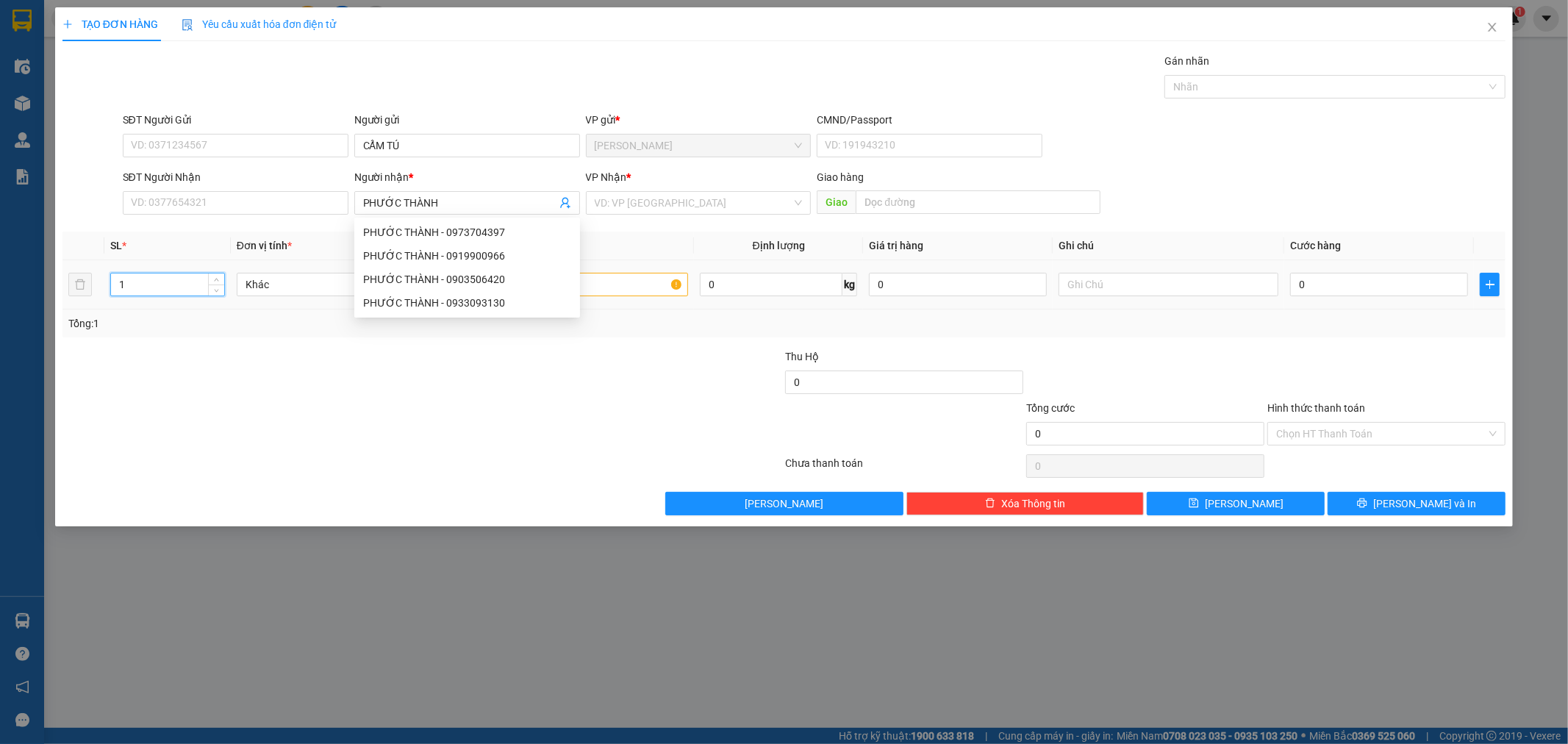
drag, startPoint x: 150, startPoint y: 285, endPoint x: 70, endPoint y: 314, distance: 85.1
click at [80, 307] on tr "1 Khác 0 kg 0 0" at bounding box center [784, 285] width 1443 height 50
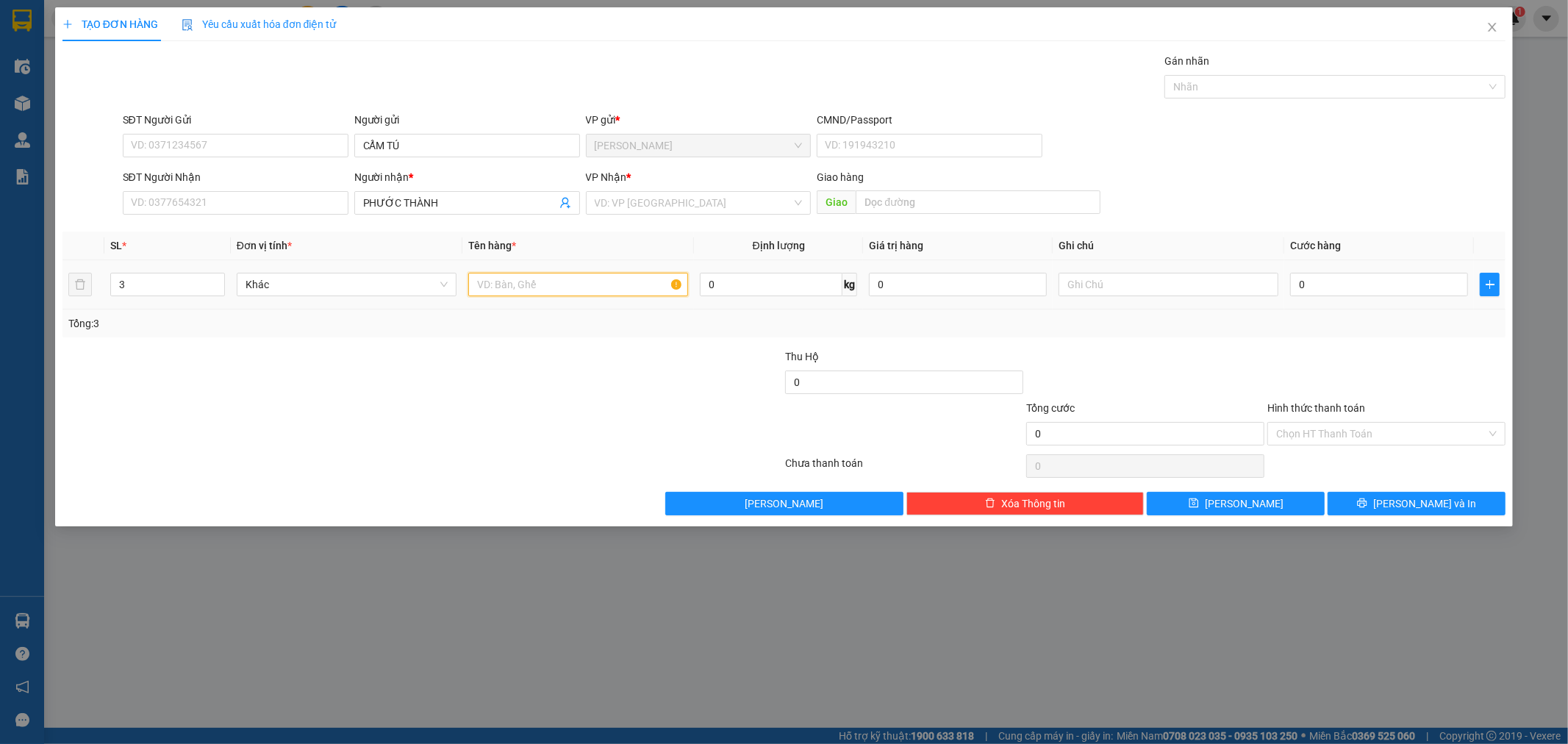
click at [539, 276] on input "text" at bounding box center [578, 284] width 220 height 23
click at [619, 211] on input "search" at bounding box center [693, 203] width 197 height 22
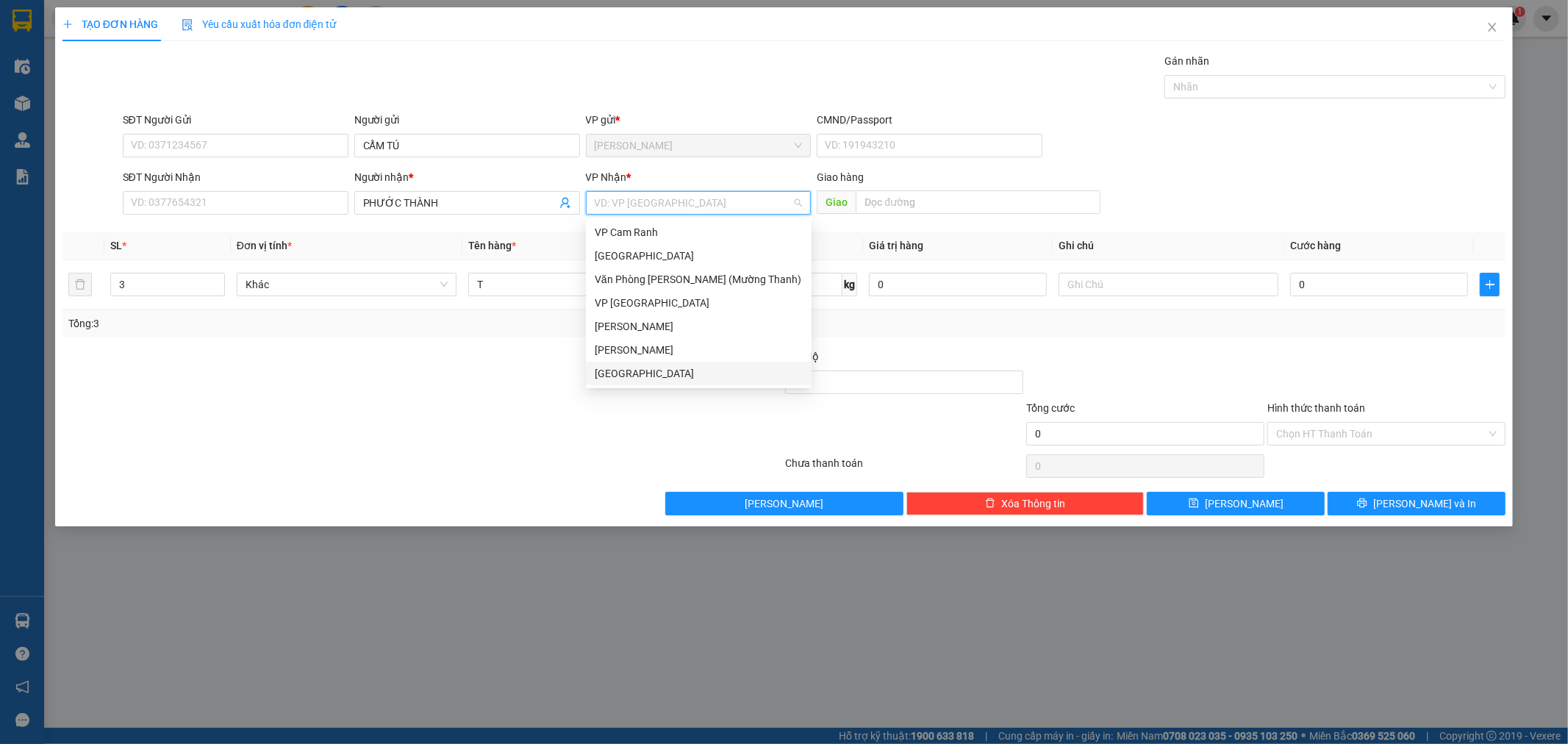
click at [637, 369] on div "[GEOGRAPHIC_DATA]" at bounding box center [698, 373] width 208 height 16
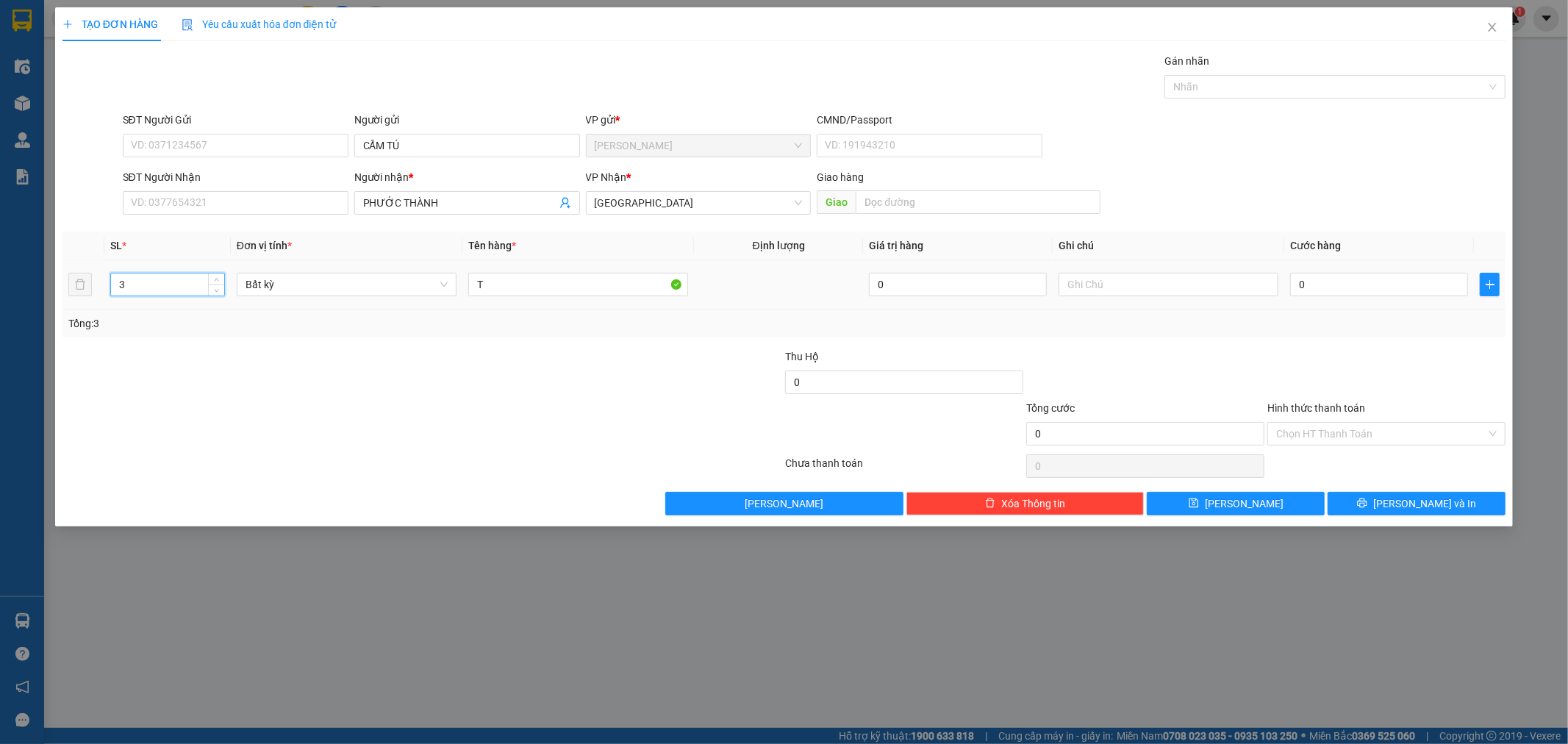
drag, startPoint x: 142, startPoint y: 287, endPoint x: 84, endPoint y: 307, distance: 61.4
click at [66, 298] on tr "3 Bất kỳ T 0 0" at bounding box center [784, 285] width 1443 height 50
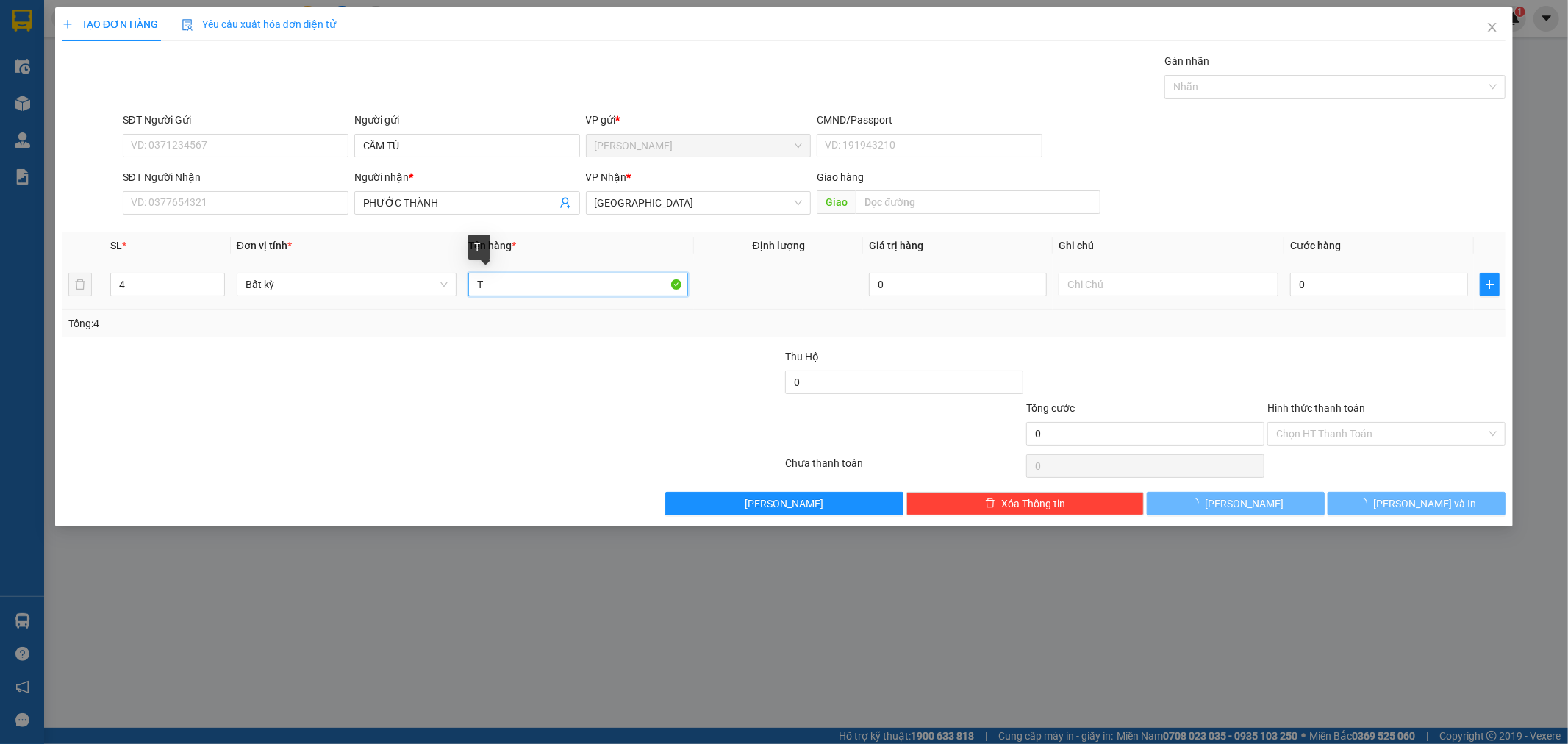
click at [533, 281] on input "T" at bounding box center [578, 284] width 220 height 23
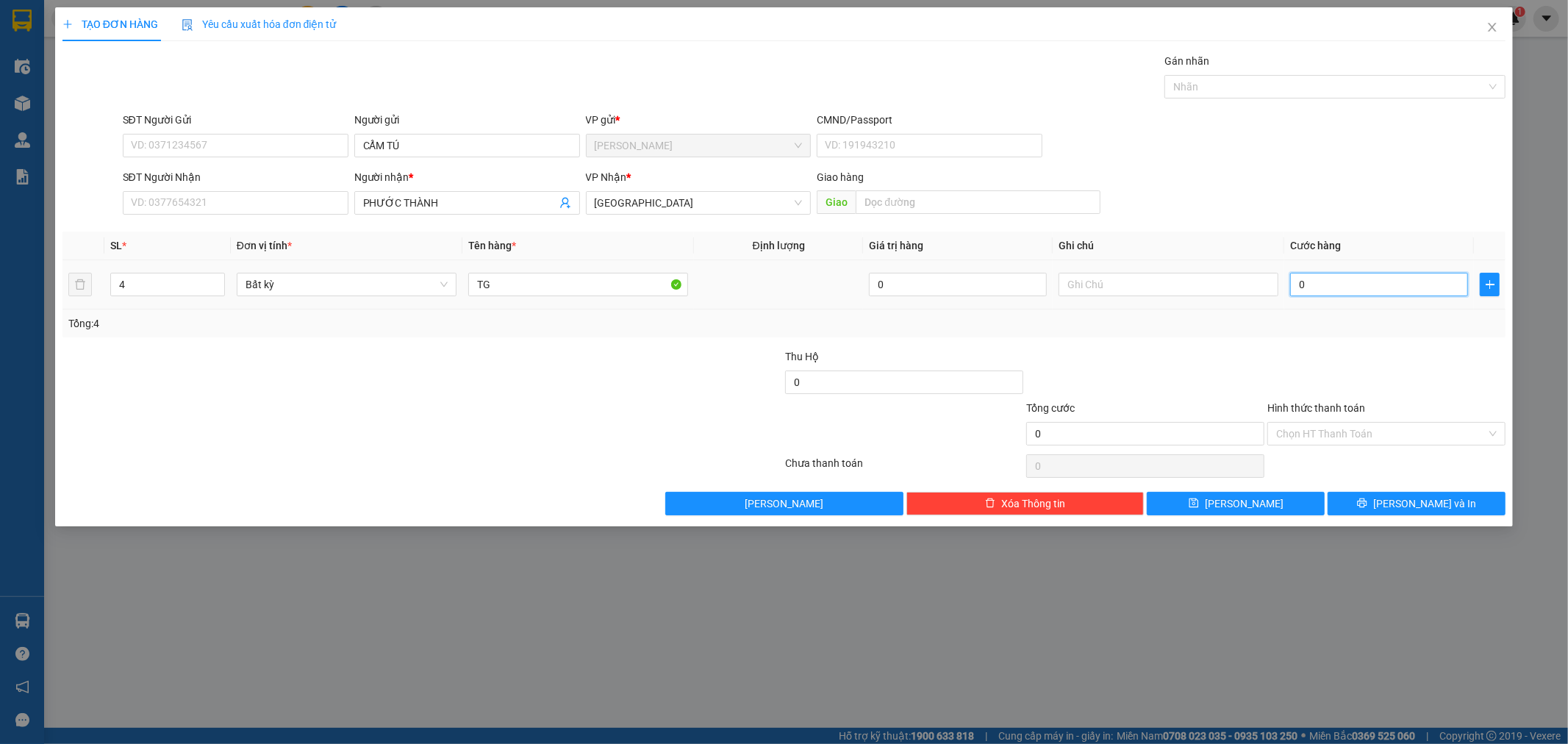
click at [1328, 283] on input "0" at bounding box center [1379, 284] width 178 height 23
drag, startPoint x: 147, startPoint y: 285, endPoint x: 82, endPoint y: 306, distance: 68.3
click at [82, 306] on tr "4 Bất kỳ TG 0 0" at bounding box center [784, 285] width 1443 height 50
click at [1334, 275] on input "0" at bounding box center [1379, 284] width 178 height 23
click at [1380, 494] on button "[PERSON_NAME] và In" at bounding box center [1416, 503] width 178 height 23
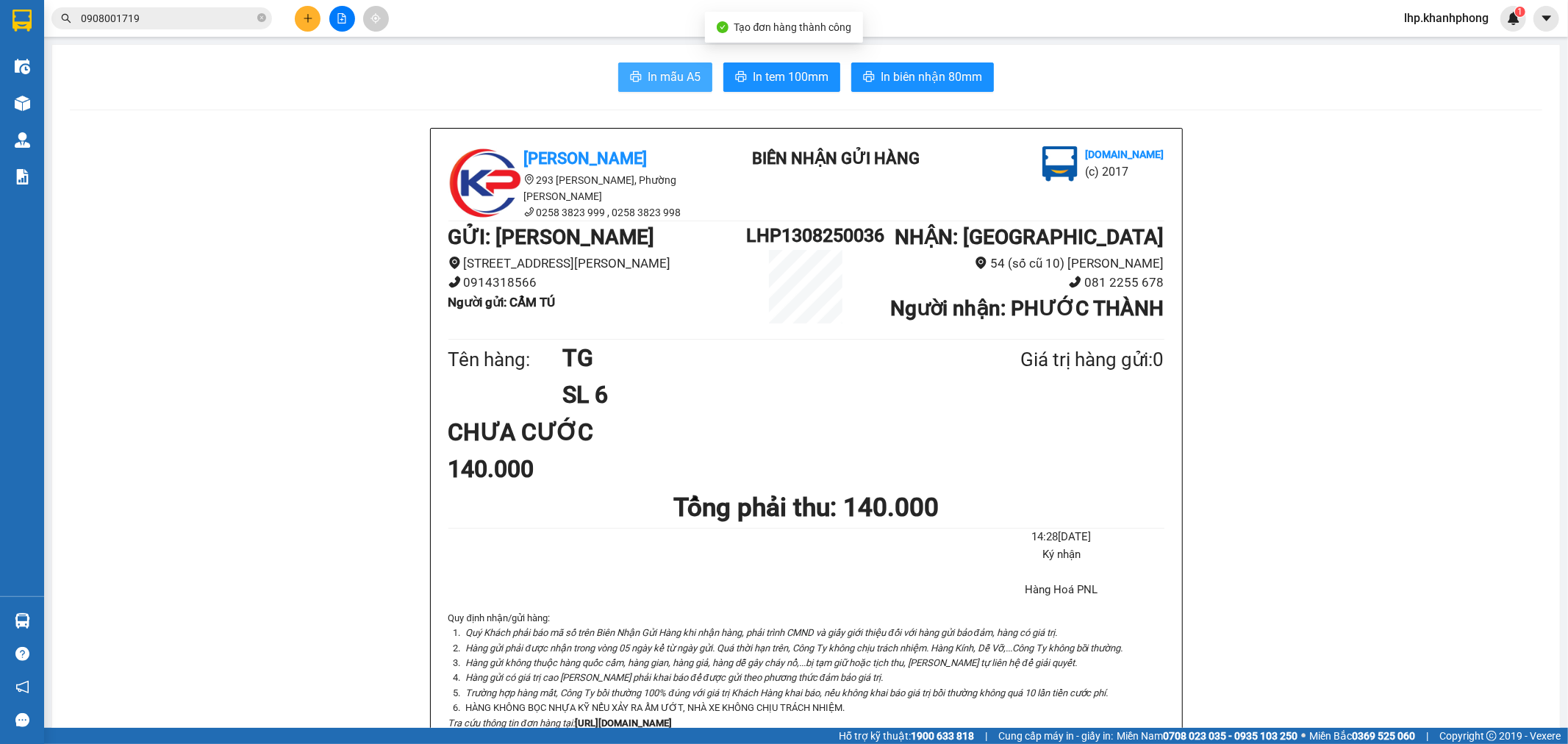
click at [647, 63] on button "In mẫu A5" at bounding box center [665, 77] width 94 height 29
click at [307, 13] on icon "plus" at bounding box center [307, 18] width 10 height 10
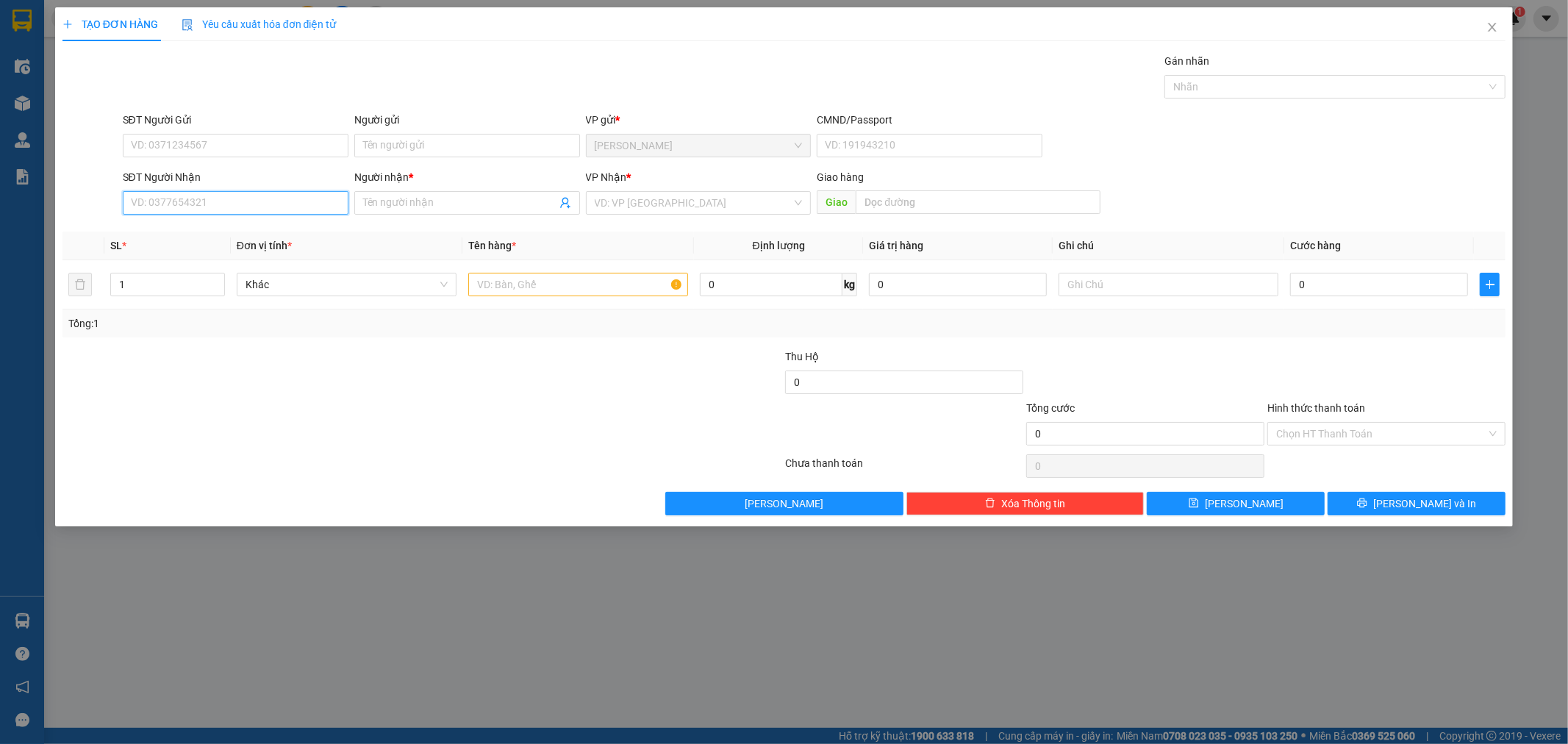
click at [242, 198] on input "SĐT Người Nhận" at bounding box center [235, 203] width 225 height 23
click at [272, 225] on div "0918205803 - LINH" at bounding box center [235, 232] width 208 height 16
click at [413, 142] on input "Người gửi" at bounding box center [467, 146] width 225 height 23
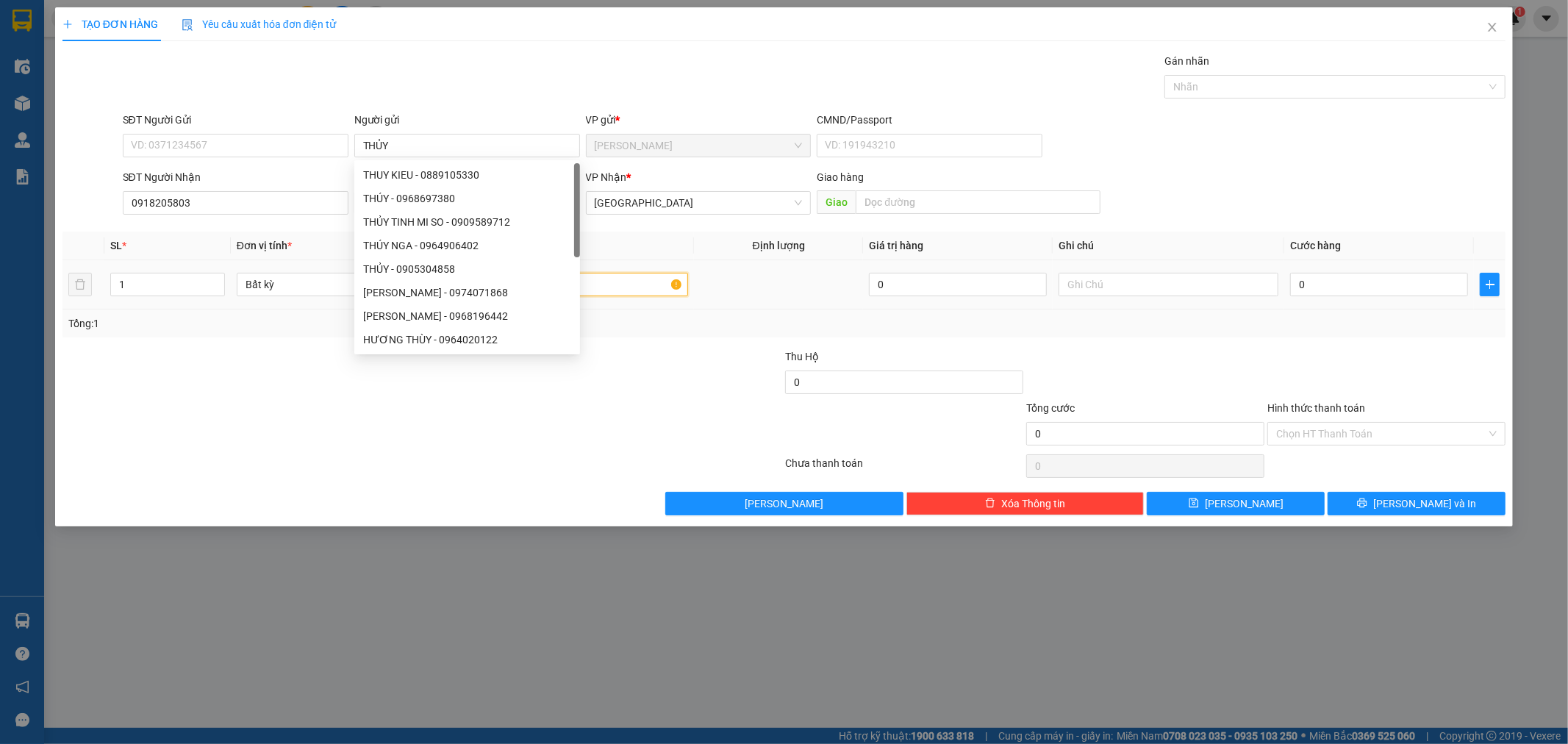
click at [616, 290] on input "text" at bounding box center [578, 284] width 220 height 23
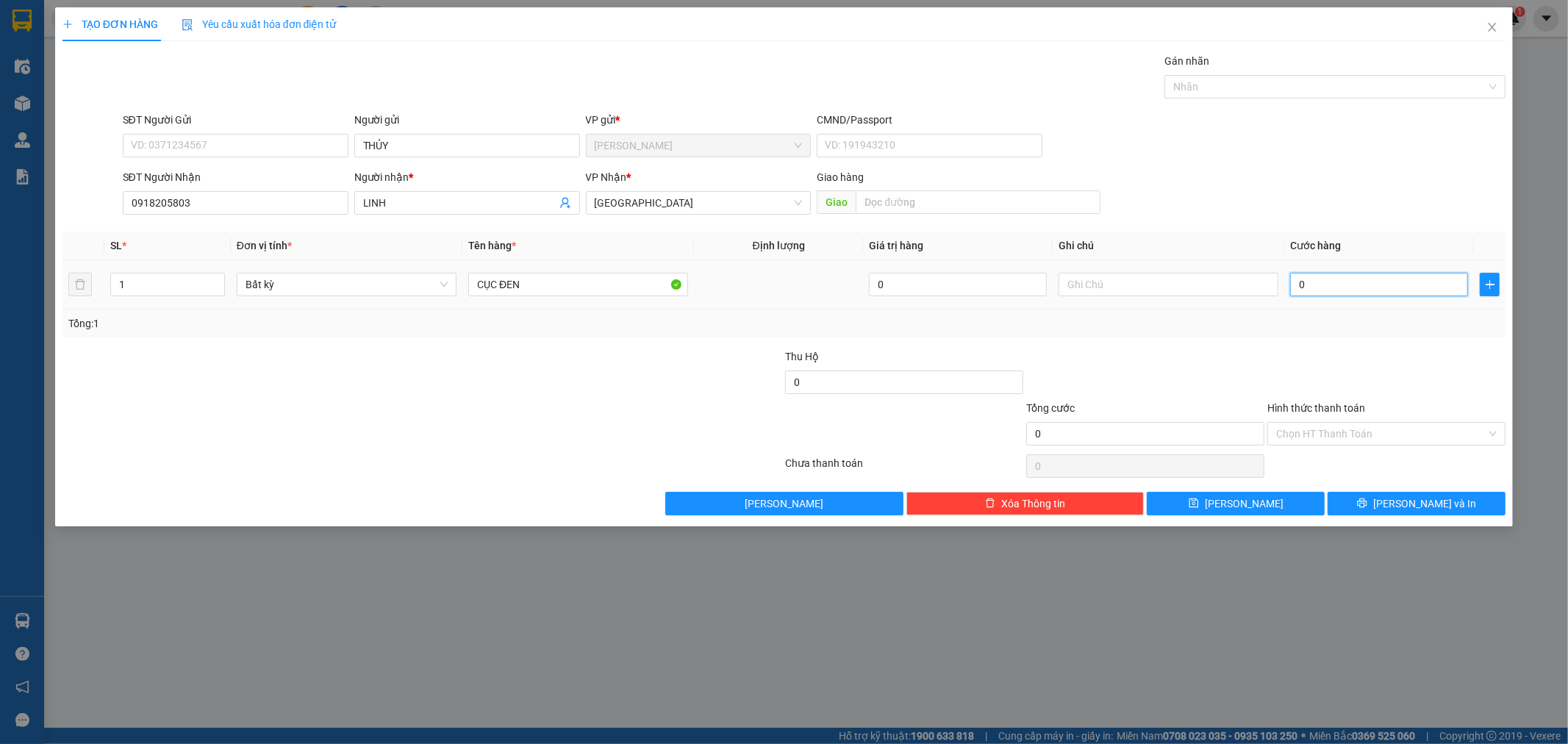
click at [1341, 286] on input "0" at bounding box center [1379, 284] width 178 height 23
drag, startPoint x: 1406, startPoint y: 502, endPoint x: 1322, endPoint y: 451, distance: 98.3
click at [1401, 499] on button "[PERSON_NAME] và In" at bounding box center [1416, 503] width 178 height 23
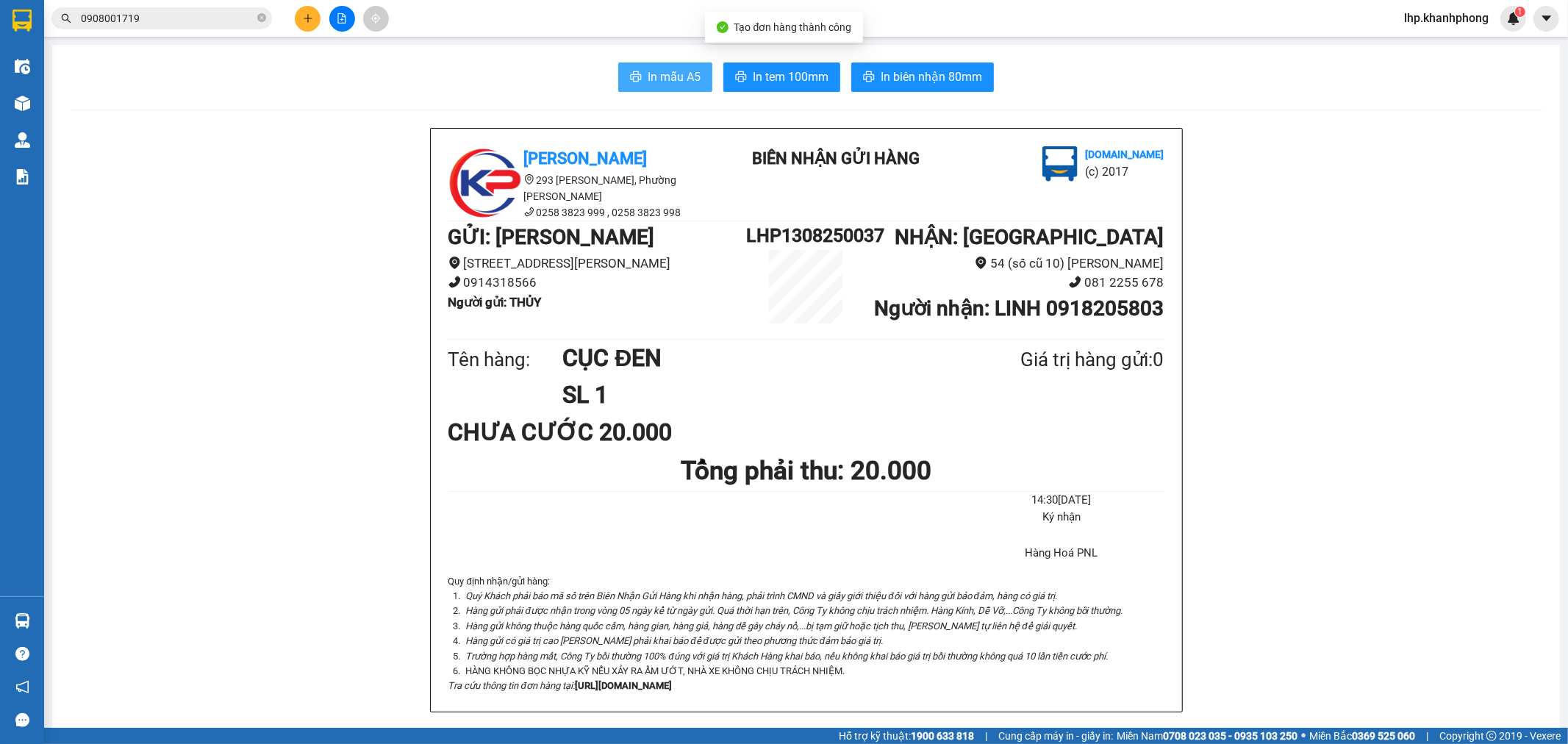
click at [636, 70] on button "In mẫu A5" at bounding box center [665, 77] width 94 height 29
click at [311, 20] on icon "plus" at bounding box center [307, 18] width 10 height 10
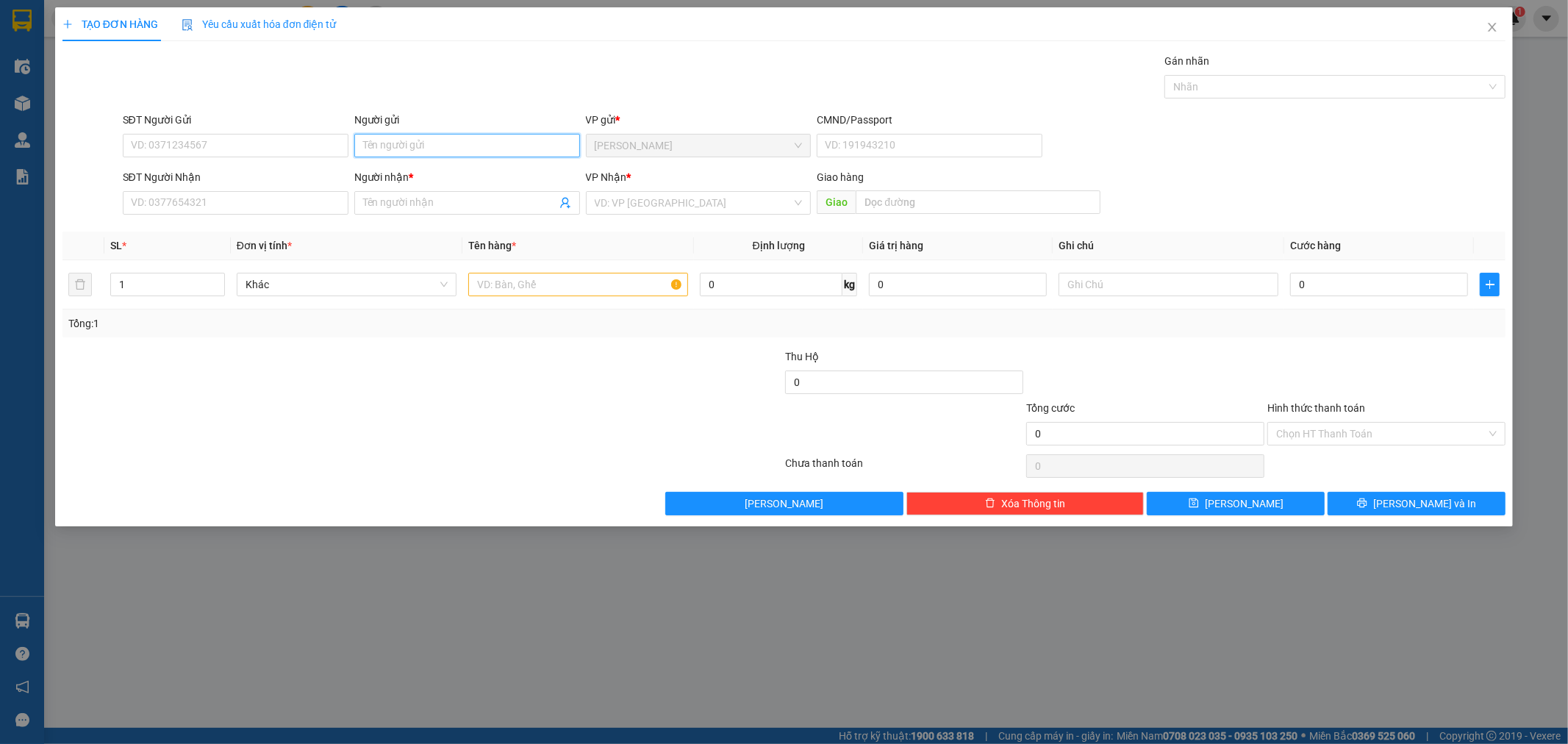
click at [399, 151] on input "Người gửi" at bounding box center [467, 146] width 225 height 23
drag, startPoint x: 397, startPoint y: 145, endPoint x: 336, endPoint y: 165, distance: 64.2
click at [336, 165] on form "SĐT Người Gửi VD: 0371234567 Người gửi VIEETYJ NGHI VIEETYJ NGHI VP gửi * Lê Hồ…" at bounding box center [784, 166] width 1443 height 108
click at [122, 354] on div at bounding box center [302, 374] width 482 height 51
click at [385, 201] on input "Người nhận *" at bounding box center [460, 203] width 194 height 16
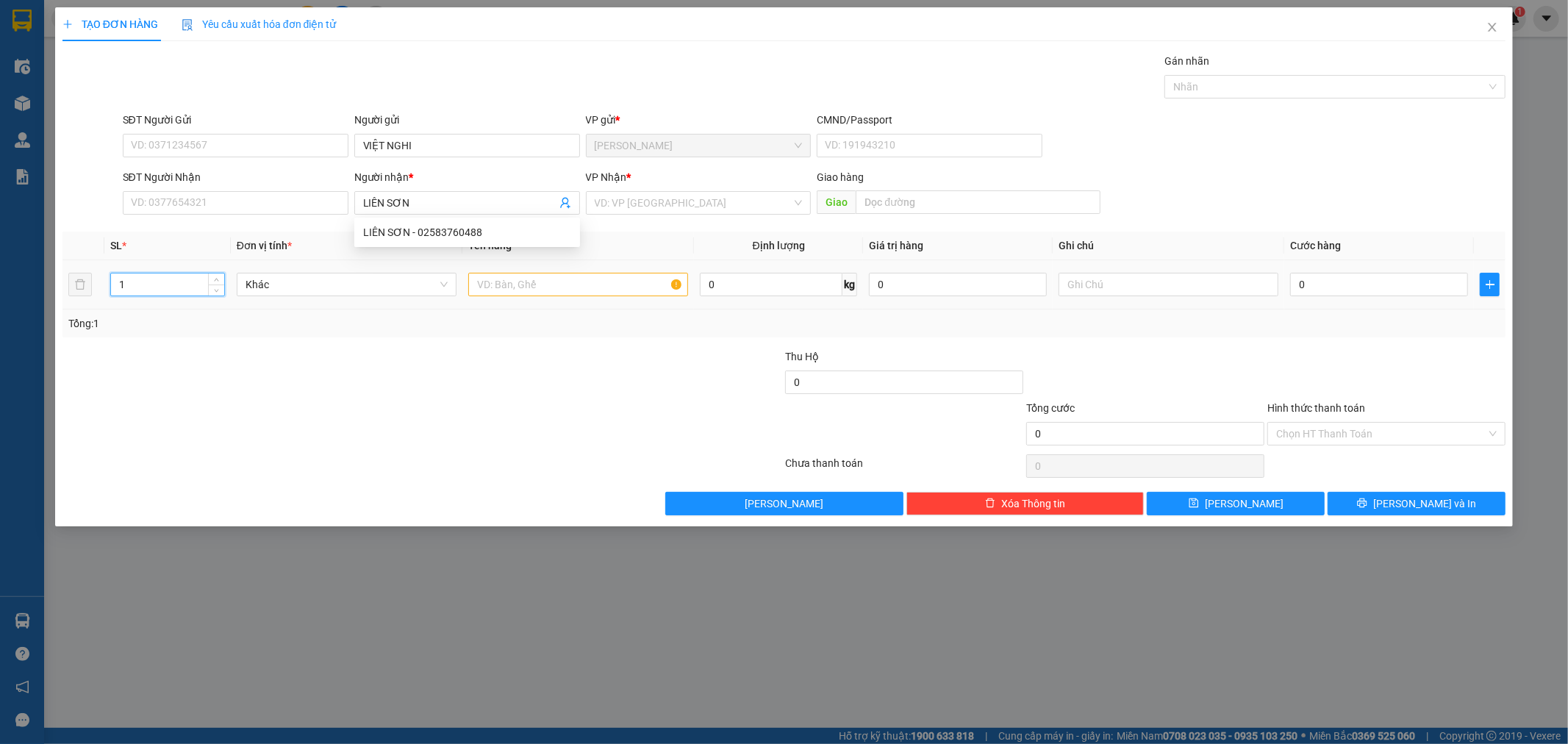
drag, startPoint x: 136, startPoint y: 285, endPoint x: 105, endPoint y: 306, distance: 37.4
click at [95, 304] on tr "1 Khác 0 kg 0 0" at bounding box center [784, 285] width 1443 height 50
click at [534, 282] on input "text" at bounding box center [578, 284] width 220 height 23
click at [655, 209] on input "search" at bounding box center [693, 203] width 197 height 22
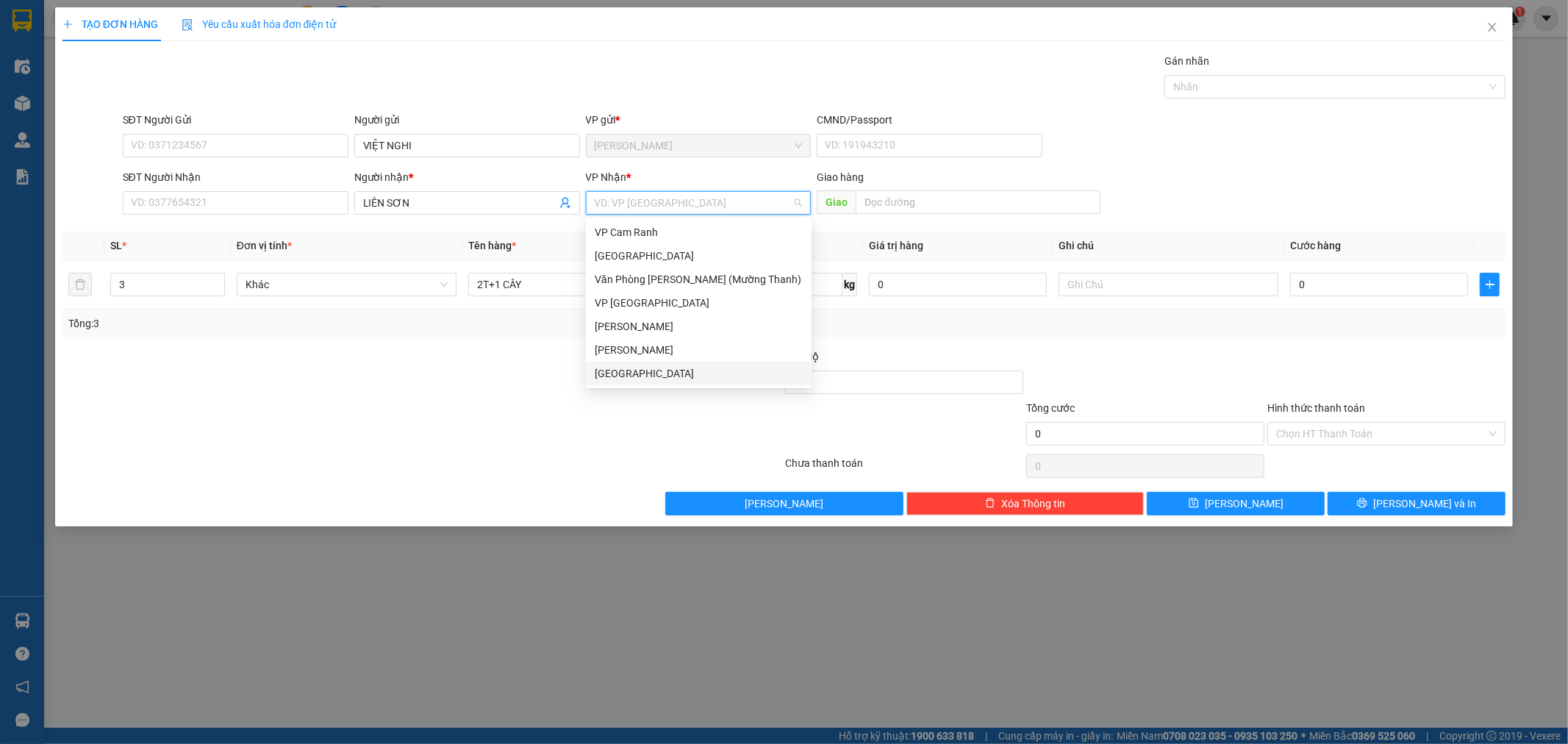
click at [678, 381] on div "[GEOGRAPHIC_DATA]" at bounding box center [698, 373] width 208 height 16
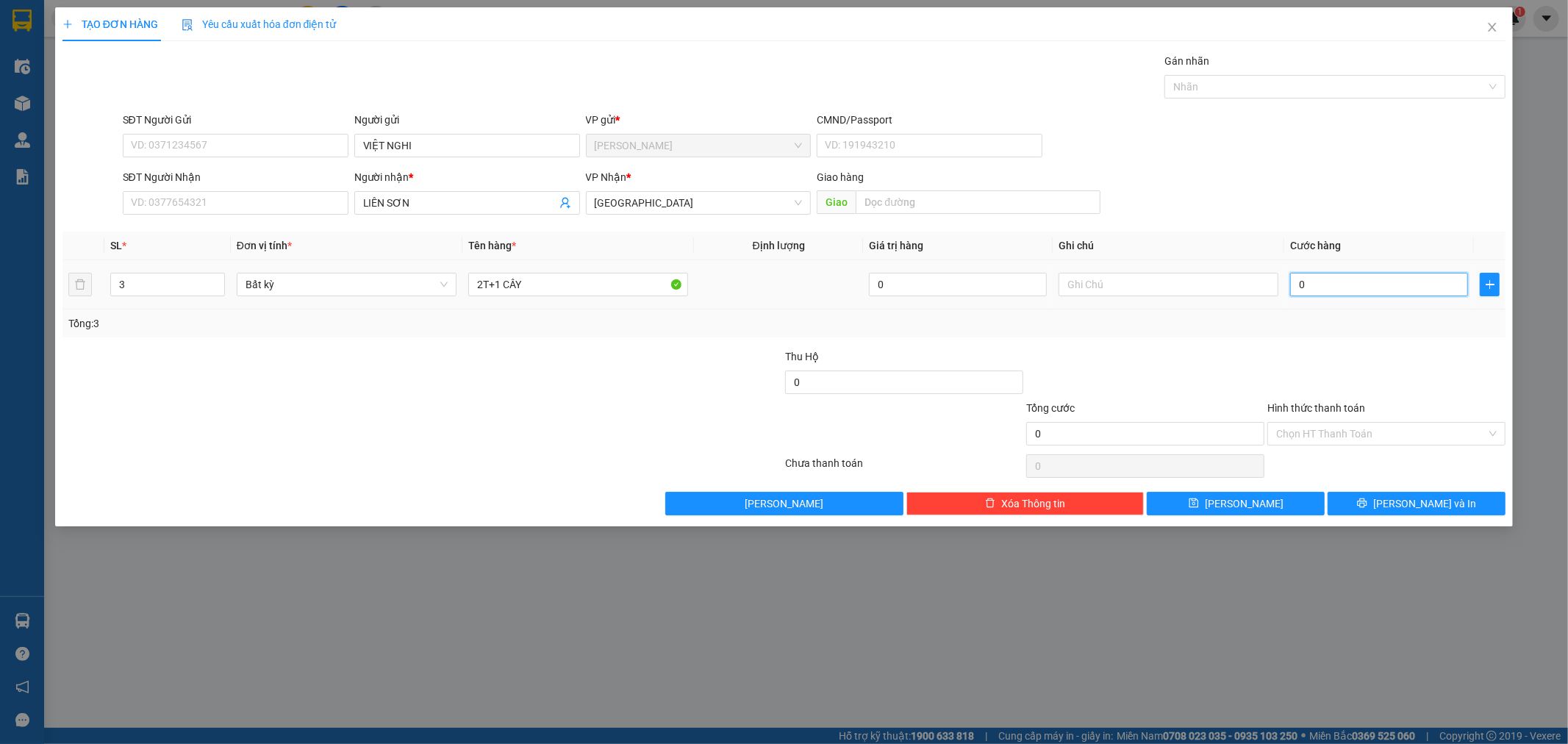
click at [1316, 282] on input "0" at bounding box center [1379, 284] width 178 height 23
click at [1381, 495] on button "[PERSON_NAME] và In" at bounding box center [1416, 503] width 178 height 23
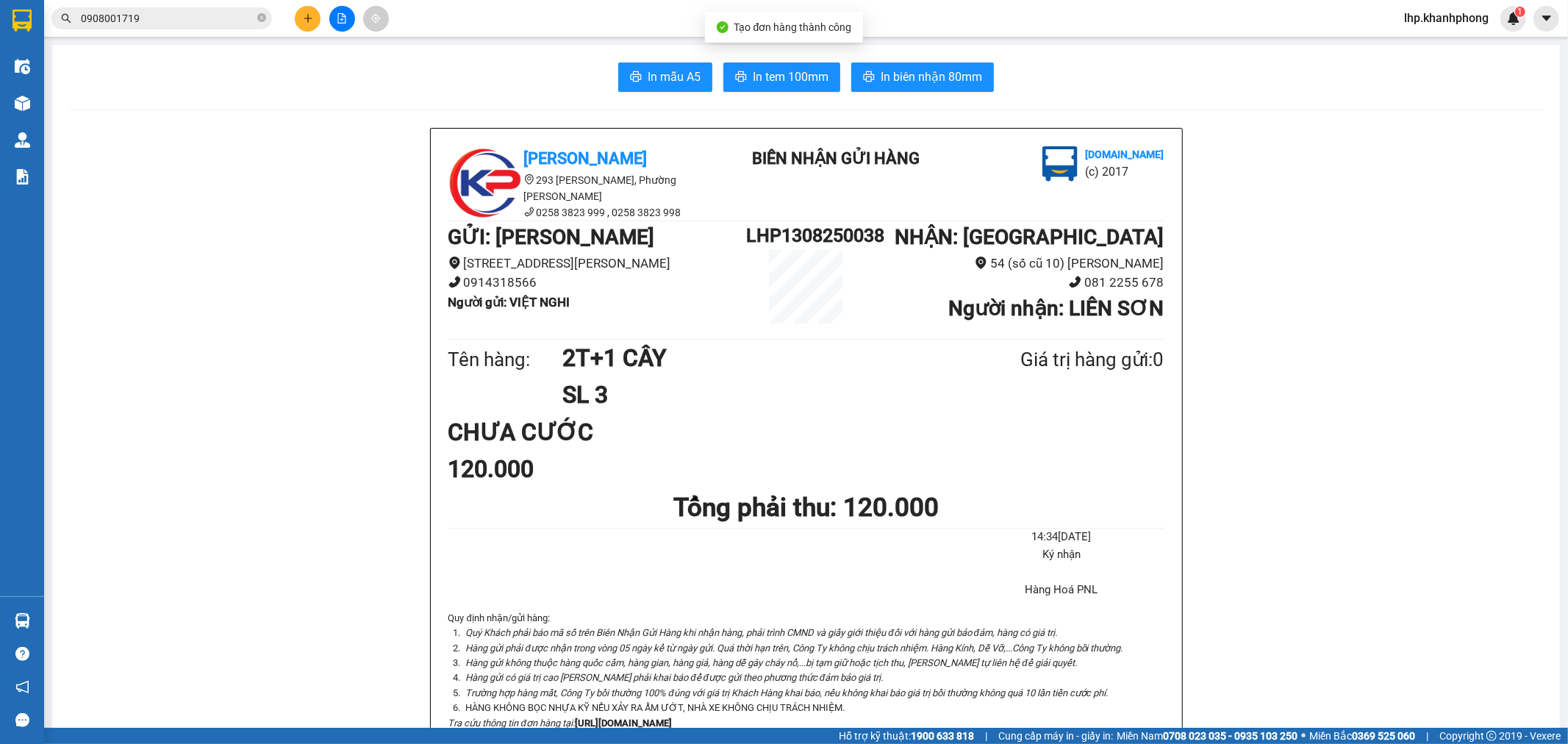
drag, startPoint x: 633, startPoint y: 38, endPoint x: 640, endPoint y: 52, distance: 15.7
click at [633, 42] on main "In mẫu A5 In tem 100mm In biên nhận 80mm Khanh Phong 293 Phạm Ngũ Lão, Phường P…" at bounding box center [784, 364] width 1568 height 728
click at [653, 63] on button "In mẫu A5" at bounding box center [665, 77] width 94 height 29
click at [312, 21] on icon "plus" at bounding box center [307, 18] width 10 height 10
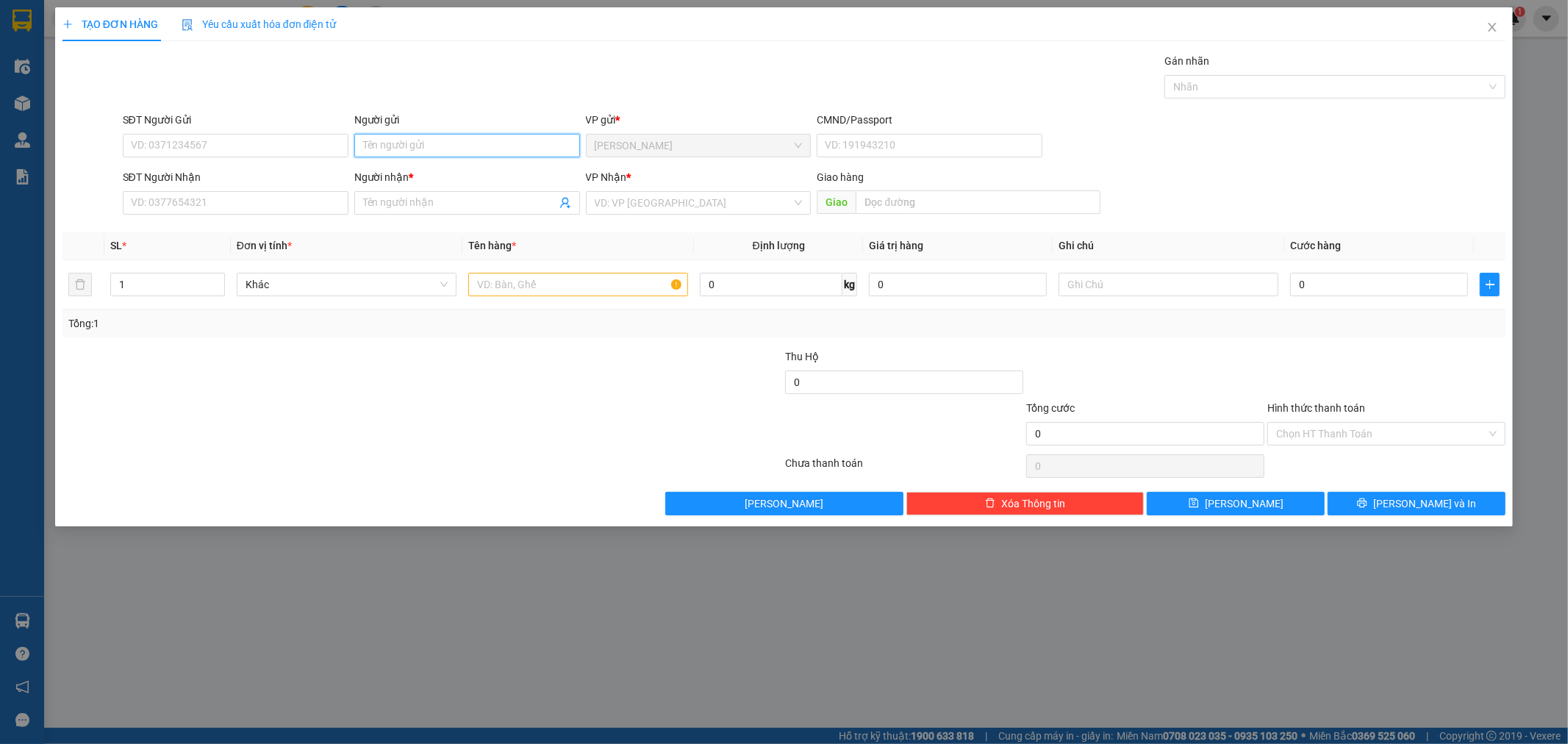
click at [427, 148] on input "Người gửi" at bounding box center [467, 146] width 225 height 23
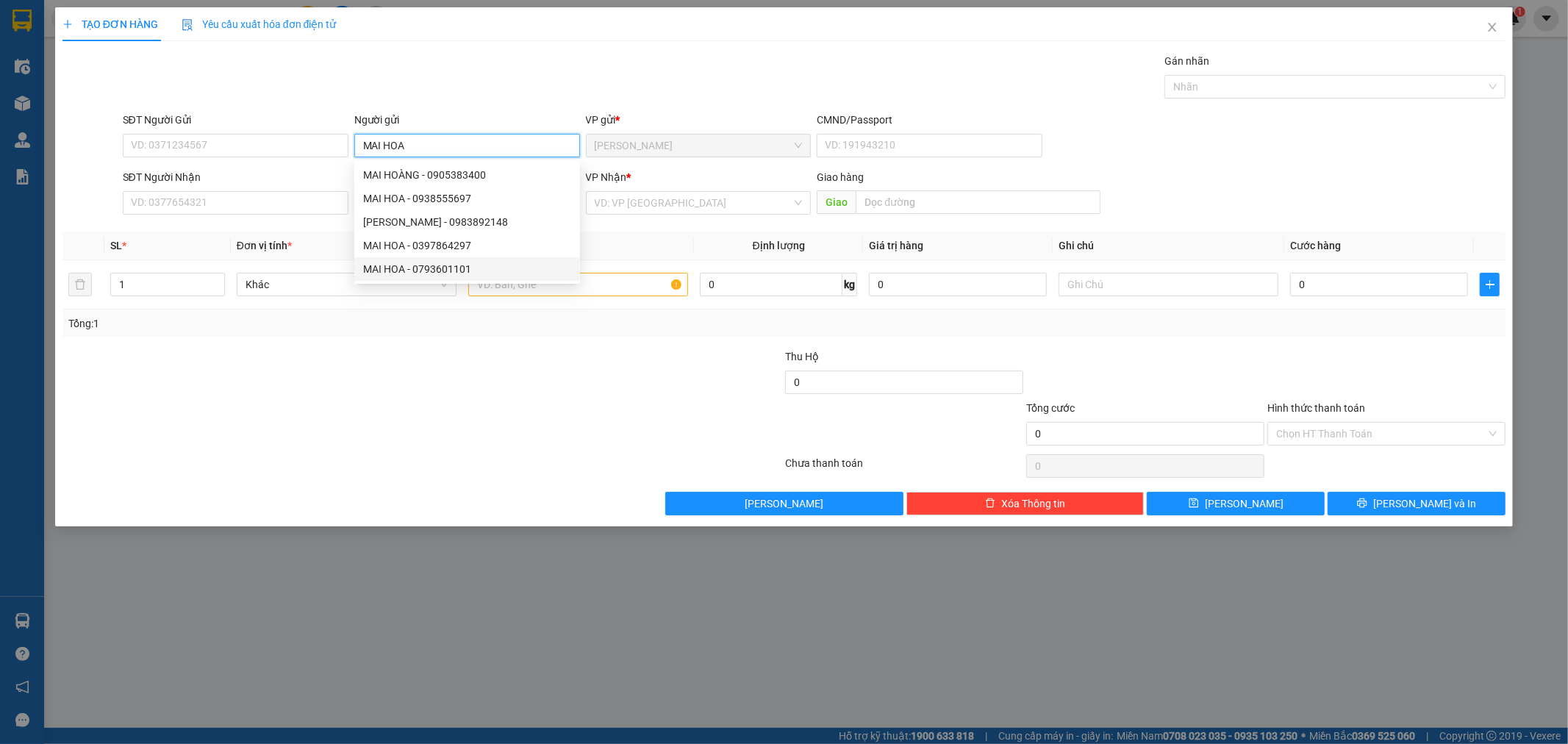
click at [275, 467] on body "Kết quả tìm kiếm ( 7 ) Bộ lọc Mã ĐH Trạng thái Món hàng Thu hộ Tổng cước Chưa c…" at bounding box center [784, 372] width 1568 height 744
drag, startPoint x: 276, startPoint y: 466, endPoint x: 328, endPoint y: 321, distance: 154.0
click at [276, 451] on div at bounding box center [423, 466] width 723 height 29
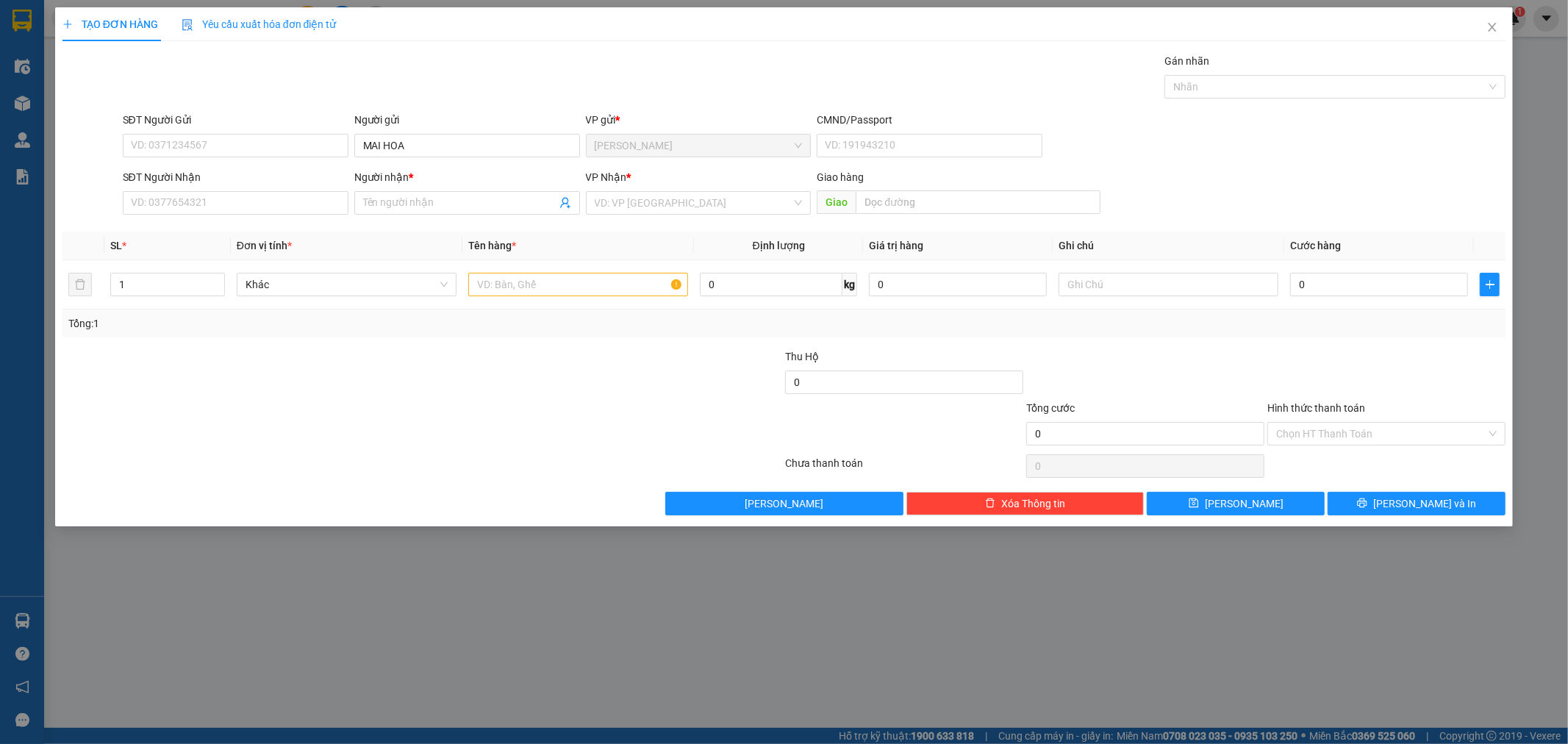
drag, startPoint x: 413, startPoint y: 224, endPoint x: 416, endPoint y: 200, distance: 24.2
click at [413, 224] on div "Transit Pickup Surcharge Ids Transit Deliver Surcharge Ids Transit Deliver Surc…" at bounding box center [784, 283] width 1443 height 462
click at [416, 200] on input "Người nhận *" at bounding box center [460, 203] width 194 height 16
click at [711, 206] on input "search" at bounding box center [693, 203] width 197 height 22
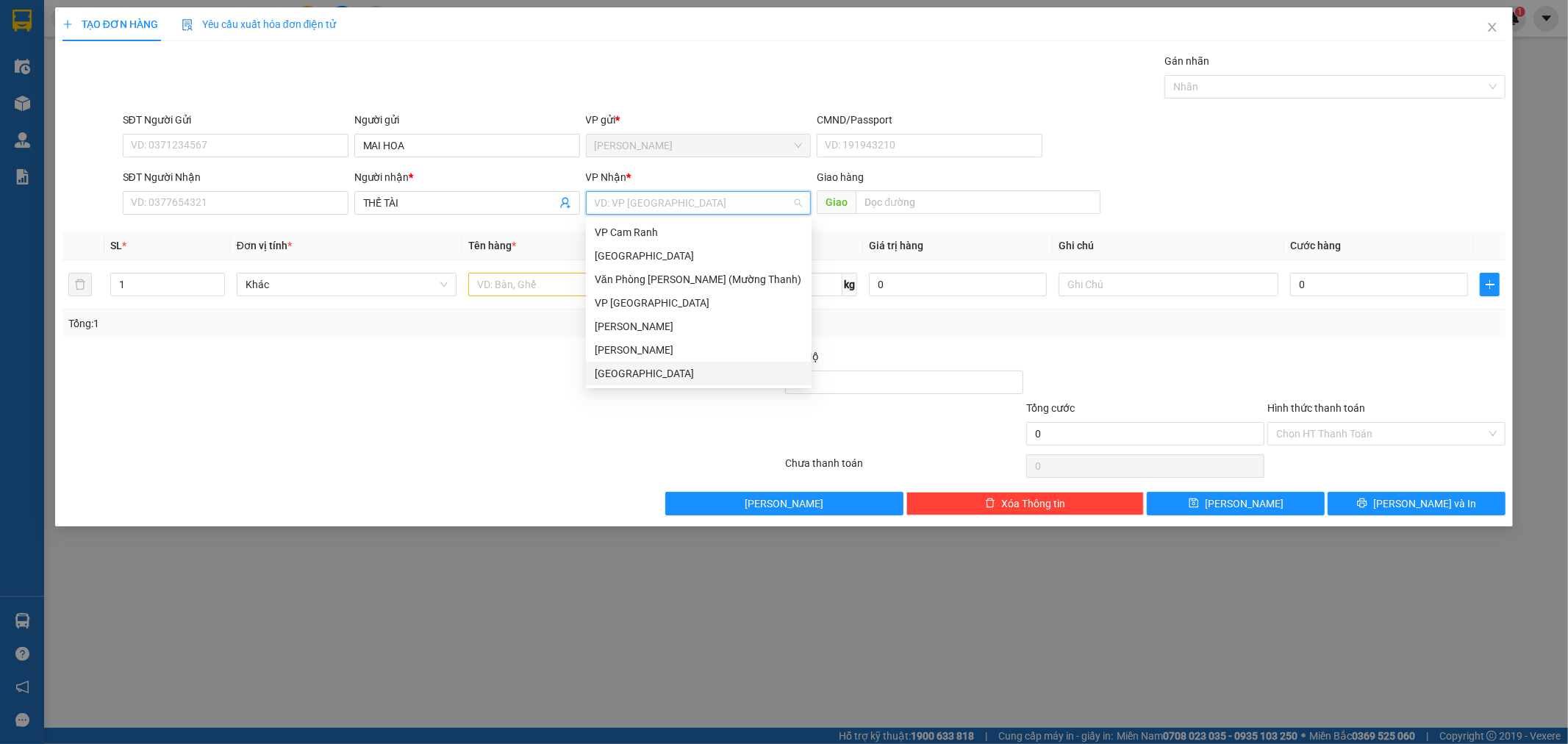
click at [661, 366] on div "[GEOGRAPHIC_DATA]" at bounding box center [698, 373] width 208 height 16
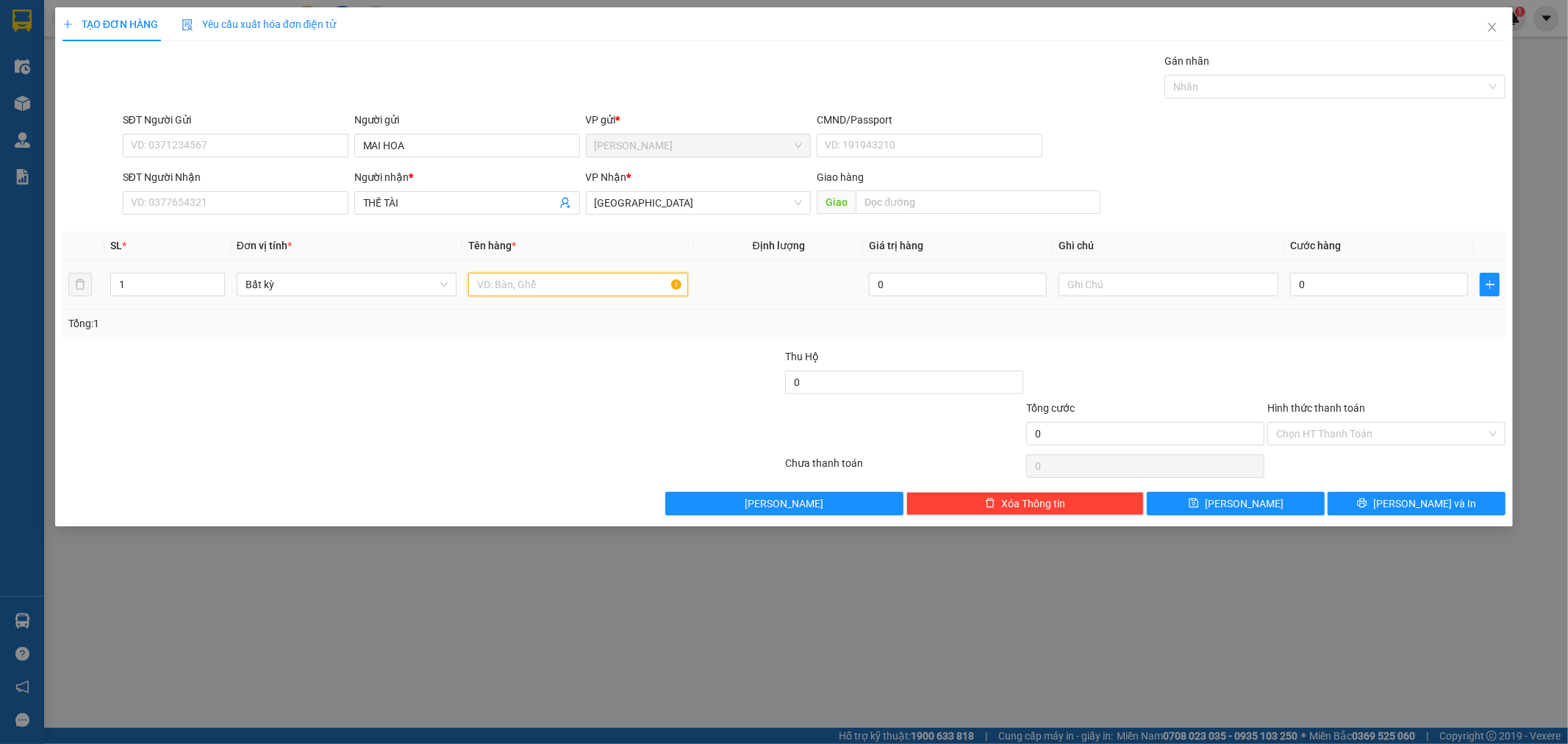
click at [558, 290] on input "text" at bounding box center [578, 284] width 220 height 23
drag, startPoint x: 1333, startPoint y: 272, endPoint x: 1325, endPoint y: 276, distance: 8.9
click at [1333, 272] on div "0" at bounding box center [1379, 284] width 178 height 29
click at [1322, 286] on input "0" at bounding box center [1379, 284] width 178 height 23
drag, startPoint x: 530, startPoint y: 291, endPoint x: 571, endPoint y: 273, distance: 44.8
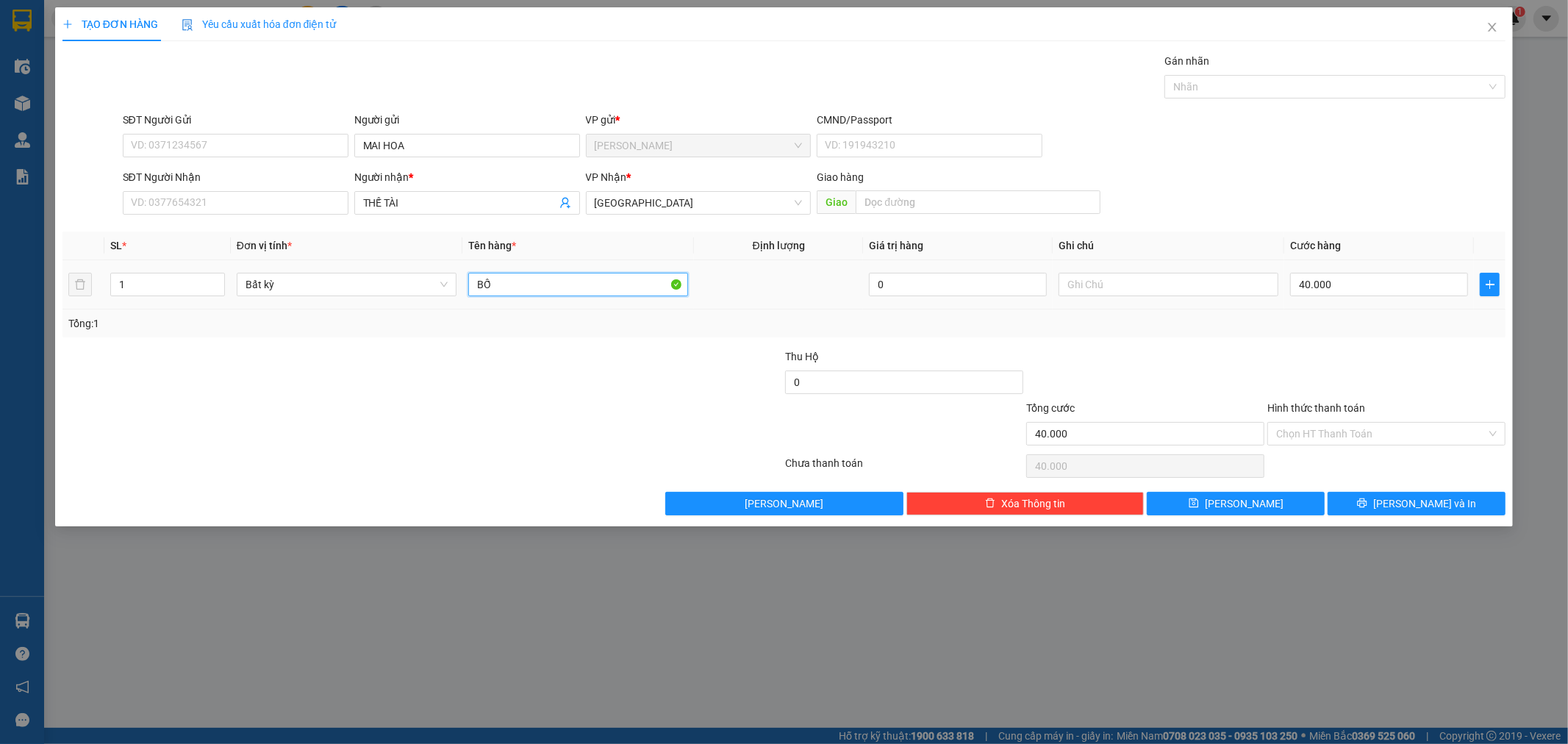
click at [459, 306] on tr "1 Bất kỳ BỐ 0 40.000" at bounding box center [784, 285] width 1443 height 50
click at [1358, 499] on button "[PERSON_NAME] và In" at bounding box center [1416, 503] width 178 height 23
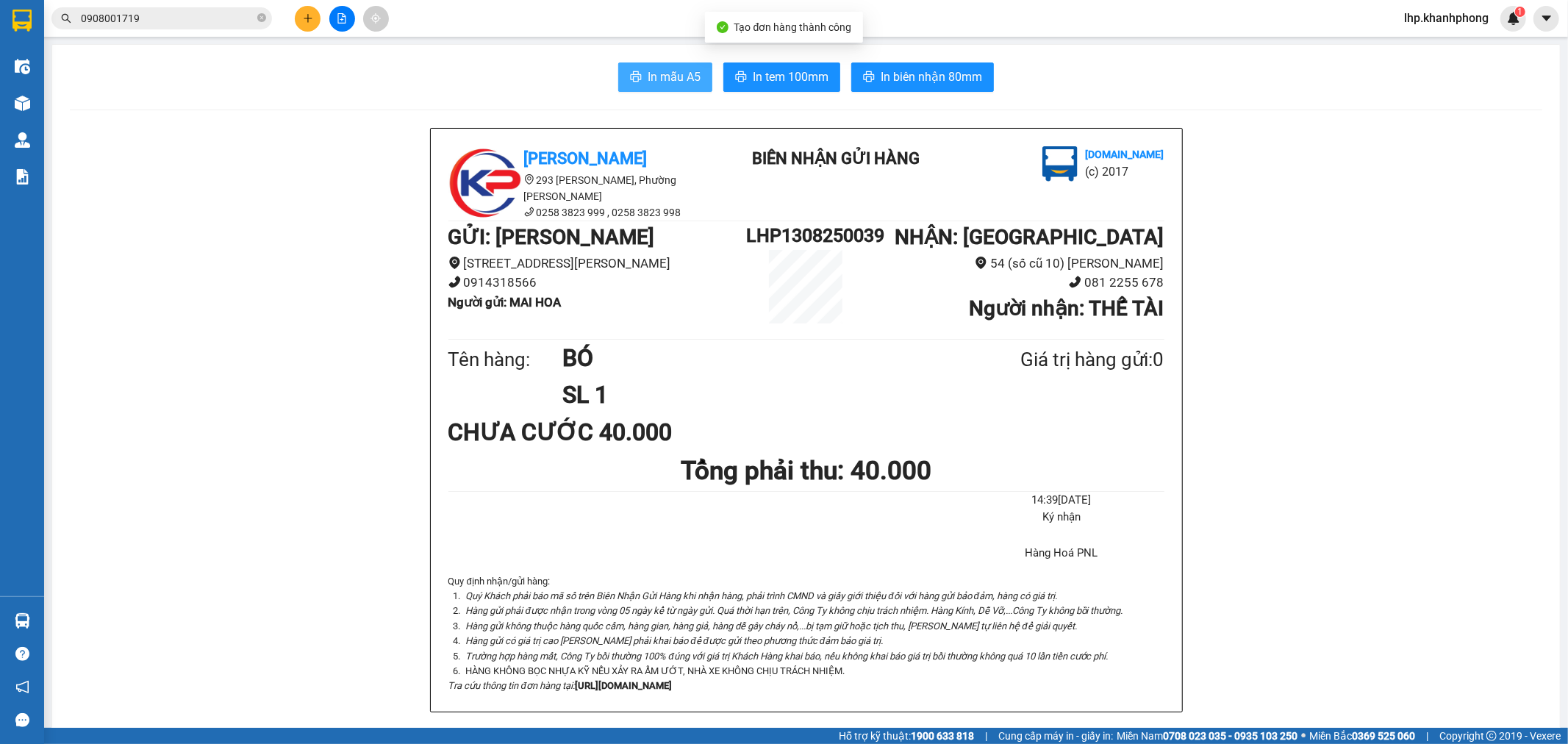
drag, startPoint x: 609, startPoint y: 63, endPoint x: 622, endPoint y: 66, distance: 13.3
click at [617, 64] on div "In mẫu A5 In tem 100mm In biên nhận 80mm" at bounding box center [805, 77] width 1472 height 29
click at [630, 70] on icon "printer" at bounding box center [635, 76] width 12 height 12
